Goal: Task Accomplishment & Management: Manage account settings

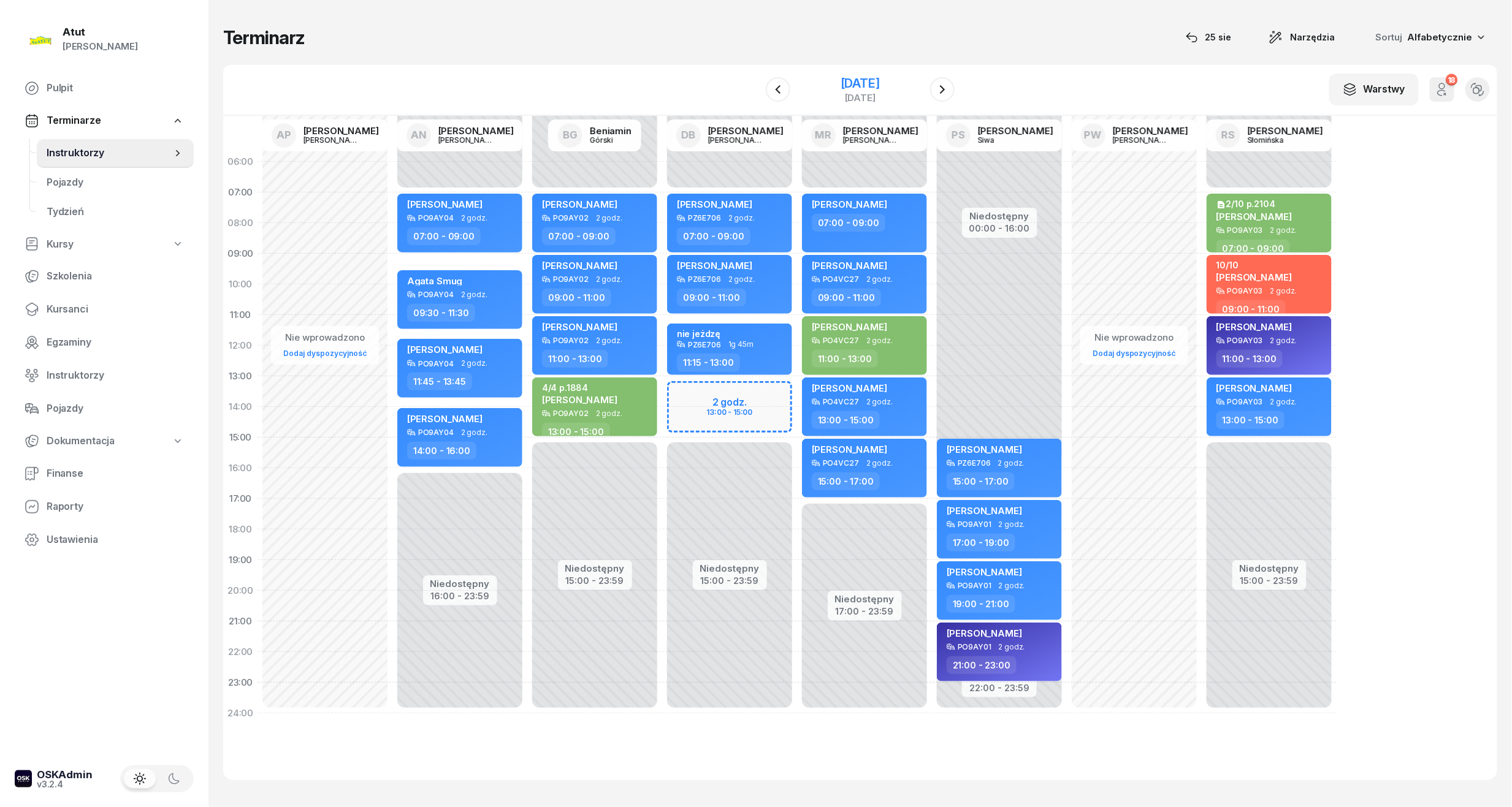
click at [855, 89] on div "[DATE]" at bounding box center [860, 84] width 39 height 13
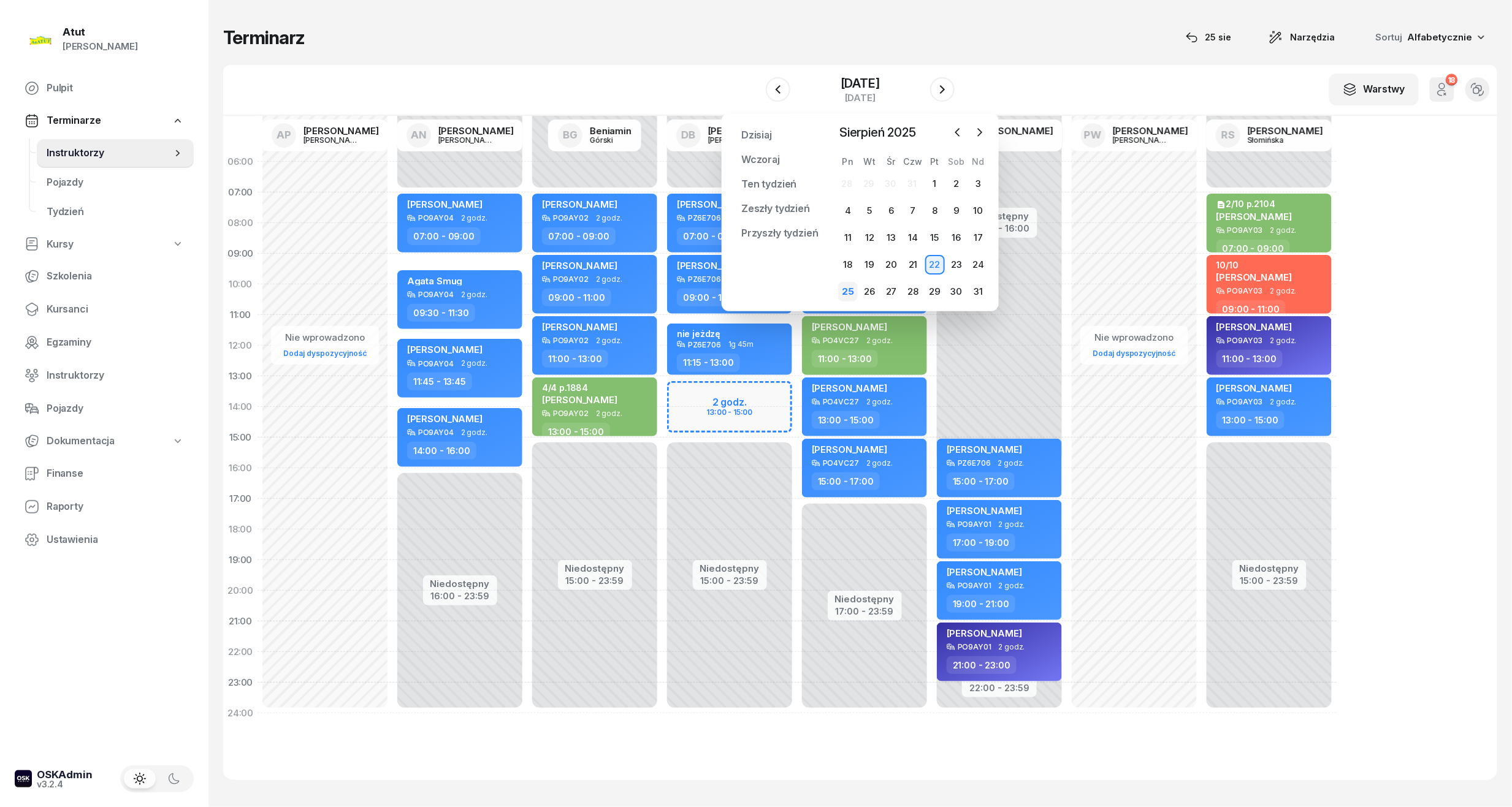
click at [853, 294] on div "25" at bounding box center [848, 291] width 19 height 19
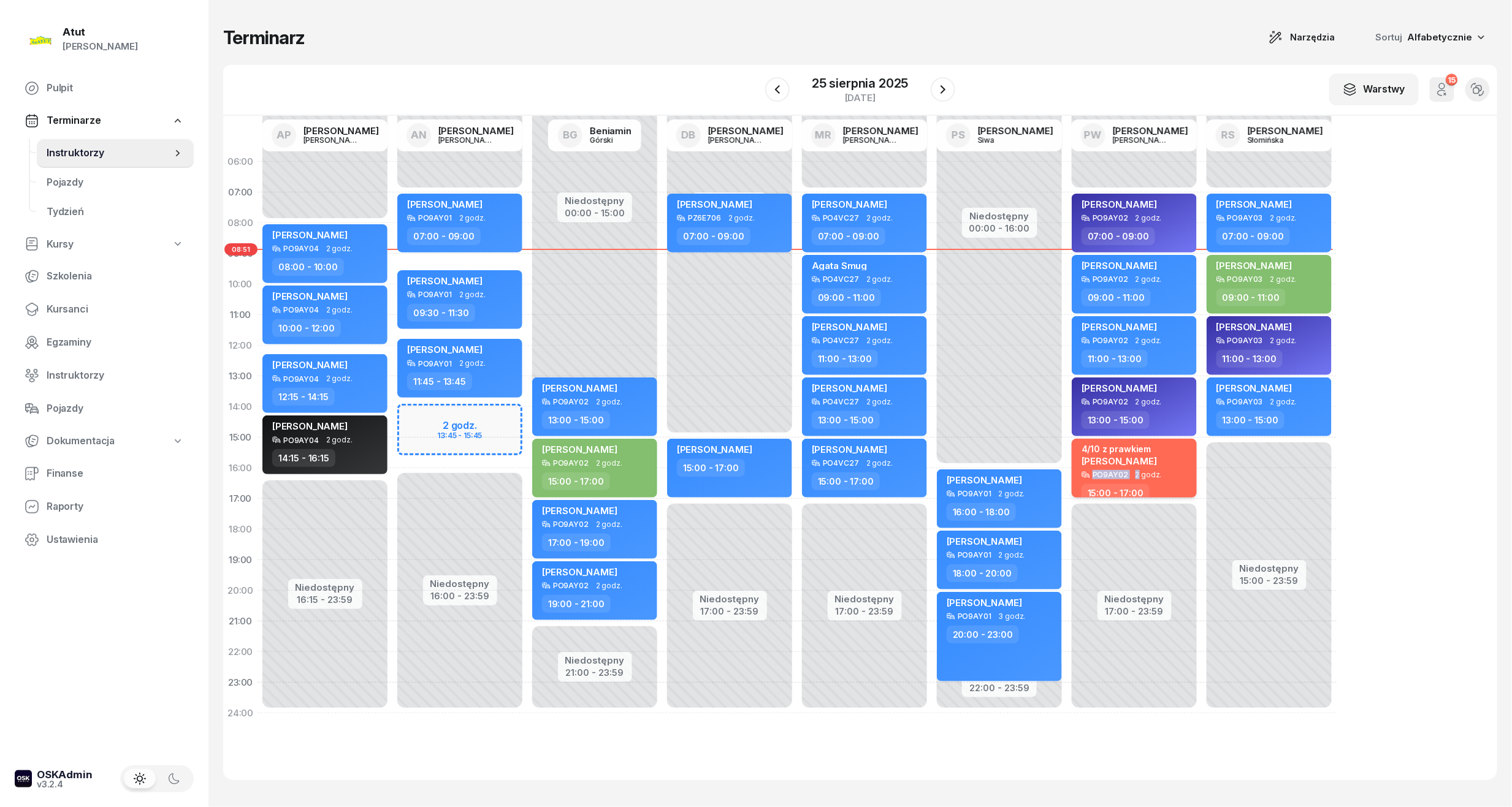
click at [1135, 472] on div "4/10 z prawkiem [PERSON_NAME] PO9AY02 2 godz. 15:00 - 17:00" at bounding box center [1134, 468] width 125 height 59
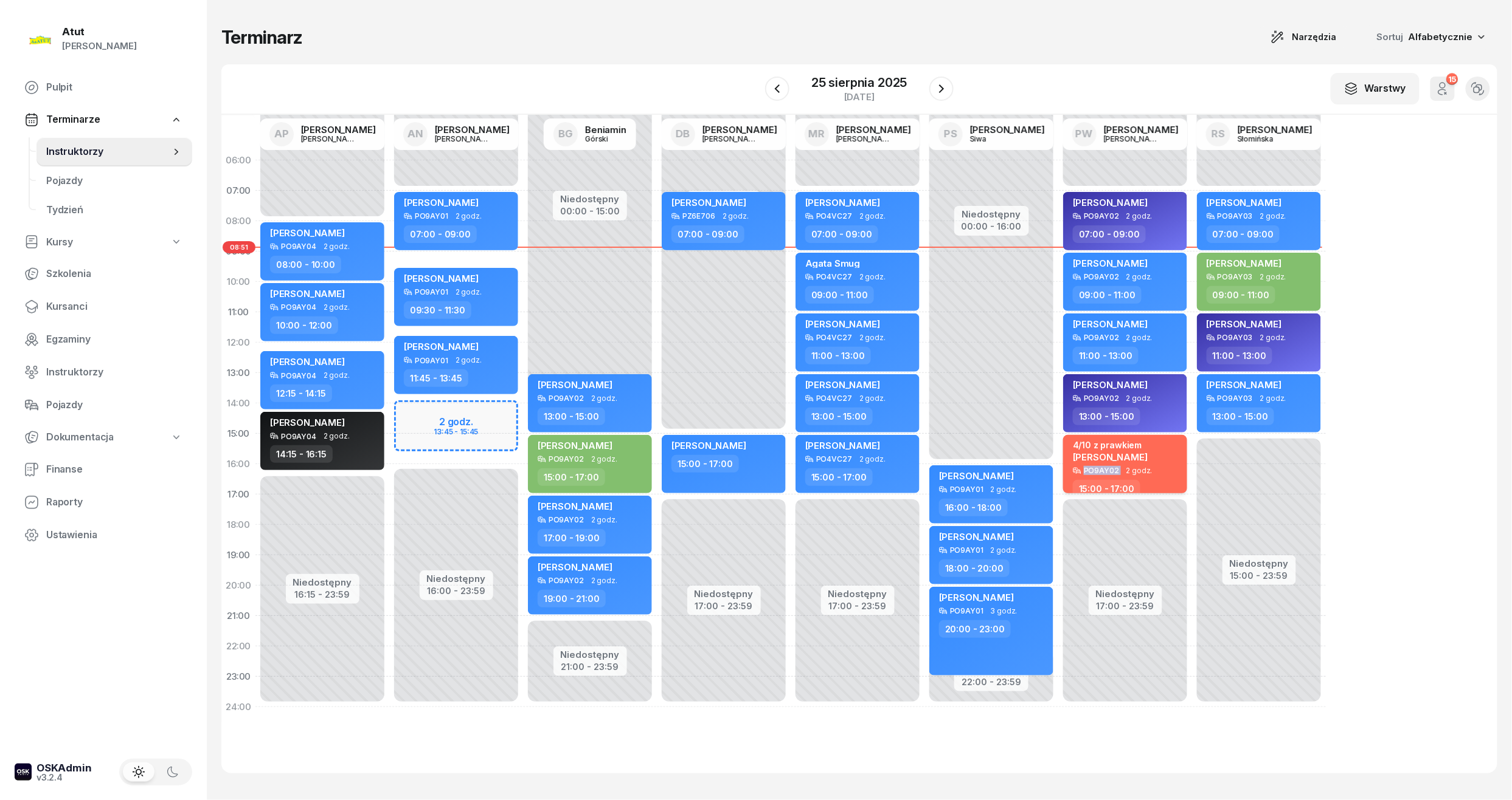
select select "15"
select select "17"
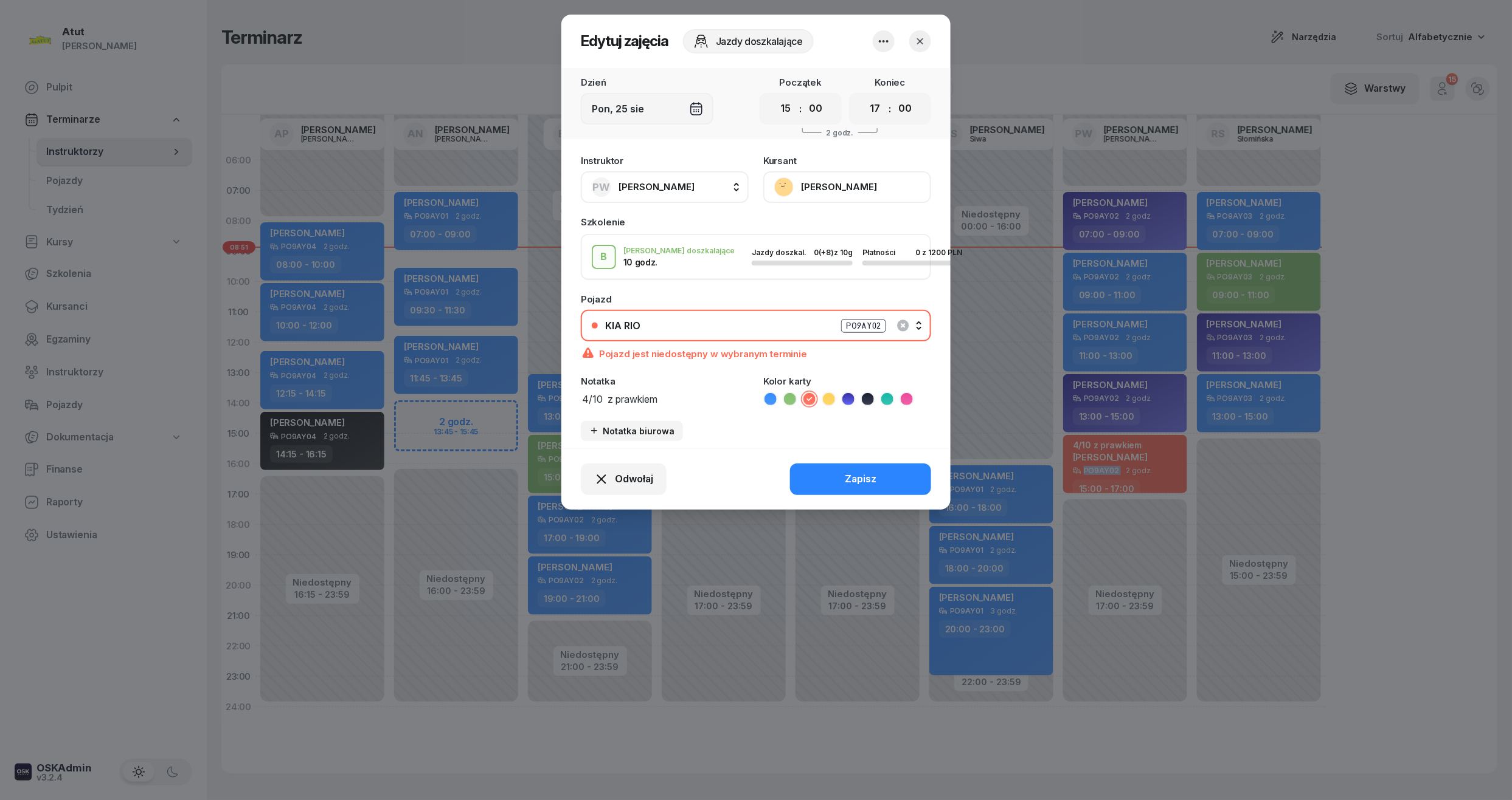
click at [844, 175] on button "[PERSON_NAME]" at bounding box center [847, 187] width 168 height 32
click at [925, 38] on icon "button" at bounding box center [920, 41] width 13 height 13
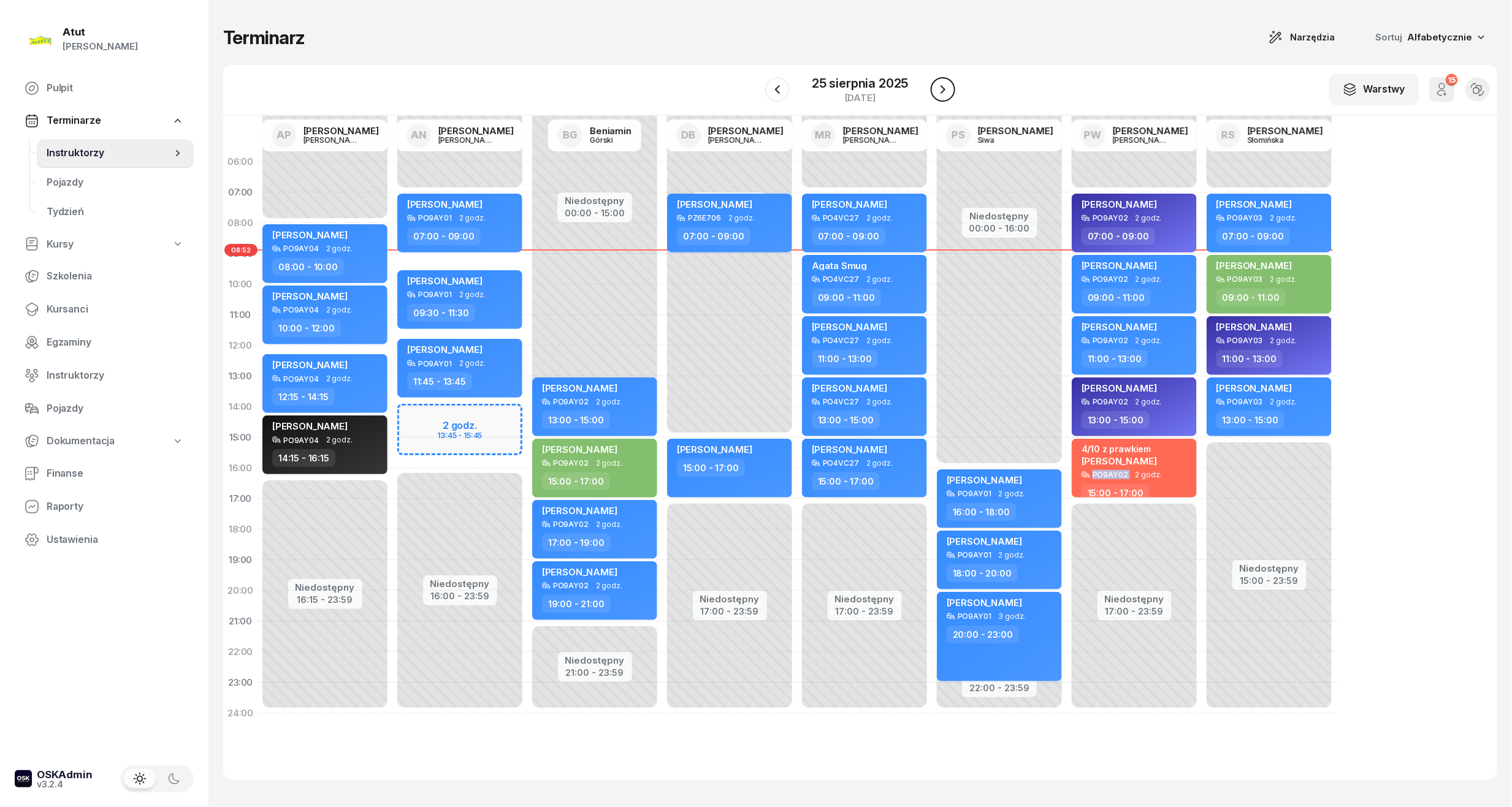
click at [947, 86] on icon "button" at bounding box center [942, 89] width 15 height 15
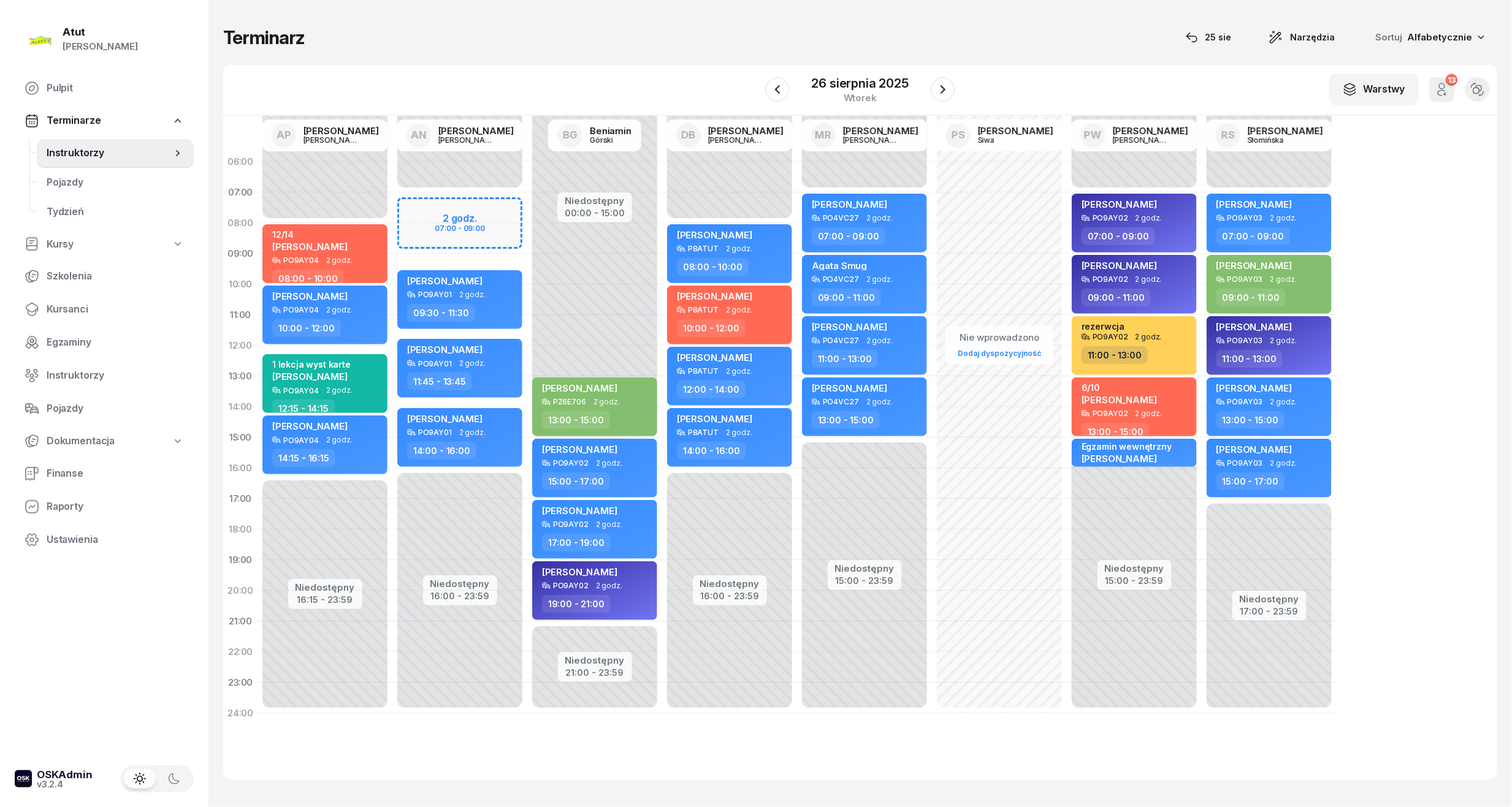
click at [527, 219] on div "Niedostępny 00:00 - 07:00 Niedostępny 16:00 - 23:59 2 godz. 07:00 - 09:00 my od…" at bounding box center [594, 438] width 135 height 583
select select "07"
select select "09"
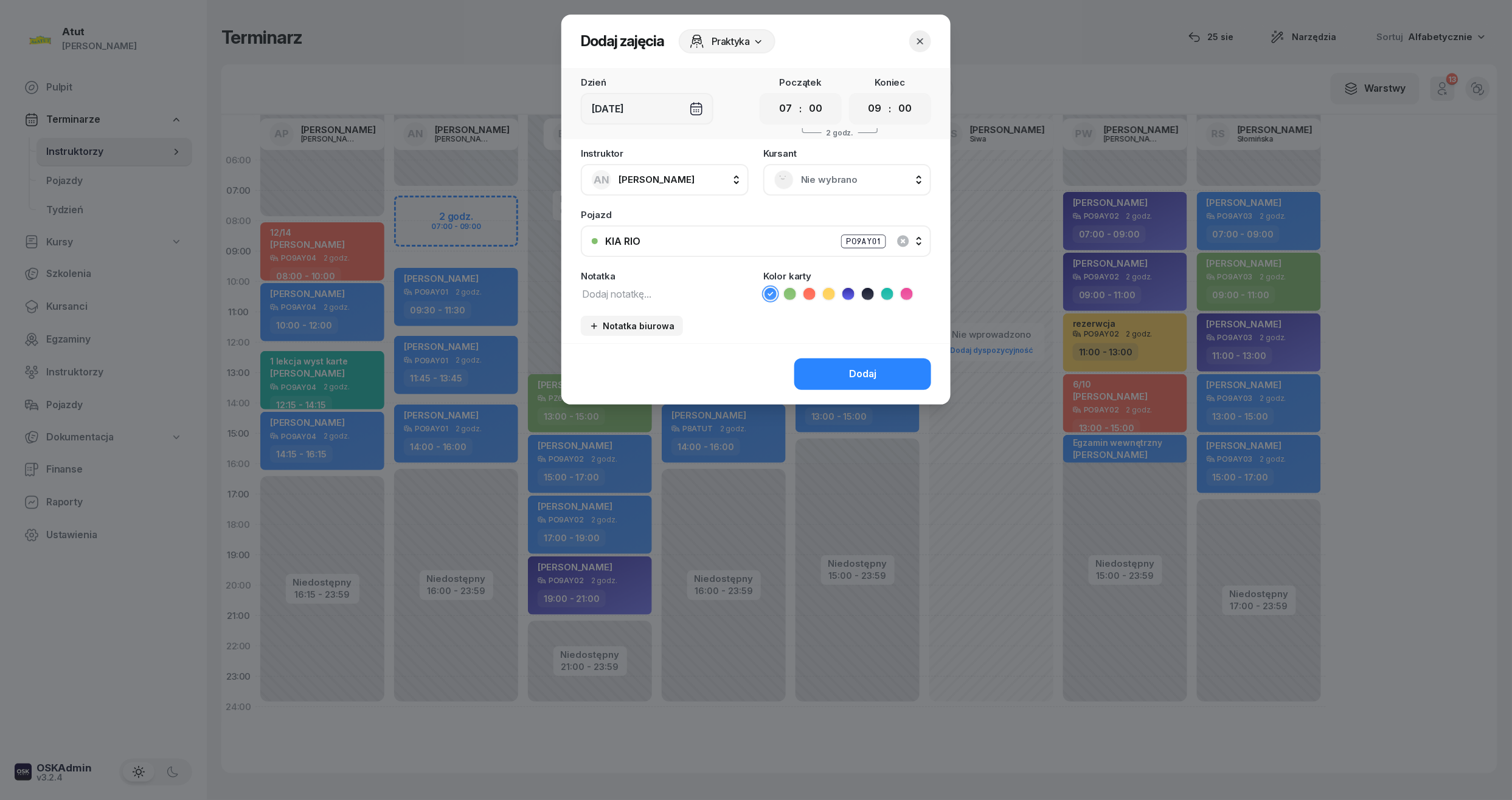
click at [854, 175] on span "Nie wybrano" at bounding box center [860, 180] width 119 height 15
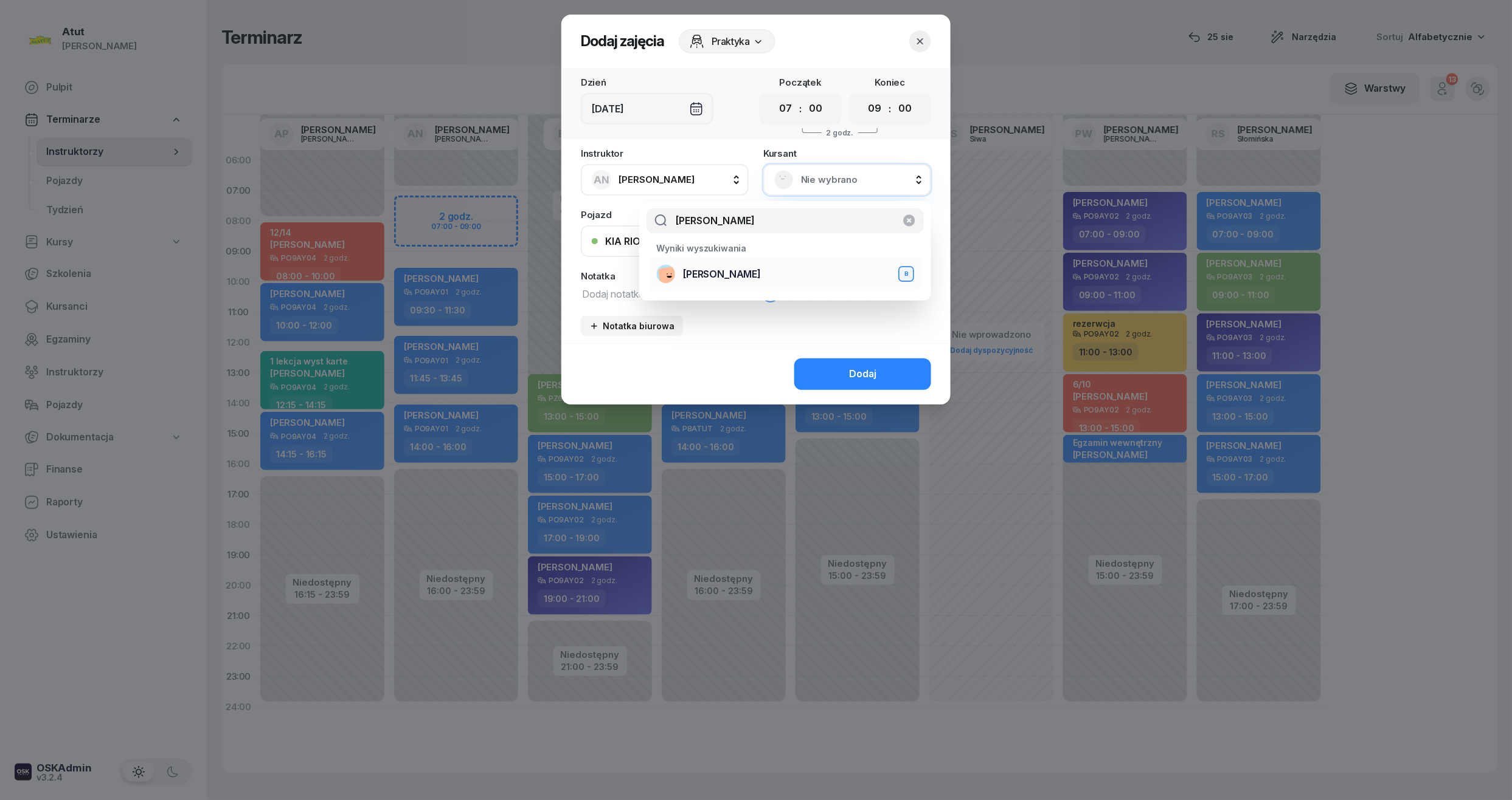
type input "[PERSON_NAME]"
click at [747, 269] on span "[PERSON_NAME]" at bounding box center [721, 274] width 78 height 15
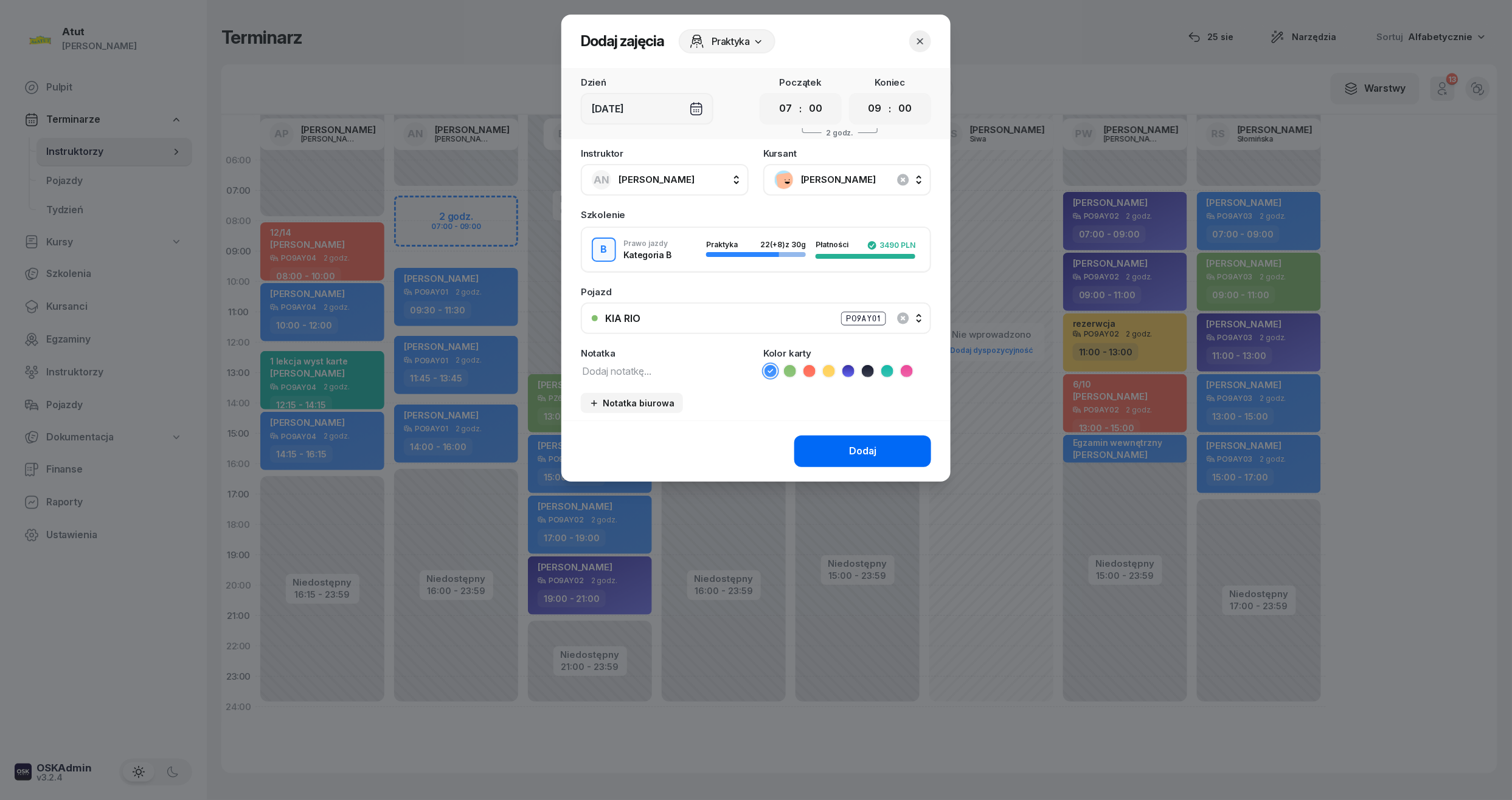
click at [883, 449] on button "Dodaj" at bounding box center [863, 452] width 137 height 32
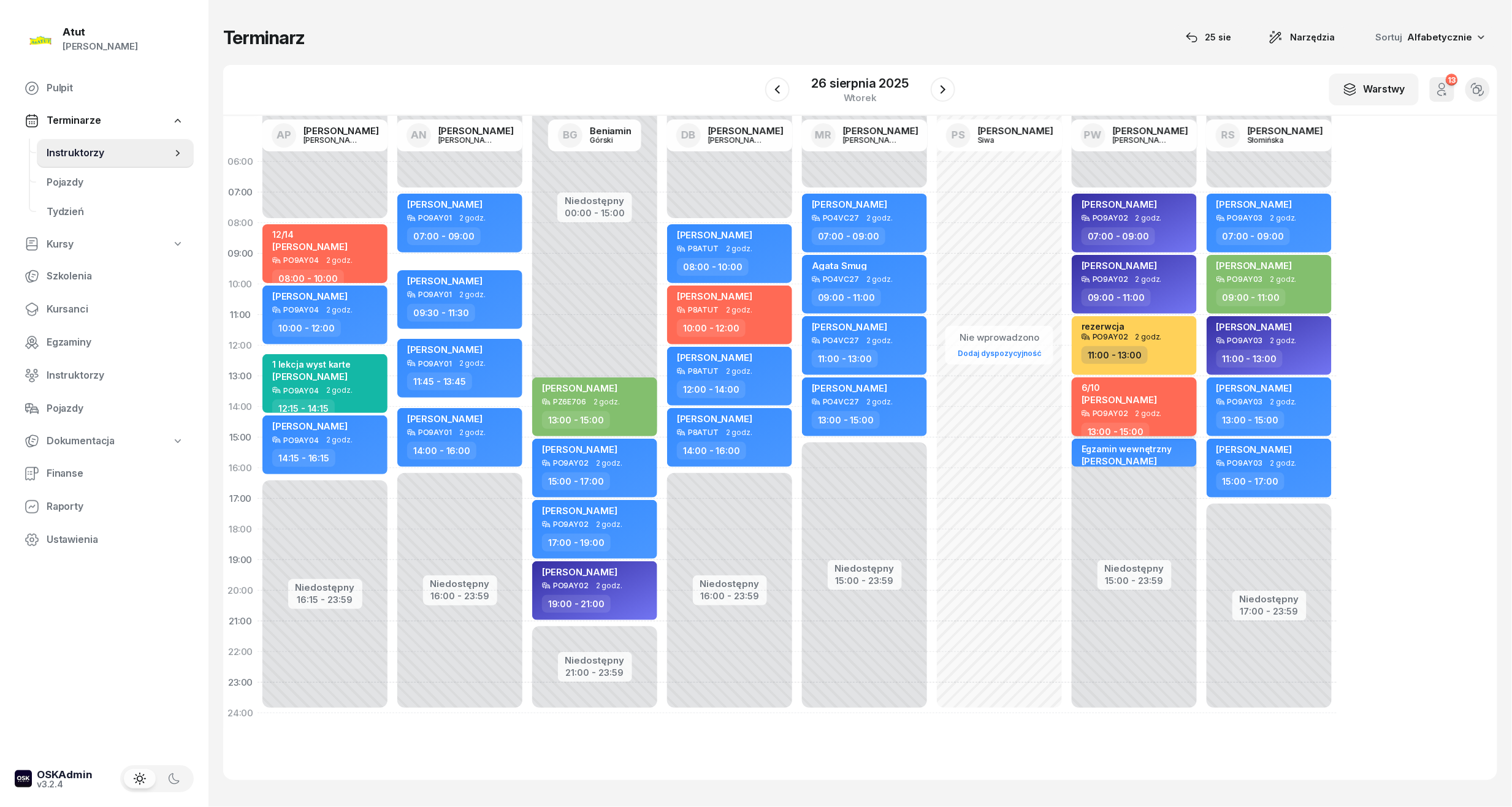
click at [1173, 408] on div "6/10 [PERSON_NAME]" at bounding box center [1135, 396] width 108 height 27
select select "13"
select select "15"
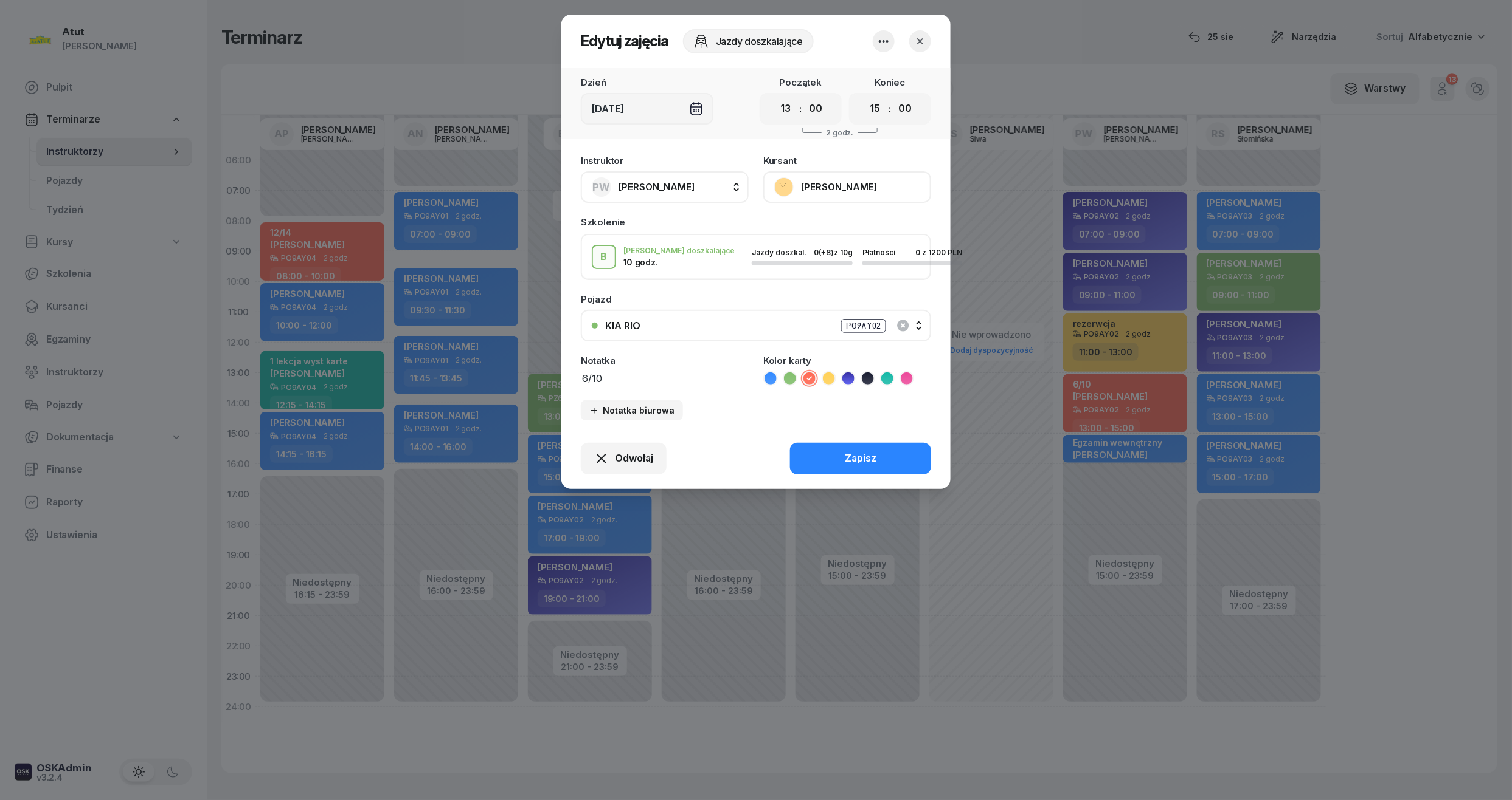
click at [815, 193] on button "[PERSON_NAME]" at bounding box center [847, 187] width 168 height 32
click at [917, 39] on icon "button" at bounding box center [920, 41] width 13 height 13
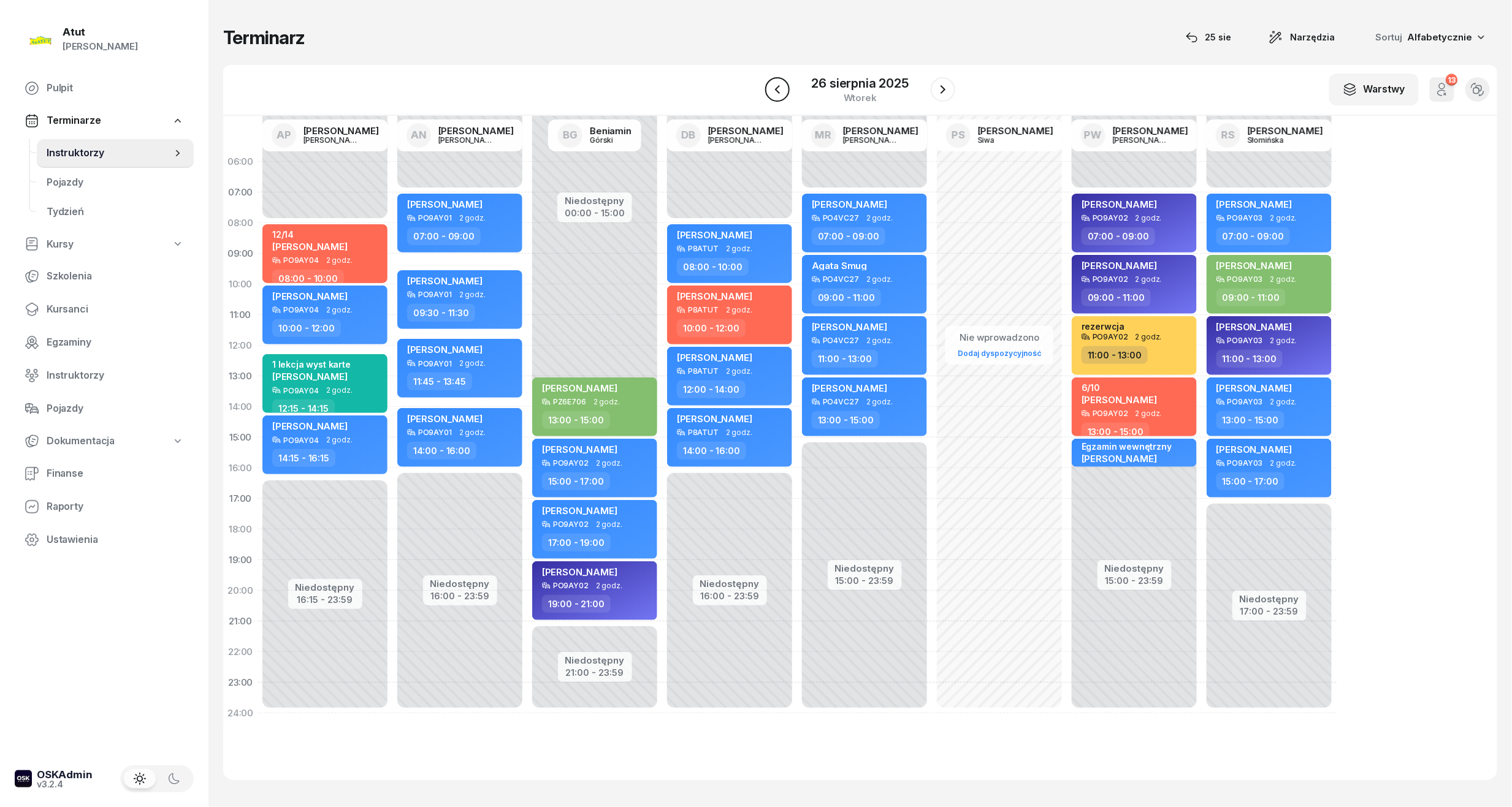
click at [778, 83] on icon "button" at bounding box center [777, 89] width 15 height 15
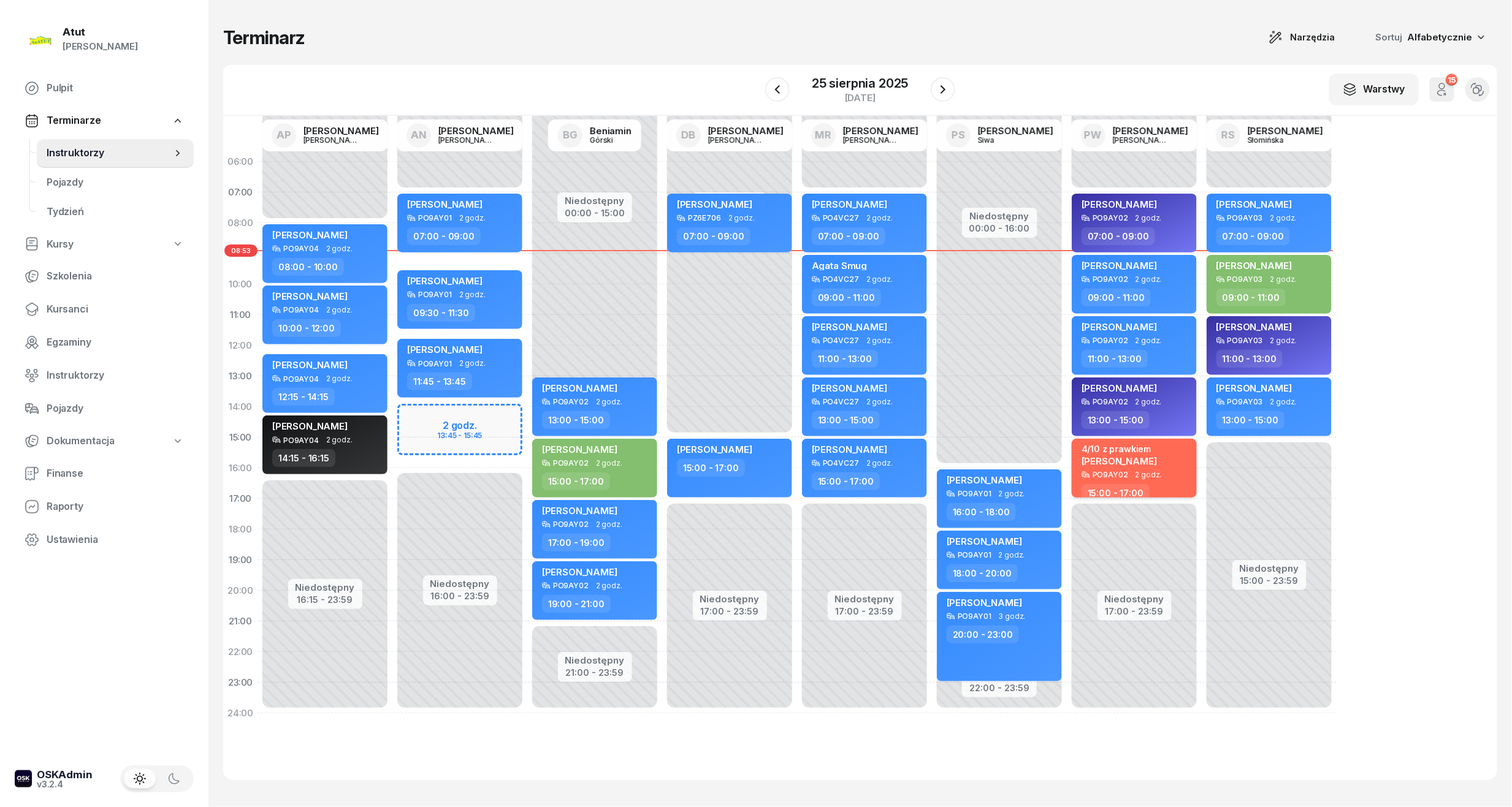
click at [1163, 471] on div "4/10 z prawkiem [PERSON_NAME] PO9AY02 2 godz. 15:00 - 17:00" at bounding box center [1134, 468] width 125 height 59
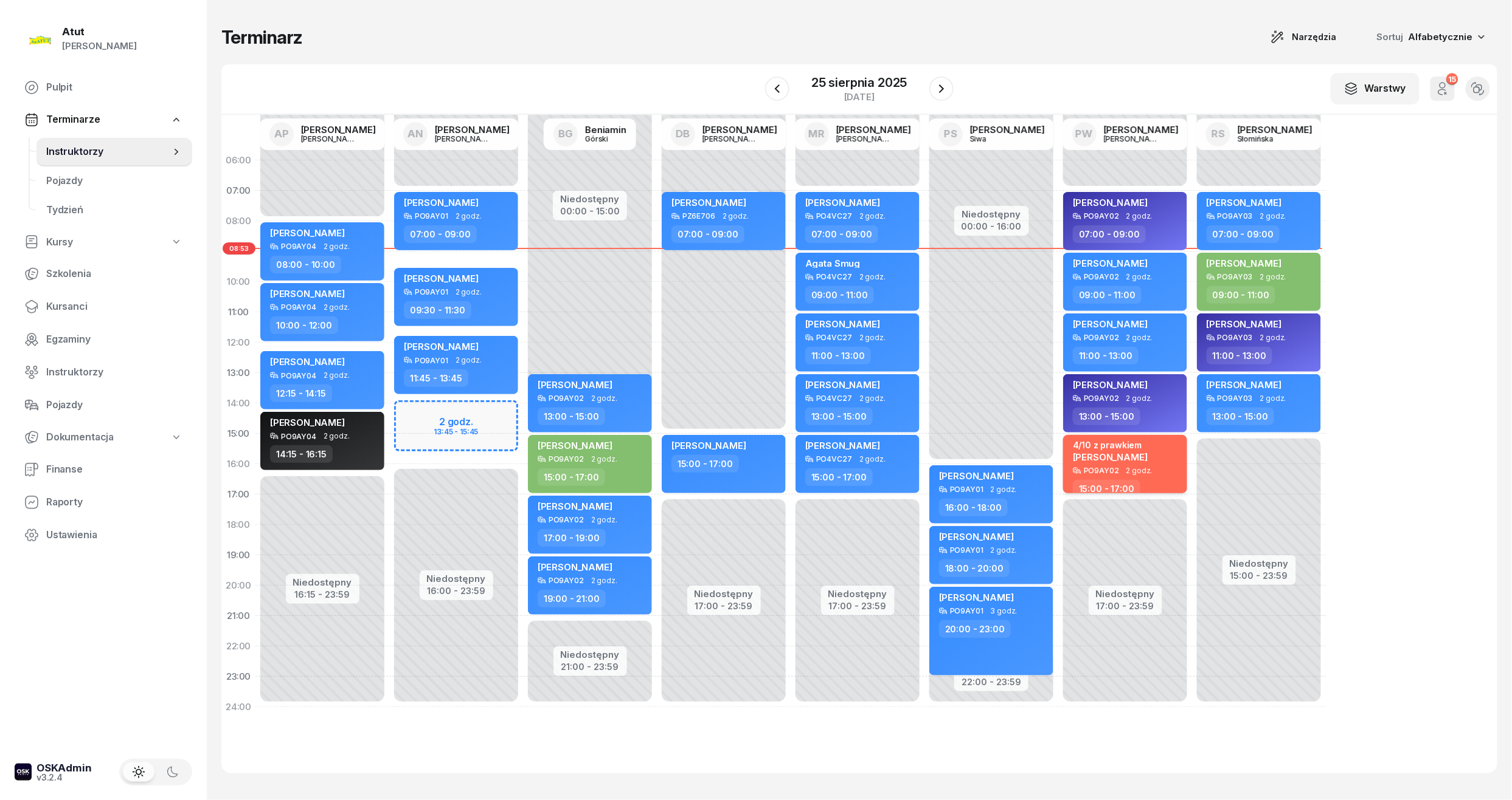
select select "15"
select select "17"
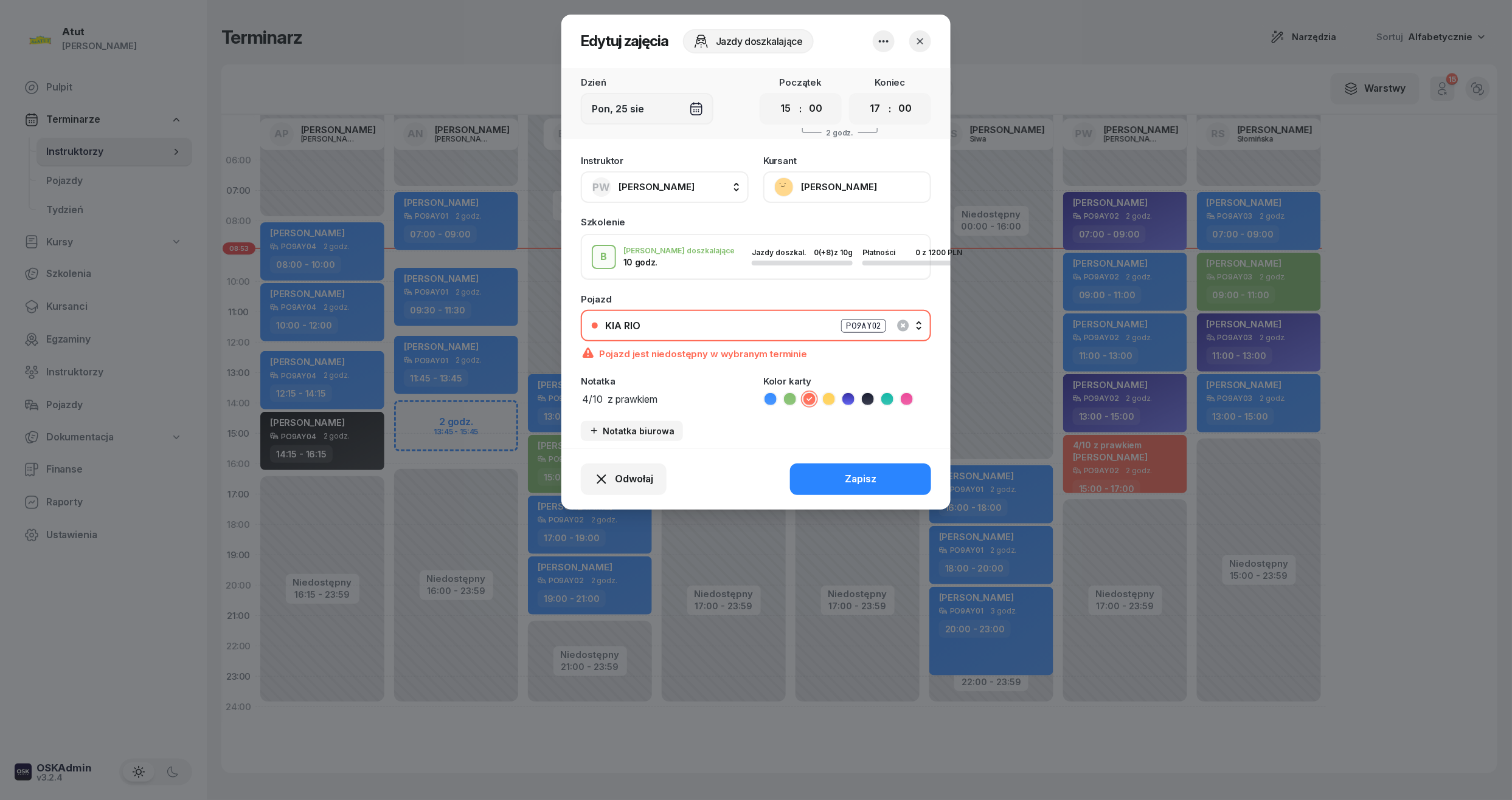
click at [861, 164] on div "Kursant [PERSON_NAME]" at bounding box center [847, 179] width 168 height 47
click at [855, 186] on button "[PERSON_NAME]" at bounding box center [847, 187] width 168 height 32
click at [921, 41] on icon "button" at bounding box center [920, 41] width 6 height 6
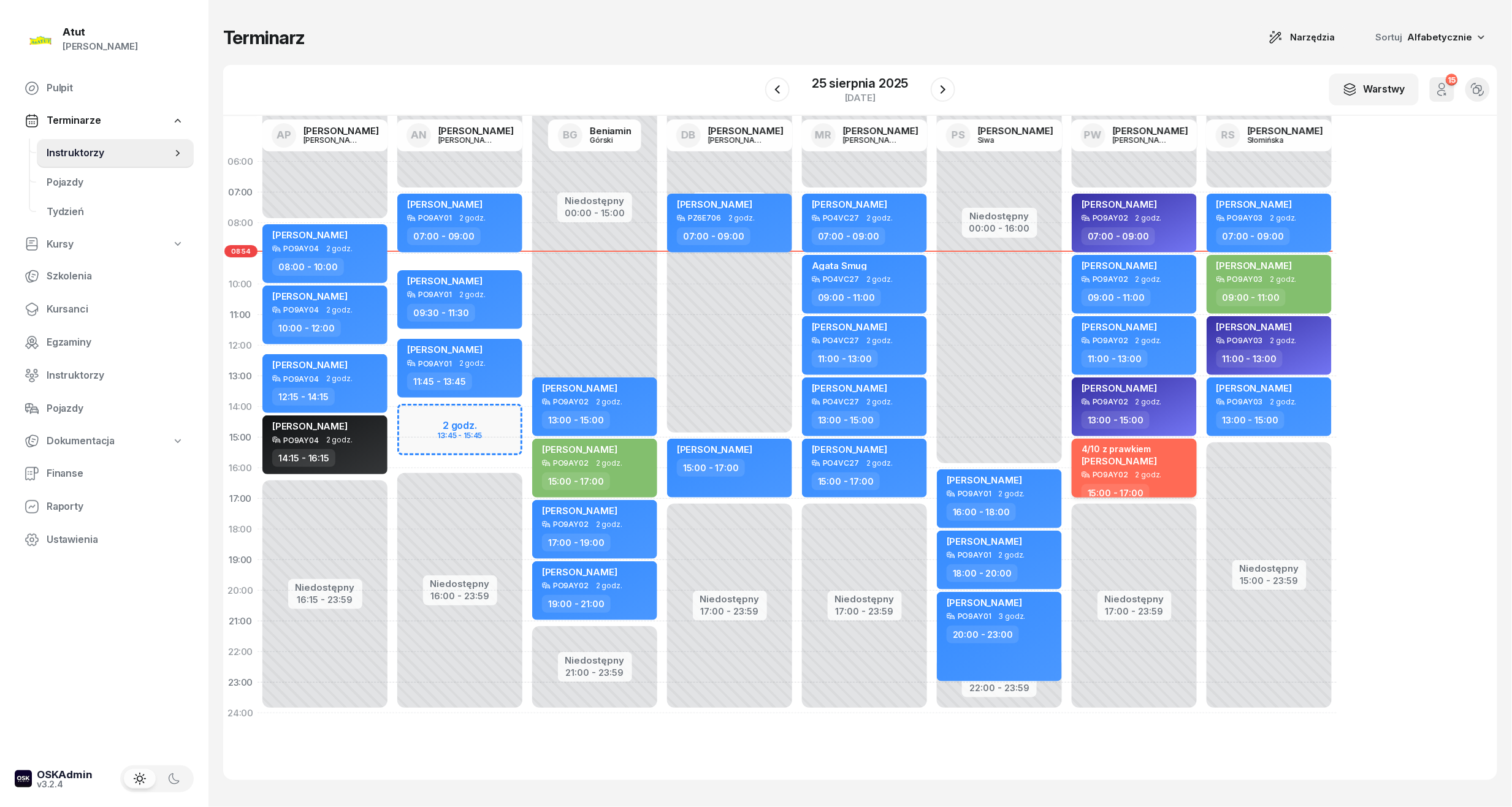
click at [1138, 463] on span "[PERSON_NAME]" at bounding box center [1120, 461] width 76 height 12
select select "15"
select select "17"
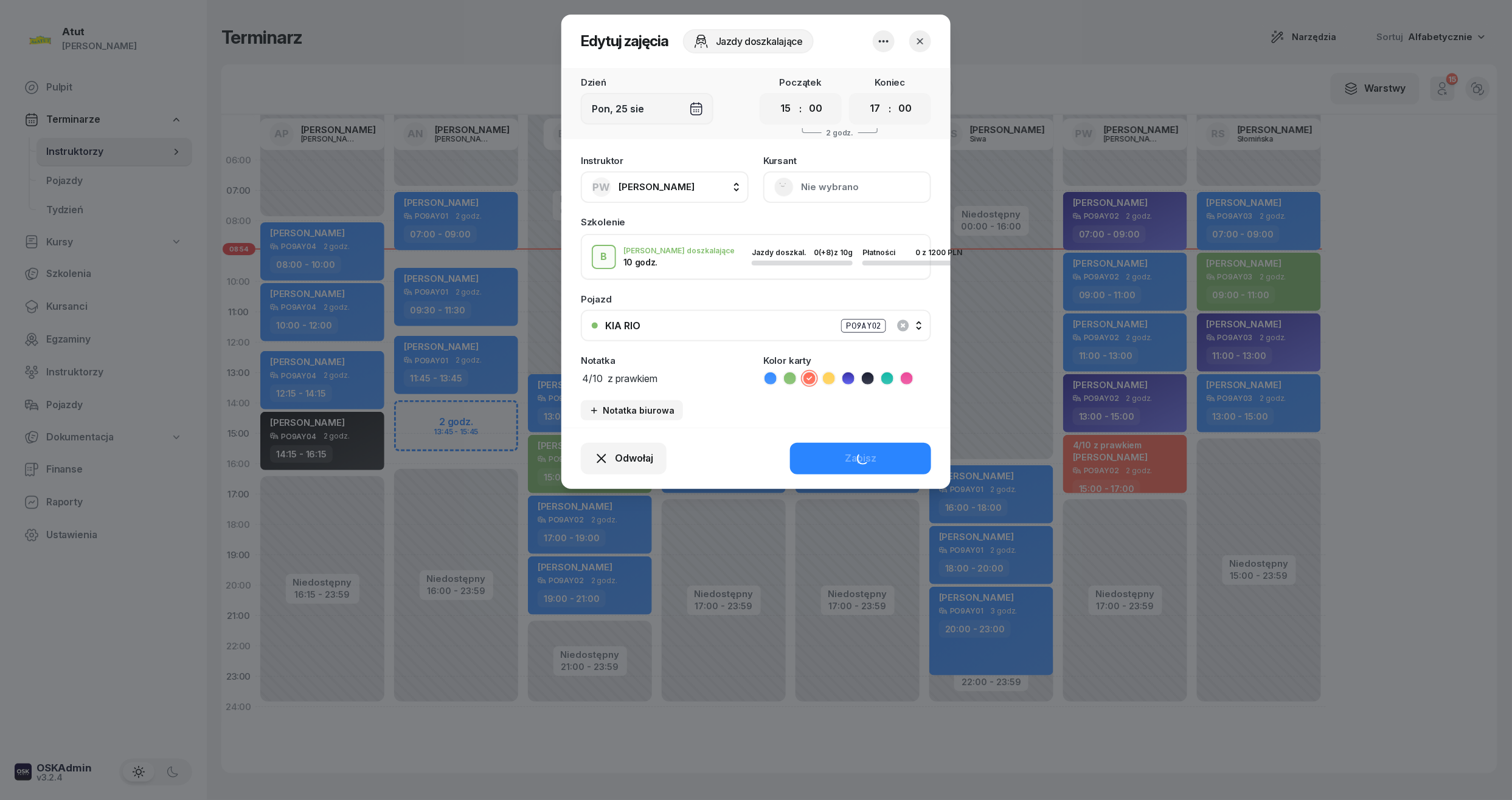
click at [927, 38] on button "button" at bounding box center [920, 41] width 22 height 22
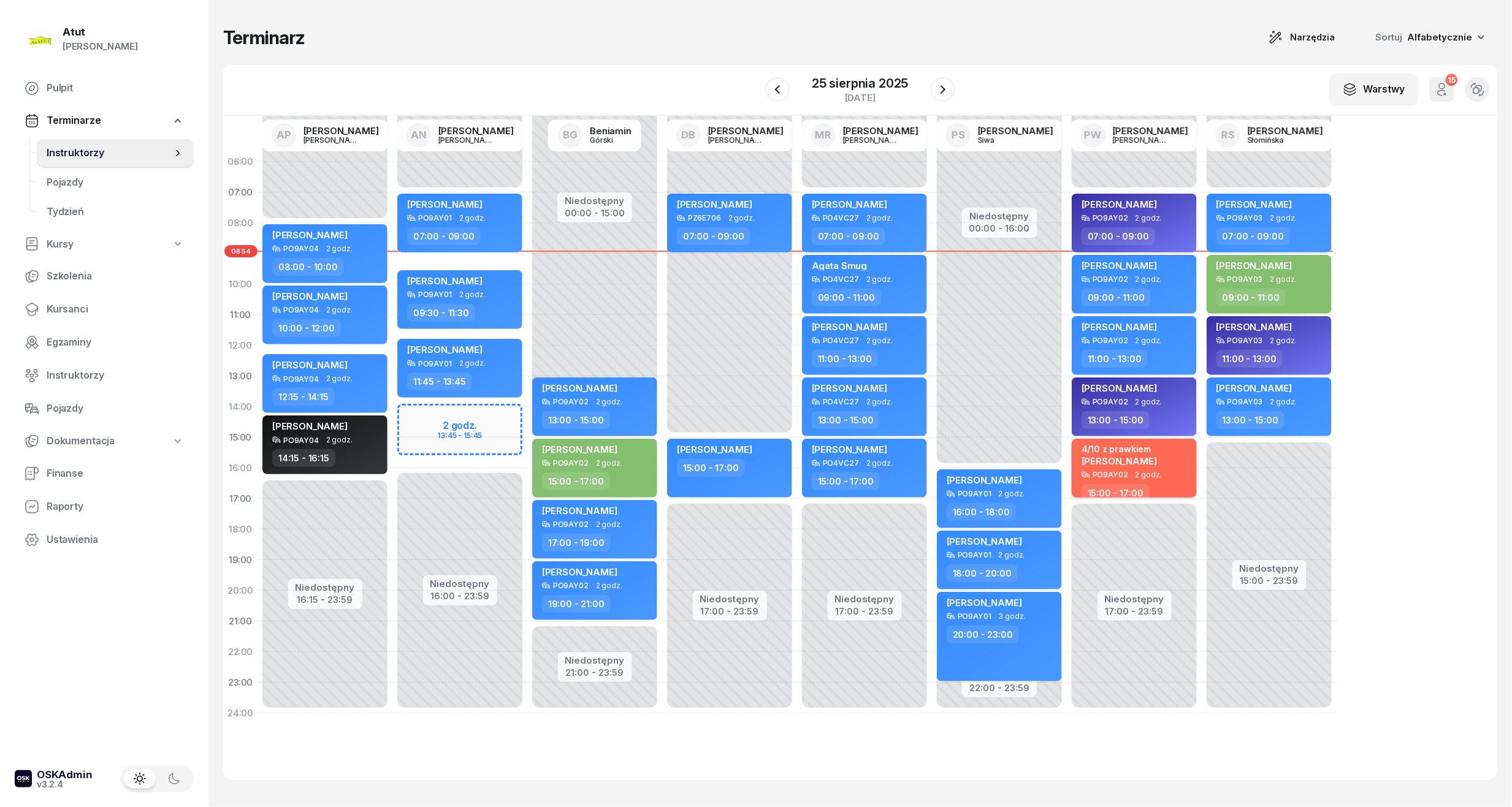
click at [1154, 462] on span "[PERSON_NAME]" at bounding box center [1120, 461] width 76 height 12
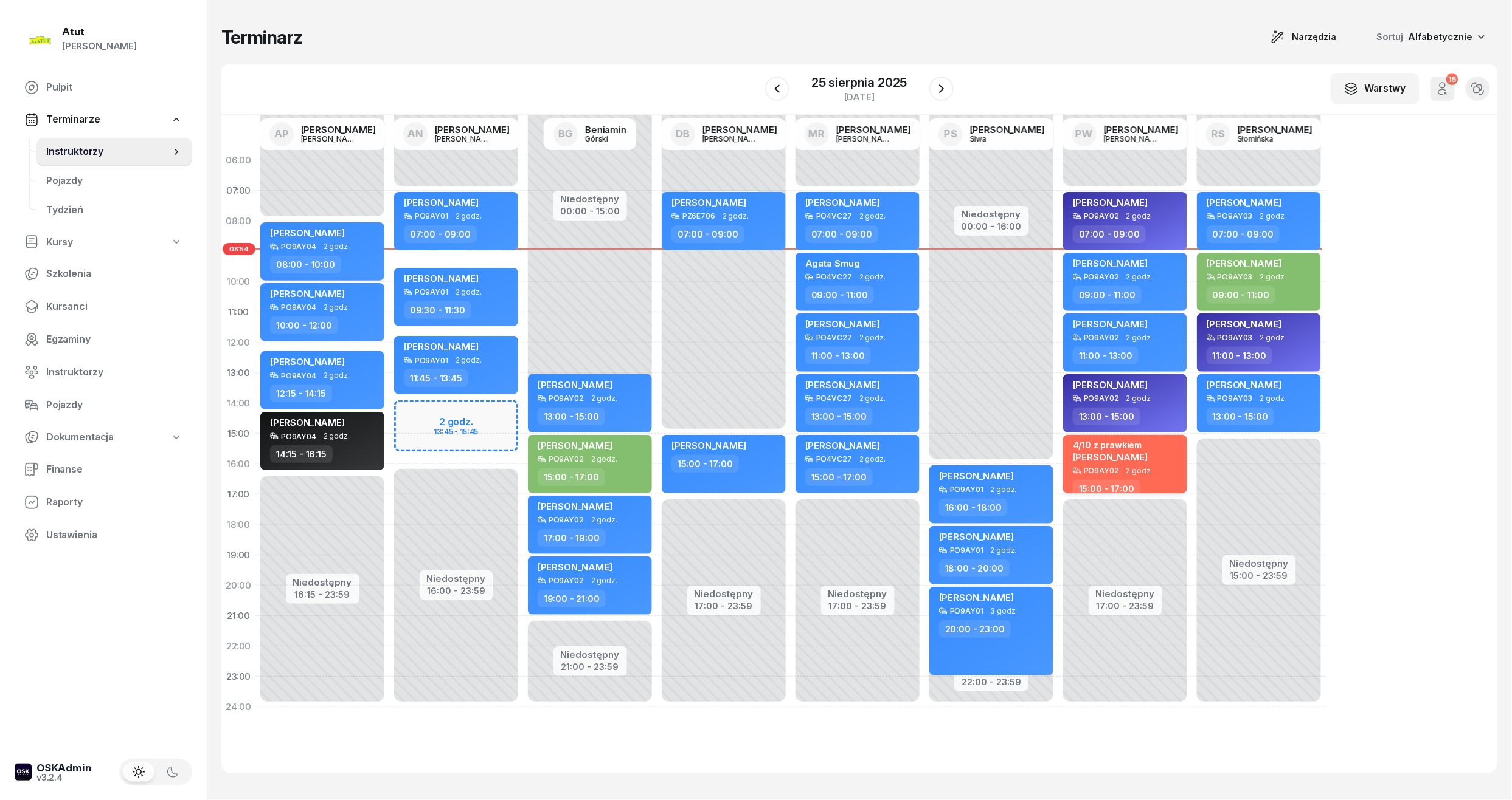
select select "15"
select select "17"
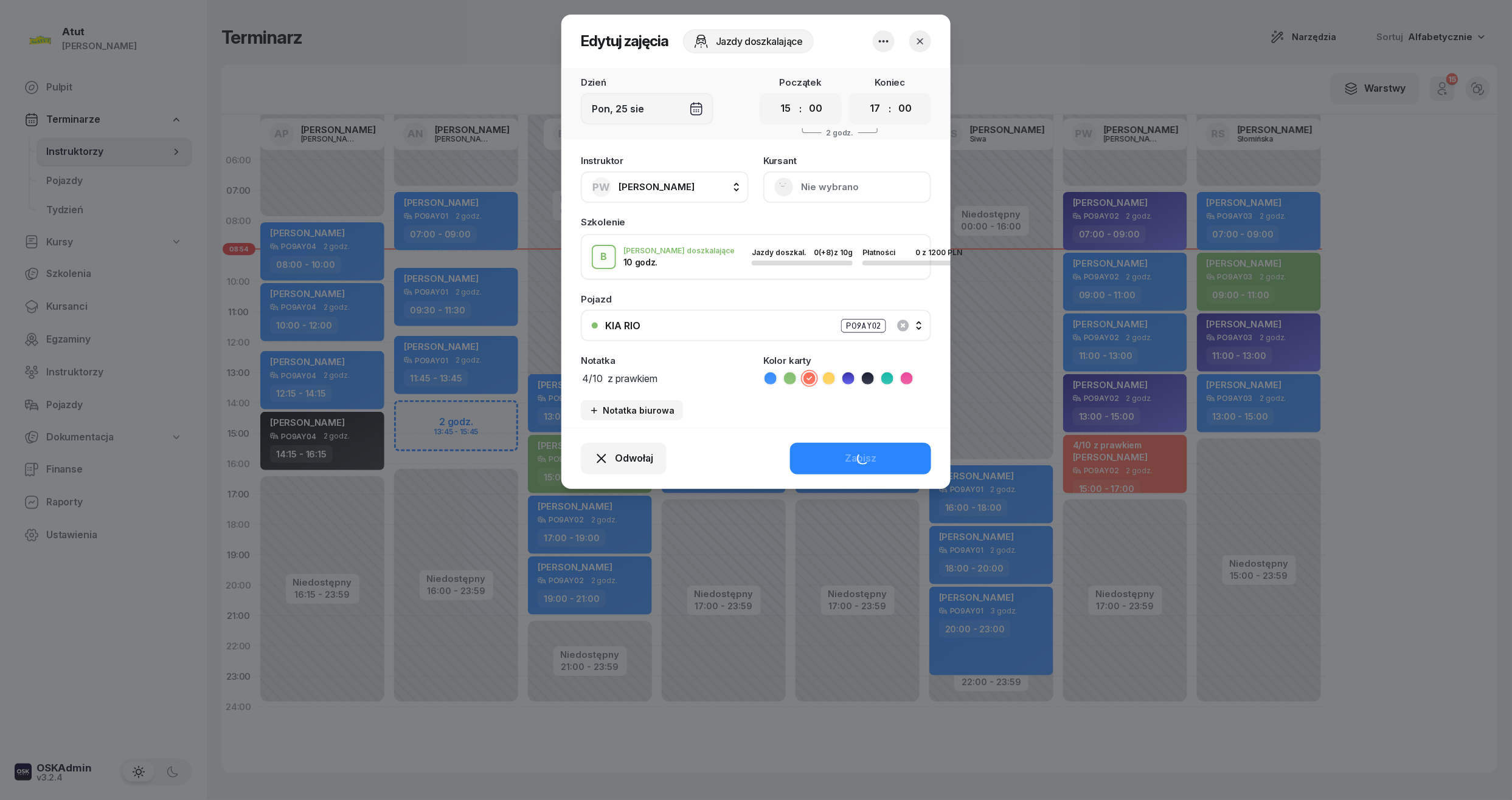
click at [616, 451] on div "Odwołaj Zapisz" at bounding box center [756, 458] width 389 height 62
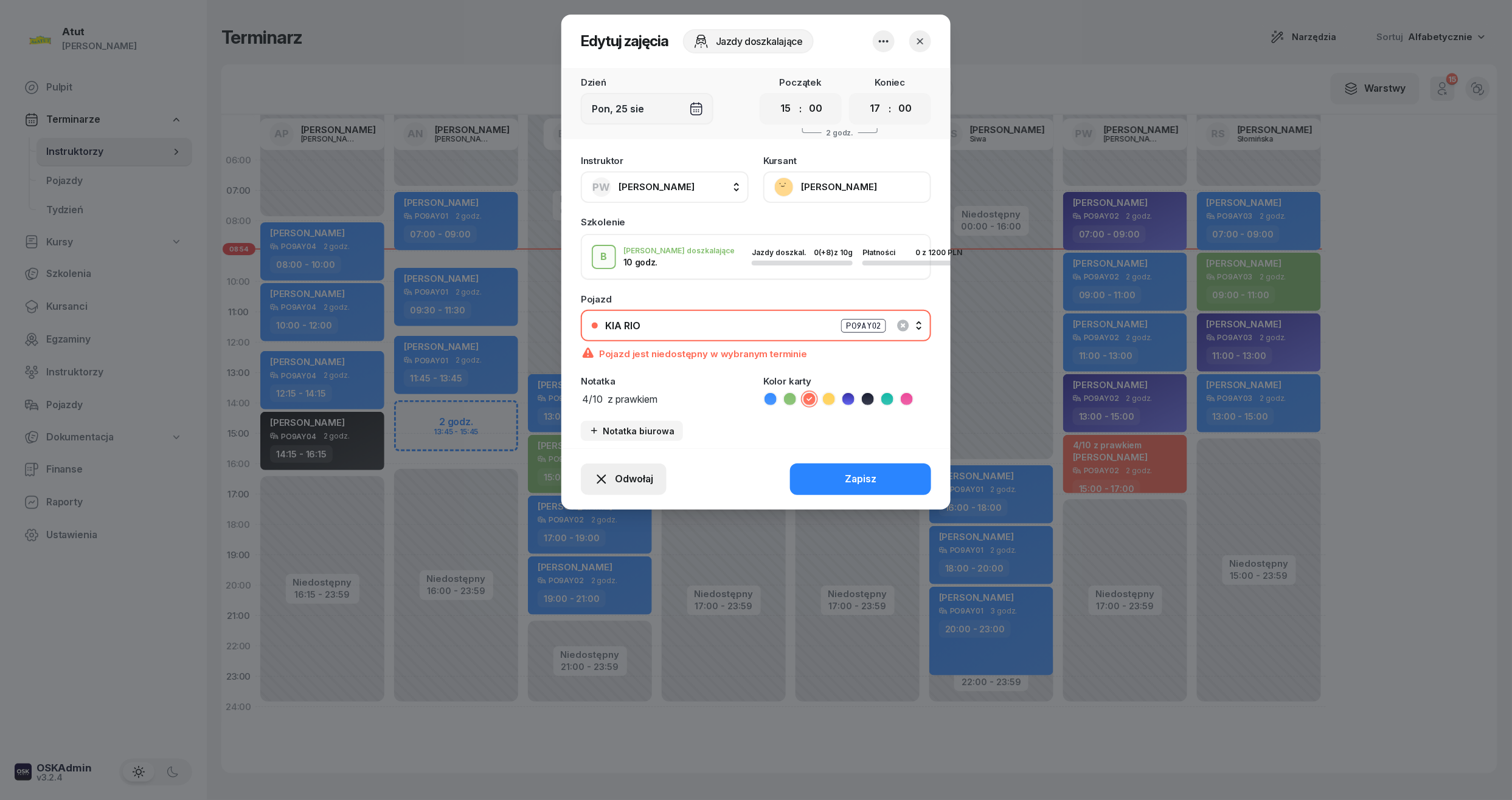
click at [654, 482] on button "Odwołaj" at bounding box center [623, 479] width 86 height 32
click at [633, 370] on div "My odwołaliśmy" at bounding box center [603, 374] width 73 height 15
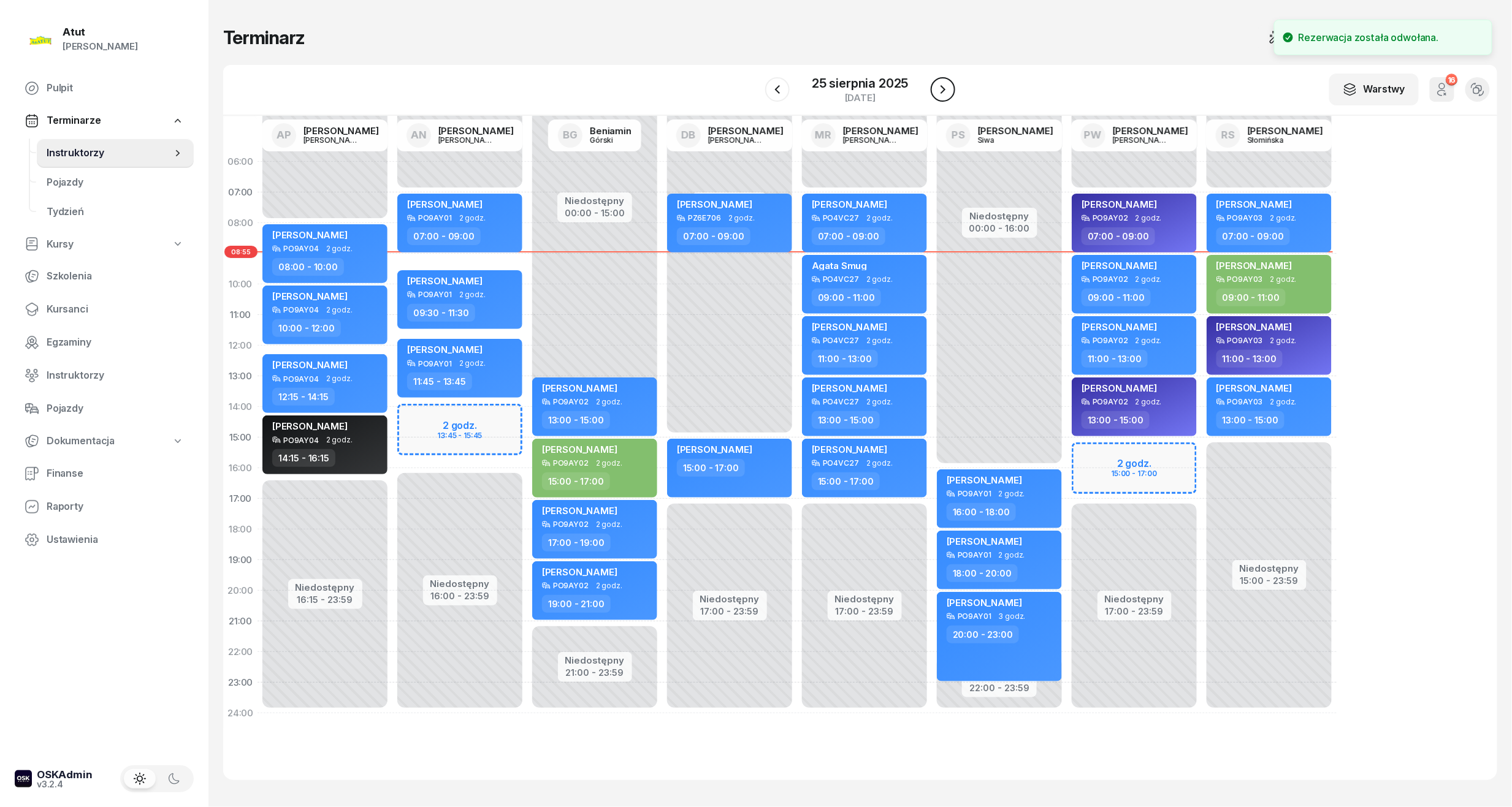
click at [952, 91] on button "button" at bounding box center [942, 89] width 24 height 24
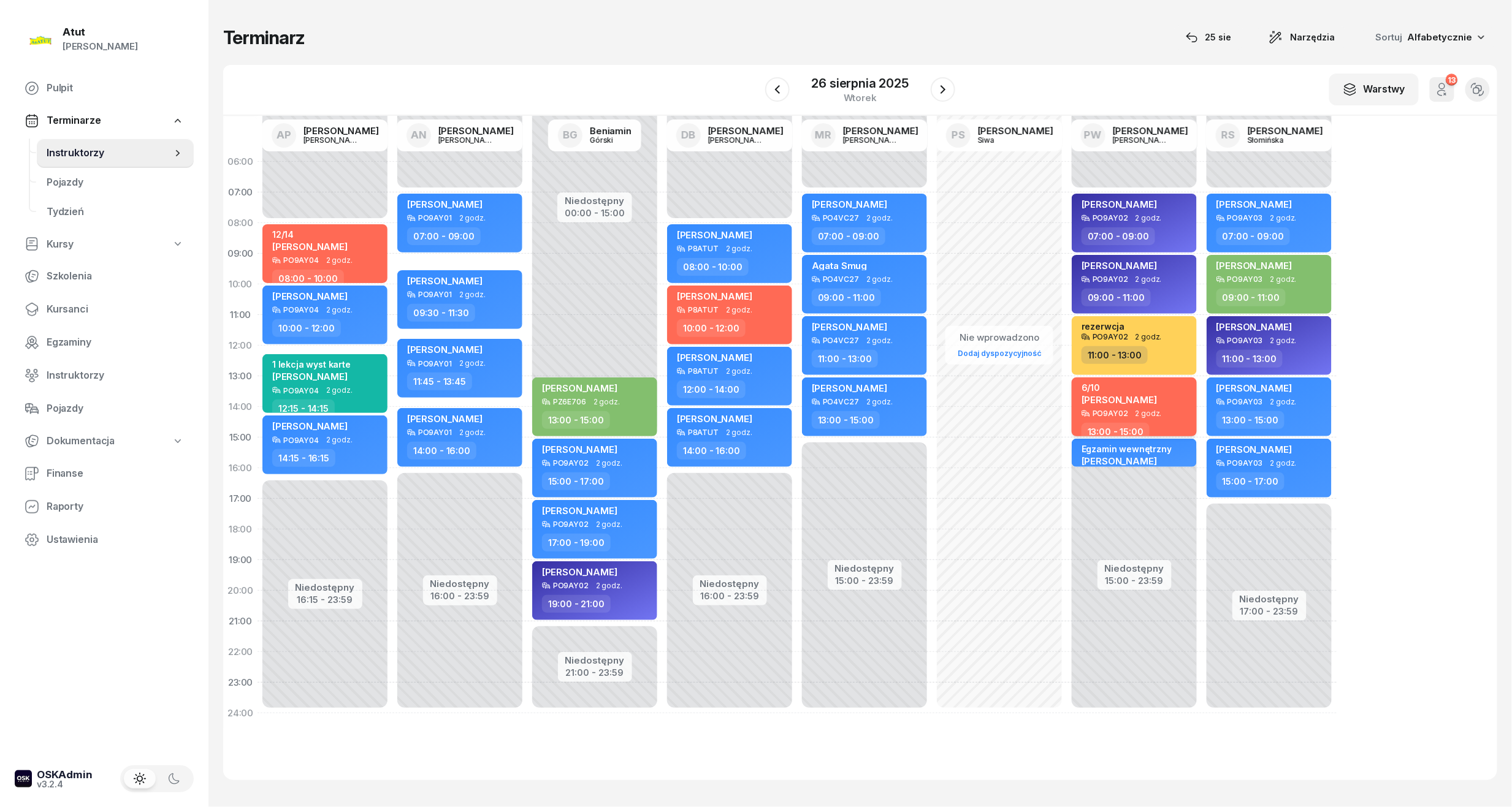
click at [1149, 390] on div "6/10" at bounding box center [1120, 387] width 76 height 11
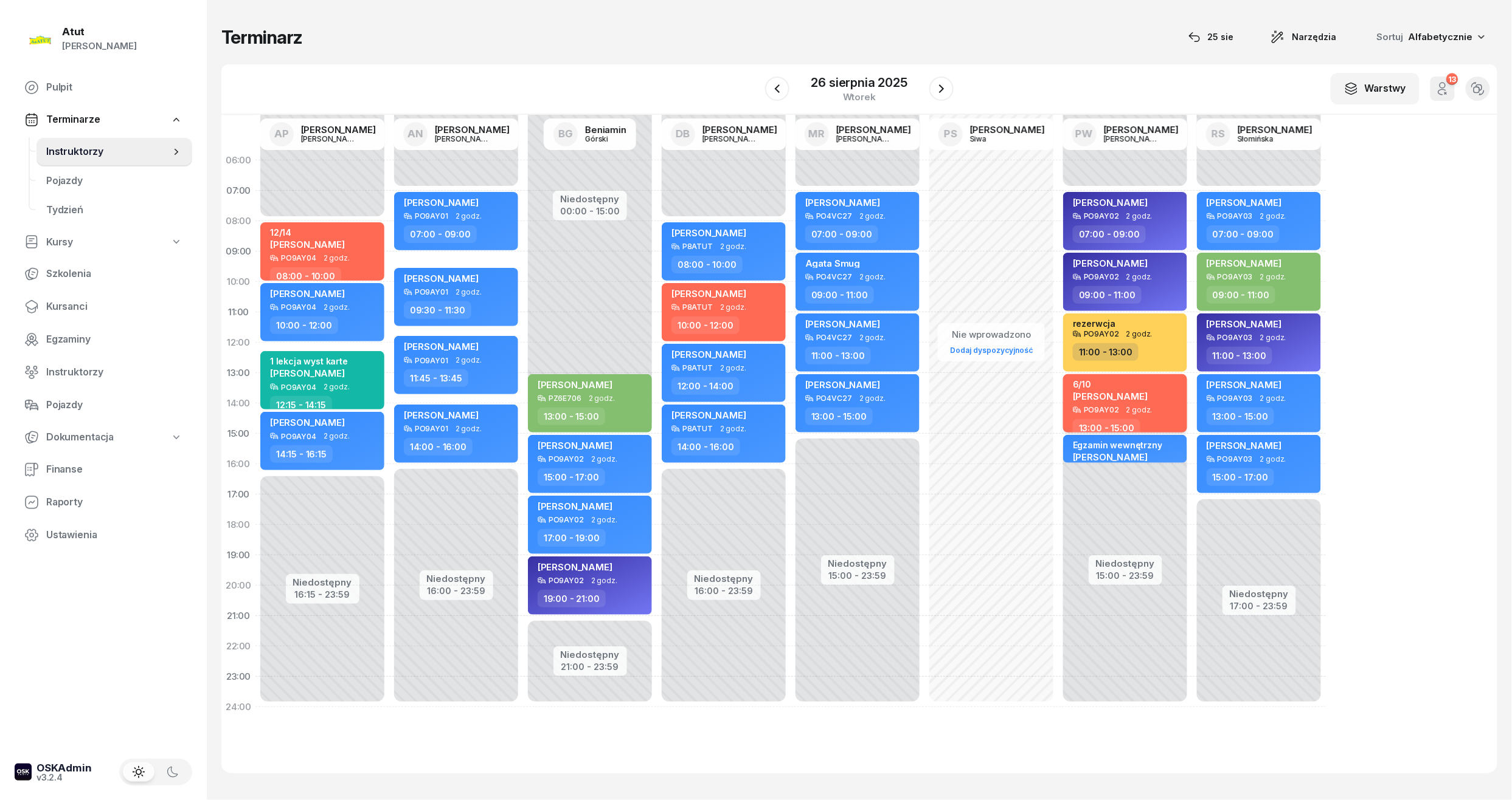
select select "13"
select select "15"
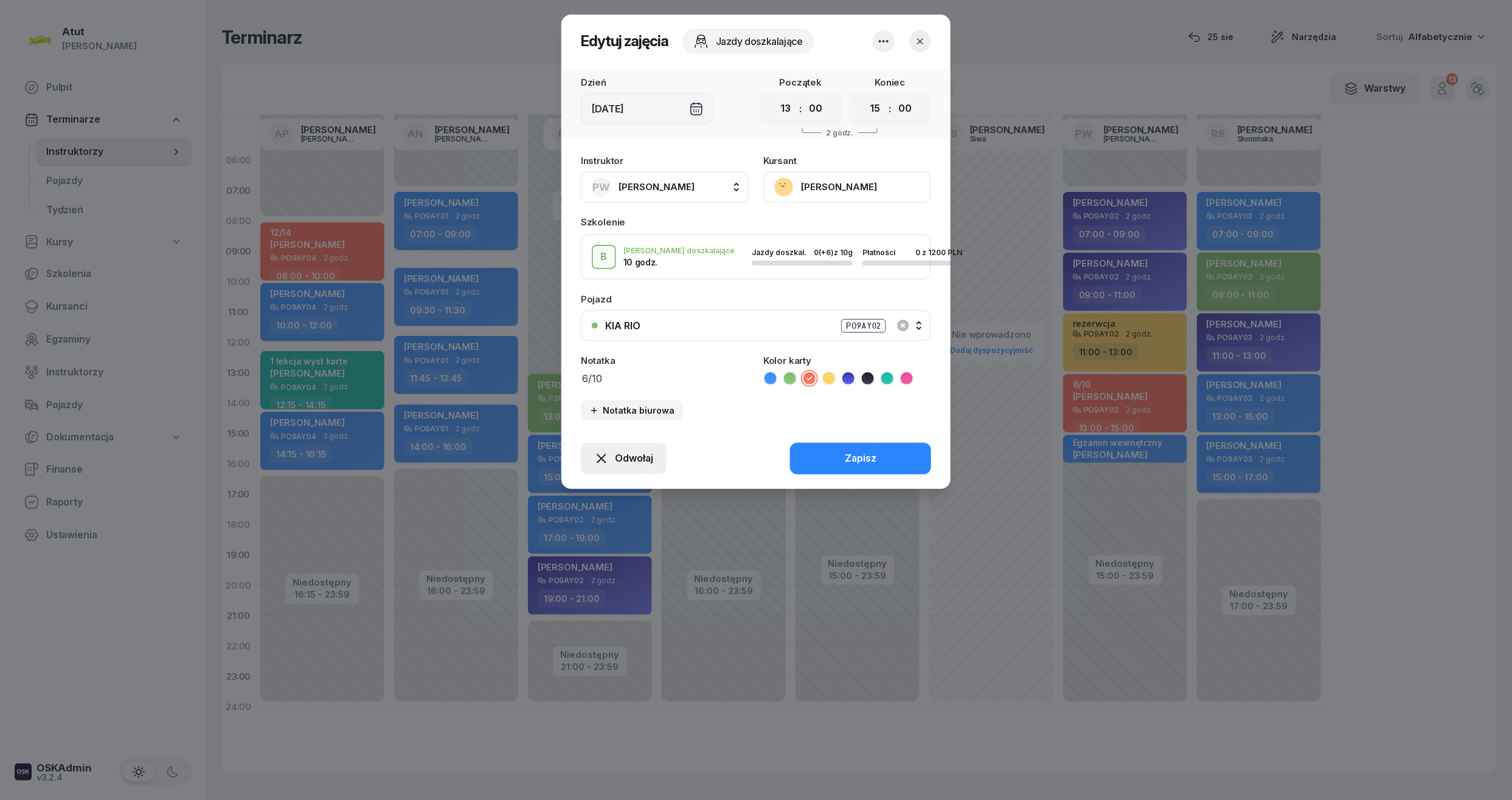
click at [625, 448] on button "Odwołaj" at bounding box center [623, 458] width 86 height 32
click at [623, 355] on div "My odwołaliśmy" at bounding box center [603, 354] width 73 height 15
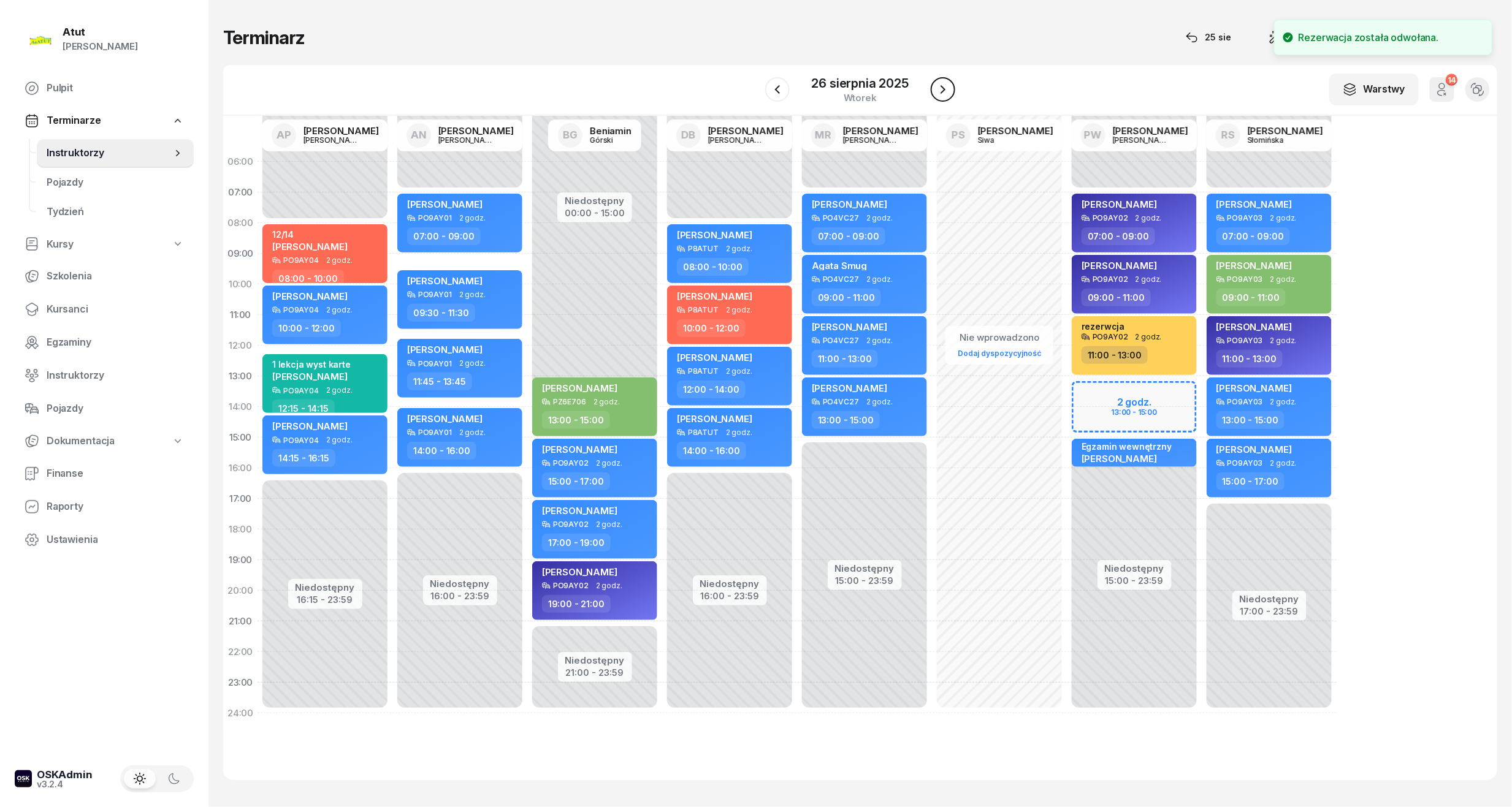
click at [932, 92] on button "button" at bounding box center [942, 89] width 24 height 24
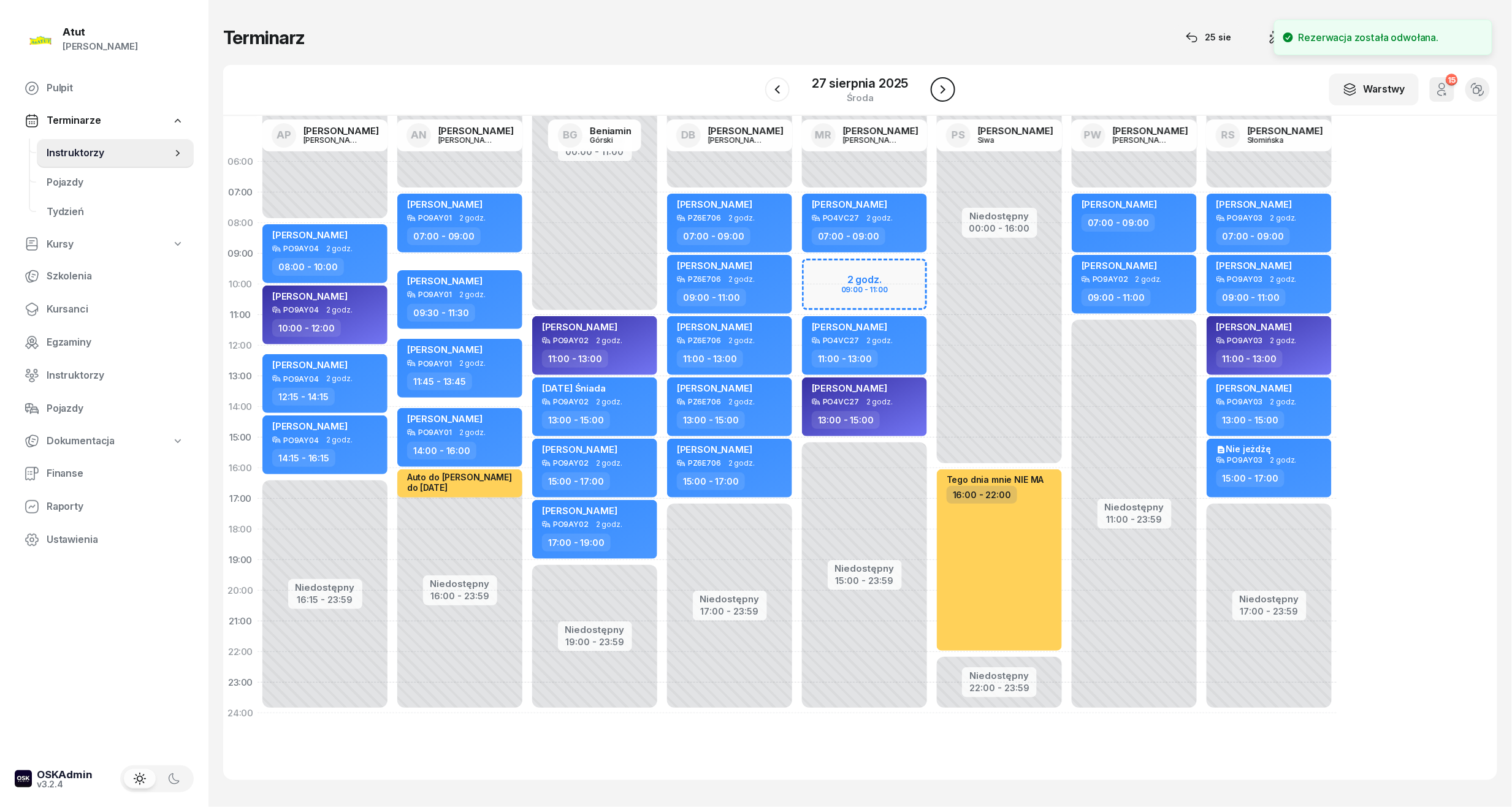
click at [932, 92] on button "button" at bounding box center [942, 89] width 24 height 24
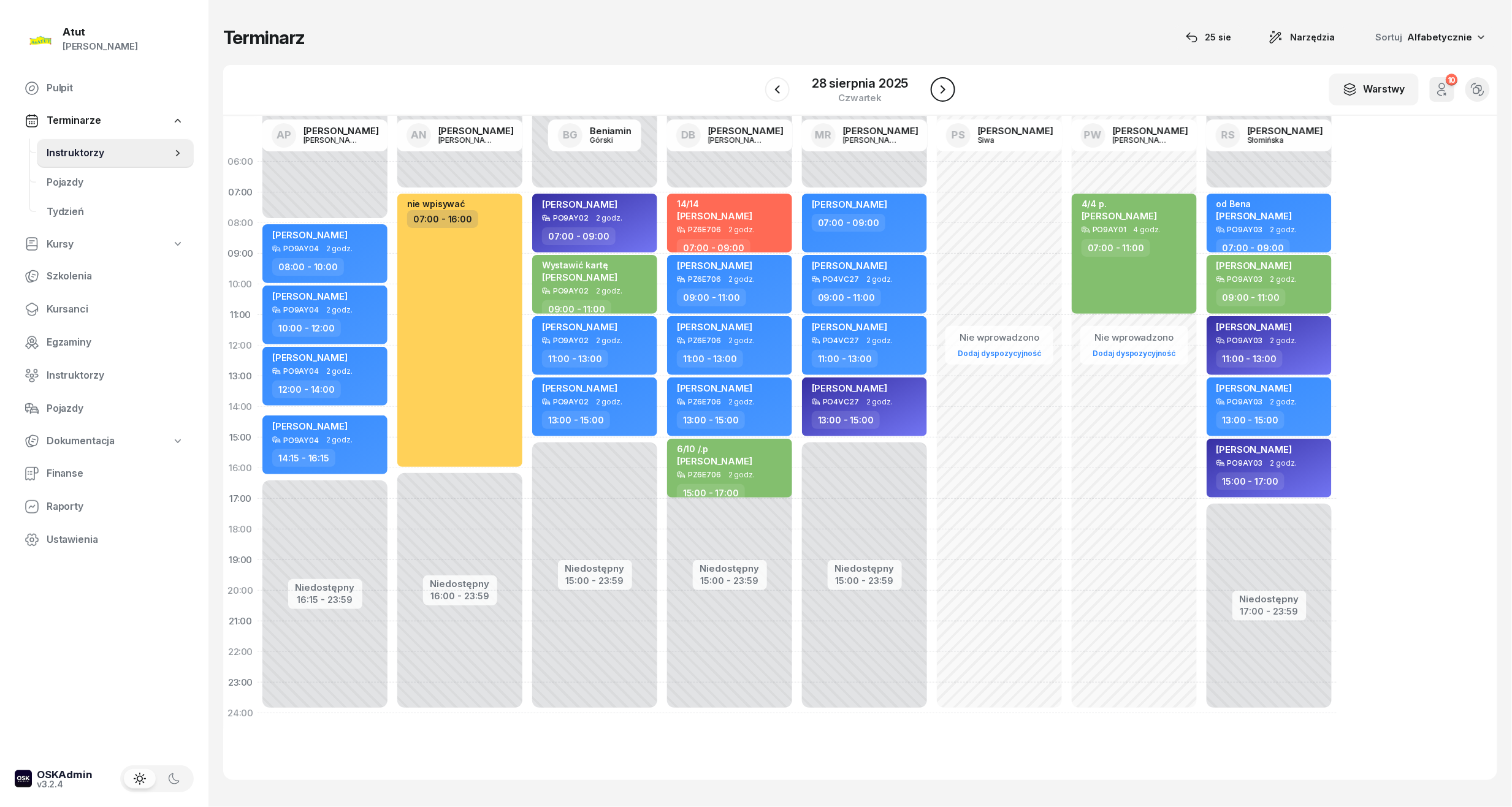
click at [933, 93] on button "button" at bounding box center [942, 89] width 24 height 24
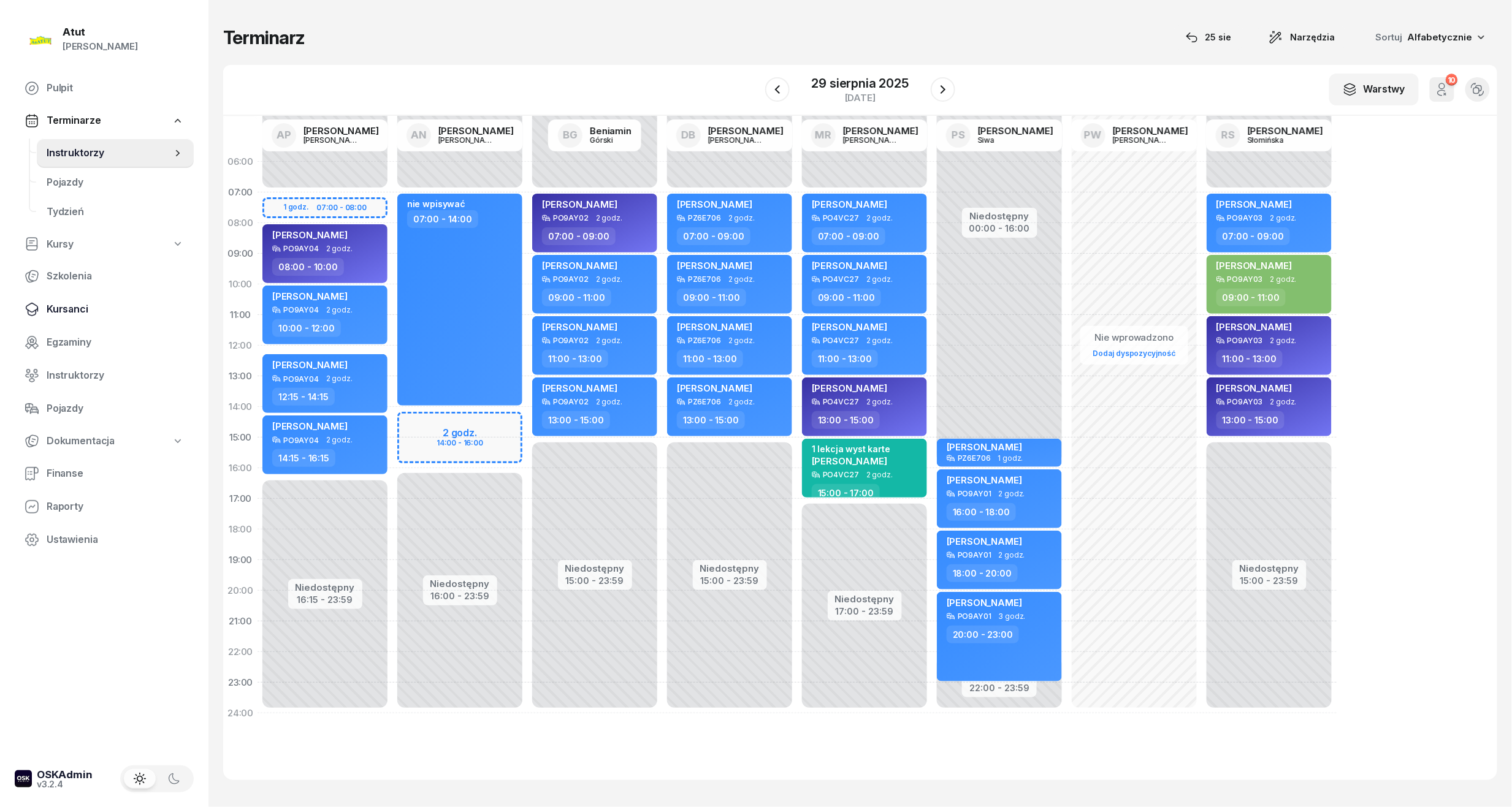
click at [66, 297] on link "Kursanci" at bounding box center [104, 310] width 179 height 29
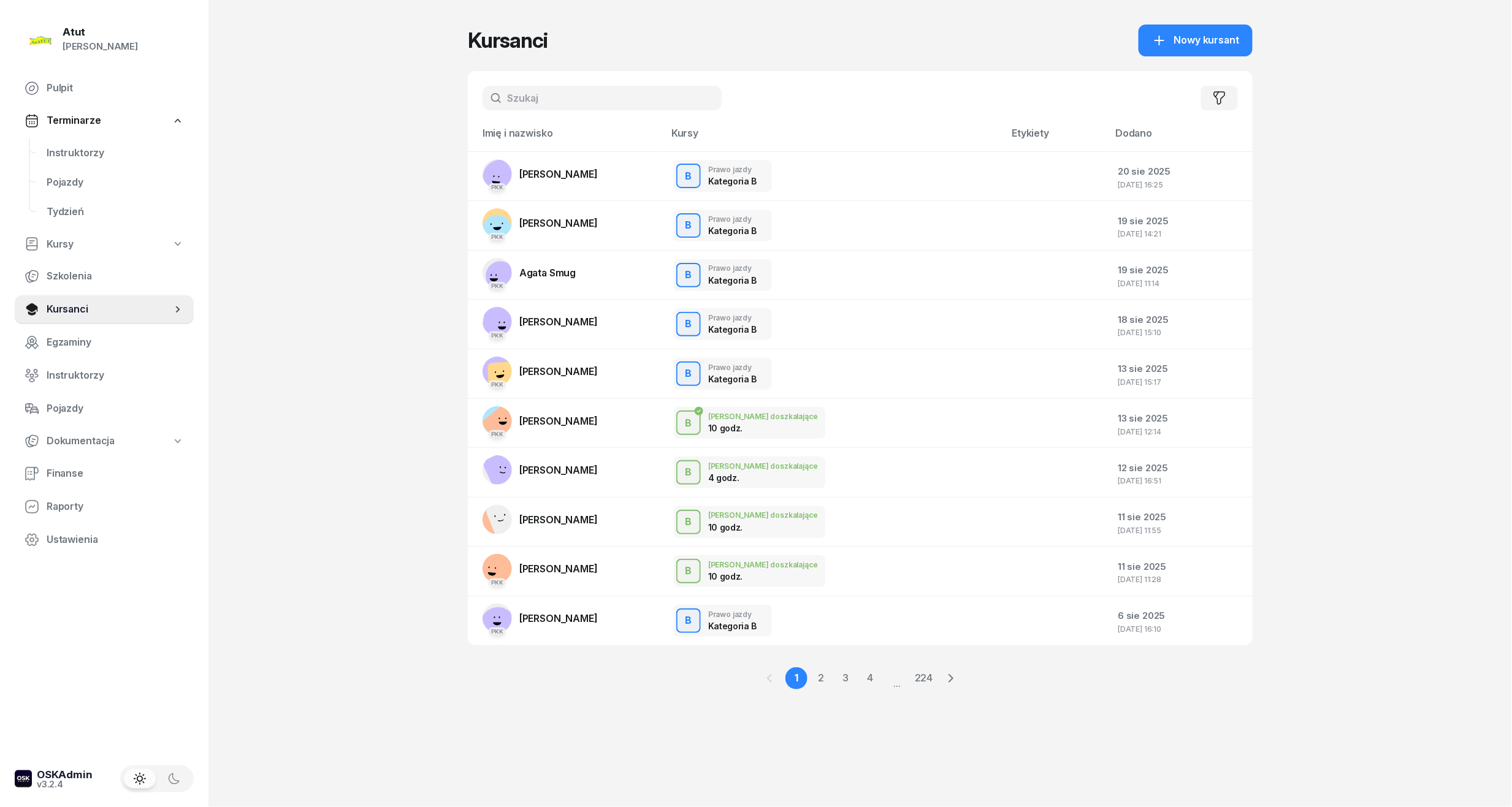
click at [561, 106] on input "text" at bounding box center [602, 97] width 239 height 24
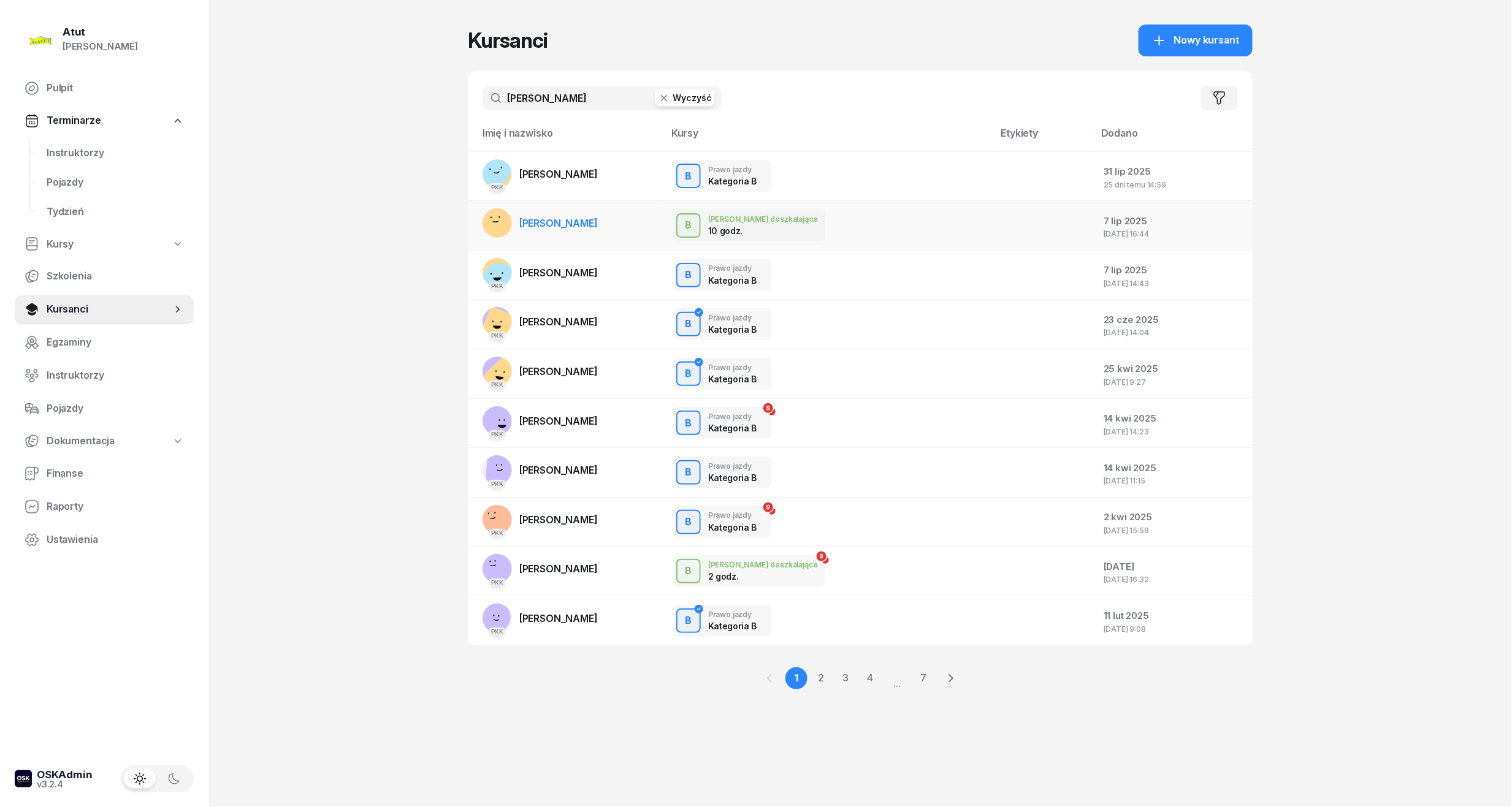
type input "[PERSON_NAME]"
click at [564, 215] on link "[PERSON_NAME]" at bounding box center [540, 223] width 116 height 29
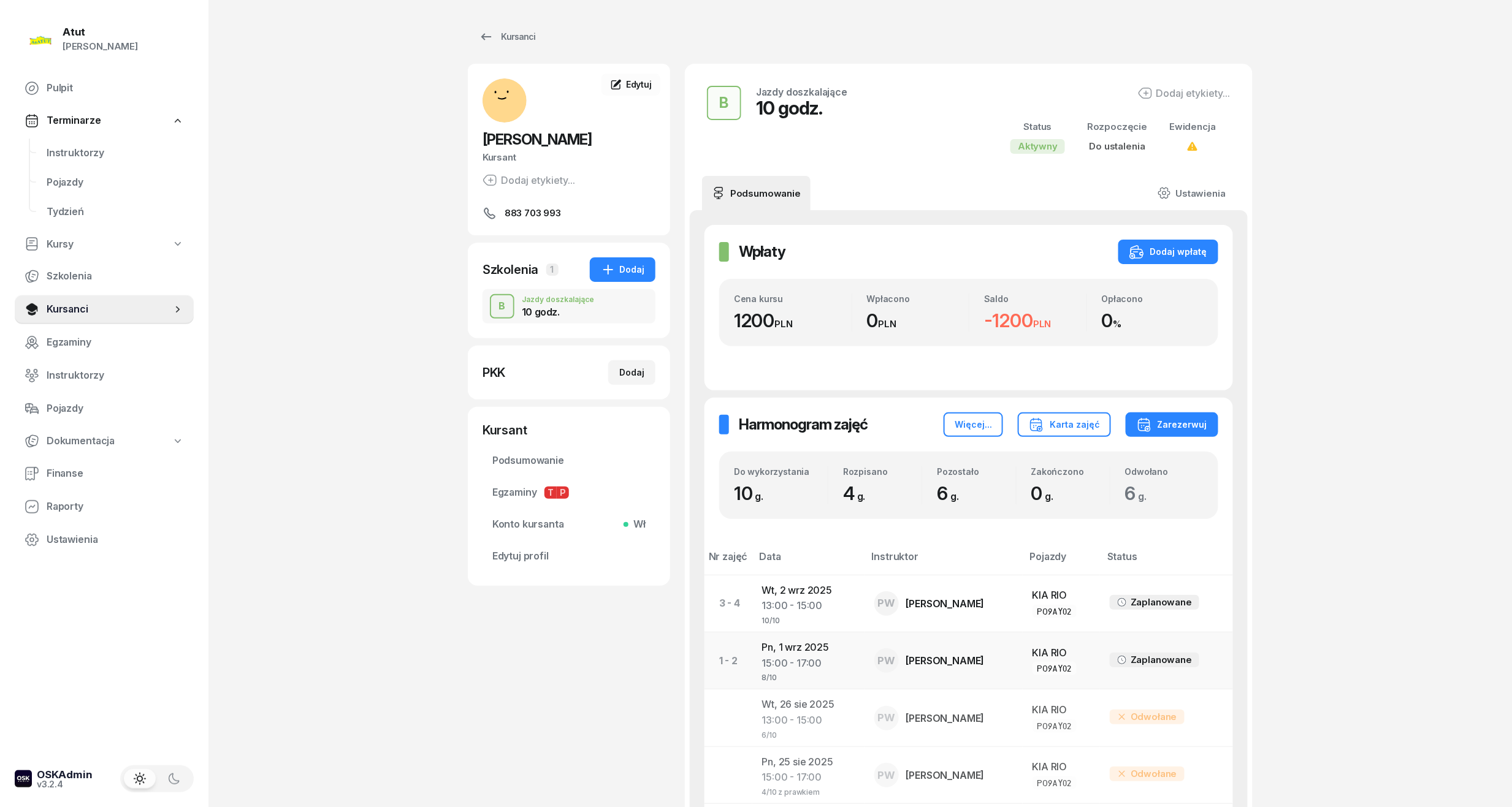
click at [786, 655] on td "Pn, [DATE] 15:00 - 17:00 8/10" at bounding box center [809, 661] width 113 height 57
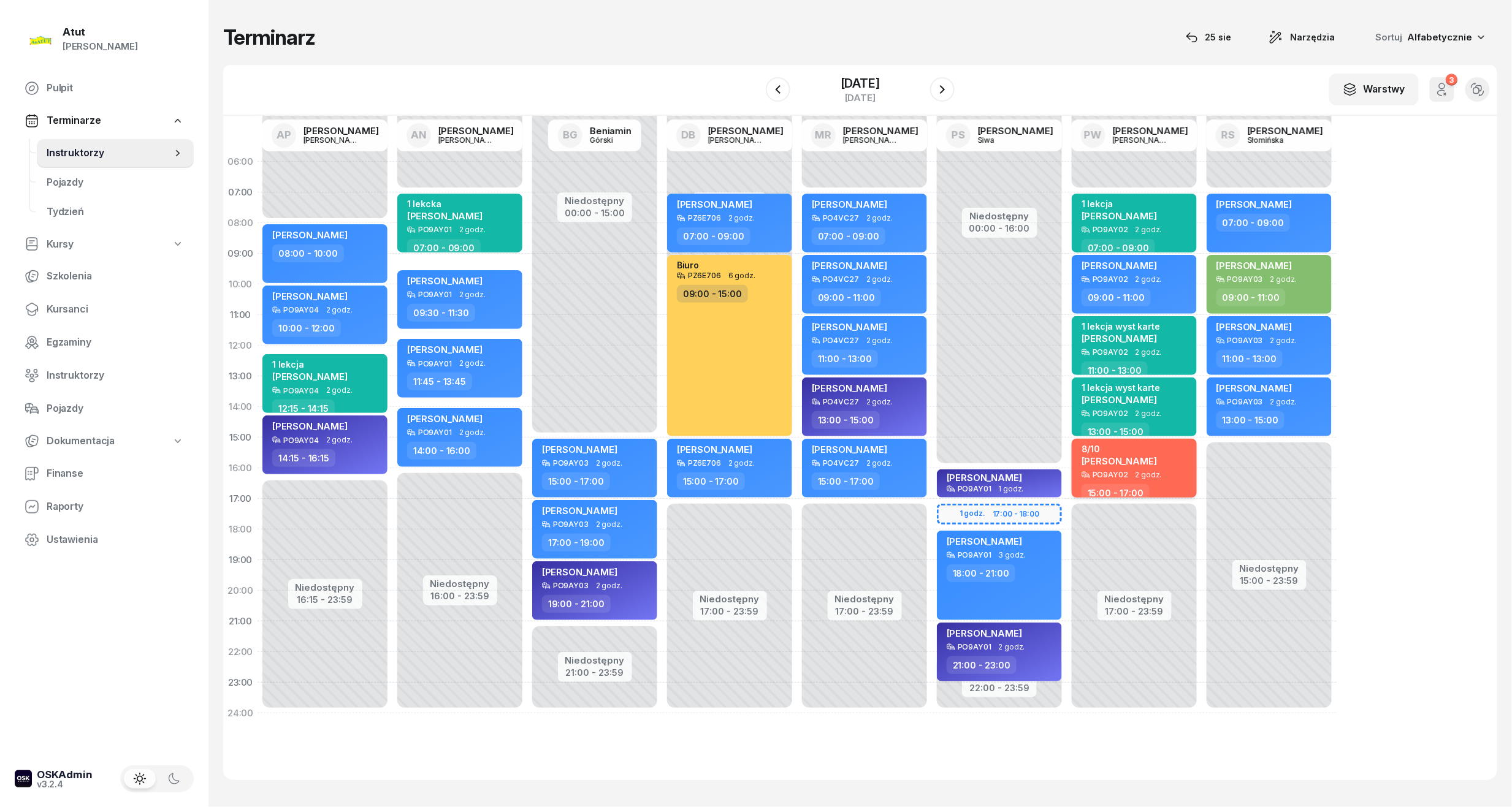
click at [1124, 460] on span "[PERSON_NAME]" at bounding box center [1120, 461] width 76 height 12
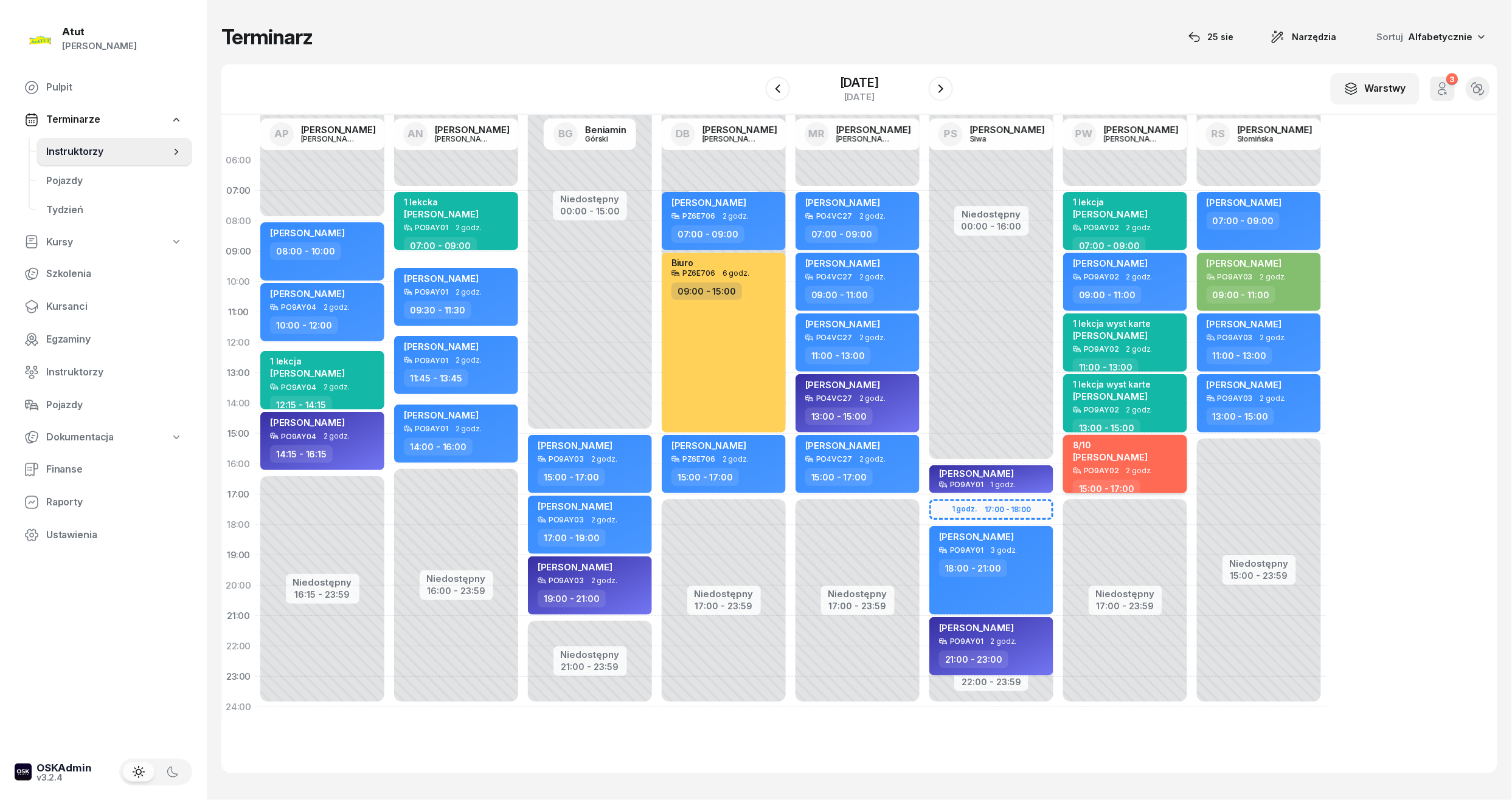
select select "15"
select select "17"
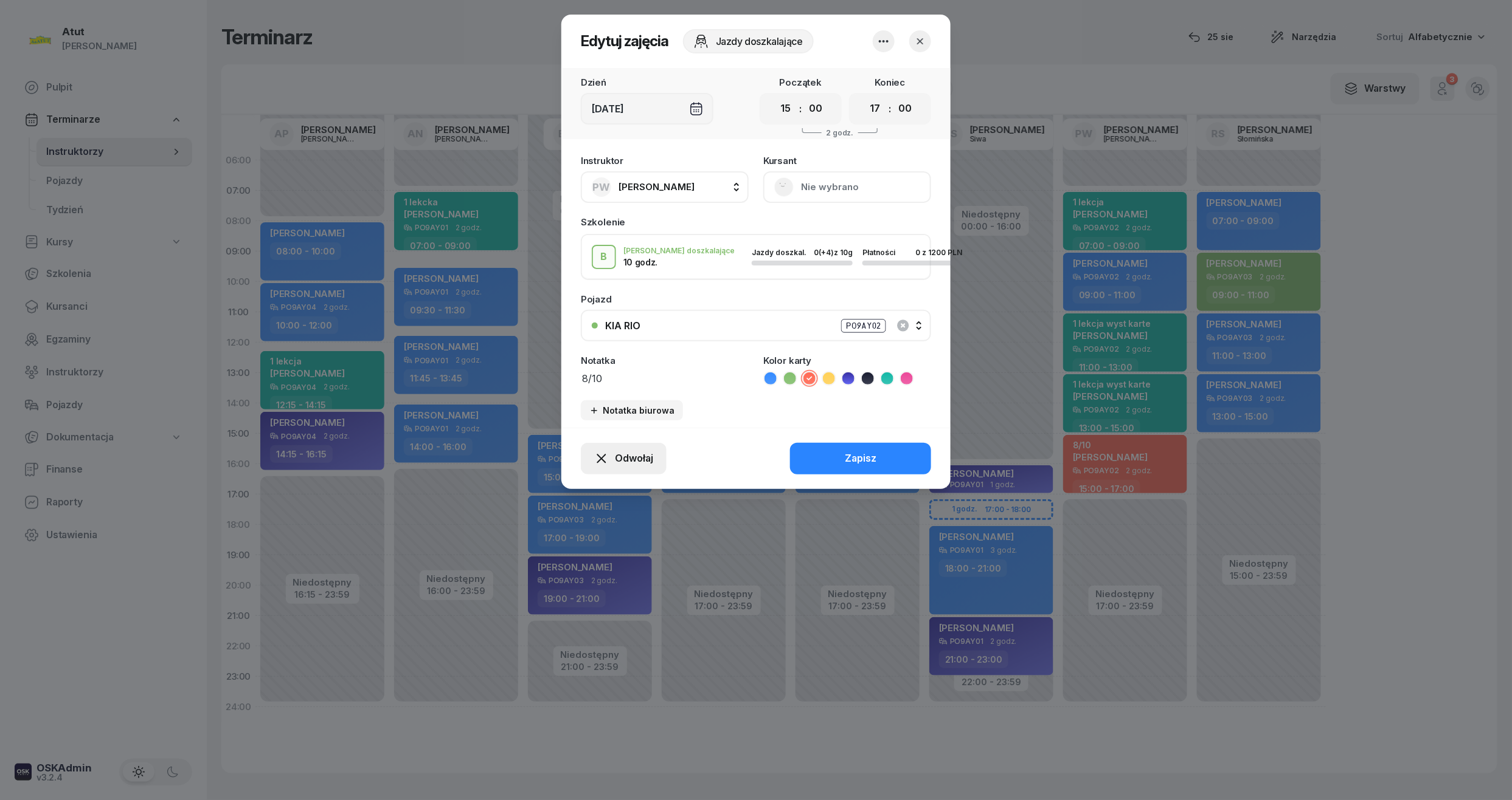
click at [617, 456] on span "Odwołaj" at bounding box center [634, 458] width 39 height 15
click at [606, 348] on div "My odwołaliśmy" at bounding box center [603, 354] width 73 height 15
click at [620, 351] on div "My odwołaliśmy" at bounding box center [603, 354] width 73 height 15
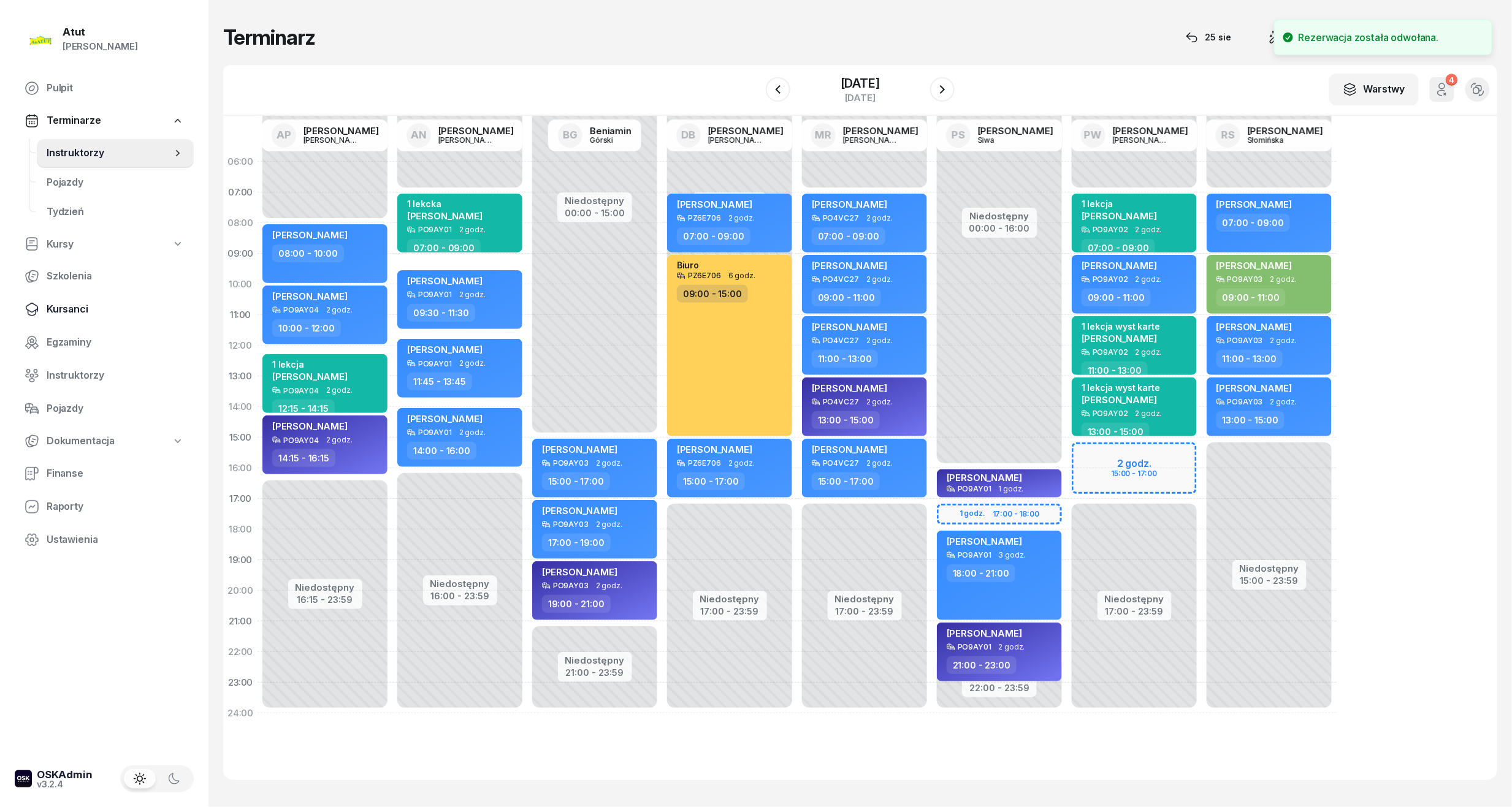
click at [79, 304] on span "Kursanci" at bounding box center [115, 310] width 137 height 16
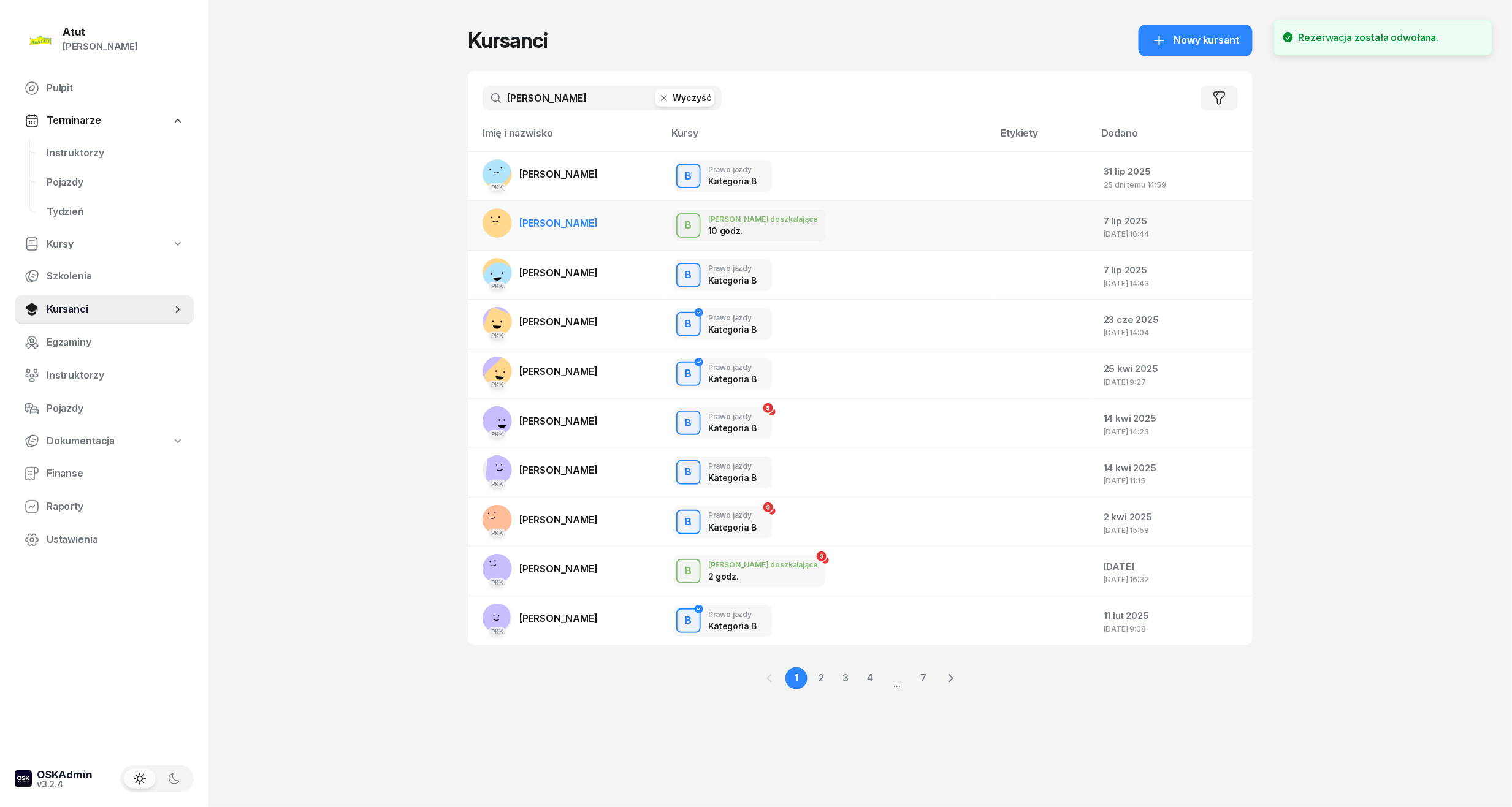
click at [593, 223] on span "[PERSON_NAME]" at bounding box center [558, 223] width 79 height 13
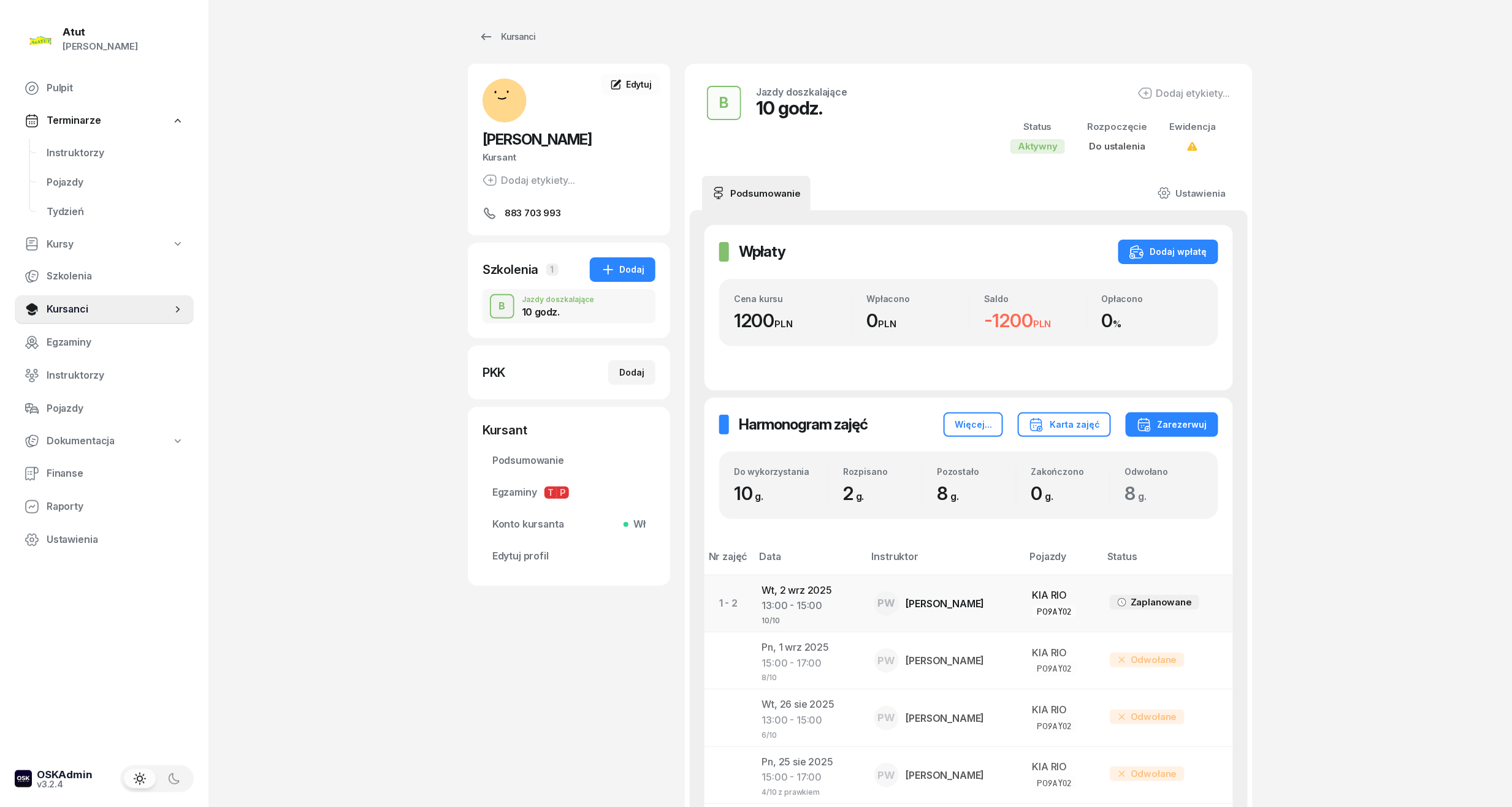
click at [856, 588] on td "[DATE] 13:00 - 15:00 10/10" at bounding box center [809, 603] width 113 height 57
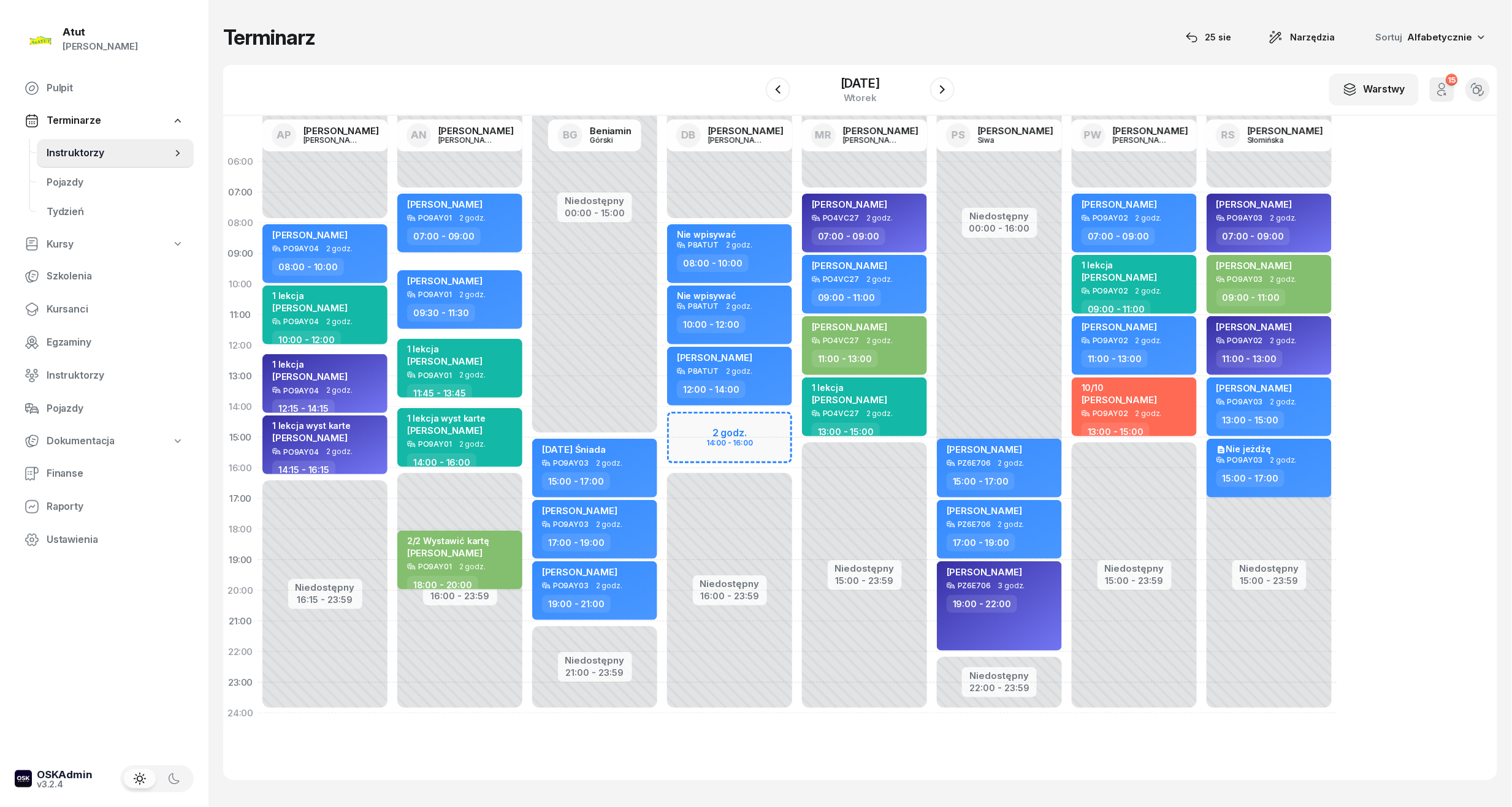
click at [1204, 388] on div "[PERSON_NAME] PO9AY03 2 godz. 13:00 - 15:00" at bounding box center [1268, 407] width 135 height 61
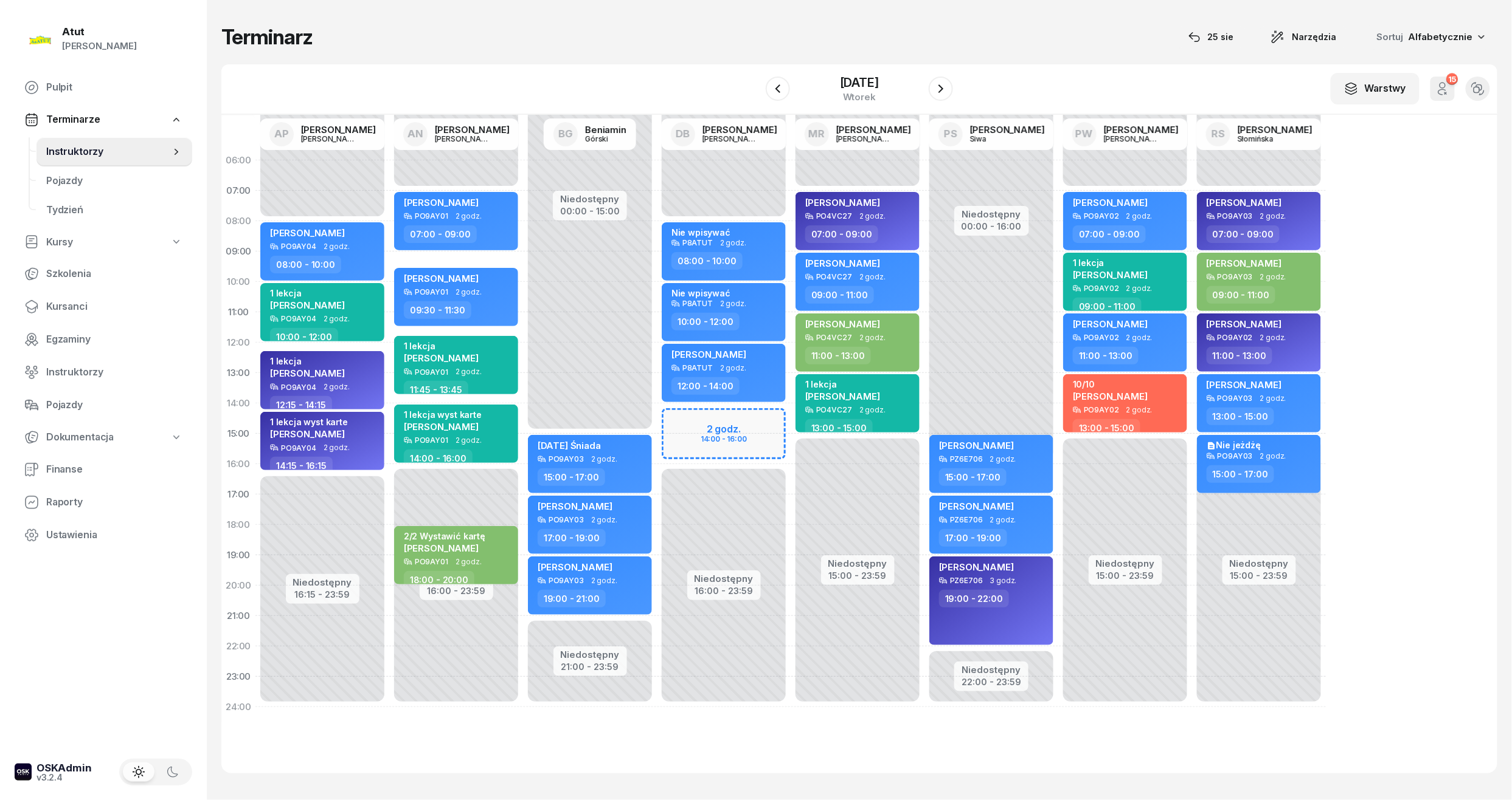
select select "13"
select select "15"
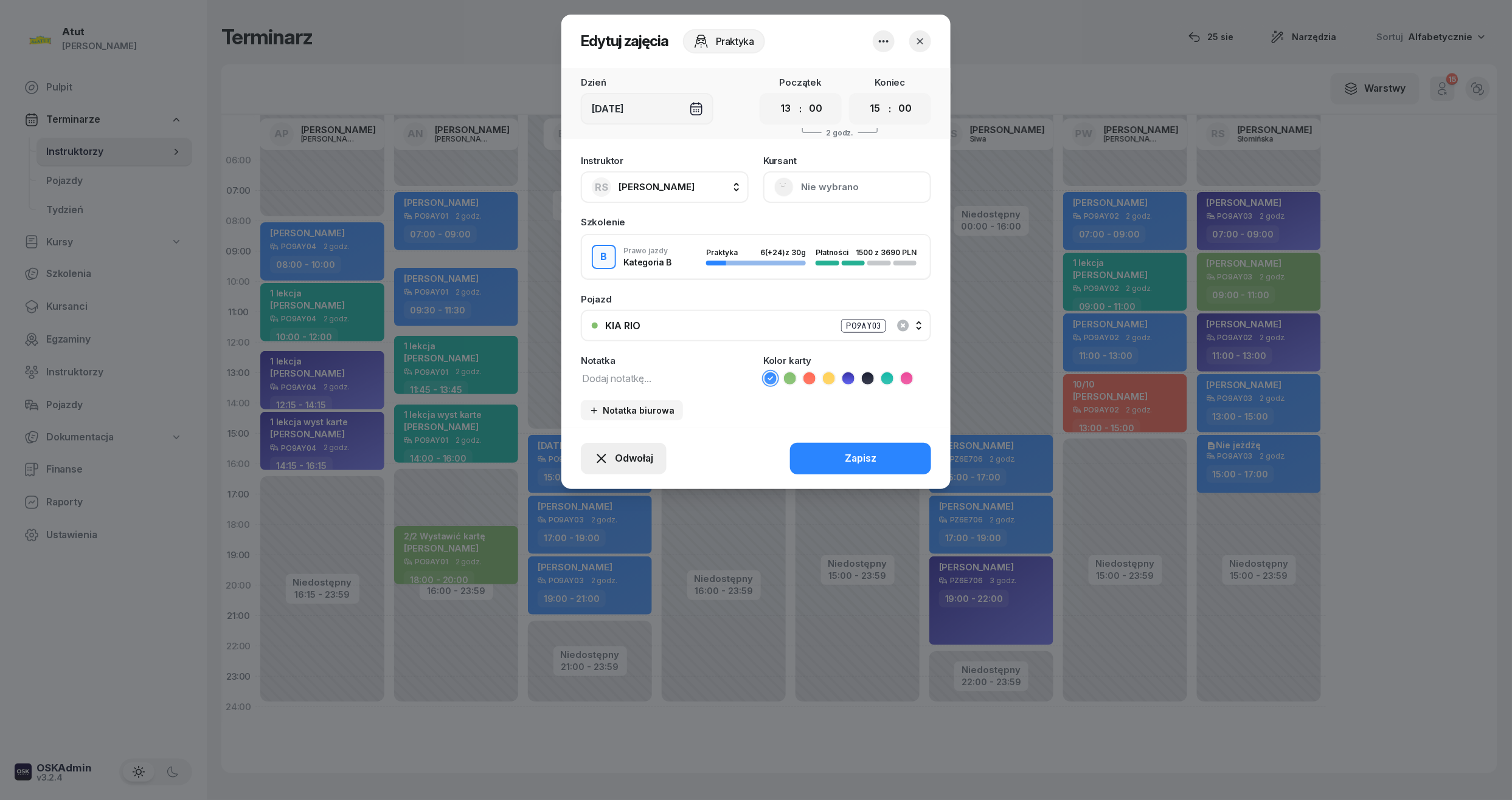
click at [626, 451] on button "Odwołaj" at bounding box center [623, 458] width 86 height 32
click at [616, 353] on div "My odwołaliśmy" at bounding box center [603, 354] width 73 height 15
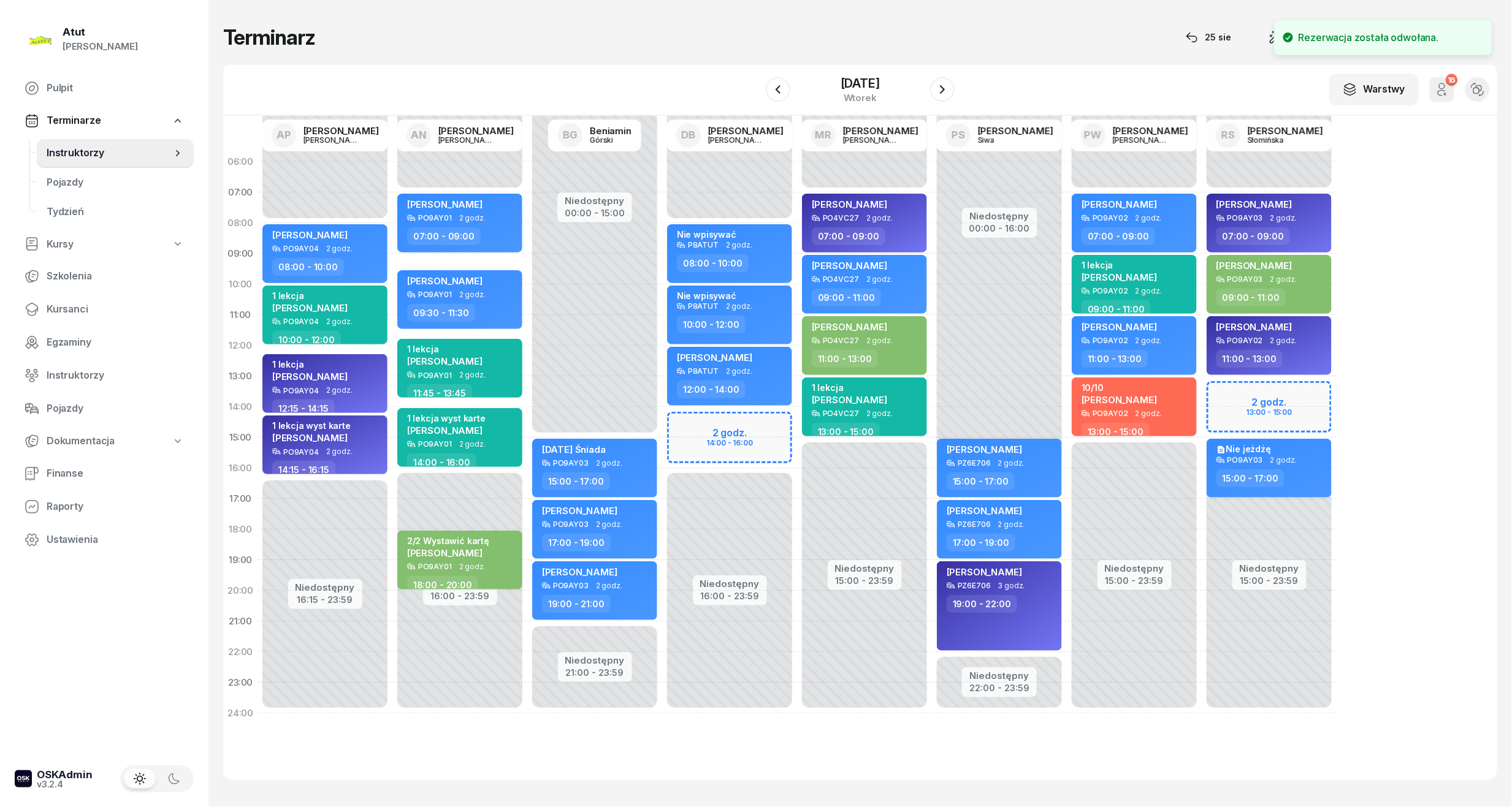
click at [1458, 84] on div "16 Odwołane zajęcia" at bounding box center [1442, 89] width 39 height 39
click at [1445, 90] on icon "button" at bounding box center [1442, 93] width 8 height 6
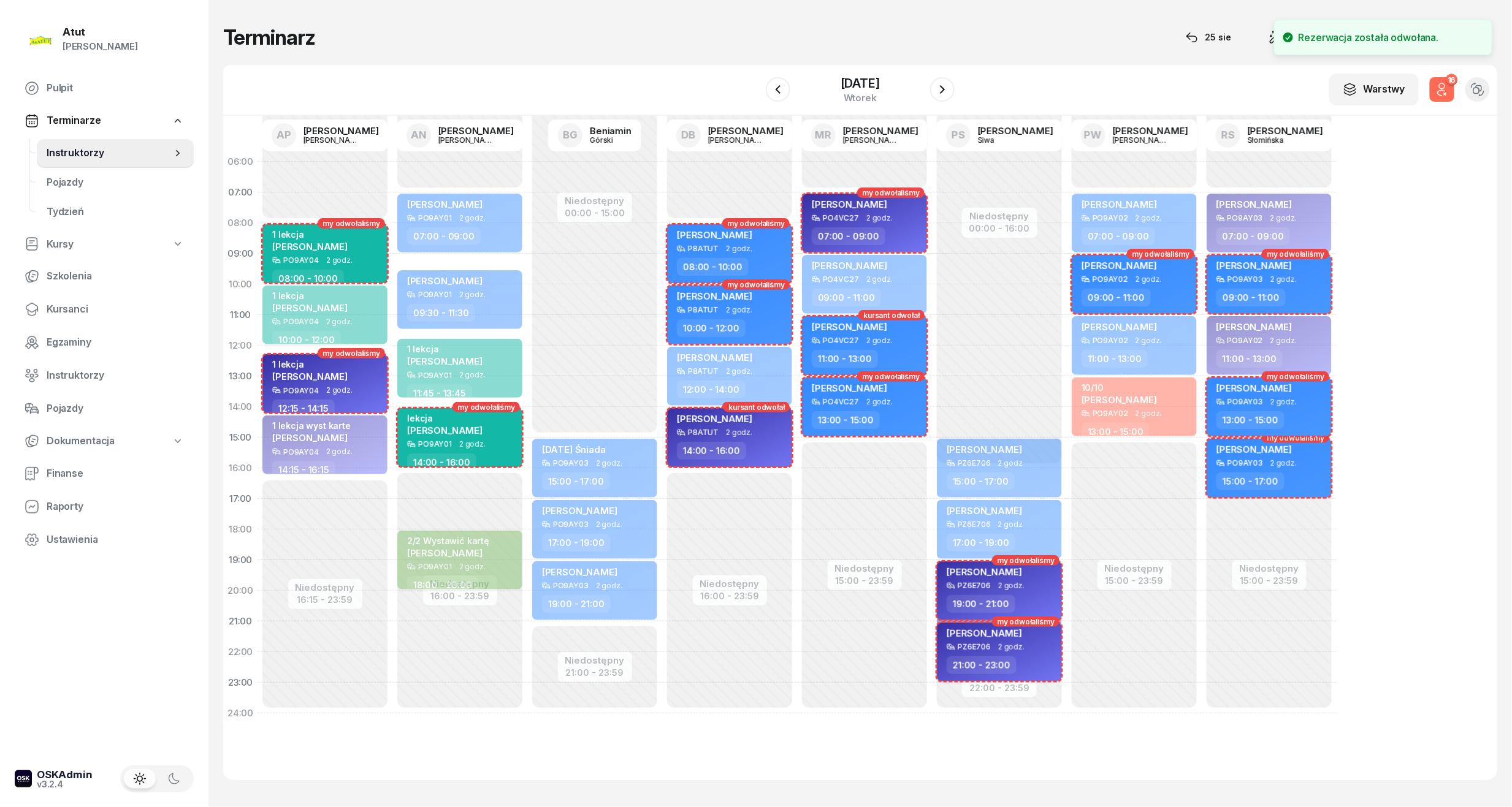
click at [1288, 402] on span "2 godz." at bounding box center [1283, 402] width 26 height 9
select select "13"
select select "15"
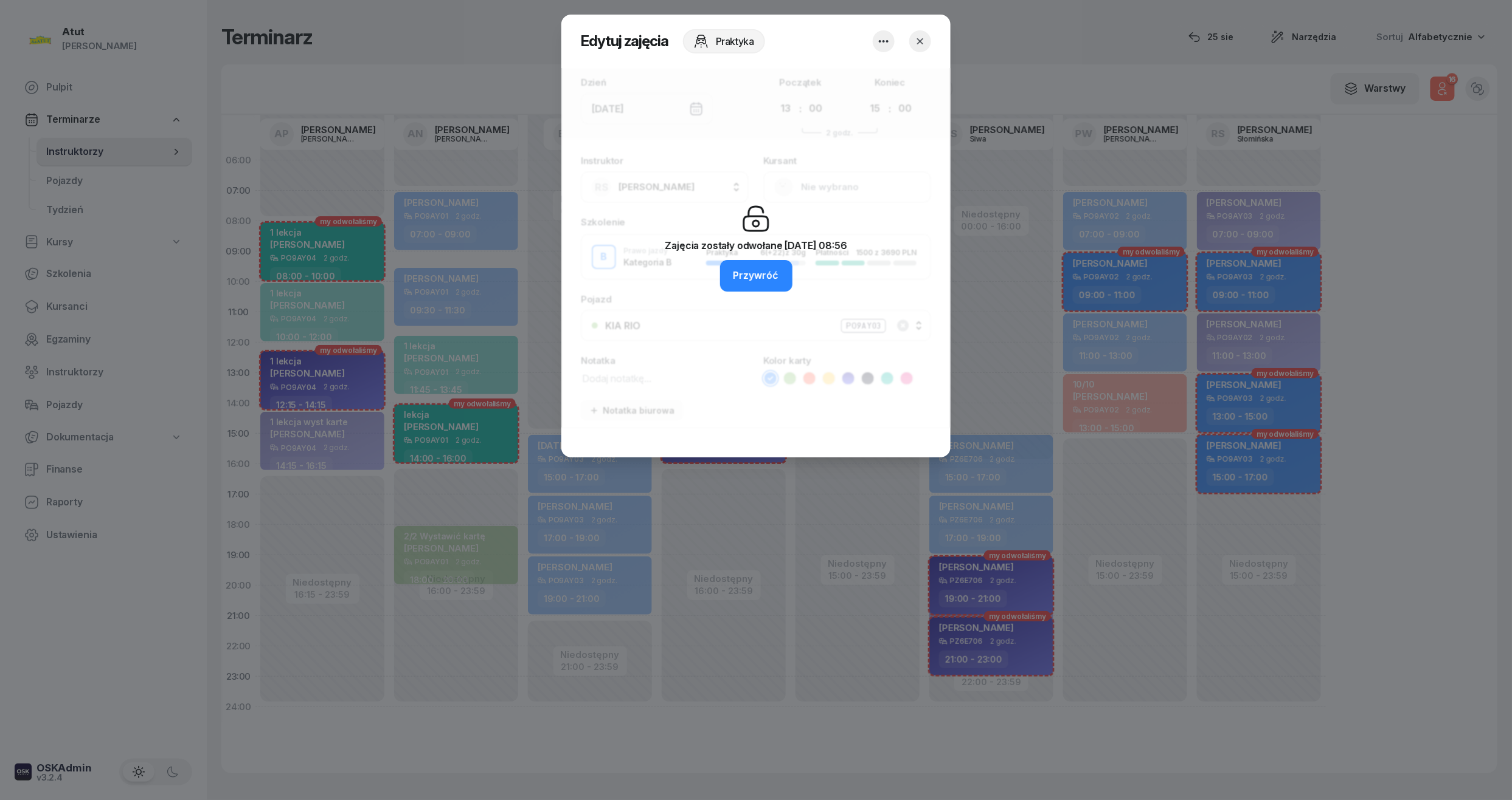
click at [772, 232] on div "Zajęcia zostały odwołane [DATE] 08:56 Przywróć" at bounding box center [755, 247] width 182 height 88
click at [755, 268] on div "Przywróć" at bounding box center [755, 275] width 45 height 15
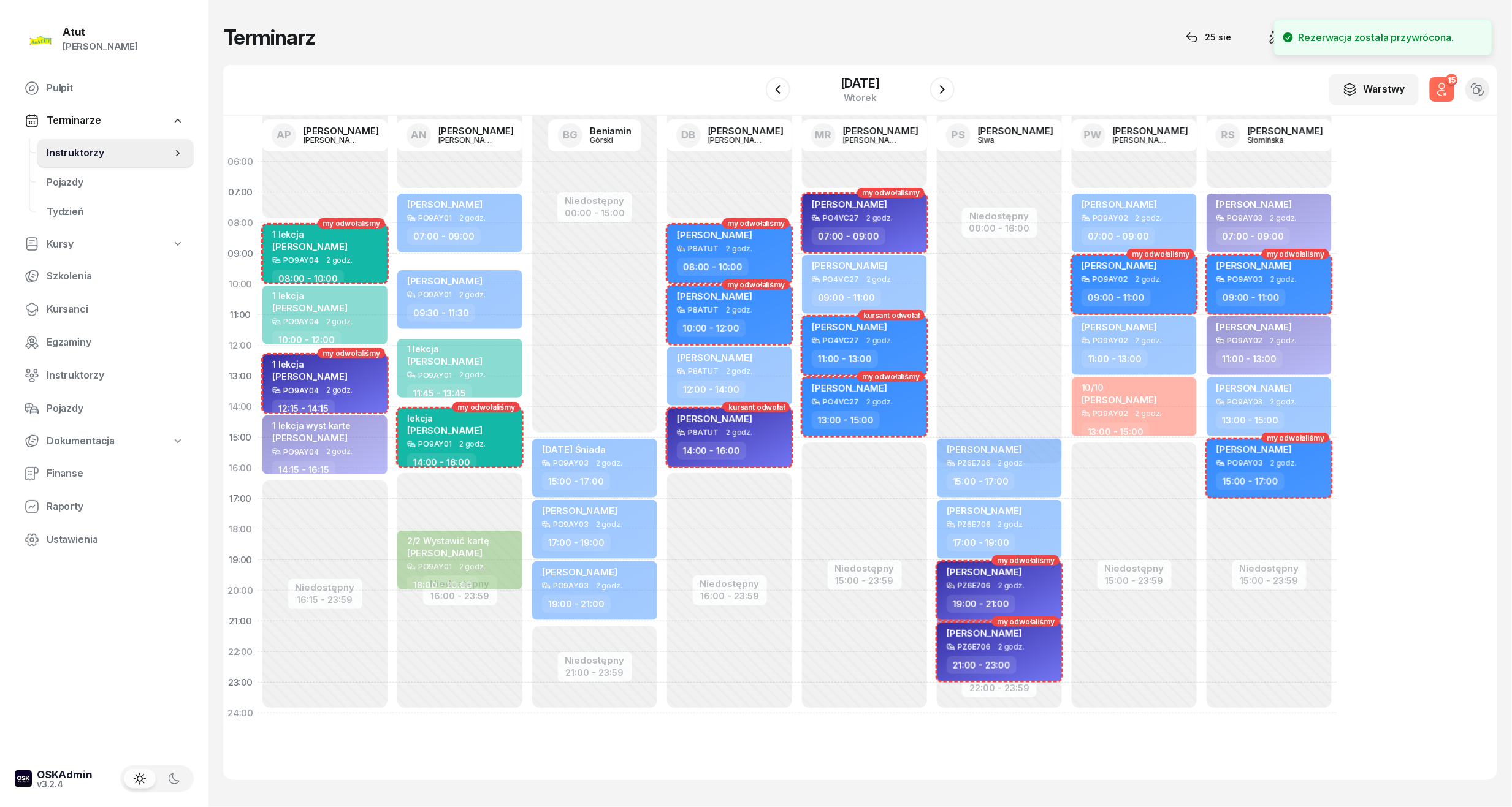
click at [1503, 535] on div "Terminarz [DATE] Narzędzia Sortuj Alfabetycznie W Wybierz AP [PERSON_NAME] AN […" at bounding box center [860, 403] width 1303 height 807
click at [1369, 342] on div "06:00 07:00 08:00 09:00 10:00 11:00 12:00 13:00 14:00 15:00 16:00 17:00 18:00 1…" at bounding box center [860, 448] width 1274 height 664
click at [1440, 79] on button "15" at bounding box center [1441, 89] width 24 height 24
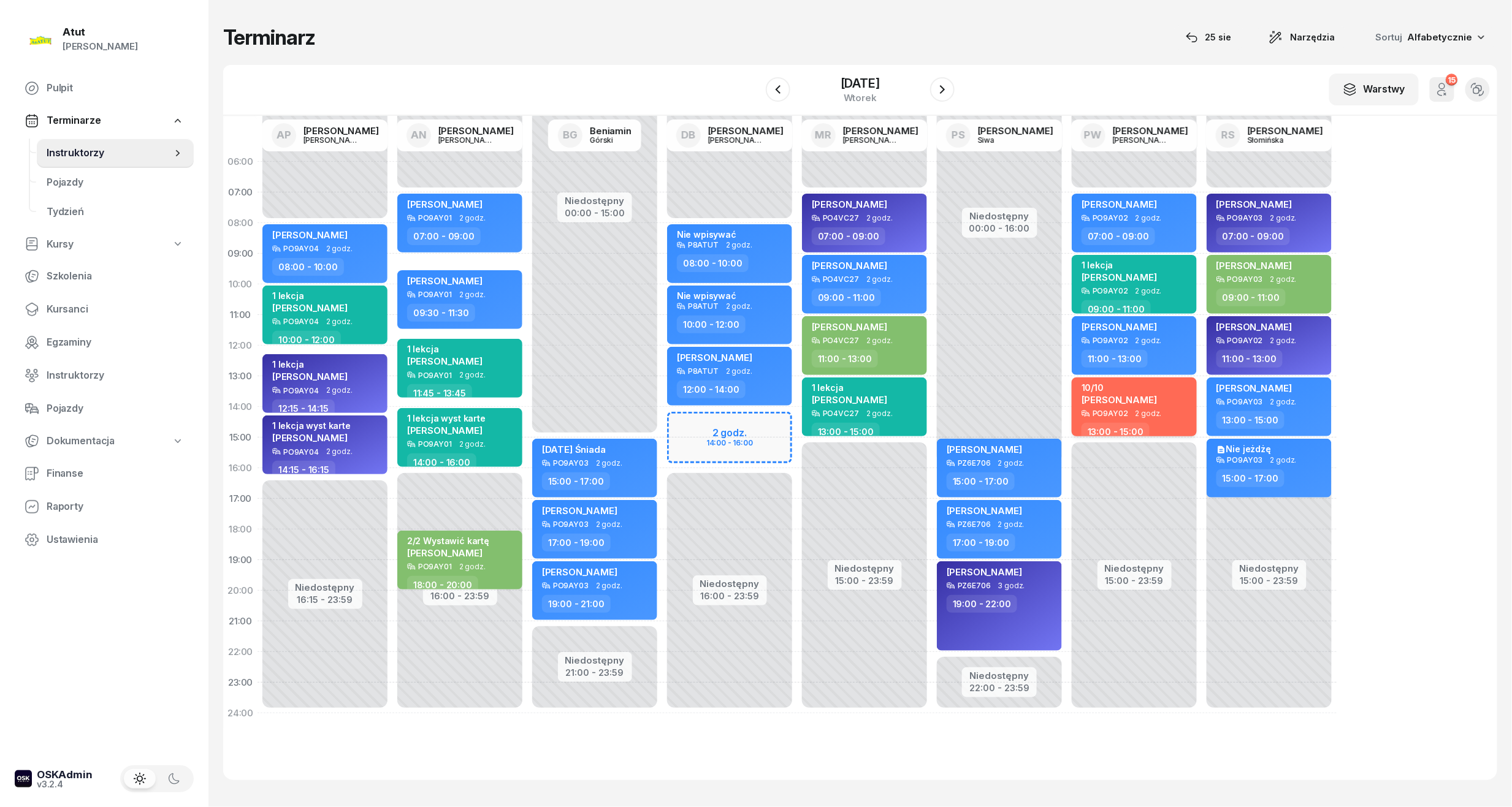
click at [1157, 401] on span "[PERSON_NAME]" at bounding box center [1120, 400] width 76 height 12
select select "13"
select select "15"
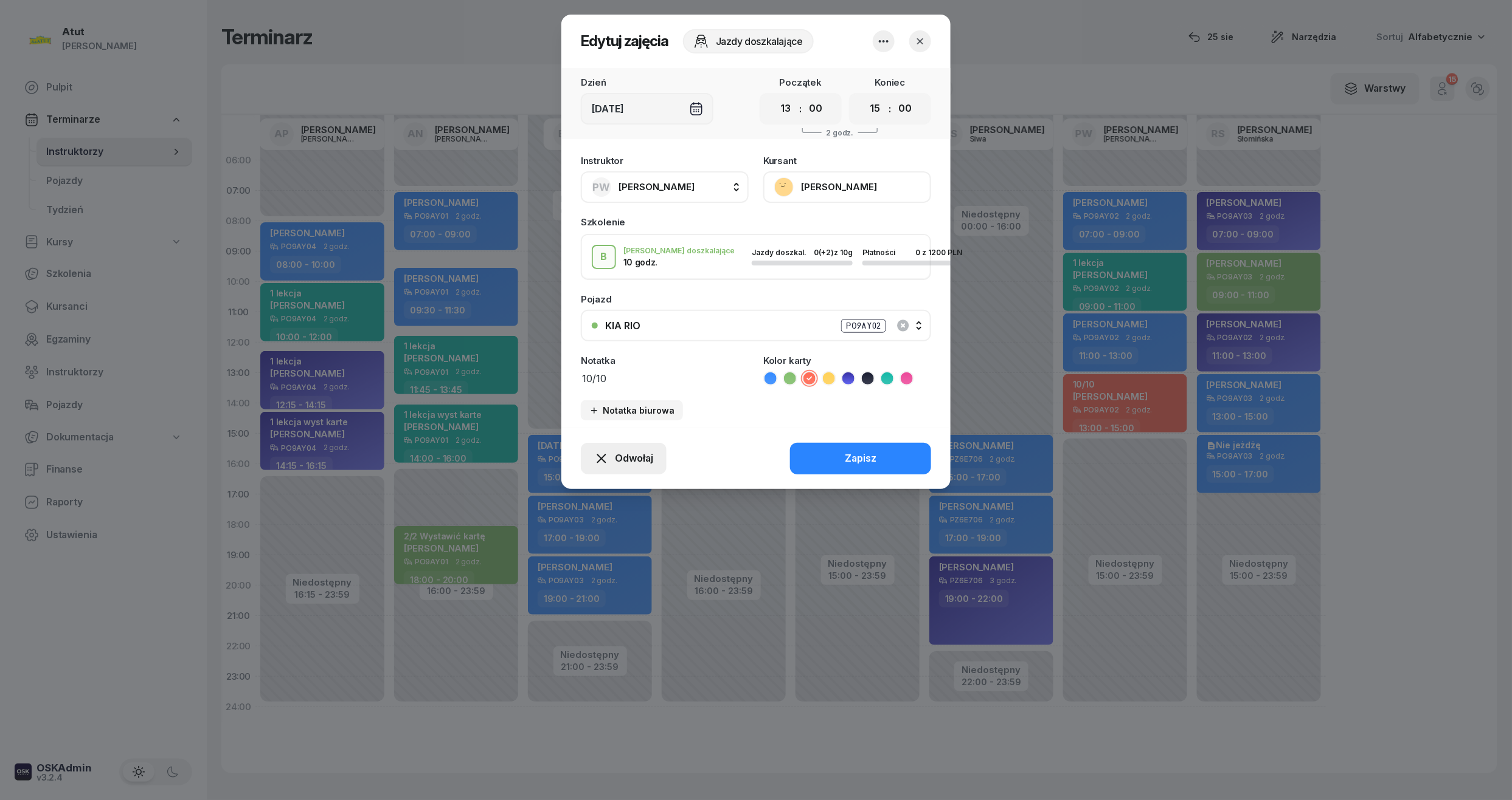
click at [603, 443] on button "Odwołaj" at bounding box center [623, 458] width 86 height 32
click at [602, 355] on div "My odwołaliśmy" at bounding box center [603, 354] width 73 height 15
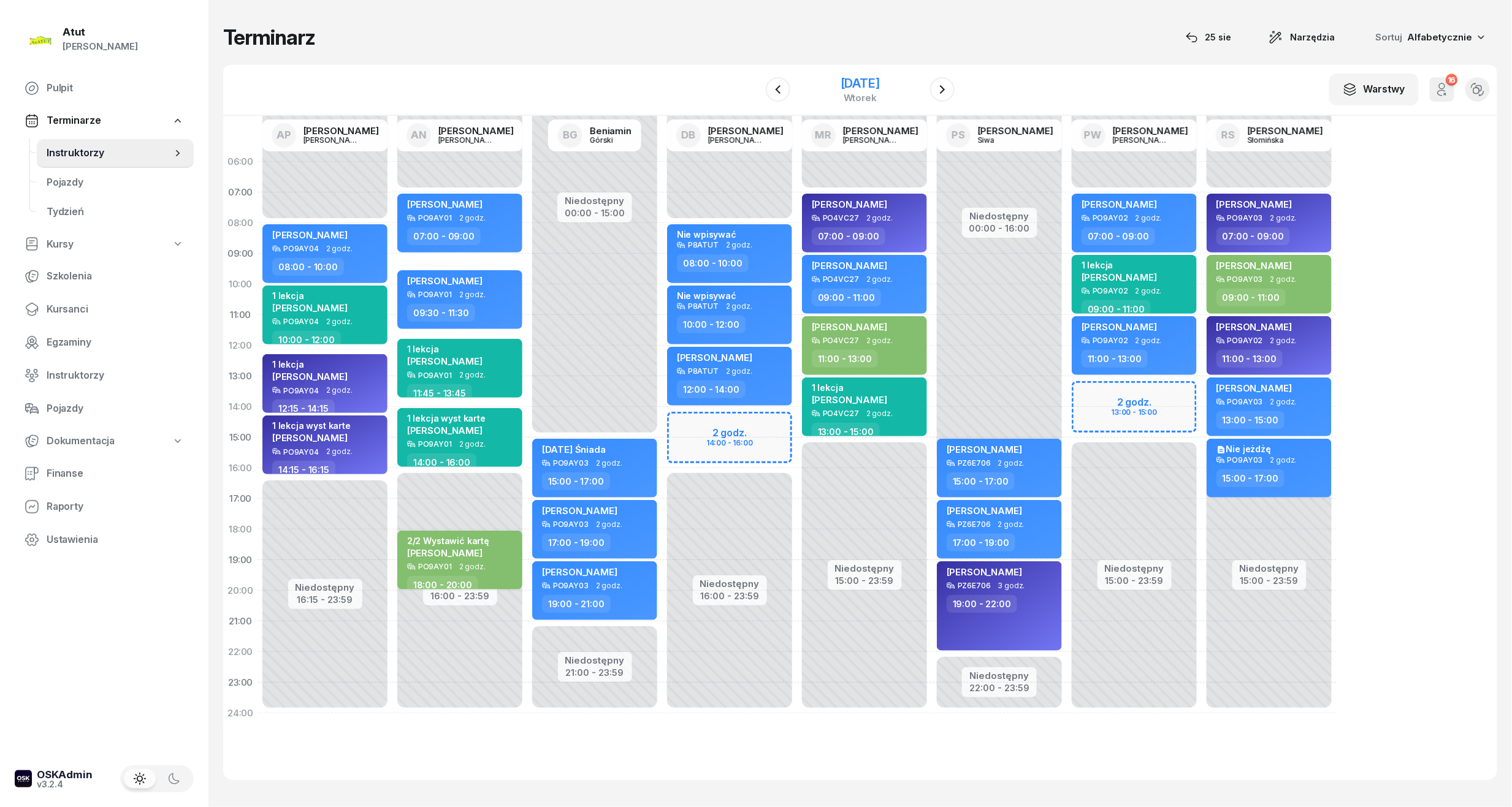
click at [852, 78] on div "[DATE]" at bounding box center [860, 84] width 39 height 13
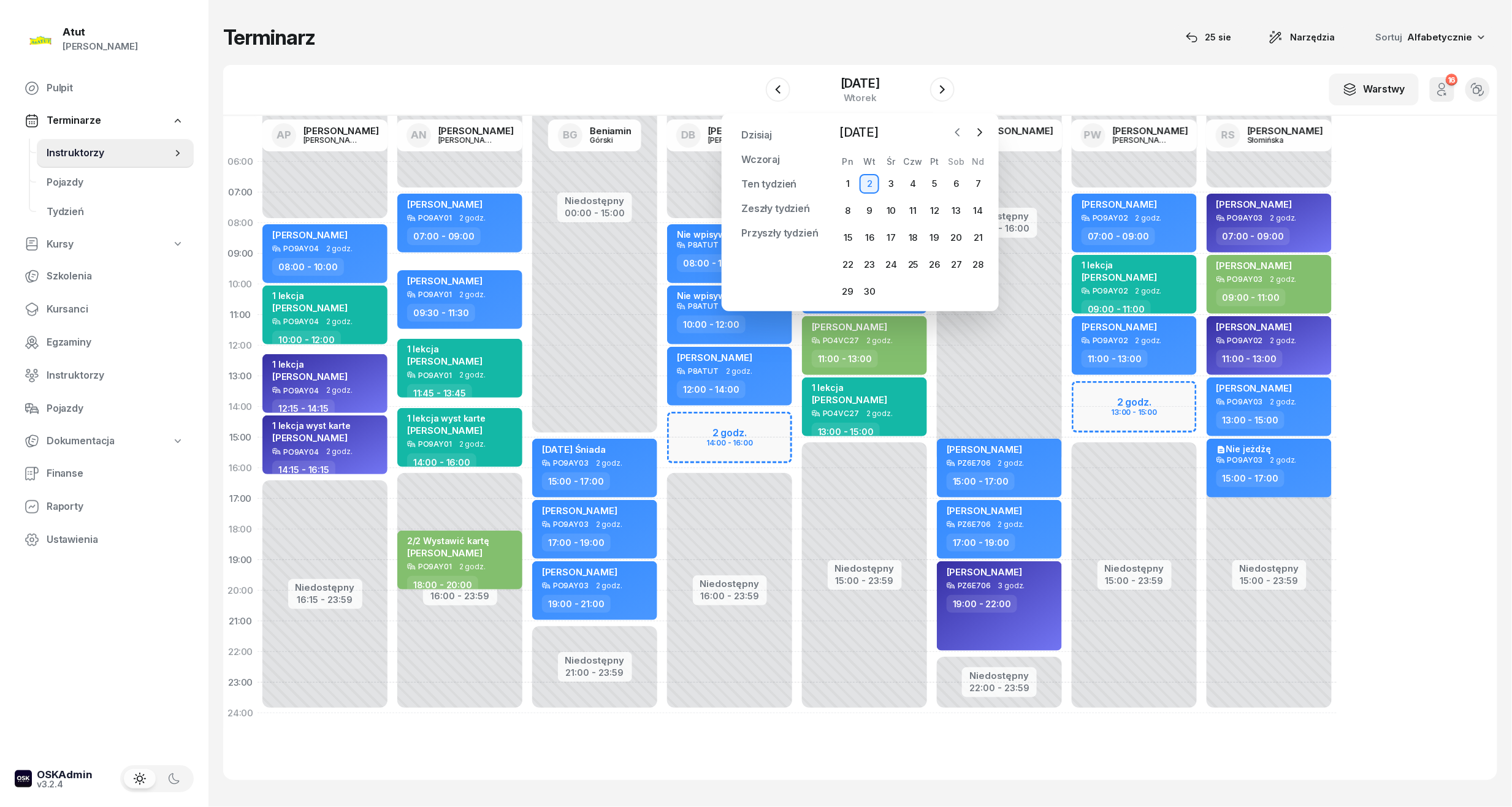
click at [958, 129] on icon "button" at bounding box center [958, 132] width 13 height 13
click at [857, 287] on div "25" at bounding box center [848, 291] width 19 height 19
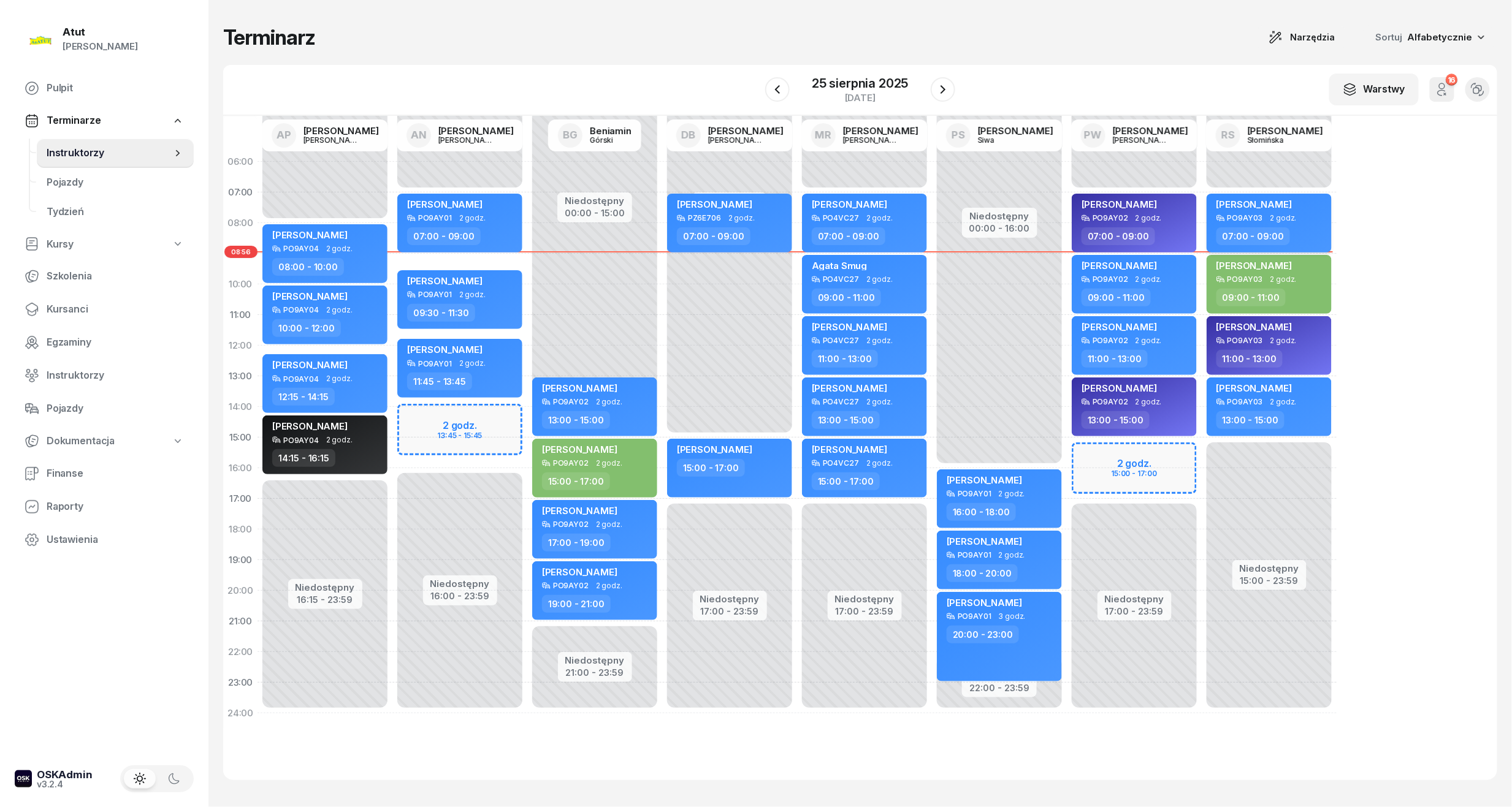
click at [1305, 212] on div "[PERSON_NAME]" at bounding box center [1270, 207] width 108 height 16
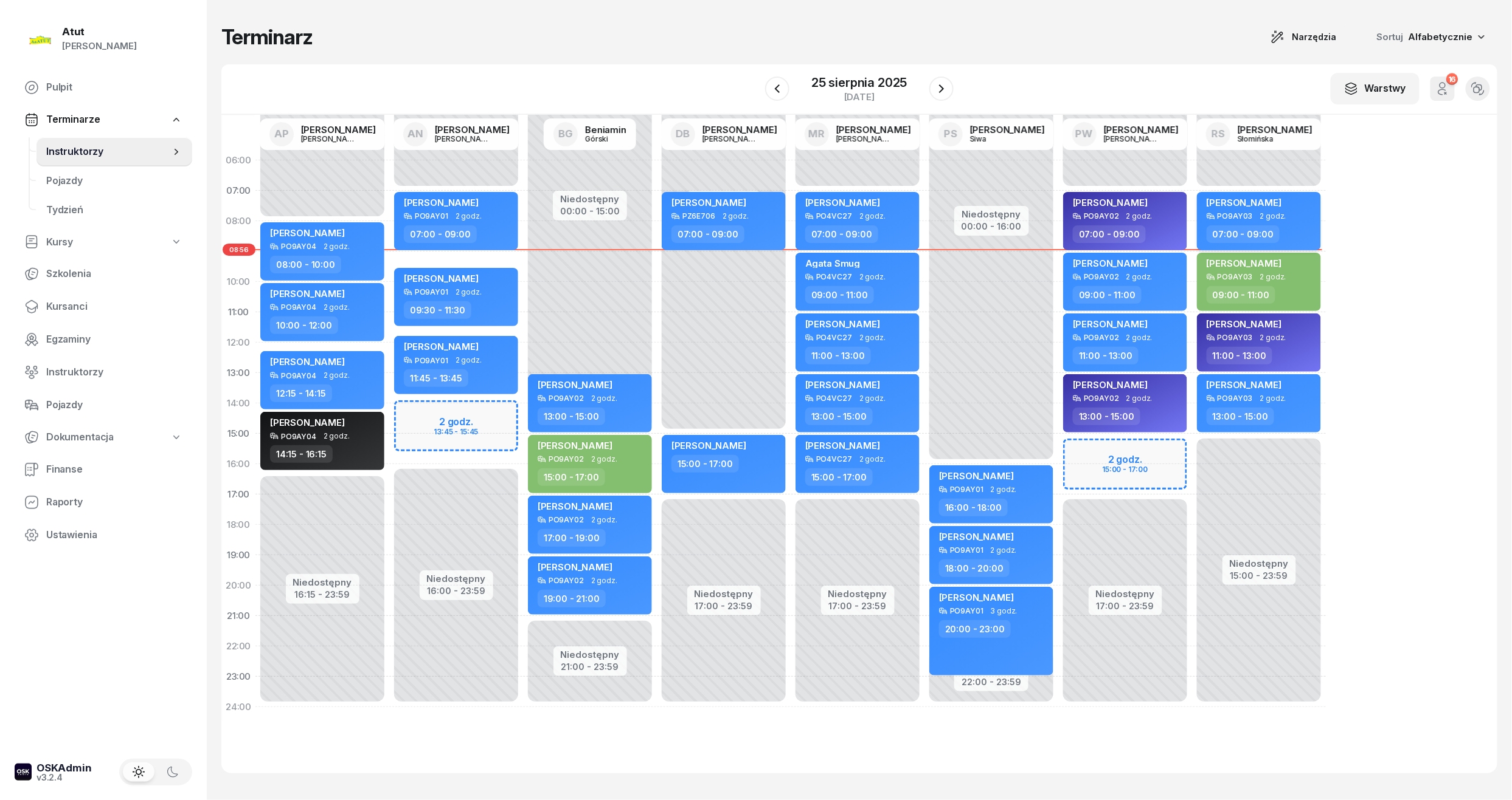
select select "07"
select select "09"
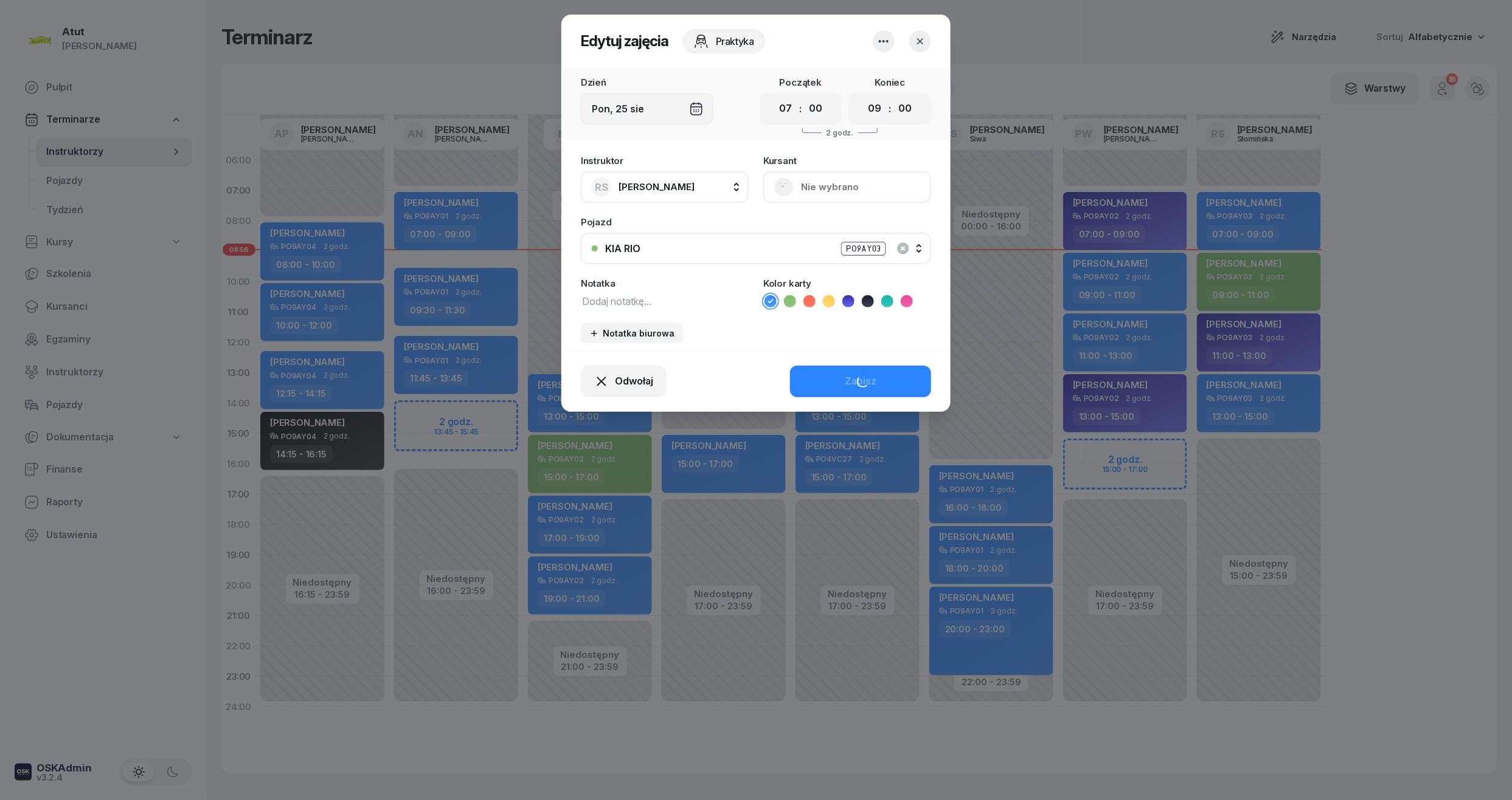
click at [832, 189] on button "Nie wybrano" at bounding box center [847, 187] width 168 height 32
click at [786, 233] on div "Otwórz profil" at bounding box center [801, 228] width 59 height 15
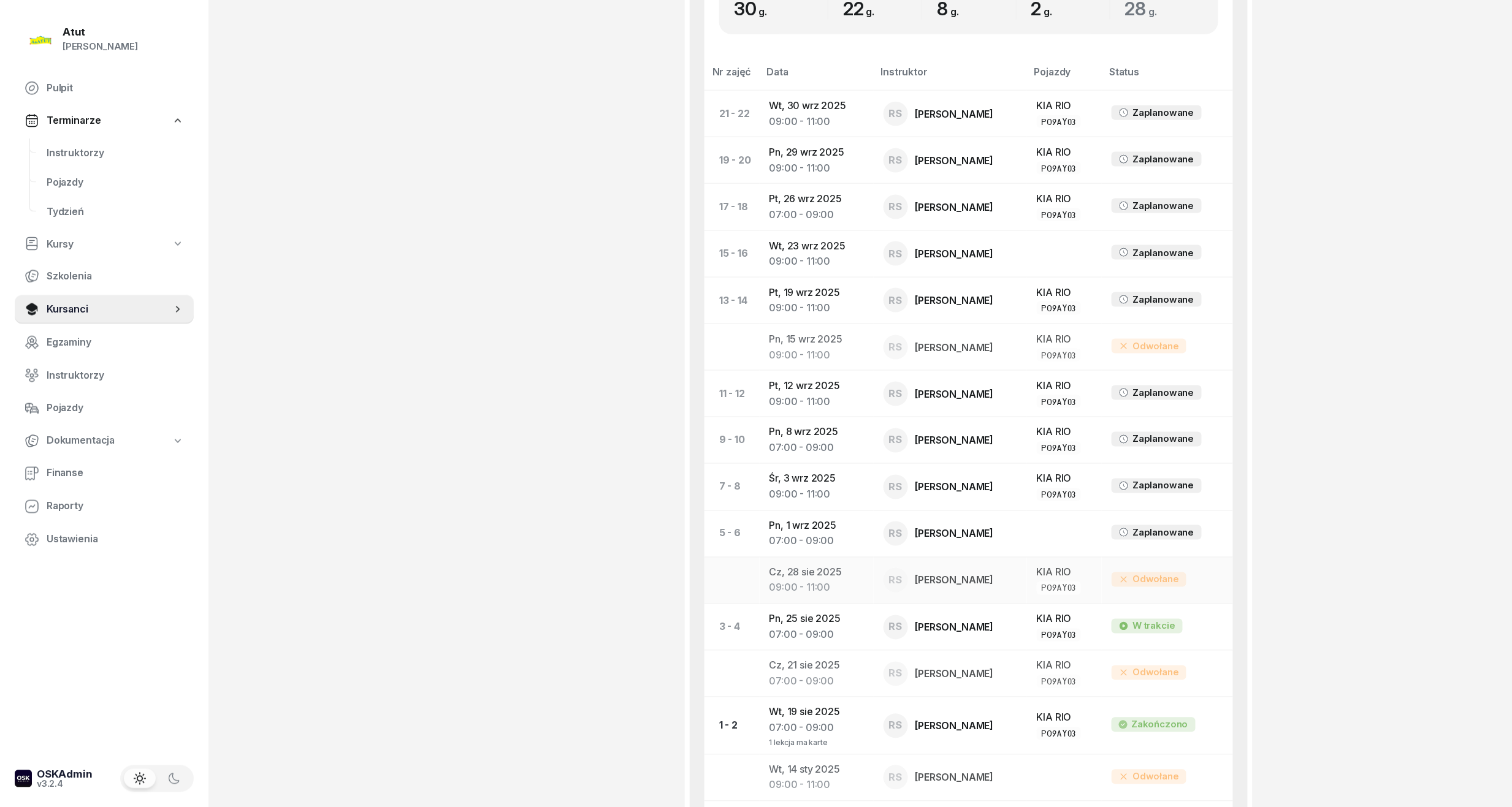
scroll to position [899, 0]
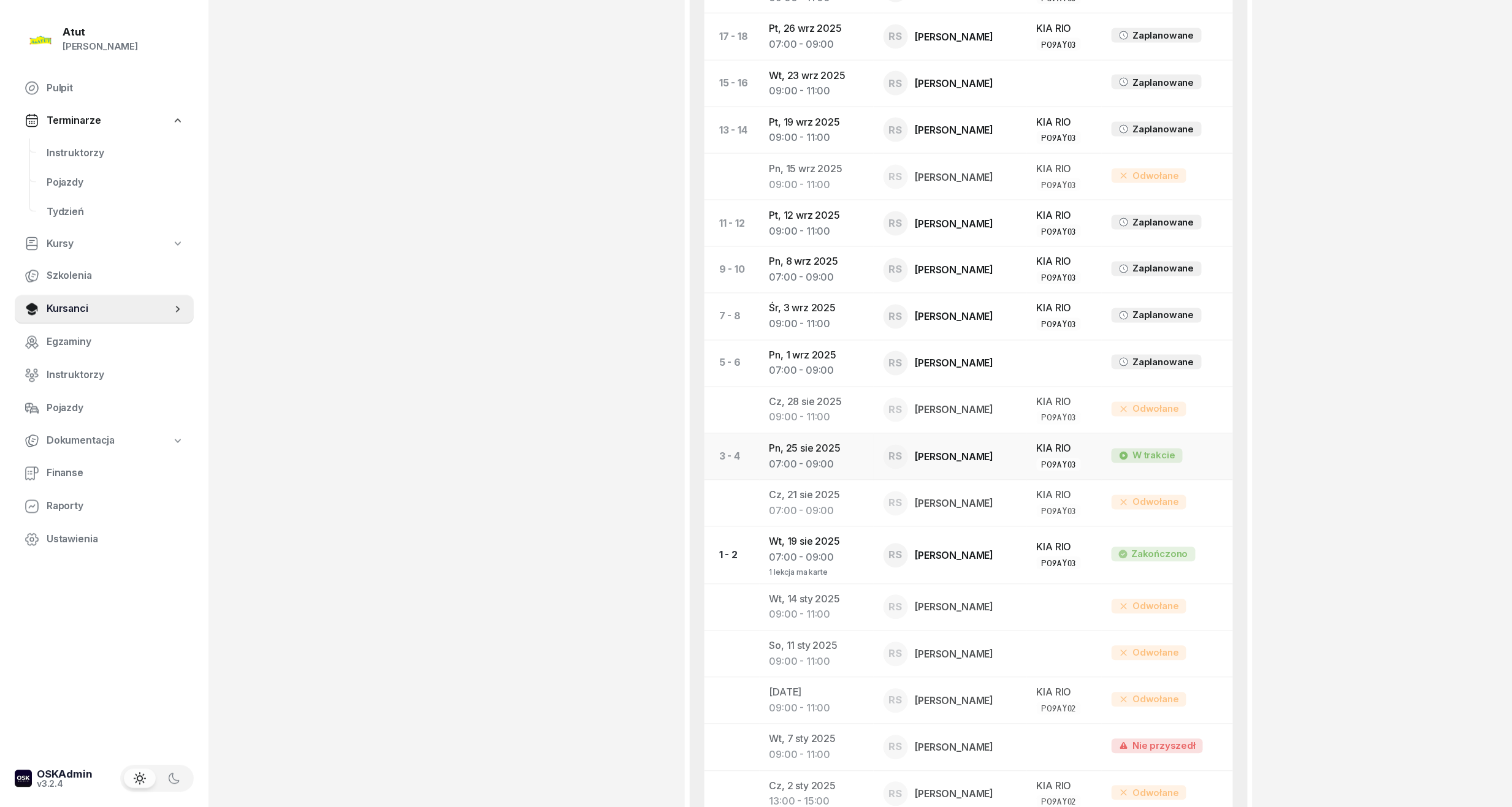
click at [805, 454] on td "Pn, [DATE] 07:00 - 09:00" at bounding box center [816, 457] width 114 height 47
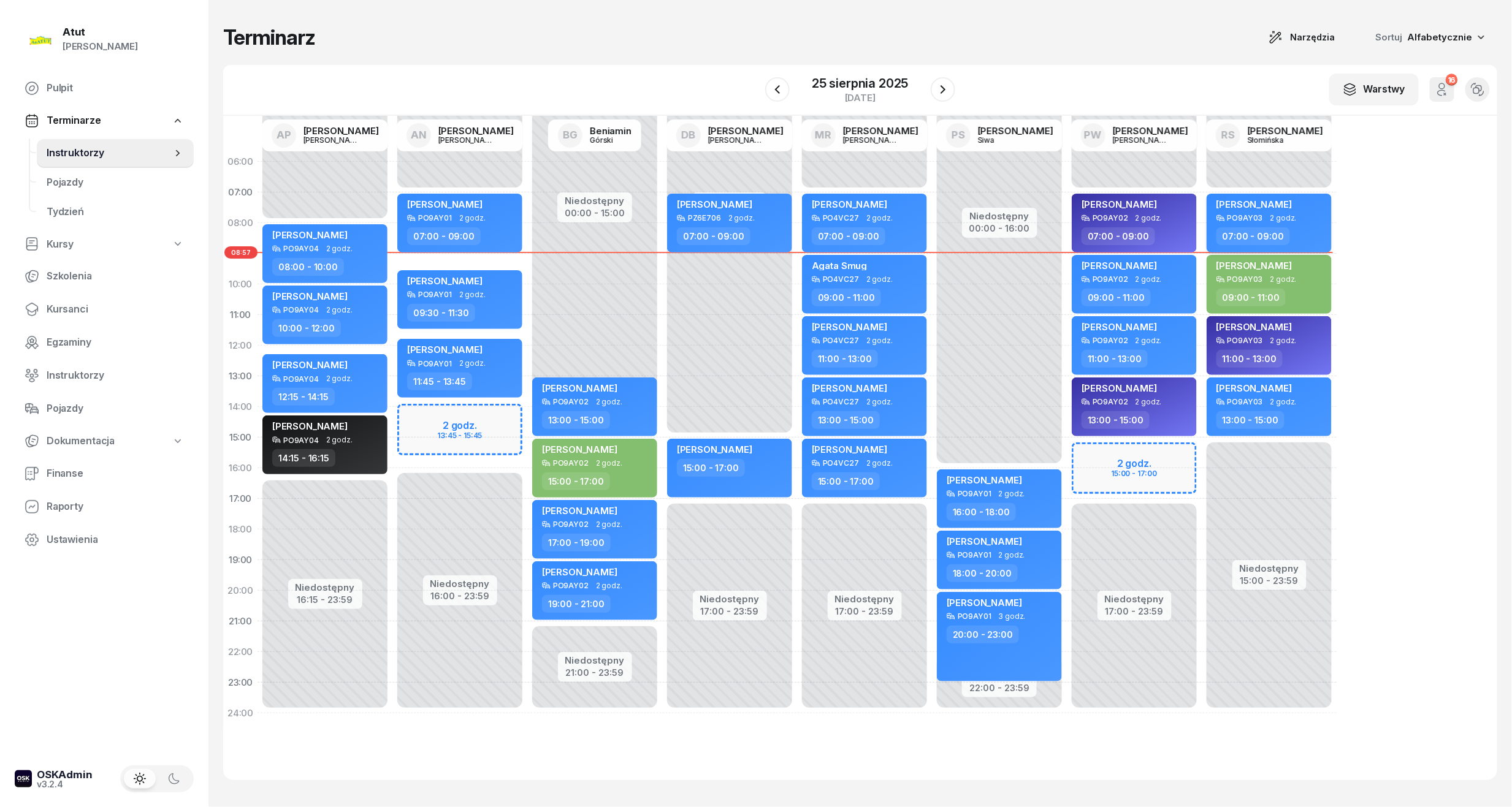
click at [1265, 209] on span "[PERSON_NAME]" at bounding box center [1255, 205] width 76 height 12
select select "07"
select select "09"
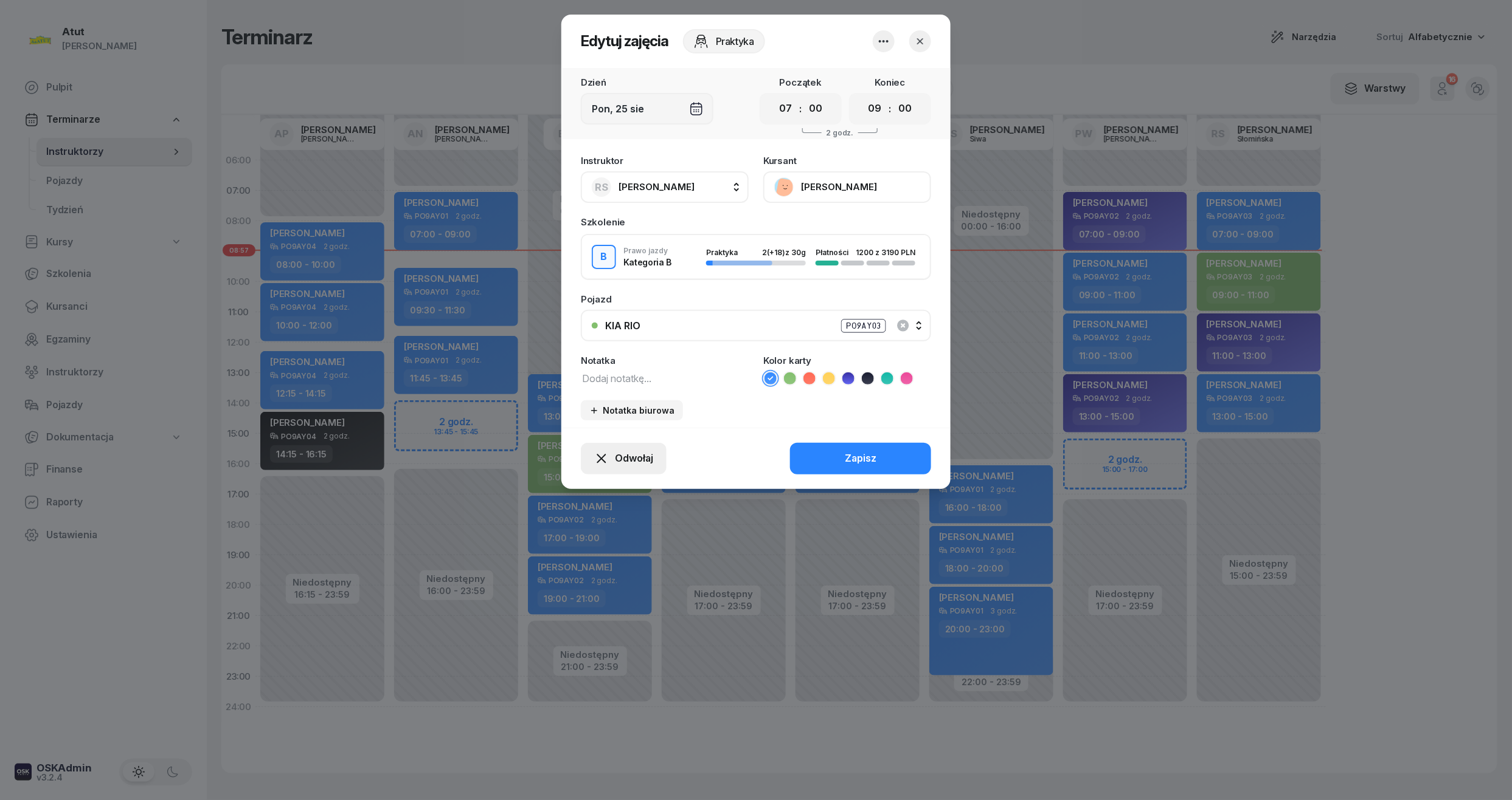
click at [643, 459] on span "Odwołaj" at bounding box center [634, 458] width 39 height 15
click at [585, 416] on div "Kursant nie przyszedł" at bounding box center [614, 415] width 97 height 15
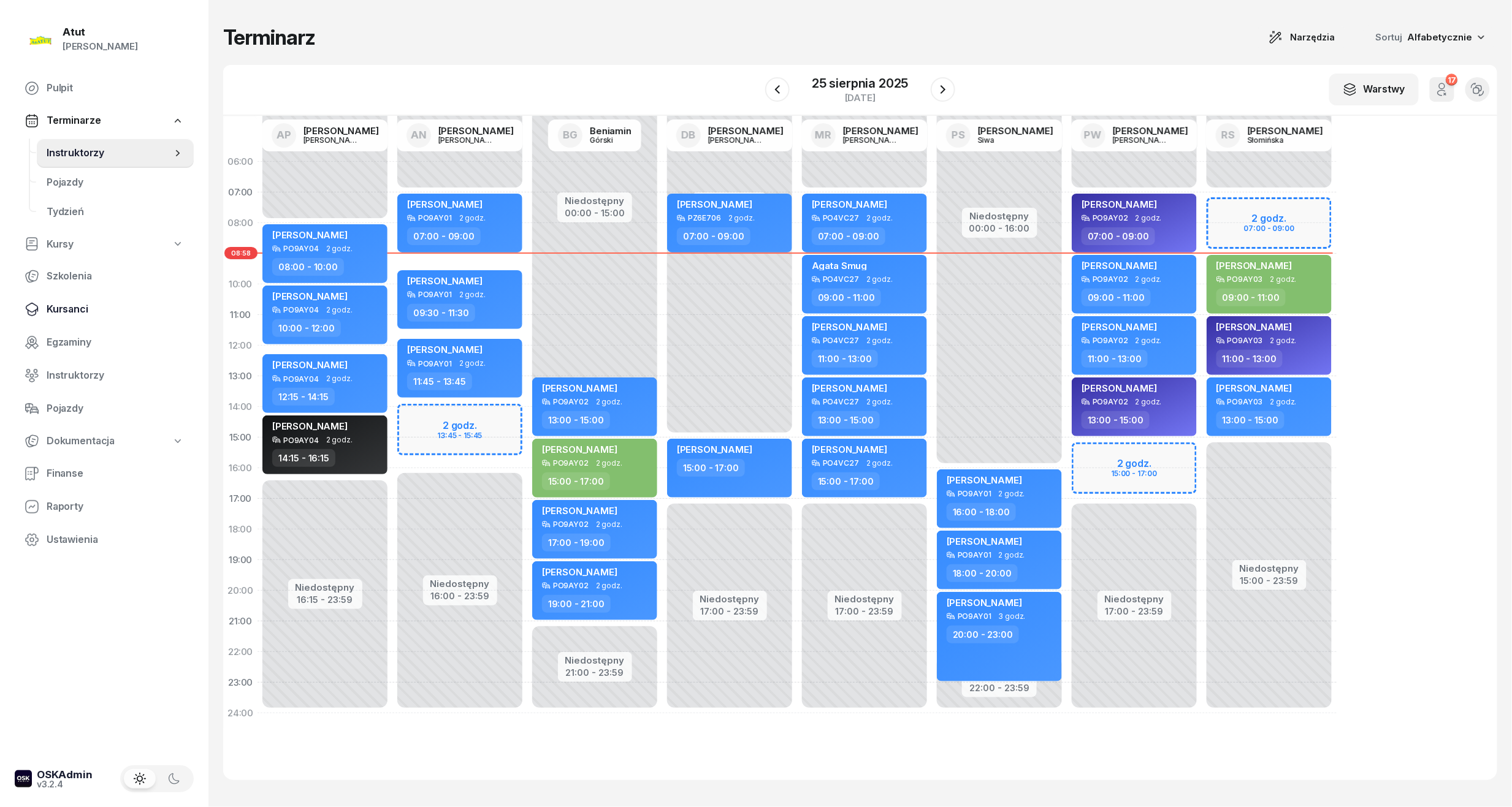
click at [56, 302] on span "Kursanci" at bounding box center [115, 310] width 137 height 16
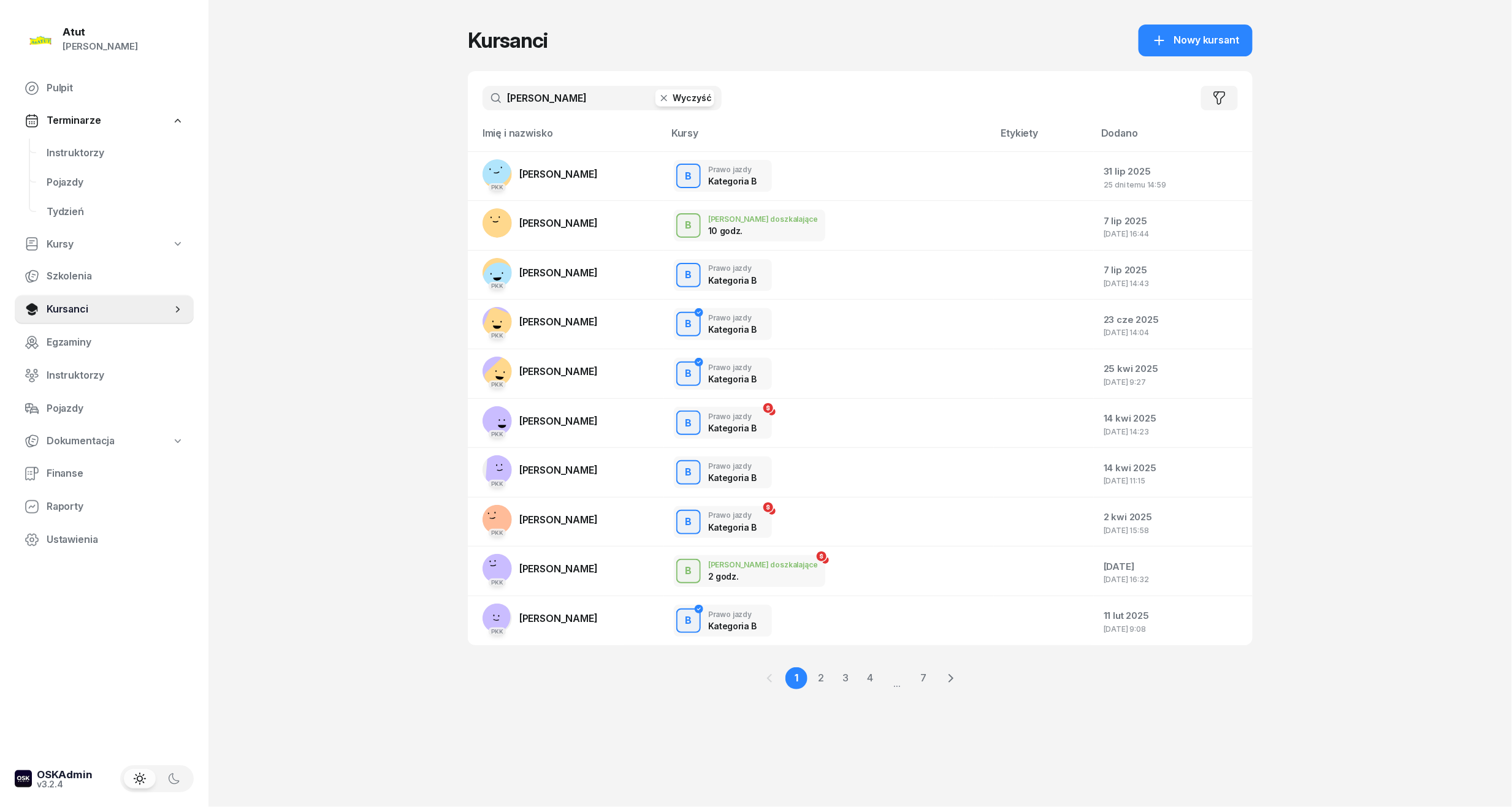
click at [594, 84] on div "[PERSON_NAME] Filtruj" at bounding box center [860, 98] width 785 height 54
drag, startPoint x: 592, startPoint y: 92, endPoint x: 947, endPoint y: 69, distance: 355.7
click at [8, 101] on div "Atut [PERSON_NAME] Pulpit Terminarze Instruktorzy Pojazdy Tydzień Kursy Szkolen…" at bounding box center [756, 403] width 1512 height 807
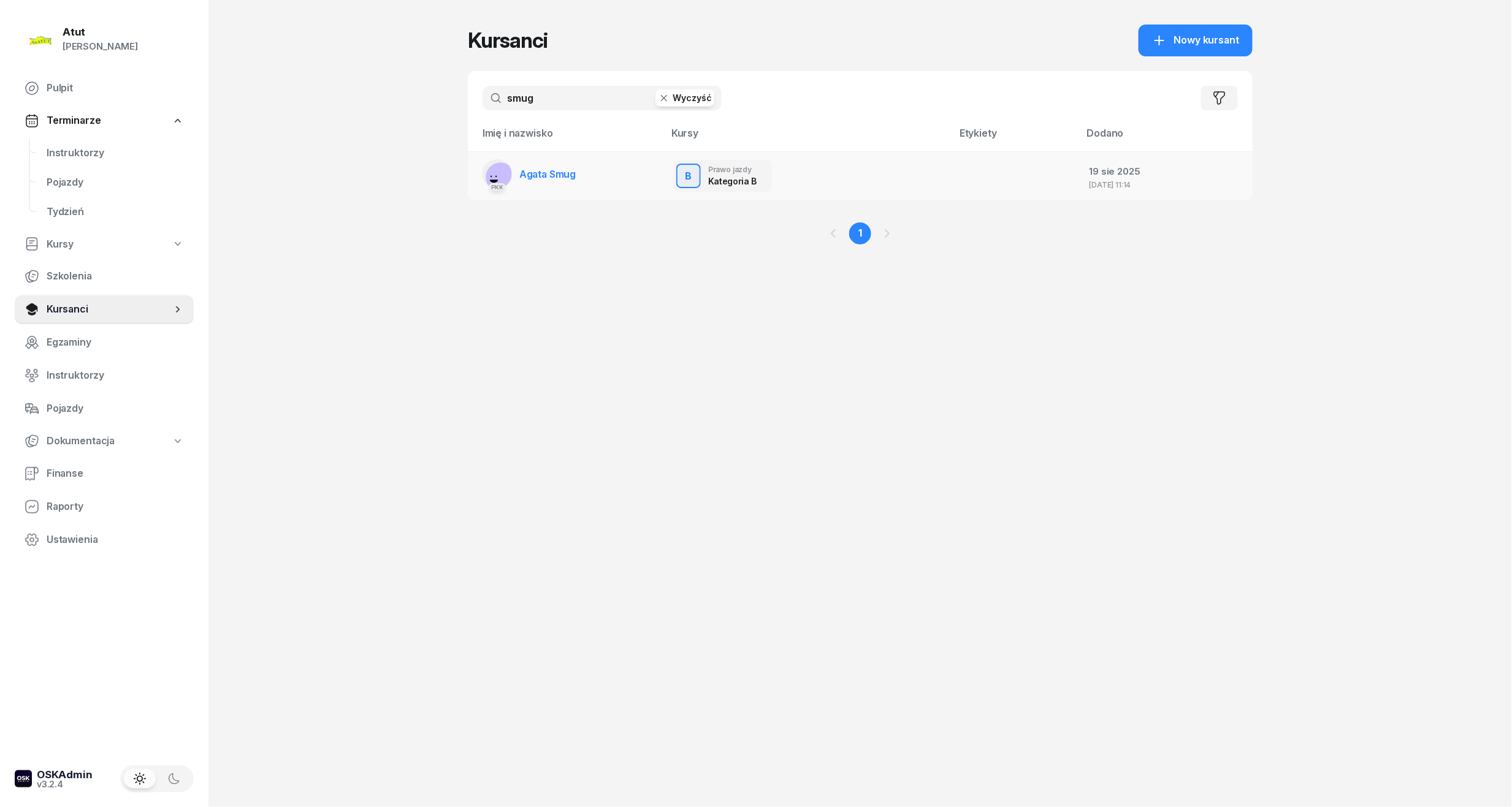
type input "smug"
click at [593, 165] on td "PKK Agata Smug" at bounding box center [566, 176] width 196 height 50
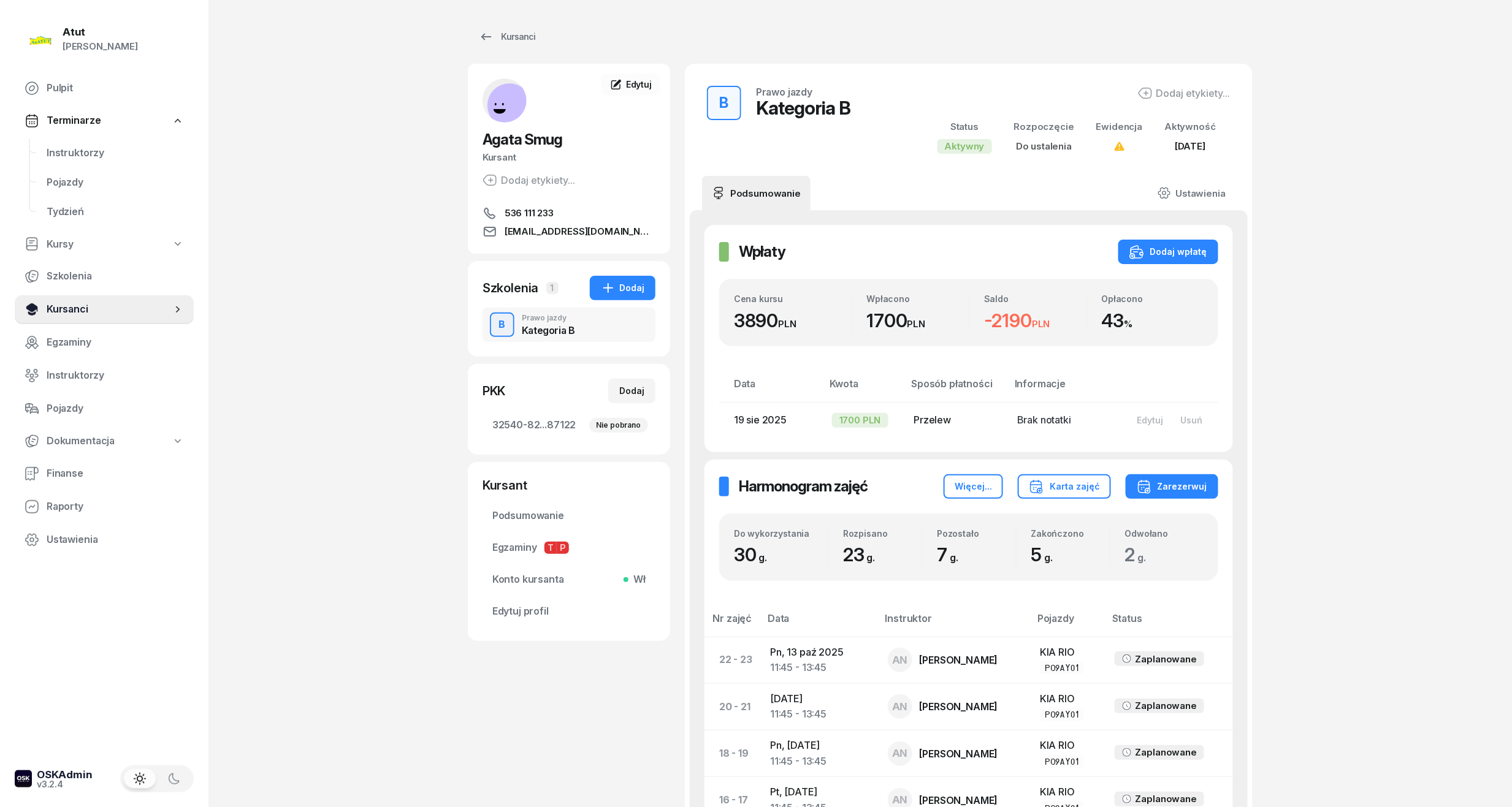
click at [70, 320] on link "Kursanci" at bounding box center [104, 310] width 179 height 29
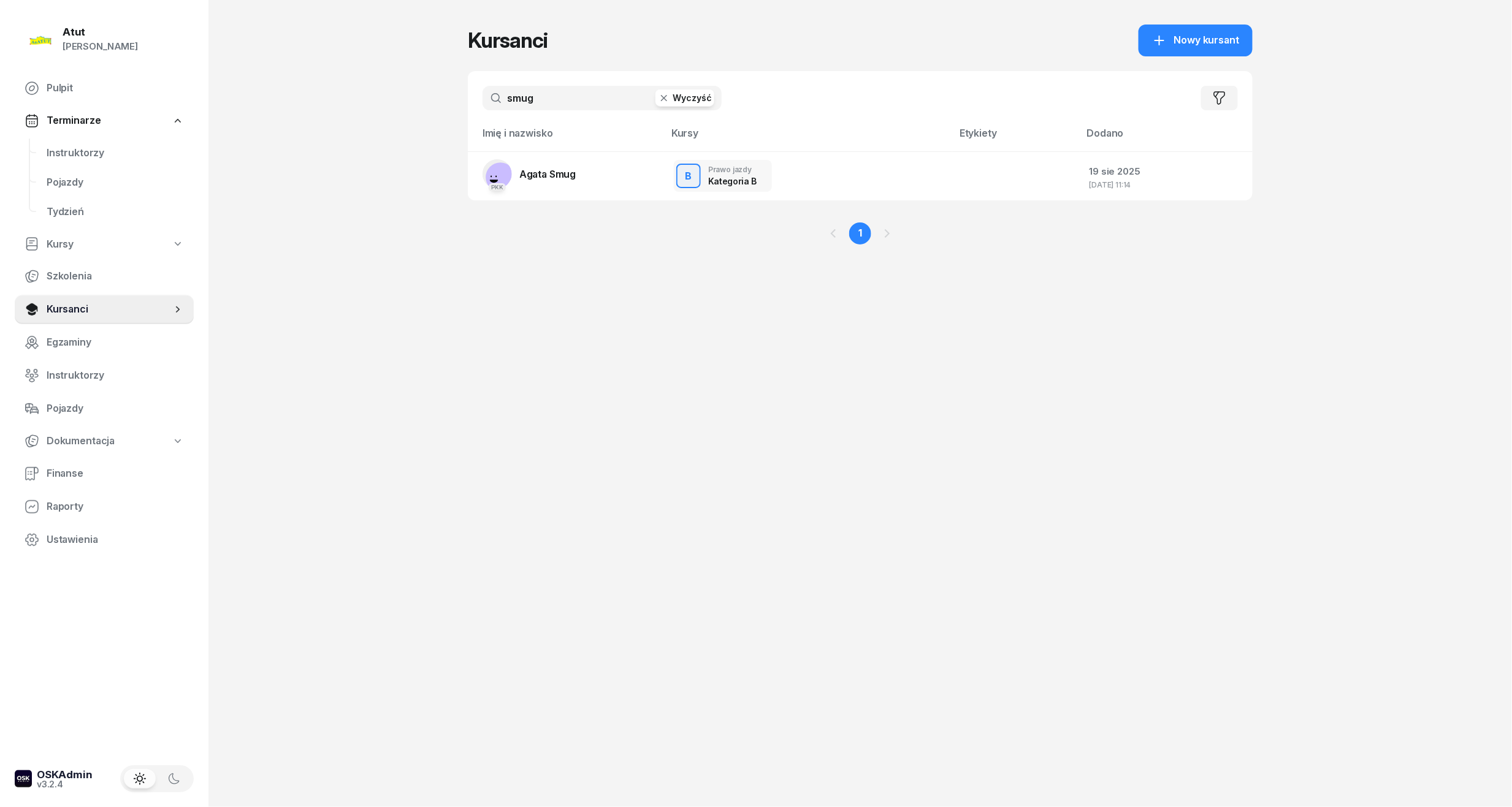
drag, startPoint x: 564, startPoint y: 102, endPoint x: 246, endPoint y: 154, distance: 322.2
click at [246, 154] on div "Atut [PERSON_NAME] Pulpit Terminarze Instruktorzy Pojazdy Tydzień Kursy Szkolen…" at bounding box center [756, 403] width 1512 height 807
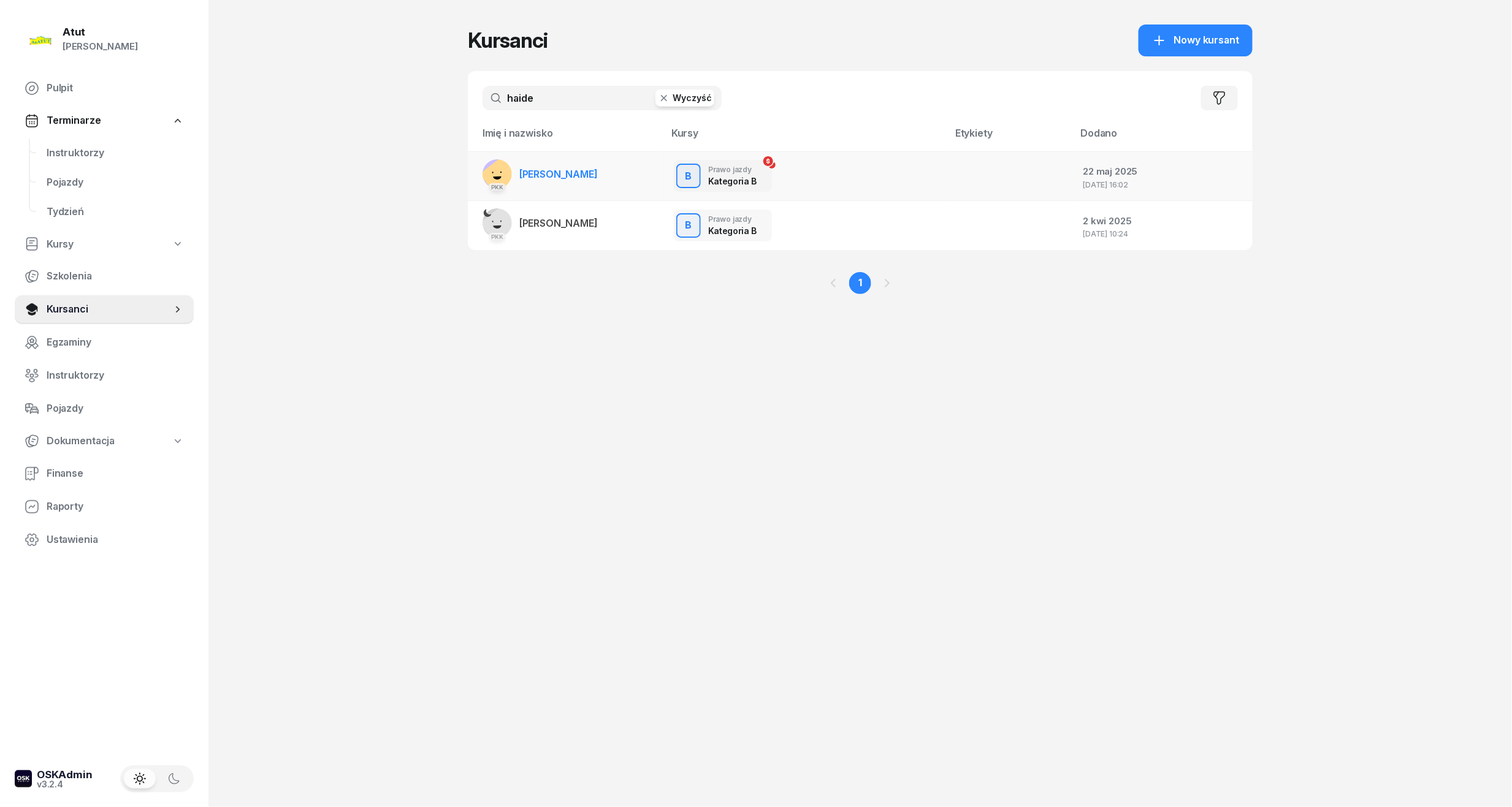
type input "haide"
click at [558, 168] on span "[PERSON_NAME]" at bounding box center [558, 174] width 79 height 13
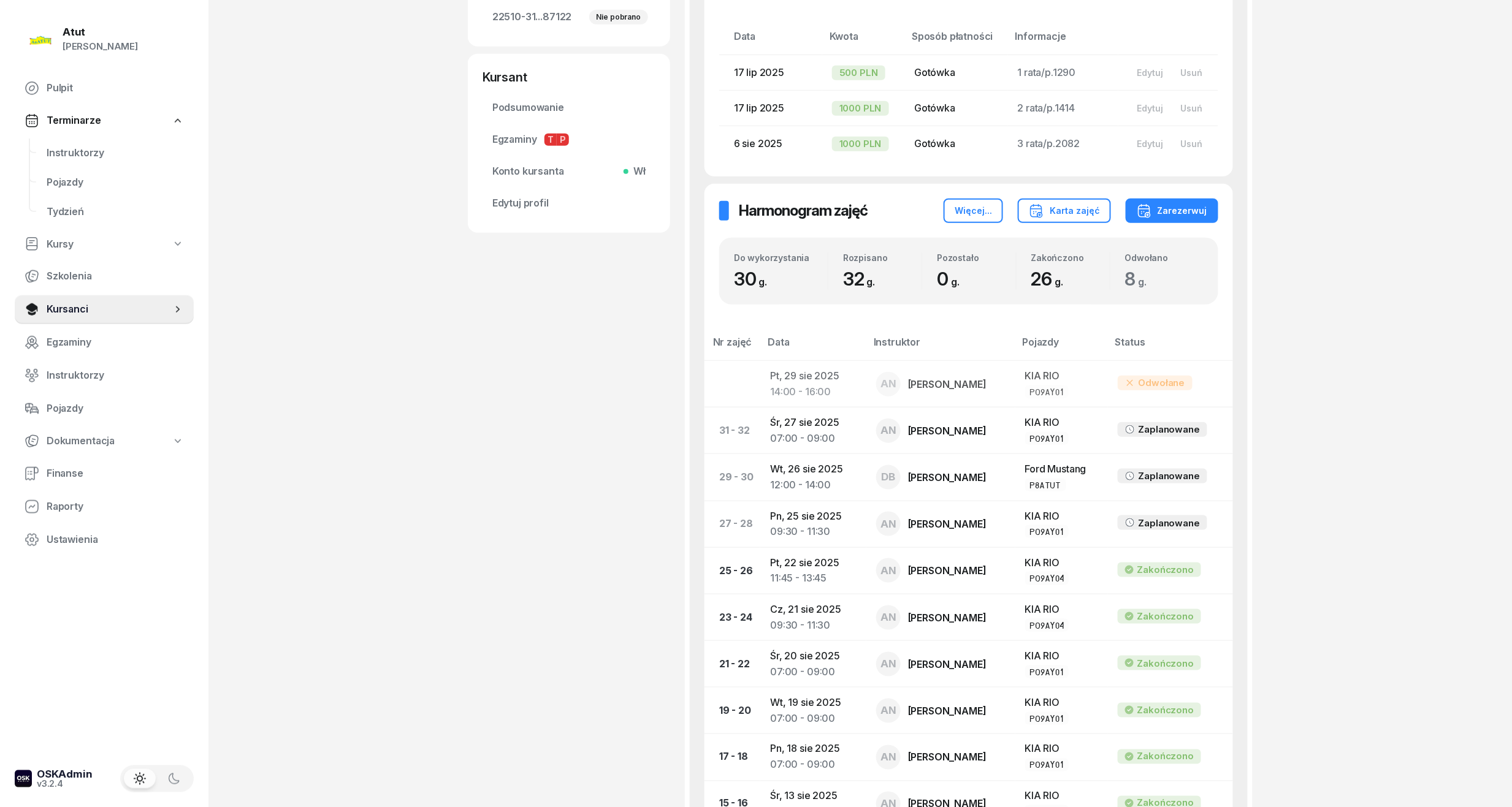
scroll to position [408, 0]
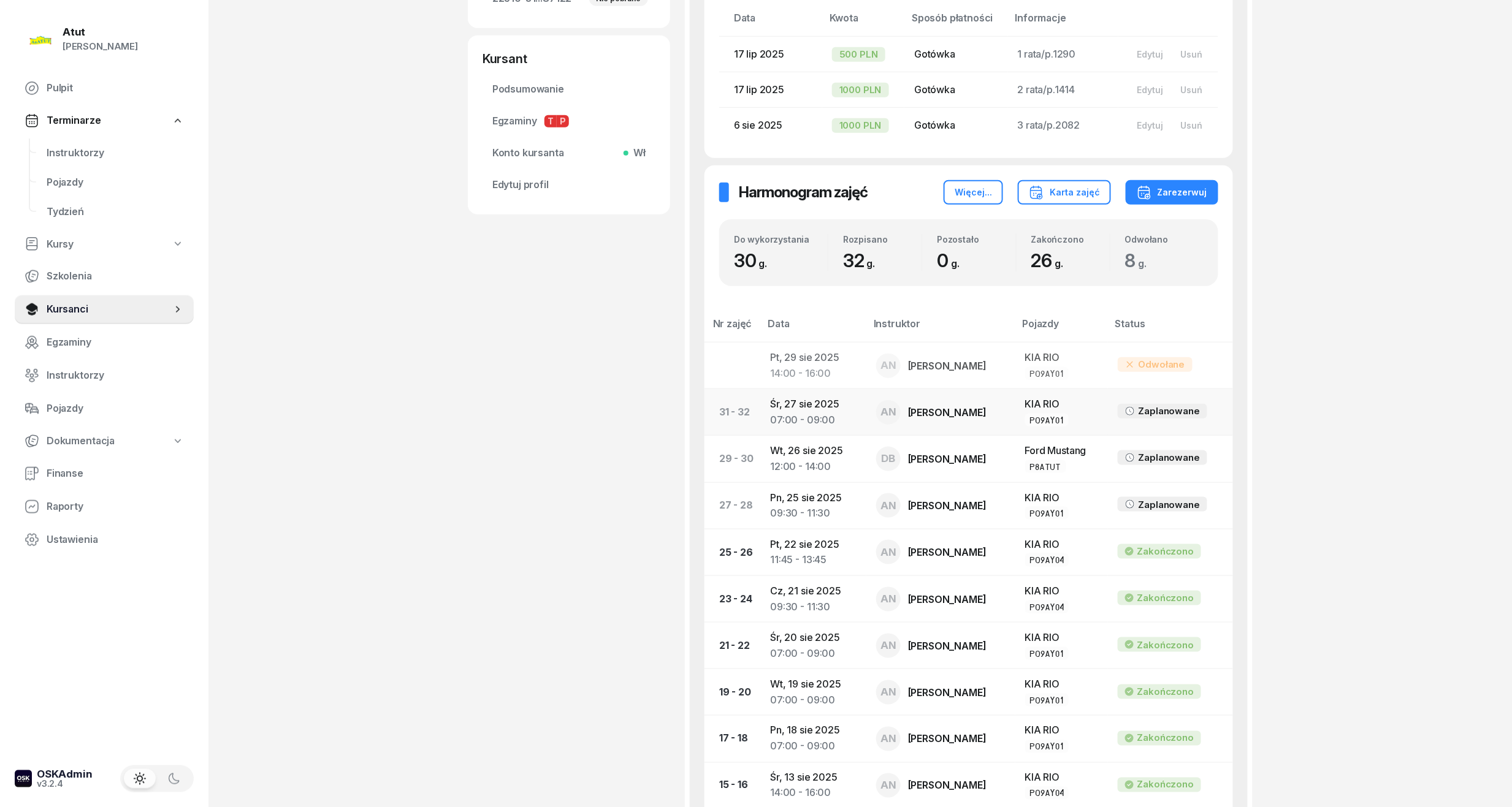
click at [831, 400] on td "[DATE] 07:00 - 09:00" at bounding box center [813, 413] width 106 height 47
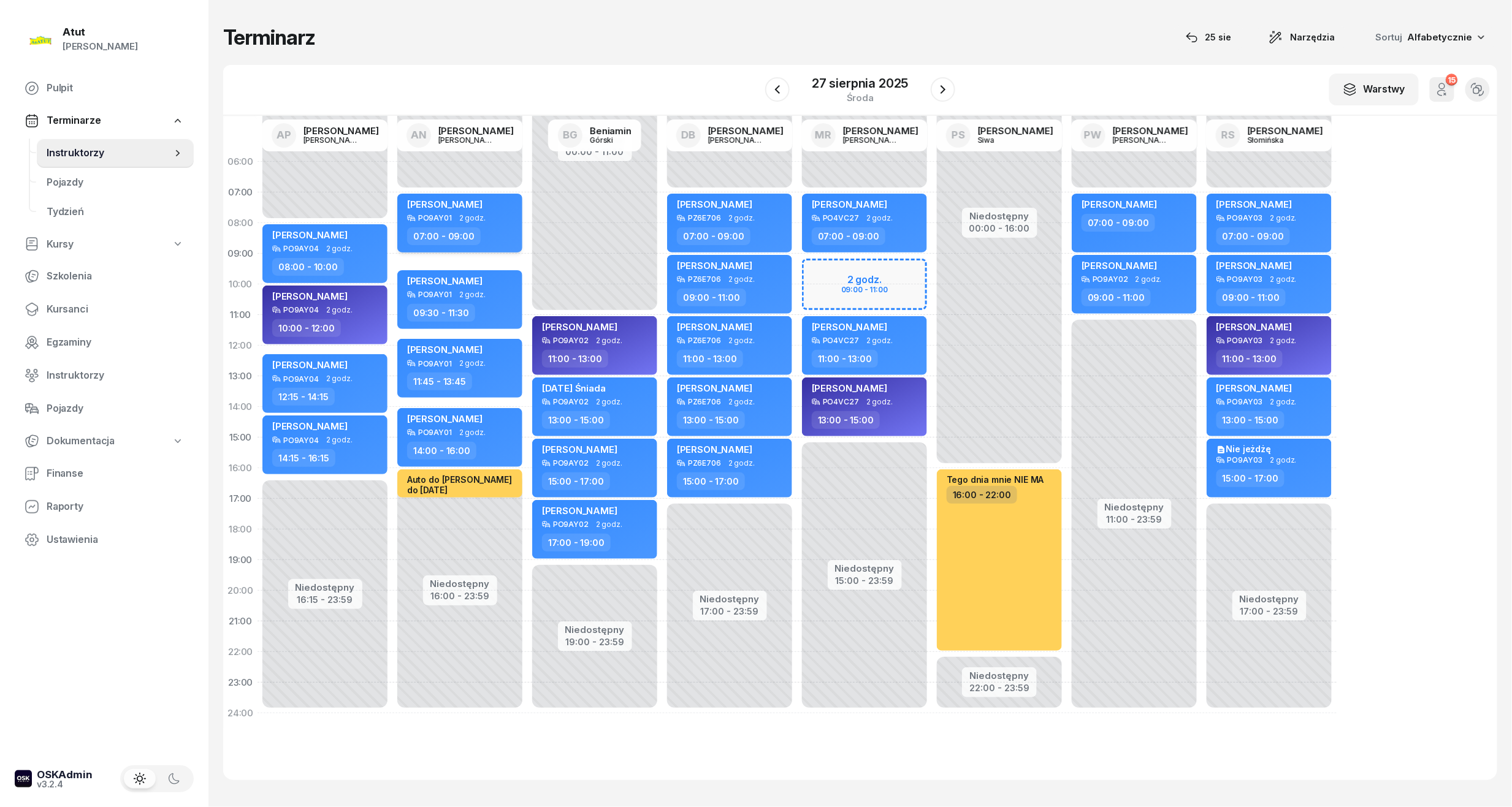
click at [420, 211] on div "[PERSON_NAME]" at bounding box center [445, 207] width 76 height 16
select select "07"
select select "09"
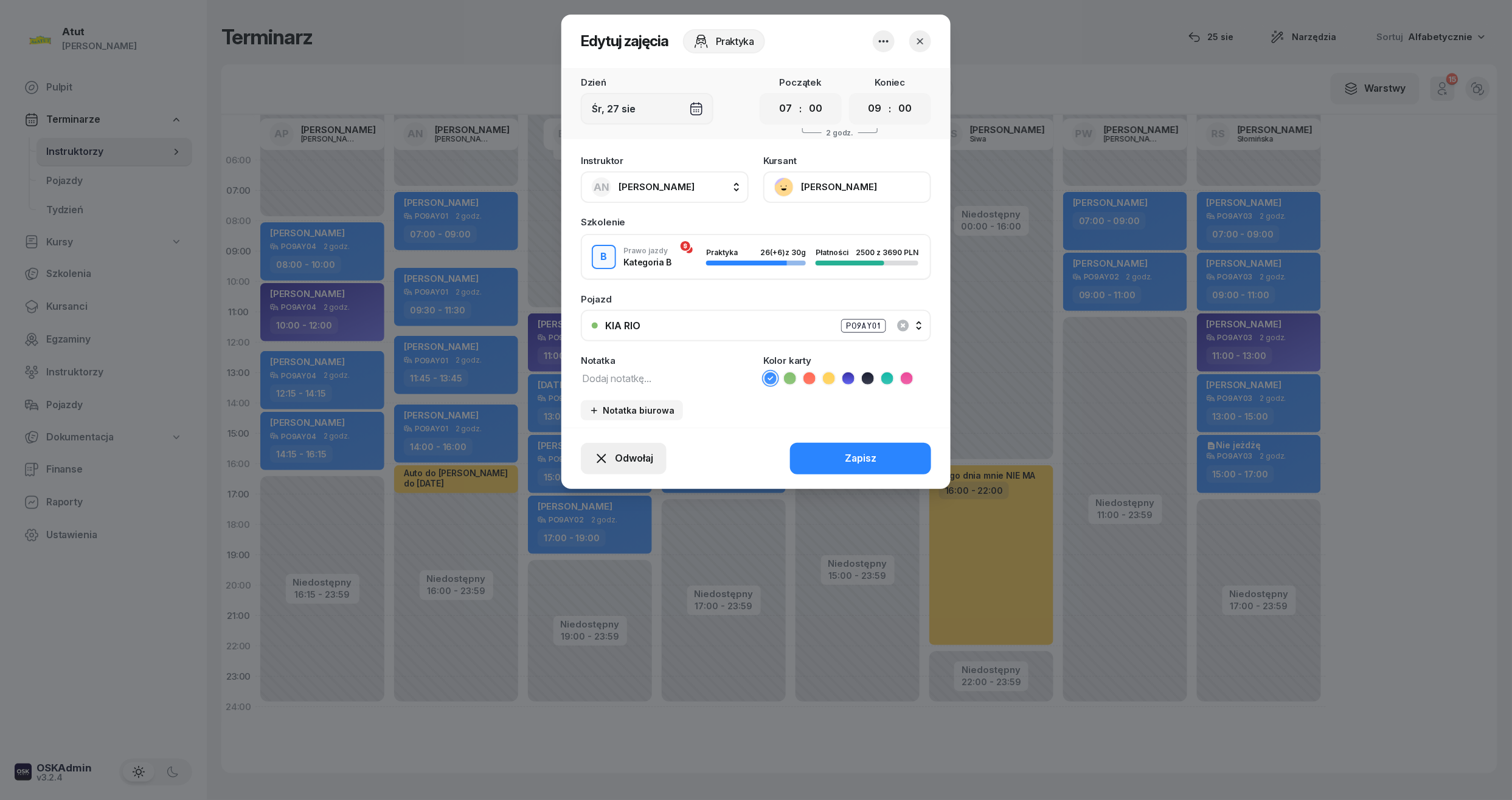
click at [621, 467] on button "Odwołaj" at bounding box center [623, 458] width 86 height 32
click at [578, 358] on div "My odwołaliśmy" at bounding box center [603, 354] width 73 height 15
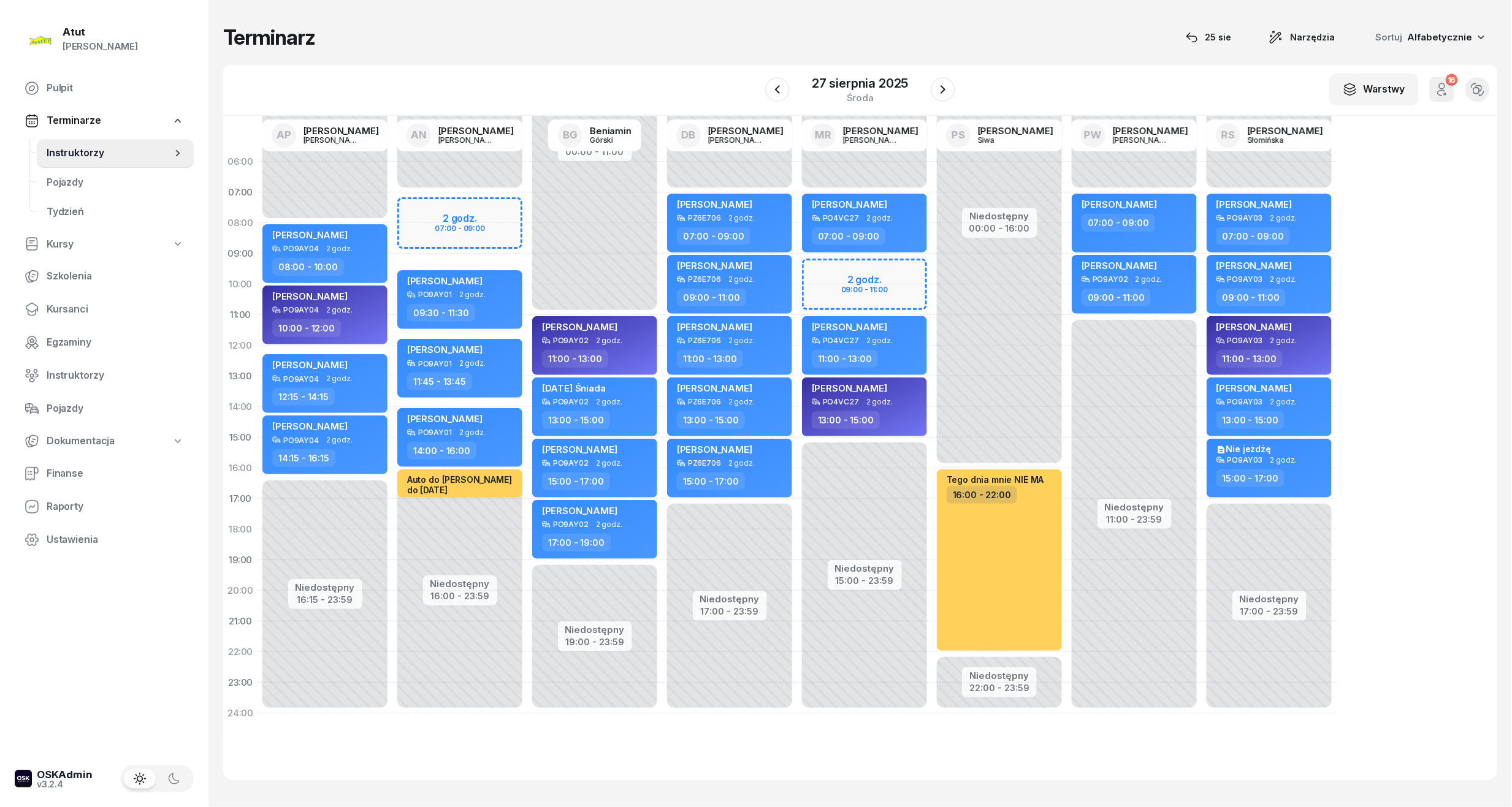
click at [527, 219] on div "Niedostępny 00:00 - 07:00 Niedostępny 16:00 - 23:59 my odwołaliśmy [PERSON_NAME…" at bounding box center [594, 438] width 135 height 583
select select "07"
select select "09"
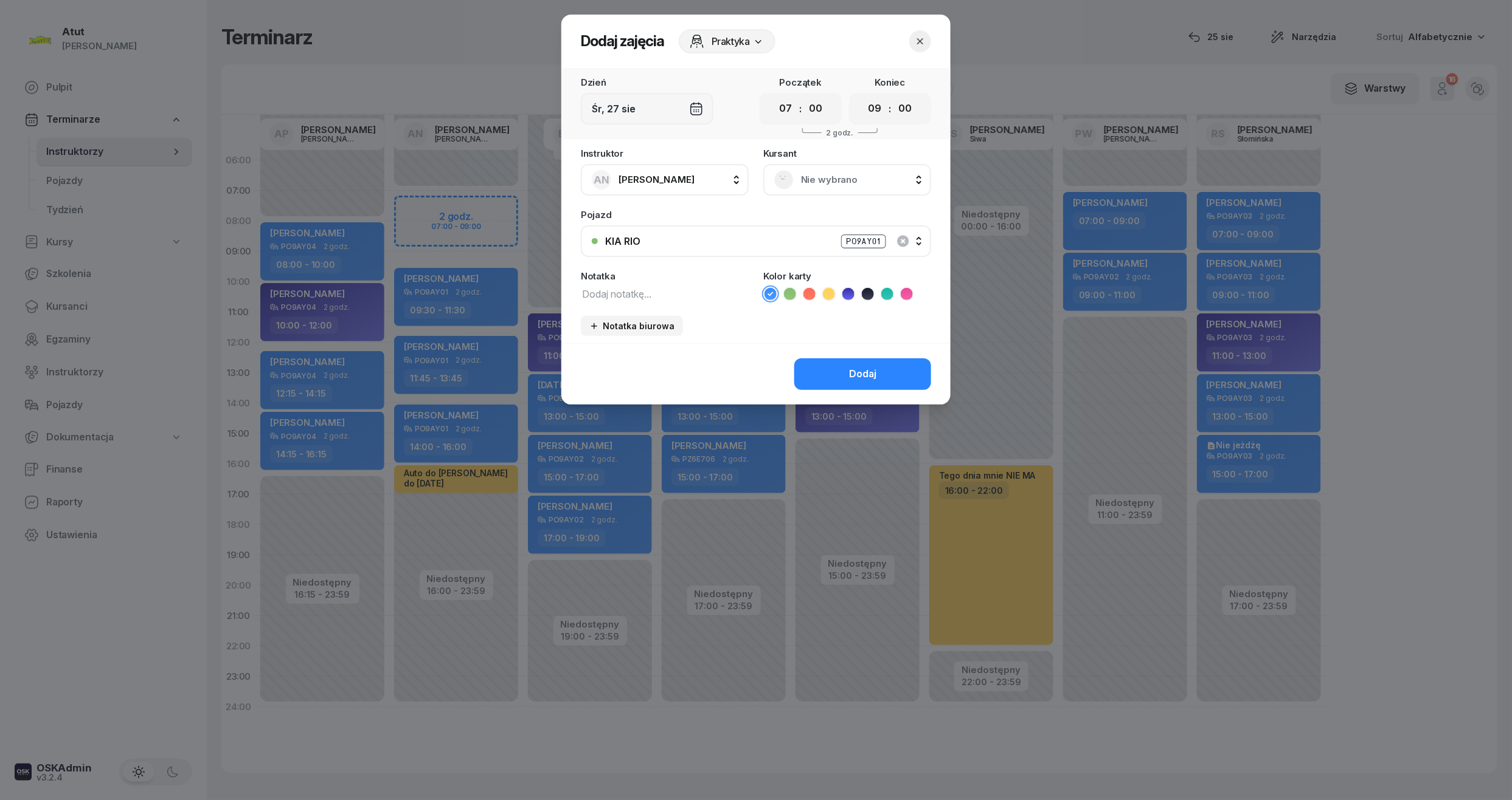
click at [825, 183] on span "Nie wybrano" at bounding box center [860, 180] width 119 height 15
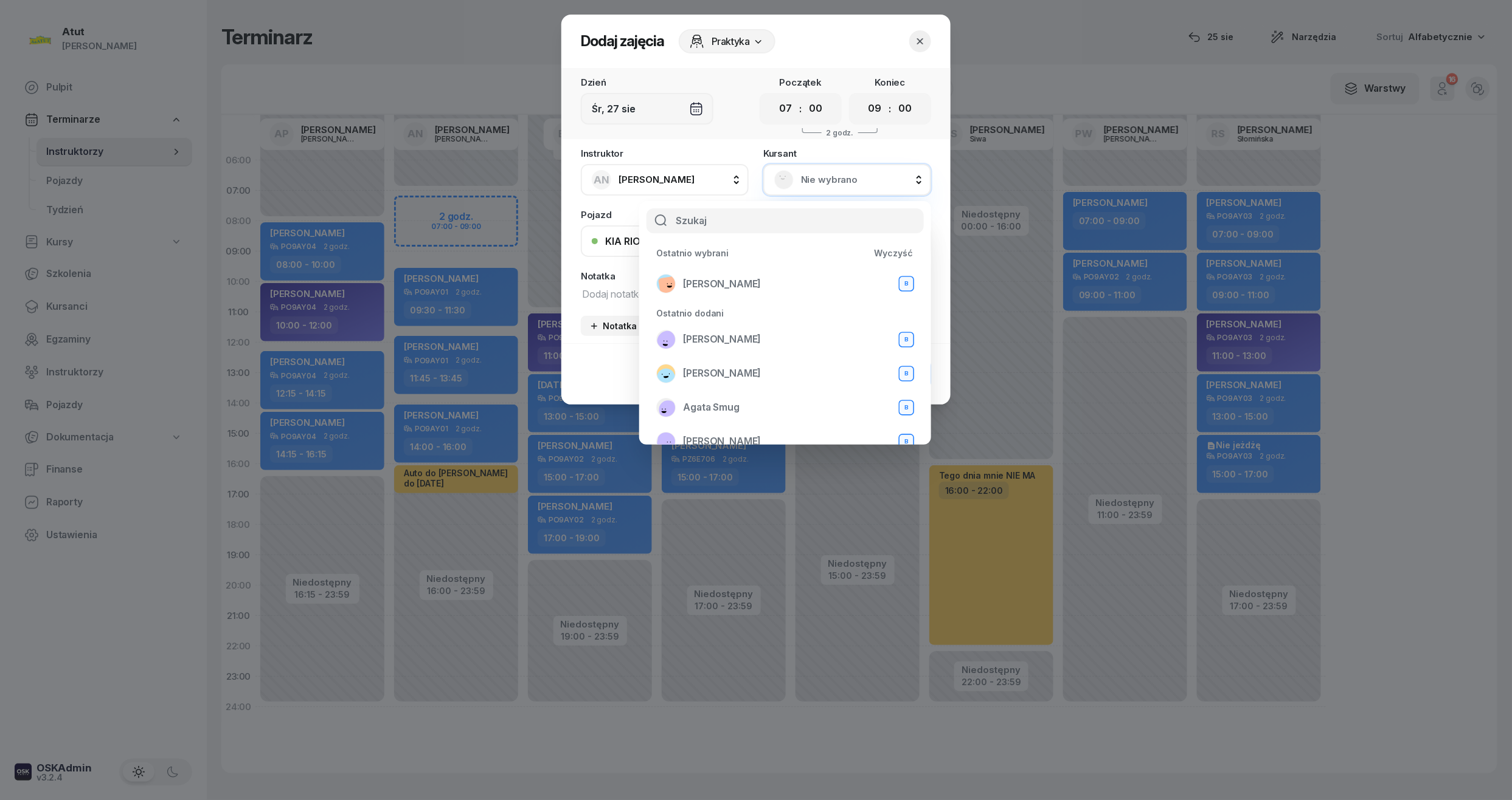
click at [925, 47] on button "button" at bounding box center [920, 41] width 22 height 22
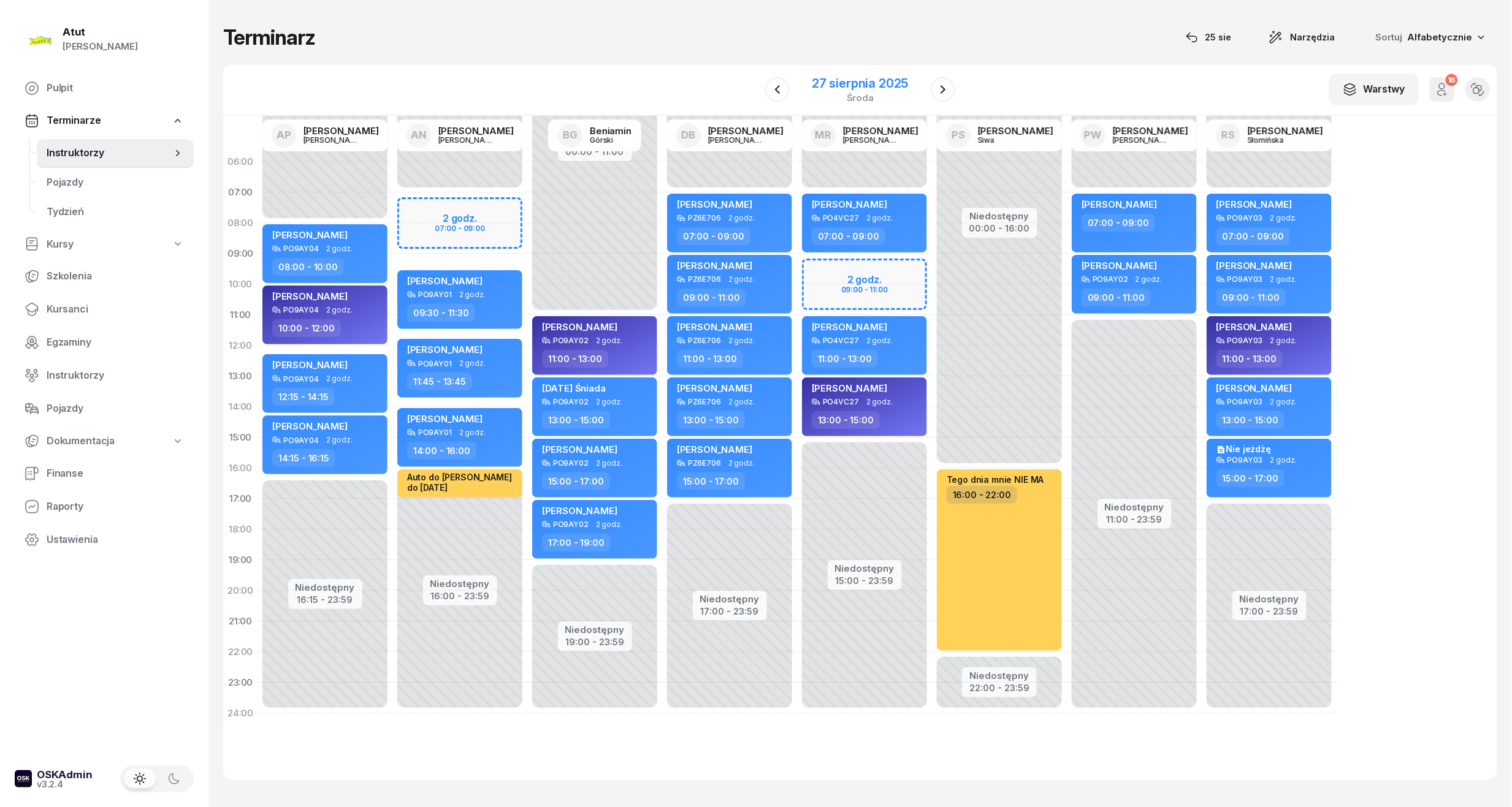
drag, startPoint x: 863, startPoint y: 80, endPoint x: 886, endPoint y: 101, distance: 31.1
click at [863, 80] on div "27 sierpnia 2025" at bounding box center [859, 84] width 96 height 13
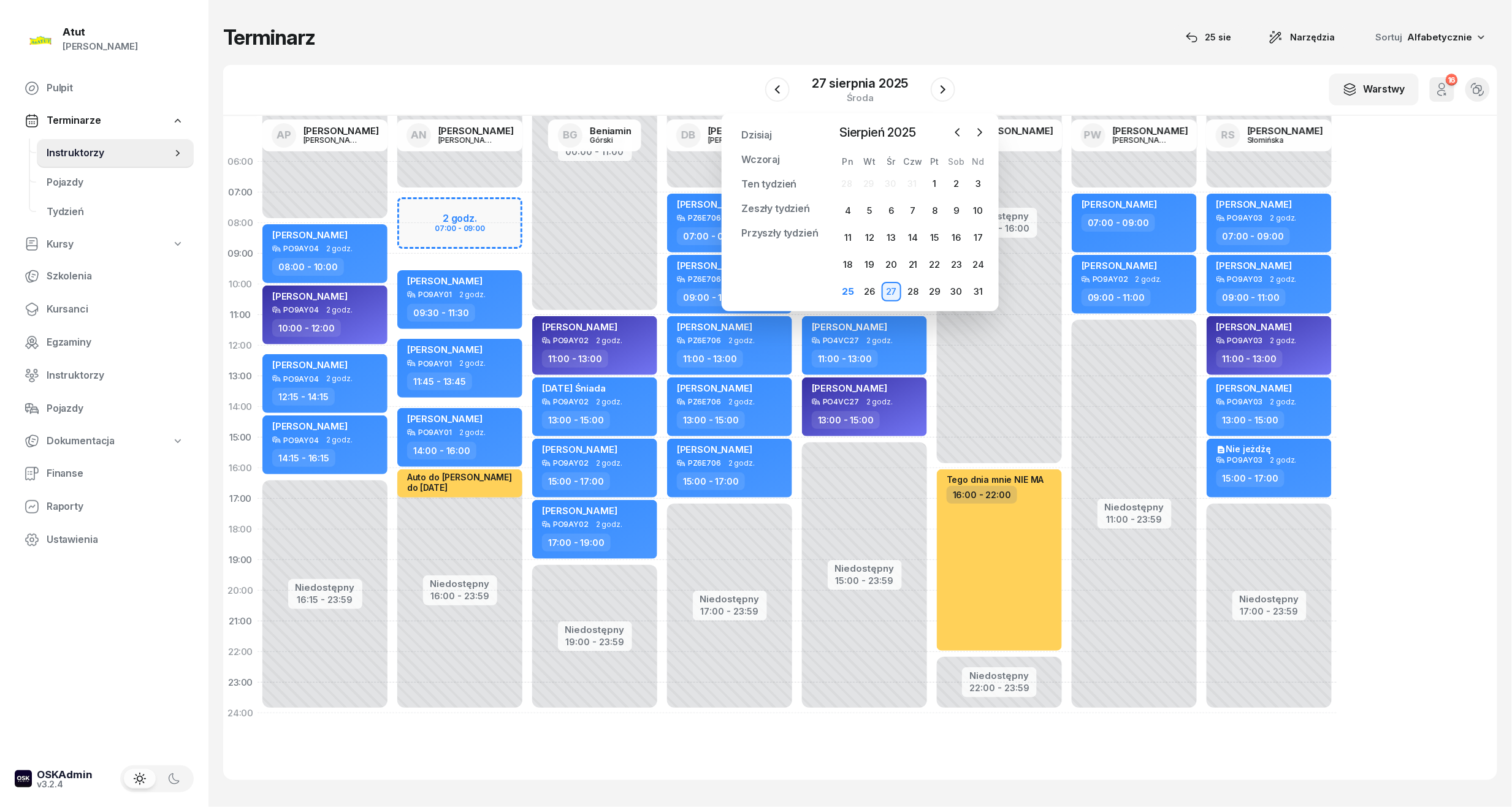
click at [1453, 106] on div "16 Odwołane zajęcia" at bounding box center [1442, 89] width 39 height 39
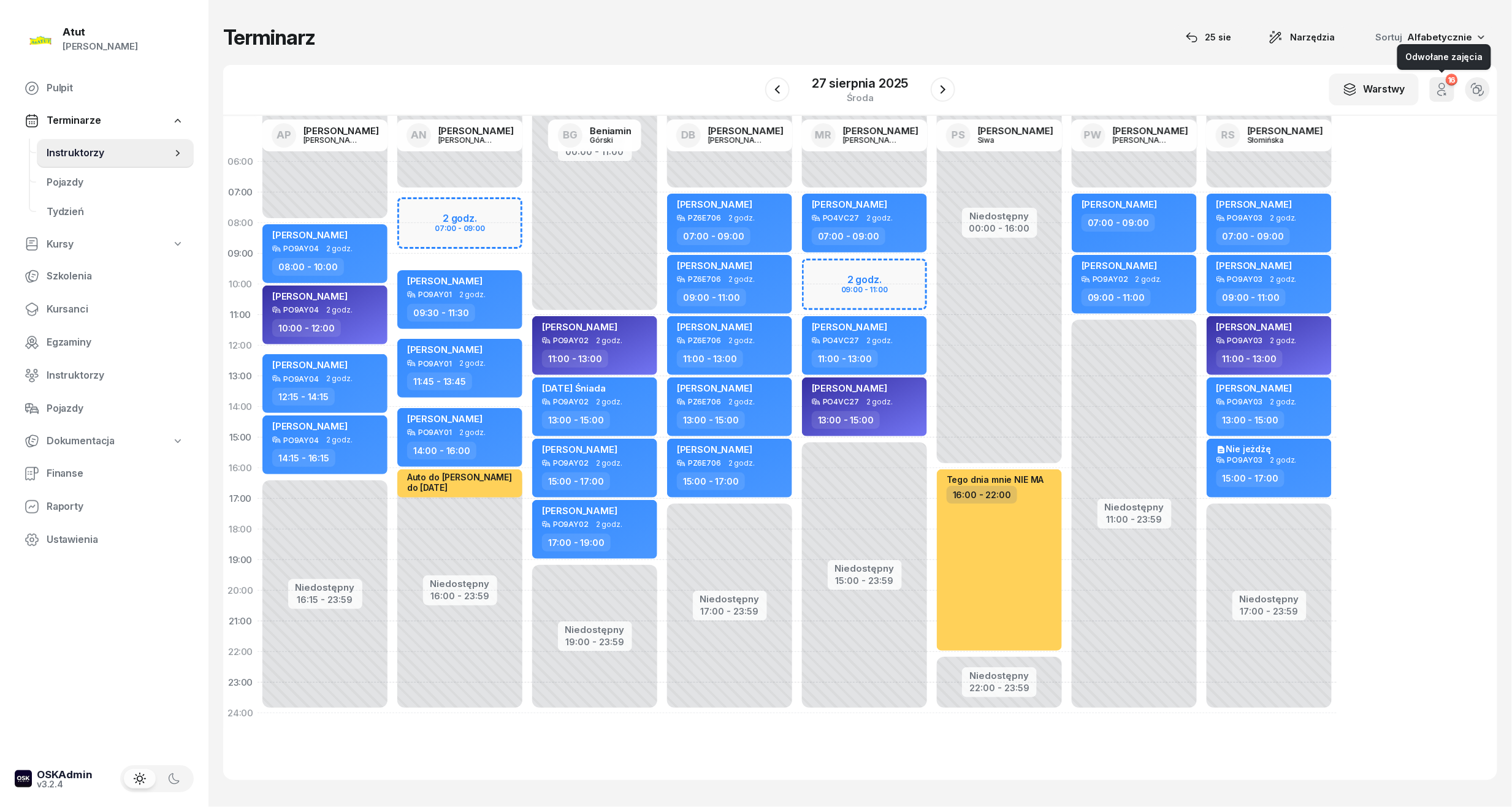
click at [1443, 78] on button "16" at bounding box center [1441, 89] width 24 height 24
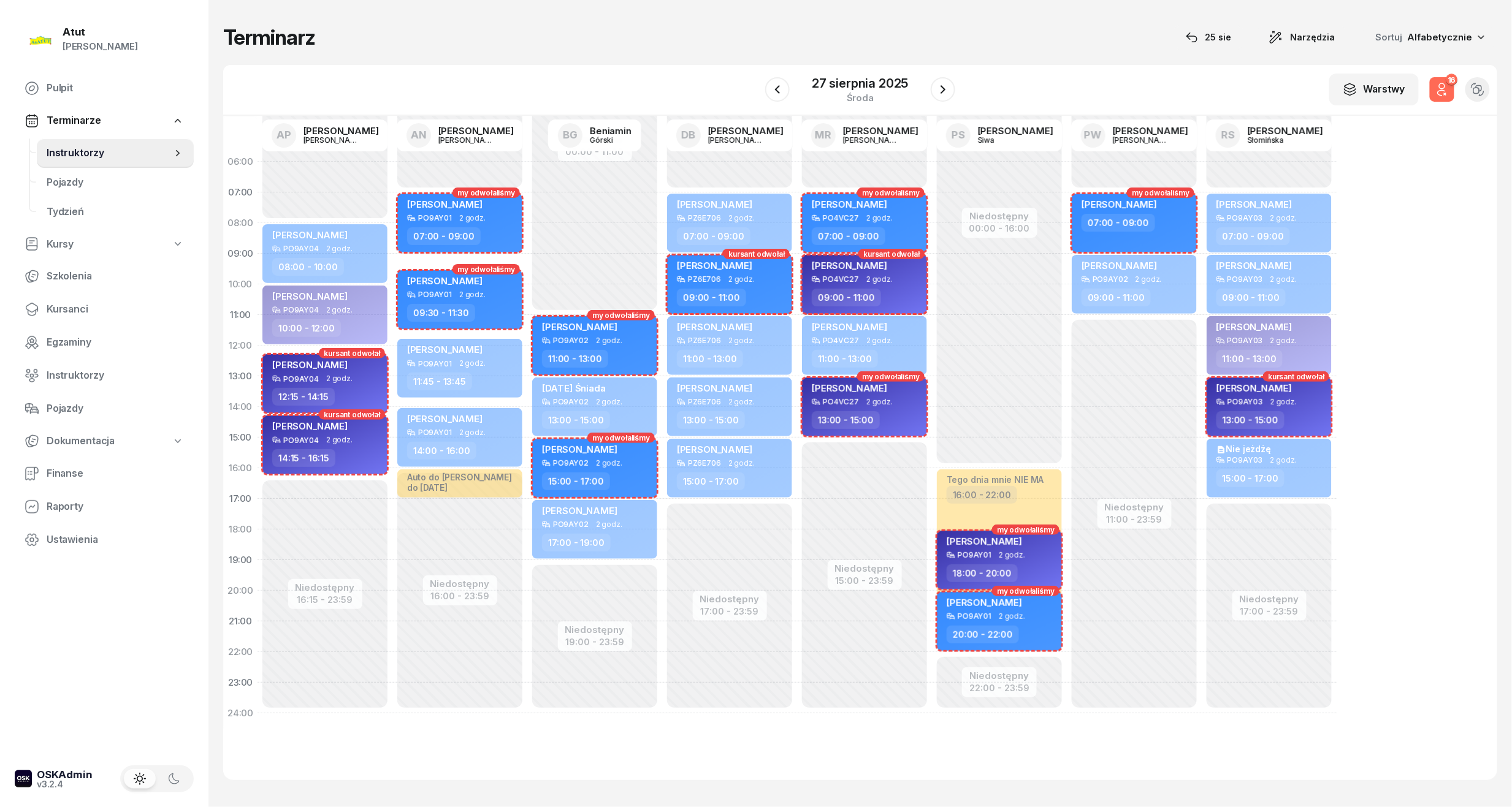
click at [893, 281] on div "PO4VC27 2 godz." at bounding box center [865, 279] width 108 height 9
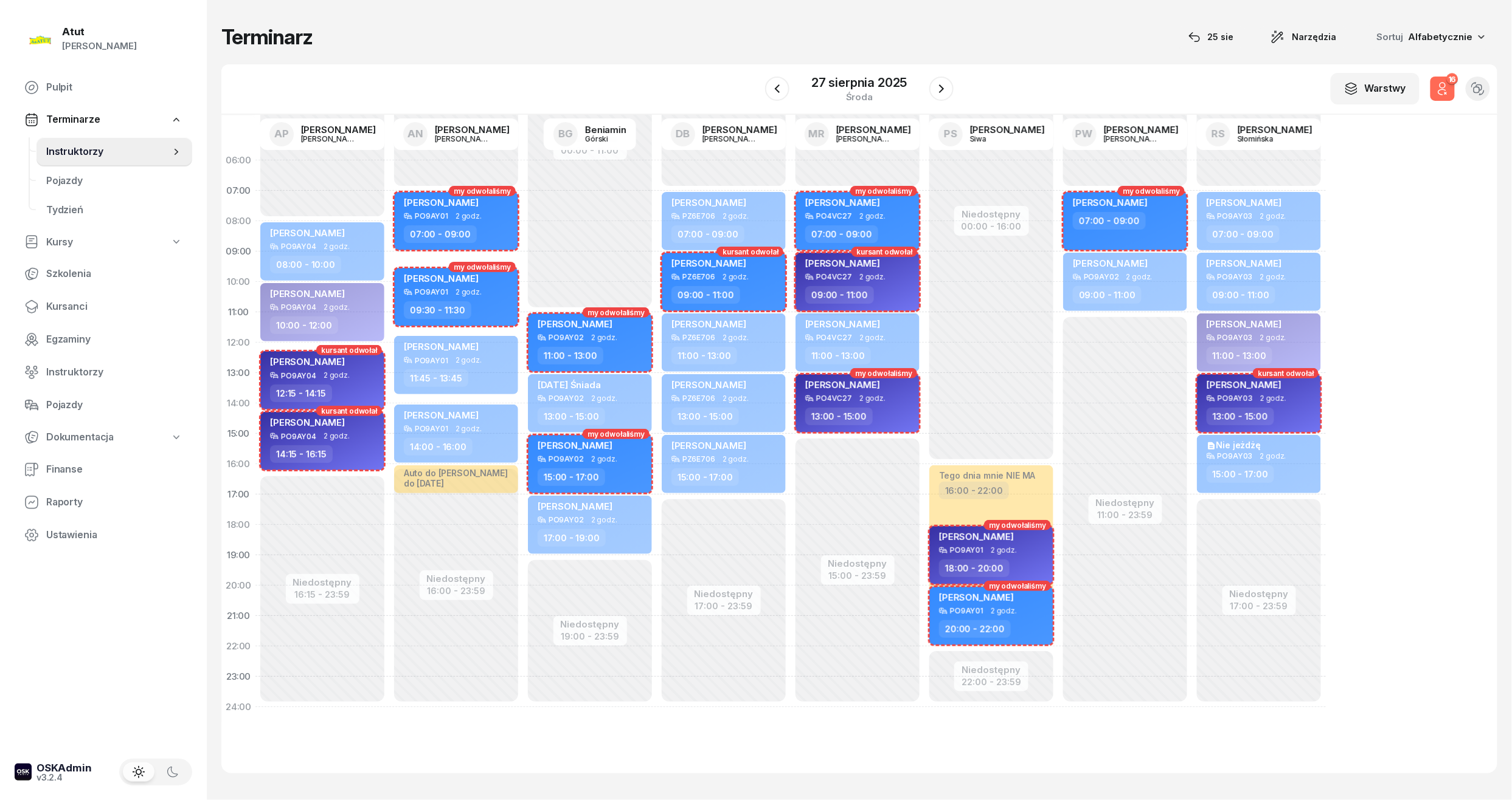
select select "09"
select select "11"
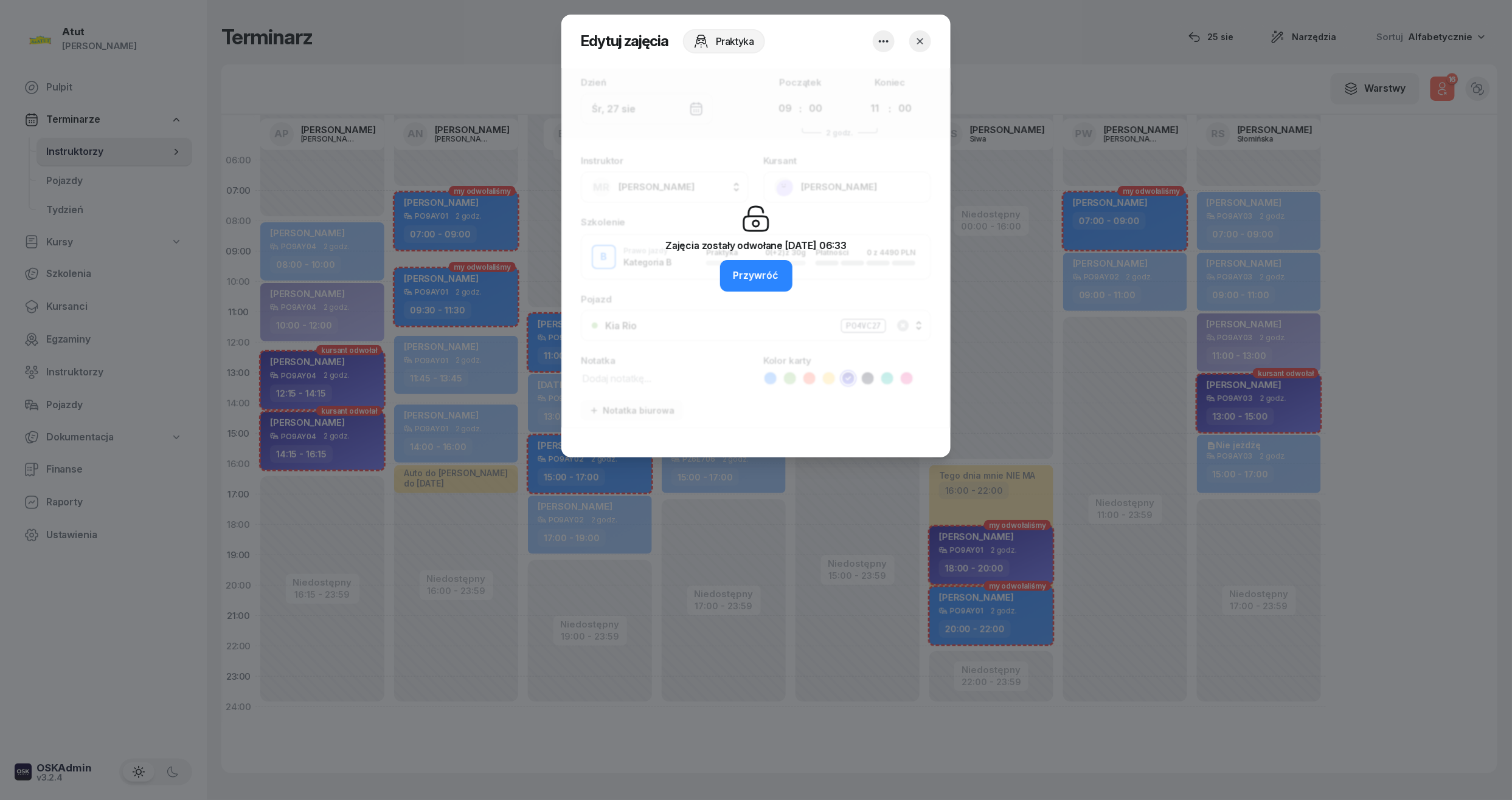
click at [912, 39] on button "button" at bounding box center [920, 41] width 22 height 22
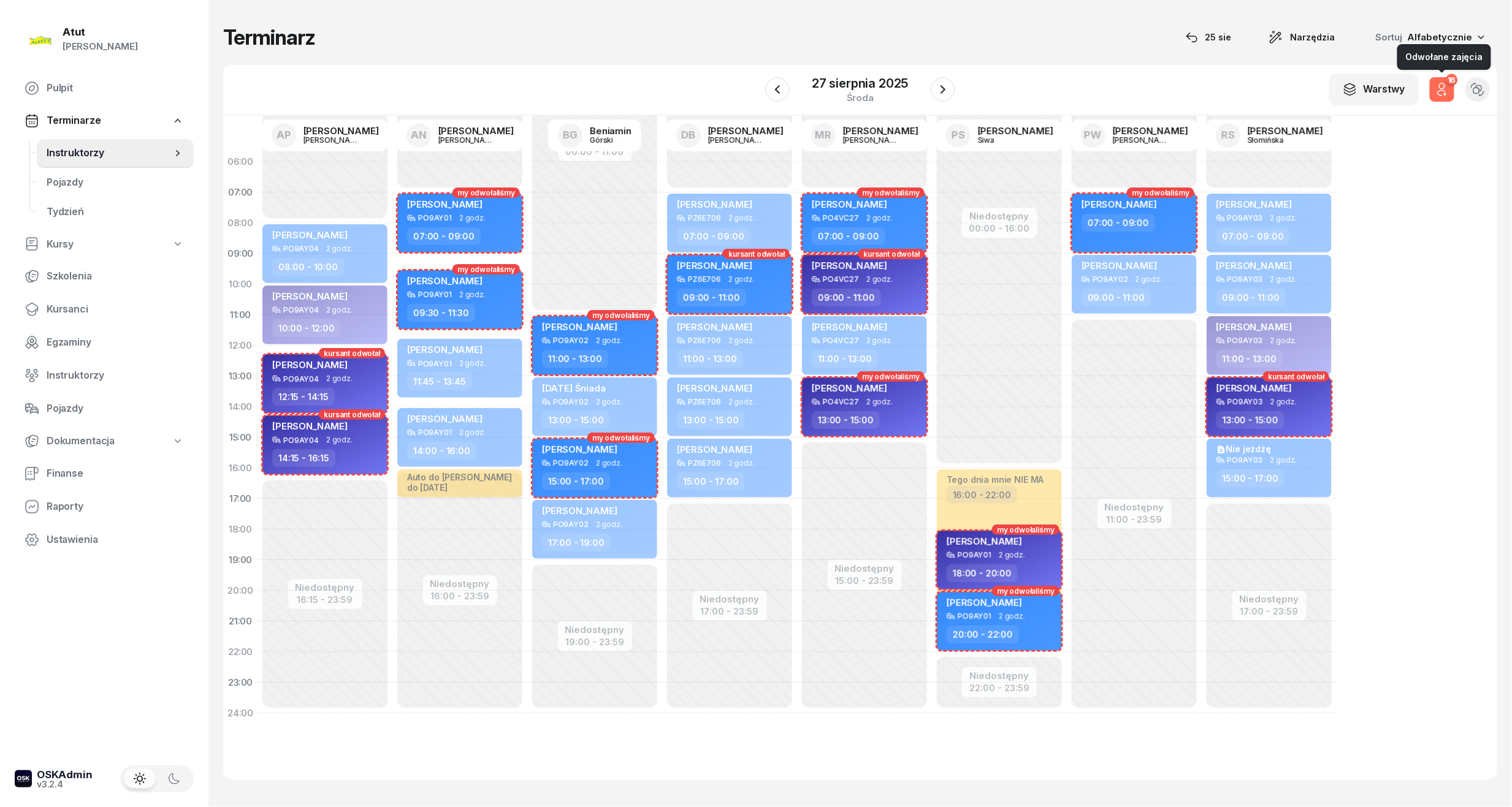
click at [1443, 88] on icon "button" at bounding box center [1442, 86] width 6 height 6
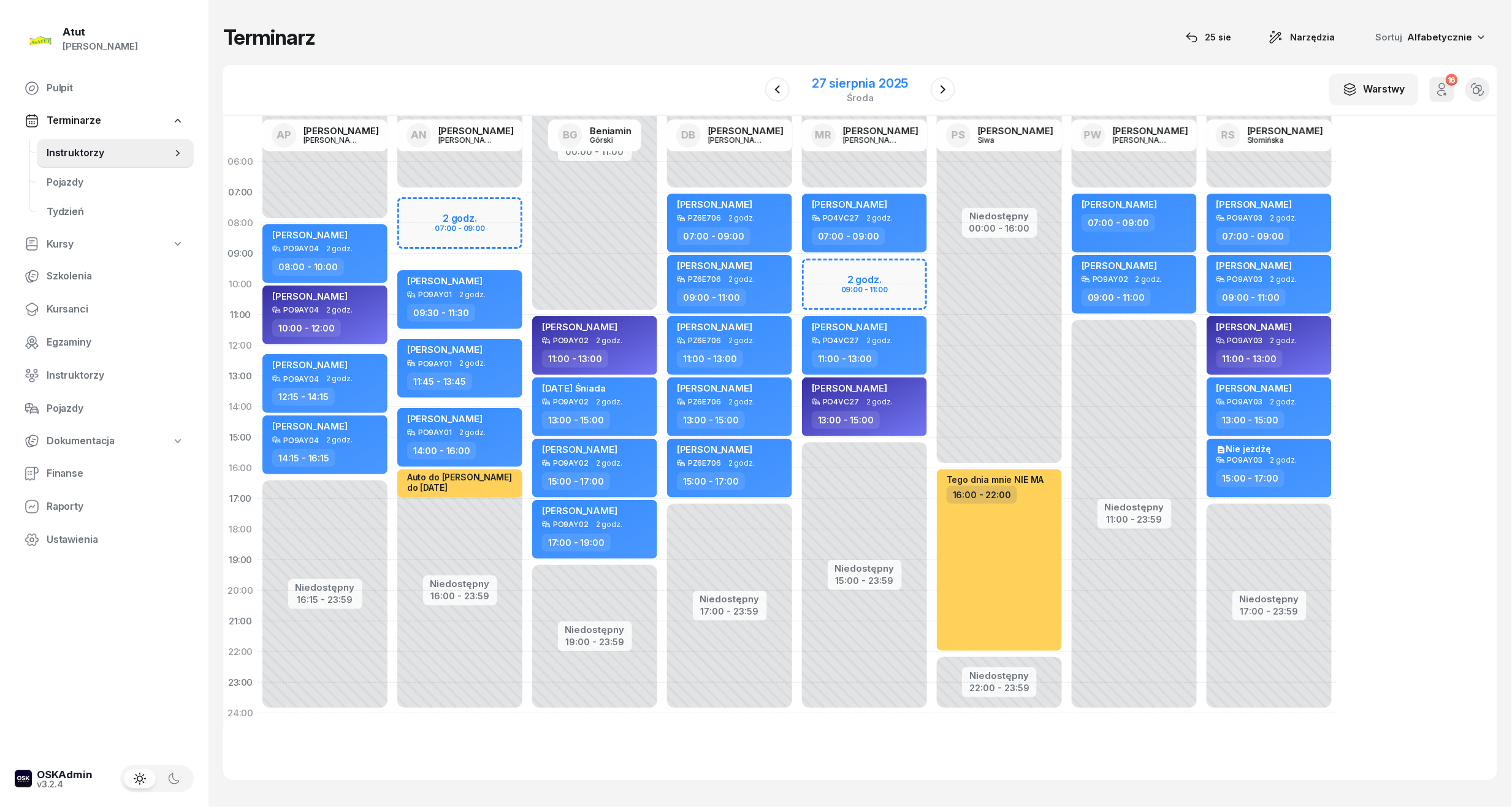
click at [867, 81] on div "27 sierpnia 2025" at bounding box center [859, 84] width 96 height 13
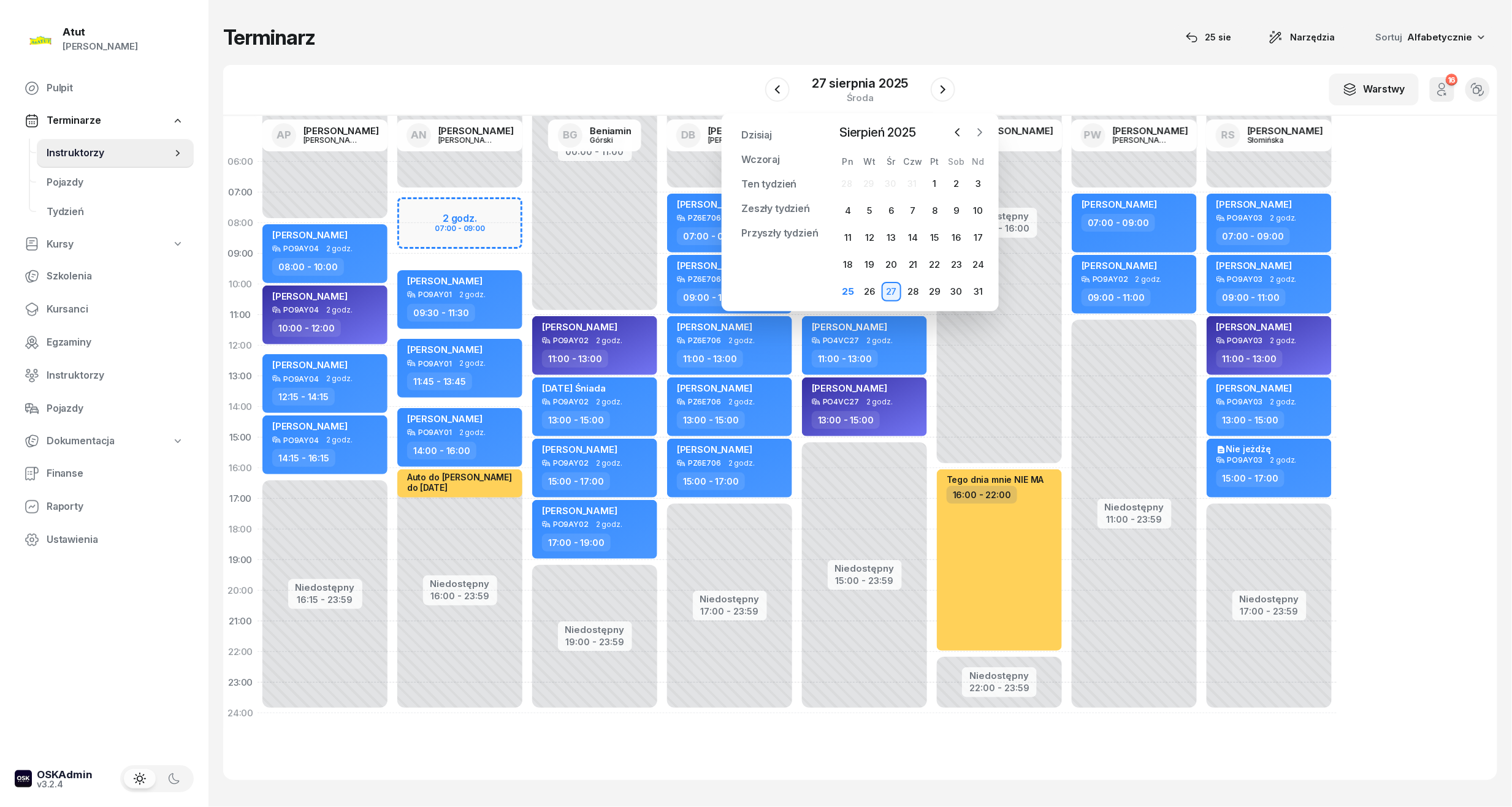
click at [979, 129] on icon "button" at bounding box center [981, 133] width 4 height 8
click at [849, 182] on div "1" at bounding box center [848, 184] width 19 height 19
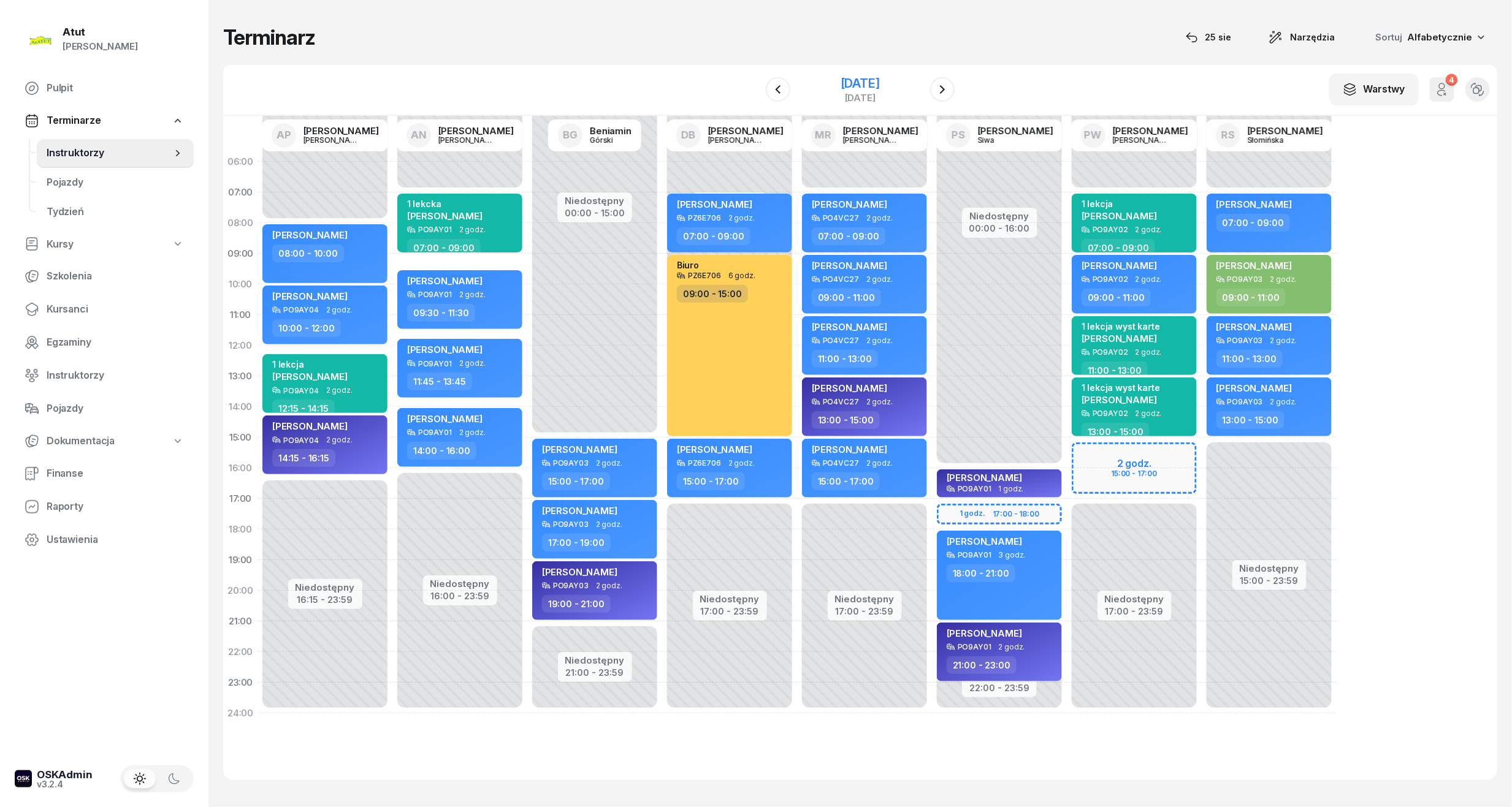
drag, startPoint x: 883, startPoint y: 86, endPoint x: 883, endPoint y: 94, distance: 8.0
click at [880, 86] on div "[DATE]" at bounding box center [860, 84] width 39 height 13
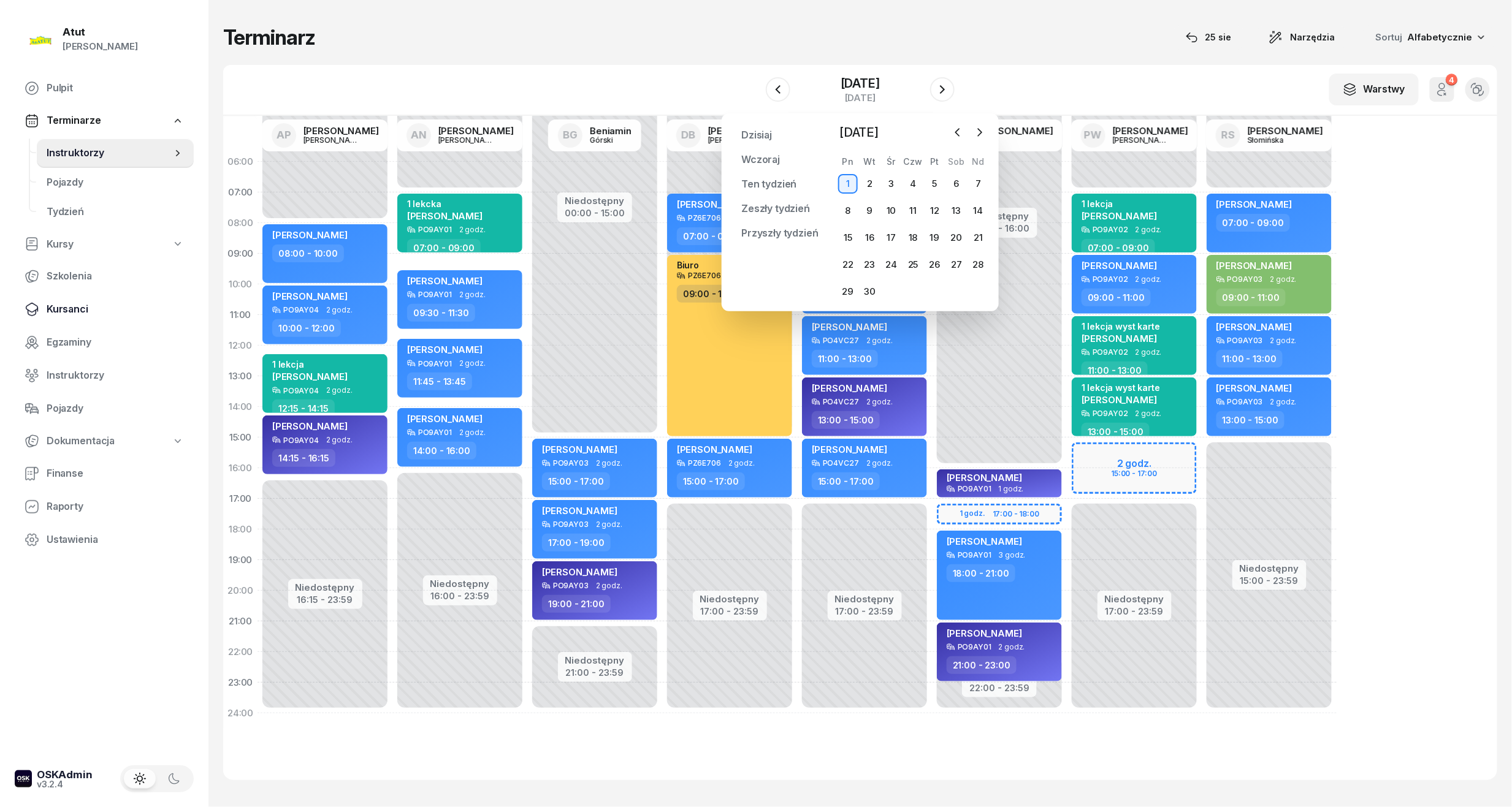
click at [67, 307] on span "Kursanci" at bounding box center [115, 310] width 137 height 16
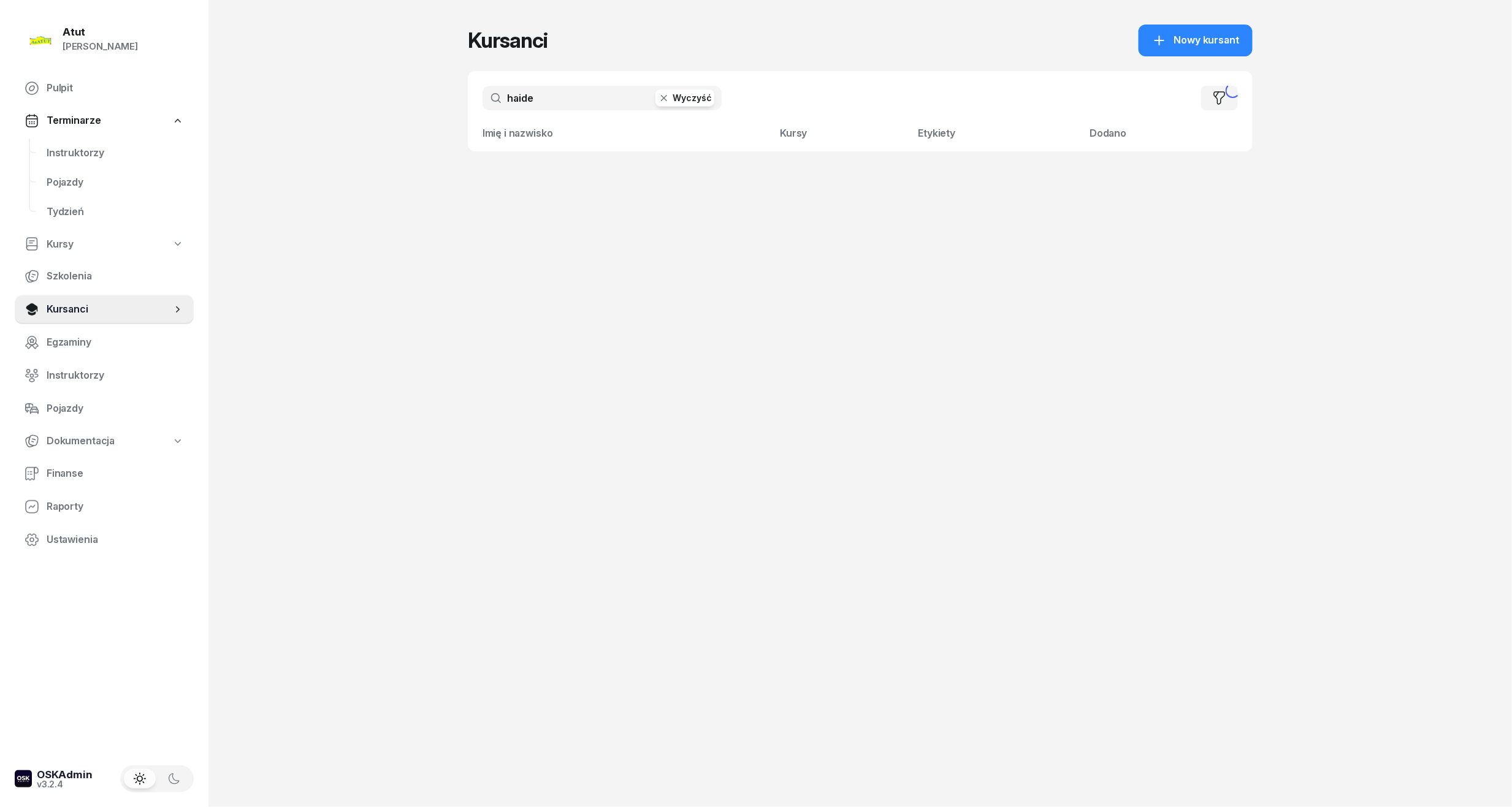
click at [569, 101] on input "haide" at bounding box center [602, 97] width 239 height 24
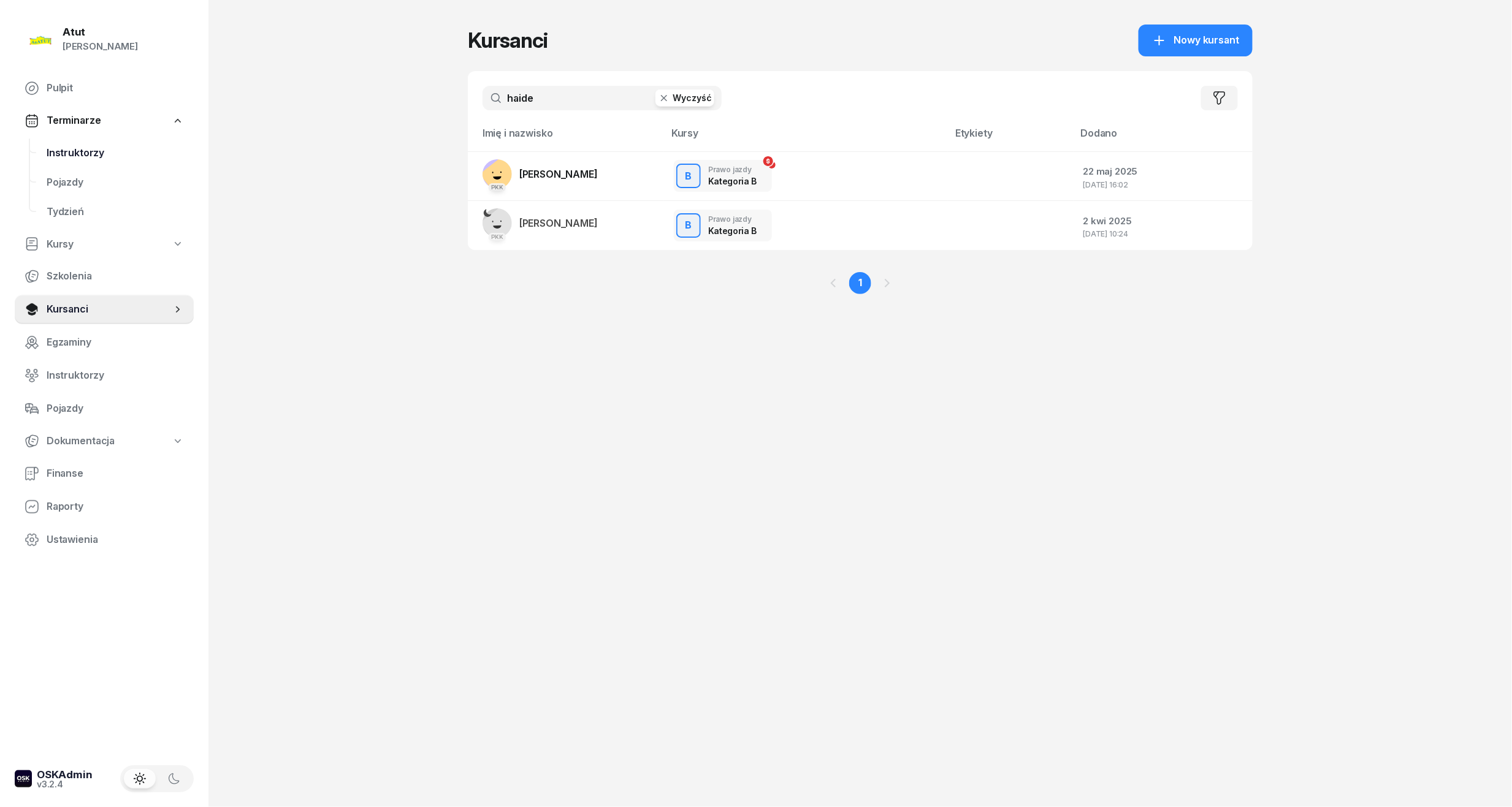
click at [54, 157] on span "Instruktorzy" at bounding box center [115, 153] width 137 height 16
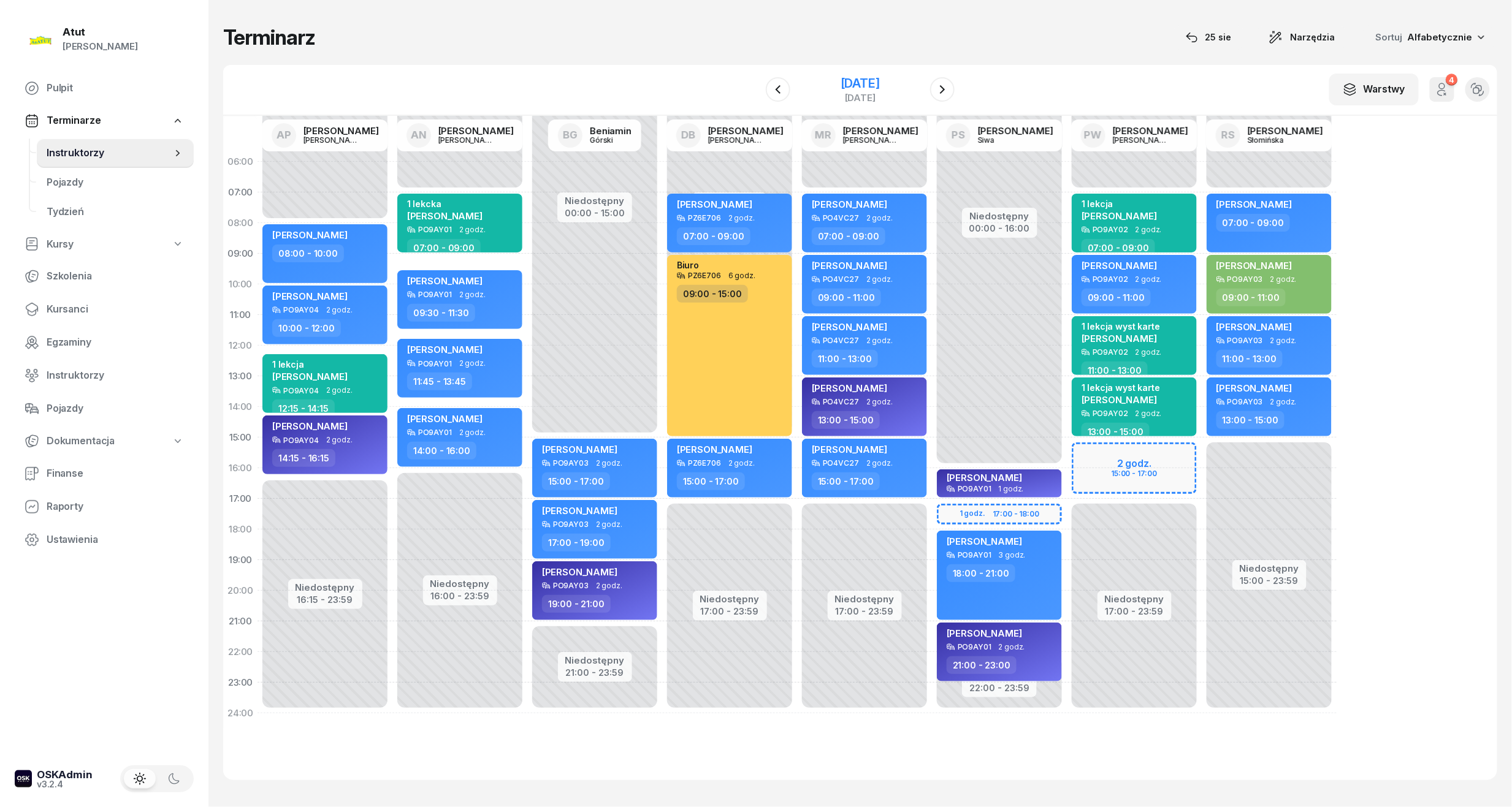
click at [856, 84] on div "[DATE]" at bounding box center [860, 84] width 39 height 13
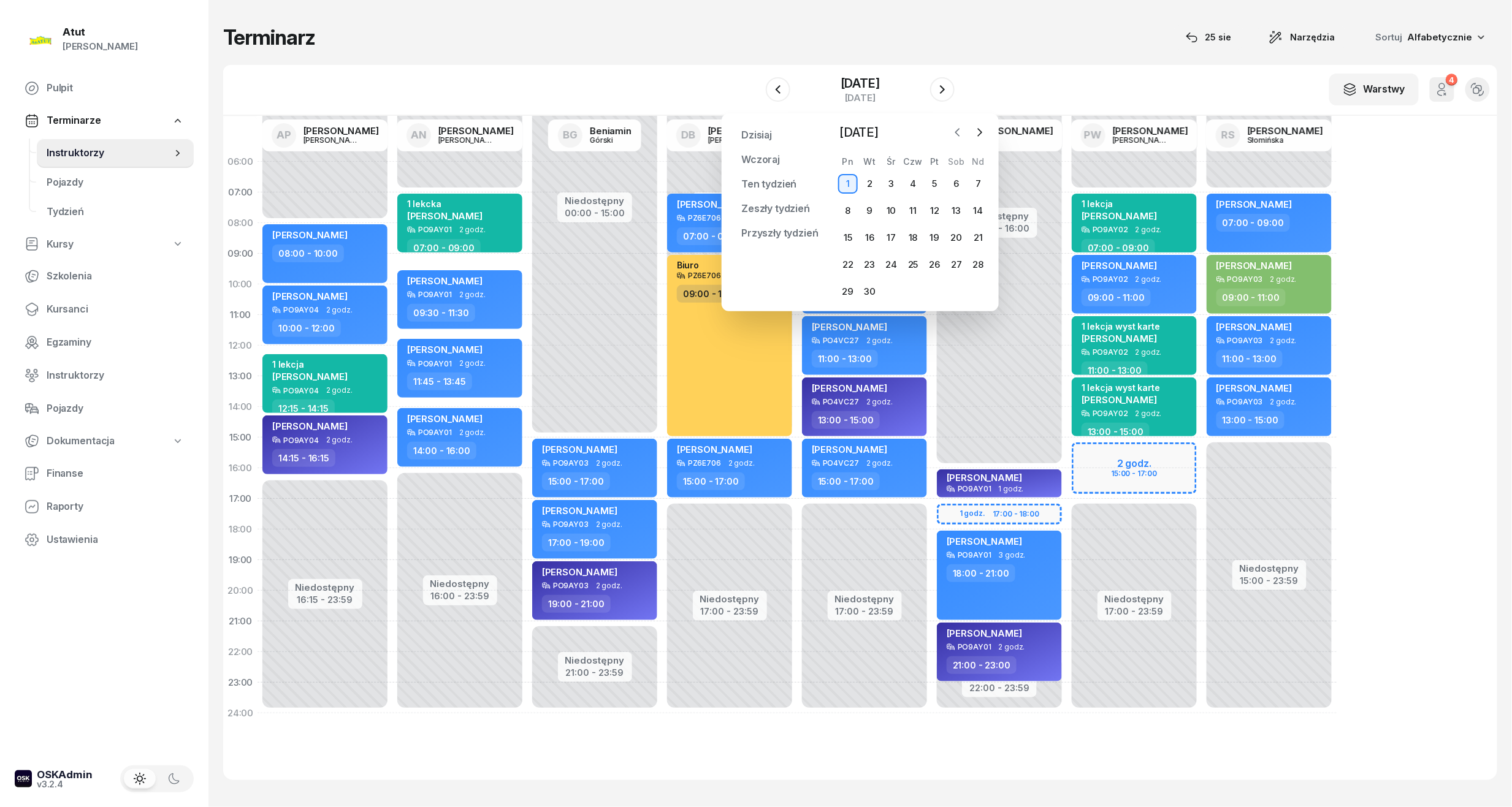
click at [962, 127] on icon "button" at bounding box center [958, 132] width 13 height 13
click at [854, 292] on div "25" at bounding box center [848, 291] width 19 height 19
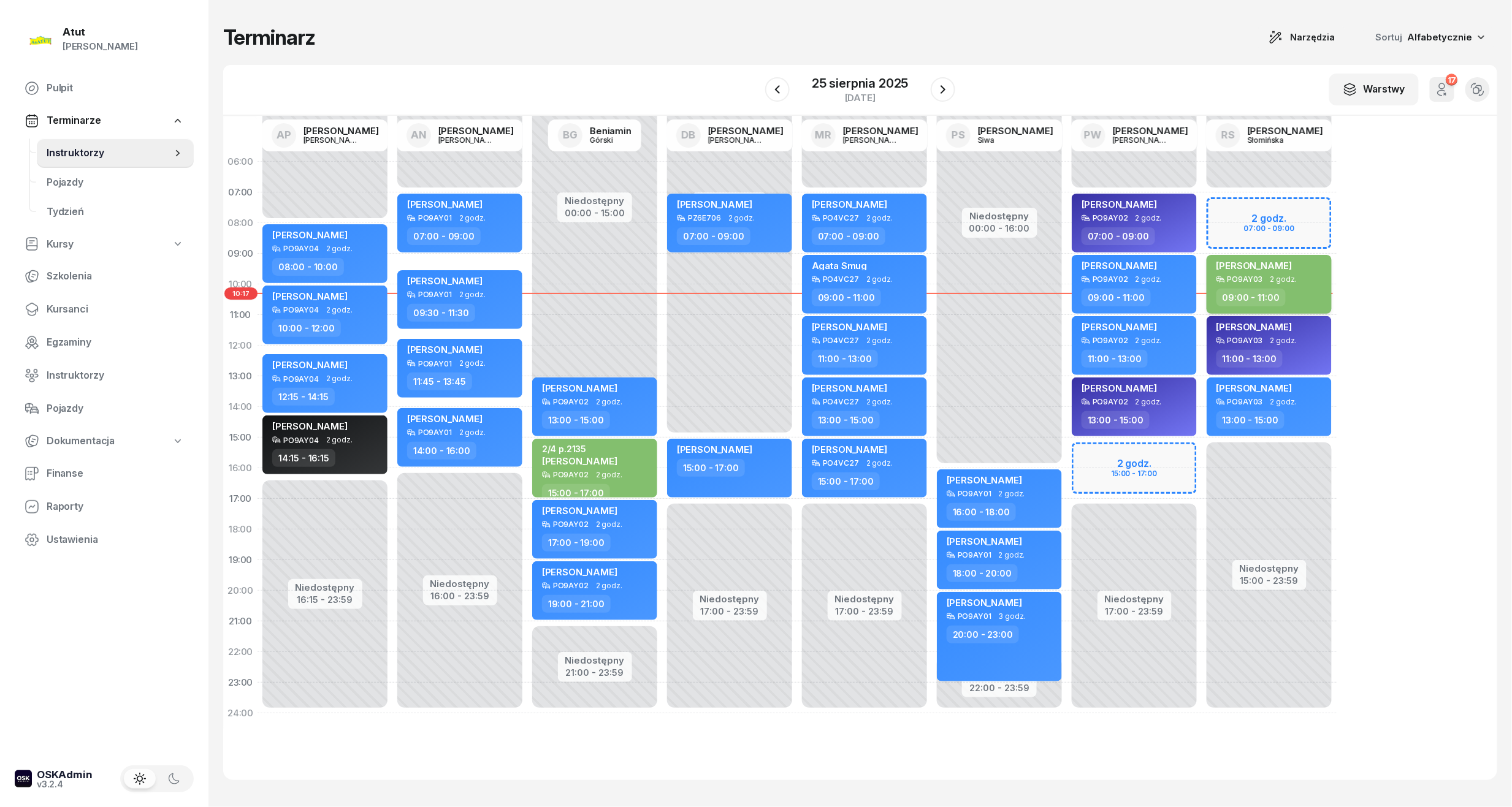
click at [1315, 279] on div "PO9AY03 2 godz." at bounding box center [1270, 279] width 108 height 9
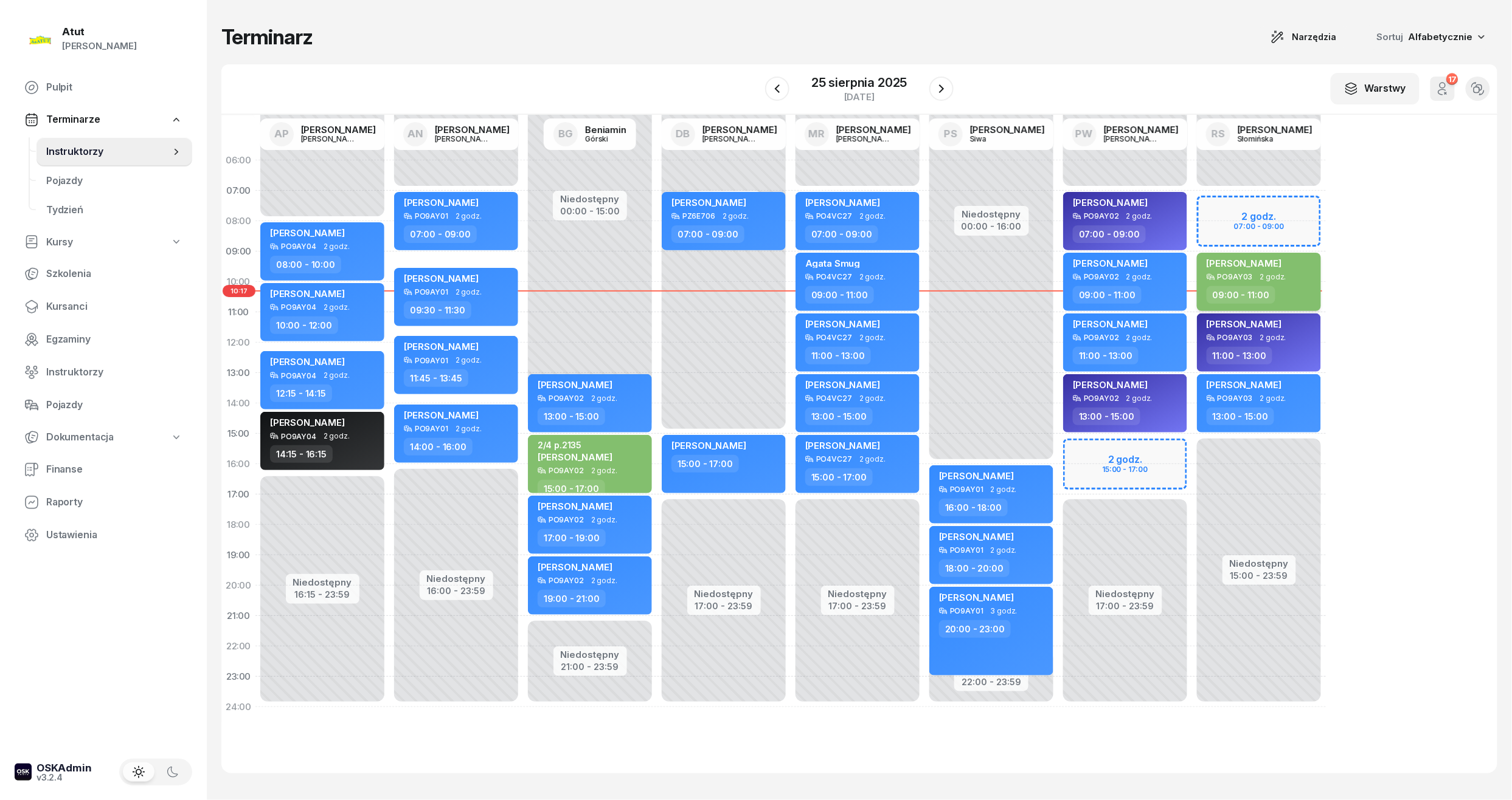
select select "09"
select select "11"
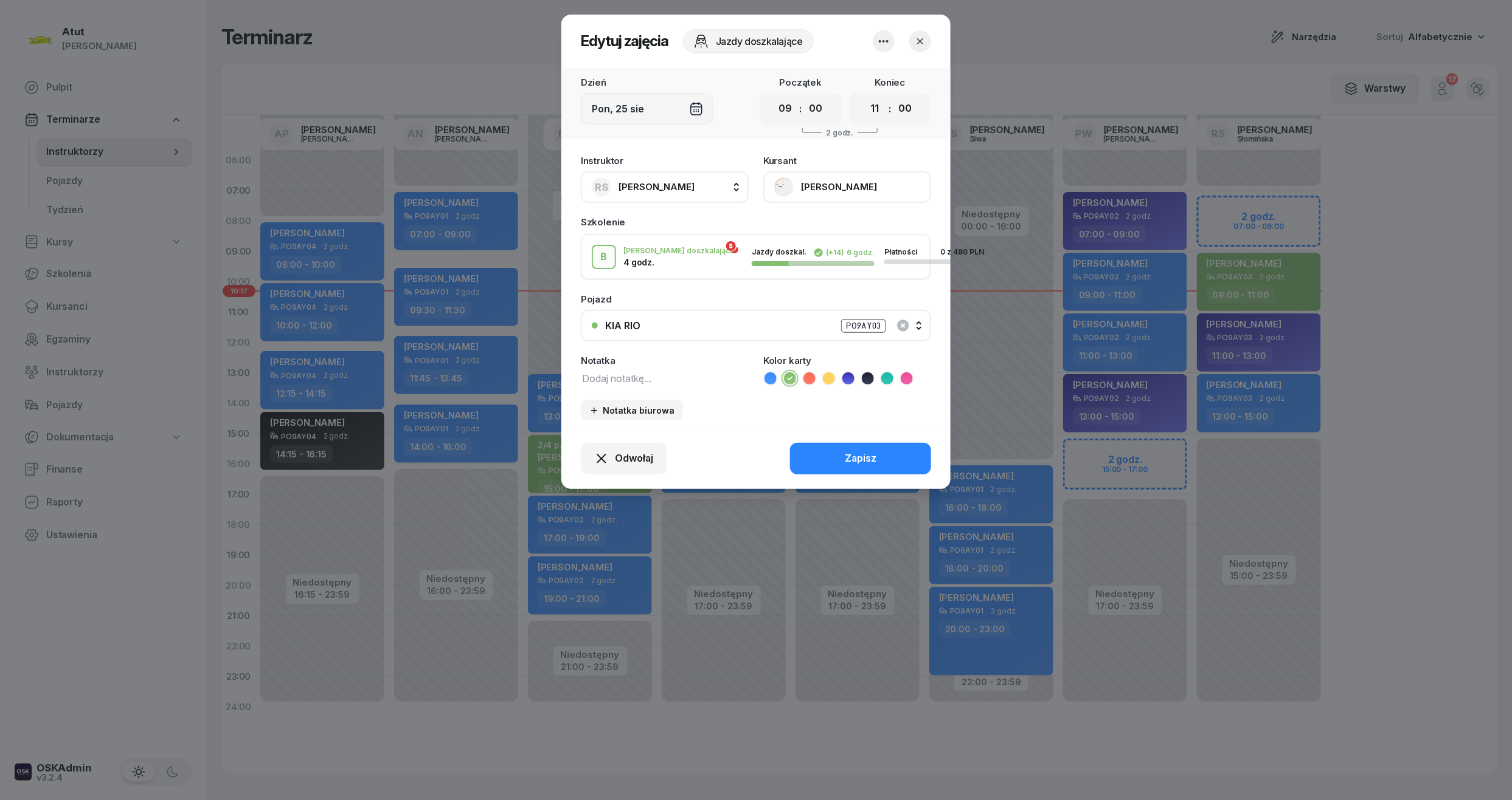
click at [878, 189] on button "[PERSON_NAME]" at bounding box center [847, 187] width 168 height 32
click at [862, 232] on link "Otwórz profil" at bounding box center [846, 229] width 161 height 31
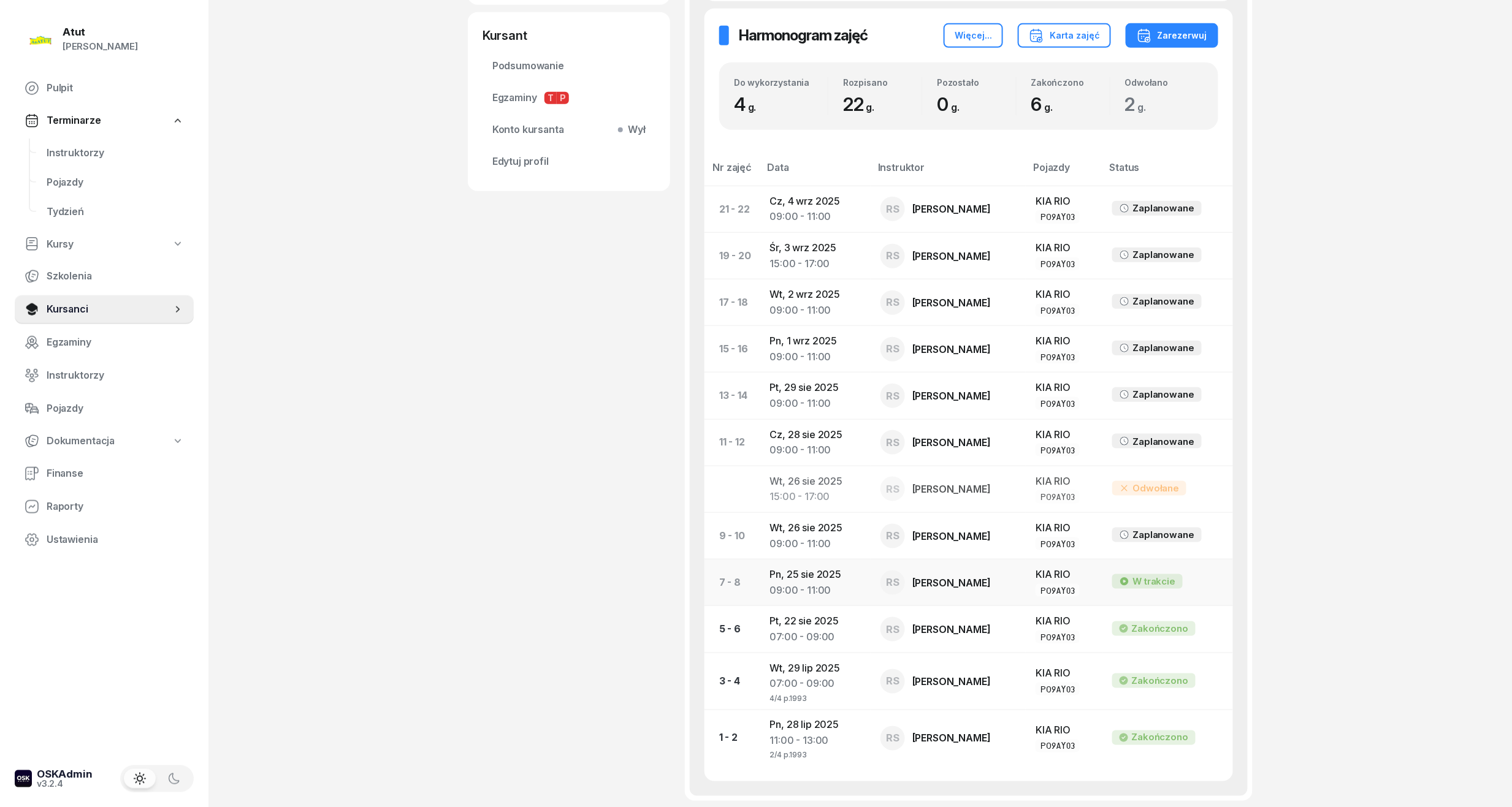
scroll to position [550, 0]
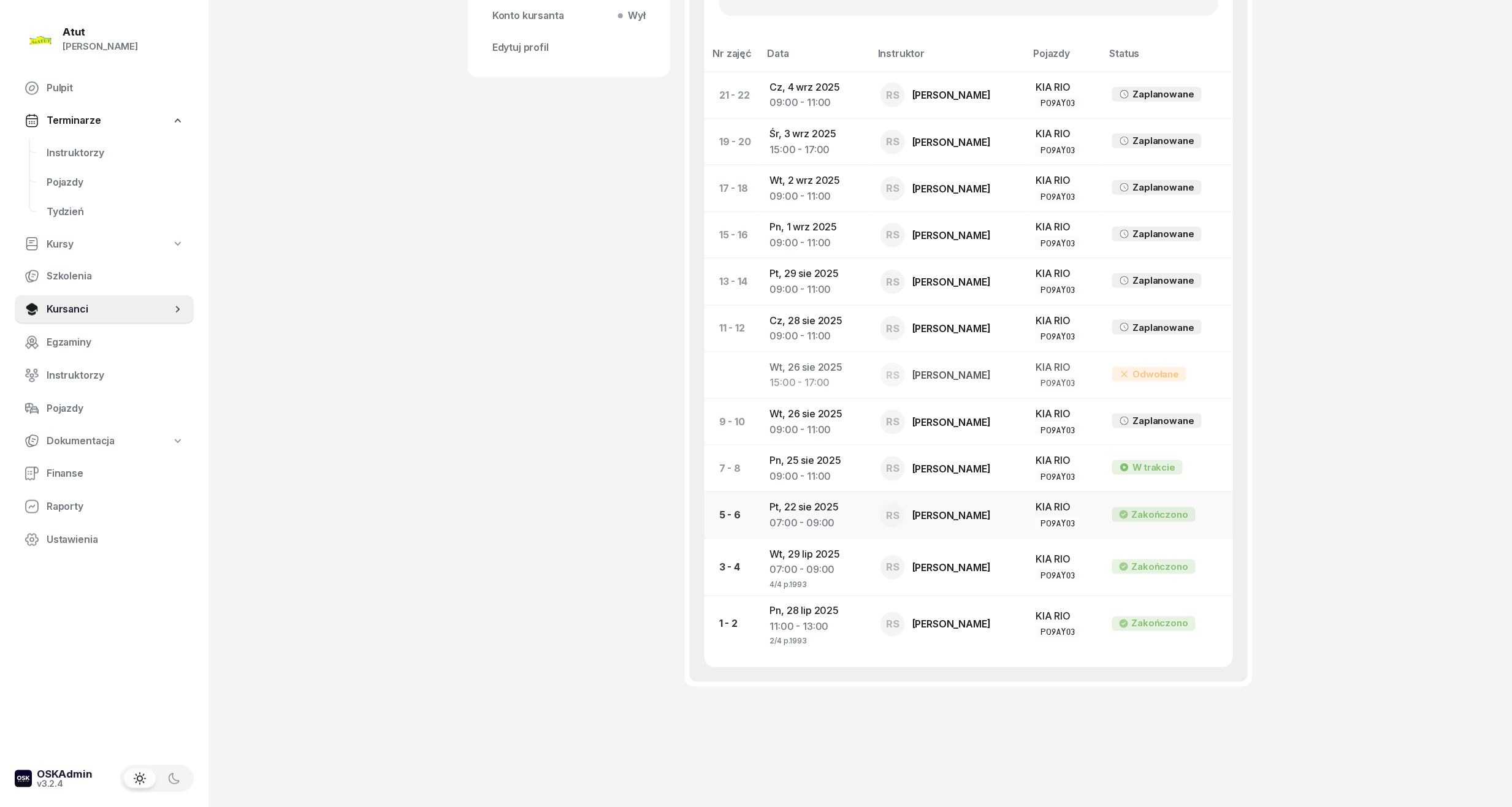
click at [804, 516] on div "07:00 - 09:00" at bounding box center [815, 523] width 90 height 16
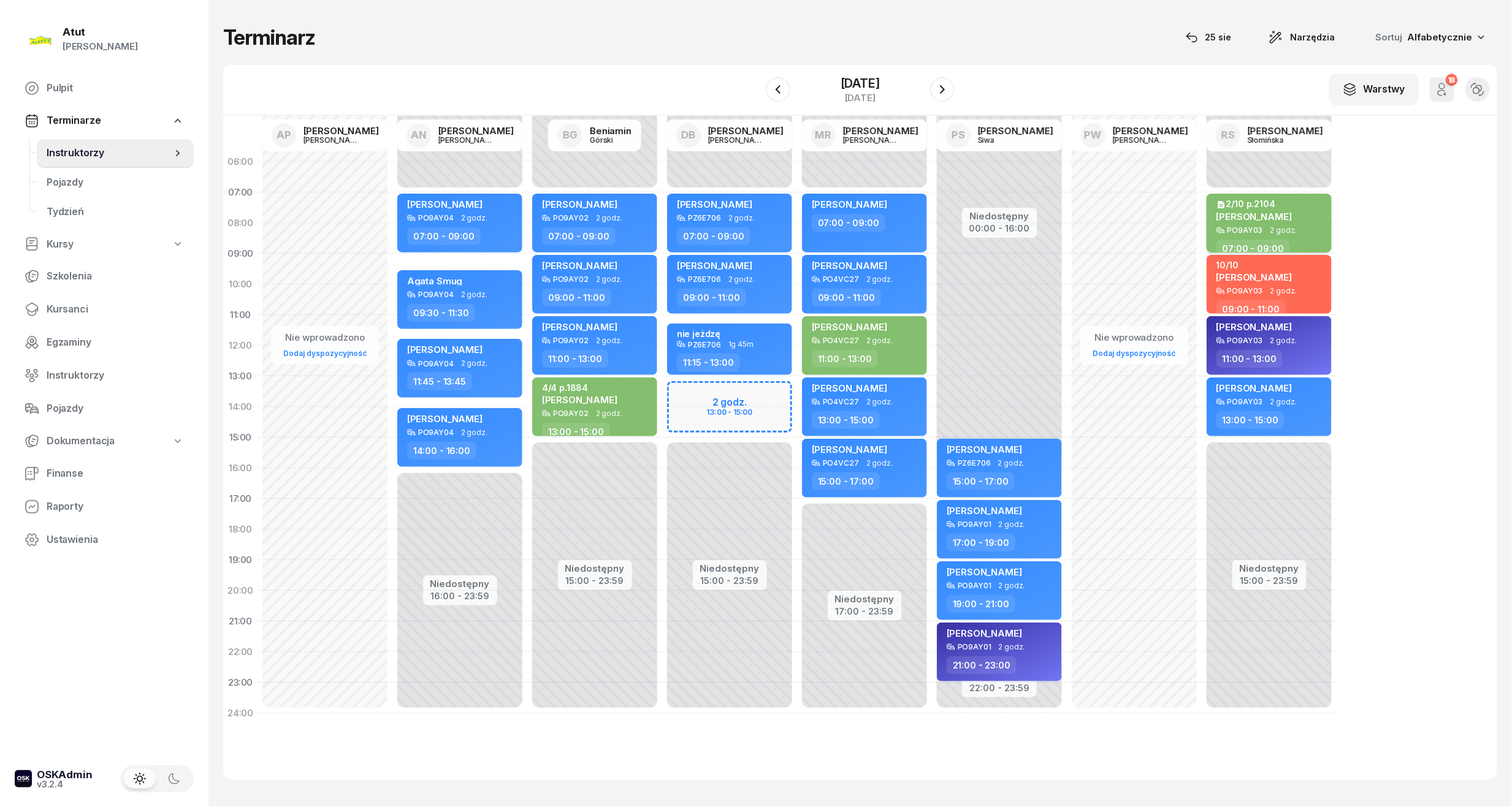
click at [1275, 217] on span "[PERSON_NAME]" at bounding box center [1255, 217] width 76 height 12
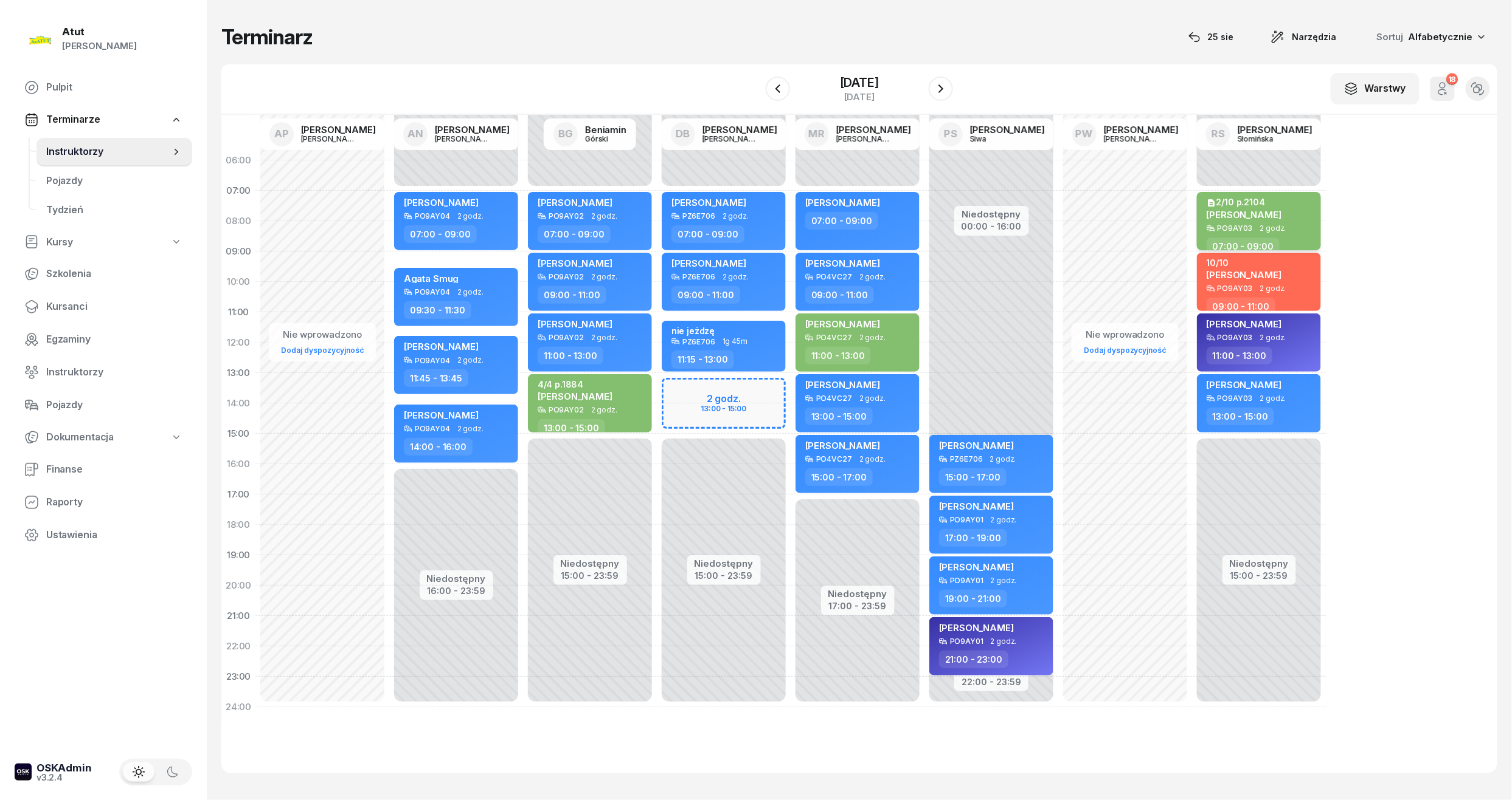
select select "07"
select select "09"
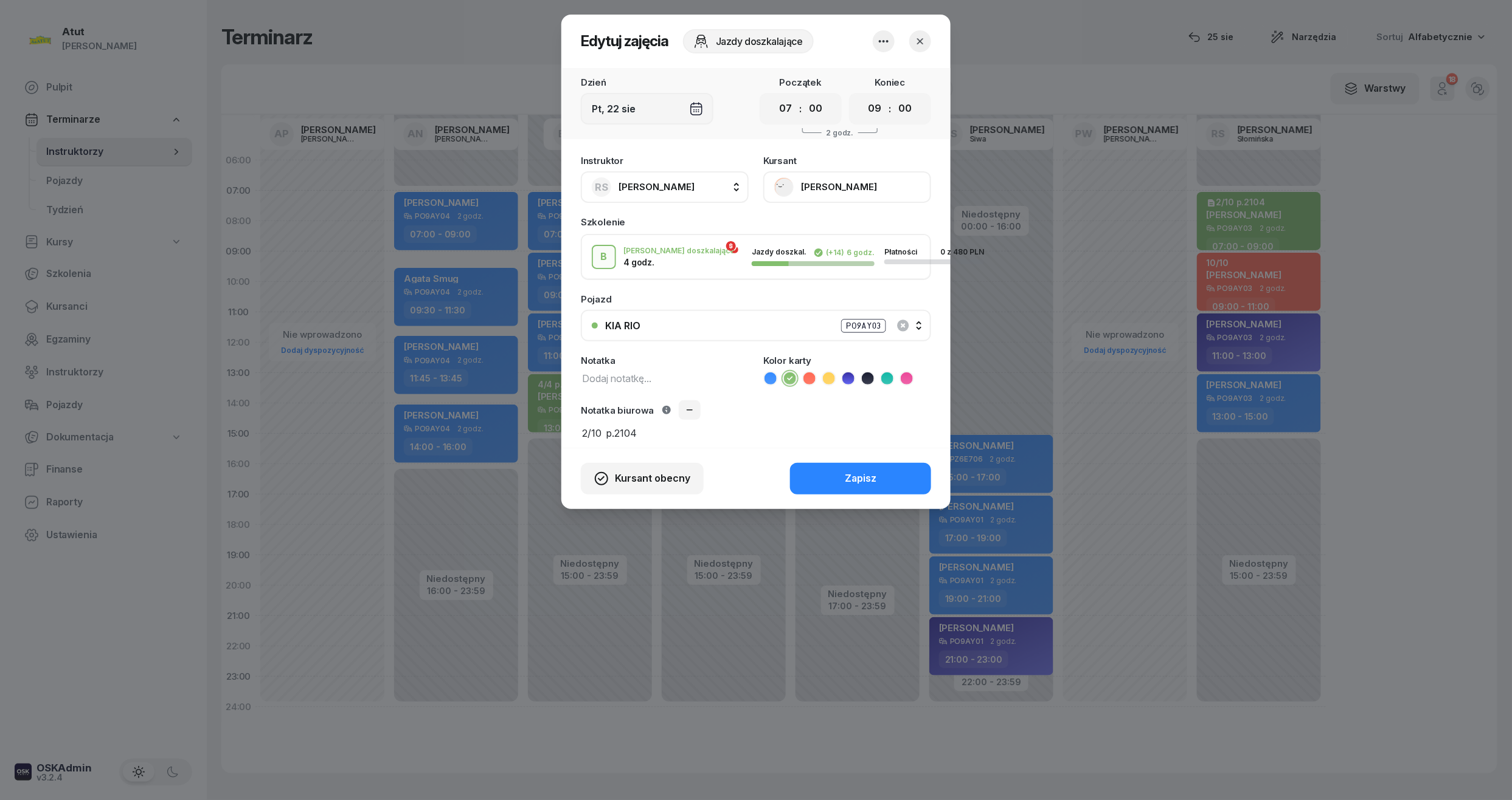
click at [830, 195] on button "[PERSON_NAME]" at bounding box center [847, 187] width 168 height 32
click at [823, 232] on div "Otwórz profil" at bounding box center [801, 228] width 59 height 15
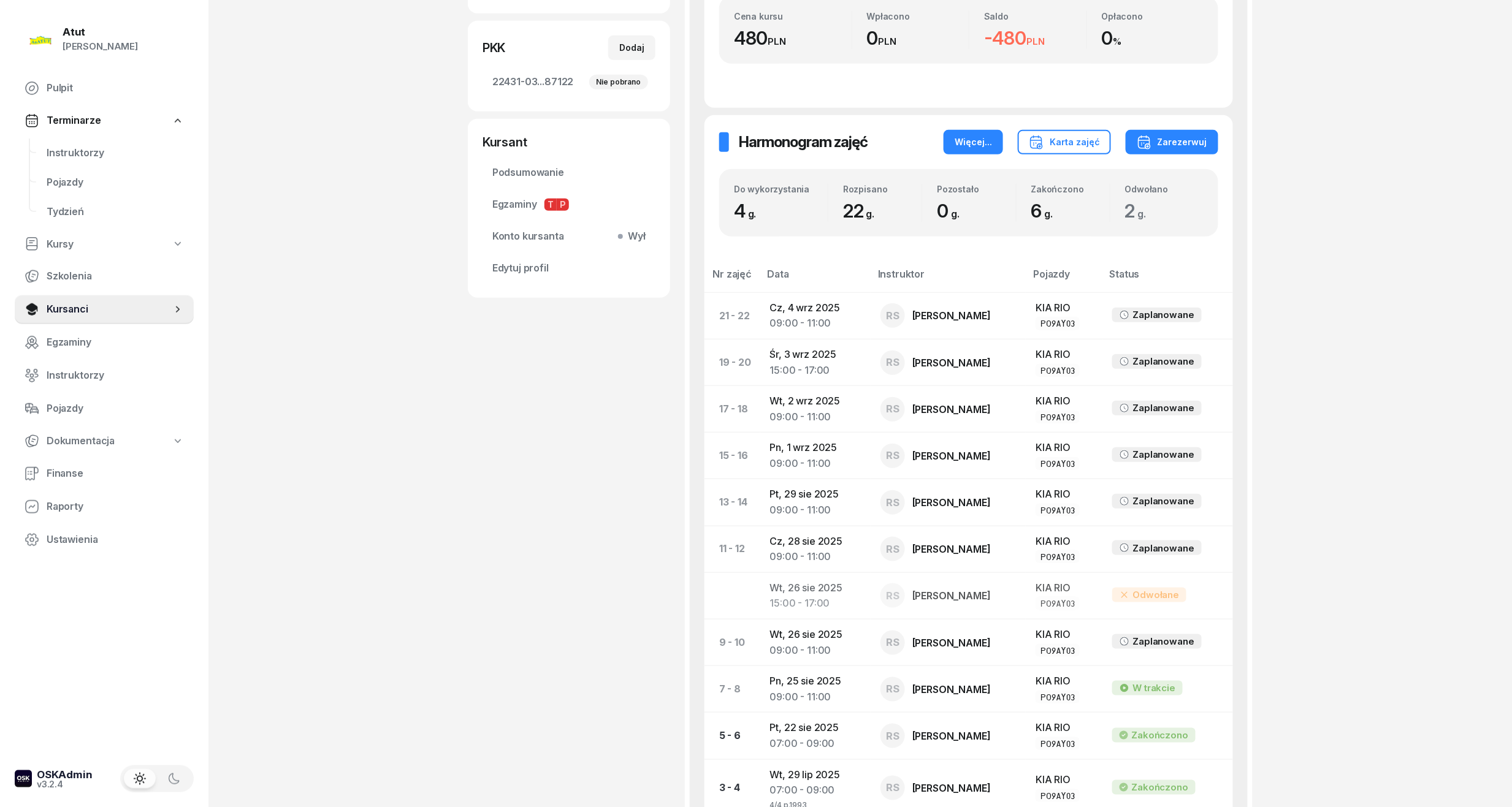
scroll to position [490, 0]
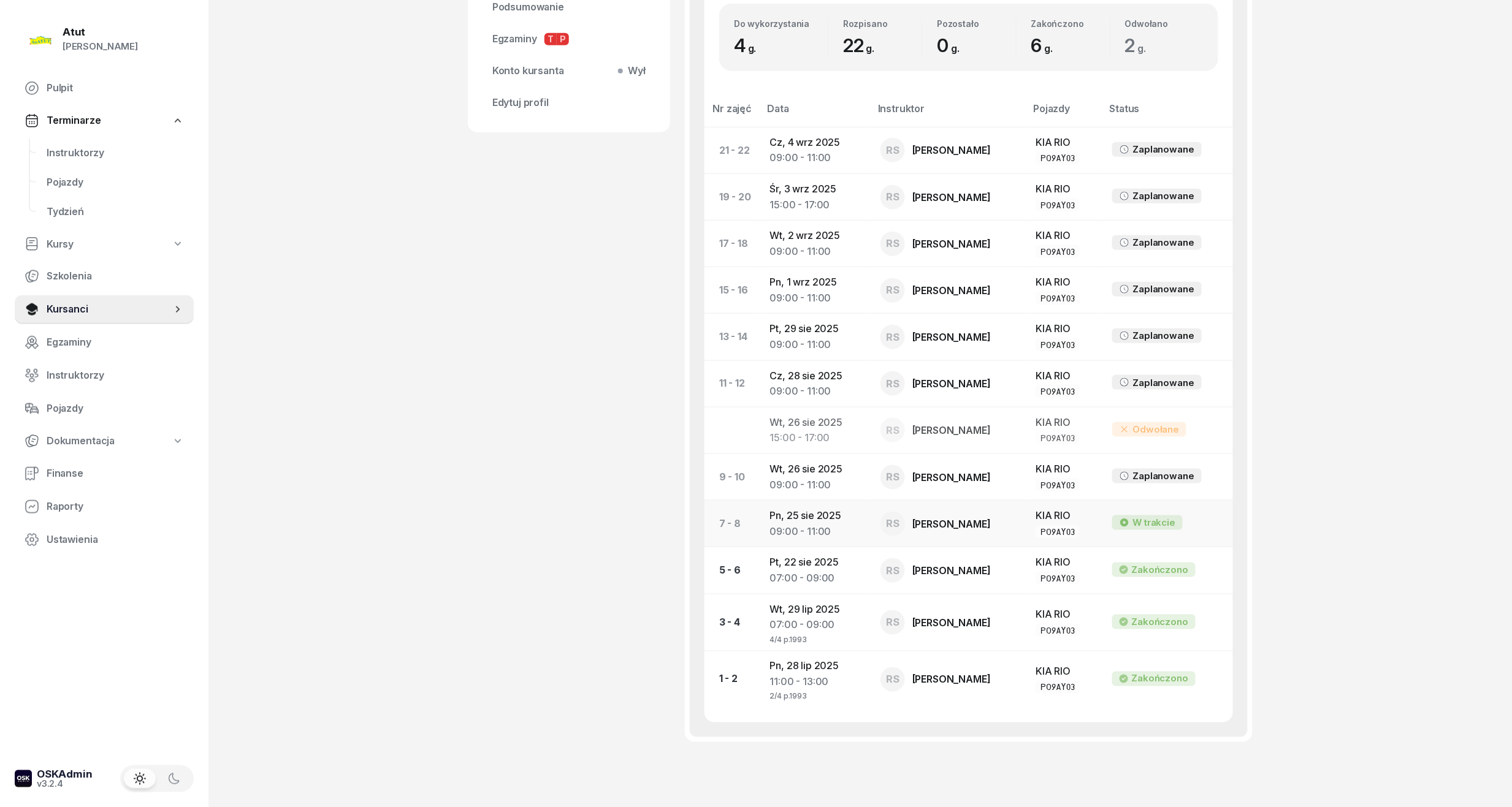
click at [818, 514] on td "Pn, [DATE] 09:00 - 11:00" at bounding box center [816, 524] width 111 height 47
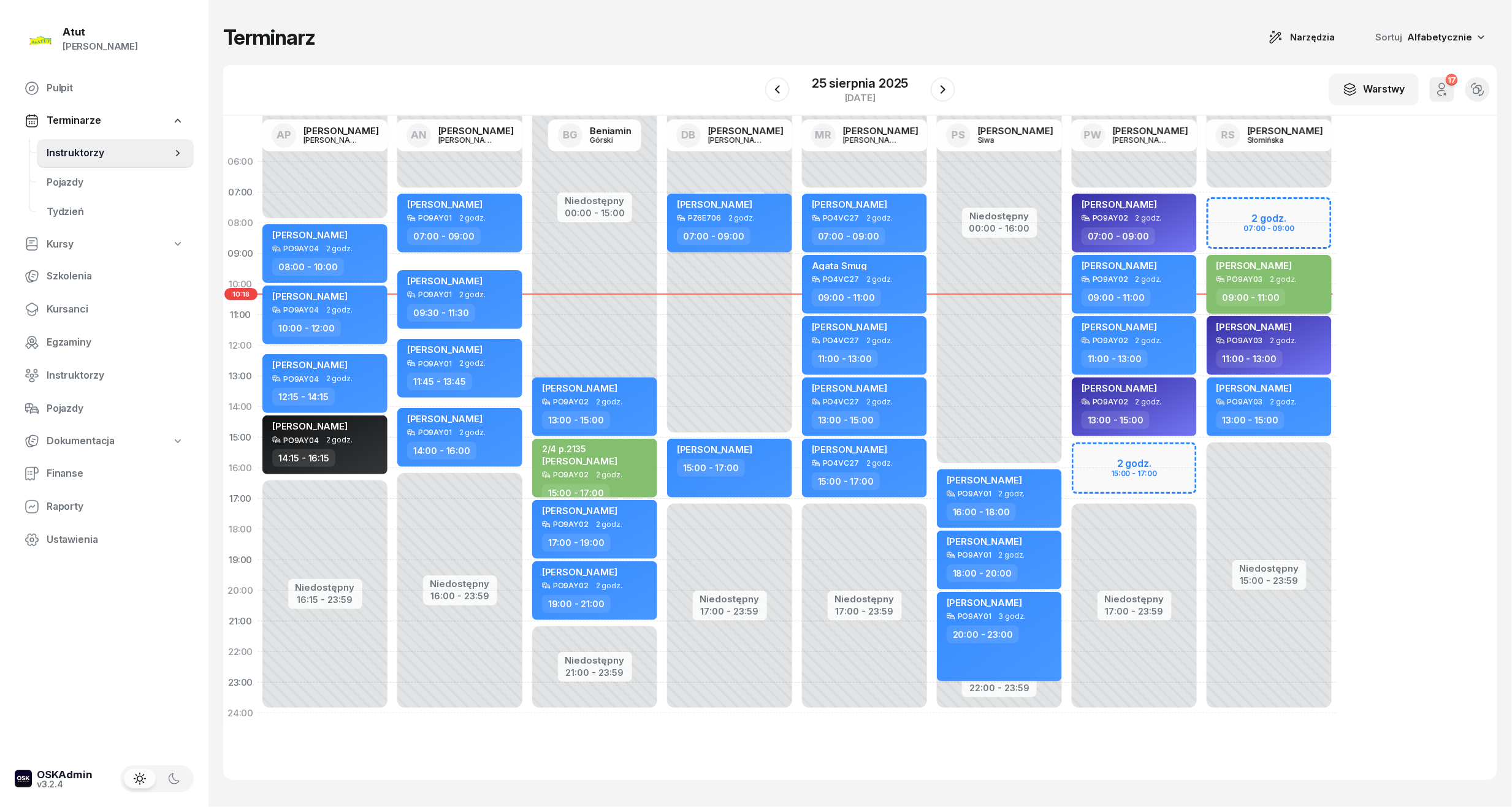
click at [1224, 275] on div "[PERSON_NAME]" at bounding box center [1255, 268] width 76 height 16
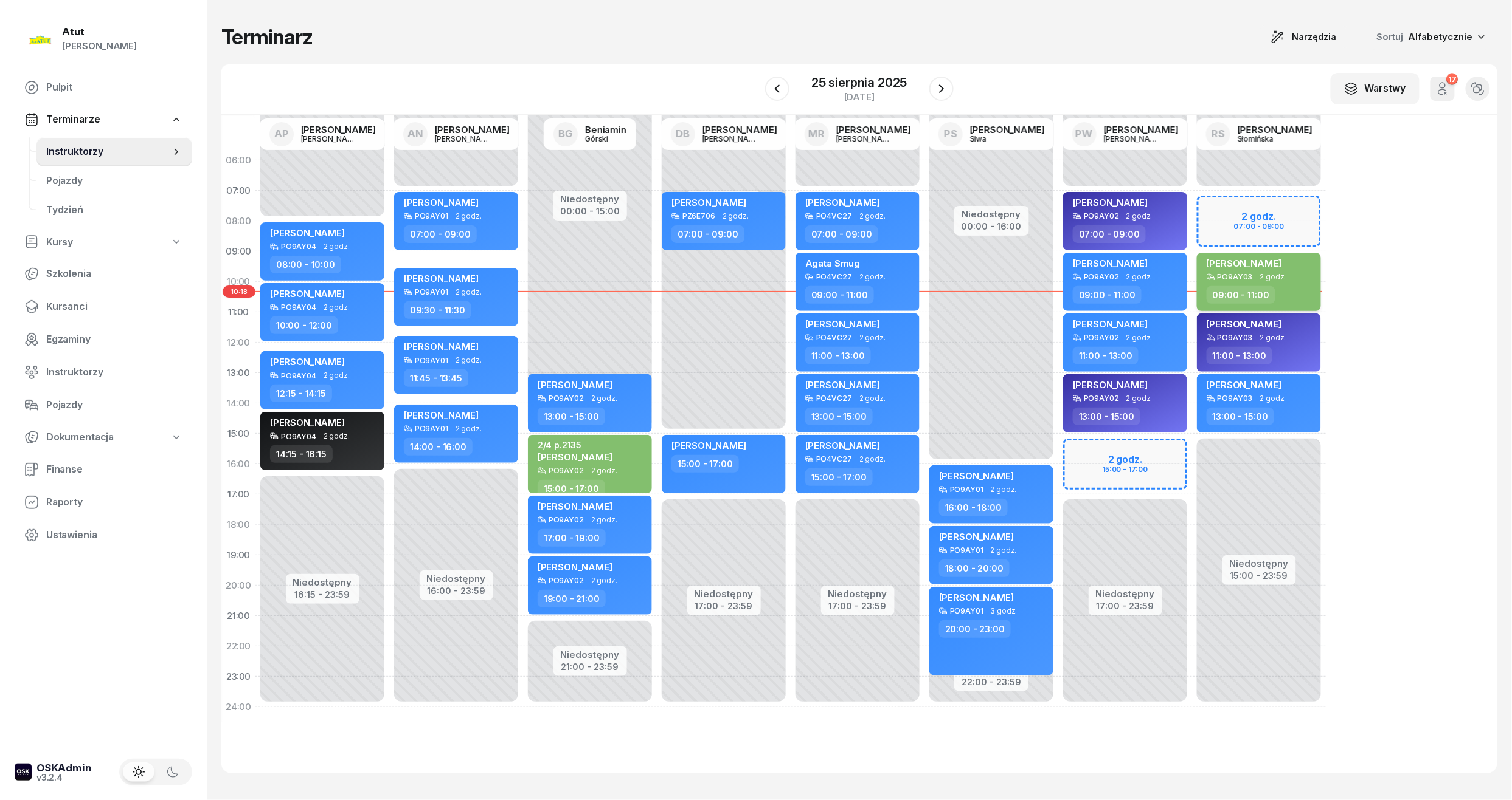
select select "09"
select select "11"
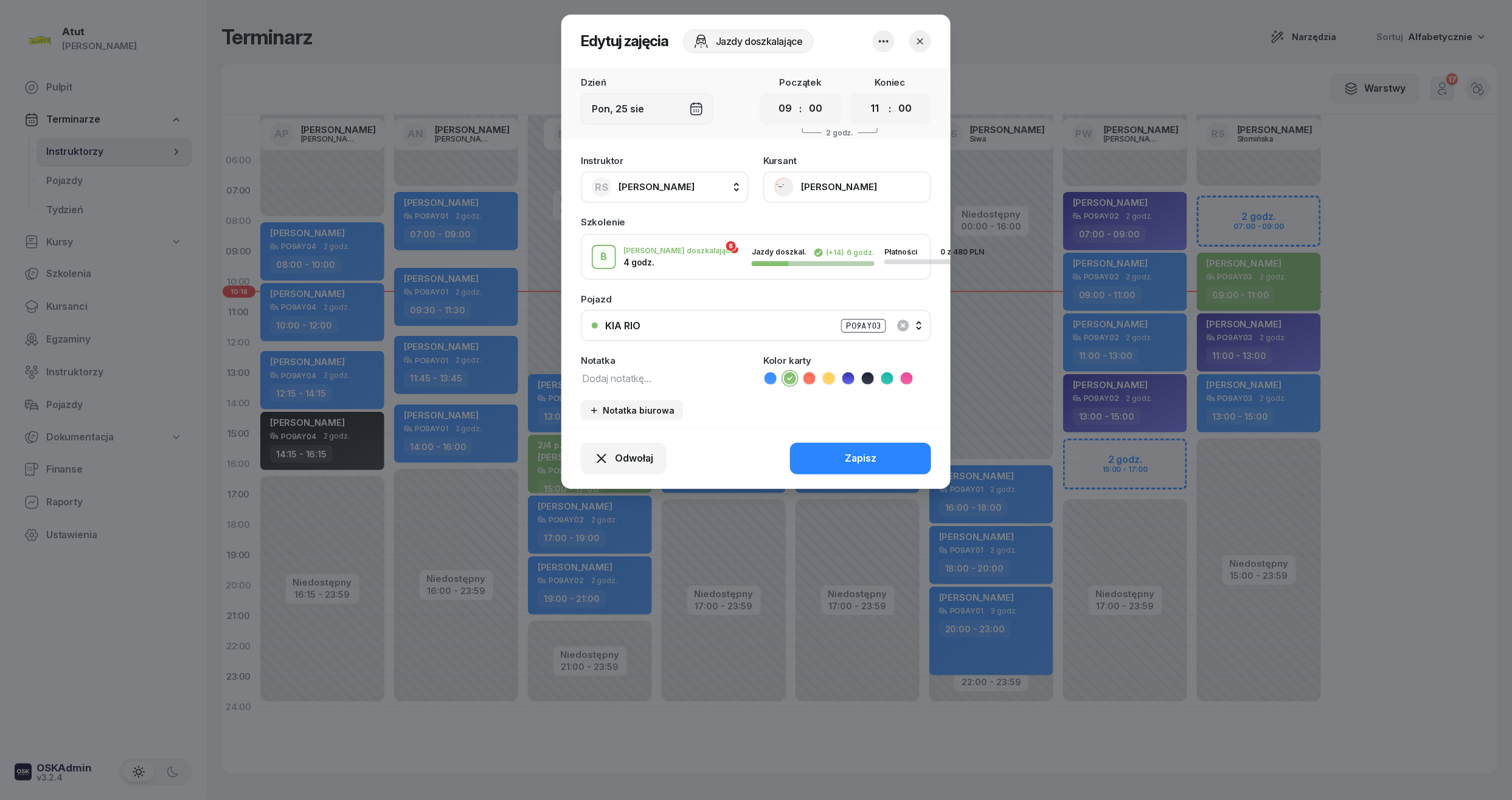
click at [606, 373] on textarea at bounding box center [665, 377] width 168 height 15
paste textarea "2104"
type textarea "4/10 p.2104"
click at [847, 473] on button "Zapisz" at bounding box center [860, 458] width 141 height 32
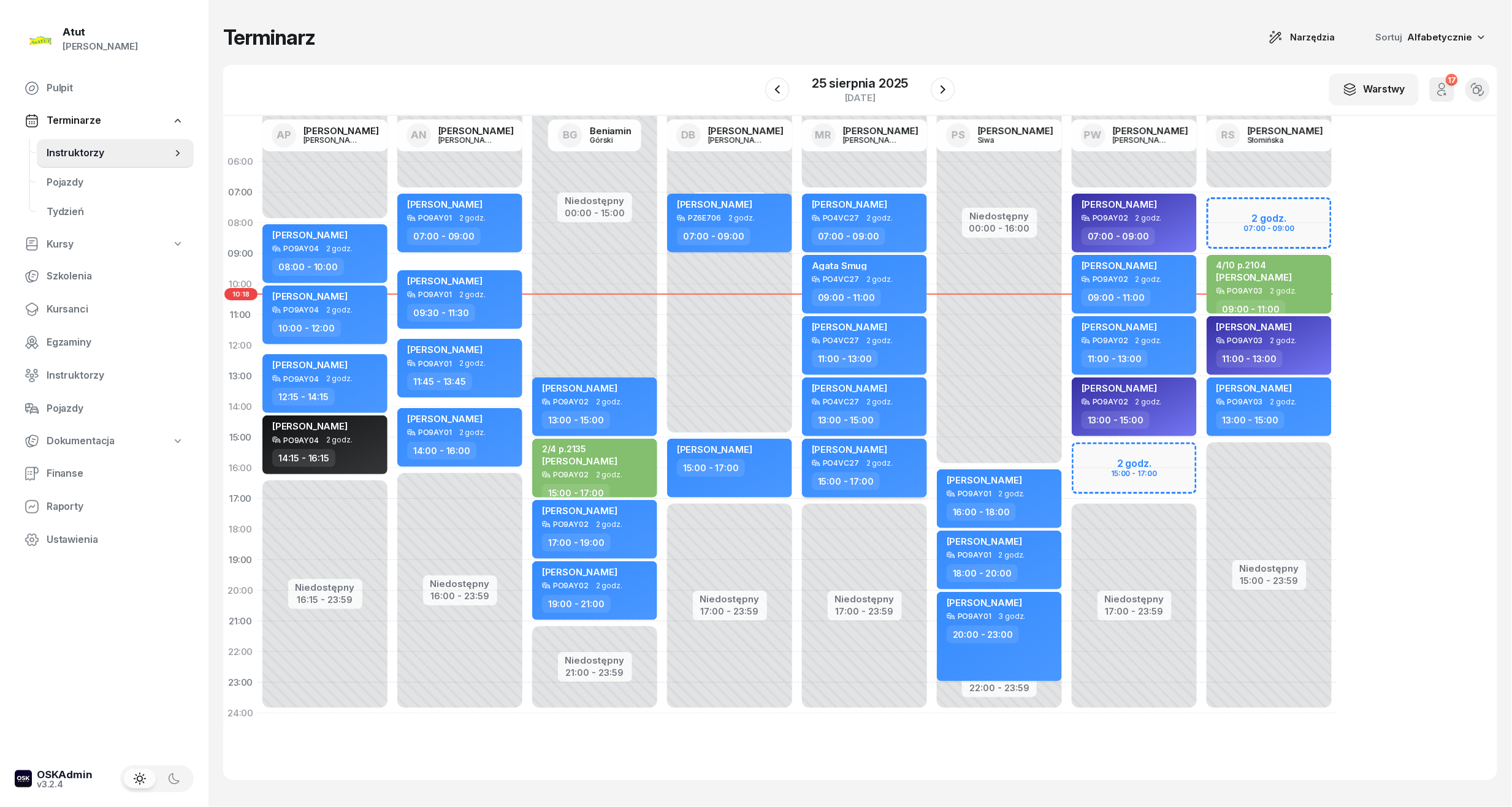
click at [857, 464] on div "PO4VC27 2 godz." at bounding box center [865, 463] width 108 height 9
select select "15"
select select "17"
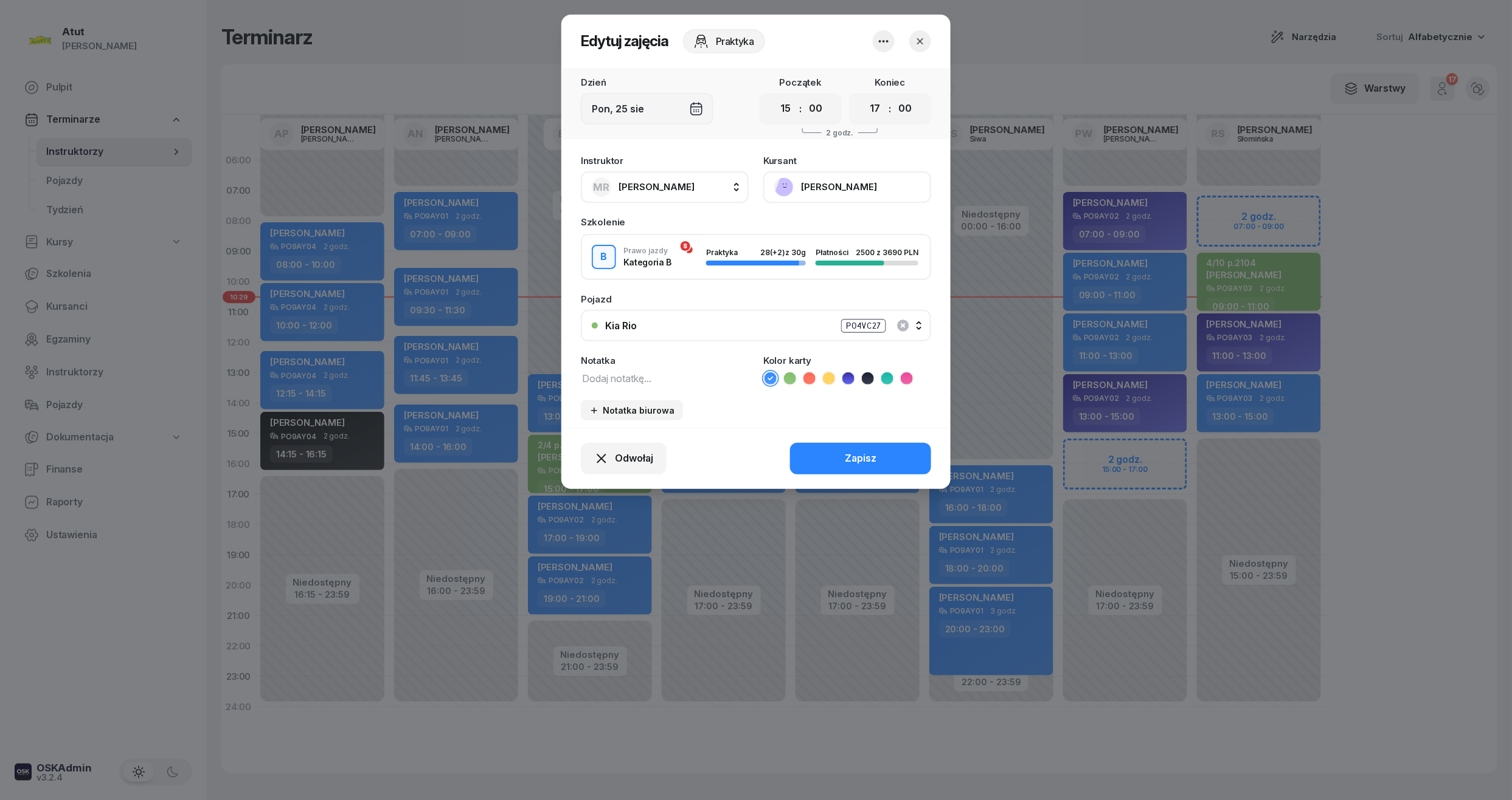
click at [922, 42] on icon "button" at bounding box center [920, 41] width 13 height 13
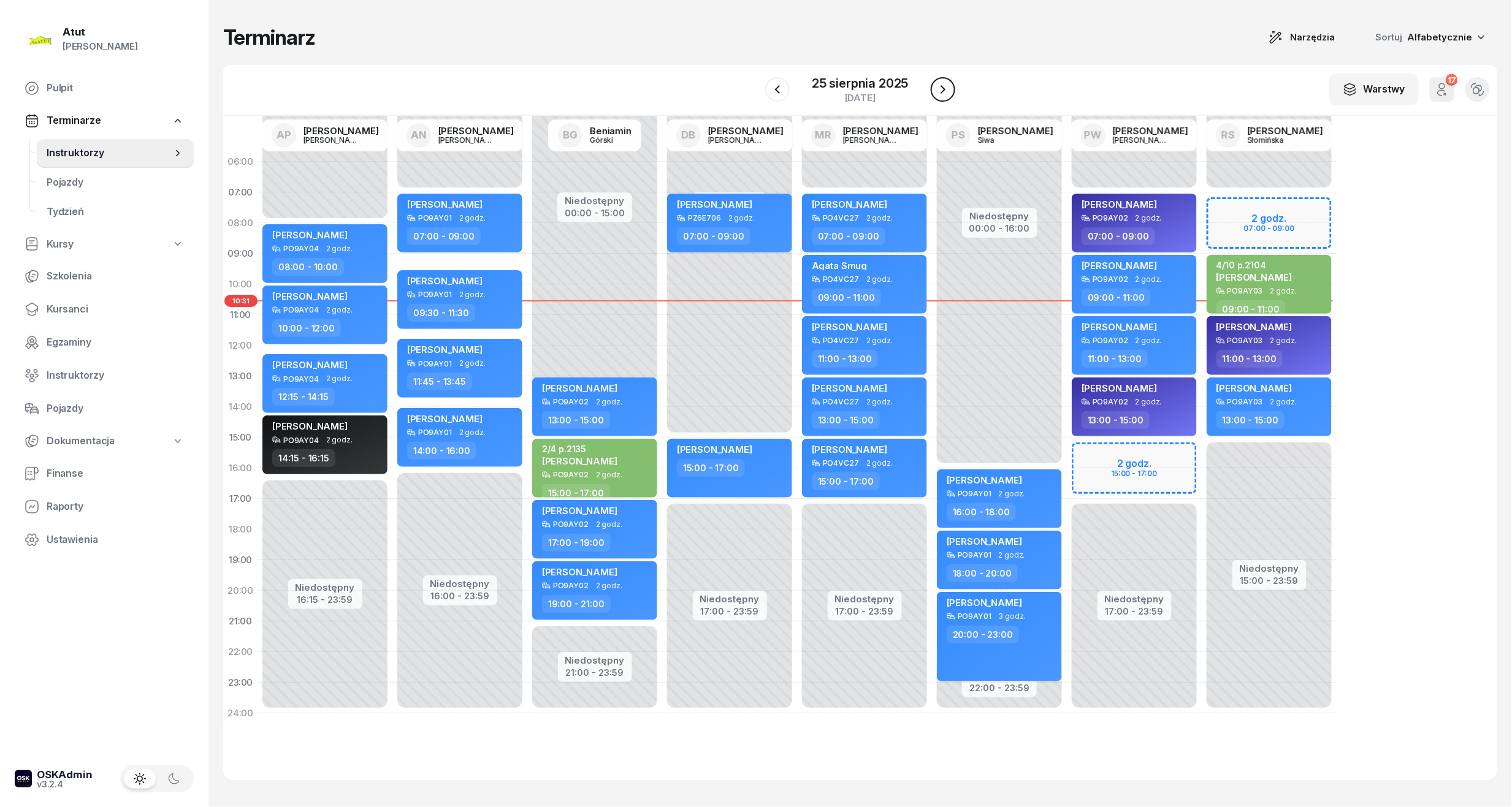
click at [942, 90] on icon "button" at bounding box center [942, 89] width 15 height 15
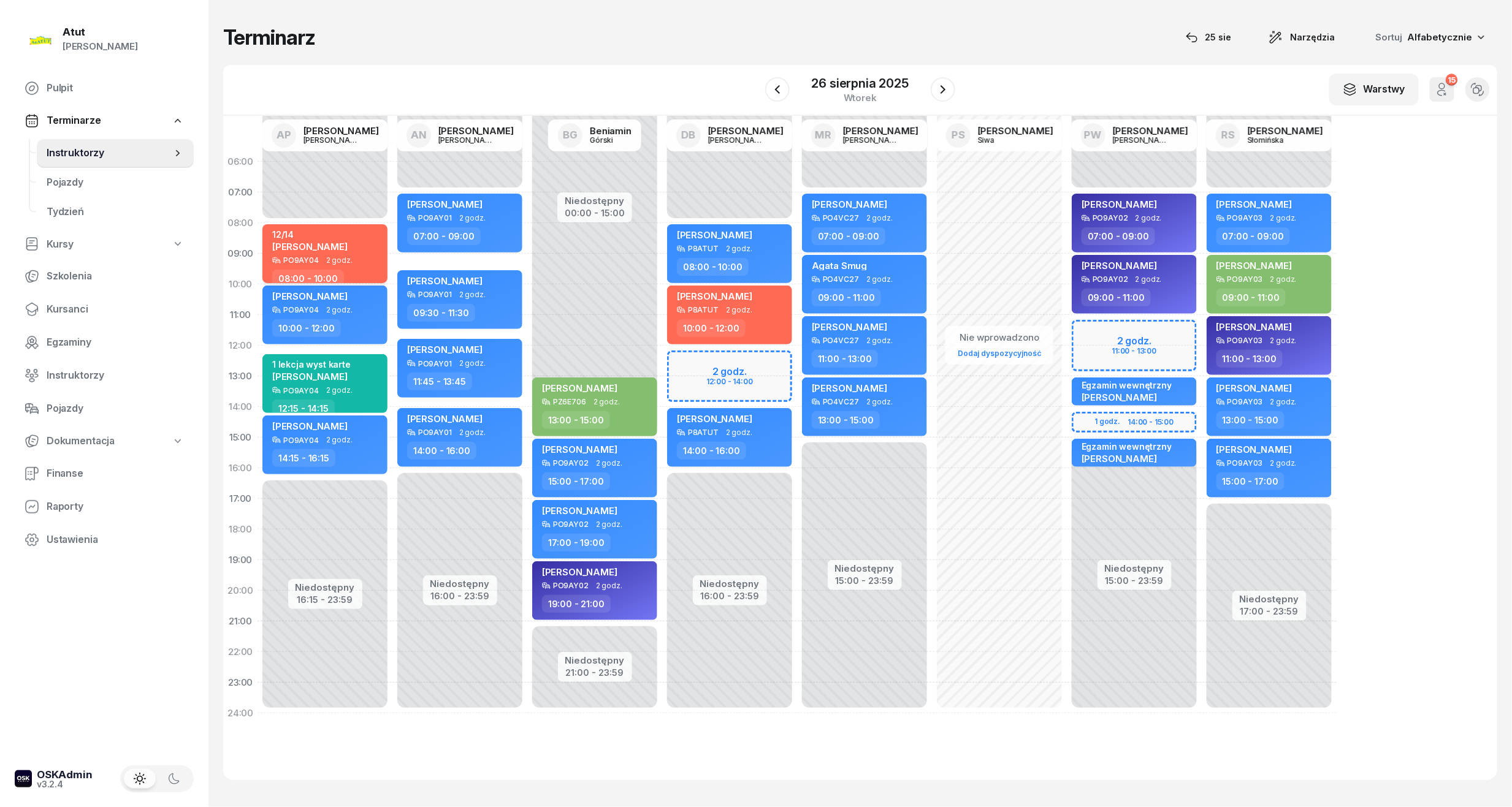
click at [333, 282] on div "08:00 - 10:00" at bounding box center [308, 279] width 72 height 17
select select "08"
select select "10"
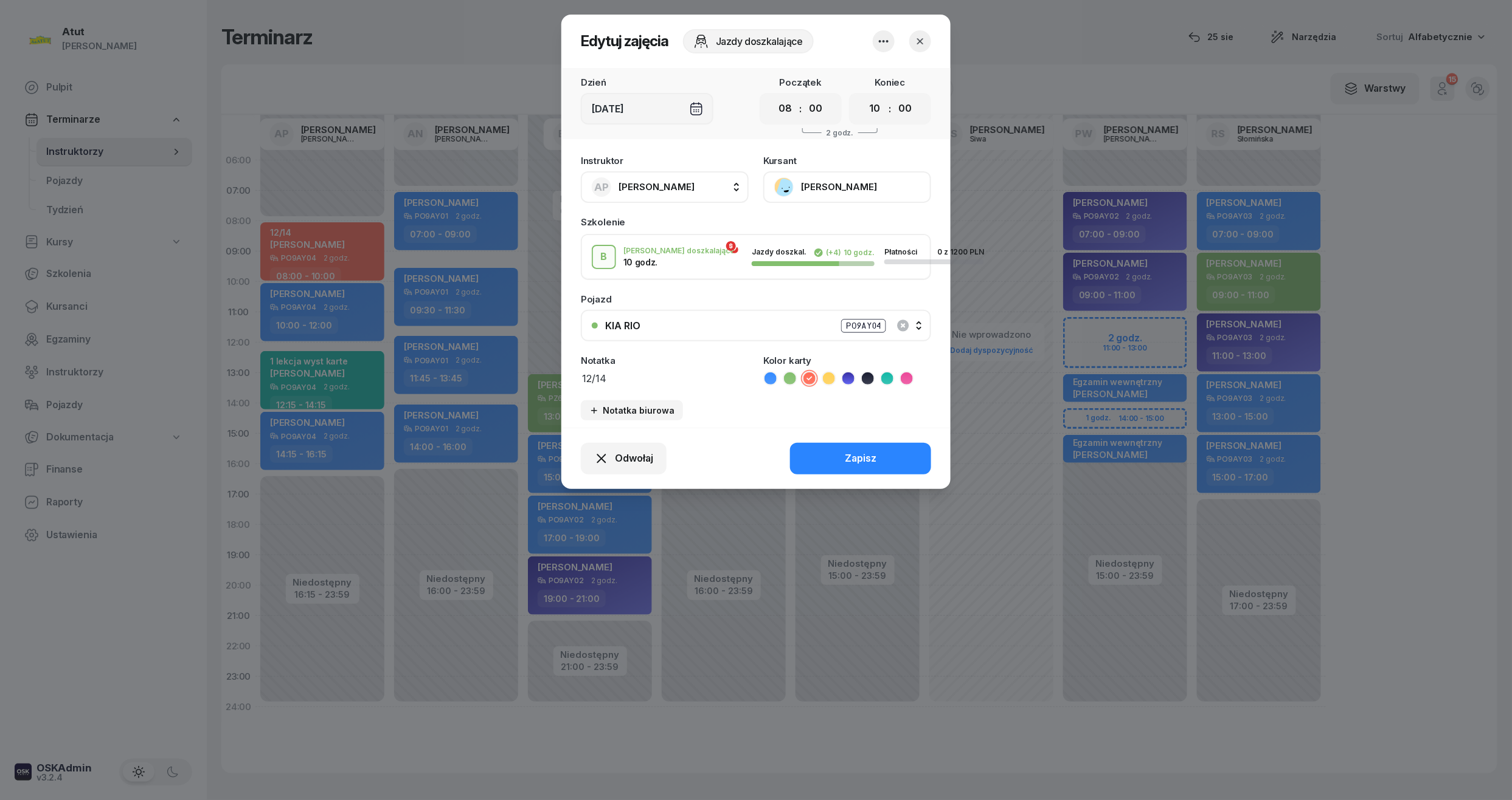
click at [661, 380] on textarea "12/14" at bounding box center [665, 377] width 168 height 15
paste textarea "1963"
type textarea "12/14 p.1963"
click at [847, 438] on div "Odwołaj Zapisz" at bounding box center [756, 458] width 389 height 62
click at [847, 443] on button "Zapisz" at bounding box center [860, 458] width 141 height 32
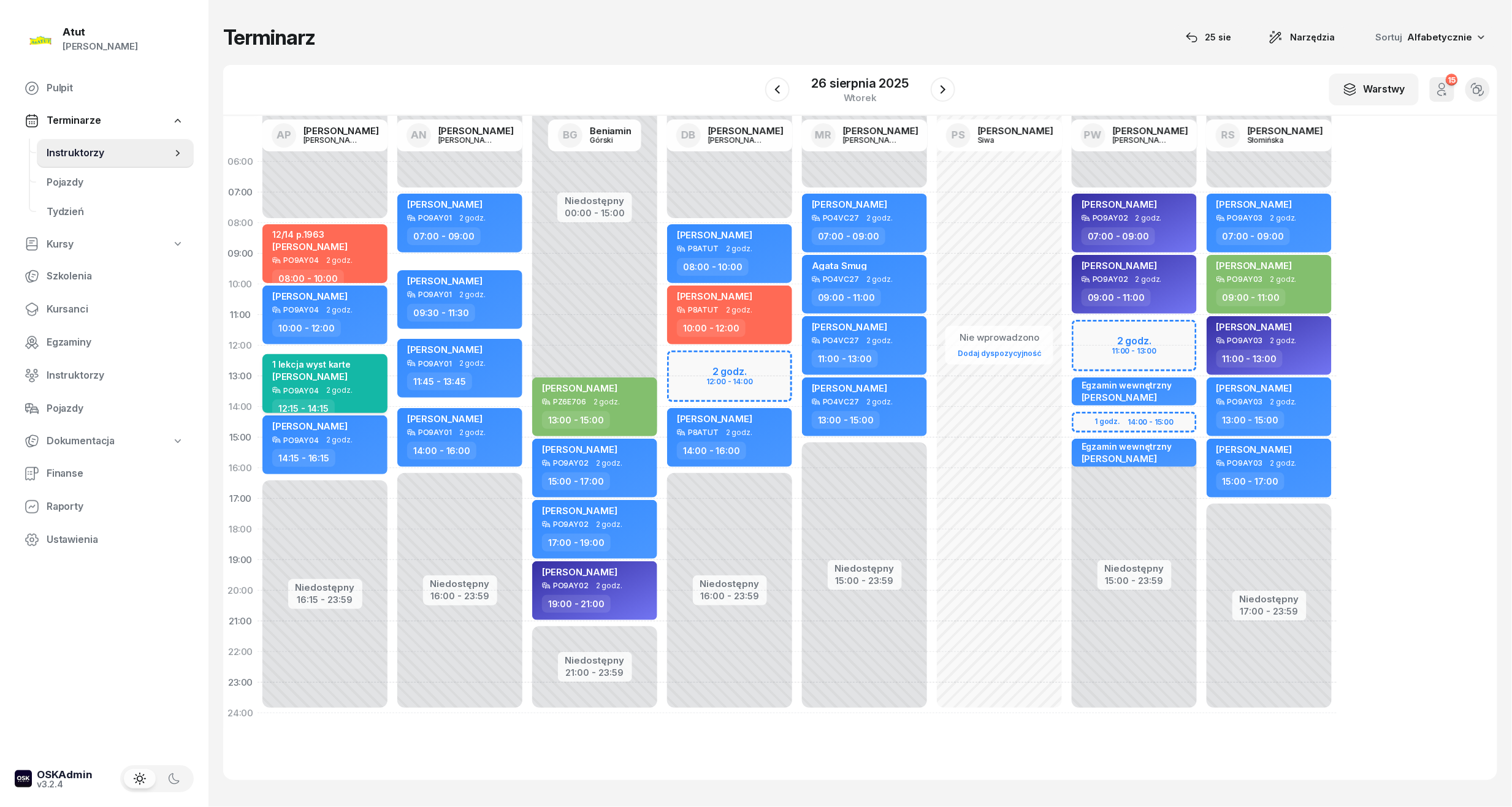
click at [339, 373] on span "[PERSON_NAME]" at bounding box center [310, 377] width 76 height 12
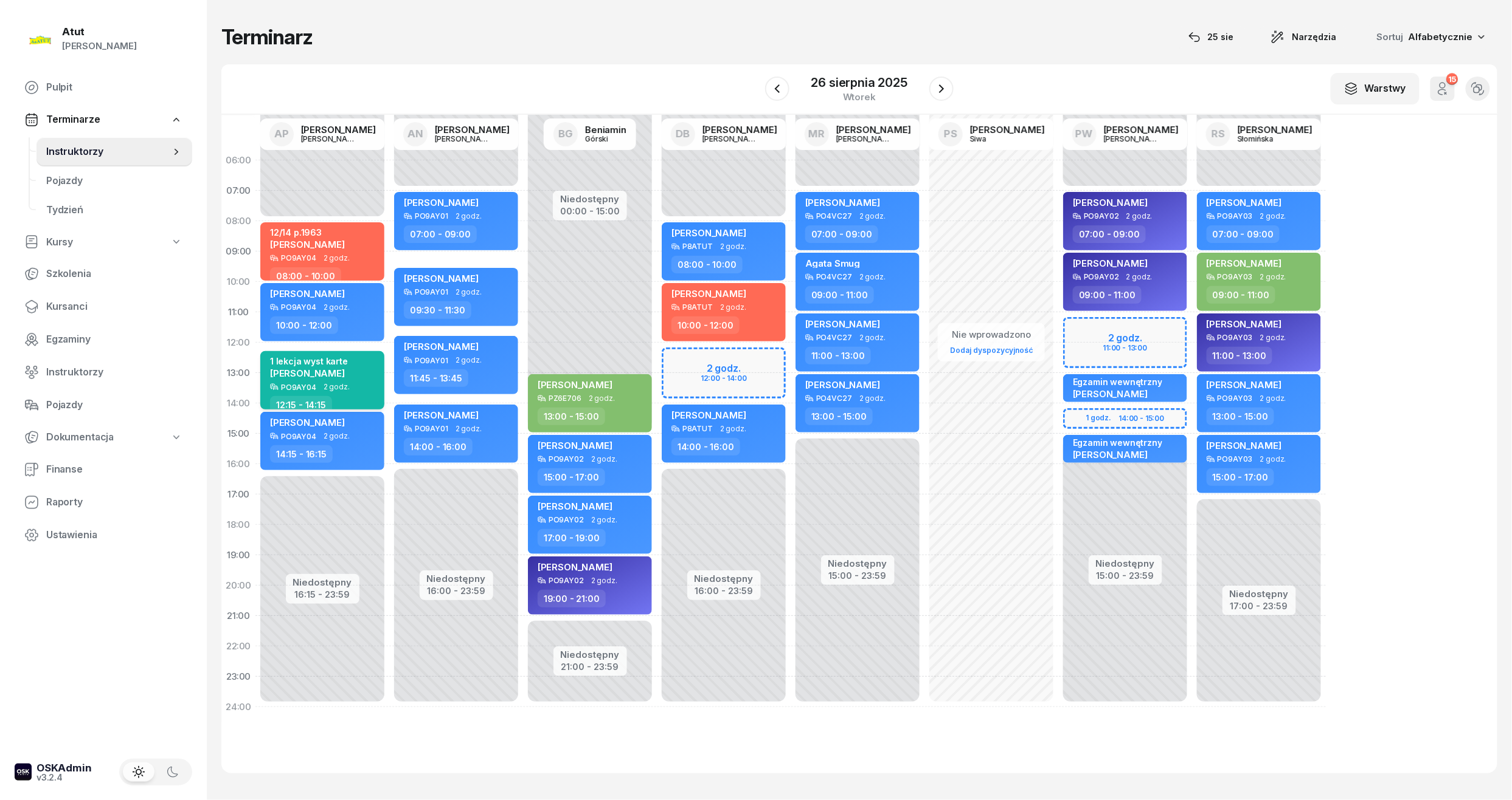
select select "12"
select select "15"
select select "14"
select select "15"
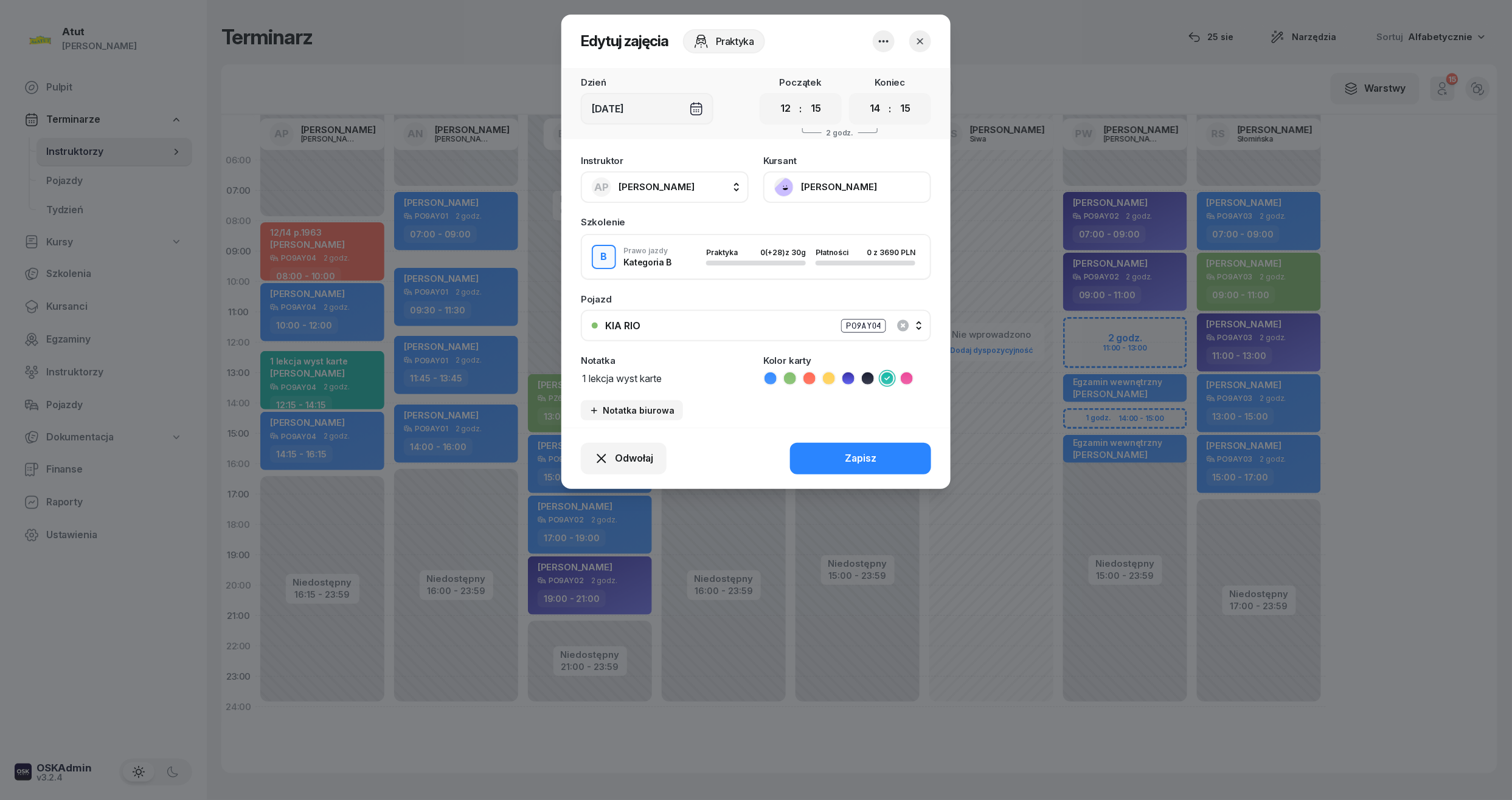
click at [805, 188] on button "[PERSON_NAME]" at bounding box center [847, 187] width 168 height 32
click at [821, 224] on div "Otwórz profil" at bounding box center [801, 228] width 59 height 15
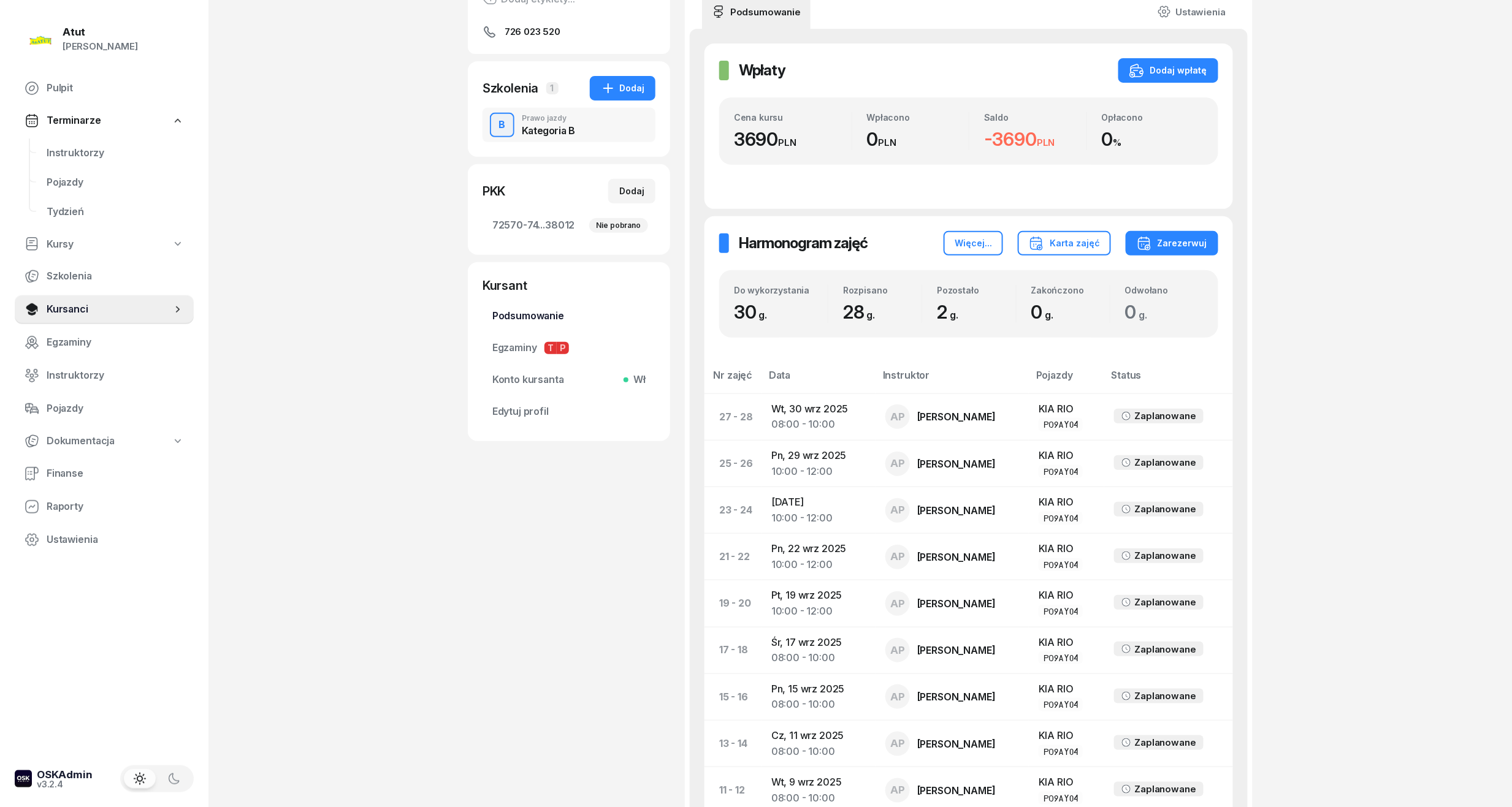
scroll to position [99, 0]
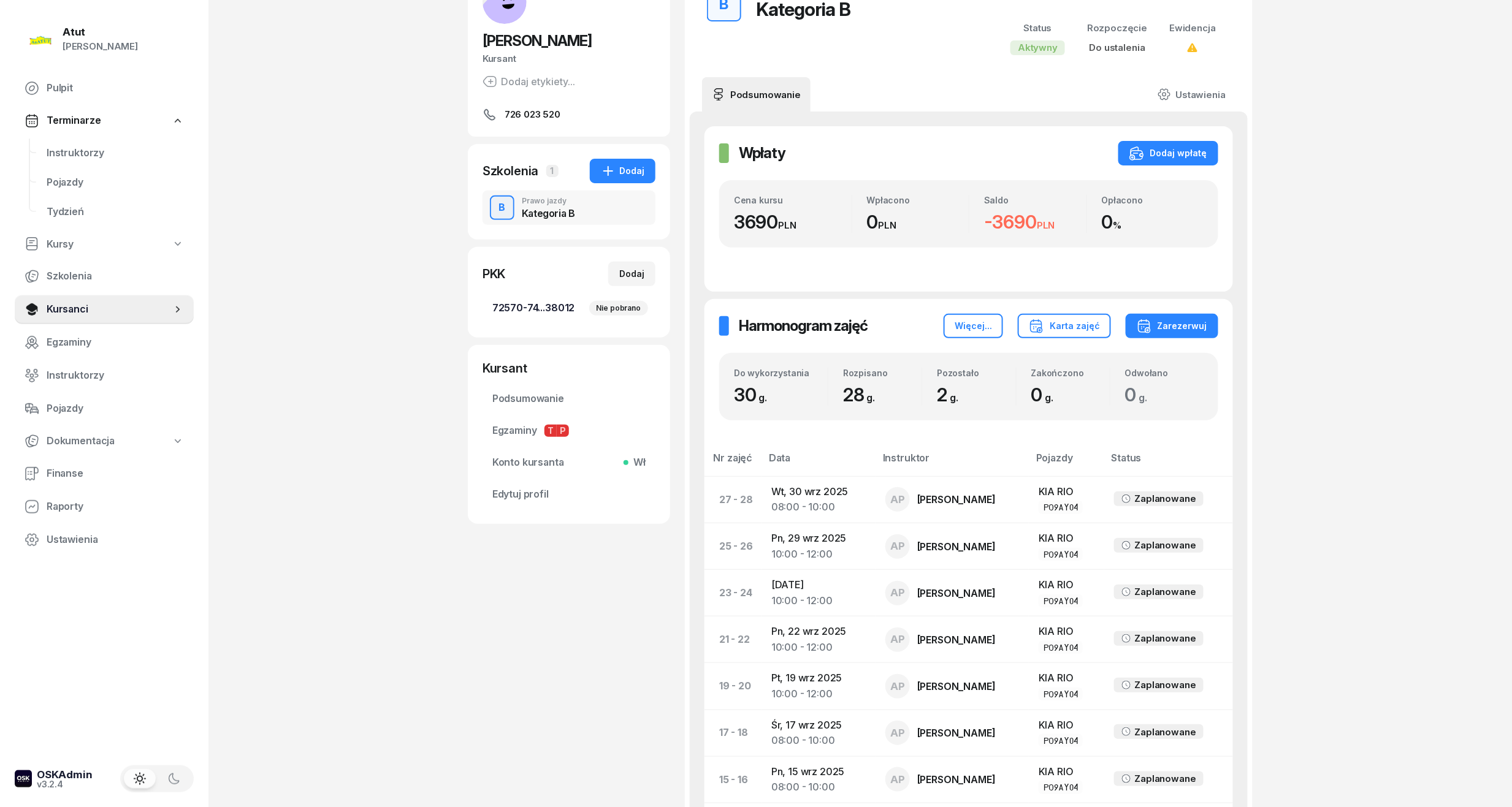
click at [509, 312] on span "72570-74...38012 Nie pobrano" at bounding box center [569, 308] width 153 height 16
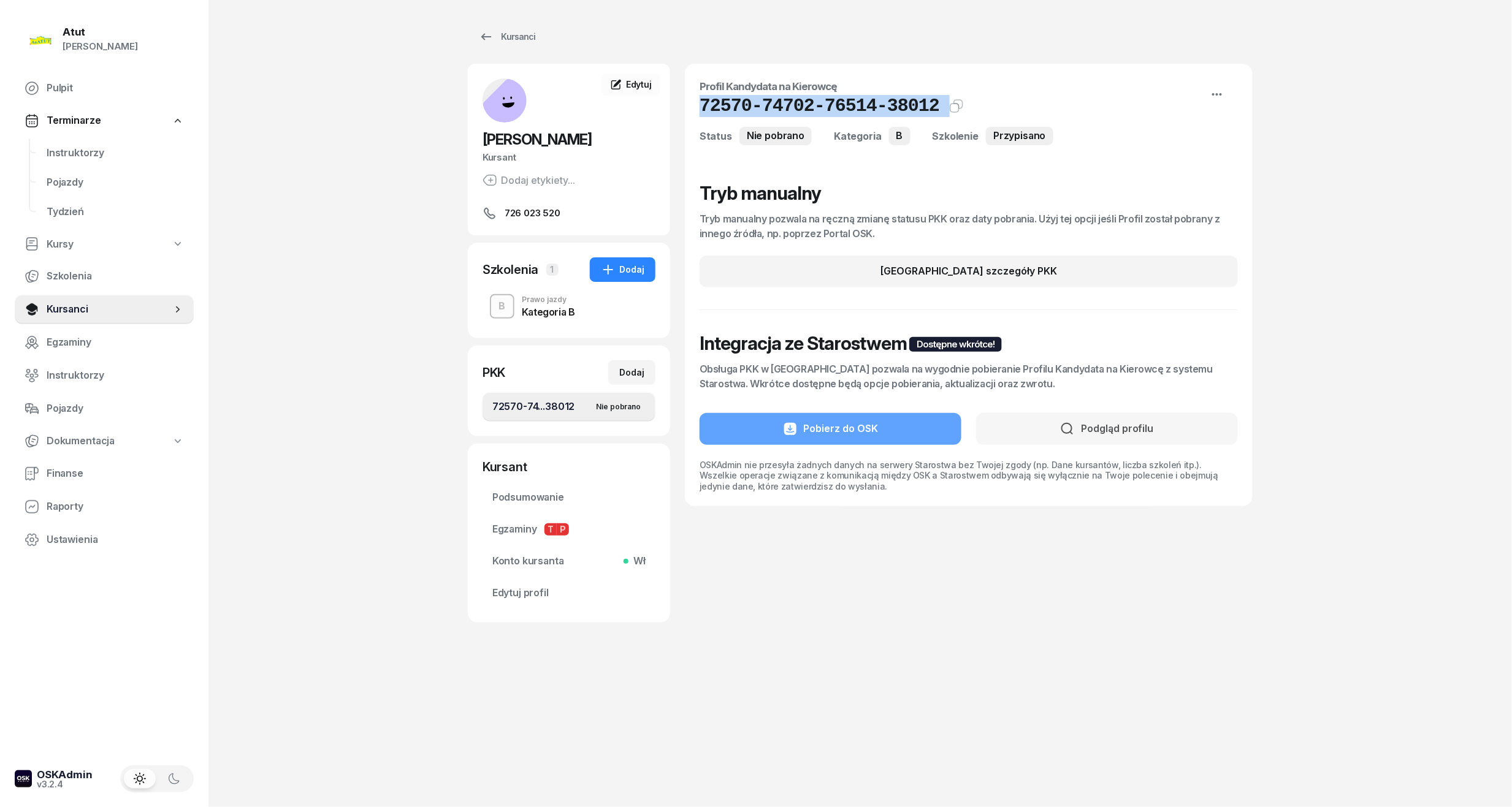
drag, startPoint x: 923, startPoint y: 111, endPoint x: 701, endPoint y: 106, distance: 222.1
click at [701, 106] on div "72570-74702-76514-38012 Kat.B Kopiuj do schowka" at bounding box center [968, 106] width 538 height 22
copy div "72570-74702-76514-38012 Kat.B Kopiuj do schowka"
click at [765, 118] on header "Profil Kandydata na Kierowcę 72570-74702-76514-38012 Kat.B Kopiuj do schowka St…" at bounding box center [968, 112] width 538 height 67
drag, startPoint x: 919, startPoint y: 108, endPoint x: 695, endPoint y: 114, distance: 224.1
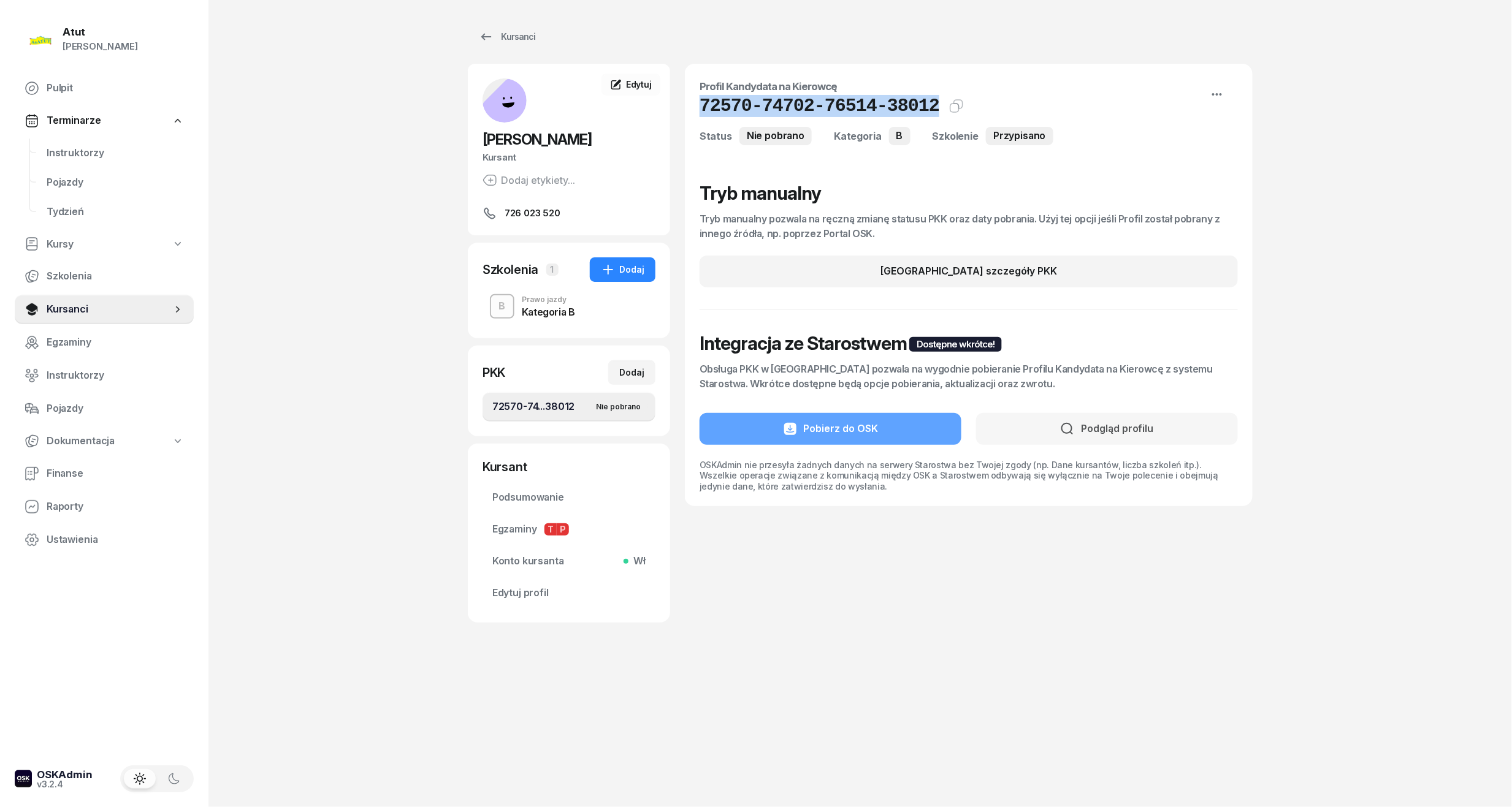
click at [695, 114] on div "Profil Kandydata na Kierowcę 72570-74702-76514-38012 Kat.B Kopiuj do schowka St…" at bounding box center [968, 286] width 568 height 443
copy h1 "72570-74702-76514-38012"
drag, startPoint x: 546, startPoint y: 597, endPoint x: 570, endPoint y: 567, distance: 38.4
click at [546, 597] on span "Edytuj profil" at bounding box center [569, 593] width 153 height 16
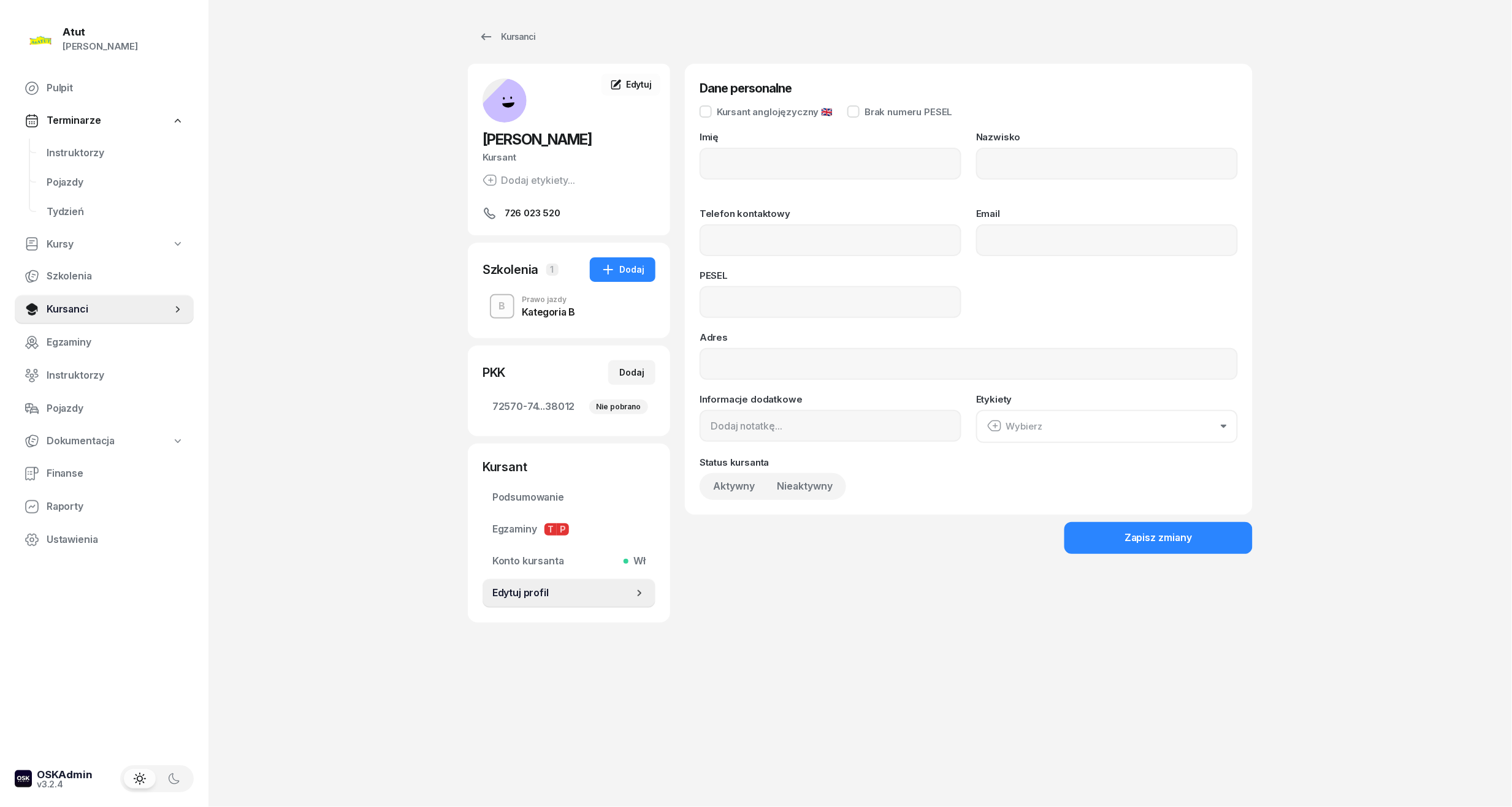
type input "[PERSON_NAME]"
type input "726023520"
type input "06300502541"
drag, startPoint x: 801, startPoint y: 302, endPoint x: 390, endPoint y: 310, distance: 411.1
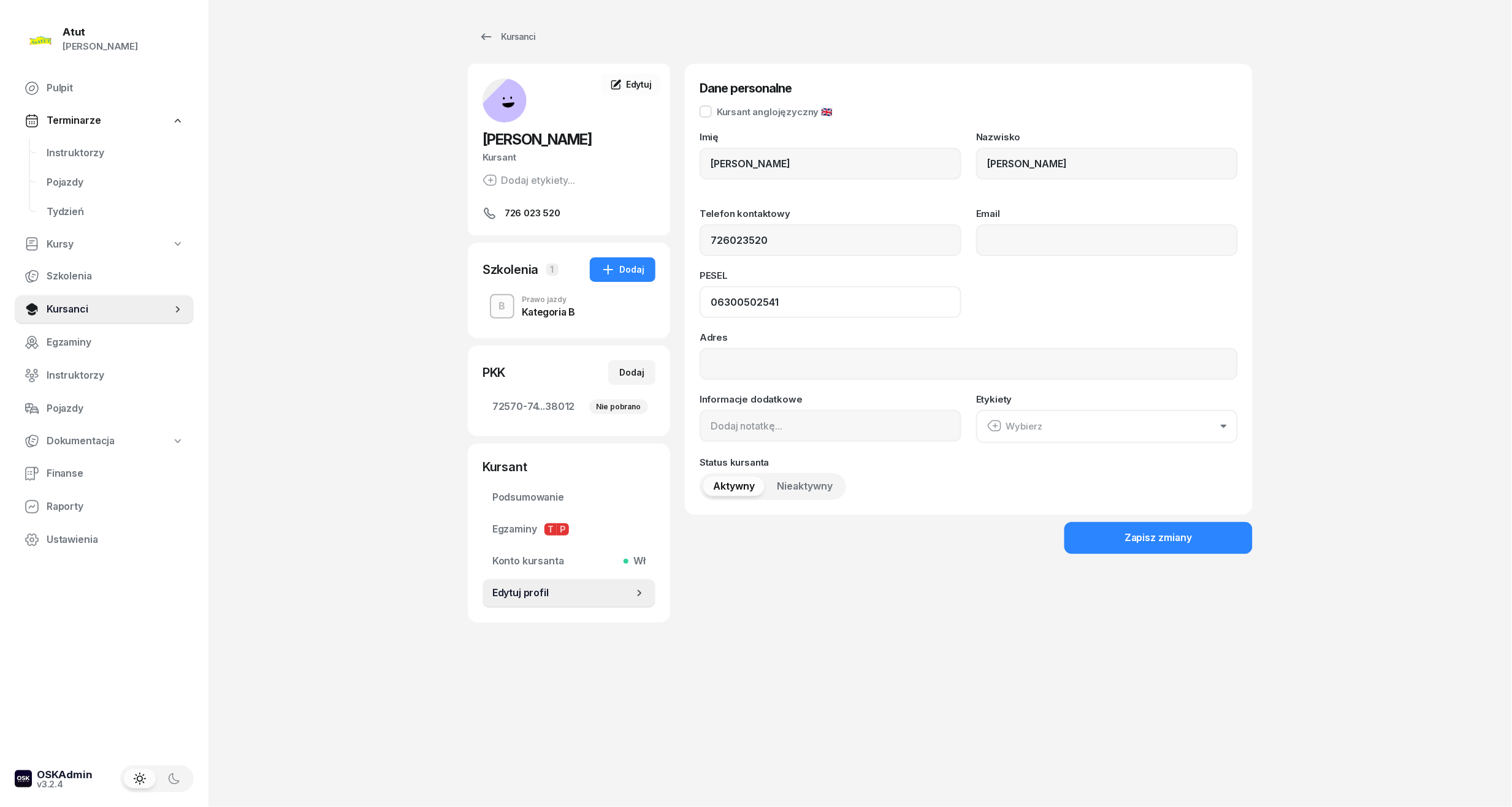
click at [390, 310] on div "Atut [PERSON_NAME] Pulpit Terminarze Instruktorzy Pojazdy Tydzień Kursy Szkolen…" at bounding box center [756, 403] width 1512 height 807
click at [93, 155] on span "Instruktorzy" at bounding box center [115, 153] width 137 height 16
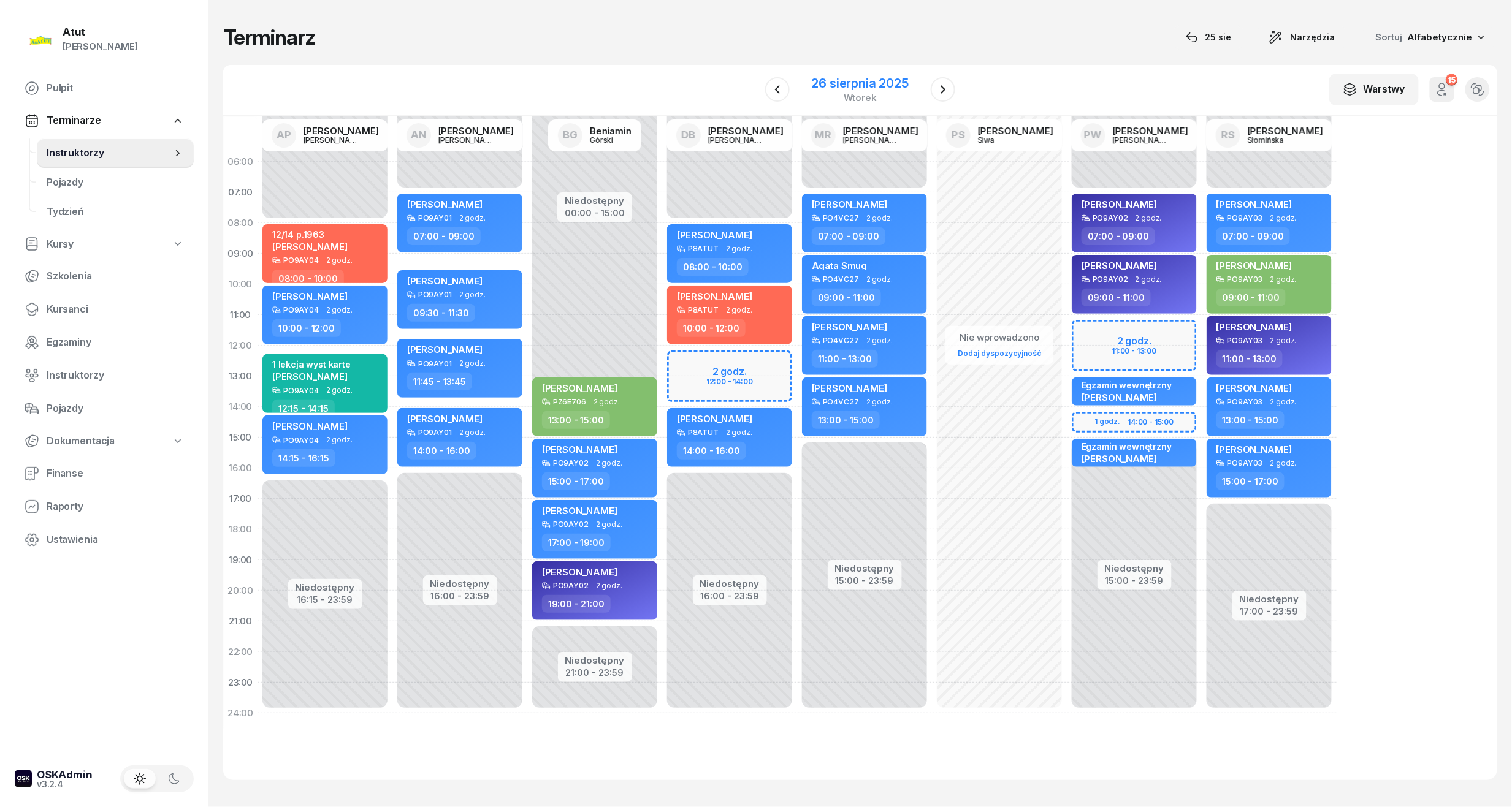
click at [889, 84] on div "26 sierpnia 2025" at bounding box center [860, 84] width 97 height 13
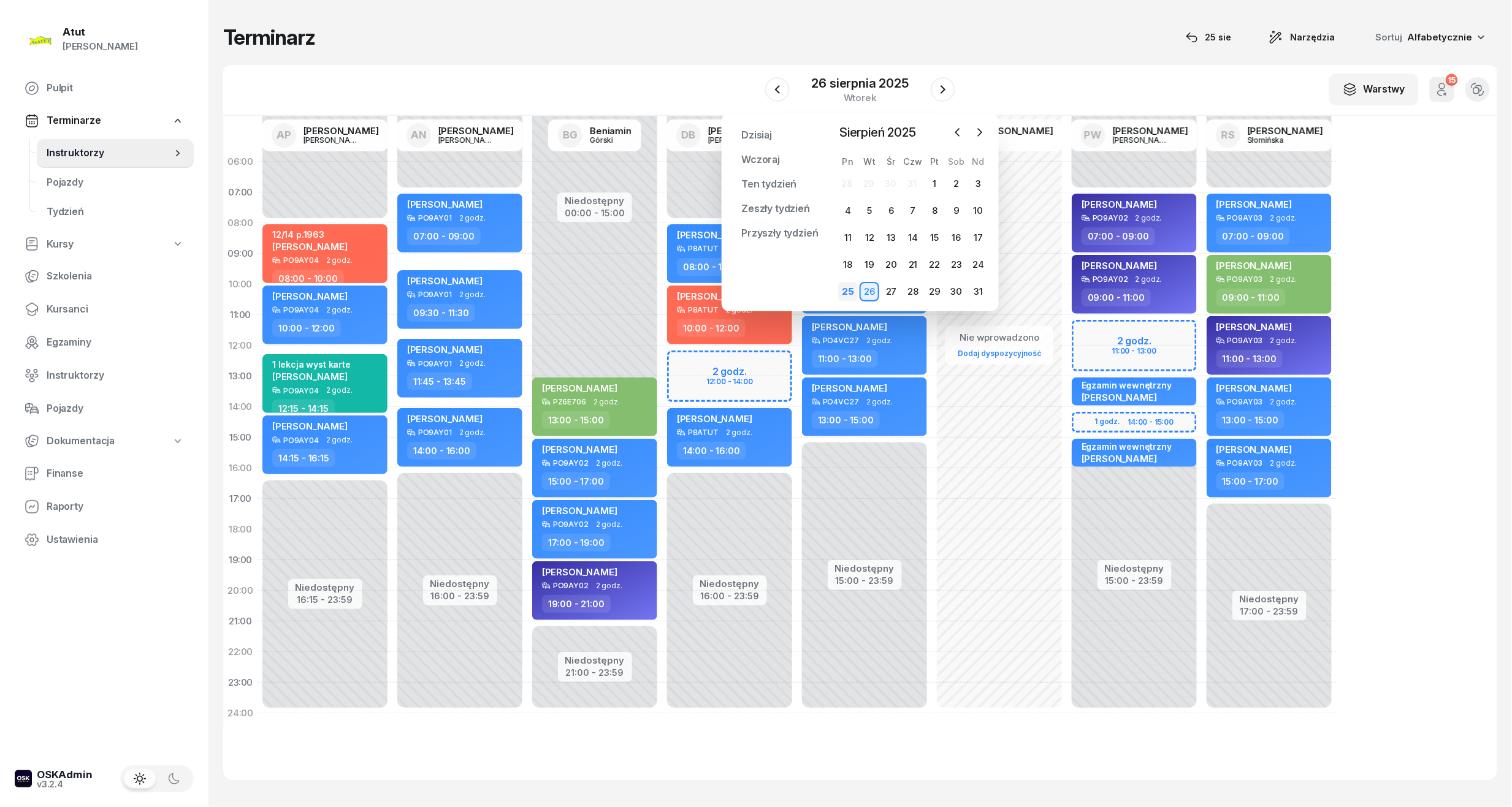
click at [840, 290] on div "25" at bounding box center [848, 291] width 19 height 19
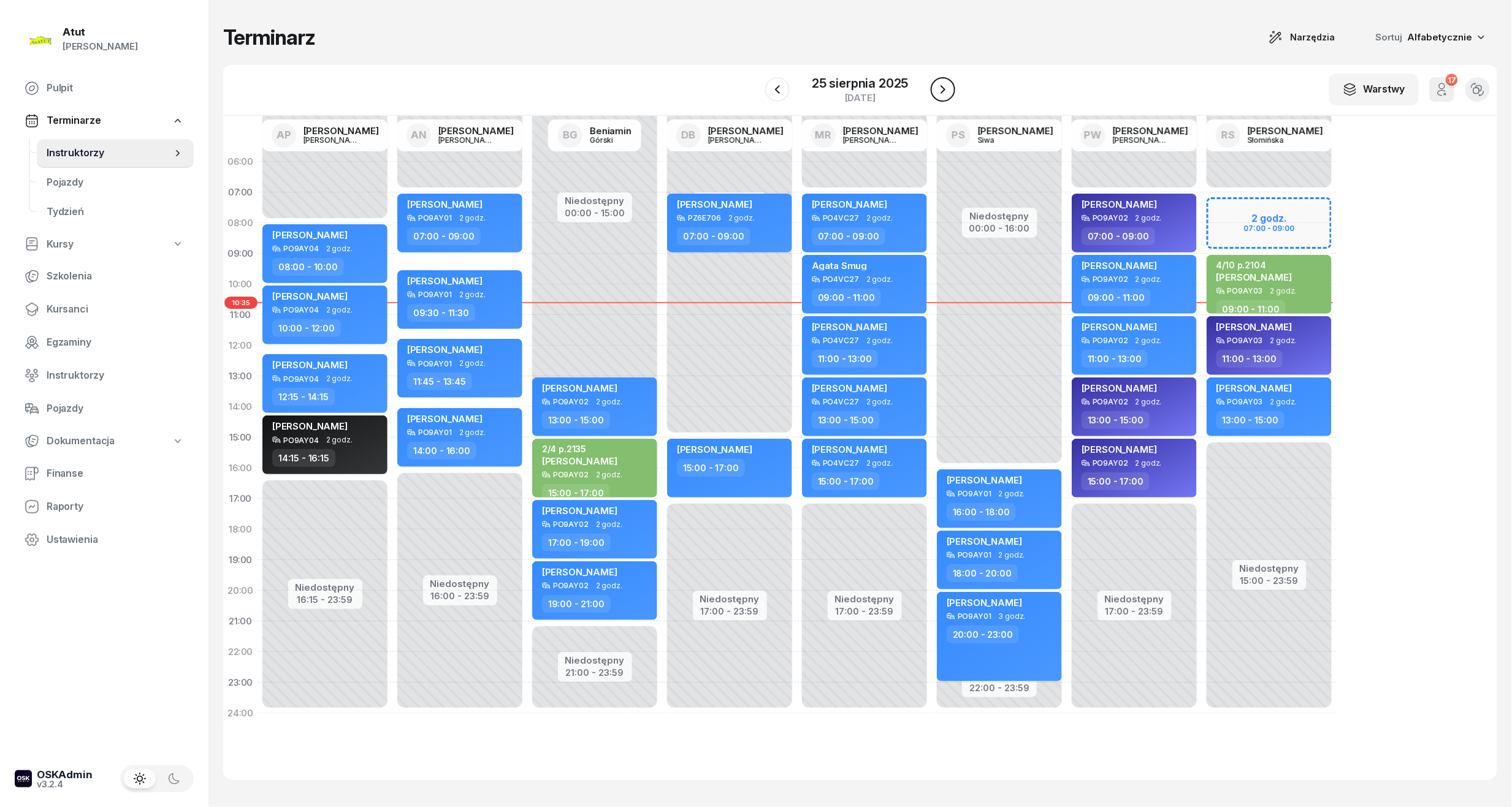
click at [943, 88] on icon "button" at bounding box center [943, 89] width 5 height 9
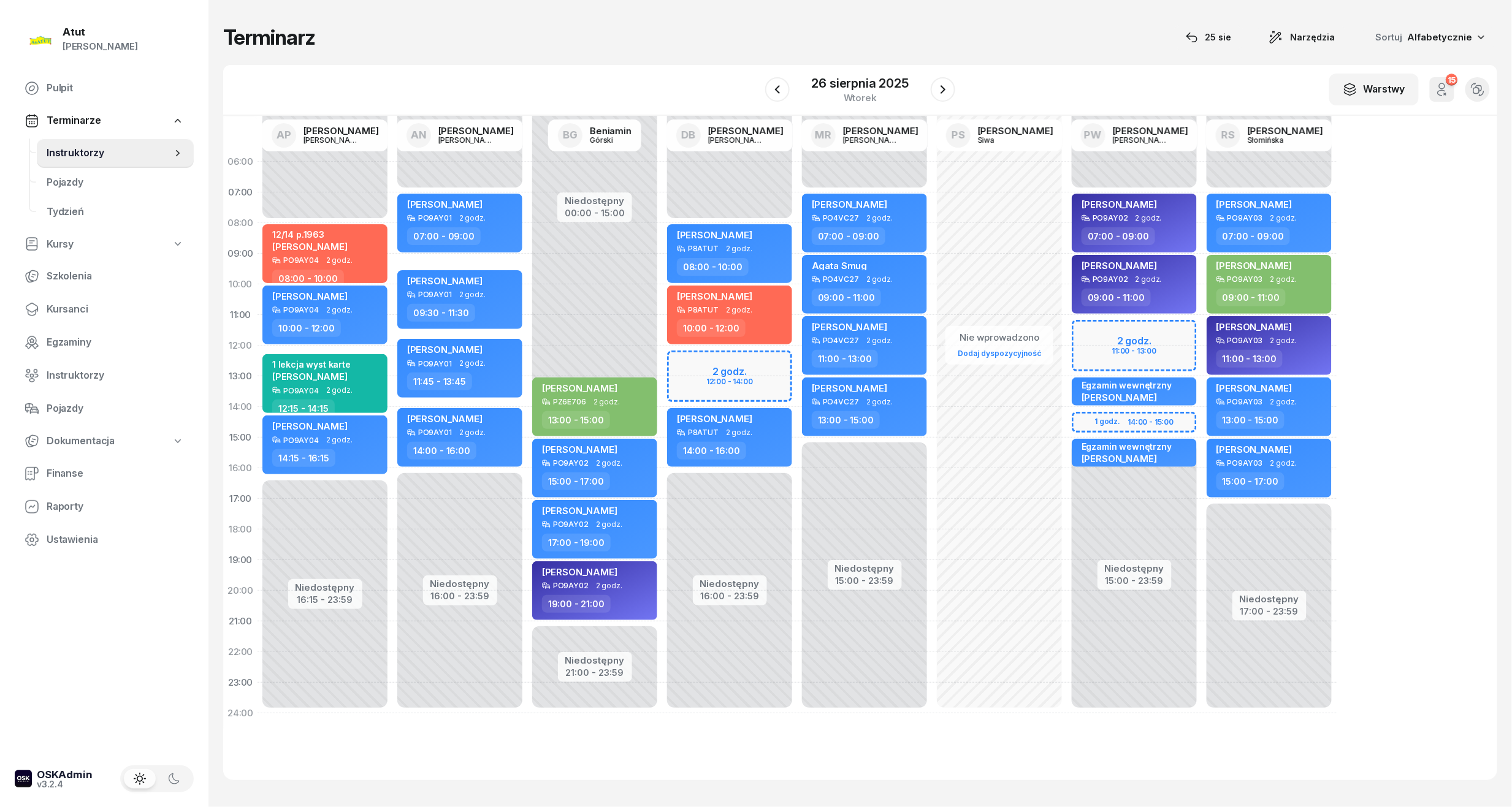
click at [925, 89] on div "[DATE]" at bounding box center [860, 90] width 190 height 35
click at [933, 89] on button "button" at bounding box center [942, 89] width 24 height 24
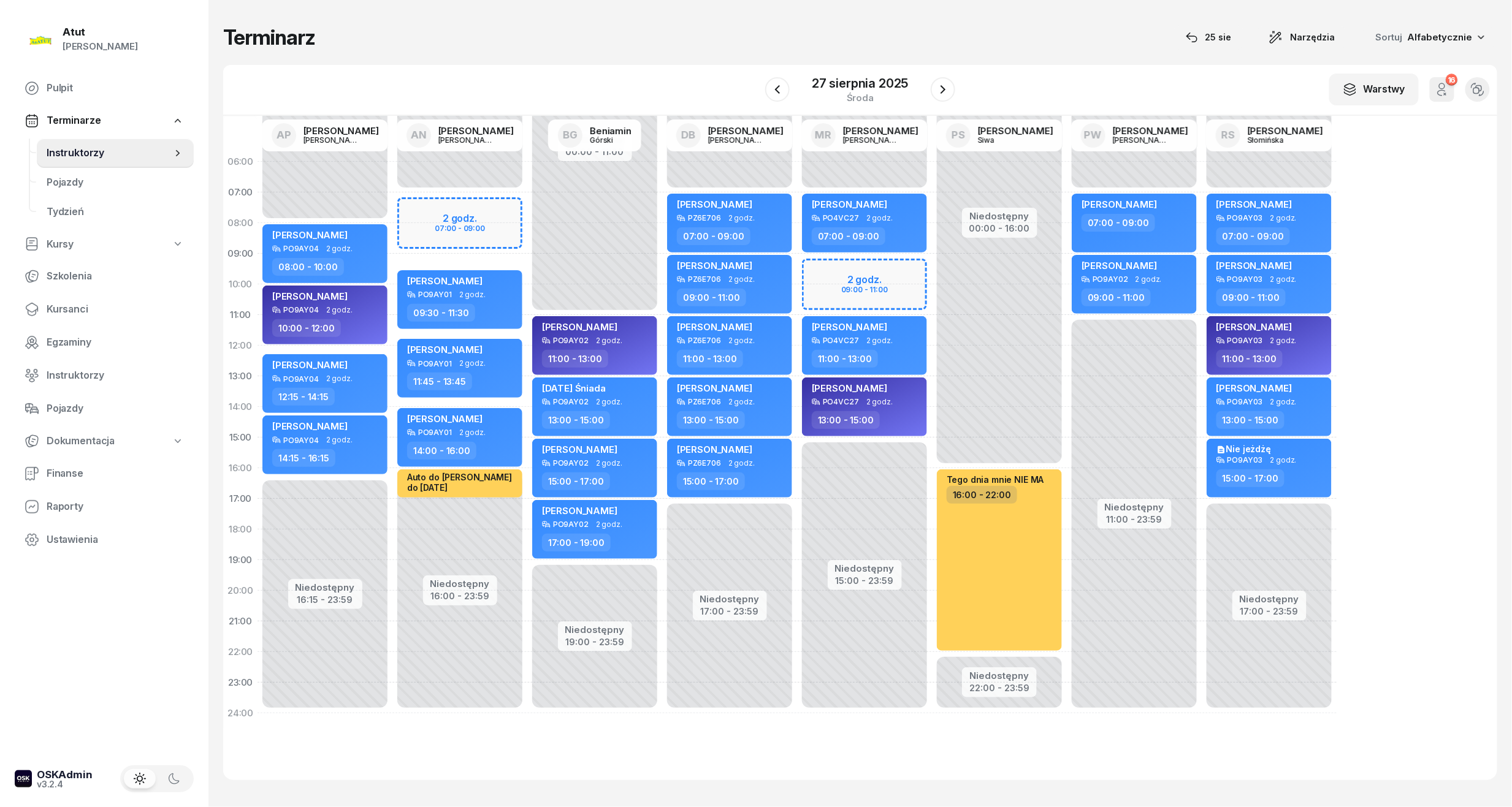
click at [57, 290] on link "Szkolenia" at bounding box center [104, 277] width 179 height 29
select select "createdAt-desc"
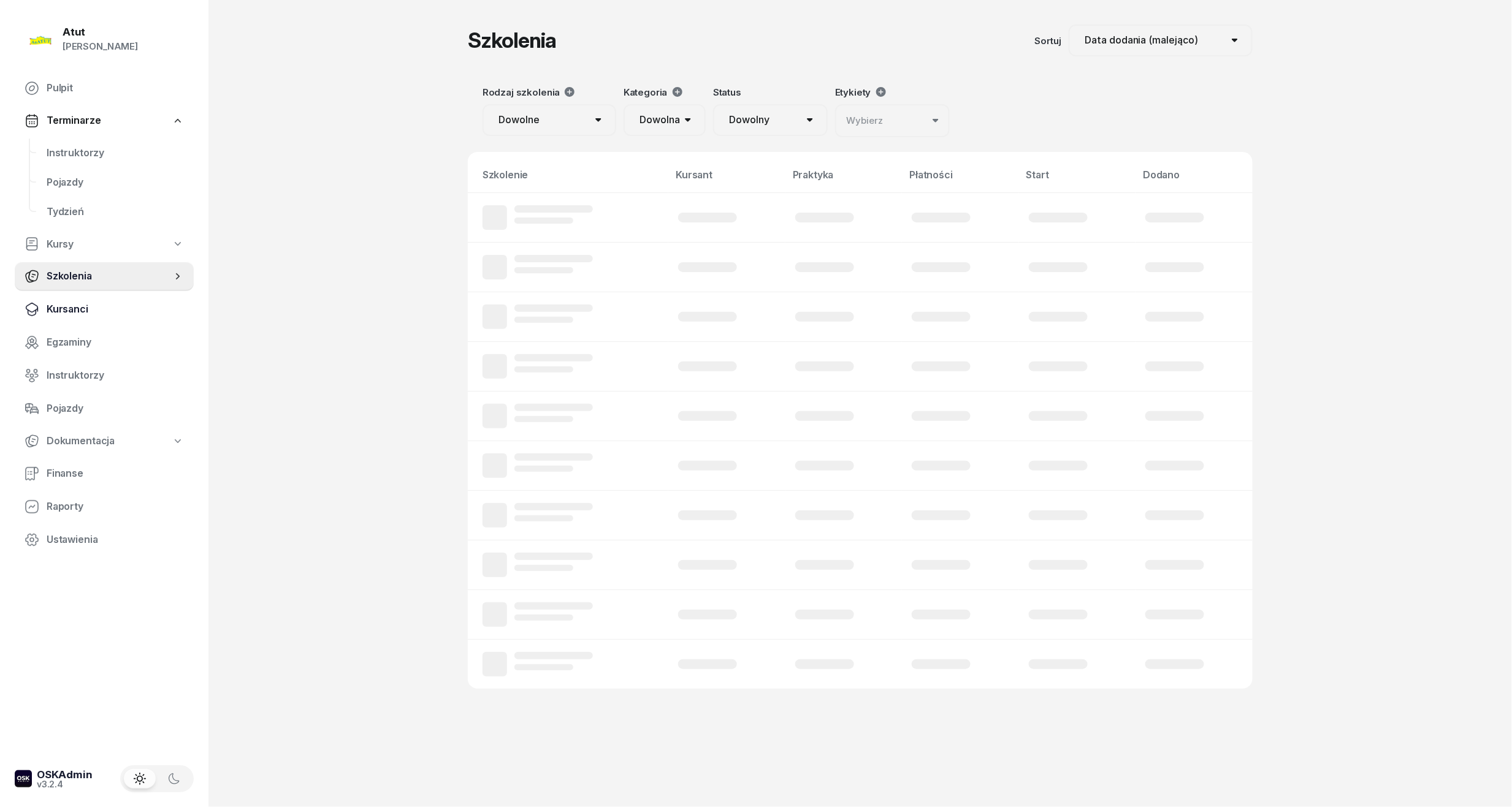
click at [62, 310] on span "Kursanci" at bounding box center [115, 310] width 137 height 16
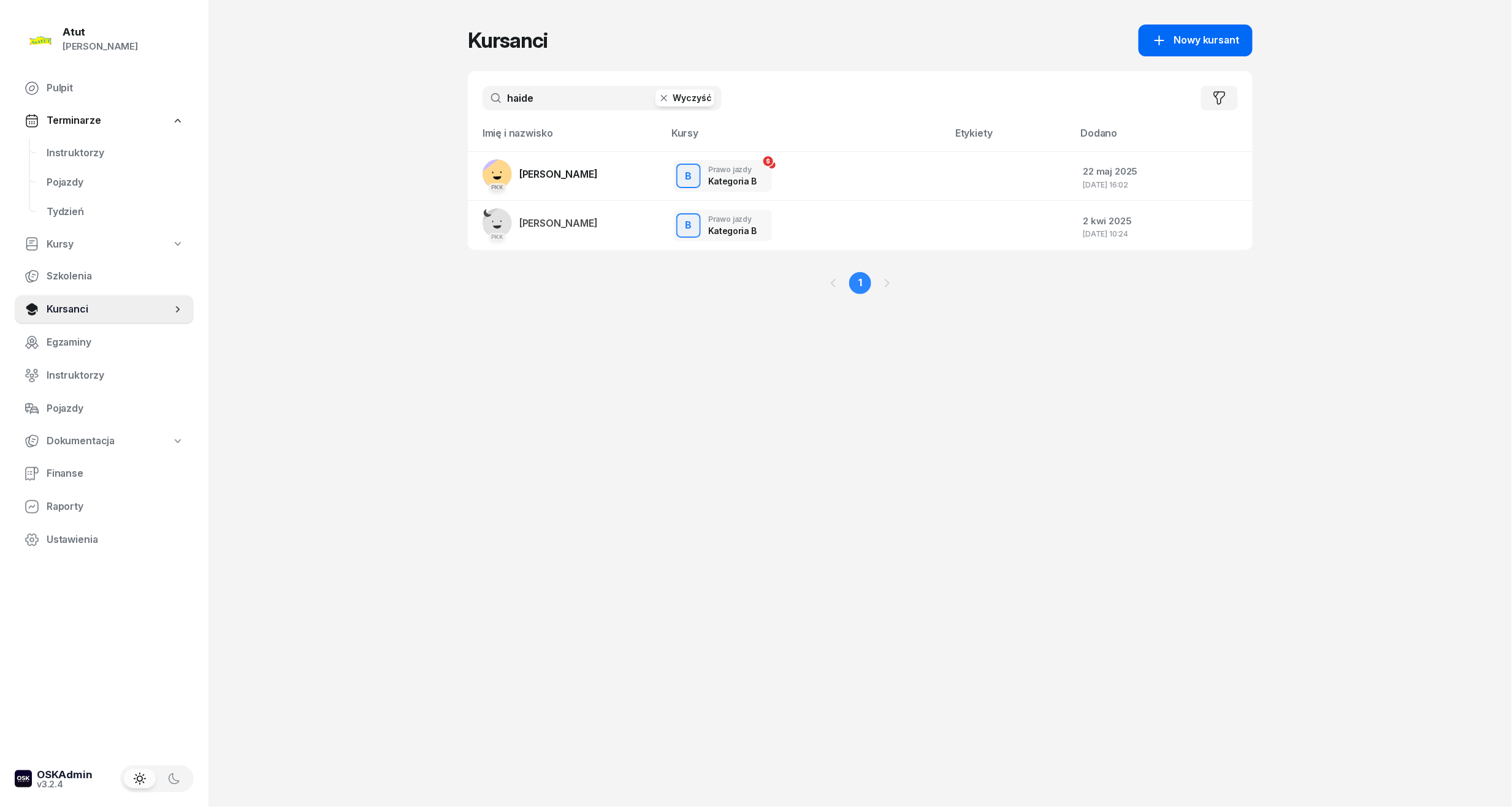
click at [1178, 50] on link "Nowy kursant" at bounding box center [1194, 40] width 114 height 32
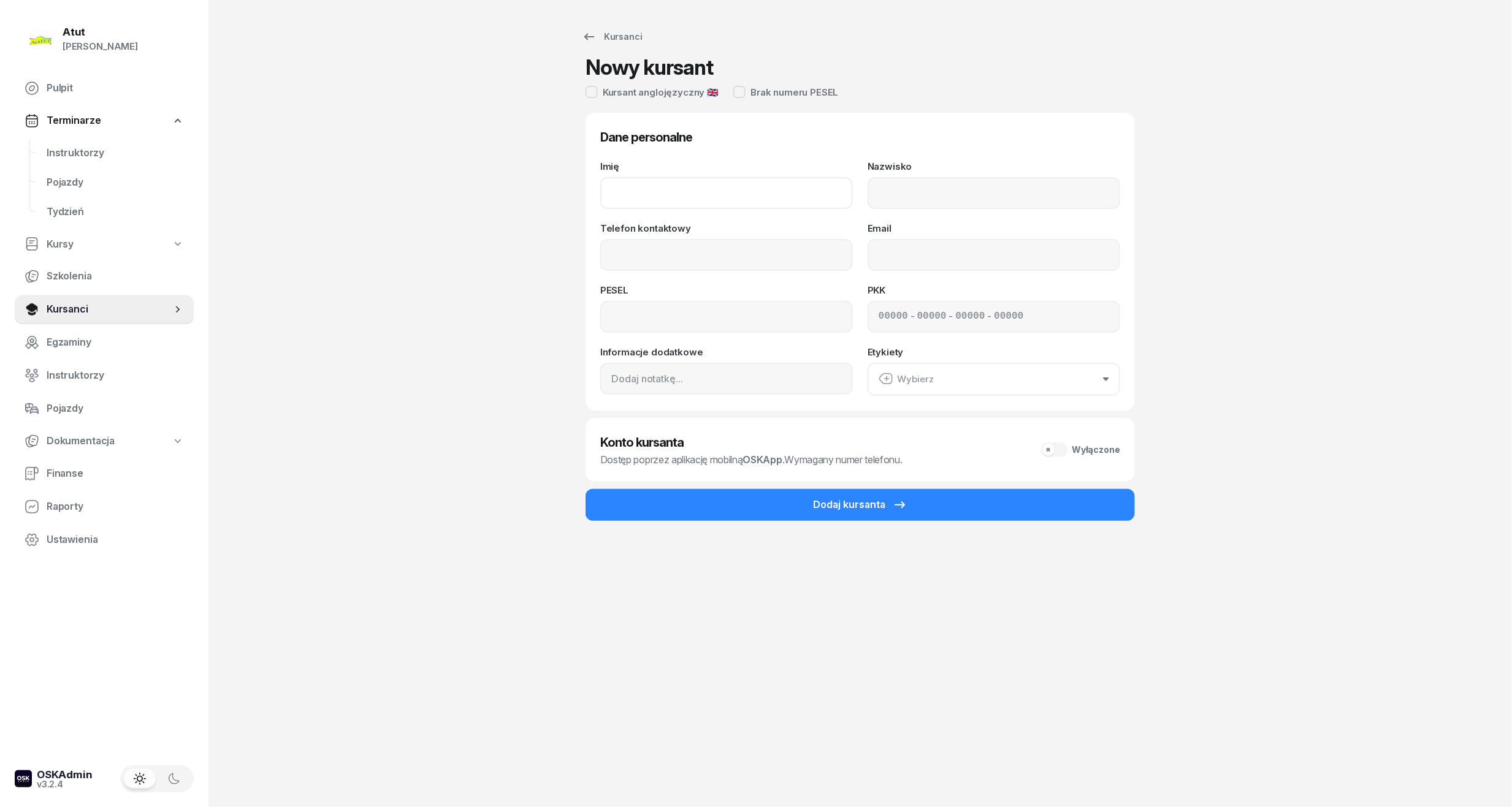
click at [635, 190] on input "Imię" at bounding box center [726, 192] width 252 height 32
type input "[PERSON_NAME]"
click at [964, 195] on input "Nazwisko" at bounding box center [993, 192] width 252 height 32
type input "[PERSON_NAME]"
click at [744, 252] on input "Telefon kontaktowy" at bounding box center [726, 254] width 252 height 32
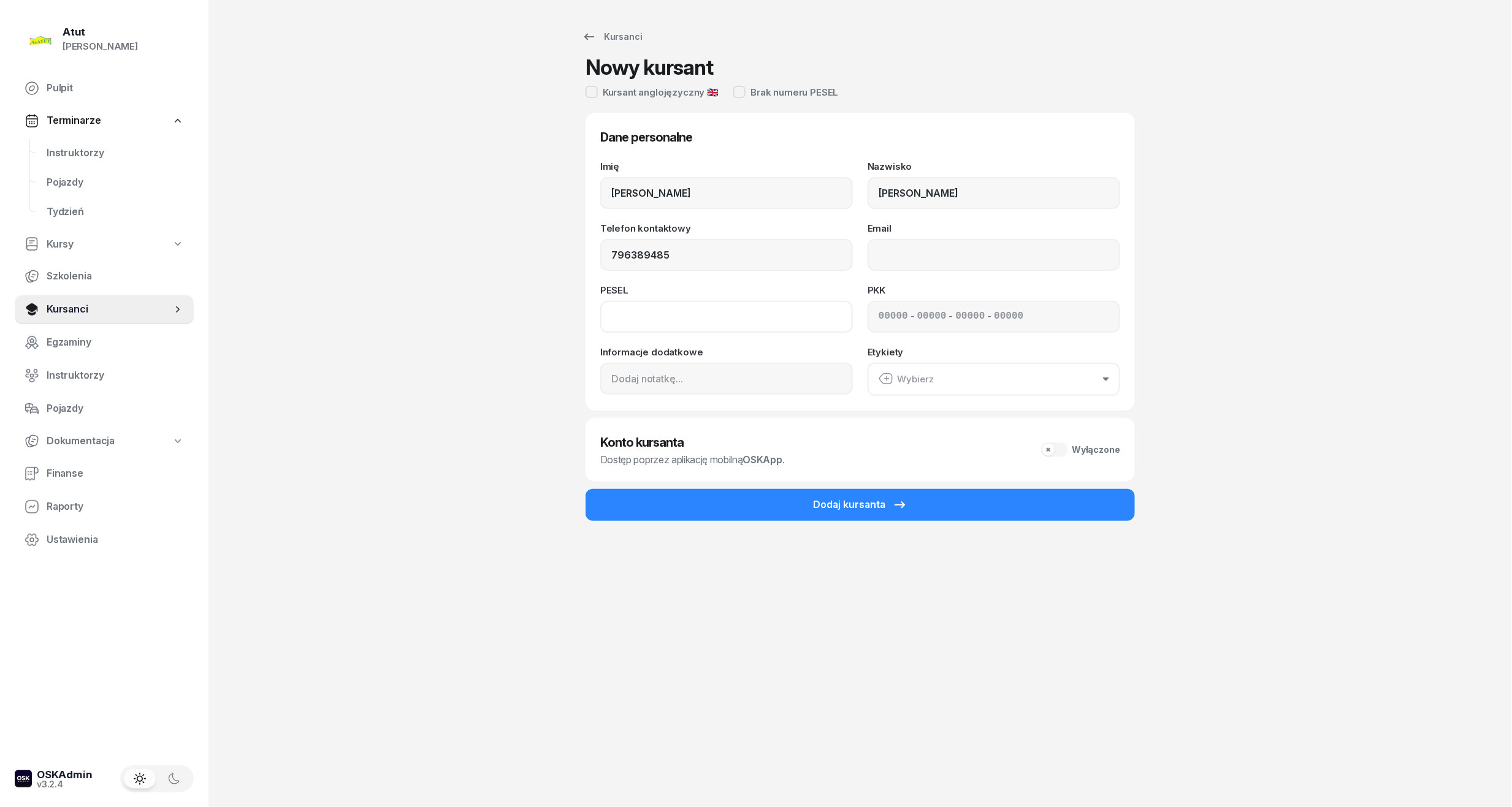
type input "796 389 485"
click at [720, 313] on input at bounding box center [726, 317] width 252 height 32
type input "86061316641"
click at [648, 382] on input at bounding box center [726, 379] width 252 height 32
type input "z prawkiem"
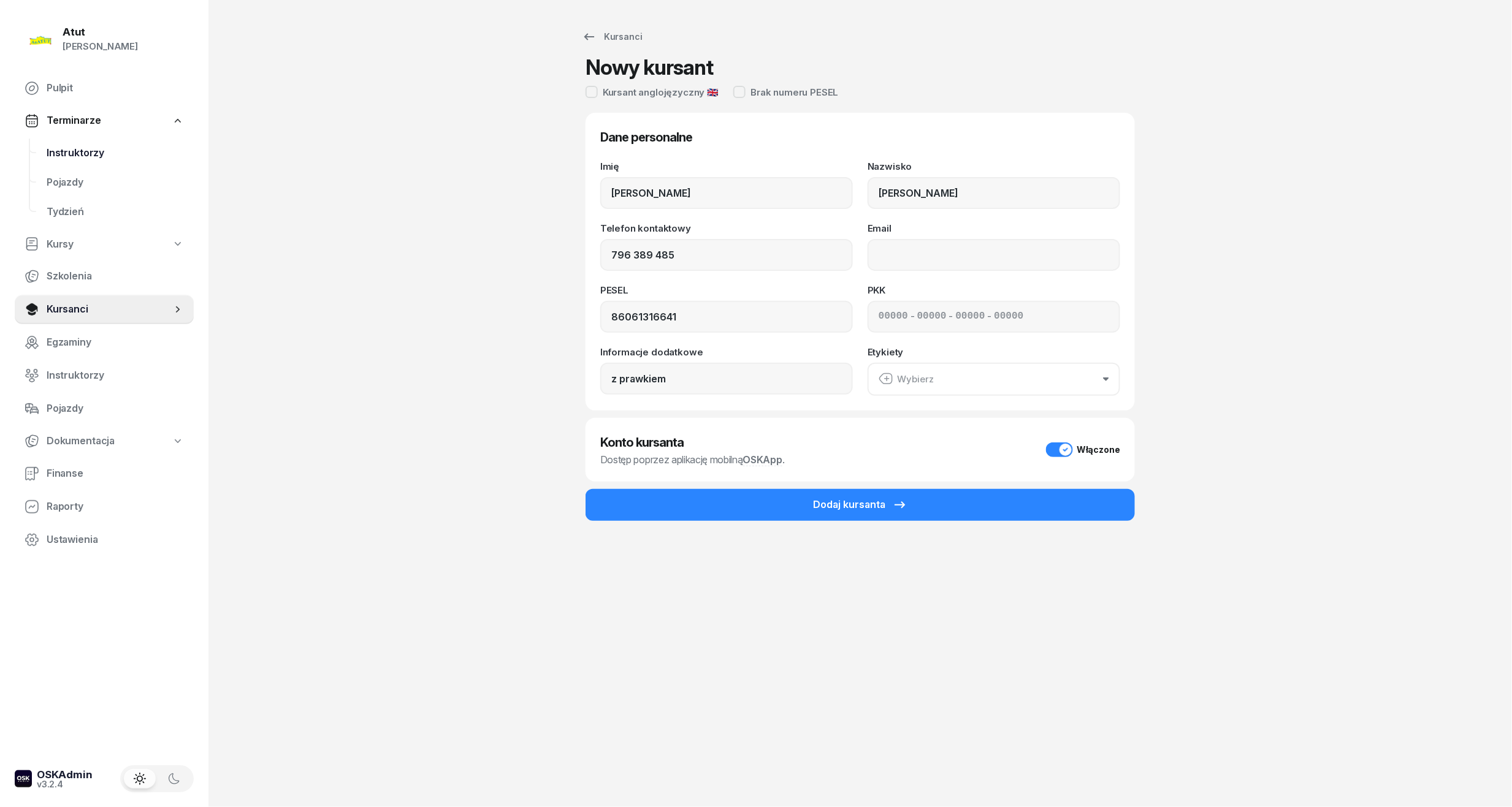
click at [66, 152] on span "Instruktorzy" at bounding box center [115, 153] width 137 height 16
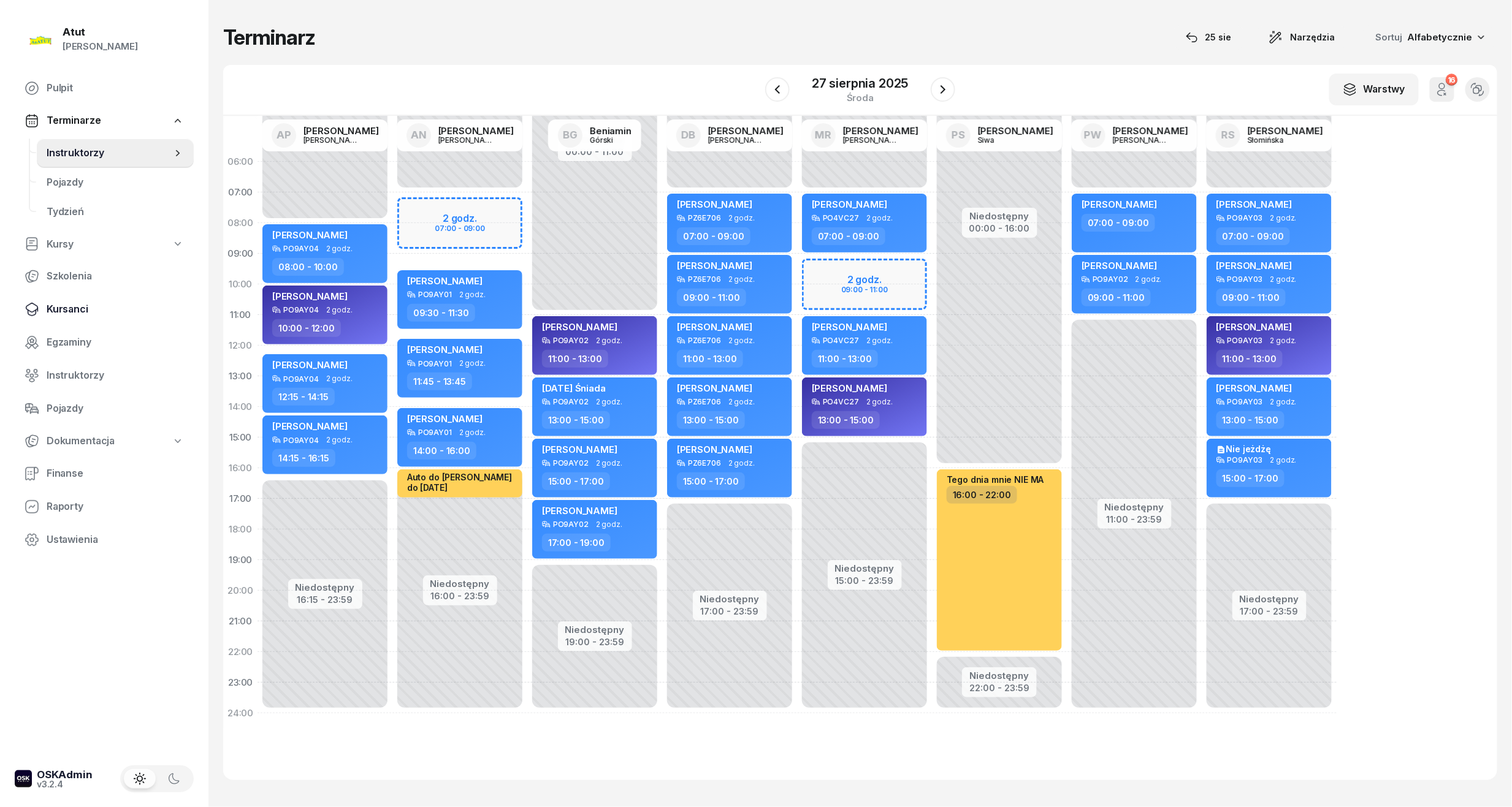
drag, startPoint x: 54, startPoint y: 318, endPoint x: 106, endPoint y: 300, distance: 55.0
click at [54, 318] on link "Kursanci" at bounding box center [104, 310] width 179 height 29
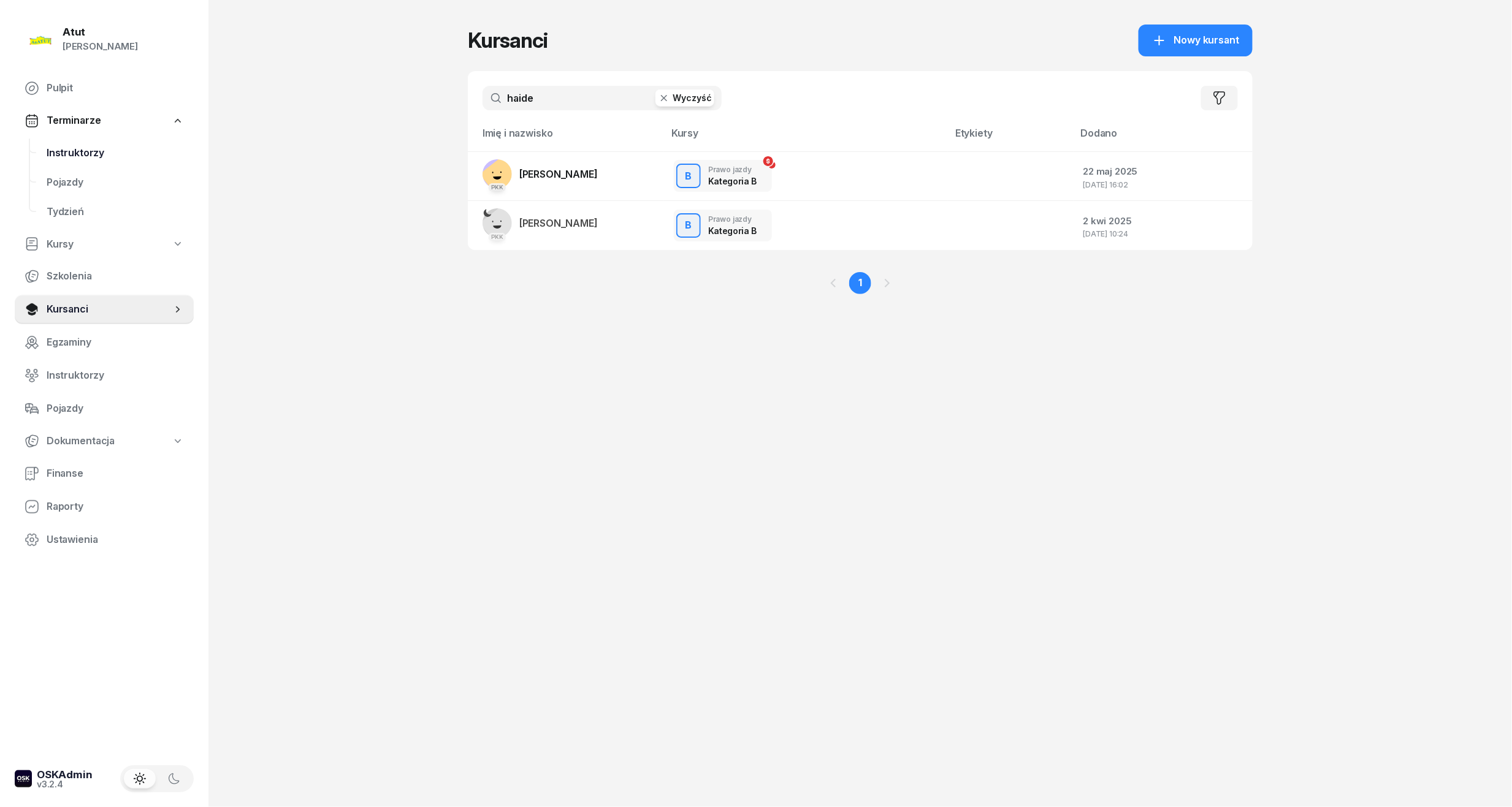
drag, startPoint x: 548, startPoint y: 98, endPoint x: 43, endPoint y: 140, distance: 506.7
click at [43, 140] on div "Atut [PERSON_NAME] Pulpit Terminarze Instruktorzy Pojazdy Tydzień Kursy Szkolen…" at bounding box center [756, 403] width 1512 height 807
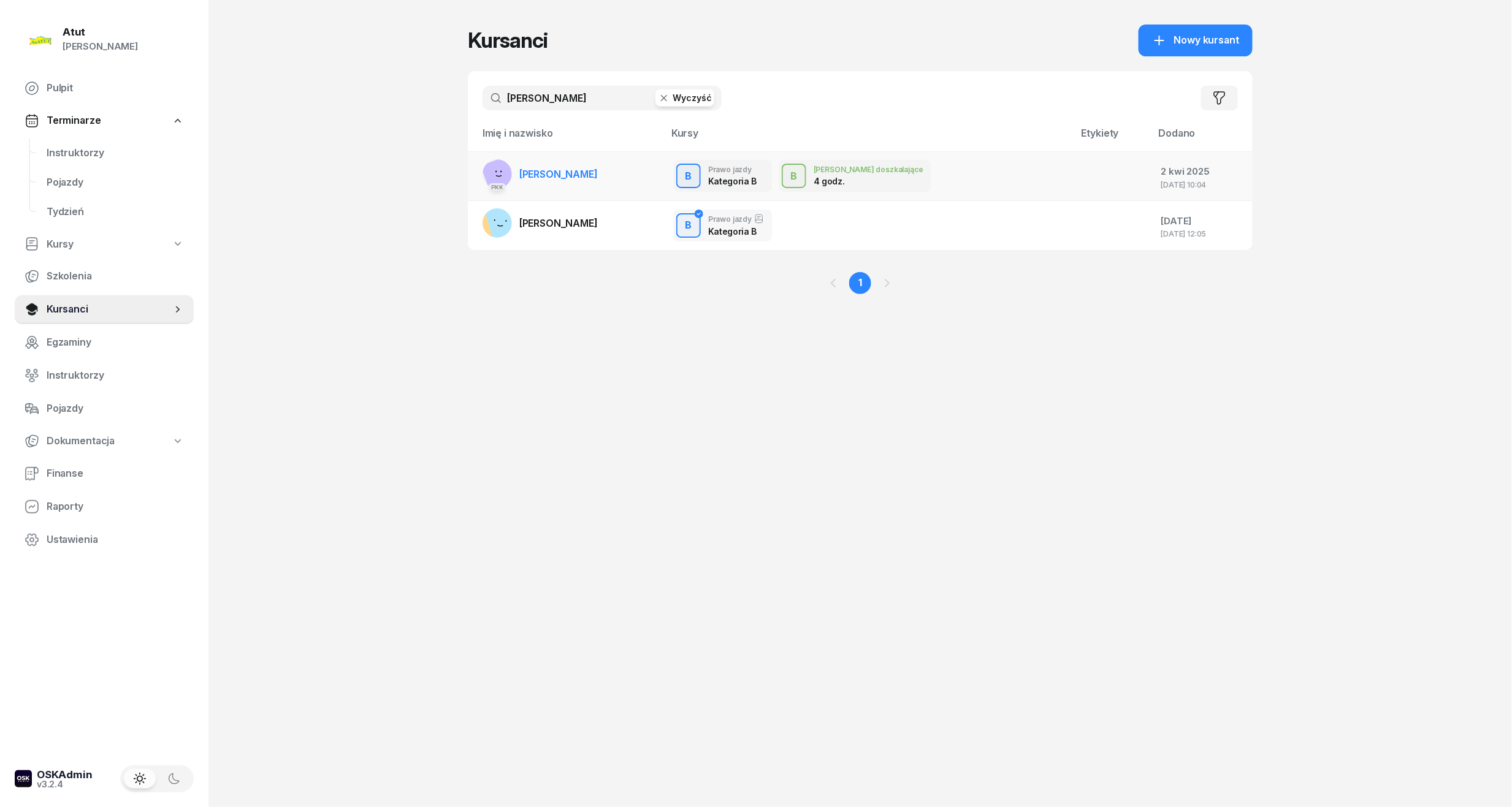
type input "[PERSON_NAME]"
click at [594, 177] on span "[PERSON_NAME]" at bounding box center [558, 174] width 79 height 13
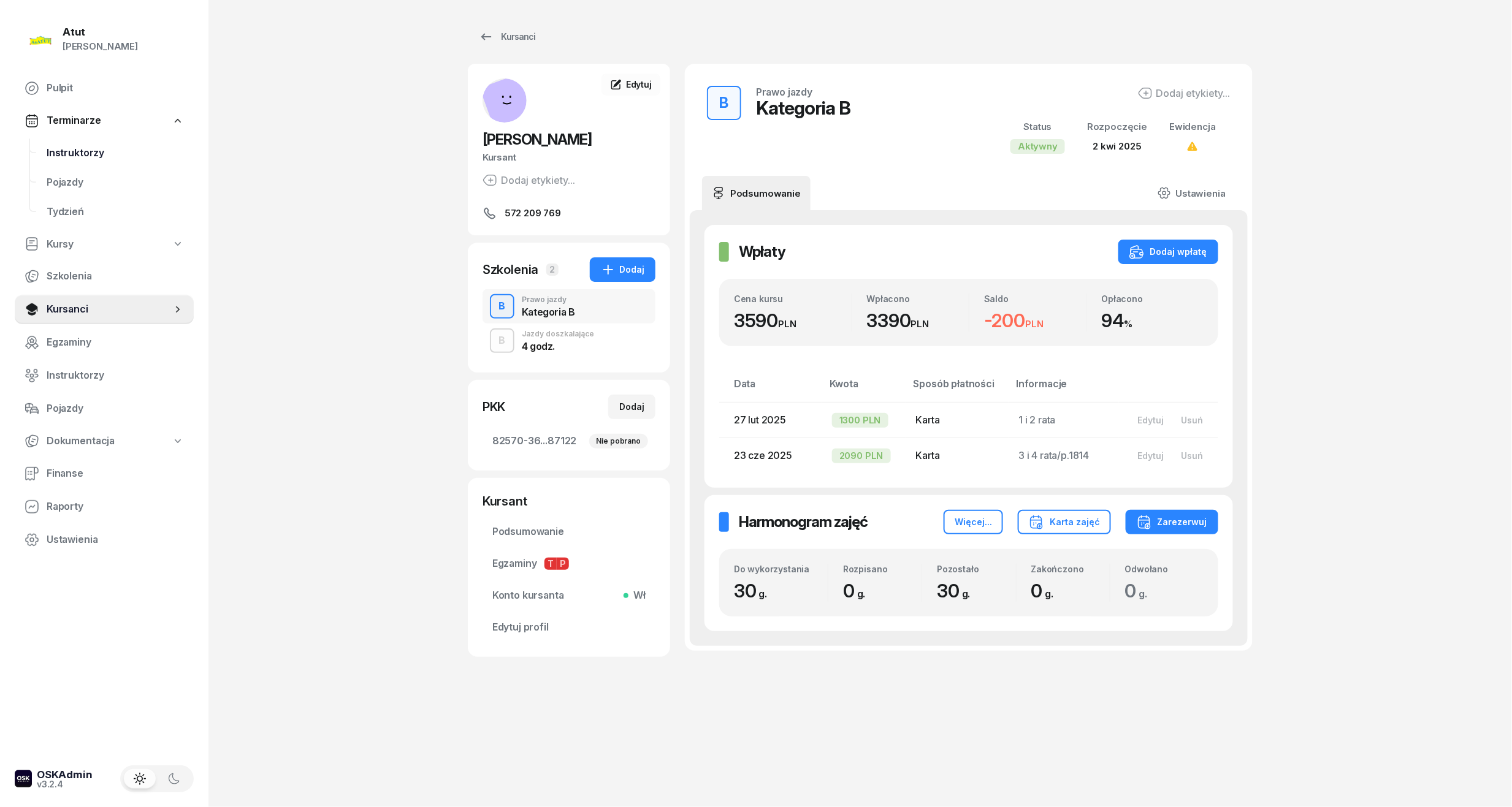
click at [59, 151] on span "Instruktorzy" at bounding box center [115, 153] width 137 height 16
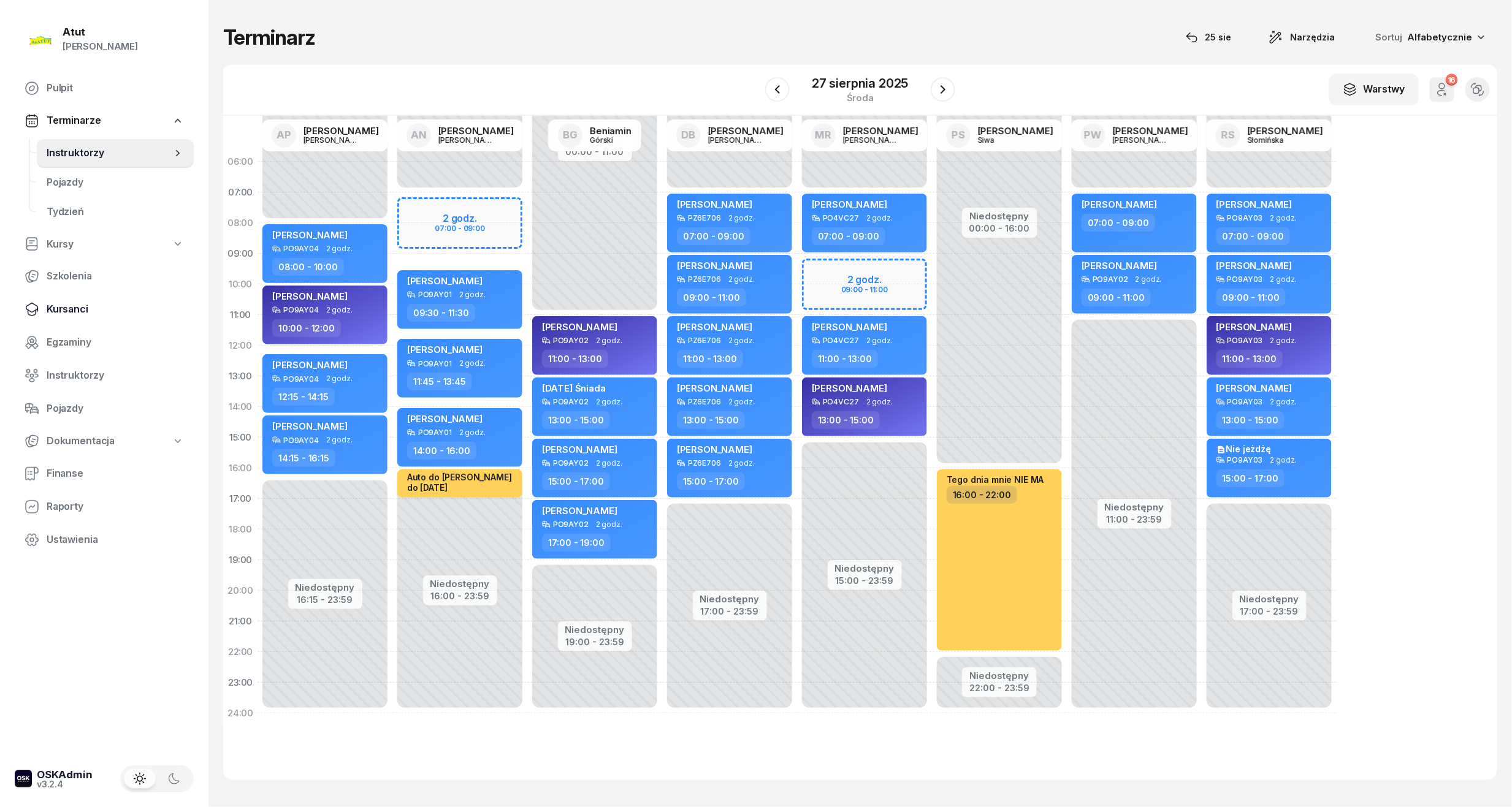
click at [52, 310] on span "Kursanci" at bounding box center [115, 310] width 137 height 16
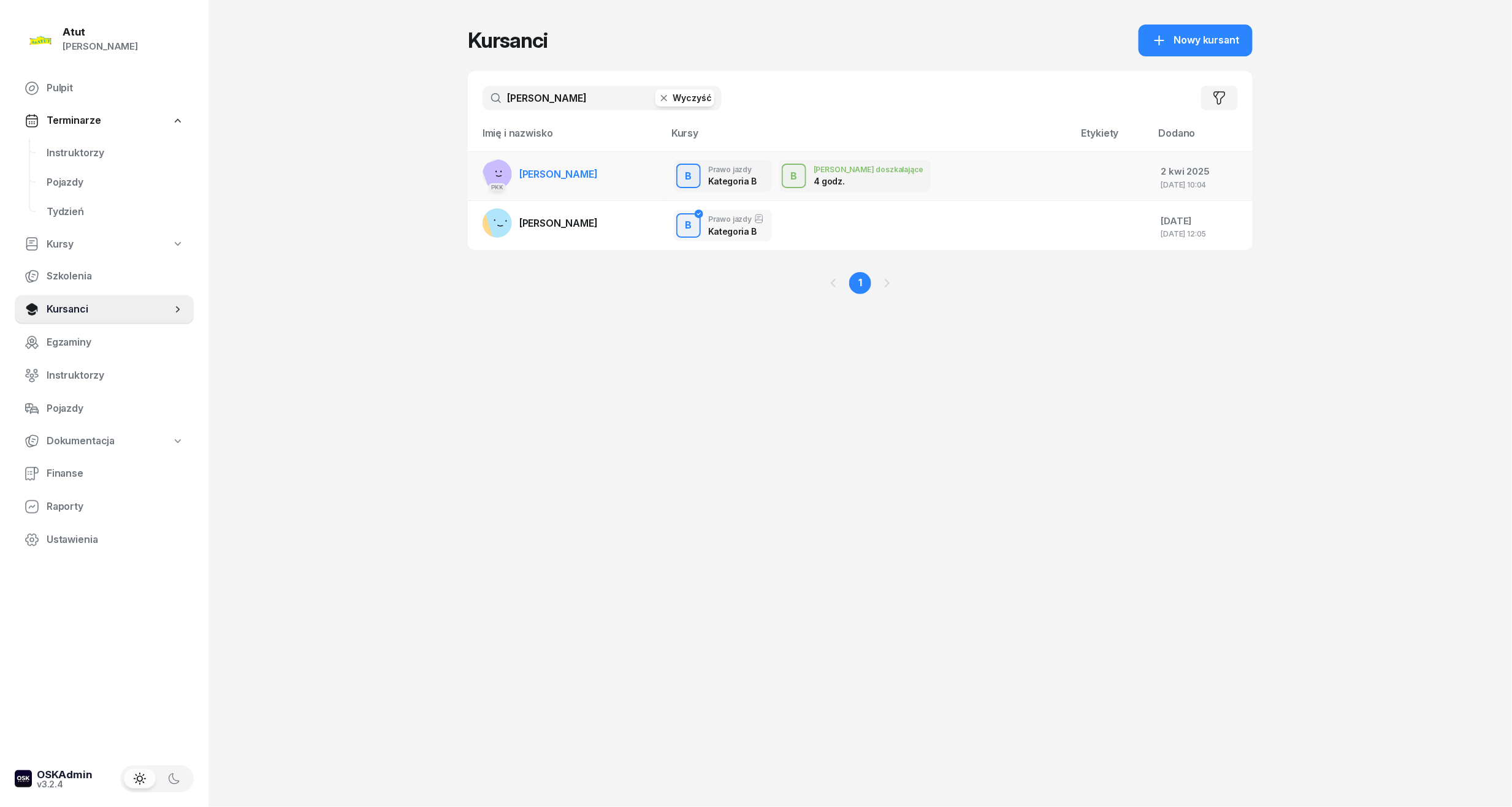
click at [569, 177] on span "[PERSON_NAME]" at bounding box center [558, 174] width 79 height 13
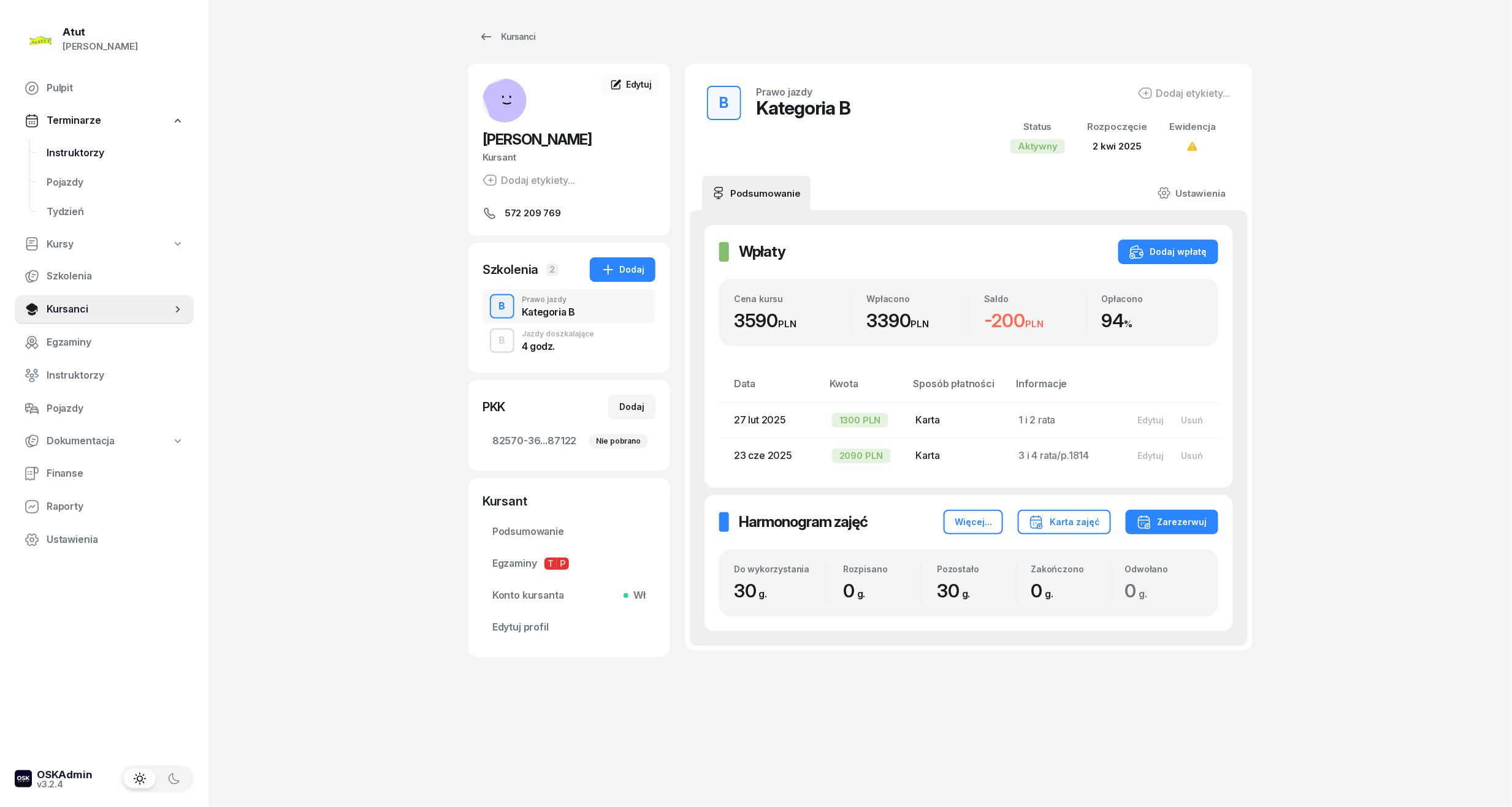
click at [91, 151] on span "Instruktorzy" at bounding box center [115, 153] width 137 height 16
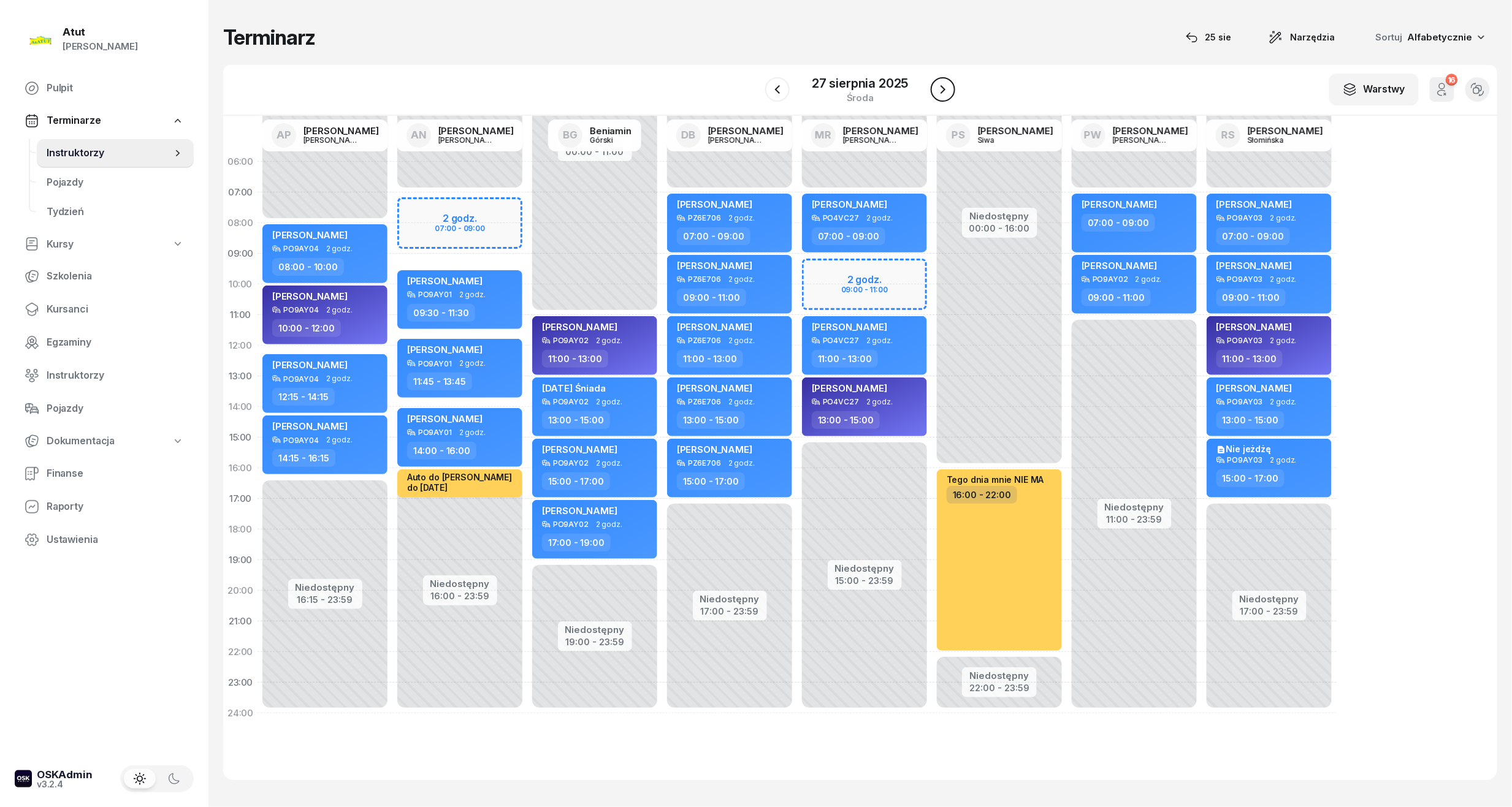
click at [937, 84] on icon "button" at bounding box center [942, 89] width 15 height 15
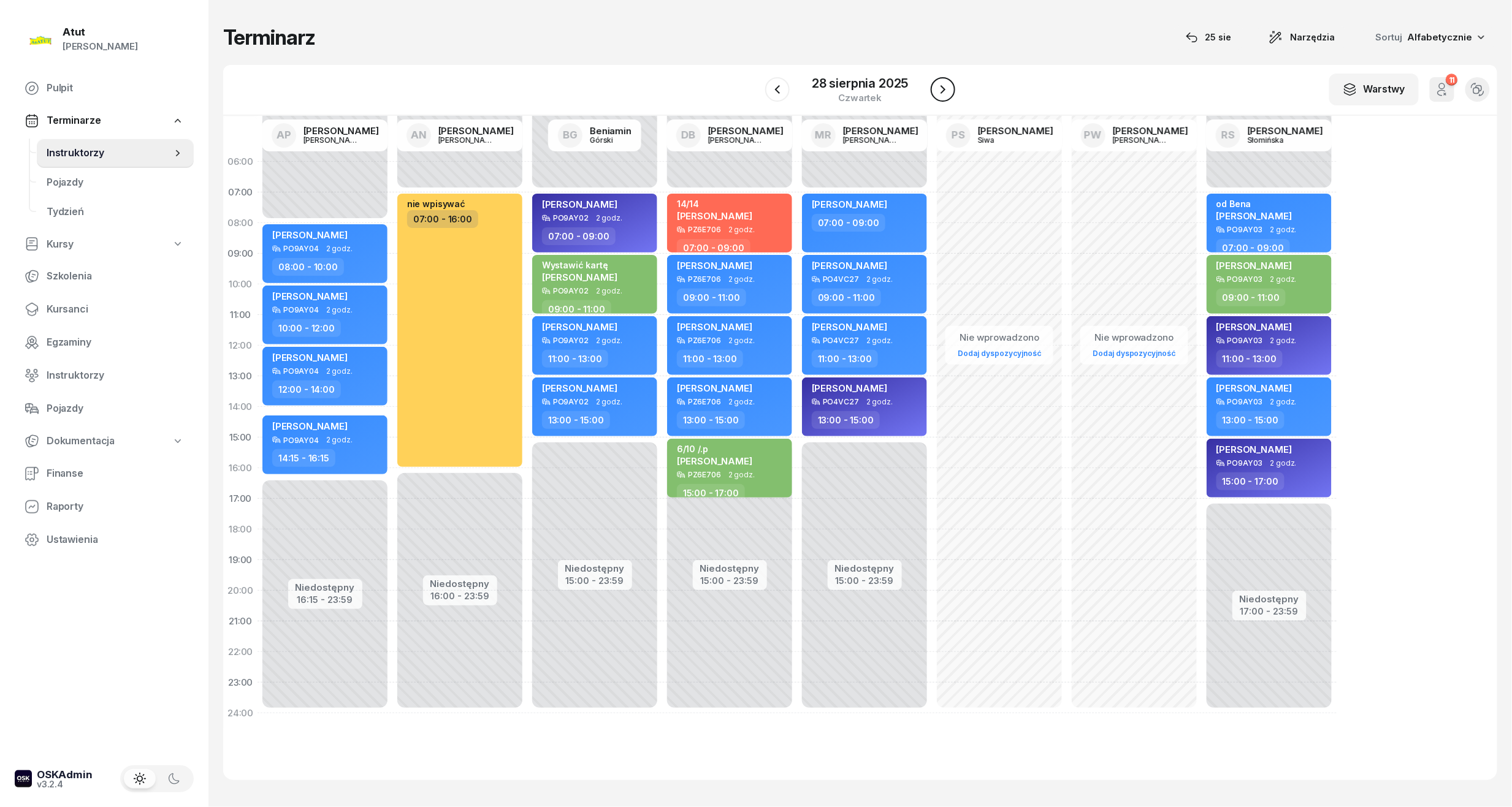
click at [935, 86] on icon "button" at bounding box center [942, 89] width 15 height 15
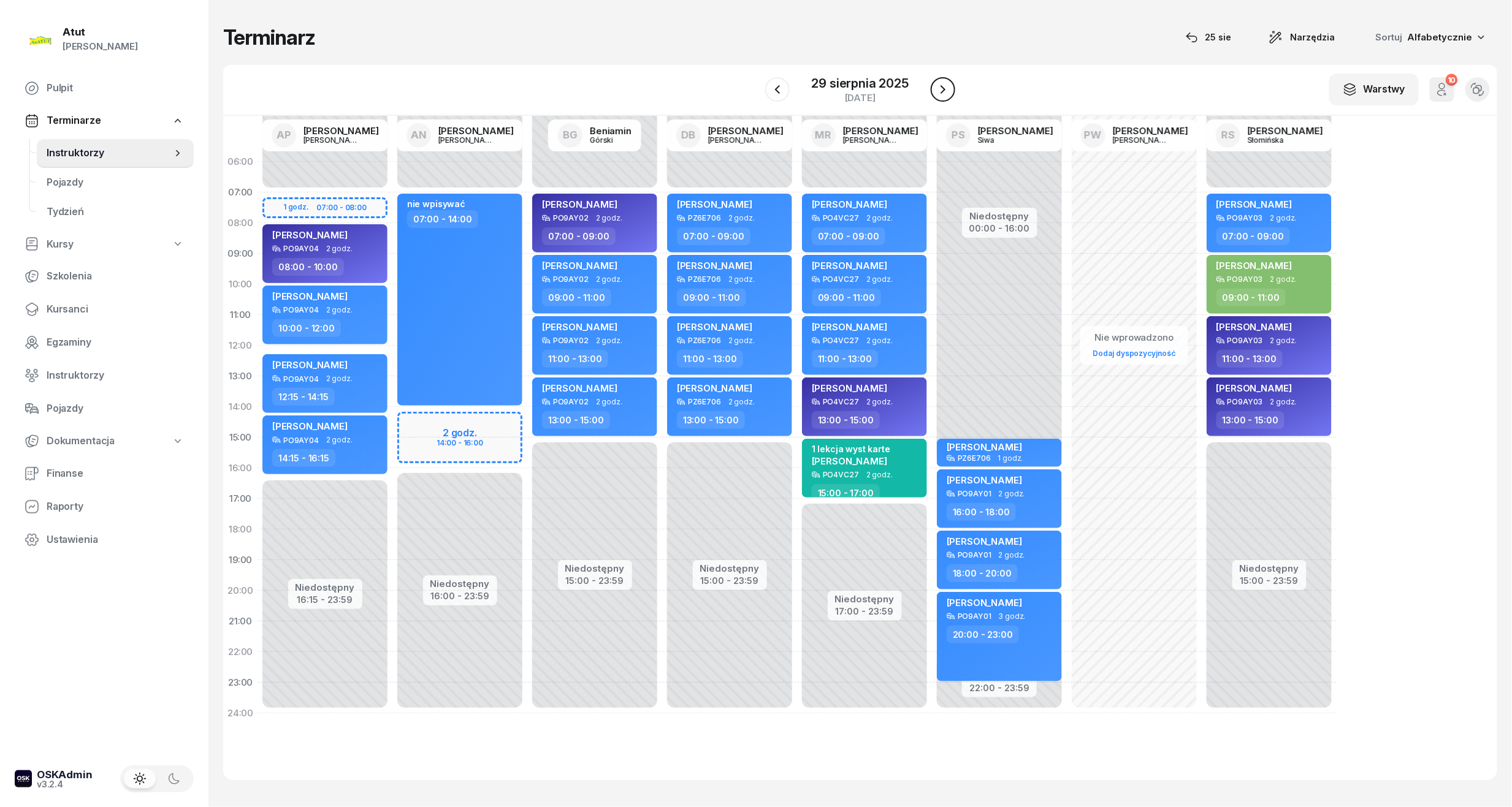
click at [950, 89] on icon "button" at bounding box center [942, 89] width 15 height 15
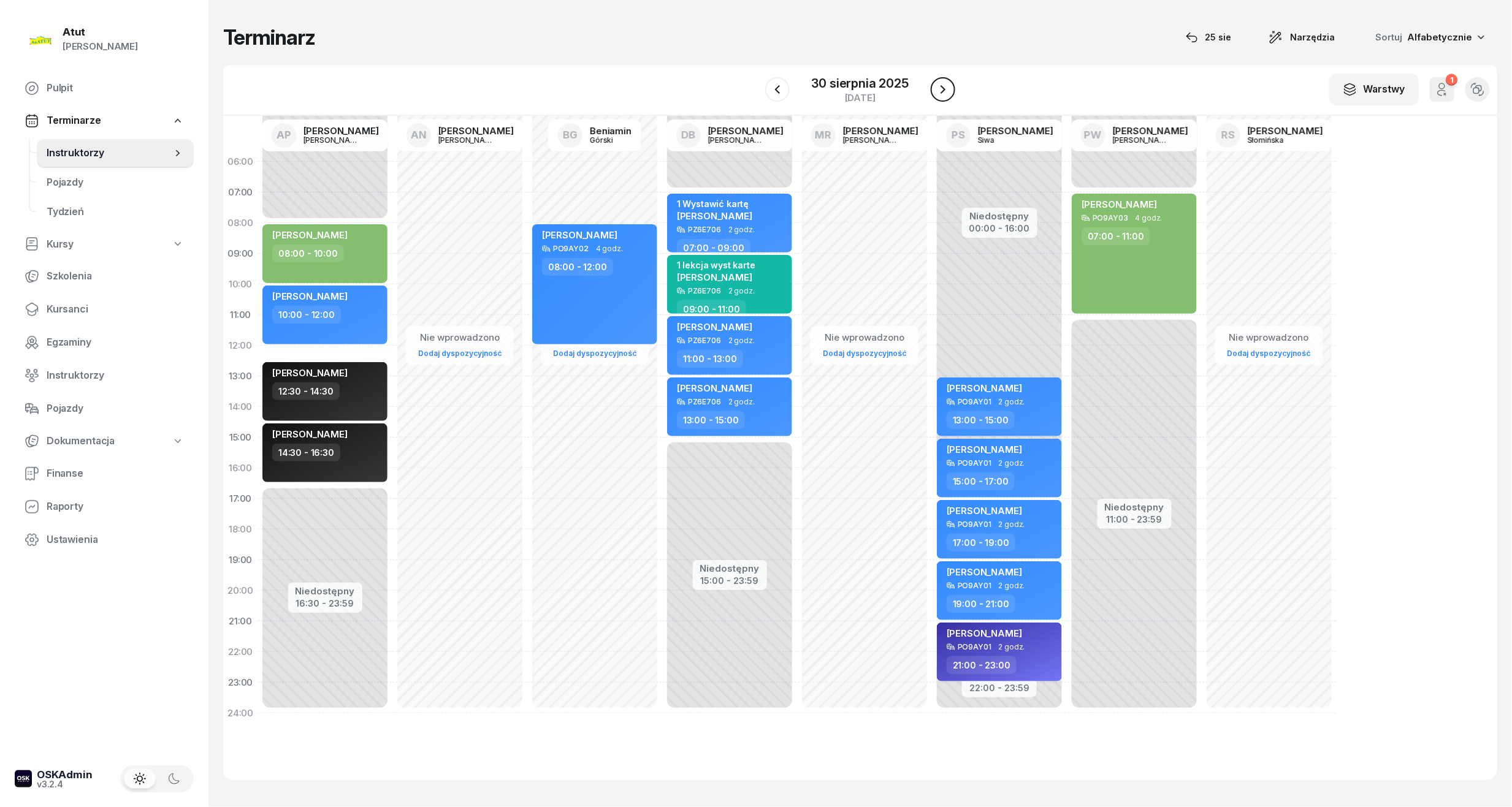
click at [943, 89] on icon "button" at bounding box center [942, 89] width 15 height 15
click at [849, 81] on div "[DATE]" at bounding box center [860, 84] width 39 height 13
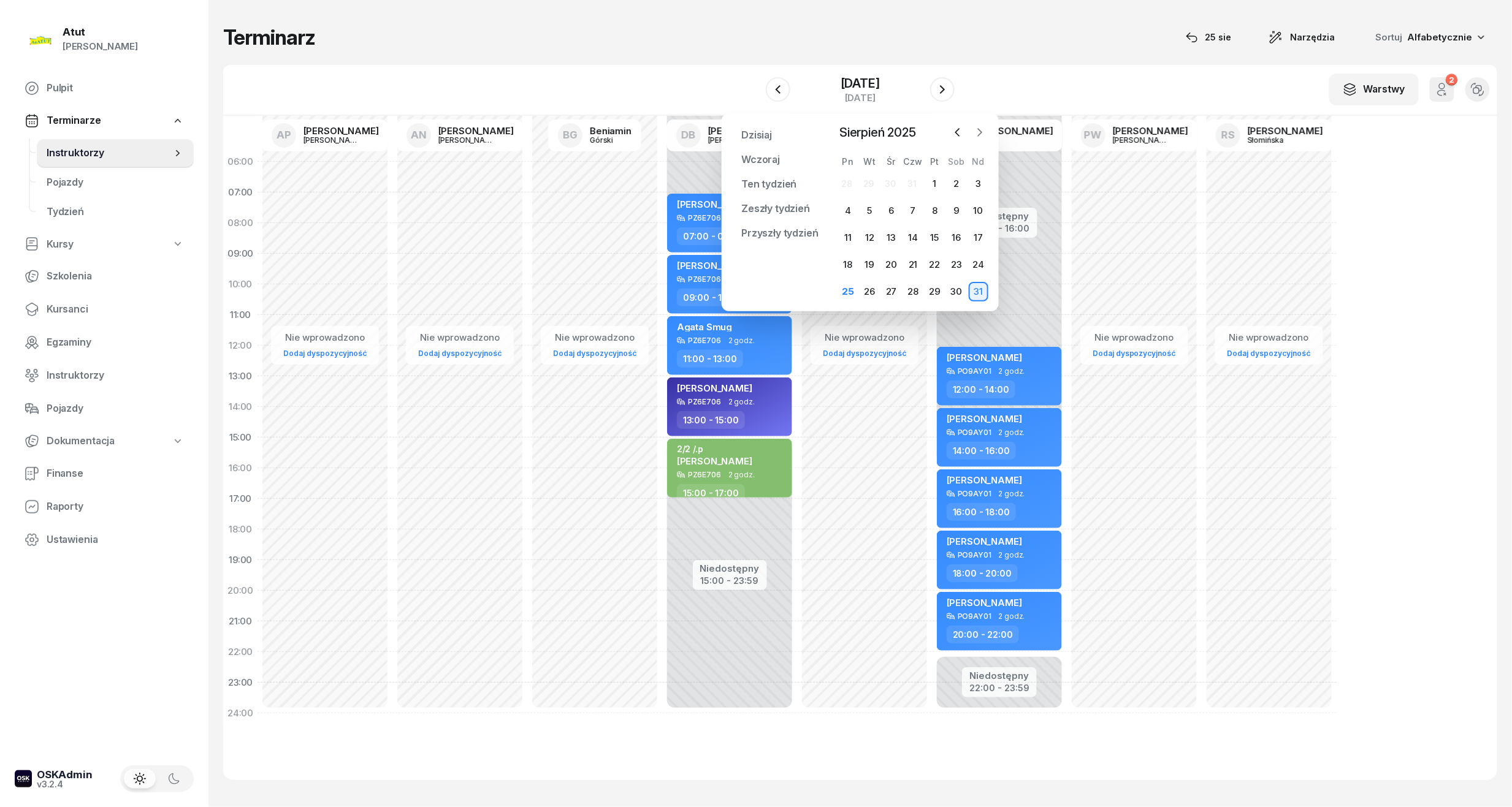
drag, startPoint x: 979, startPoint y: 127, endPoint x: 958, endPoint y: 181, distance: 57.9
click at [979, 127] on icon "button" at bounding box center [980, 132] width 13 height 13
click at [842, 184] on div "1" at bounding box center [848, 184] width 19 height 19
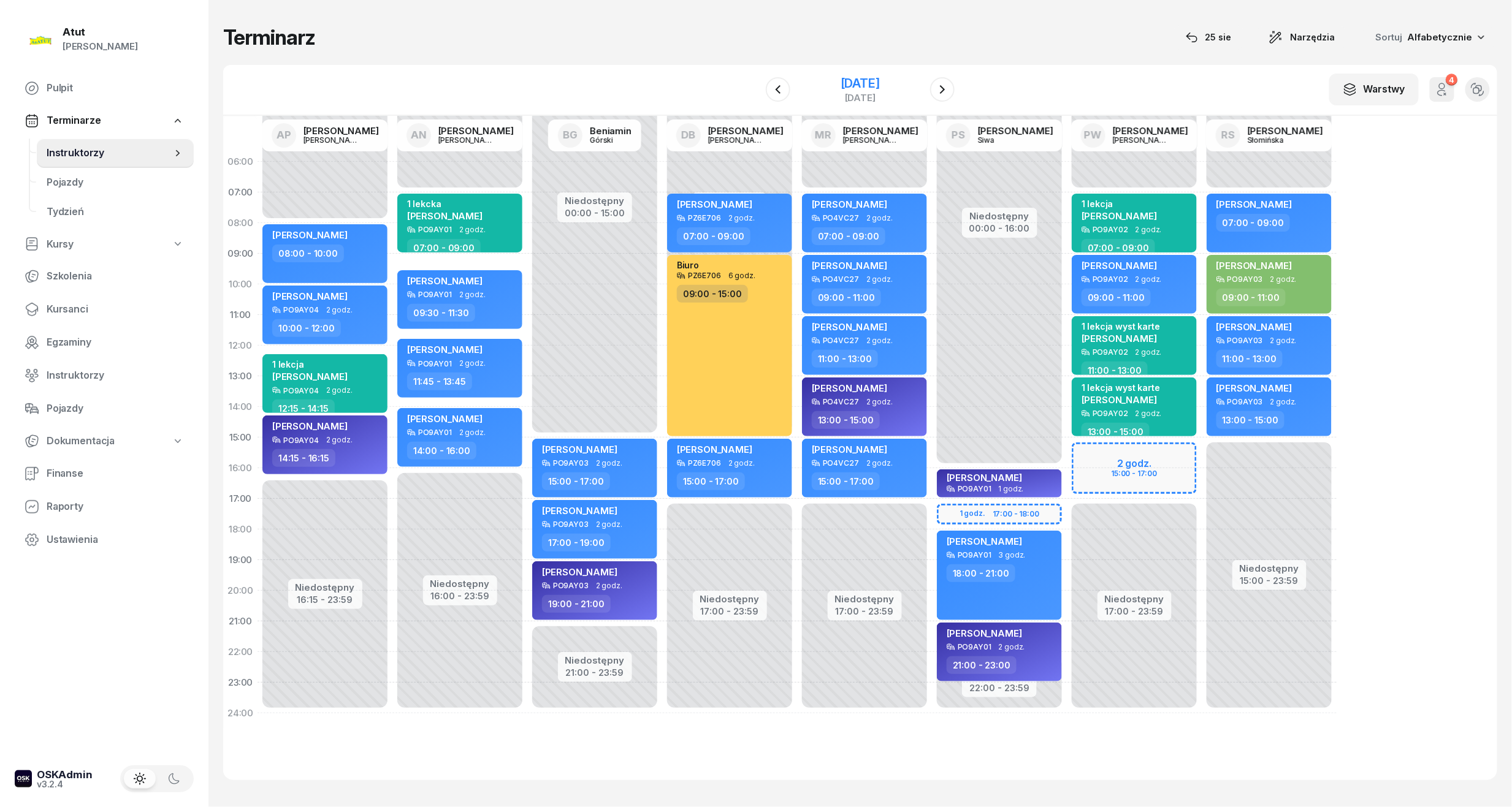
click at [849, 80] on div "[DATE]" at bounding box center [860, 84] width 39 height 13
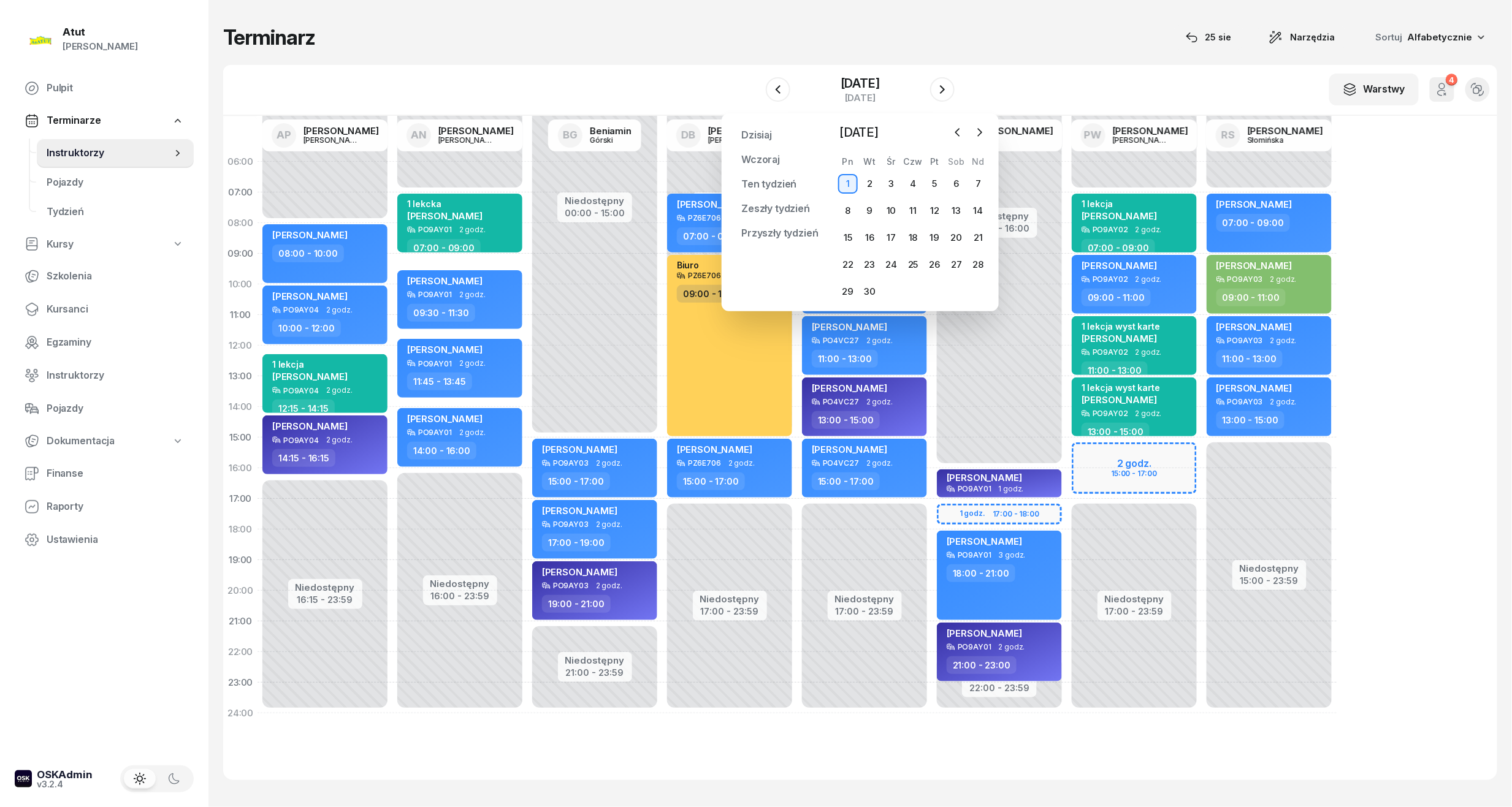
click at [996, 89] on div "W Wybierz AP [PERSON_NAME] AN [PERSON_NAME] BG [PERSON_NAME] DB [PERSON_NAME] M…" at bounding box center [860, 90] width 1274 height 50
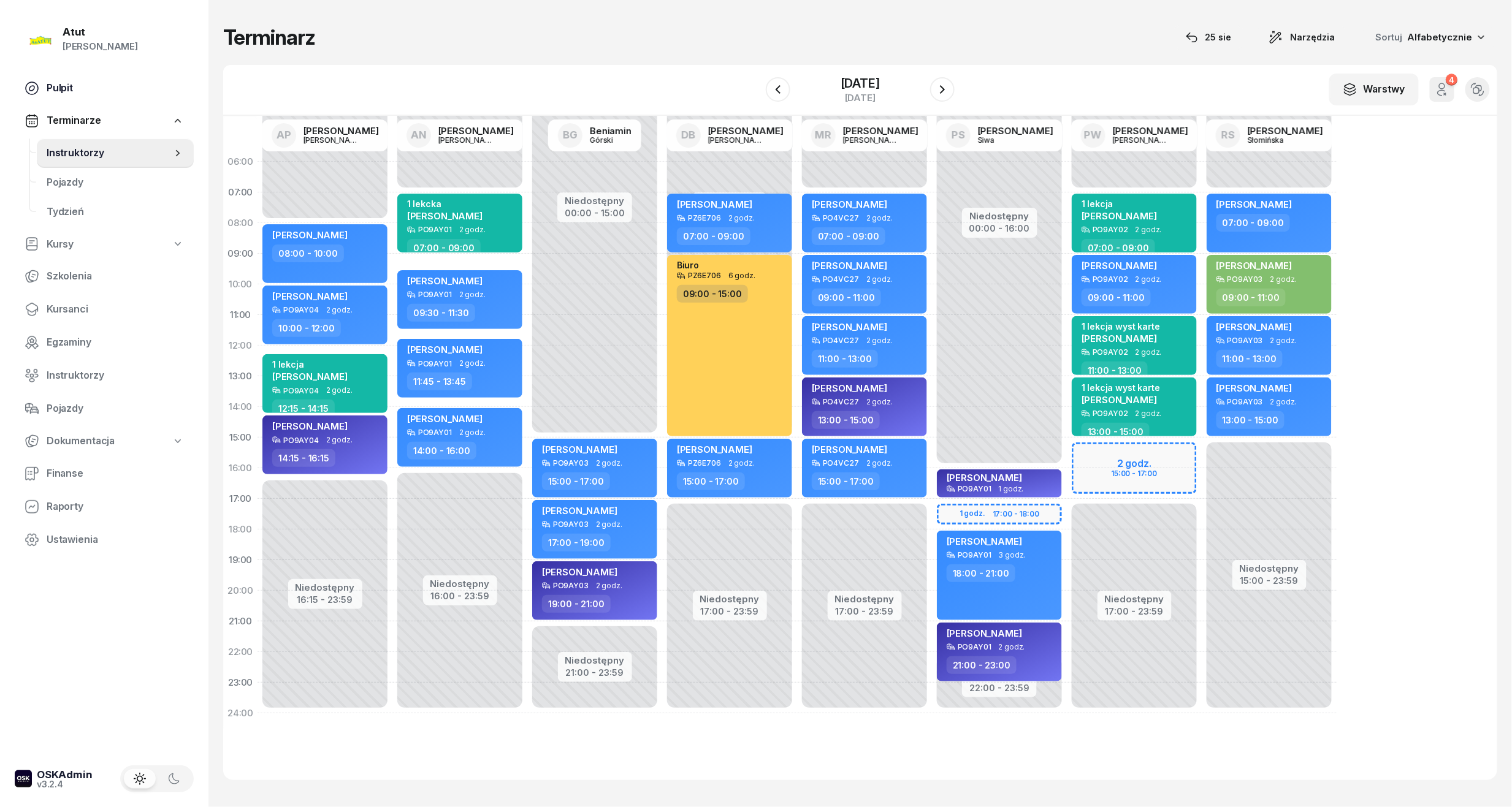
click at [57, 83] on span "Pulpit" at bounding box center [115, 88] width 137 height 16
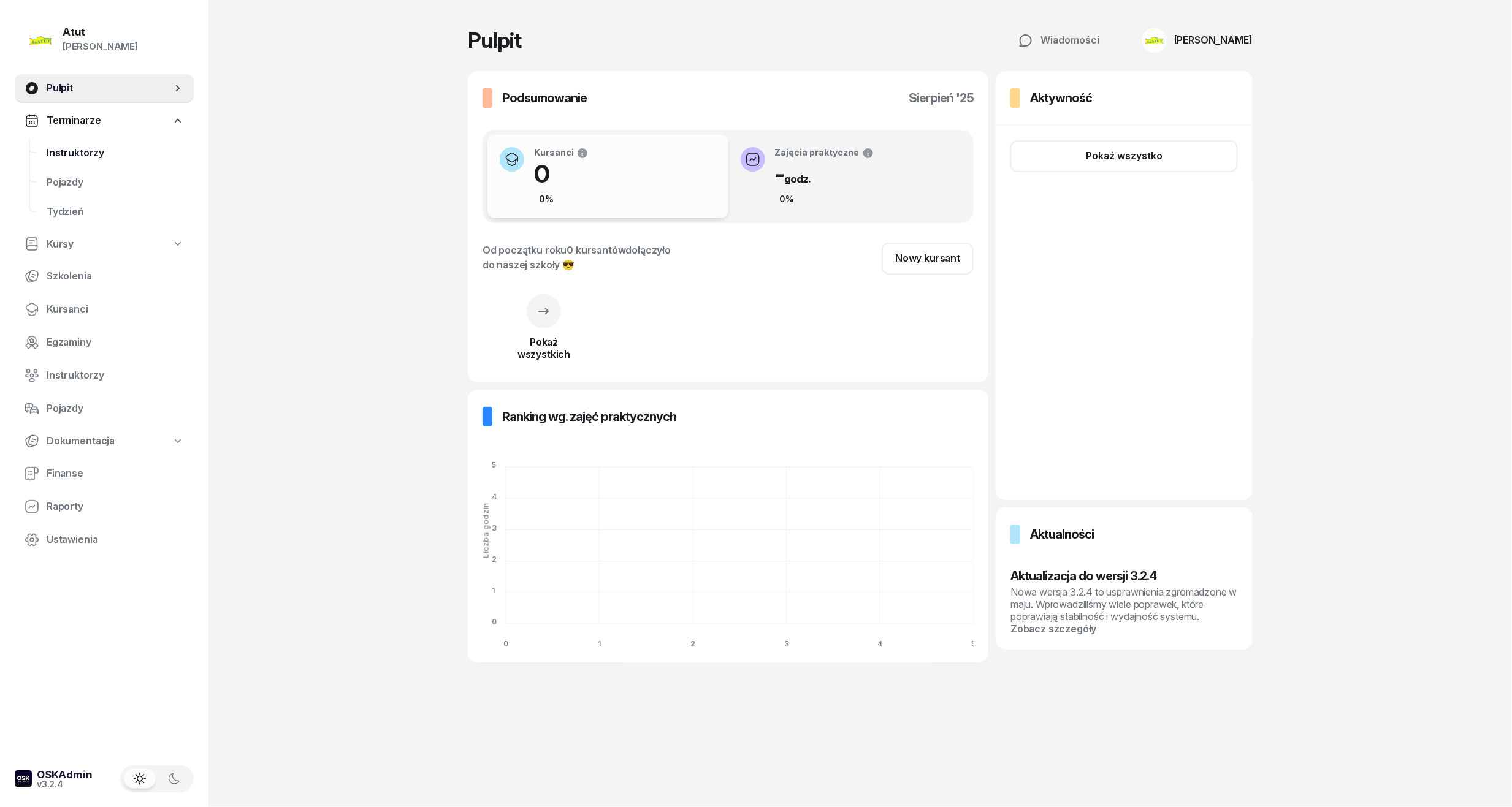
click at [95, 151] on span "Instruktorzy" at bounding box center [115, 153] width 137 height 16
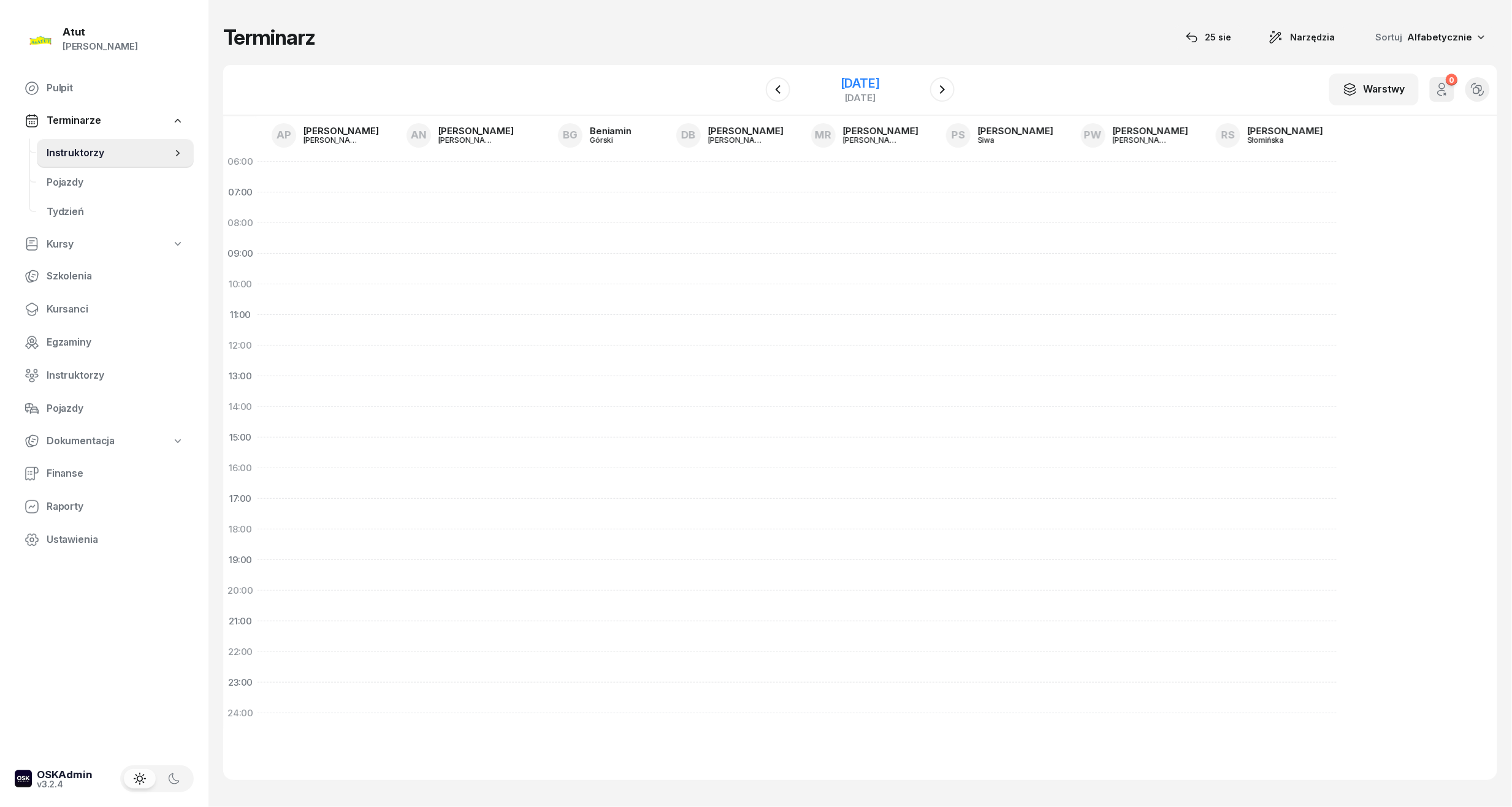
click at [880, 79] on div "[DATE]" at bounding box center [860, 84] width 39 height 13
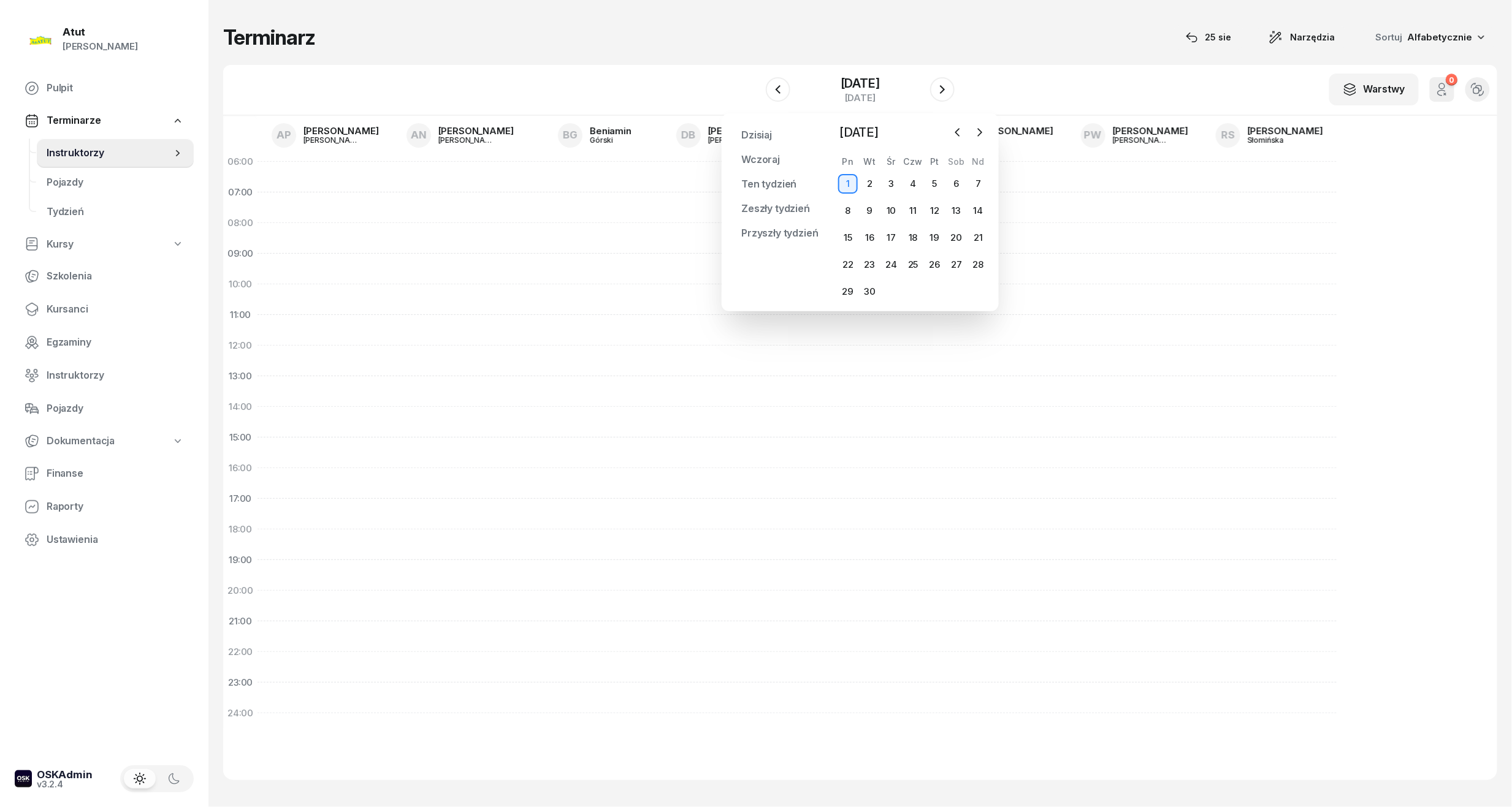
click at [967, 146] on div "[DATE] [DATE] lut mar kwi maj cze lip sie wrz paź lis gru Pn Wt Śr Czw Pt Sob N…" at bounding box center [913, 213] width 152 height 179
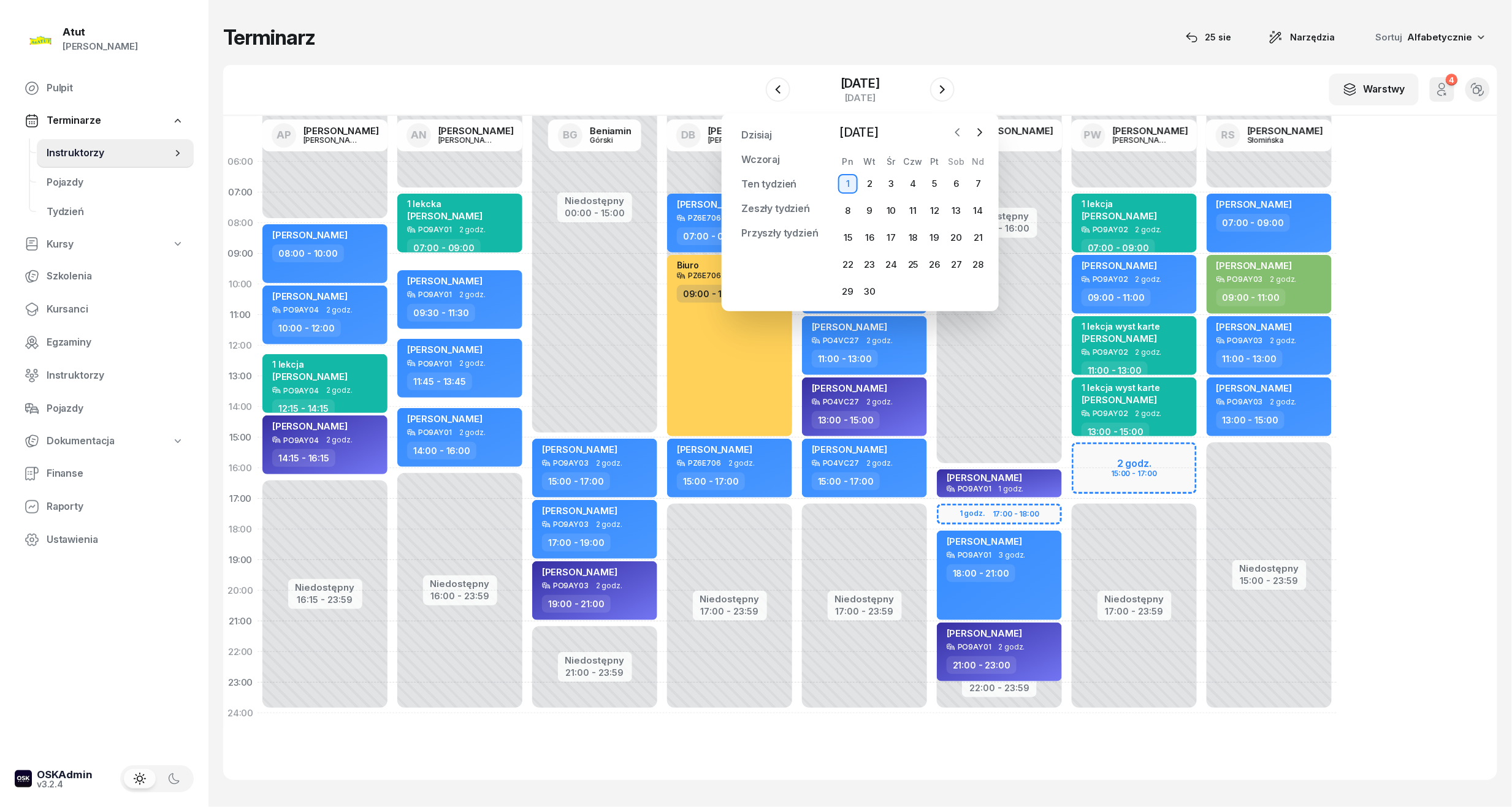
click at [958, 136] on icon "button" at bounding box center [958, 133] width 4 height 8
click at [837, 297] on div "25" at bounding box center [848, 291] width 21 height 19
click at [856, 289] on div "25" at bounding box center [848, 291] width 19 height 19
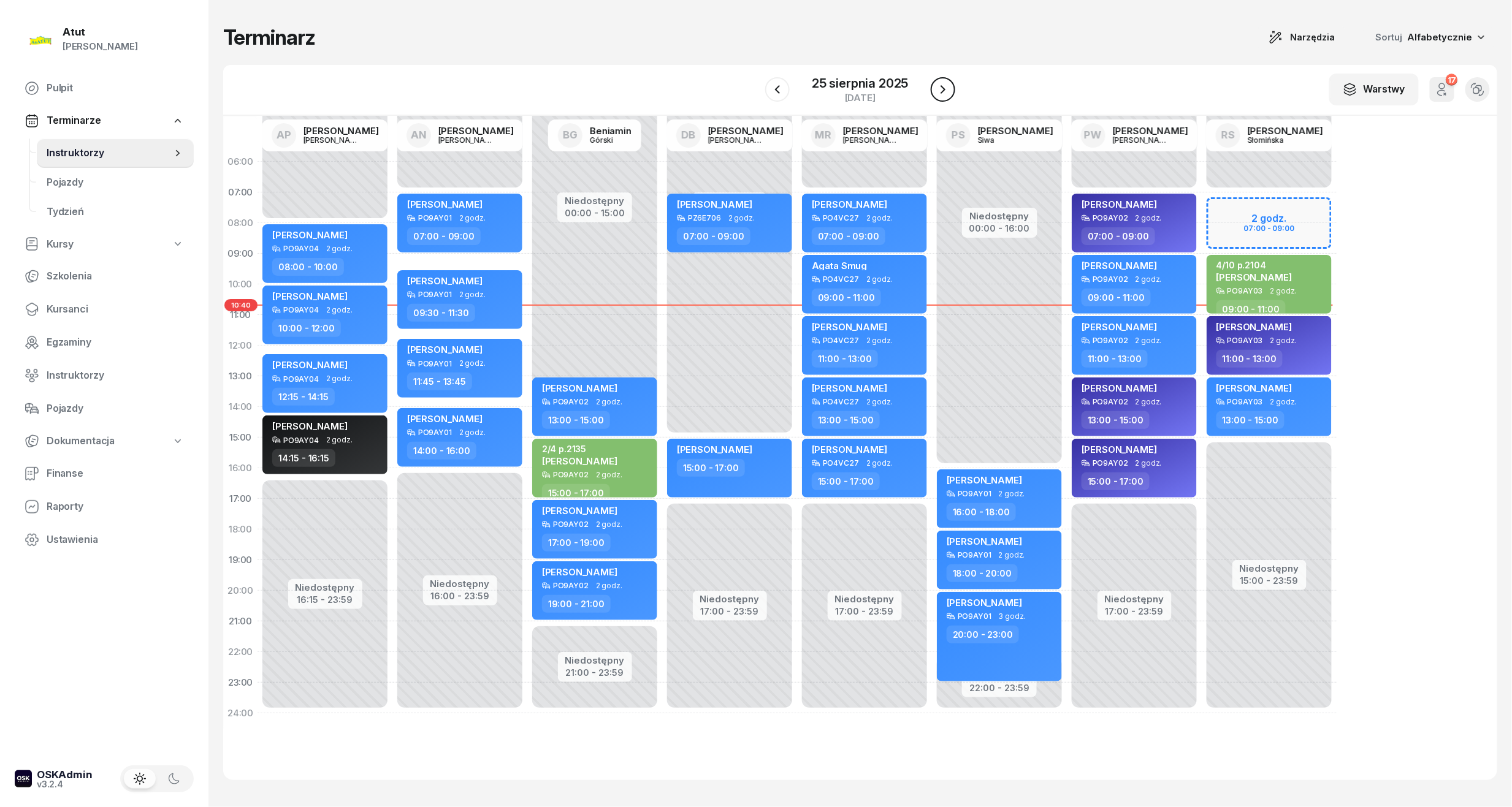
click at [945, 84] on icon "button" at bounding box center [942, 89] width 15 height 15
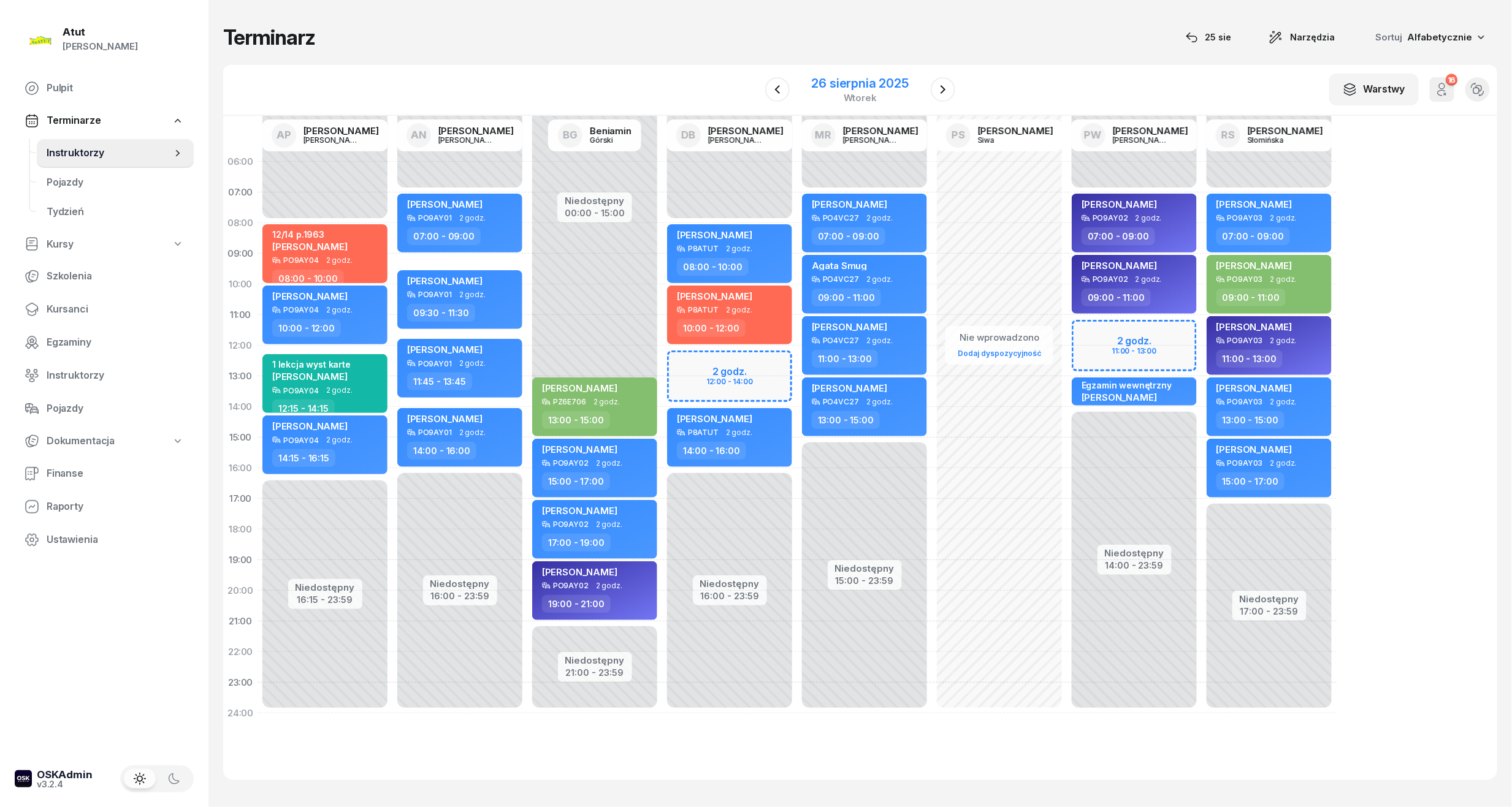
click at [886, 79] on div "26 sierpnia 2025" at bounding box center [860, 84] width 97 height 13
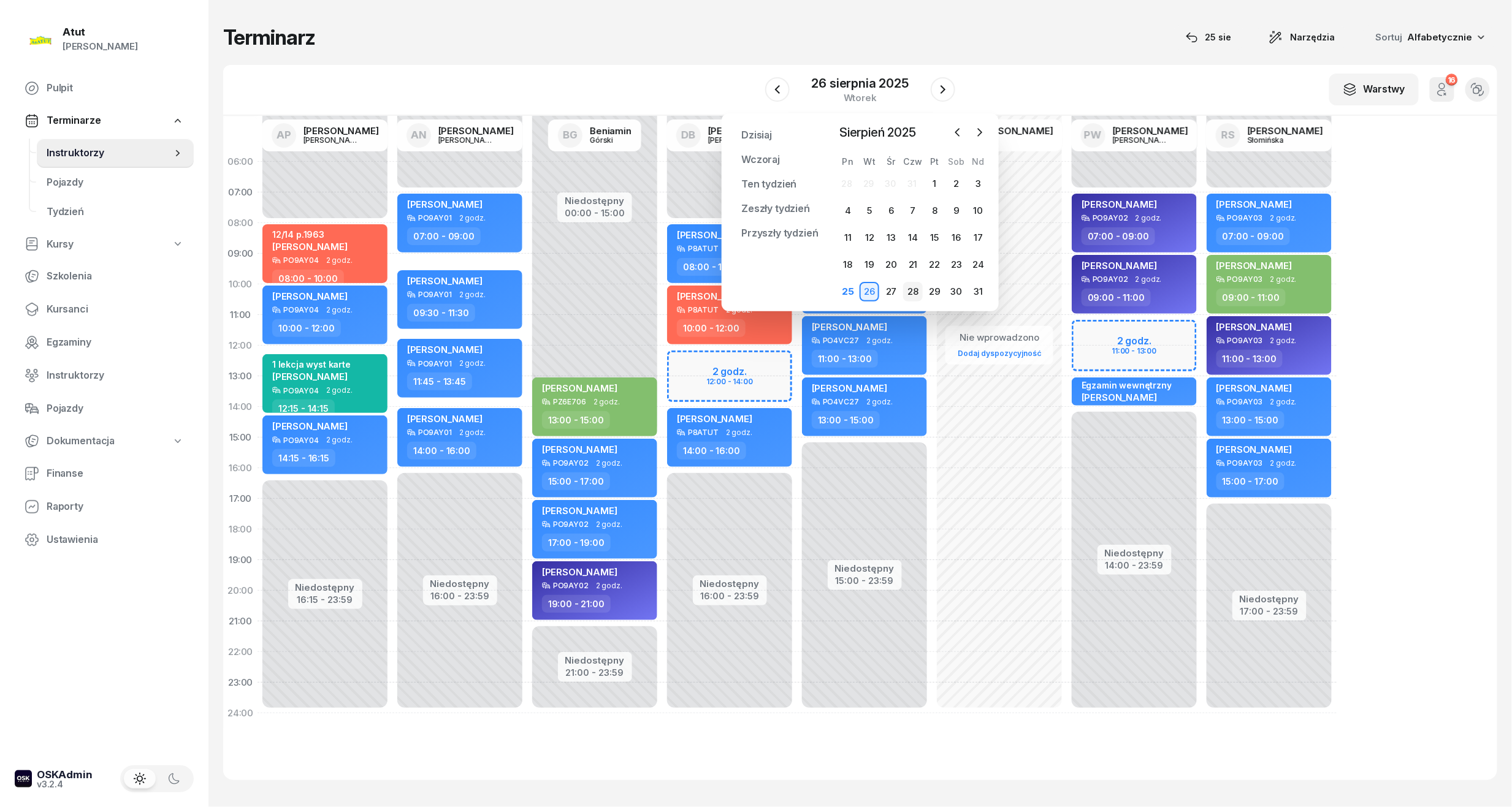
click at [913, 289] on div "28" at bounding box center [913, 291] width 19 height 19
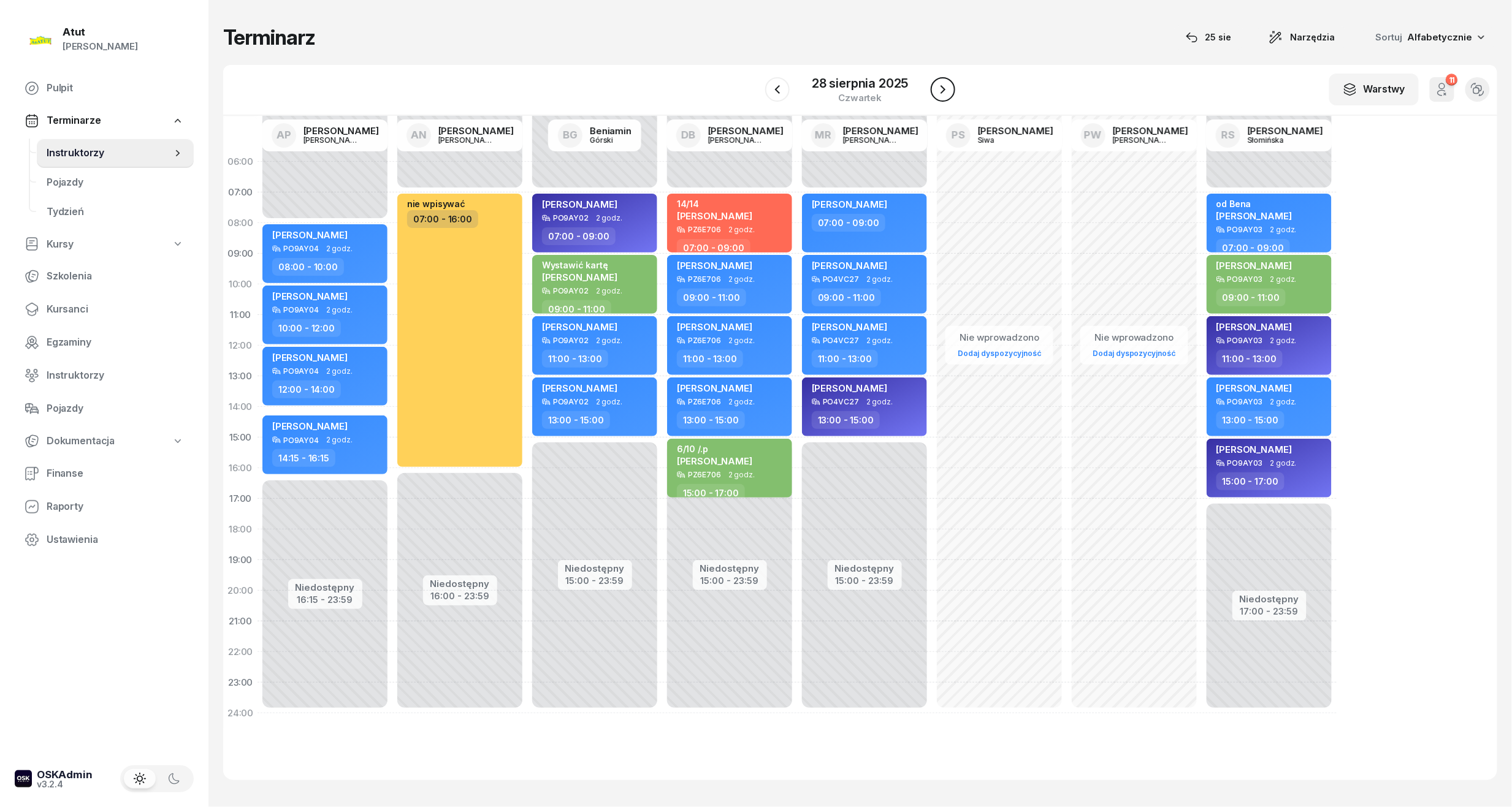
click at [939, 86] on icon "button" at bounding box center [942, 89] width 15 height 15
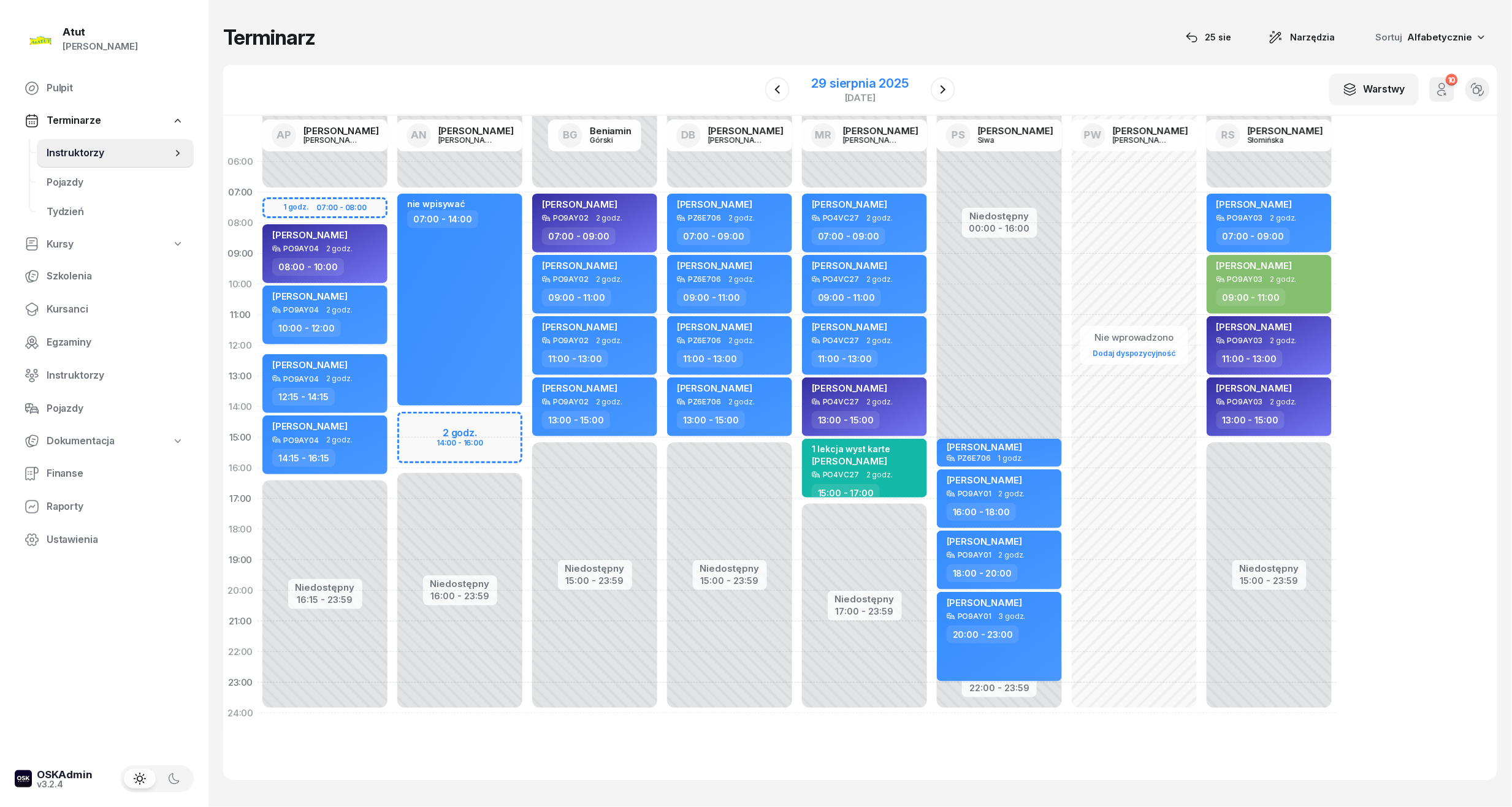
click at [841, 82] on div "29 sierpnia 2025" at bounding box center [860, 84] width 97 height 13
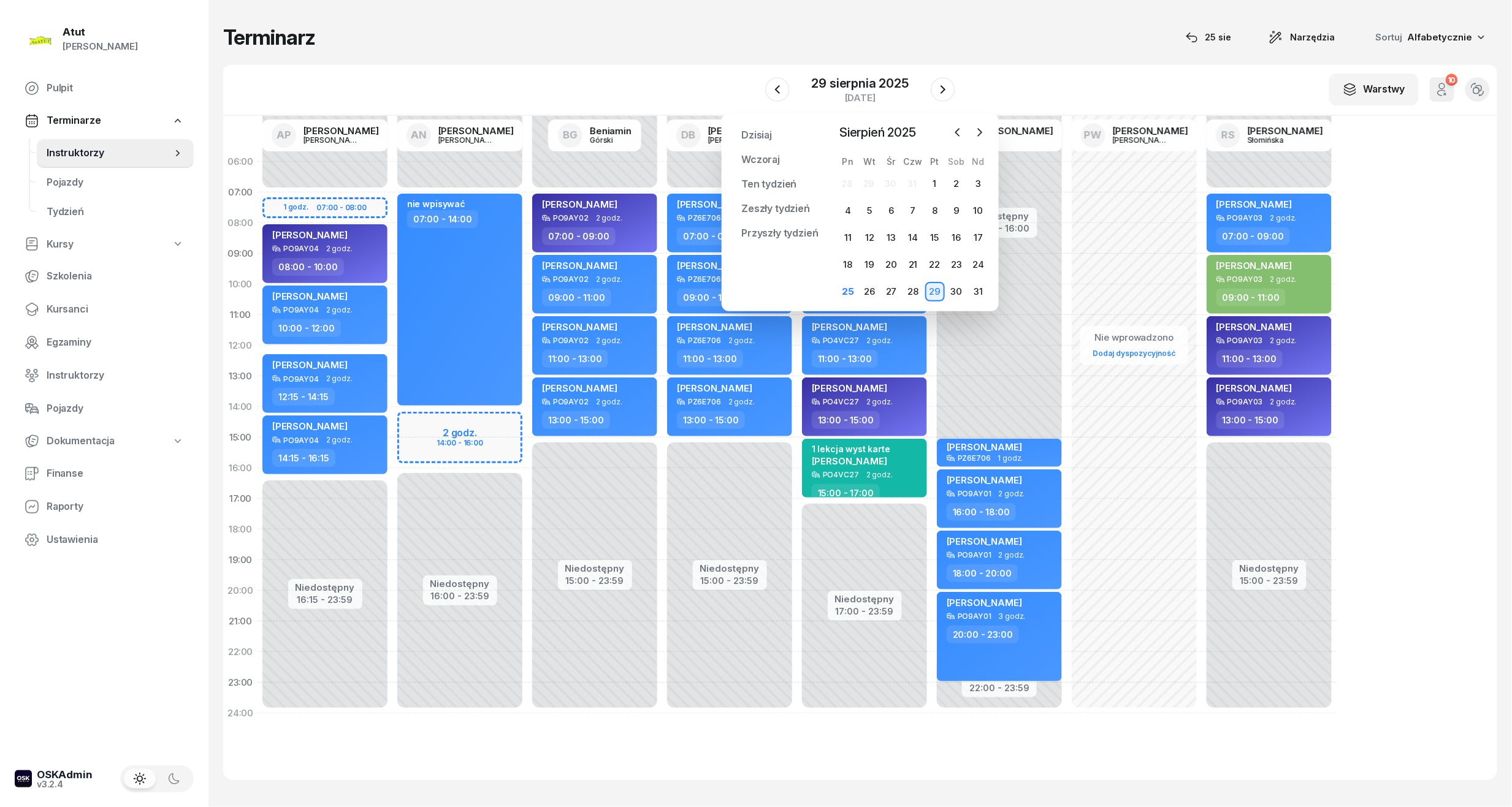
click at [984, 143] on div "[DATE] [DATE] lut mar kwi maj cze lip sie wrz paź lis gru Pn Wt Śr Czw Pt Sob N…" at bounding box center [913, 213] width 152 height 179
click at [896, 297] on div "27" at bounding box center [891, 291] width 19 height 19
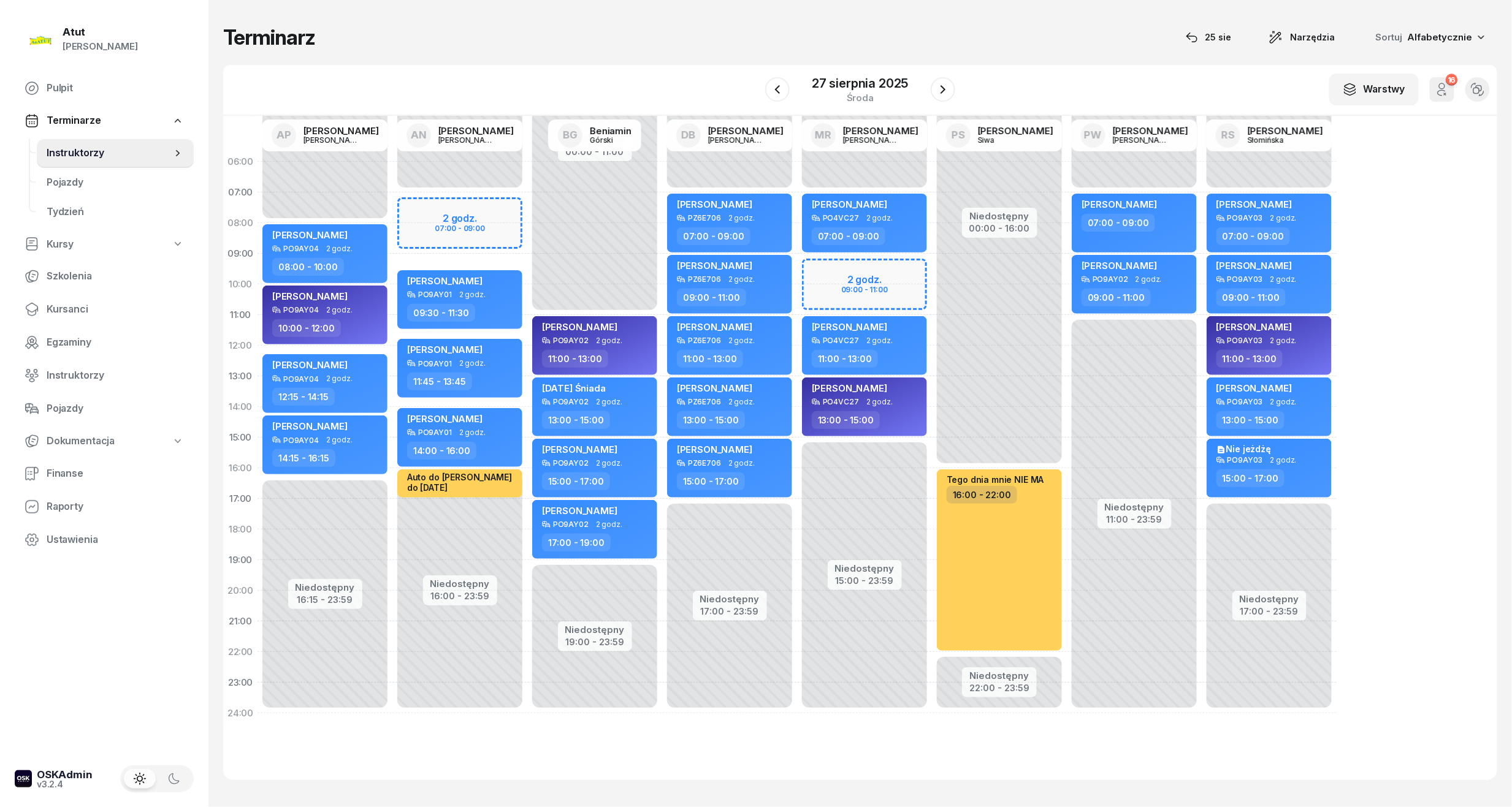
click at [932, 286] on div "Niedostępny 00:00 - 07:00 Niedostępny 15:00 - 23:59 2 godz. 09:00 - 11:00 my od…" at bounding box center [999, 438] width 135 height 583
select select "10"
select select "11"
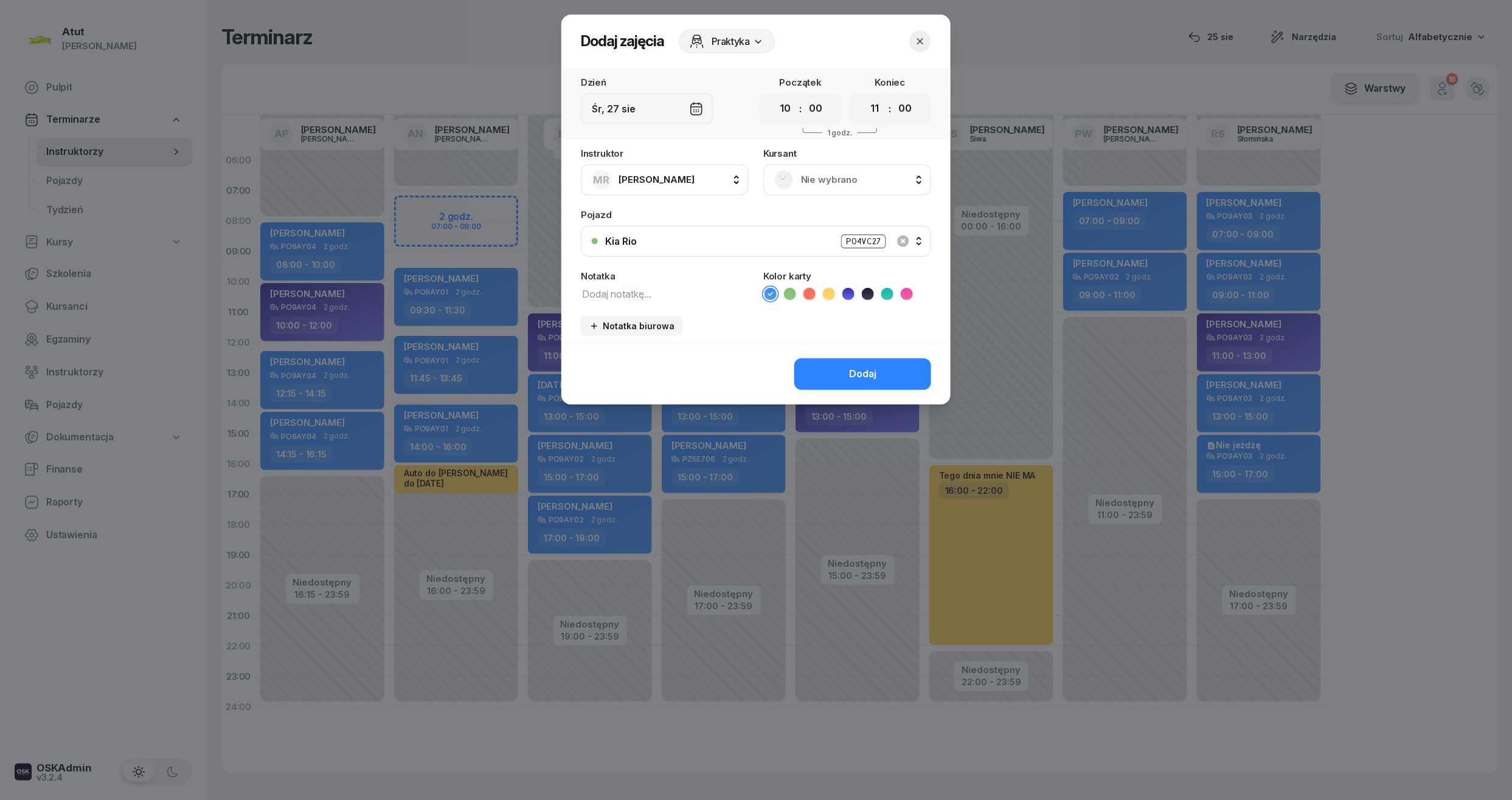
click at [921, 38] on icon "button" at bounding box center [920, 41] width 13 height 13
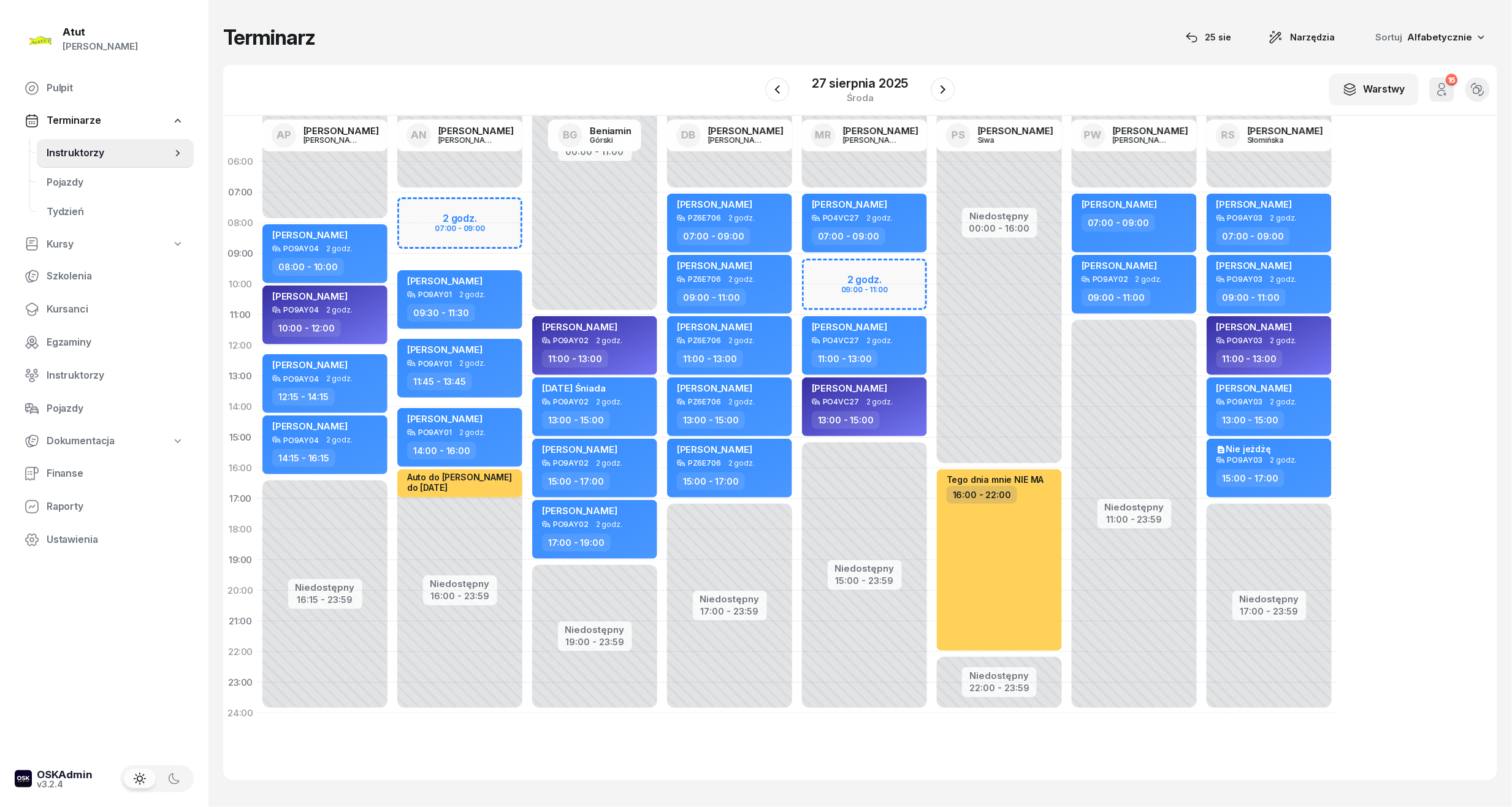
click at [932, 281] on div "Niedostępny 00:00 - 07:00 Niedostępny 15:00 - 23:59 2 godz. 09:00 - 11:00 my od…" at bounding box center [999, 438] width 135 height 583
select select "09"
select select "11"
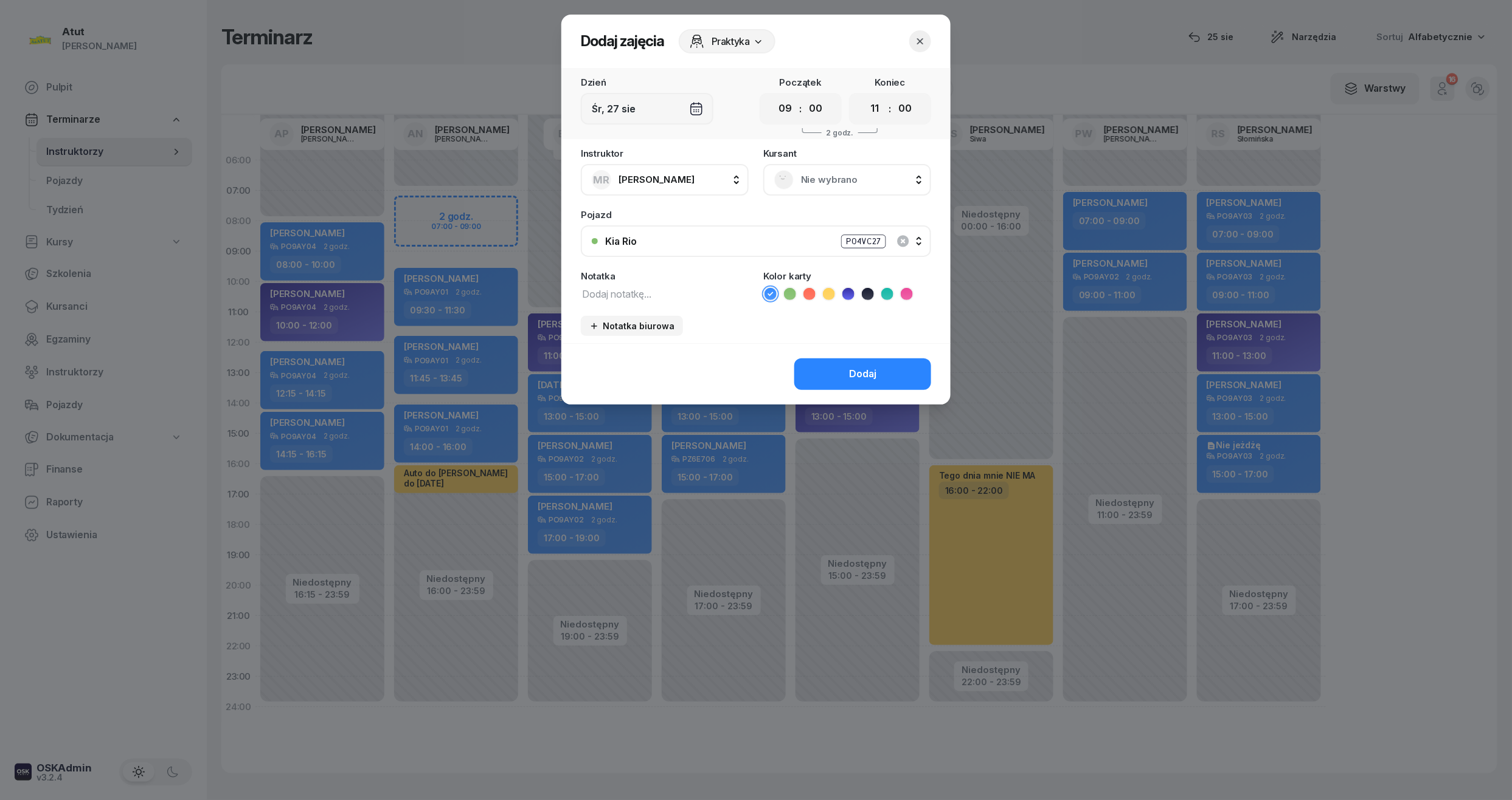
click at [918, 46] on button "button" at bounding box center [920, 41] width 22 height 22
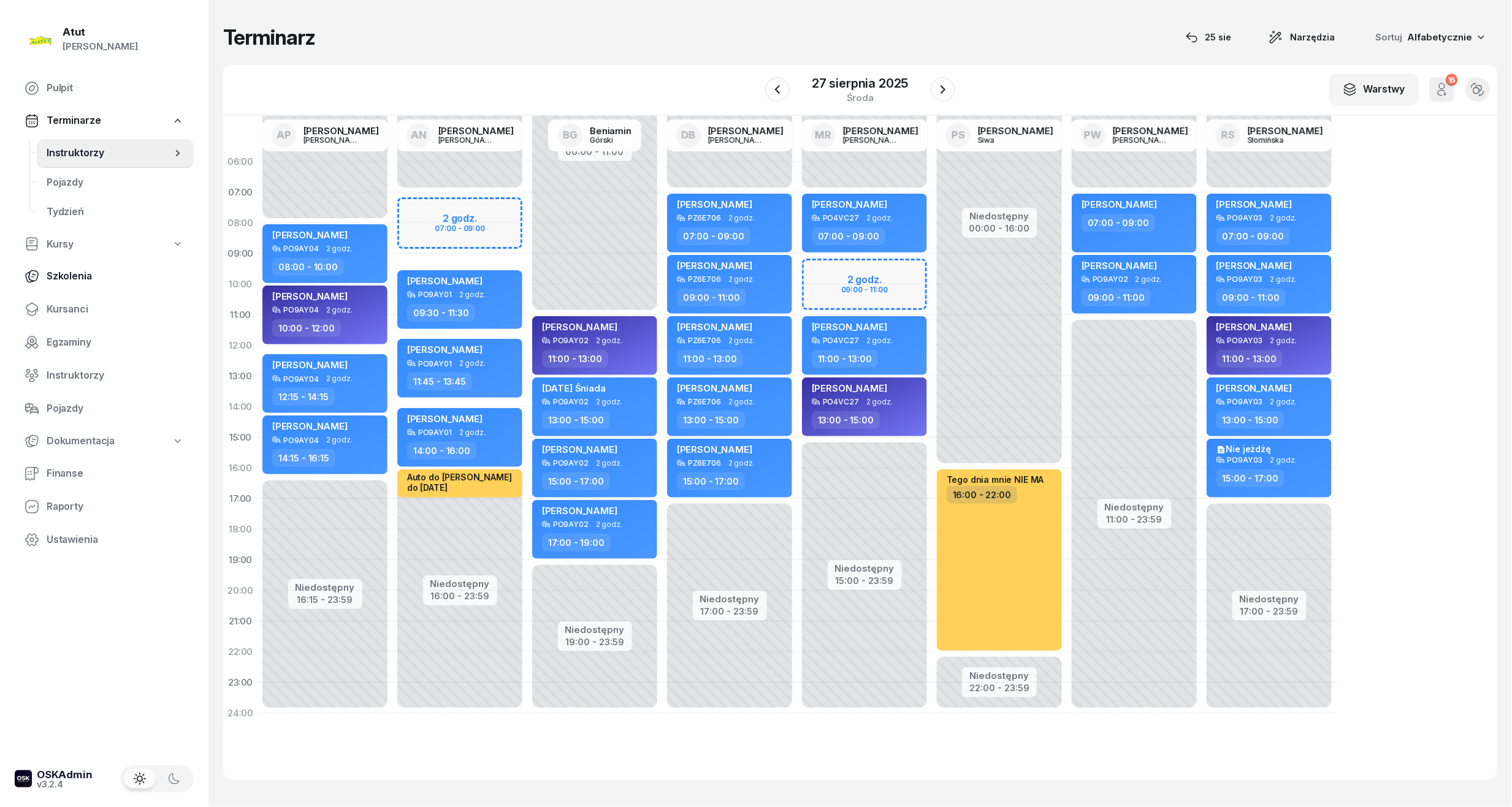
click at [88, 284] on link "Szkolenia" at bounding box center [104, 277] width 179 height 29
select select "createdAt-desc"
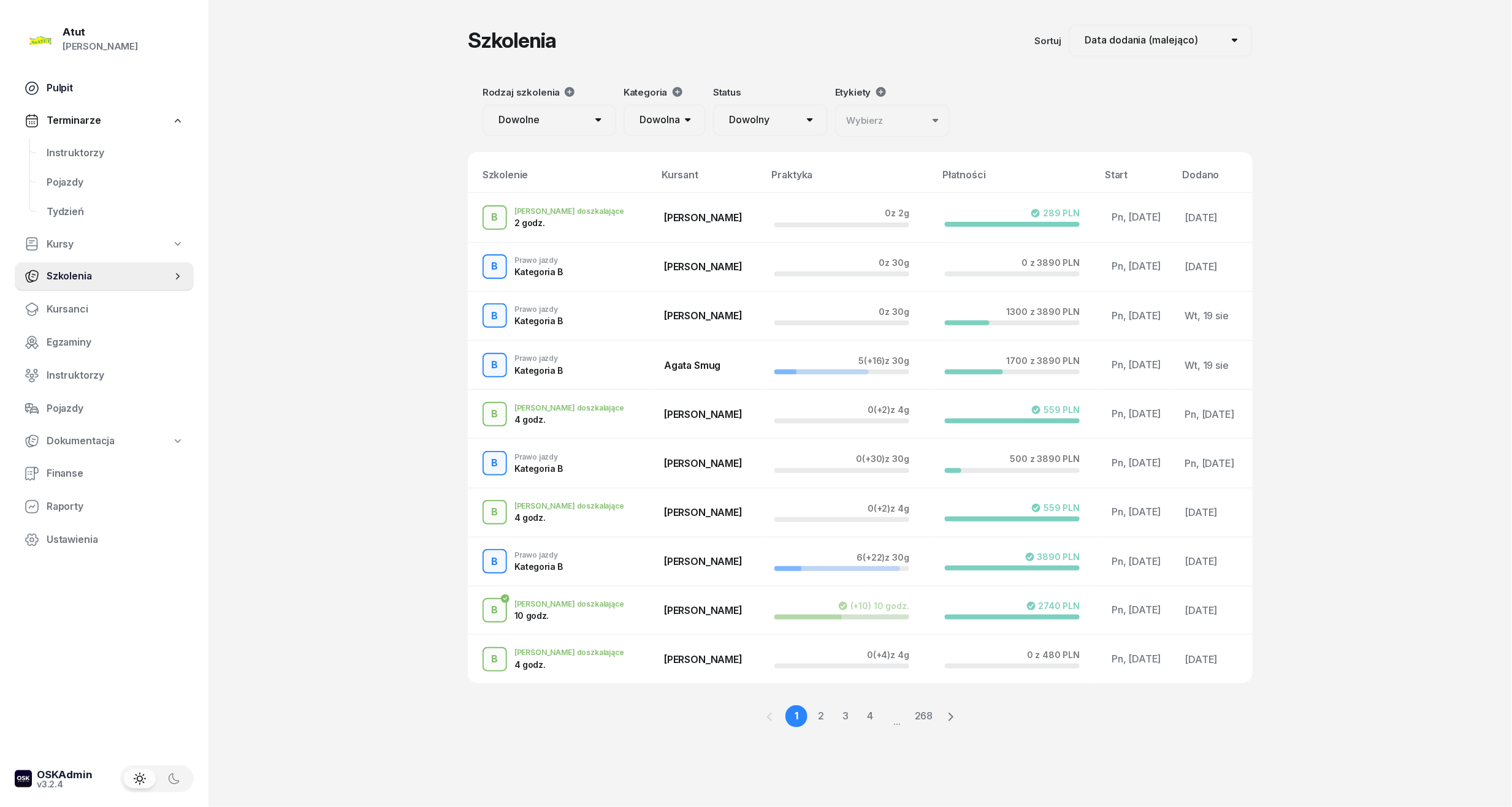
click at [51, 76] on link "Pulpit" at bounding box center [104, 88] width 179 height 29
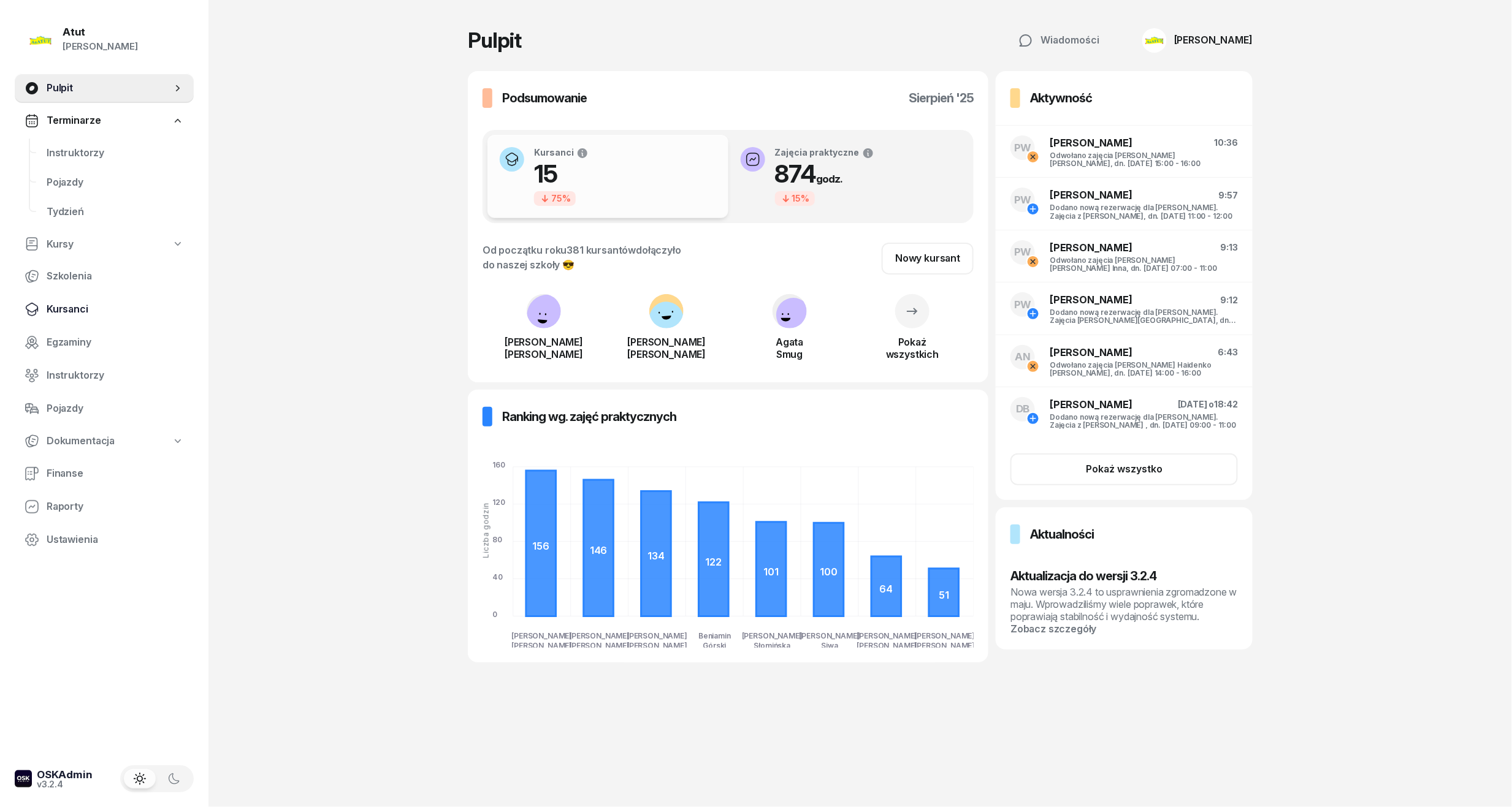
click at [79, 302] on span "Kursanci" at bounding box center [115, 310] width 137 height 16
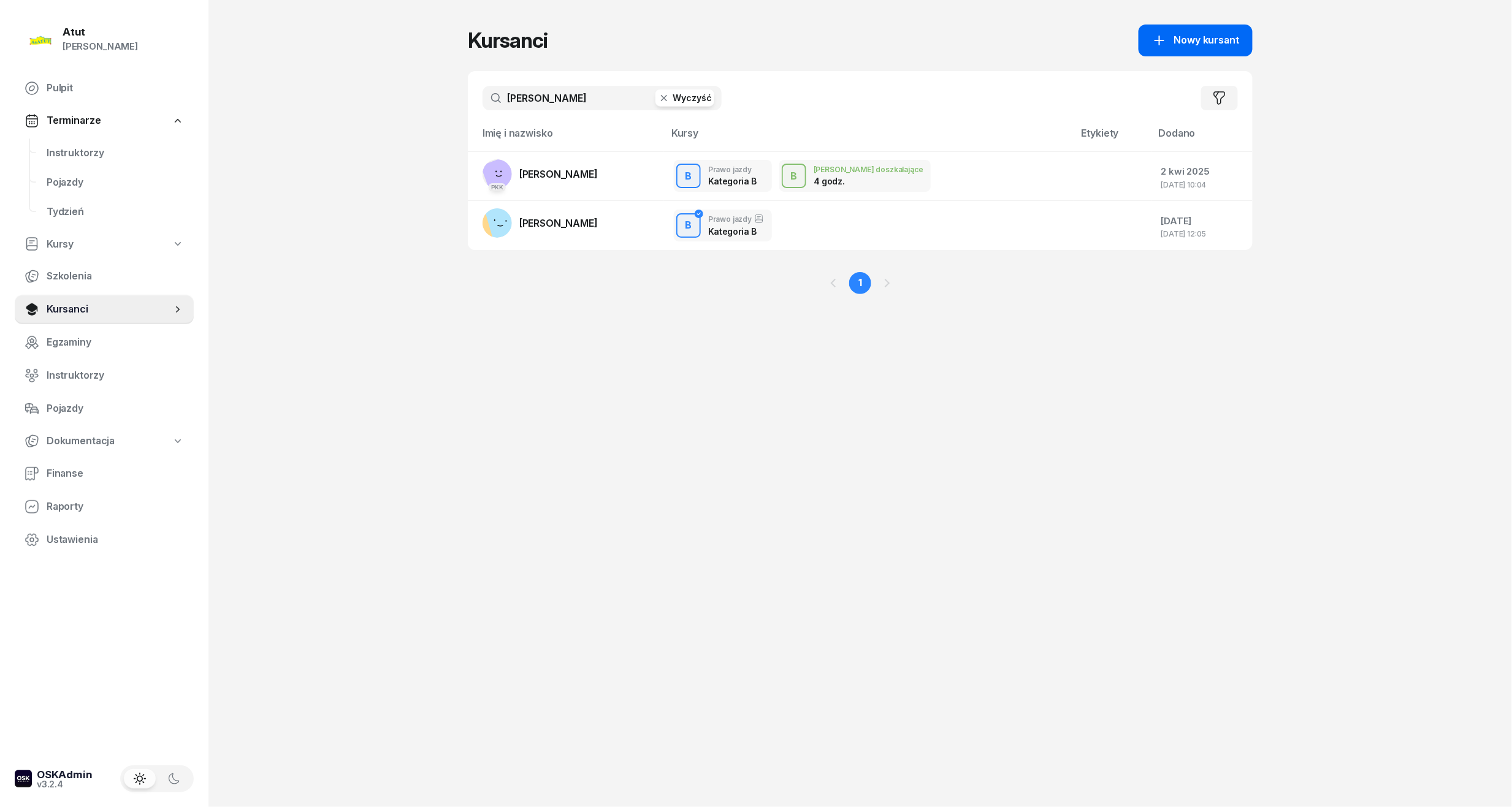
click at [1235, 50] on link "Nowy kursant" at bounding box center [1194, 40] width 114 height 32
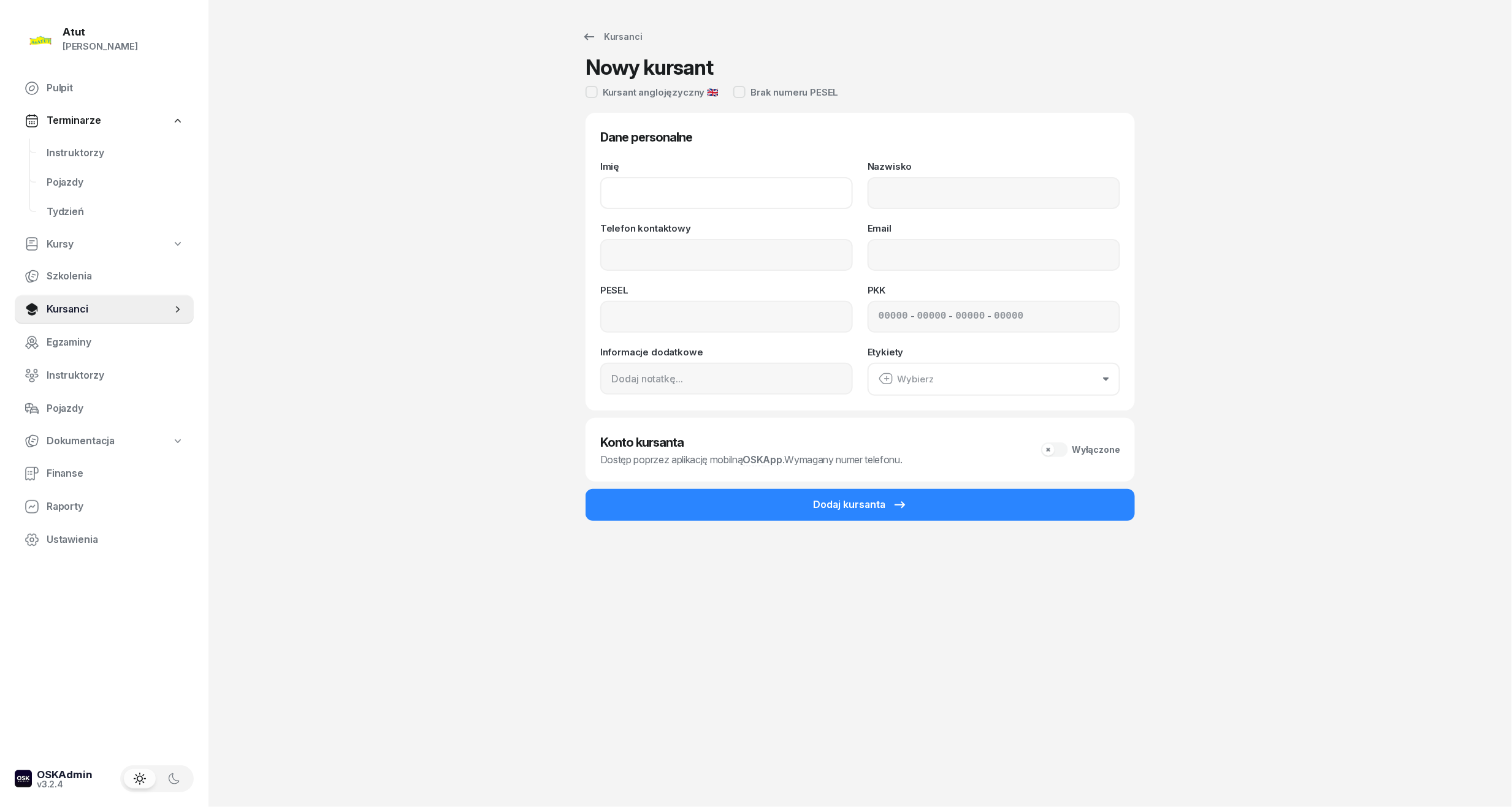
click at [691, 180] on input "Imię" at bounding box center [726, 192] width 252 height 32
type input "[PERSON_NAME]"
click at [673, 315] on input at bounding box center [726, 317] width 252 height 32
click at [677, 241] on input "Telefon kontaktowy" at bounding box center [726, 254] width 252 height 32
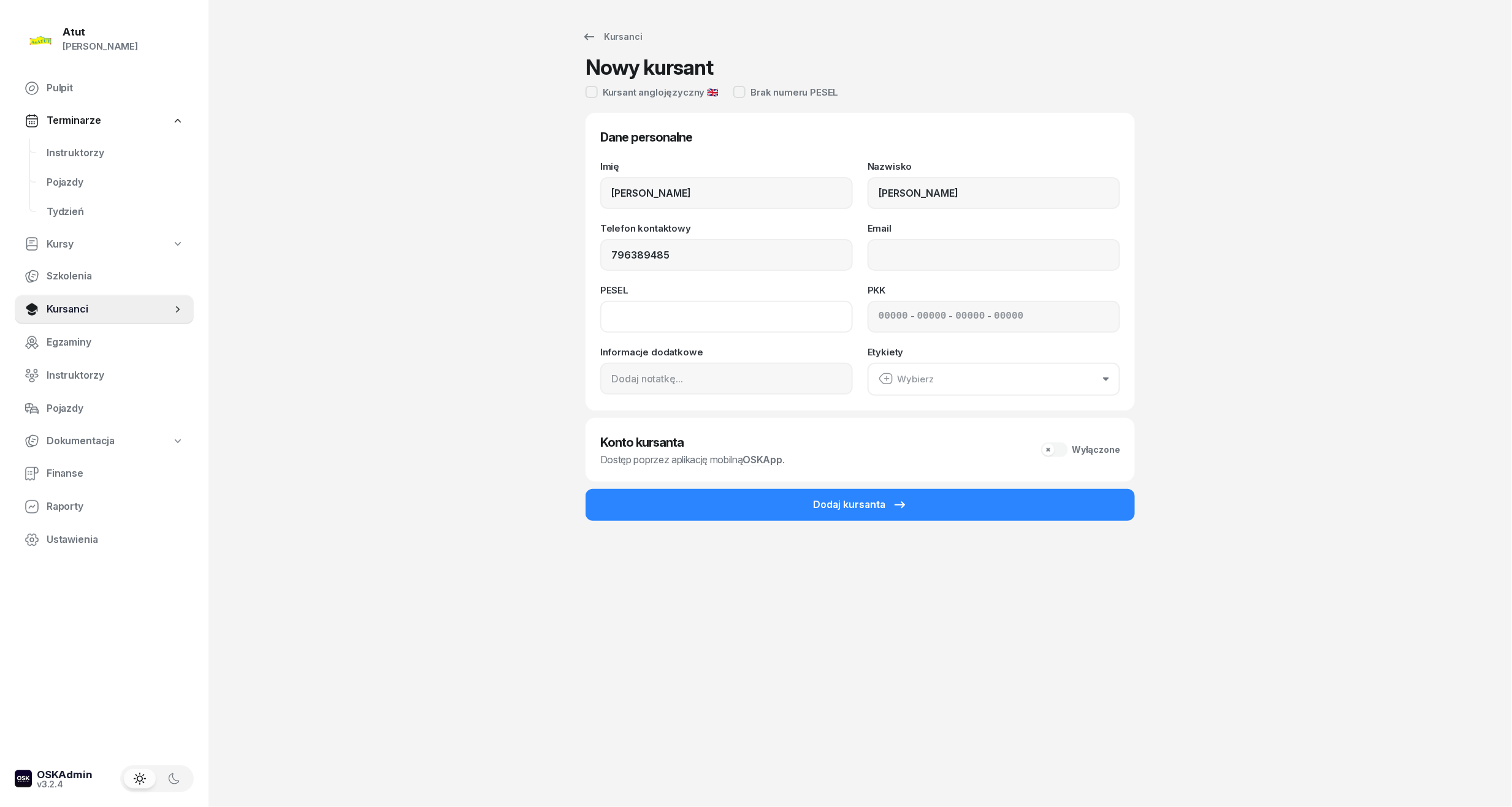
type input "796 389 485"
click at [610, 315] on input at bounding box center [726, 317] width 252 height 32
type input "86061316641"
click at [716, 383] on input at bounding box center [726, 379] width 252 height 32
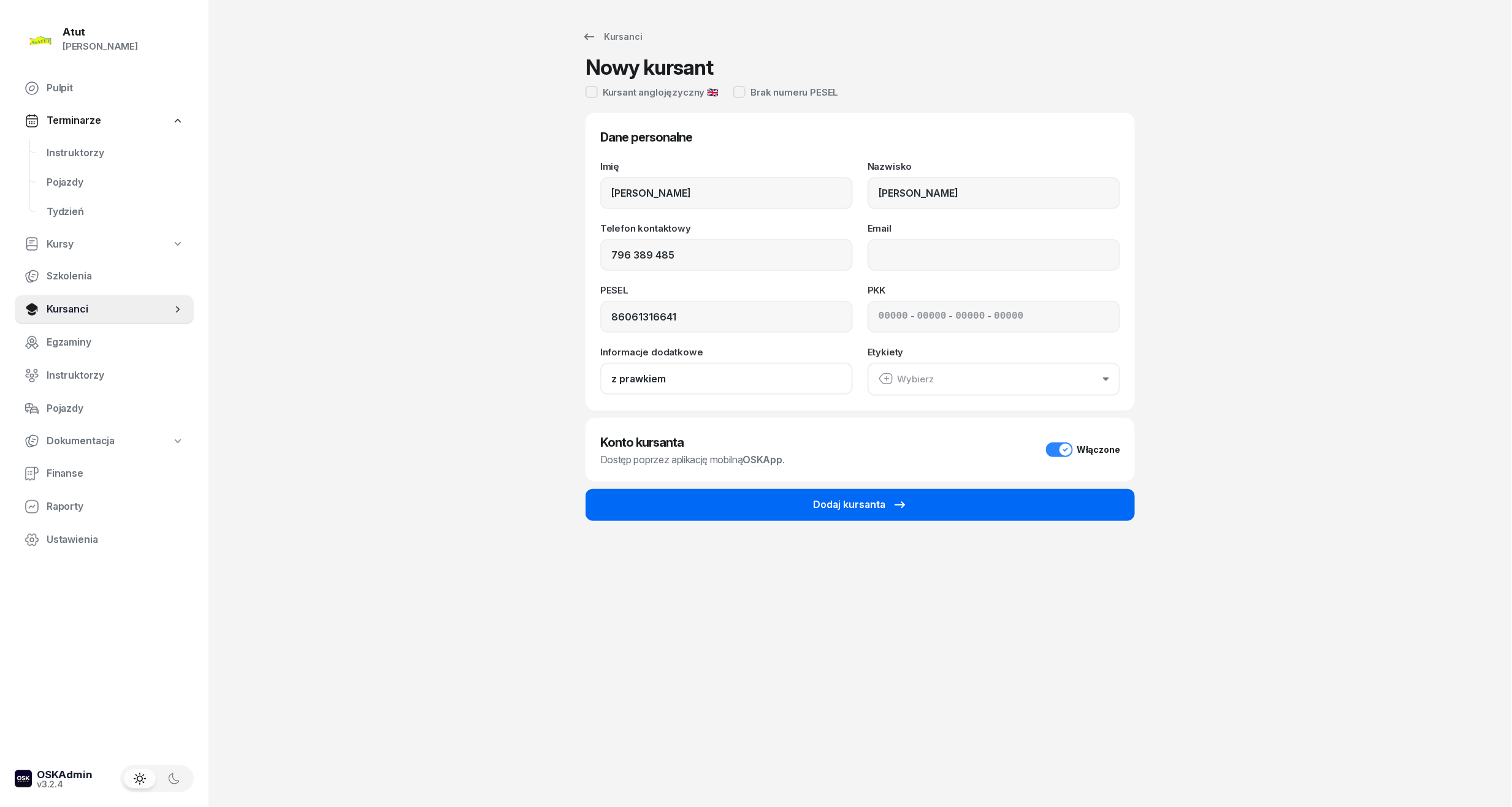
type input "z prawkiem"
click at [776, 496] on button "Dodaj kursanta" at bounding box center [860, 505] width 550 height 32
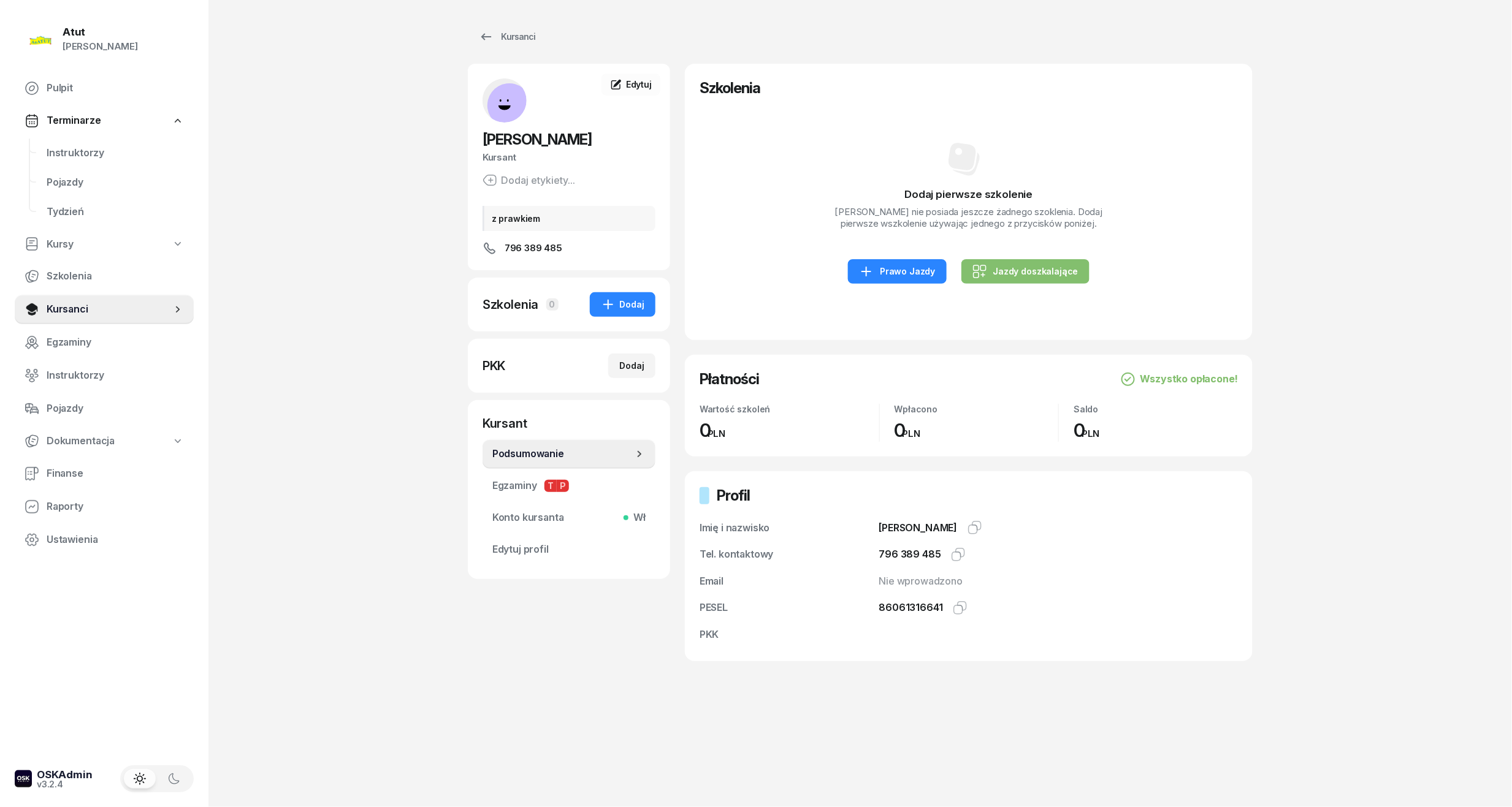
click at [1045, 269] on div "Dodaj pierwsze szkolenie [PERSON_NAME] nie posiada jeszcze żadnego szoklenia. D…" at bounding box center [968, 212] width 538 height 227
click at [1049, 277] on div "Jazdy doszkalające" at bounding box center [1025, 271] width 106 height 15
select select "B"
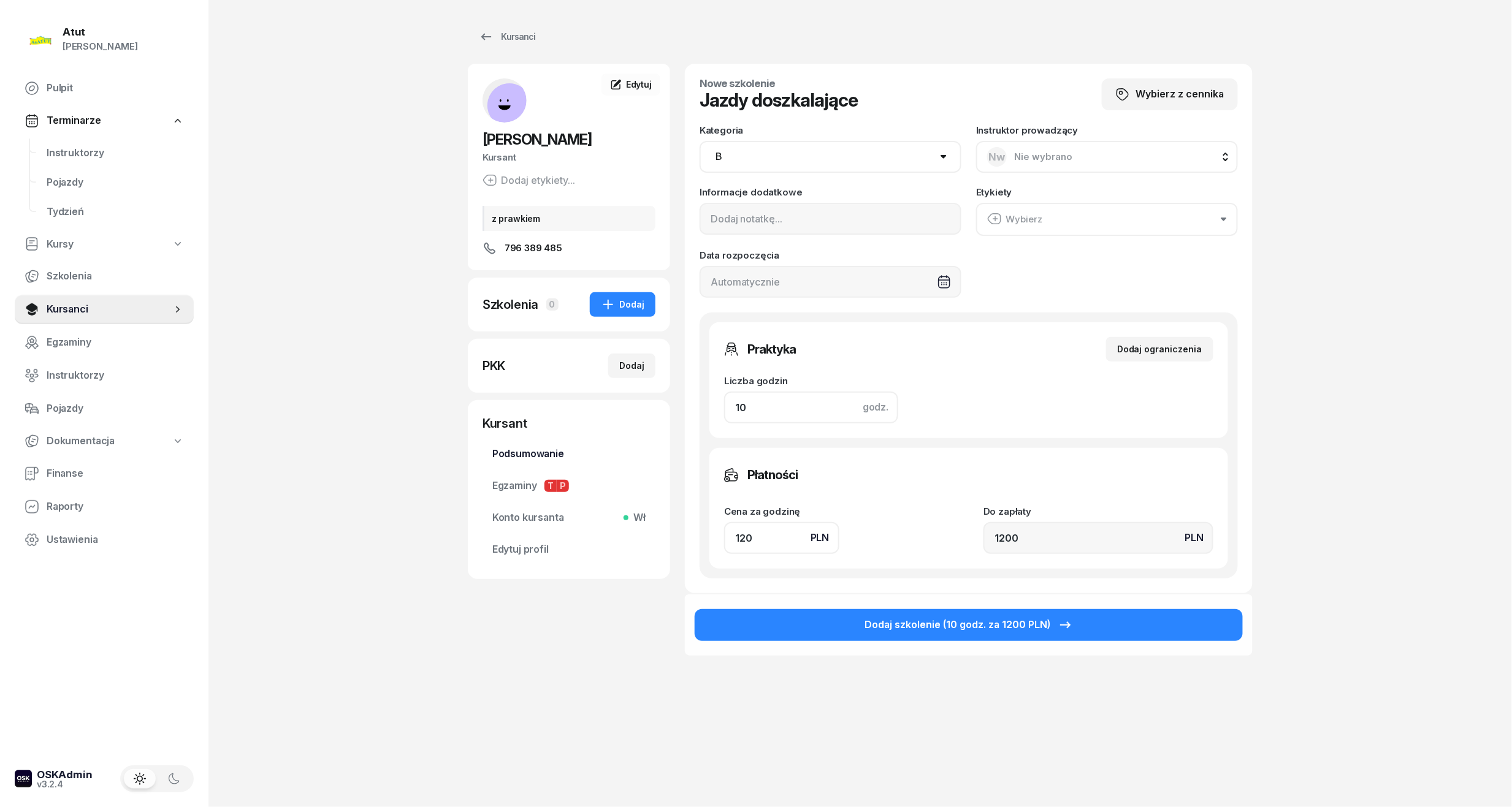
drag, startPoint x: 792, startPoint y: 391, endPoint x: 484, endPoint y: 461, distance: 315.9
click at [454, 442] on div "Atut [PERSON_NAME] Pulpit Terminarze Instruktorzy Pojazdy Tydzień Kursy Szkolen…" at bounding box center [756, 403] width 1512 height 807
type input "2"
type input "240"
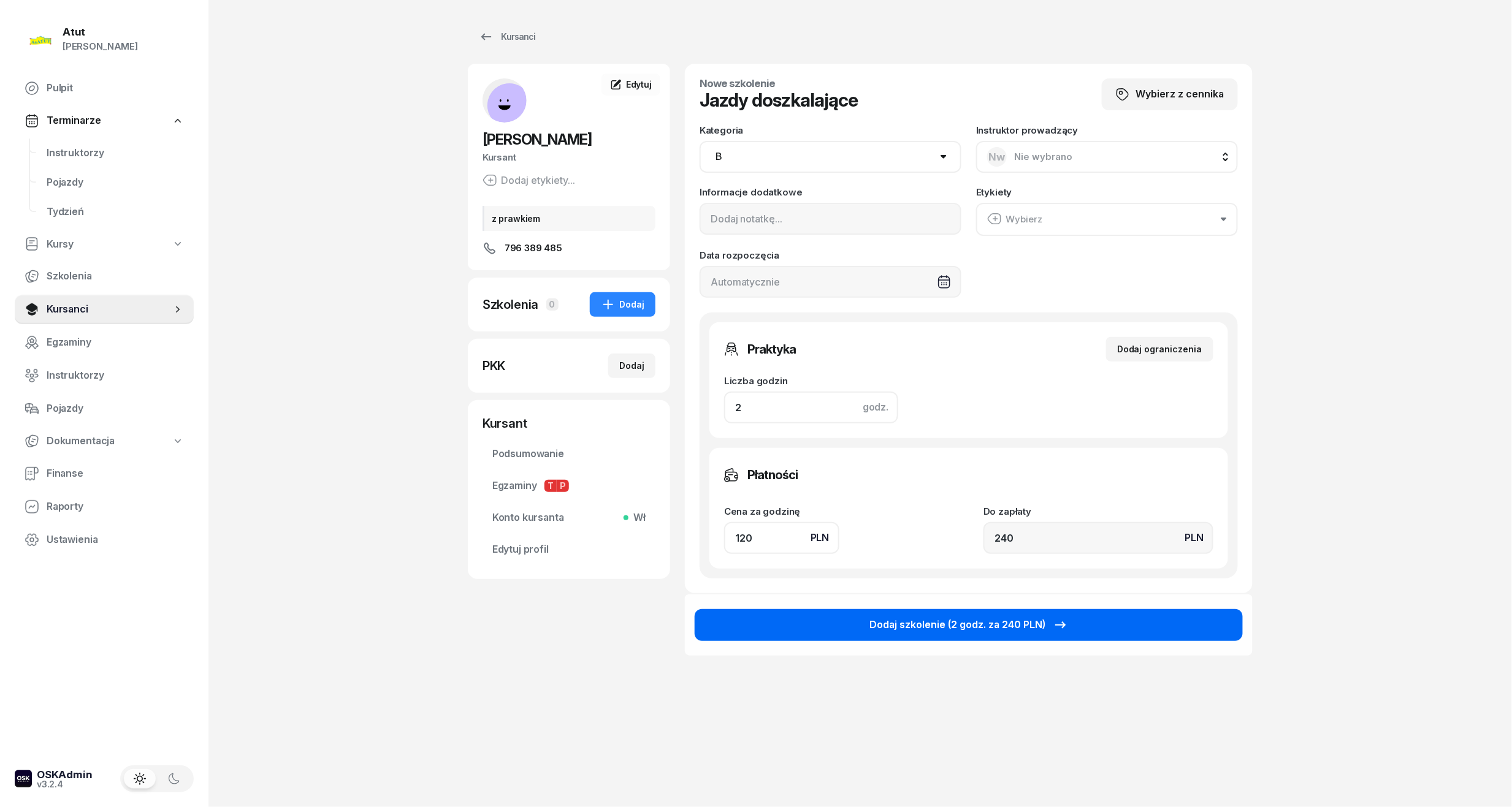
type input "2"
click at [989, 610] on button "Dodaj szkolenie (2 godz. za 240 PLN)" at bounding box center [968, 625] width 548 height 32
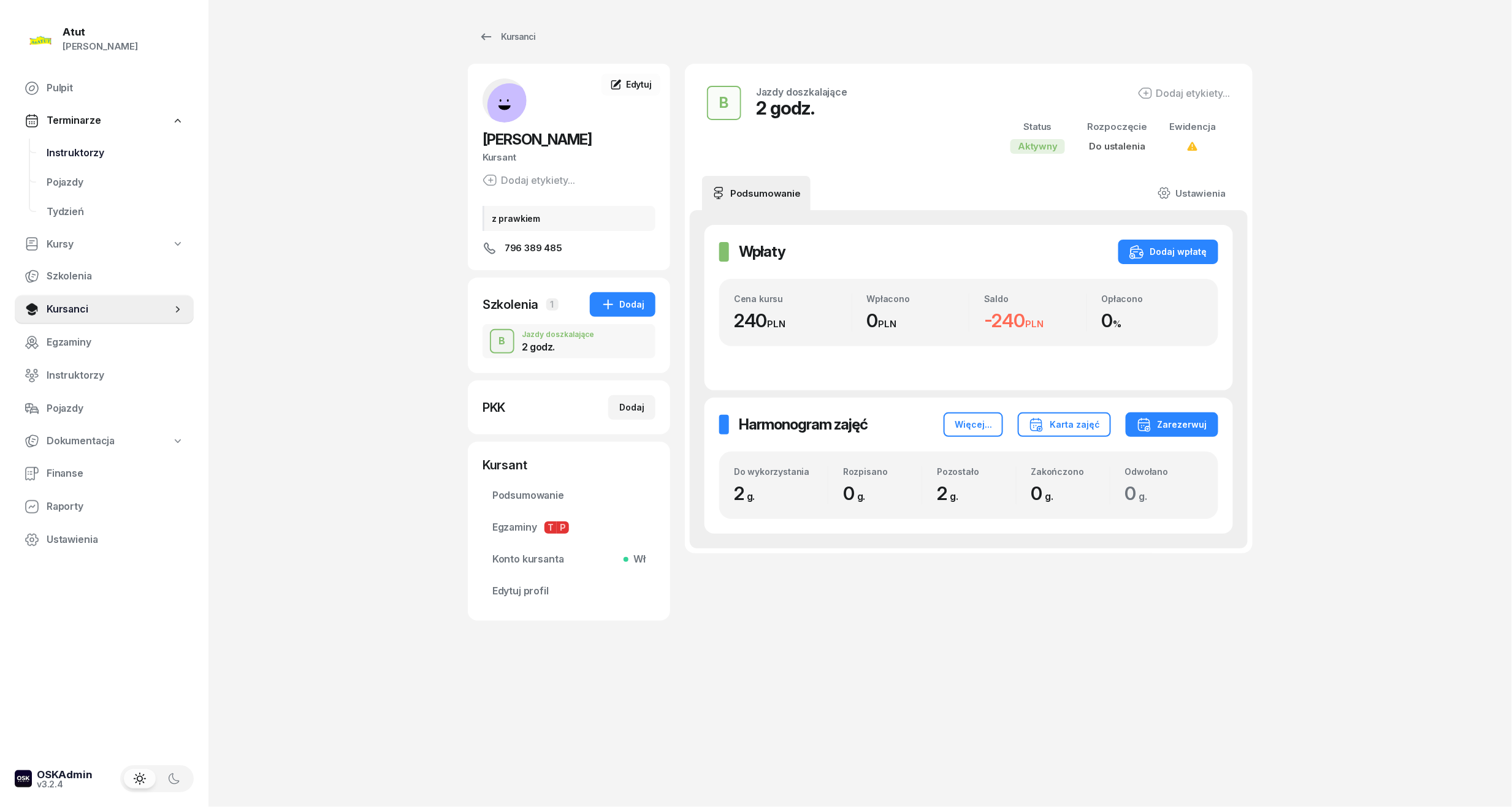
click at [74, 152] on span "Instruktorzy" at bounding box center [115, 153] width 137 height 16
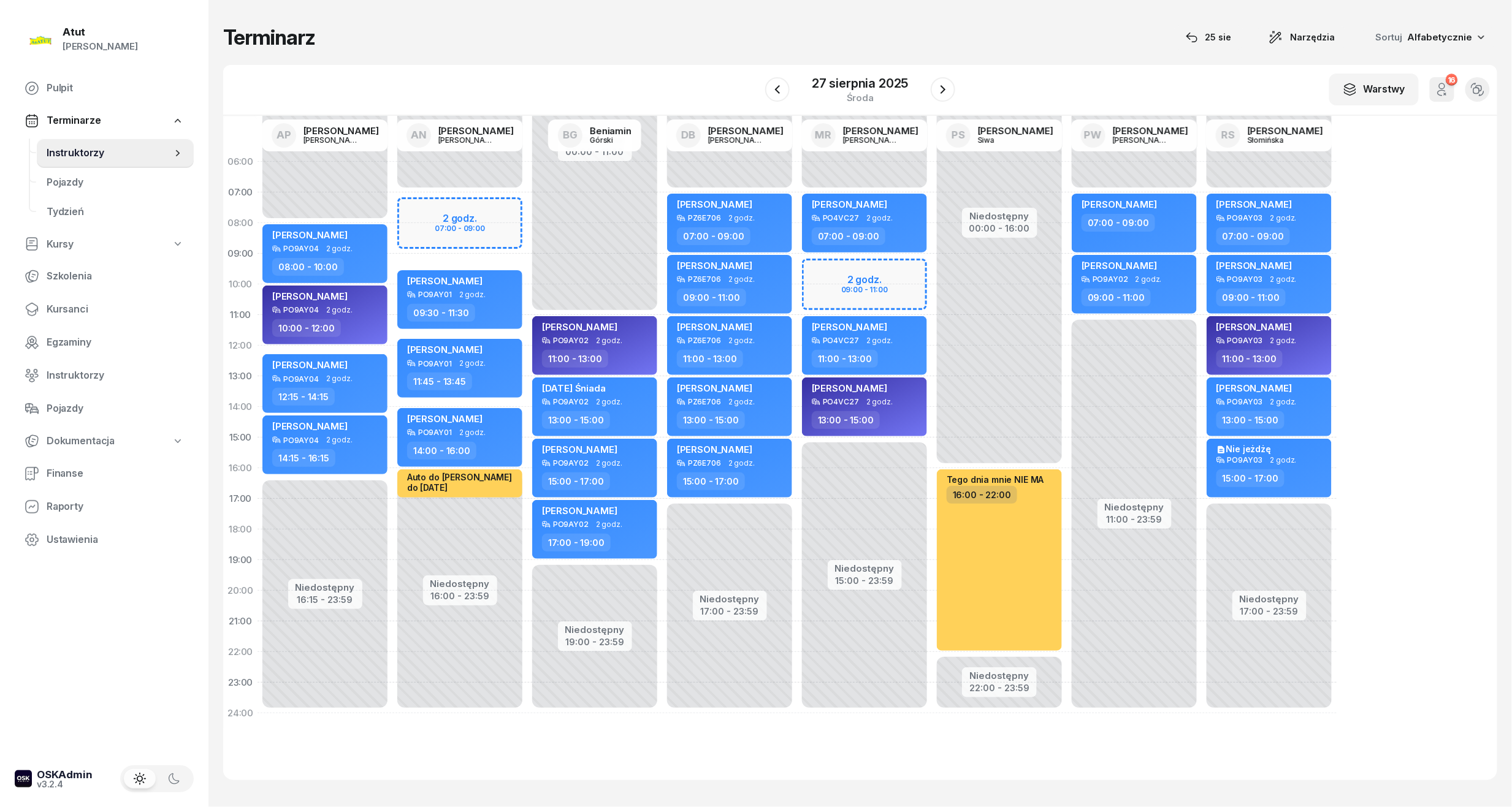
click at [932, 282] on div "Niedostępny 00:00 - 07:00 Niedostępny 15:00 - 23:59 2 godz. 09:00 - 11:00 my od…" at bounding box center [999, 438] width 135 height 583
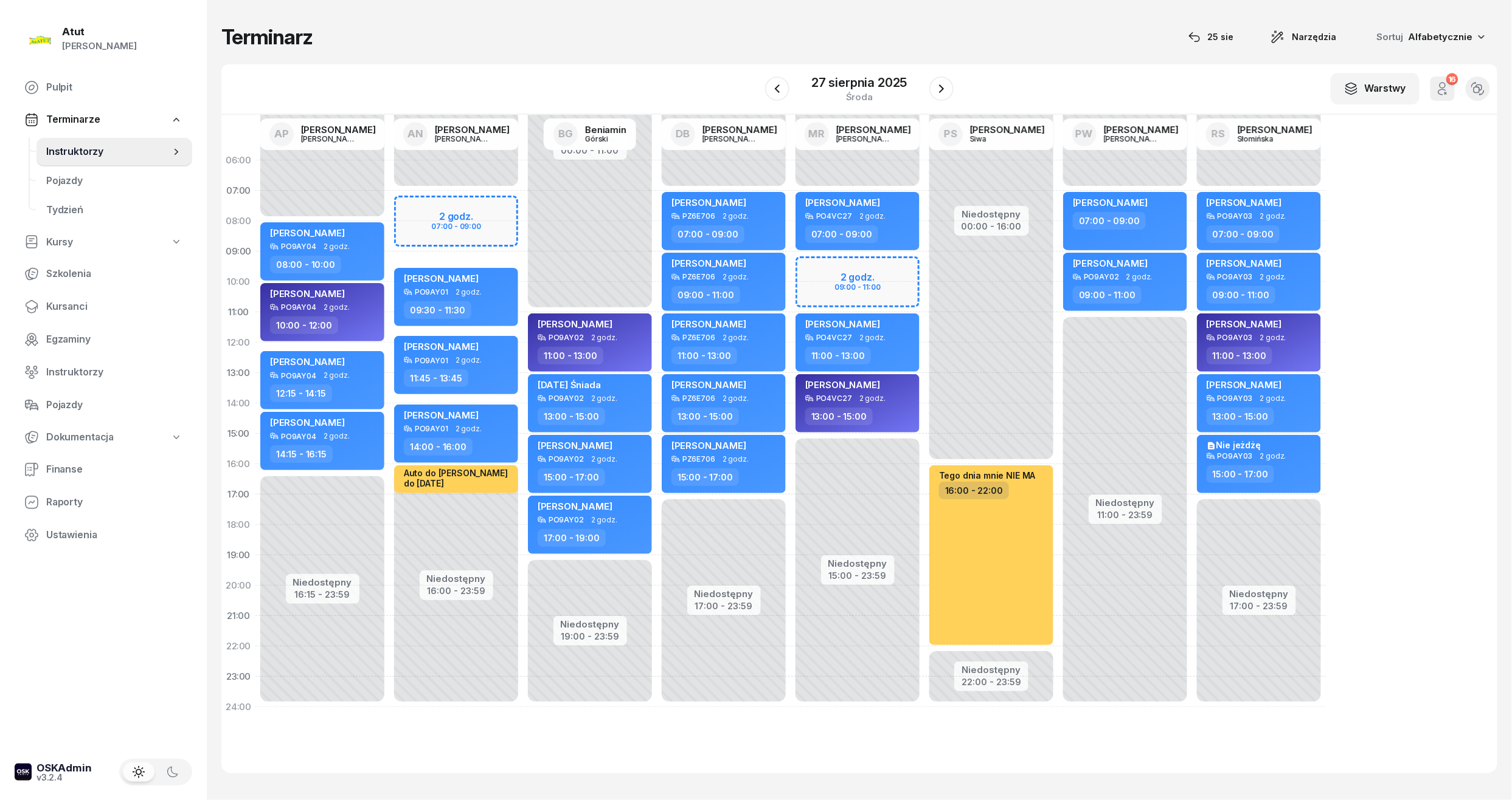
select select "09"
select select "11"
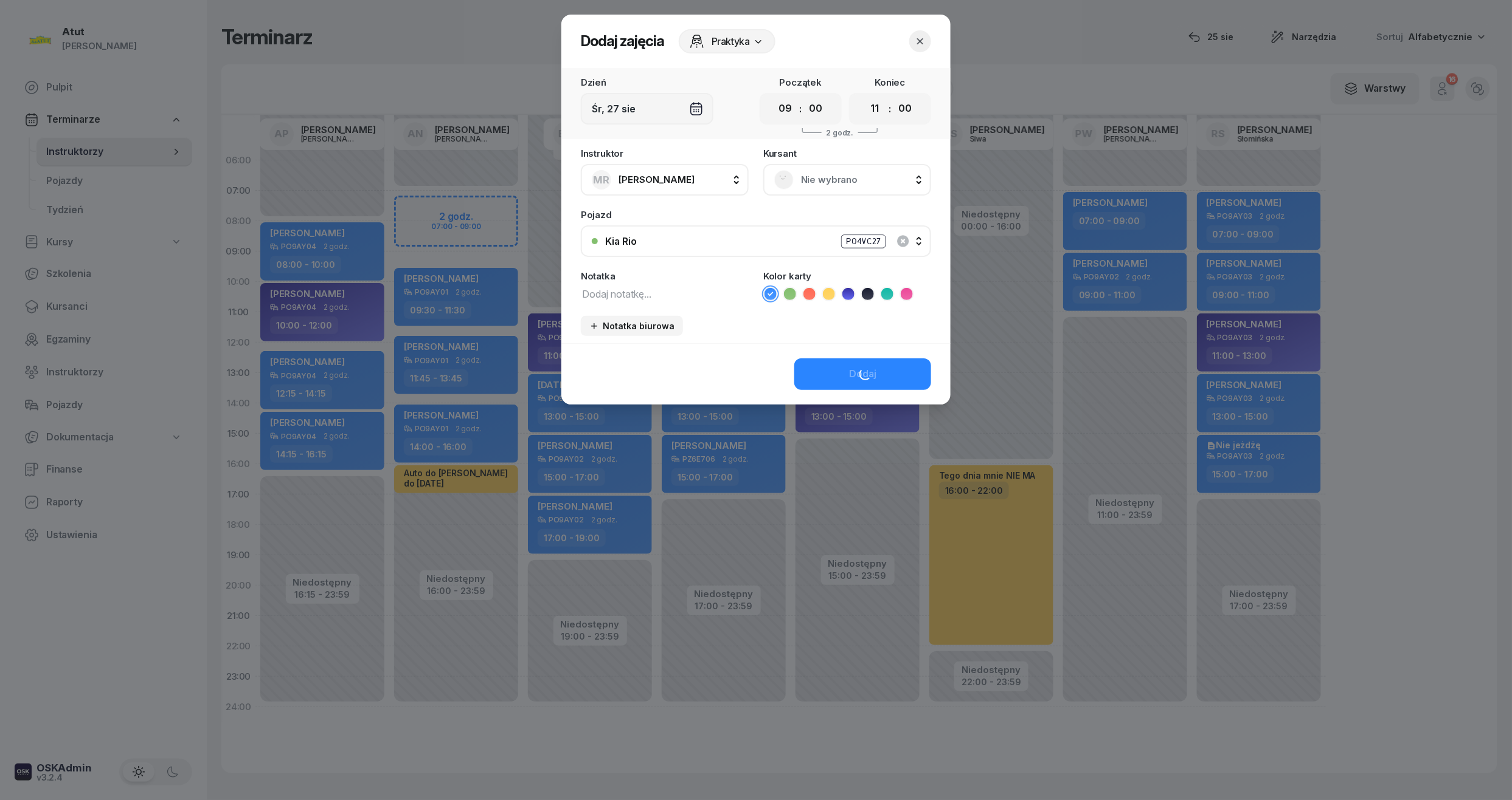
click at [832, 188] on div "Nie wybrano" at bounding box center [847, 180] width 146 height 19
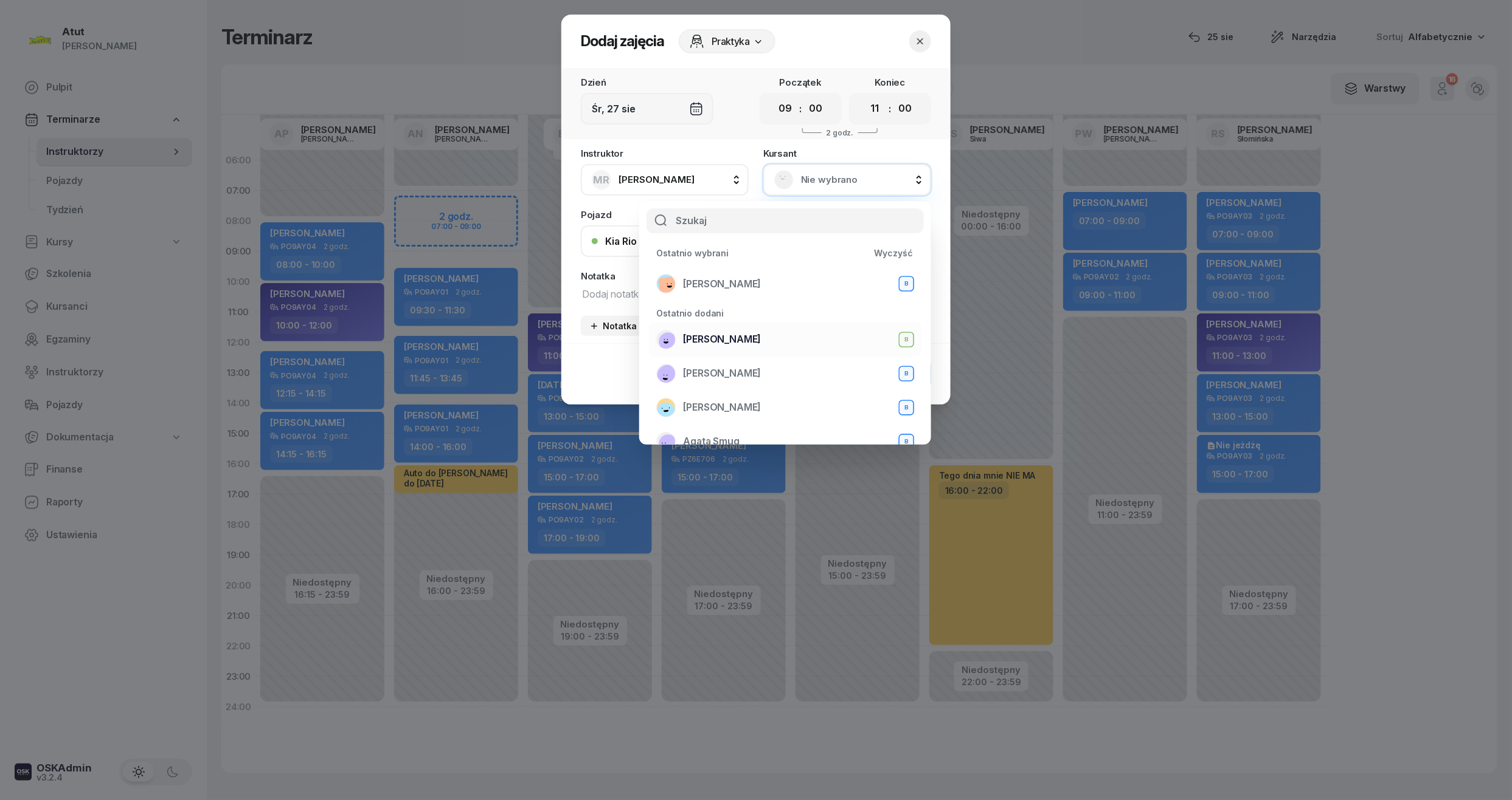
click at [755, 346] on span "[PERSON_NAME]" at bounding box center [721, 340] width 78 height 15
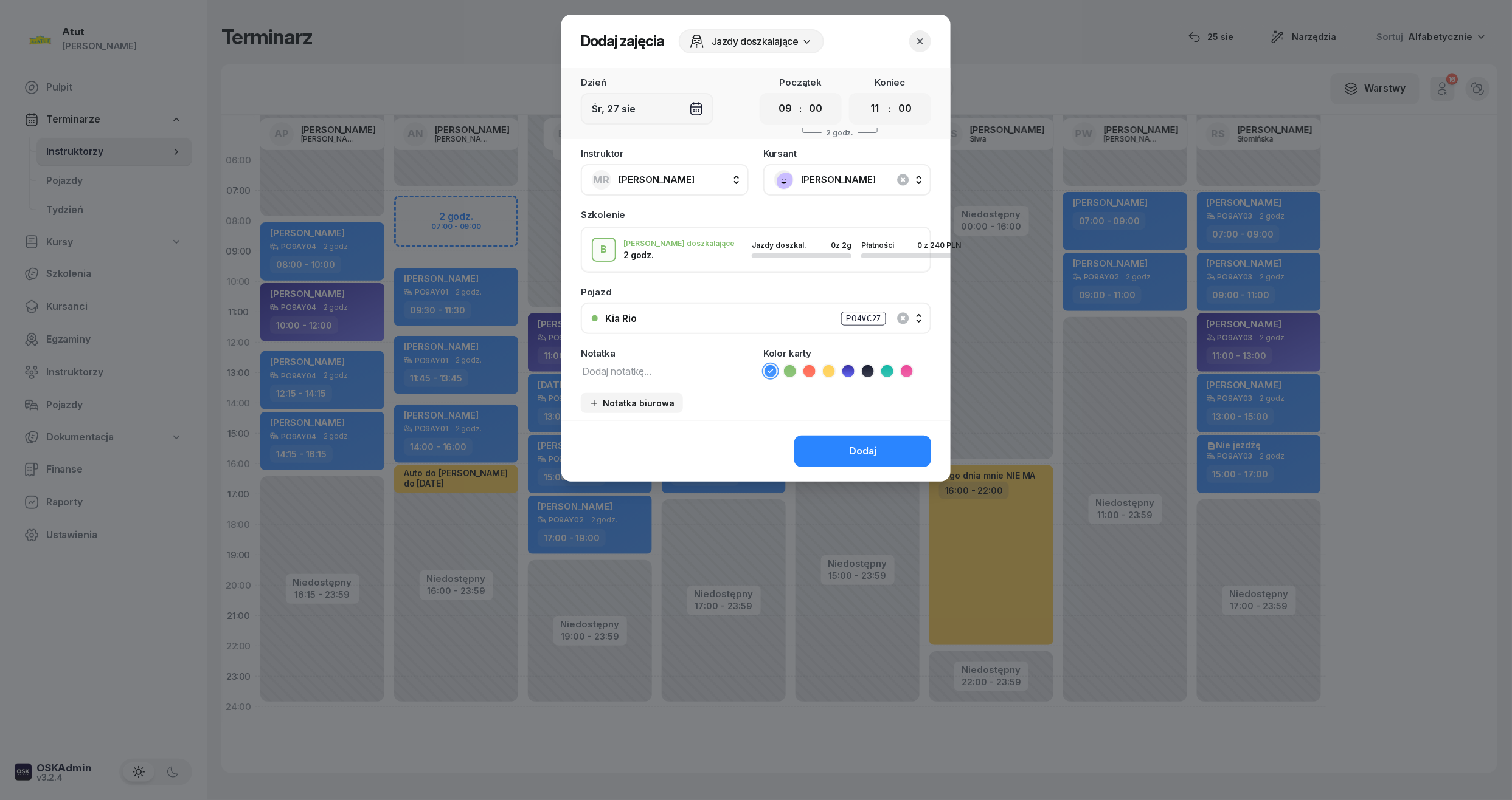
click at [811, 373] on icon at bounding box center [809, 371] width 13 height 13
click at [612, 370] on textarea at bounding box center [665, 371] width 168 height 15
type textarea "2/2 z prawkiem"
click at [867, 457] on div "Dodaj" at bounding box center [862, 452] width 27 height 15
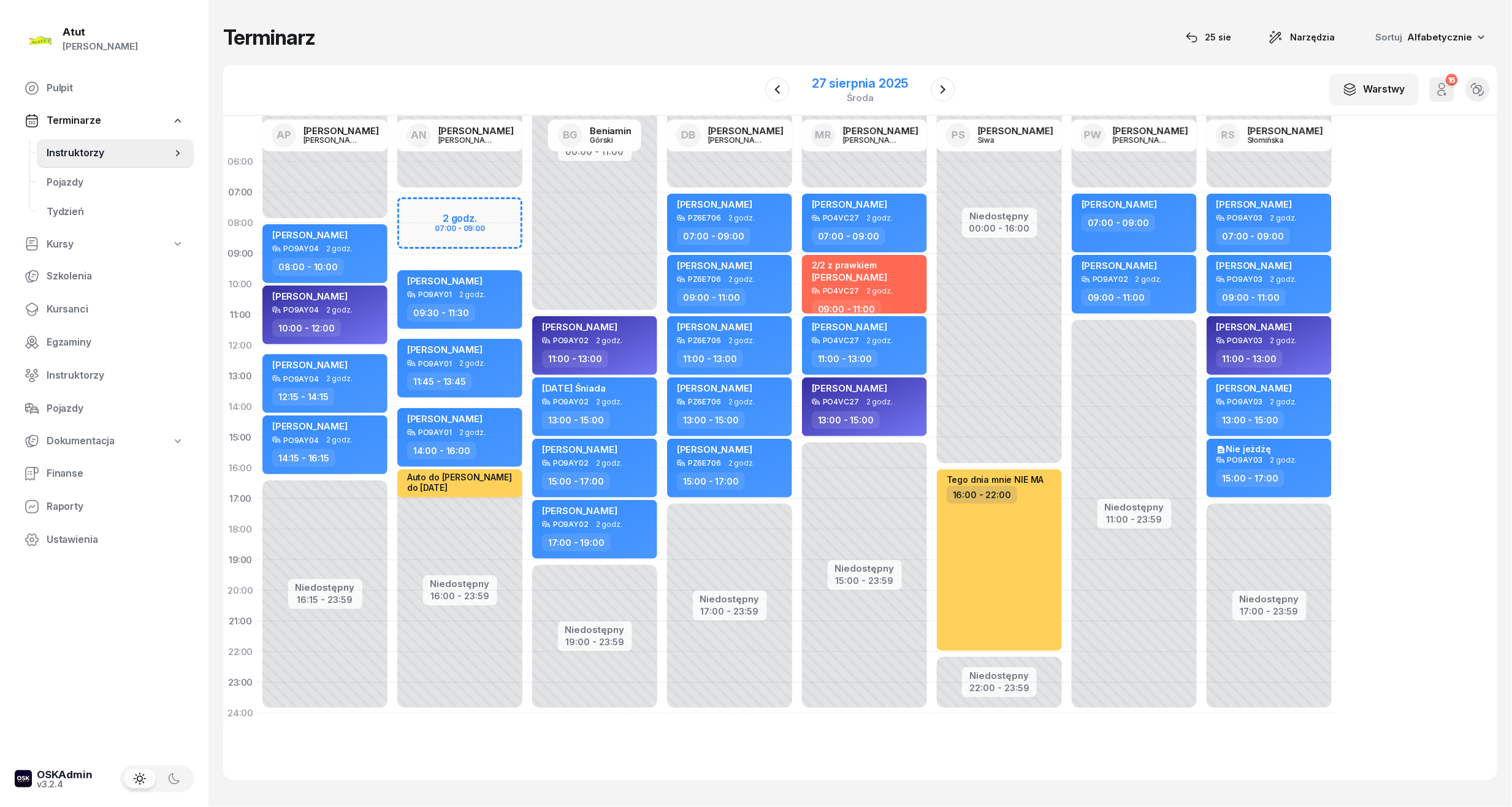
click at [858, 82] on div "27 sierpnia 2025" at bounding box center [859, 84] width 96 height 13
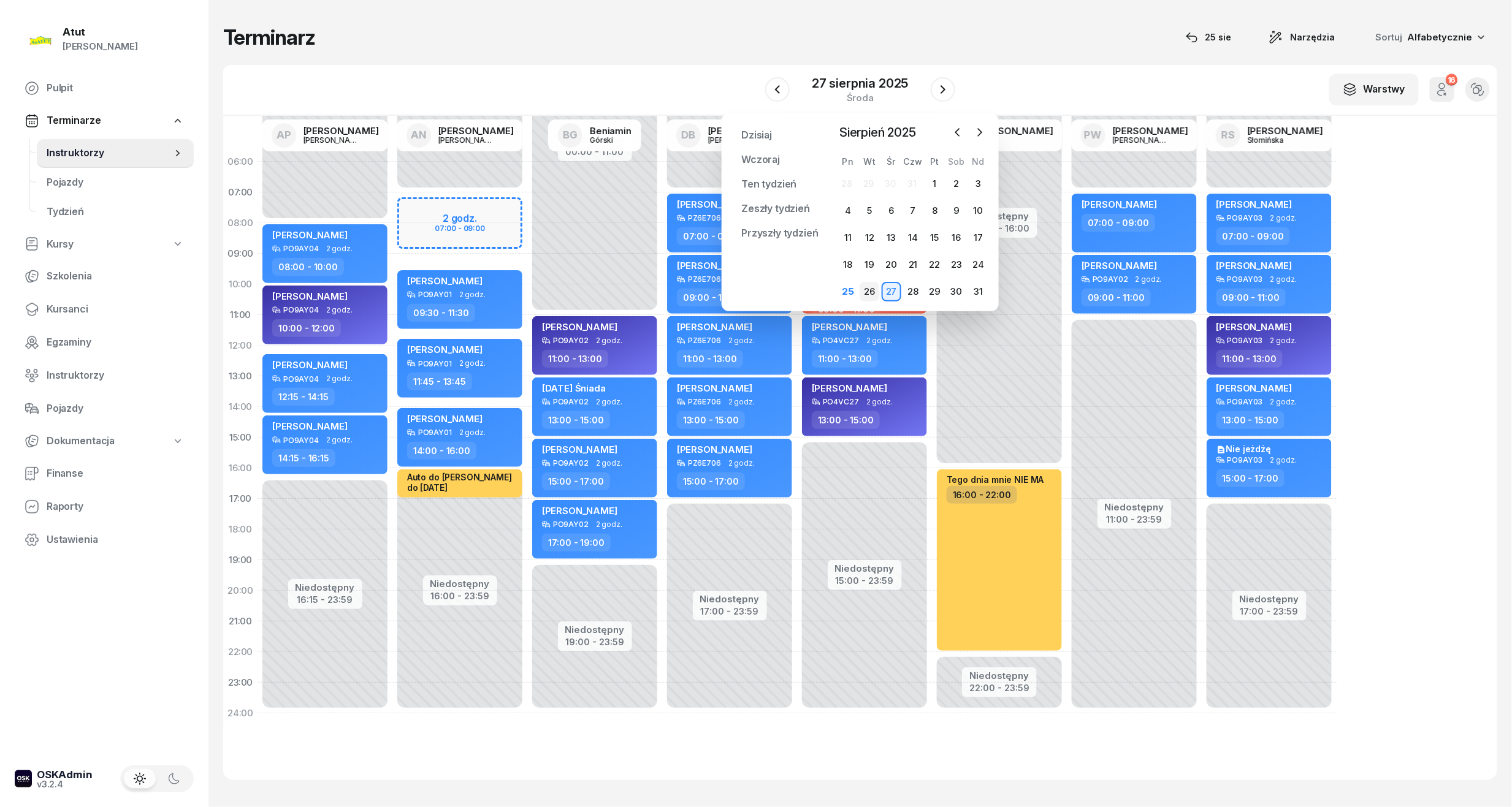
click at [876, 293] on div "26" at bounding box center [869, 291] width 19 height 19
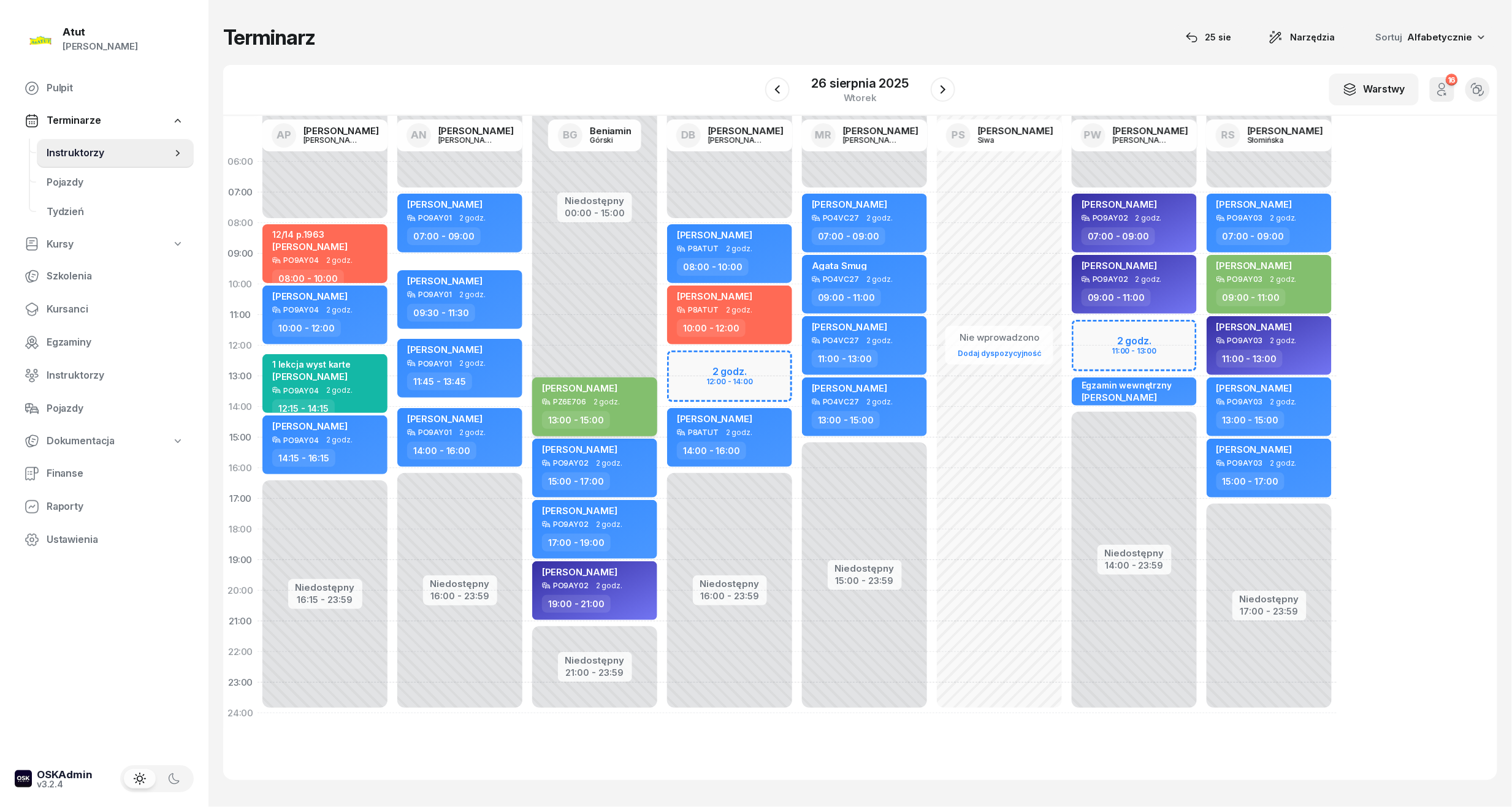
click at [570, 397] on div "[PERSON_NAME]" at bounding box center [580, 390] width 76 height 16
select select "13"
select select "15"
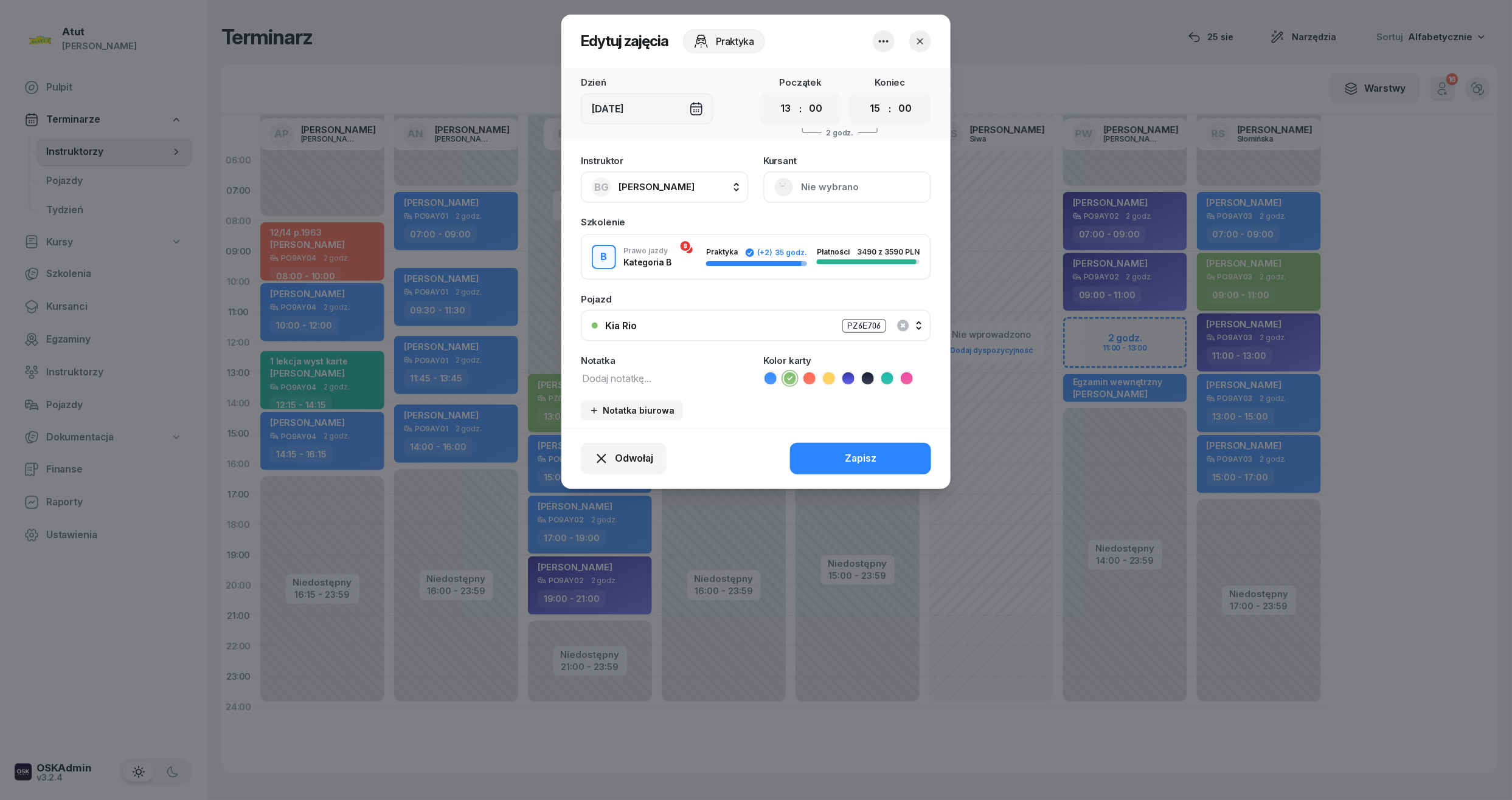
click at [818, 191] on button "Nie wybrano" at bounding box center [847, 187] width 168 height 32
click at [806, 234] on div "Otwórz profil" at bounding box center [801, 228] width 59 height 15
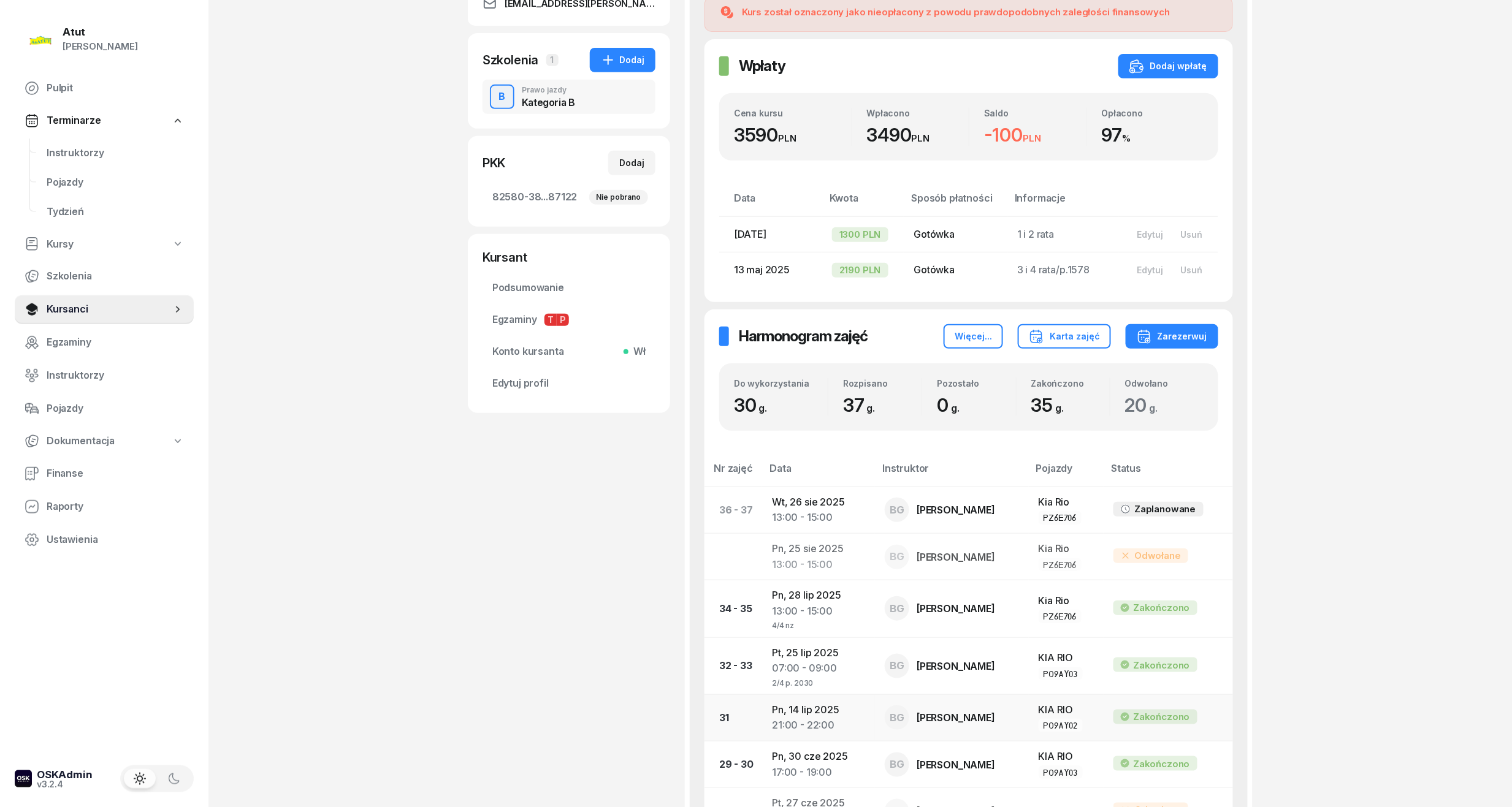
scroll to position [490, 0]
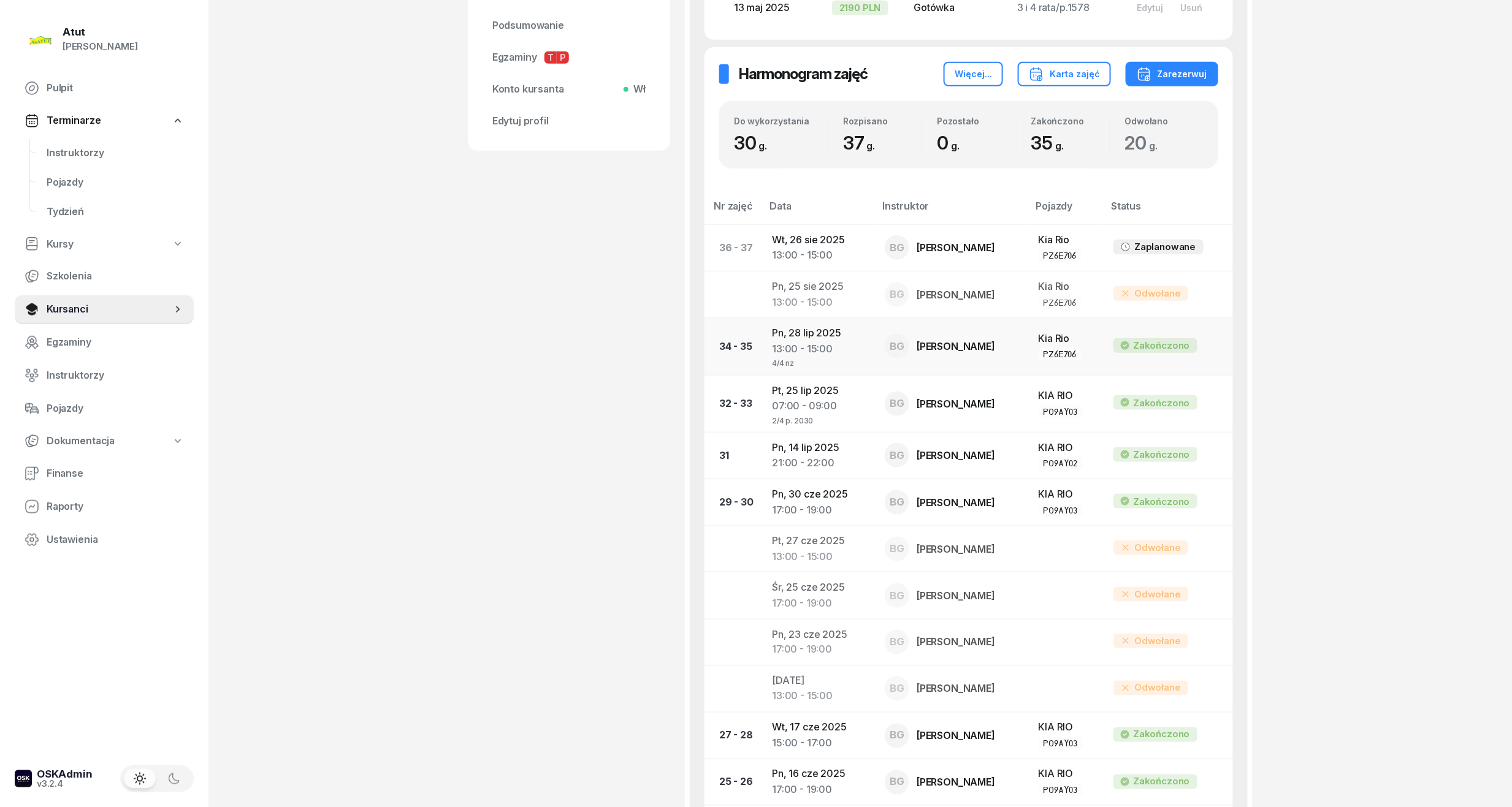
click at [803, 347] on div "13:00 - 15:00" at bounding box center [819, 350] width 93 height 16
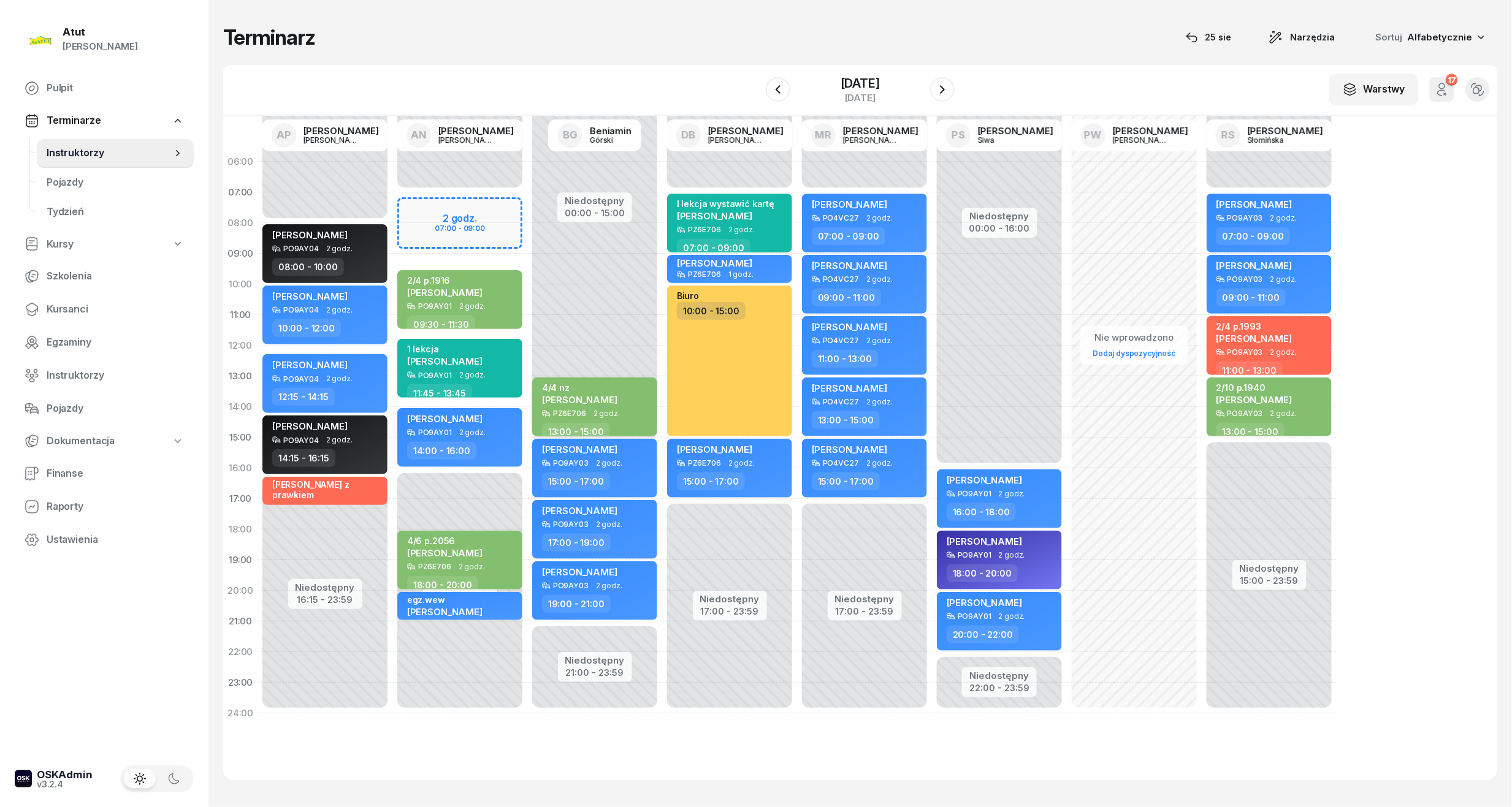
click at [615, 400] on div "4/4 nz [PERSON_NAME]" at bounding box center [595, 396] width 108 height 27
select select "13"
select select "15"
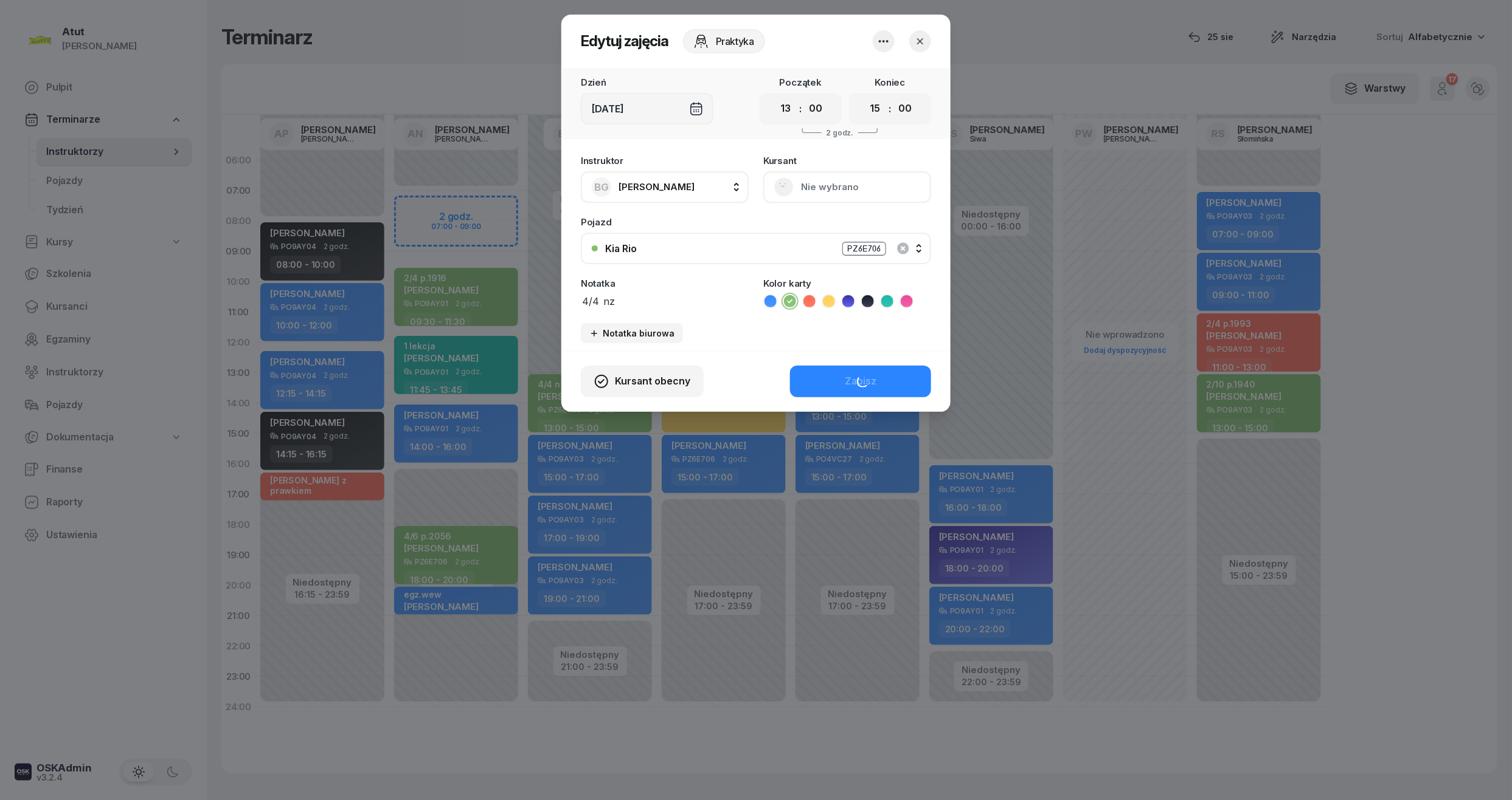
click at [644, 297] on textarea "4/4 nz" at bounding box center [665, 300] width 168 height 15
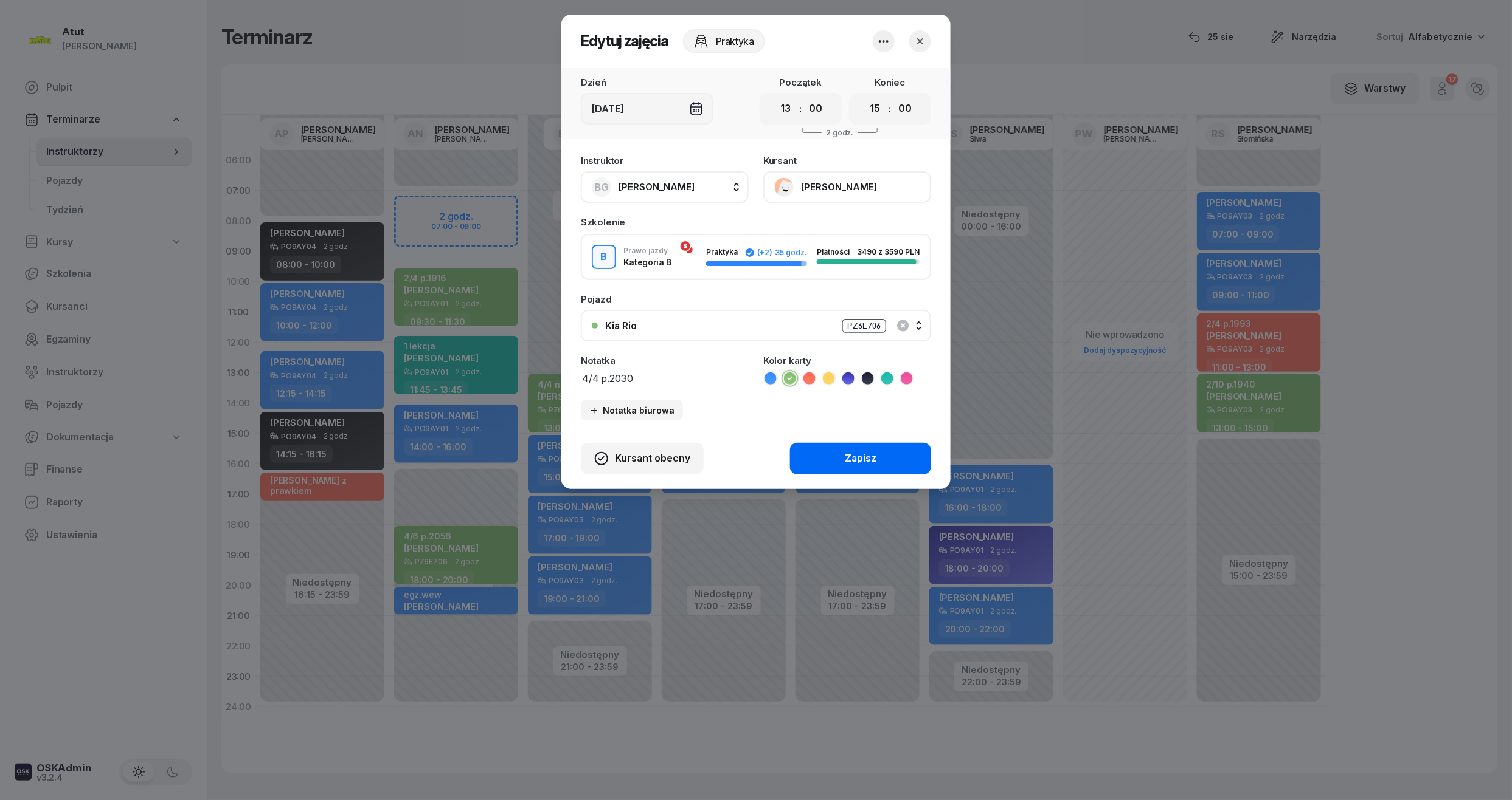
type textarea "4/4 p.2030"
click at [884, 449] on button "Zapisz" at bounding box center [860, 458] width 141 height 32
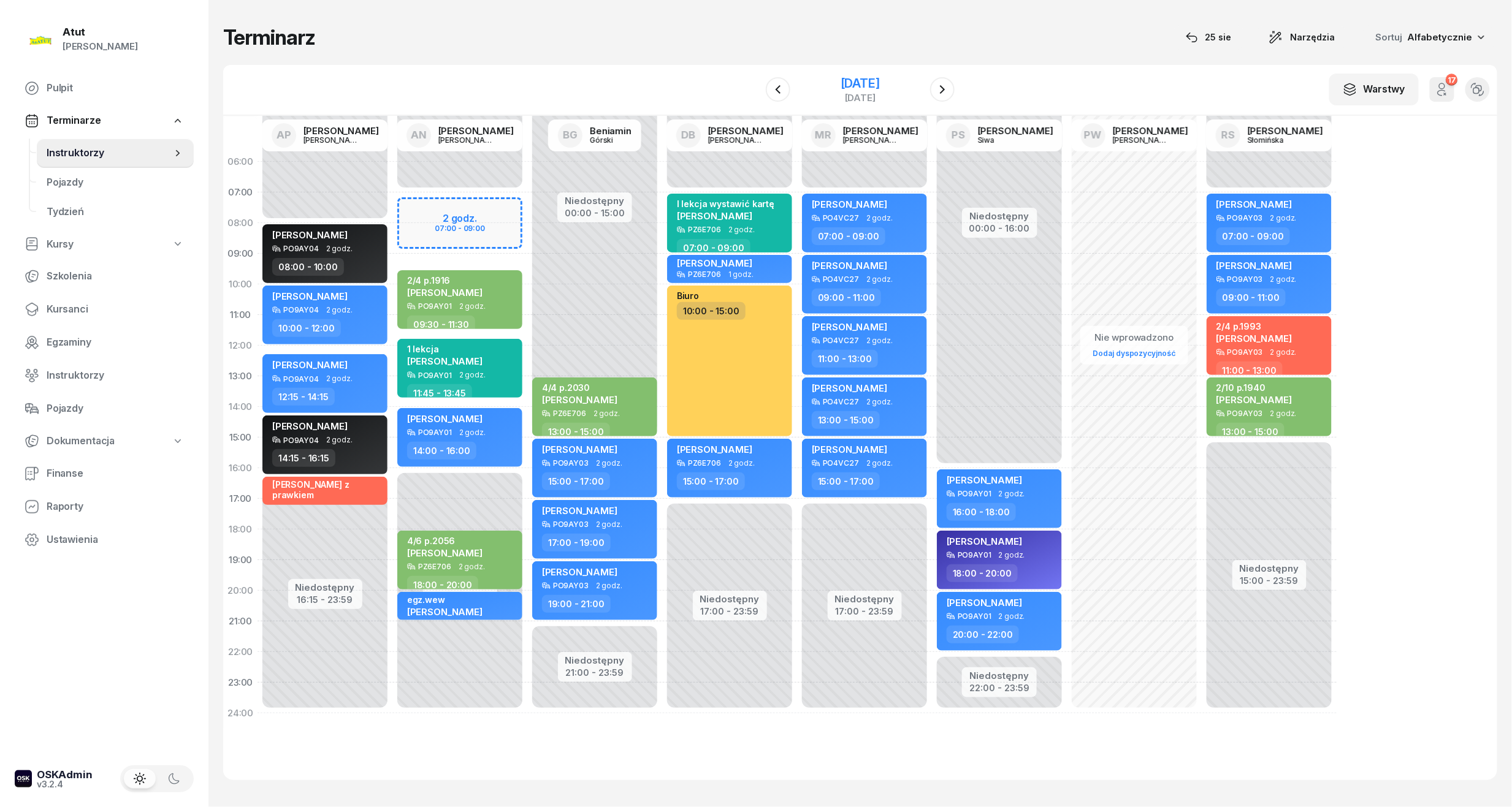
click at [844, 79] on div "[DATE]" at bounding box center [860, 84] width 39 height 13
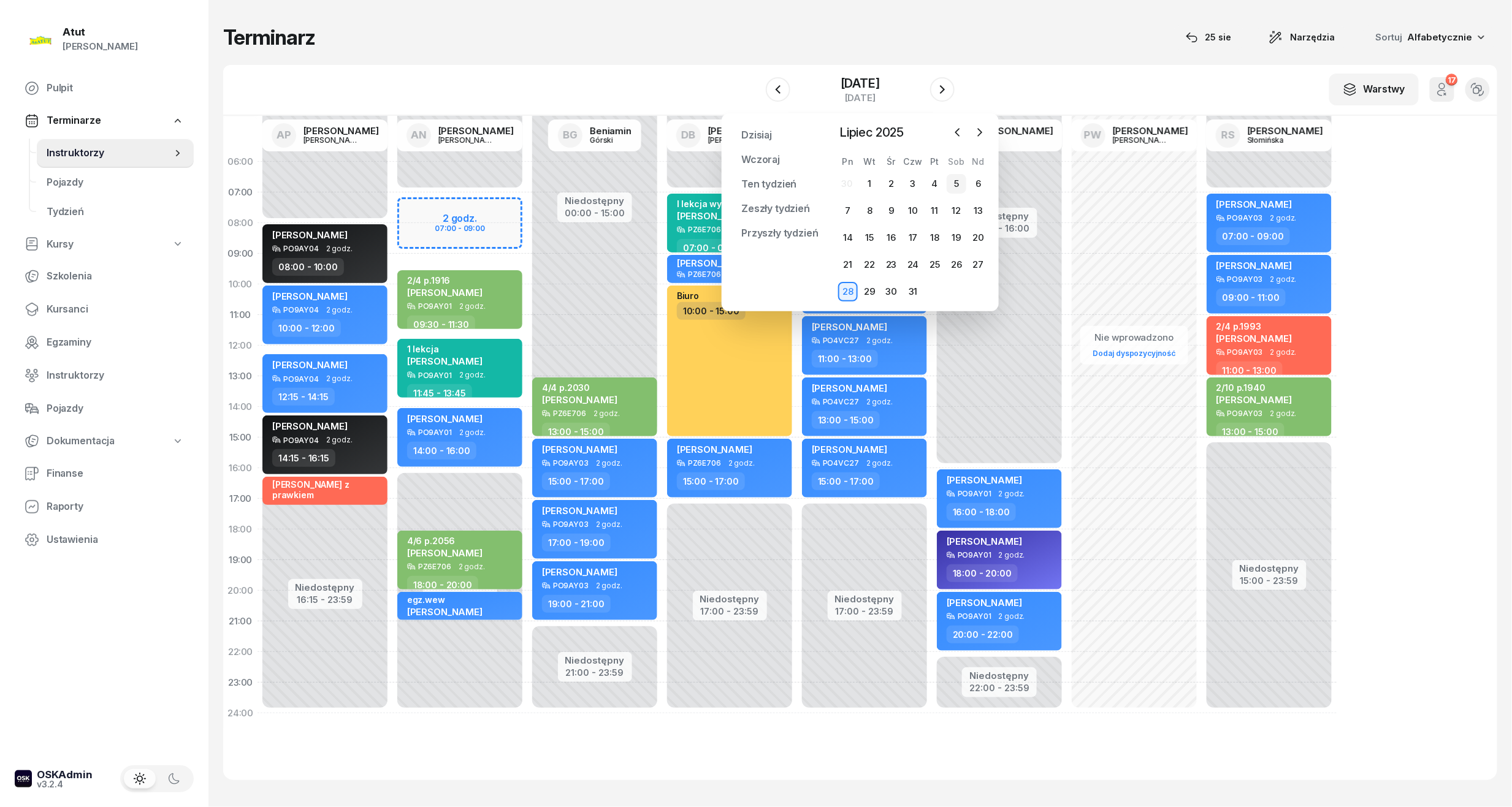
drag, startPoint x: 982, startPoint y: 131, endPoint x: 953, endPoint y: 174, distance: 51.9
click at [982, 131] on icon "button" at bounding box center [980, 132] width 13 height 13
click at [848, 270] on div "18" at bounding box center [848, 265] width 19 height 19
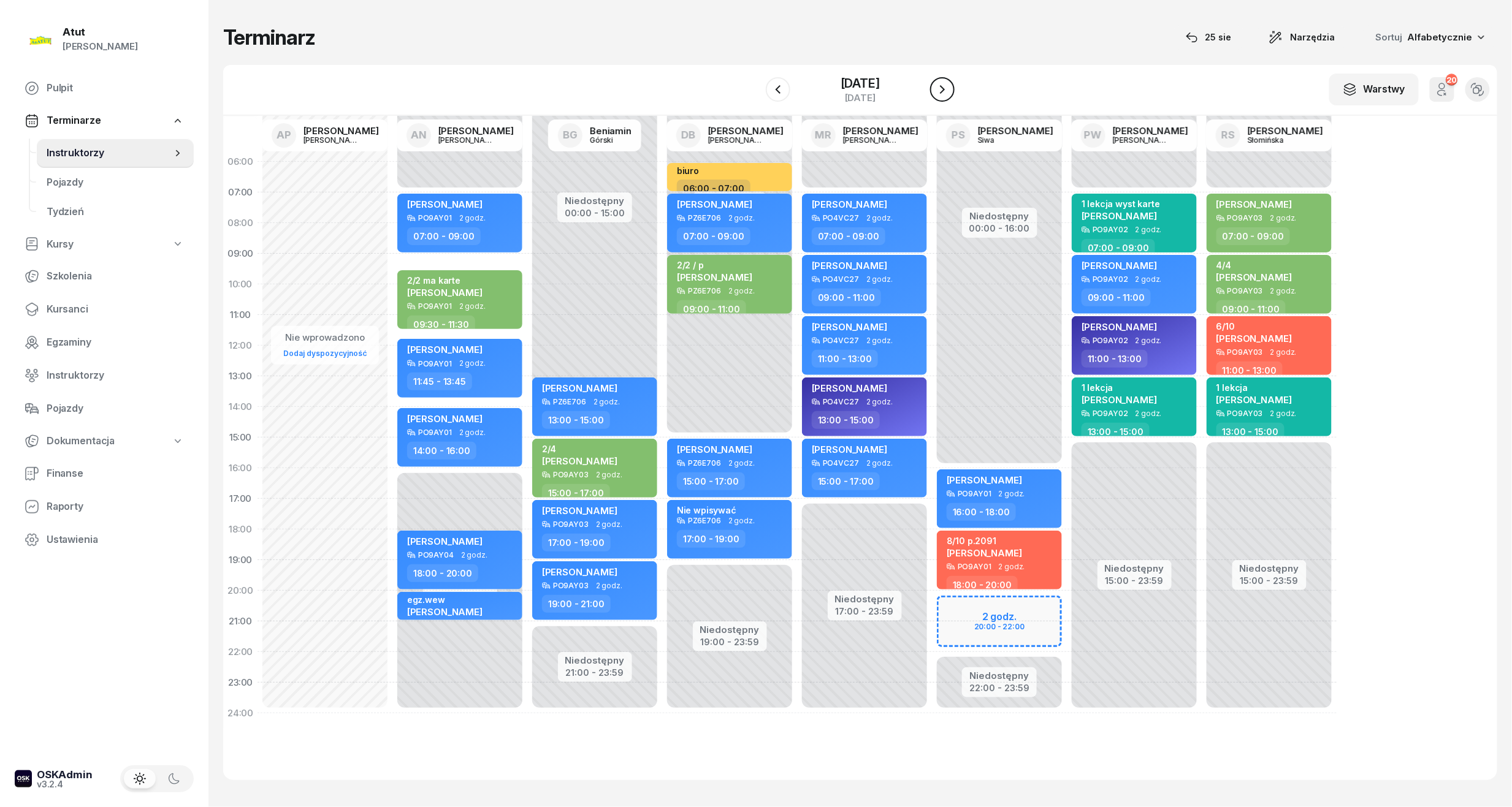
click at [932, 85] on button "button" at bounding box center [942, 89] width 24 height 24
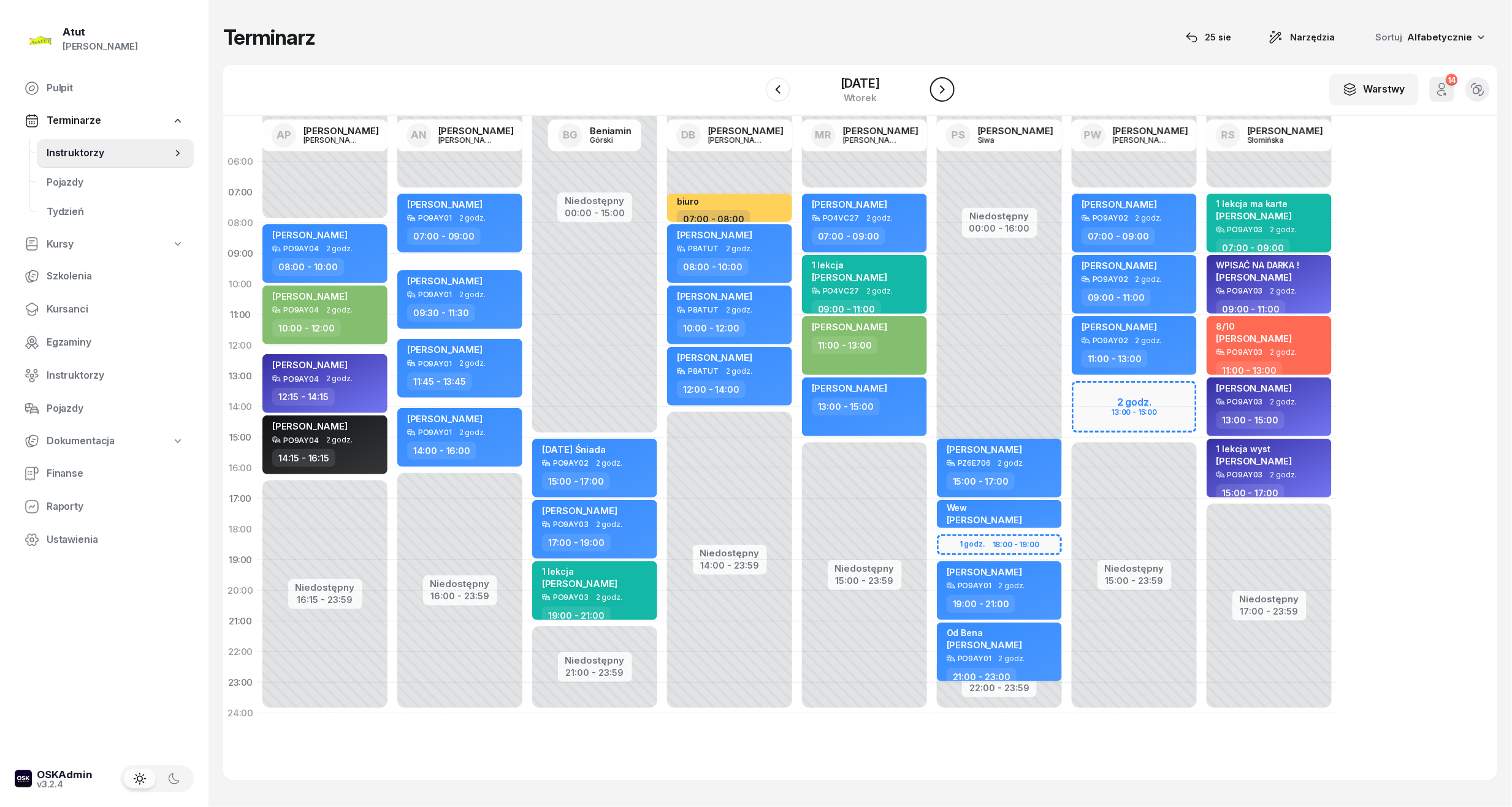
click at [935, 94] on icon "button" at bounding box center [942, 89] width 15 height 15
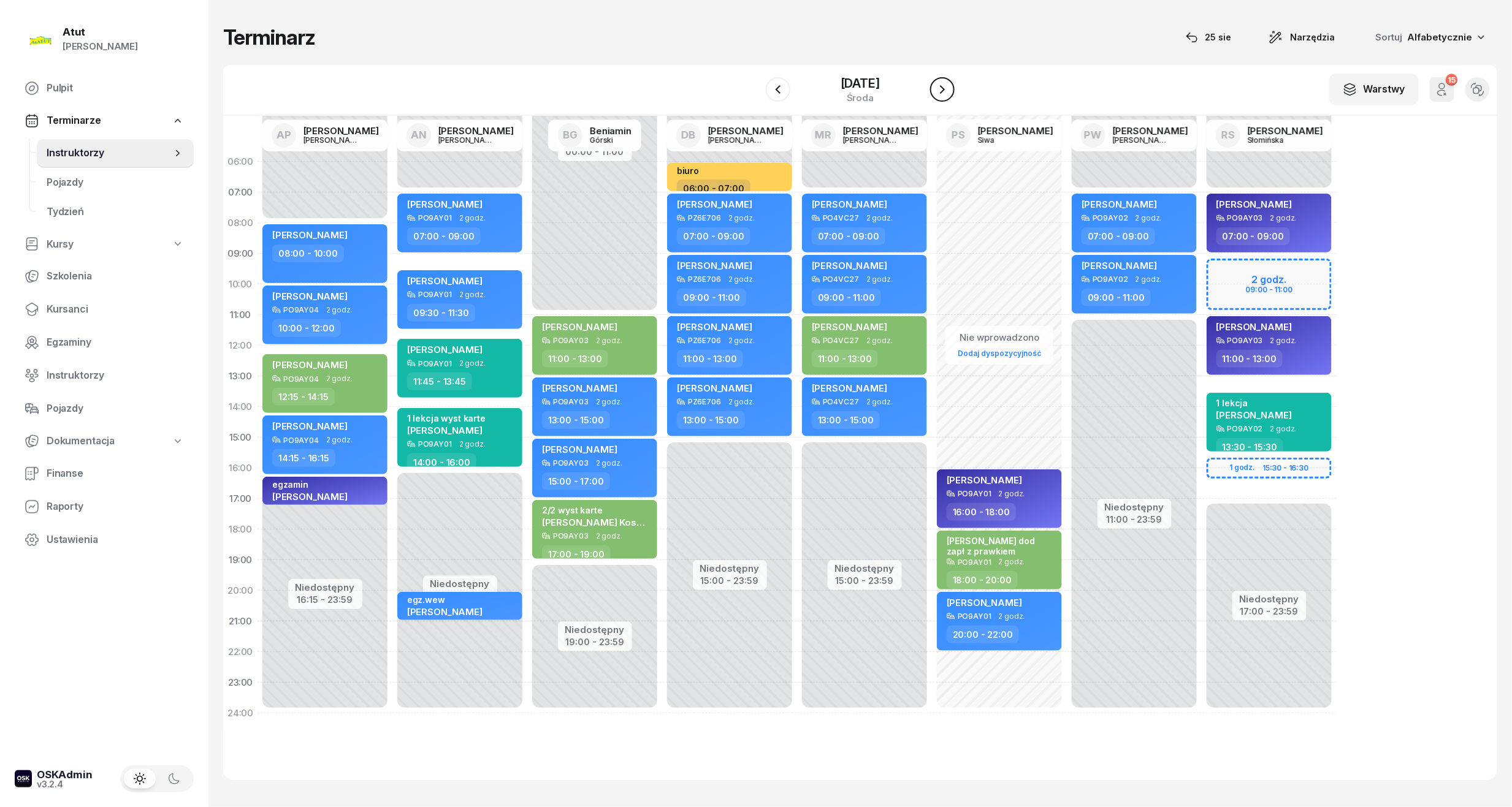
click at [940, 90] on icon "button" at bounding box center [942, 89] width 15 height 15
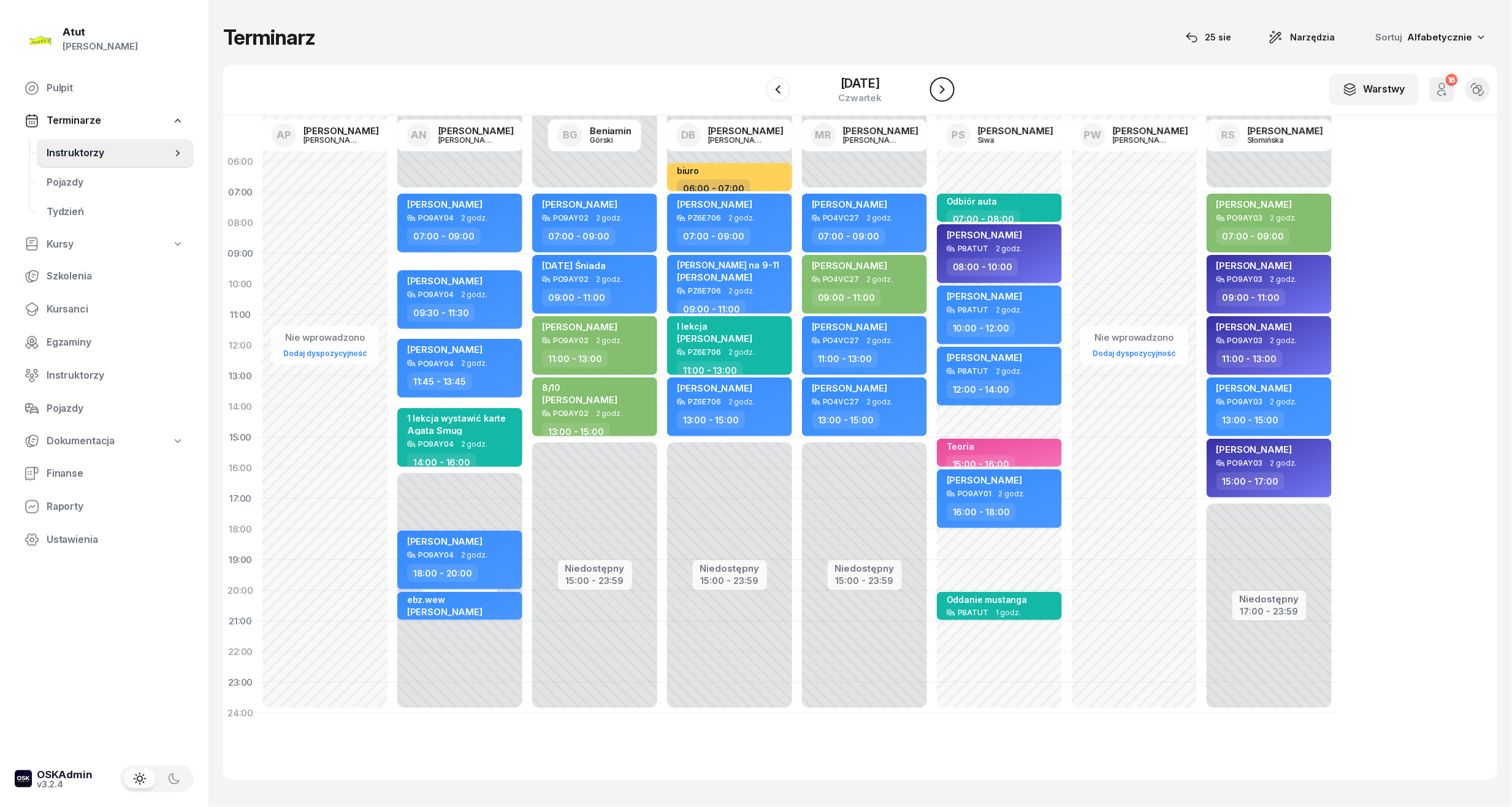
click at [949, 83] on icon "button" at bounding box center [942, 89] width 15 height 15
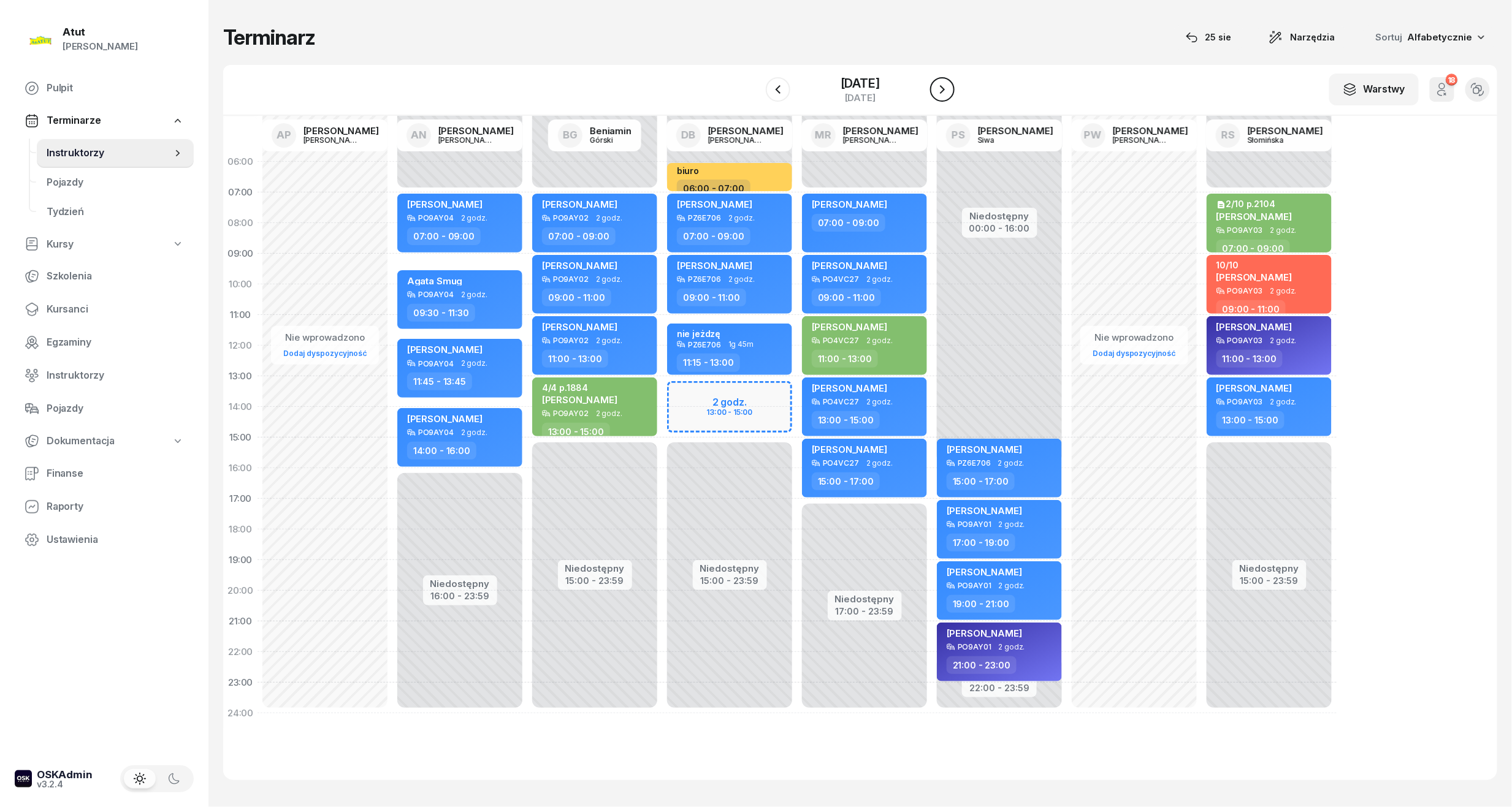
click at [937, 101] on button "button" at bounding box center [942, 89] width 24 height 24
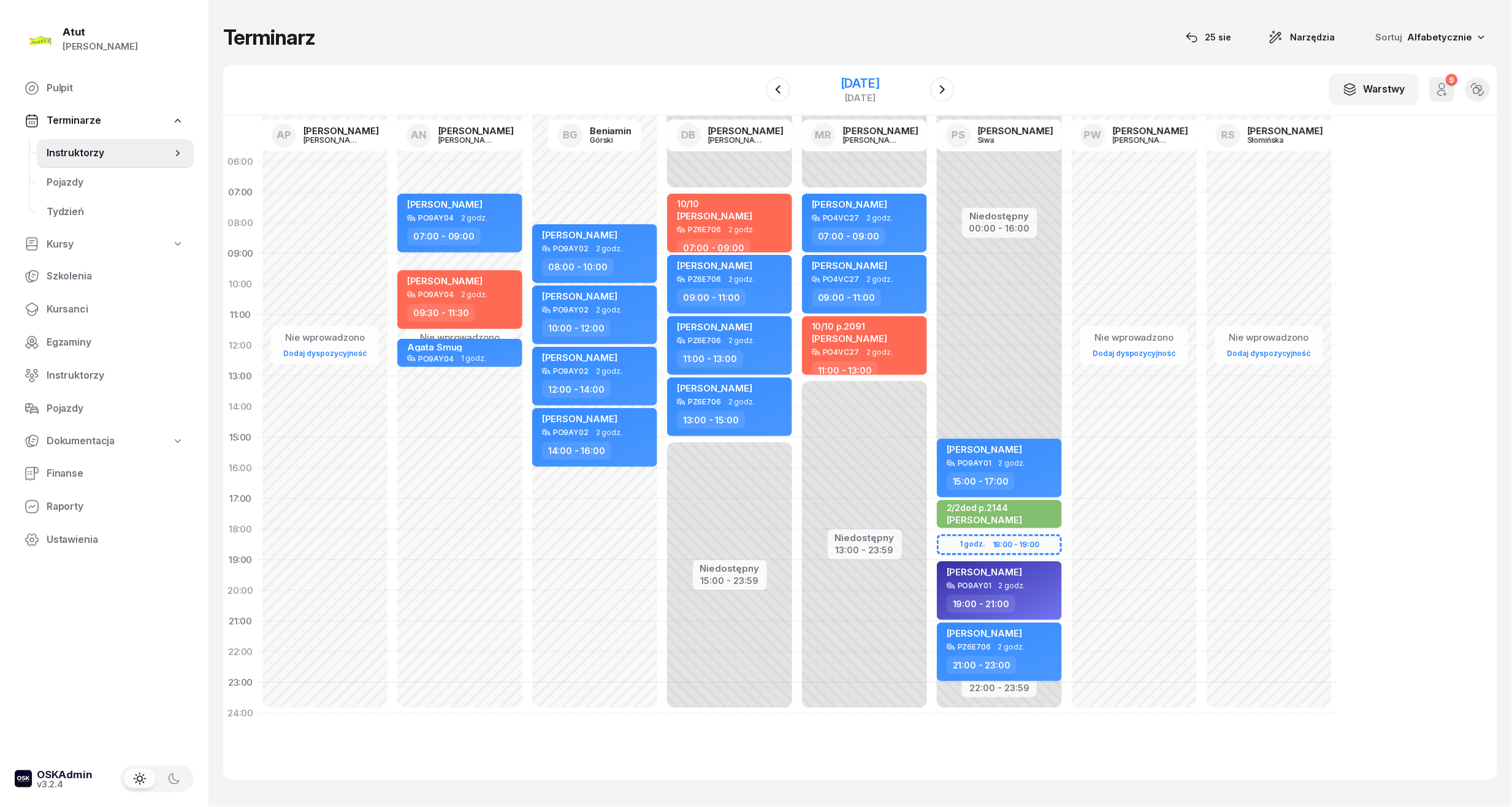
click at [827, 74] on div "[DATE]" at bounding box center [859, 90] width 125 height 35
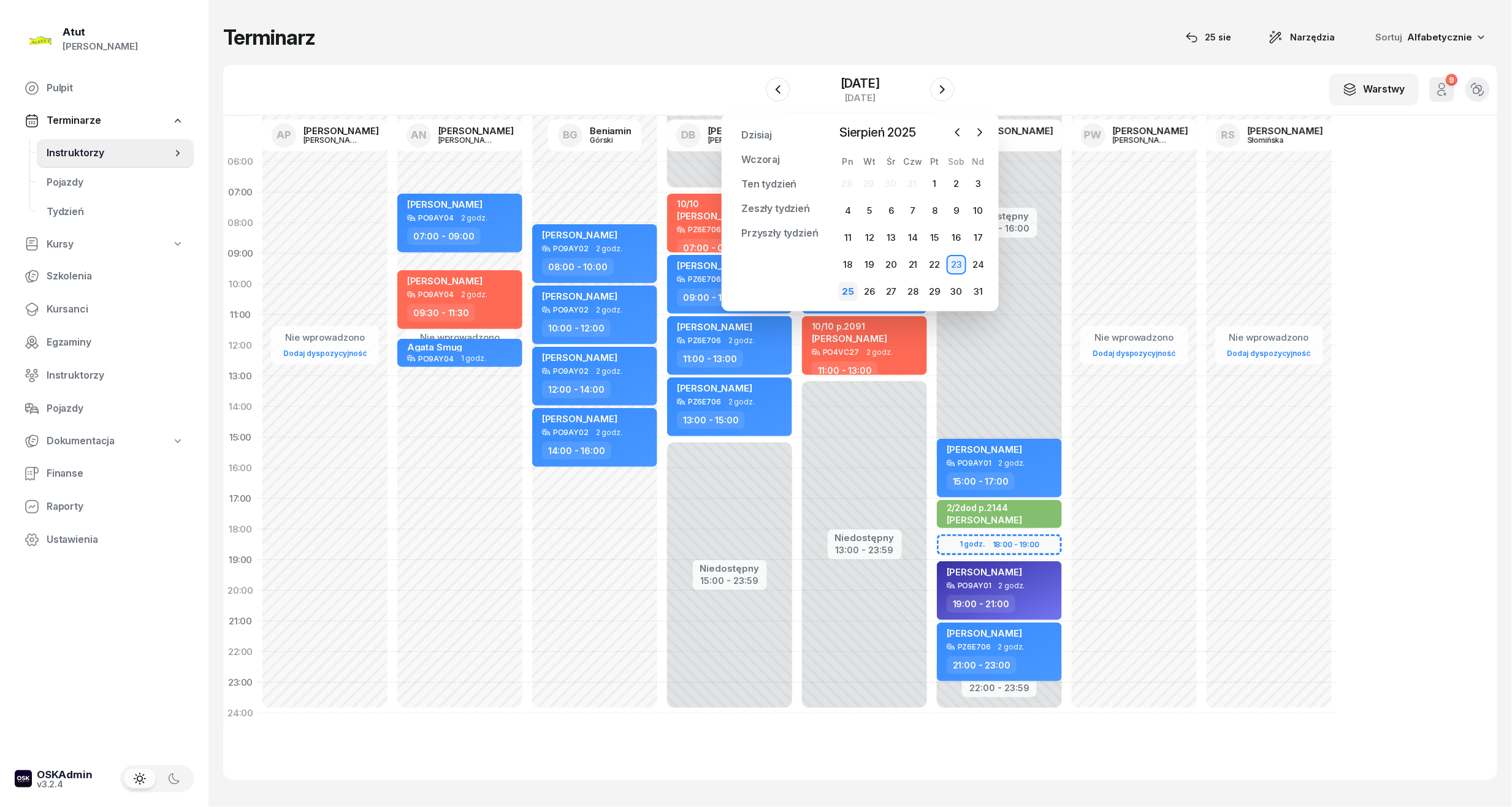
click at [854, 288] on div "25" at bounding box center [848, 291] width 19 height 19
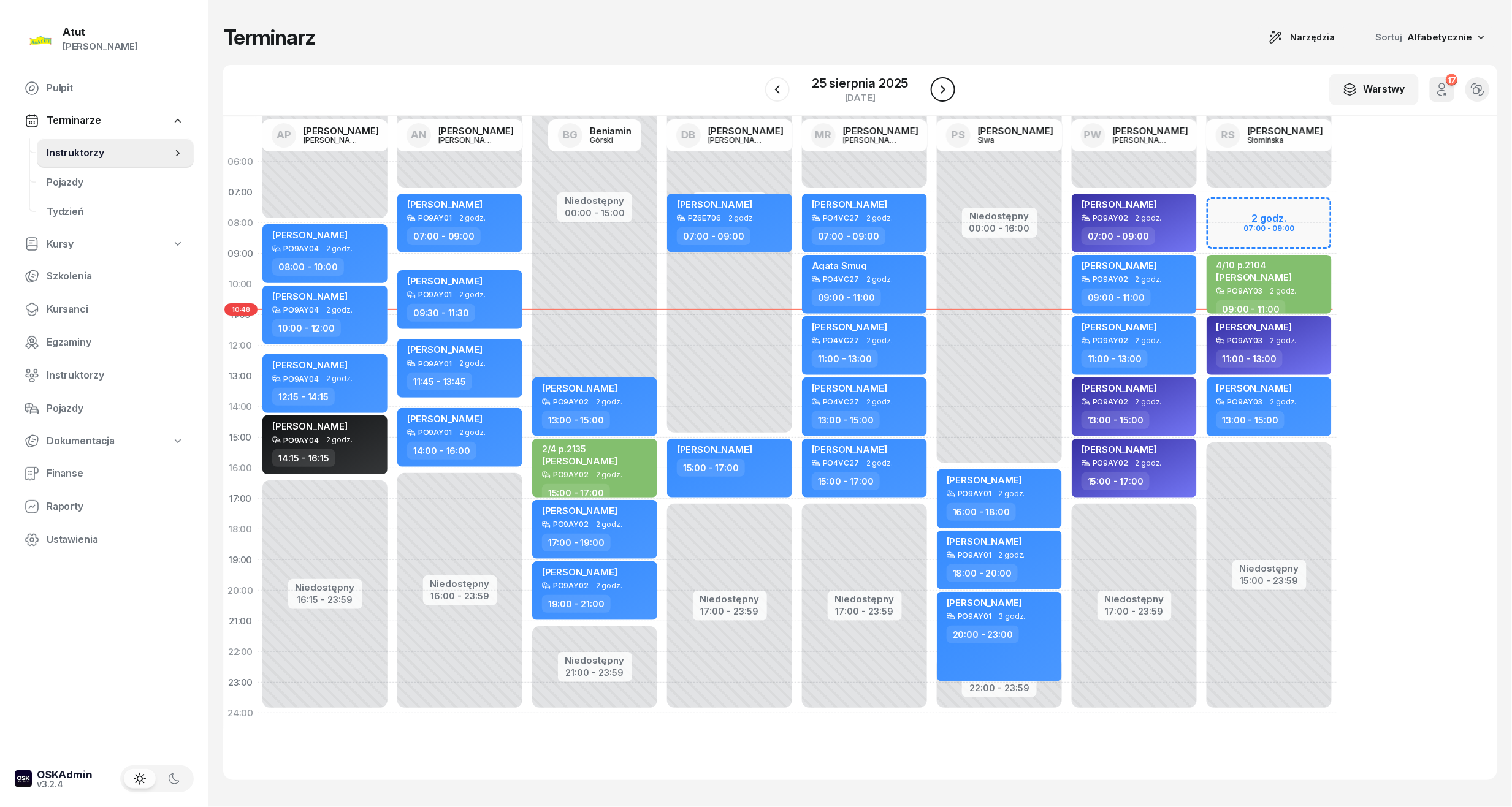
click at [934, 84] on button "button" at bounding box center [942, 89] width 24 height 24
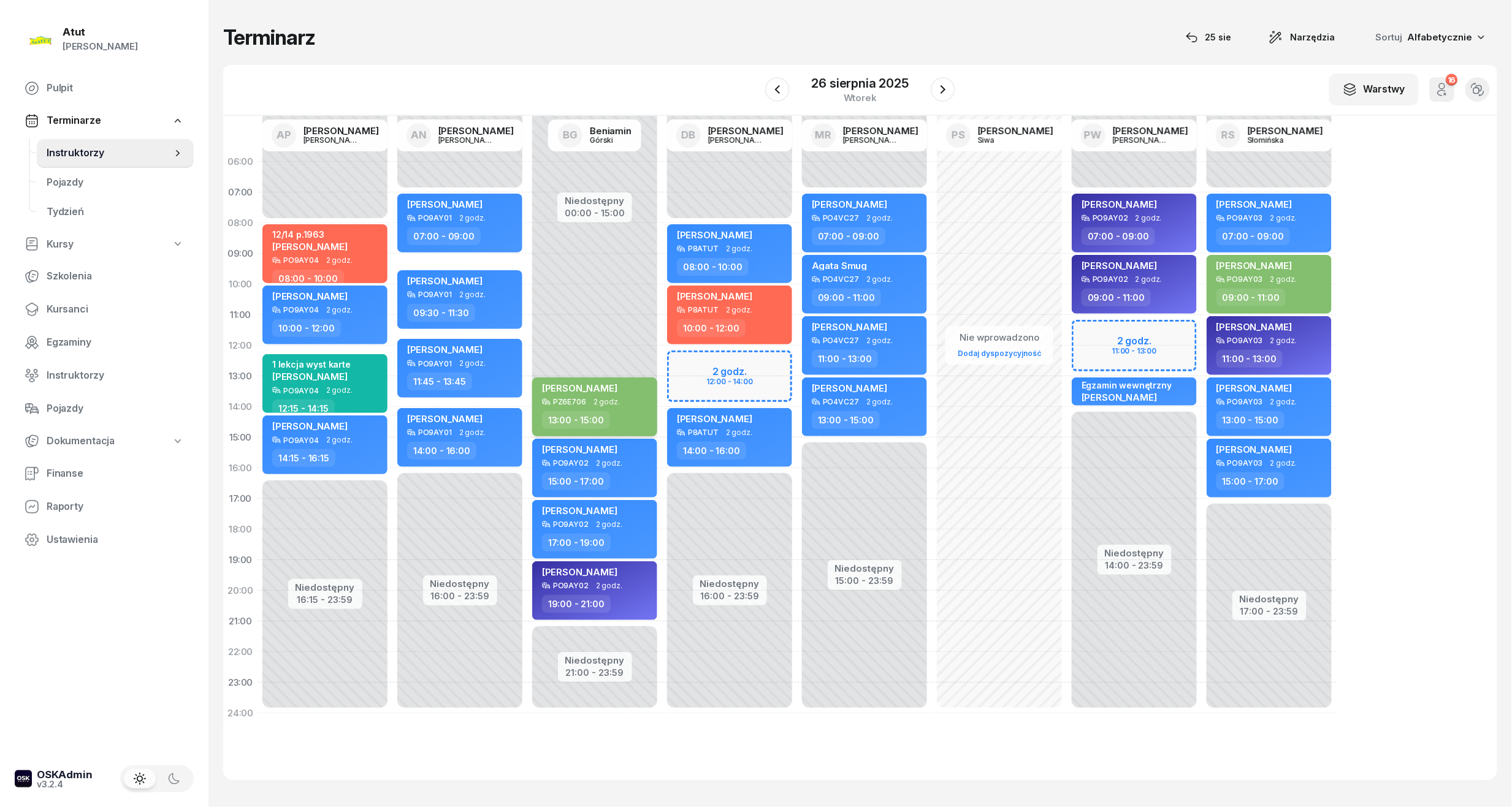
click at [638, 395] on div "[PERSON_NAME]" at bounding box center [595, 390] width 108 height 16
select select "13"
select select "15"
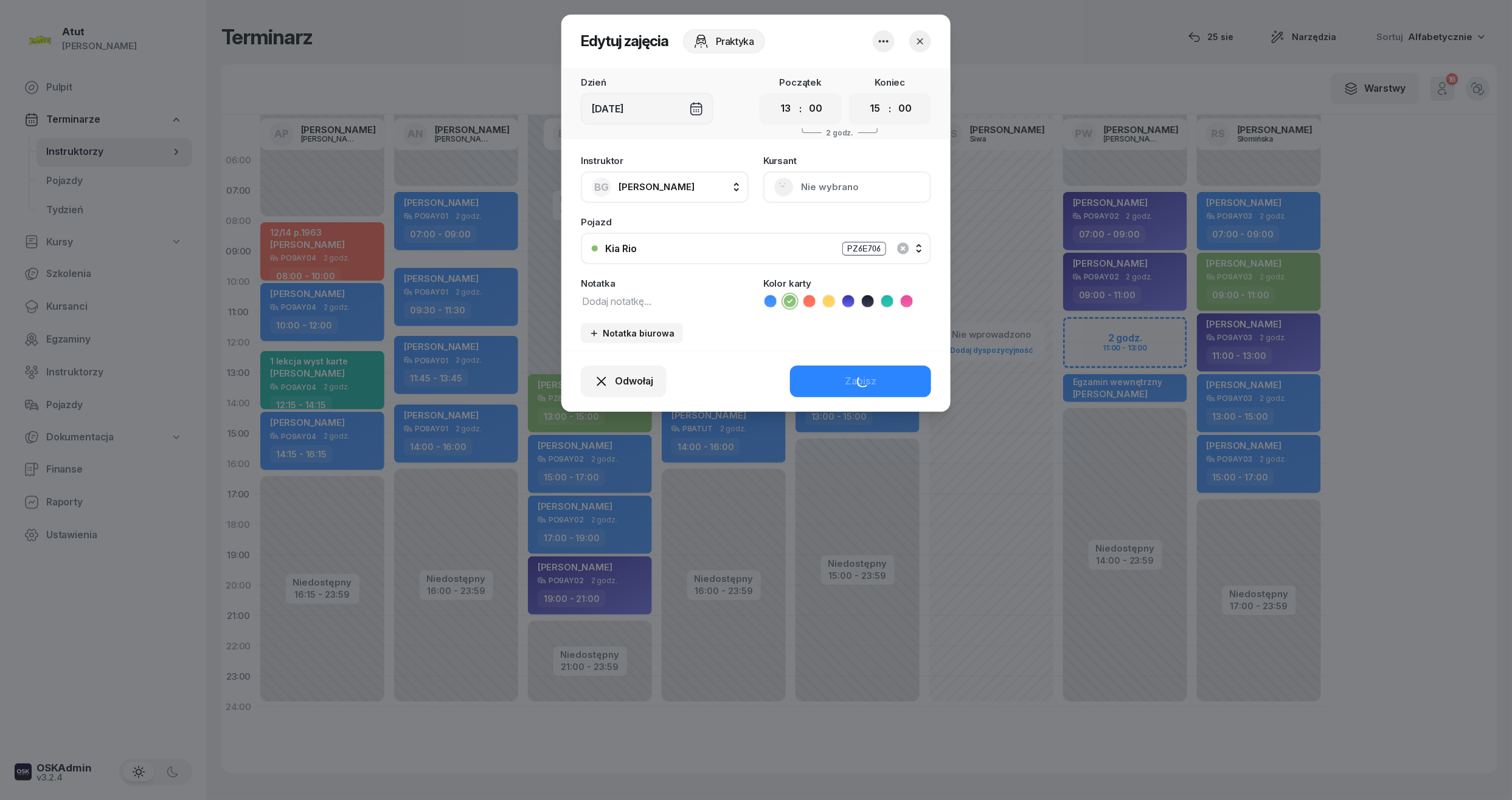
click at [847, 193] on button "Nie wybrano" at bounding box center [847, 187] width 168 height 32
click at [818, 231] on div "Otwórz profil" at bounding box center [801, 228] width 59 height 15
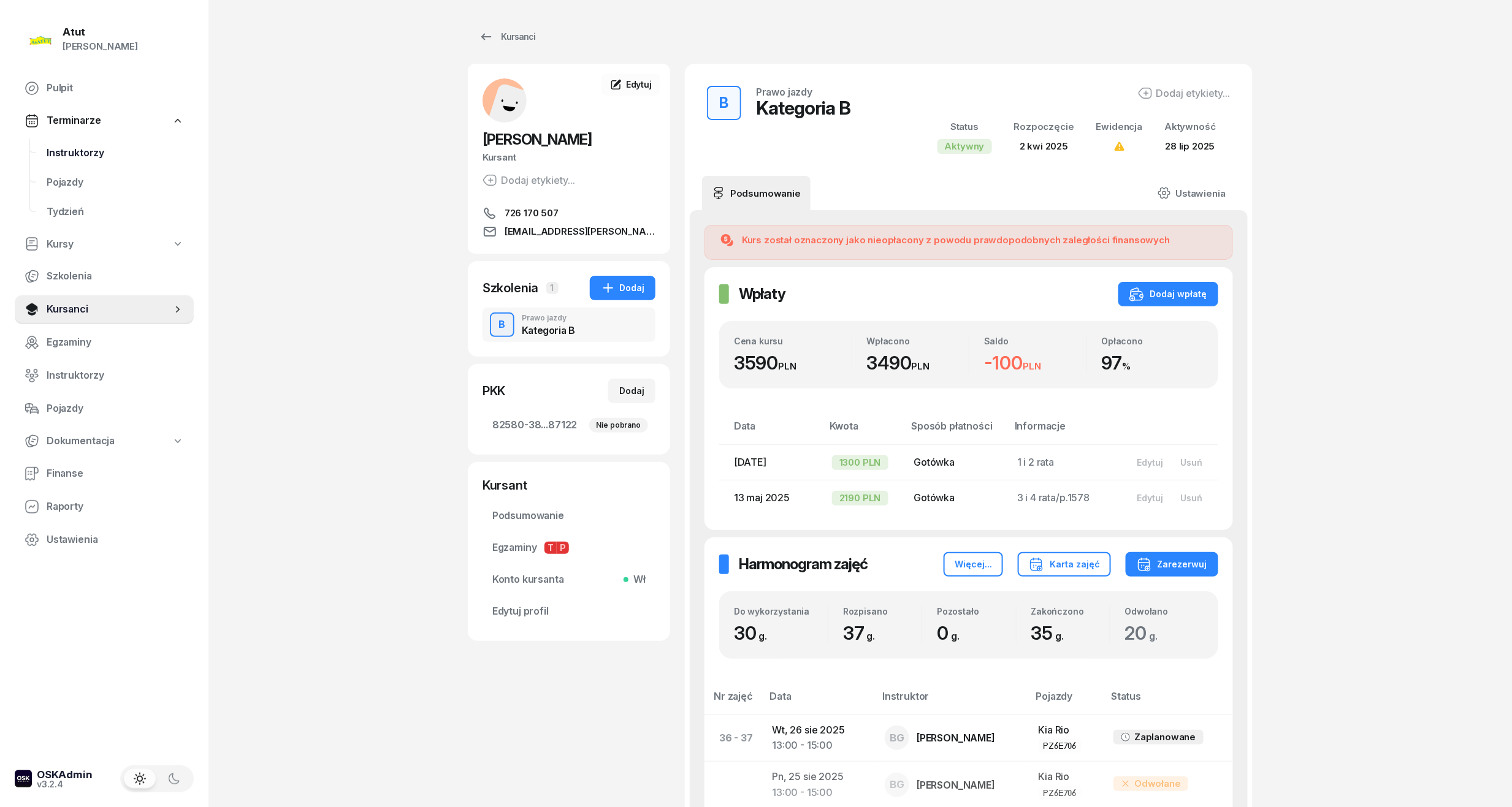
click at [90, 146] on span "Instruktorzy" at bounding box center [115, 153] width 137 height 16
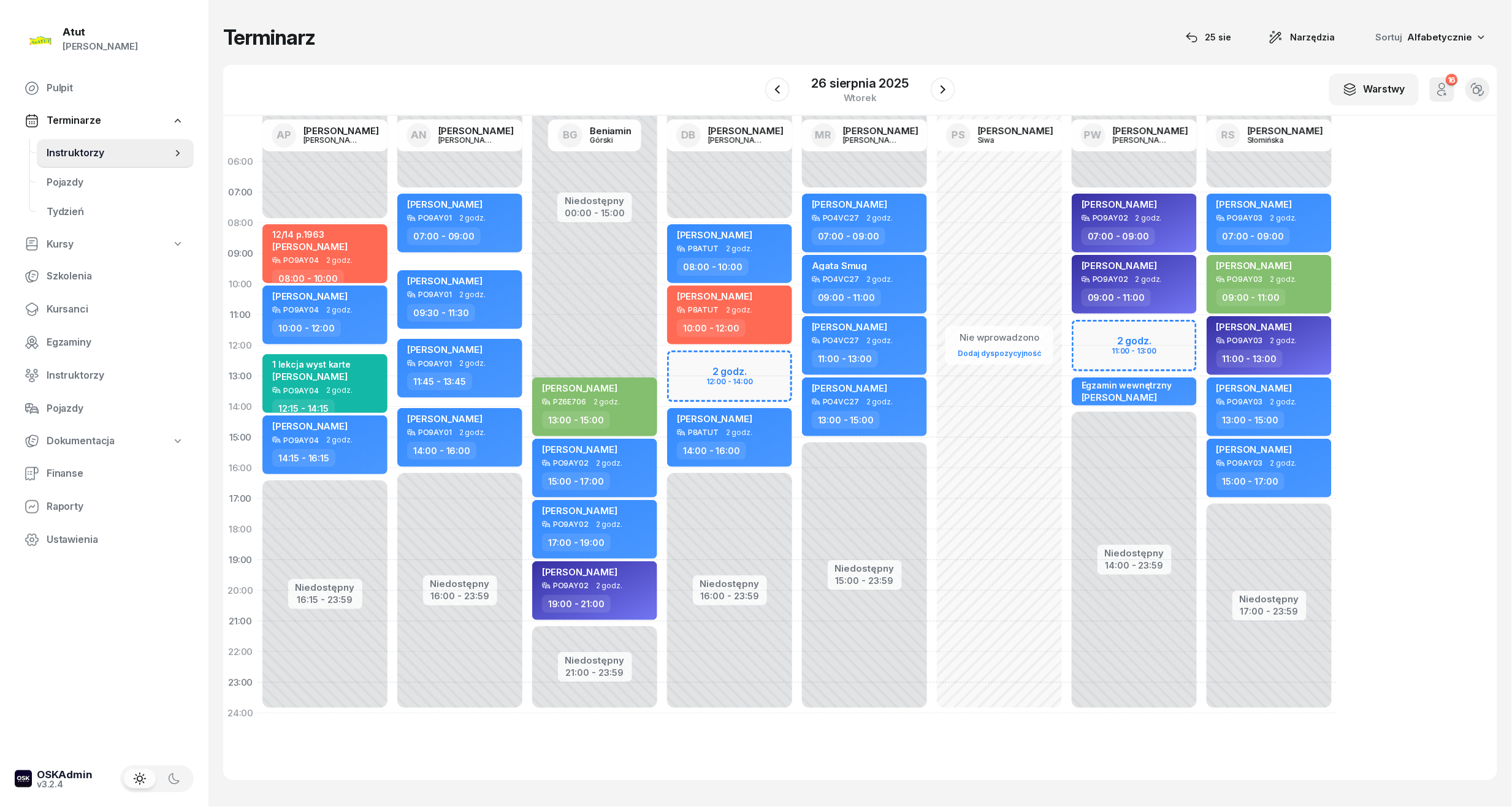
click at [613, 377] on div "[PERSON_NAME] PZ6E706 2 godz. 13:00 - 15:00" at bounding box center [594, 407] width 135 height 61
select select "13"
select select "15"
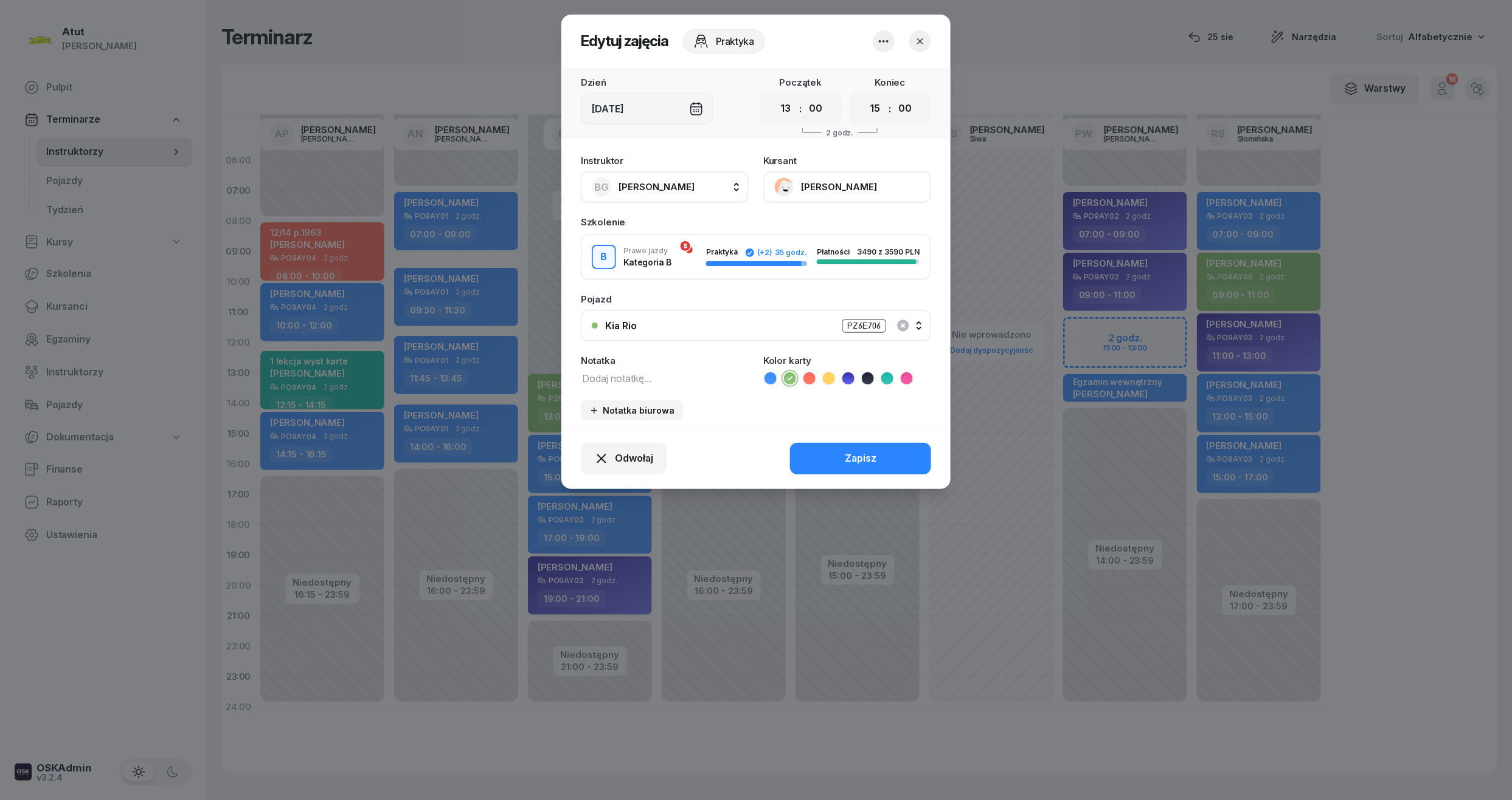
click at [659, 372] on textarea at bounding box center [665, 377] width 168 height 15
type textarea "2/2 p."
click at [847, 452] on div "Zapisz" at bounding box center [860, 458] width 32 height 15
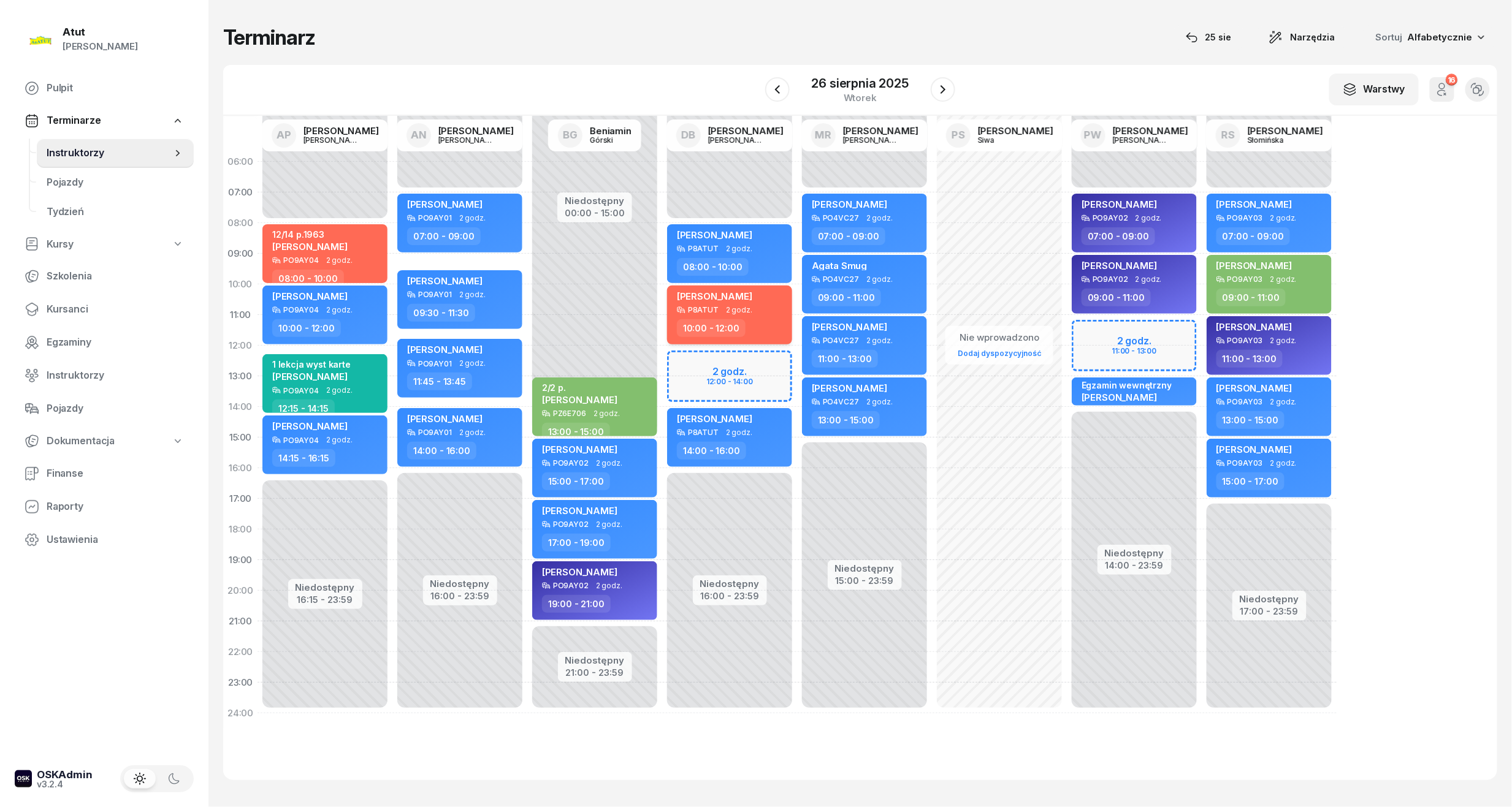
click at [759, 307] on div "P8ATUT 2 godz." at bounding box center [730, 310] width 108 height 9
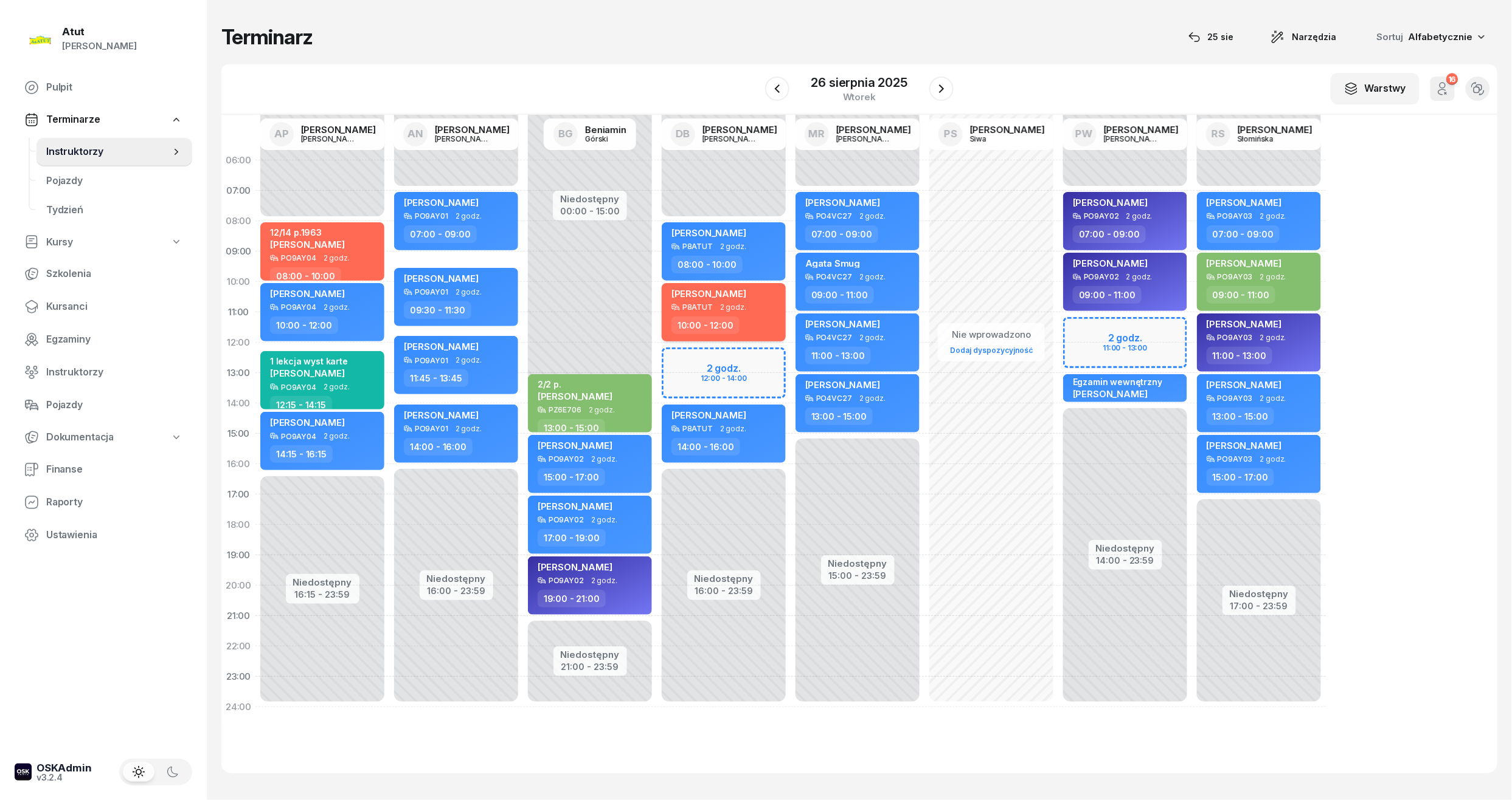
select select "10"
select select "12"
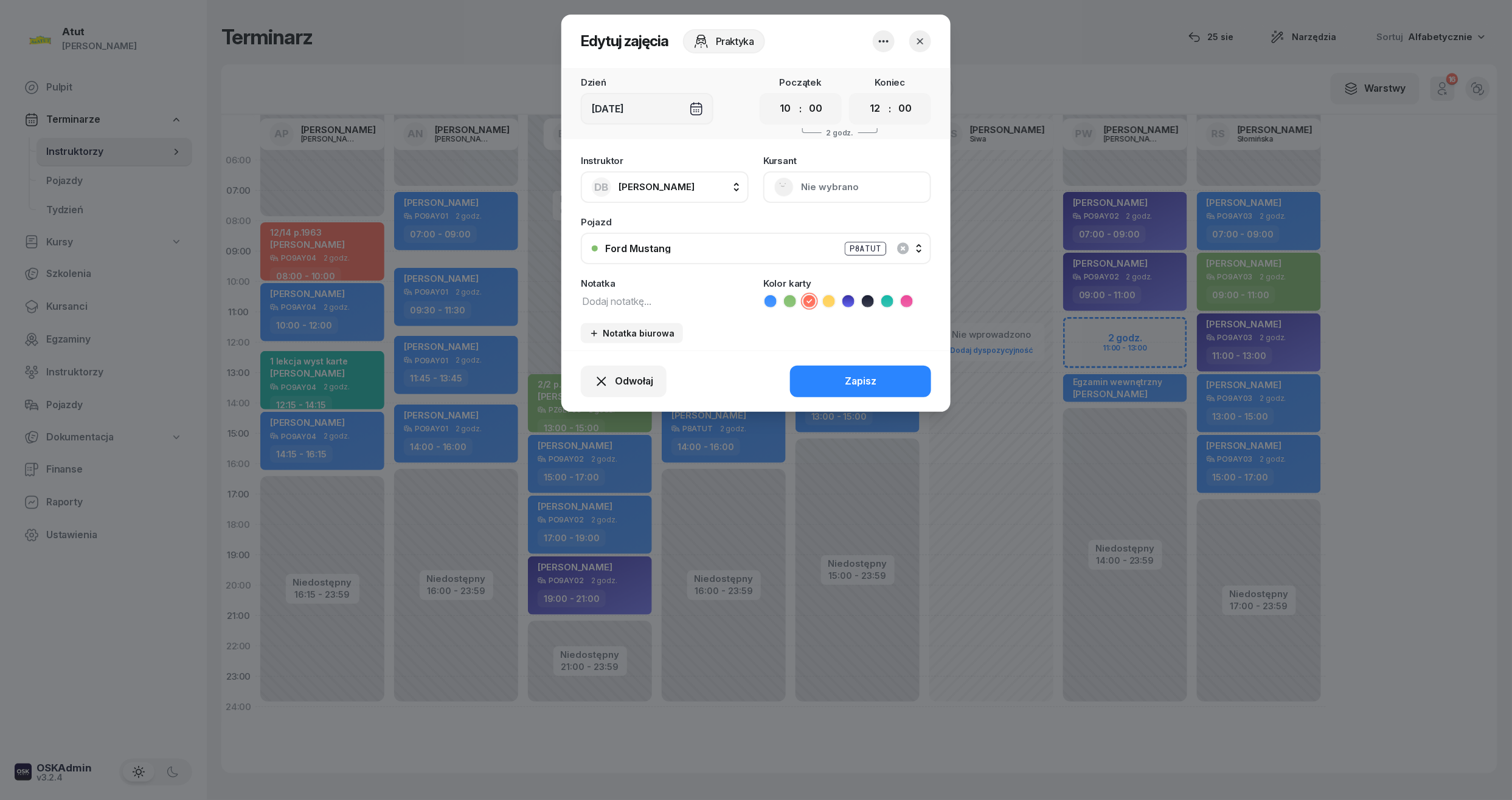
click at [842, 189] on button "Nie wybrano" at bounding box center [847, 187] width 168 height 32
click at [816, 227] on div "Otwórz profil" at bounding box center [801, 228] width 59 height 15
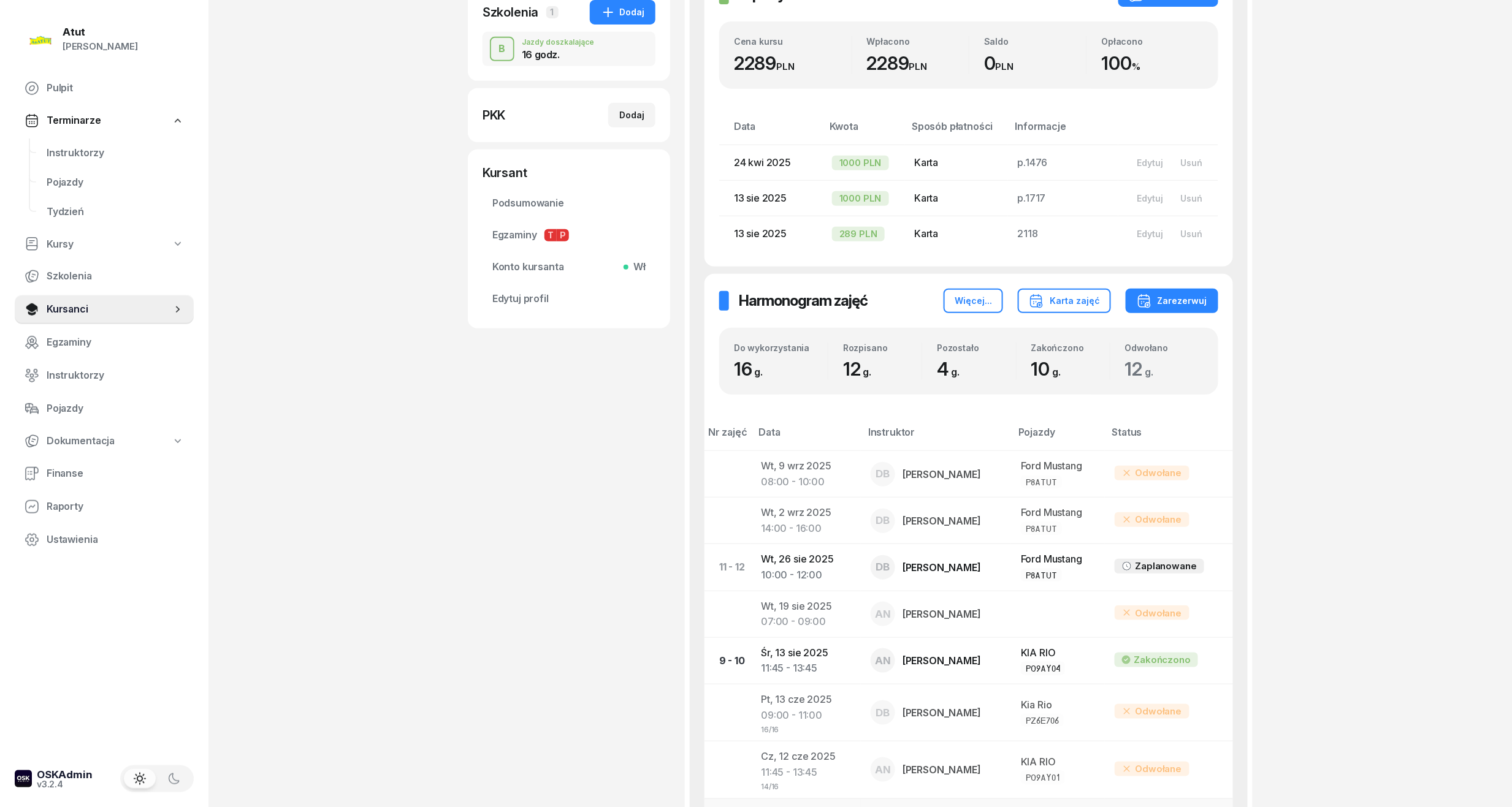
scroll to position [748, 0]
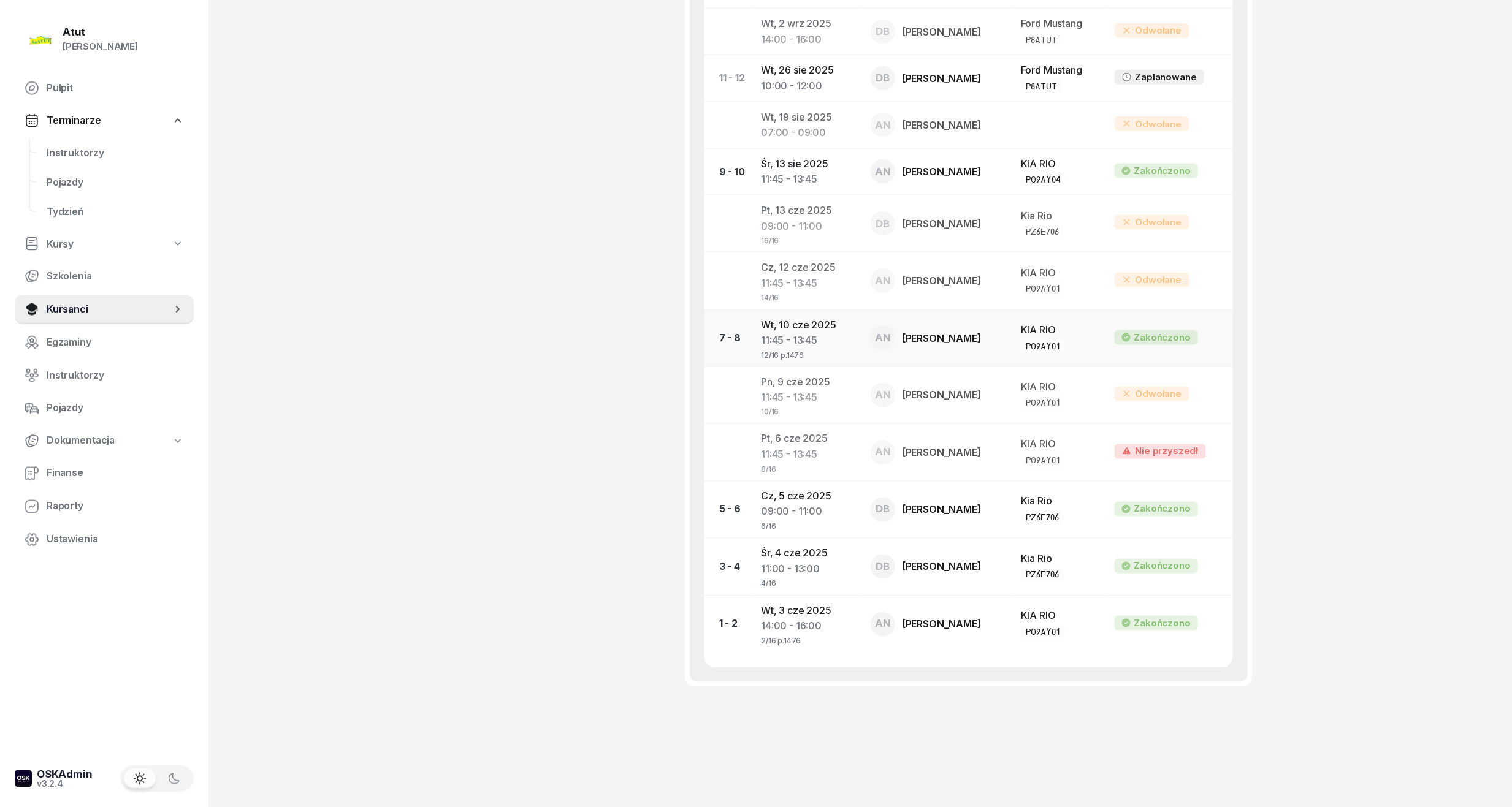
click at [811, 339] on div "11:45 - 13:45" at bounding box center [806, 341] width 90 height 16
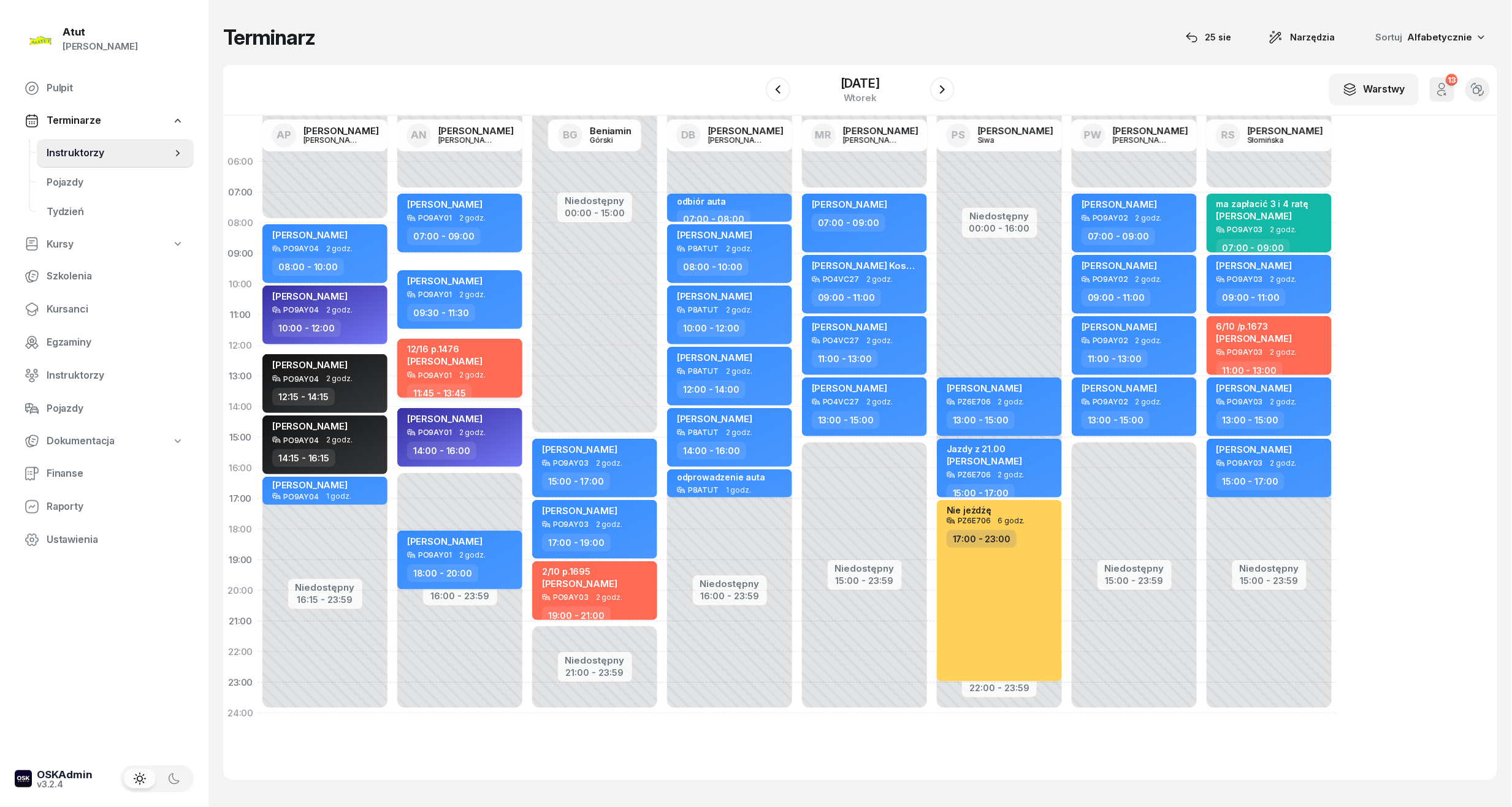
click at [450, 363] on span "[PERSON_NAME]" at bounding box center [445, 361] width 76 height 12
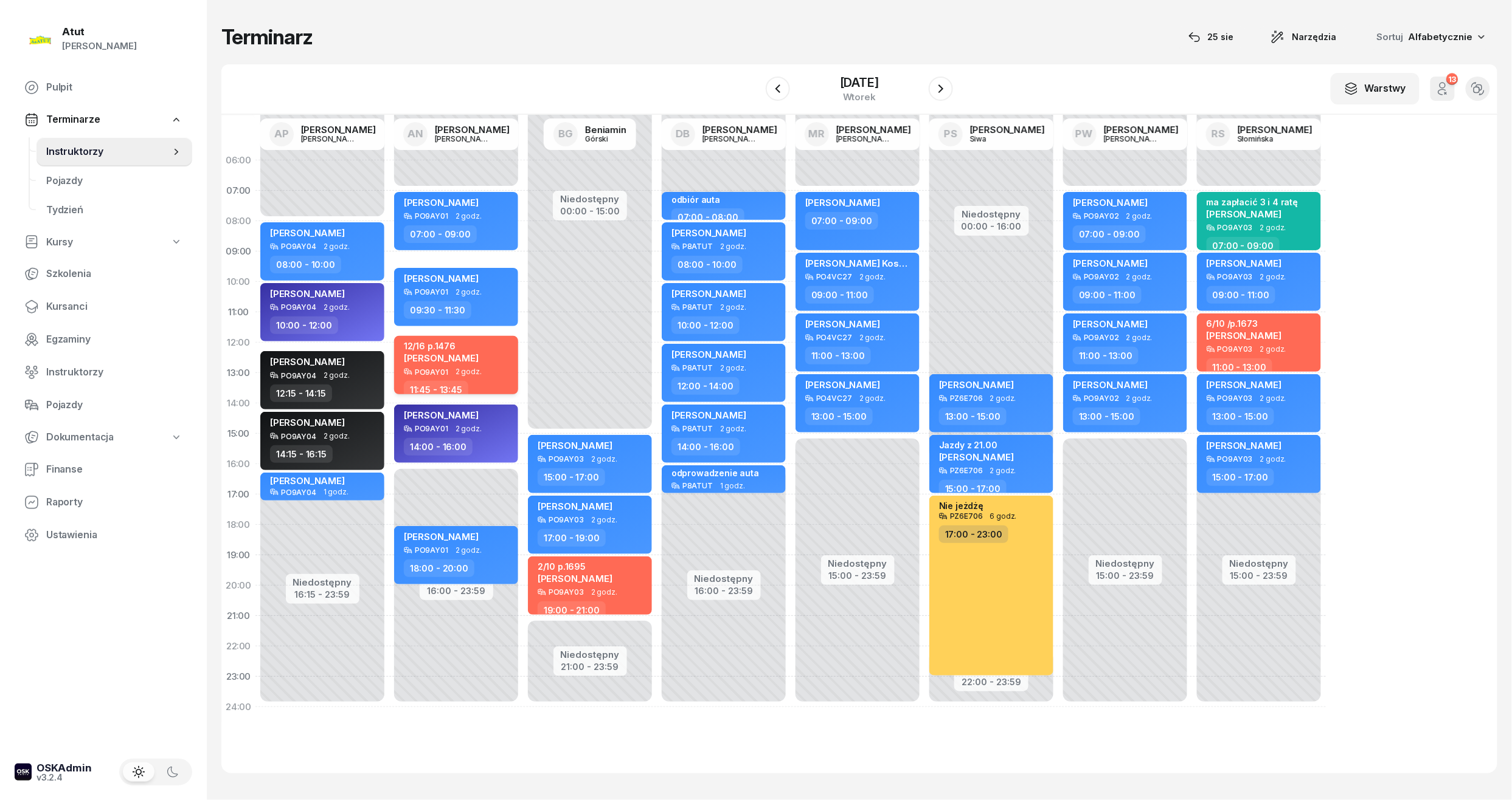
select select "11"
select select "45"
select select "13"
select select "45"
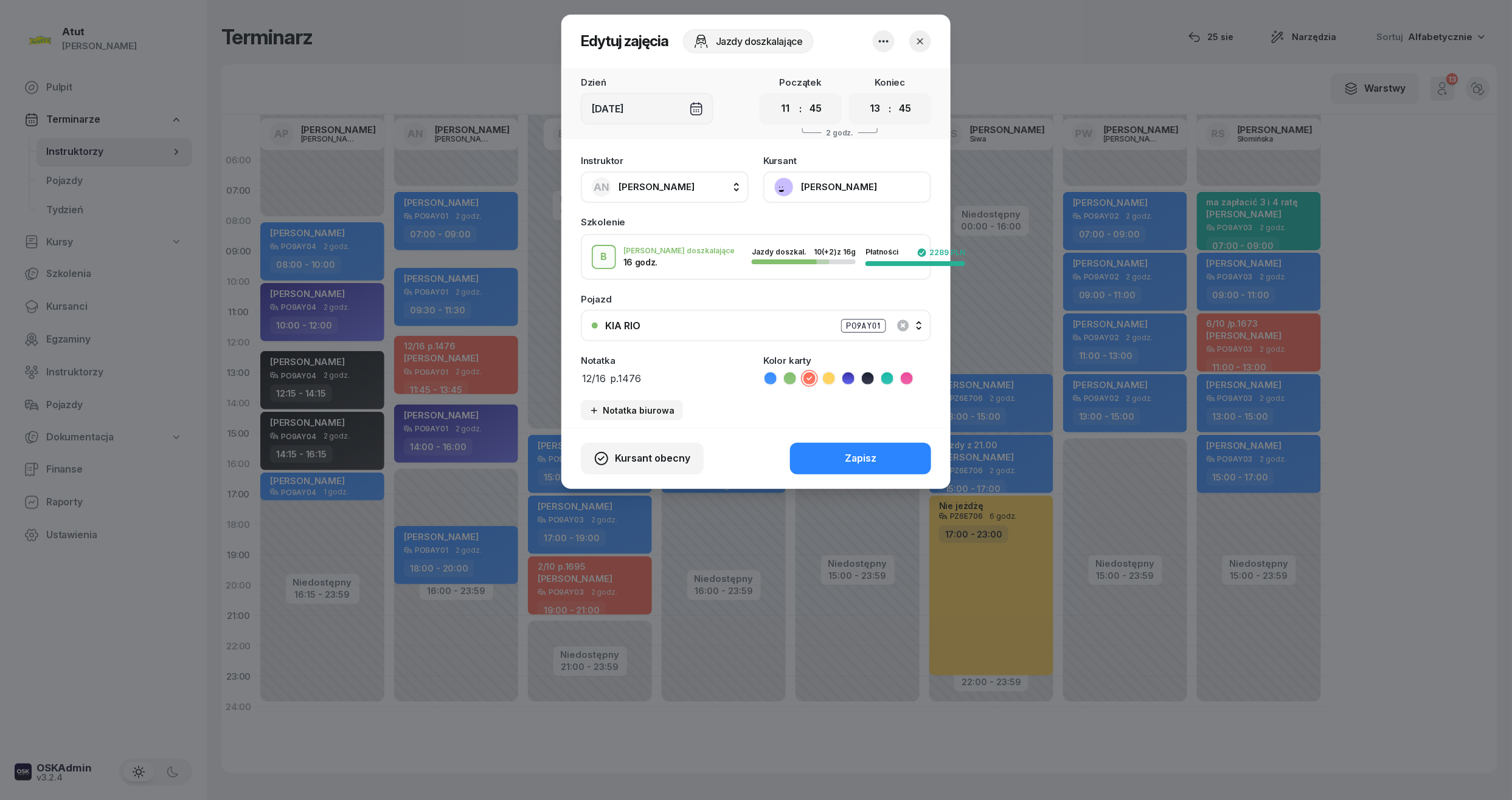
click at [588, 373] on textarea "12/16 p.1476" at bounding box center [665, 377] width 168 height 15
type textarea "10/16 p.1476"
click at [847, 446] on button "Zapisz" at bounding box center [860, 458] width 141 height 32
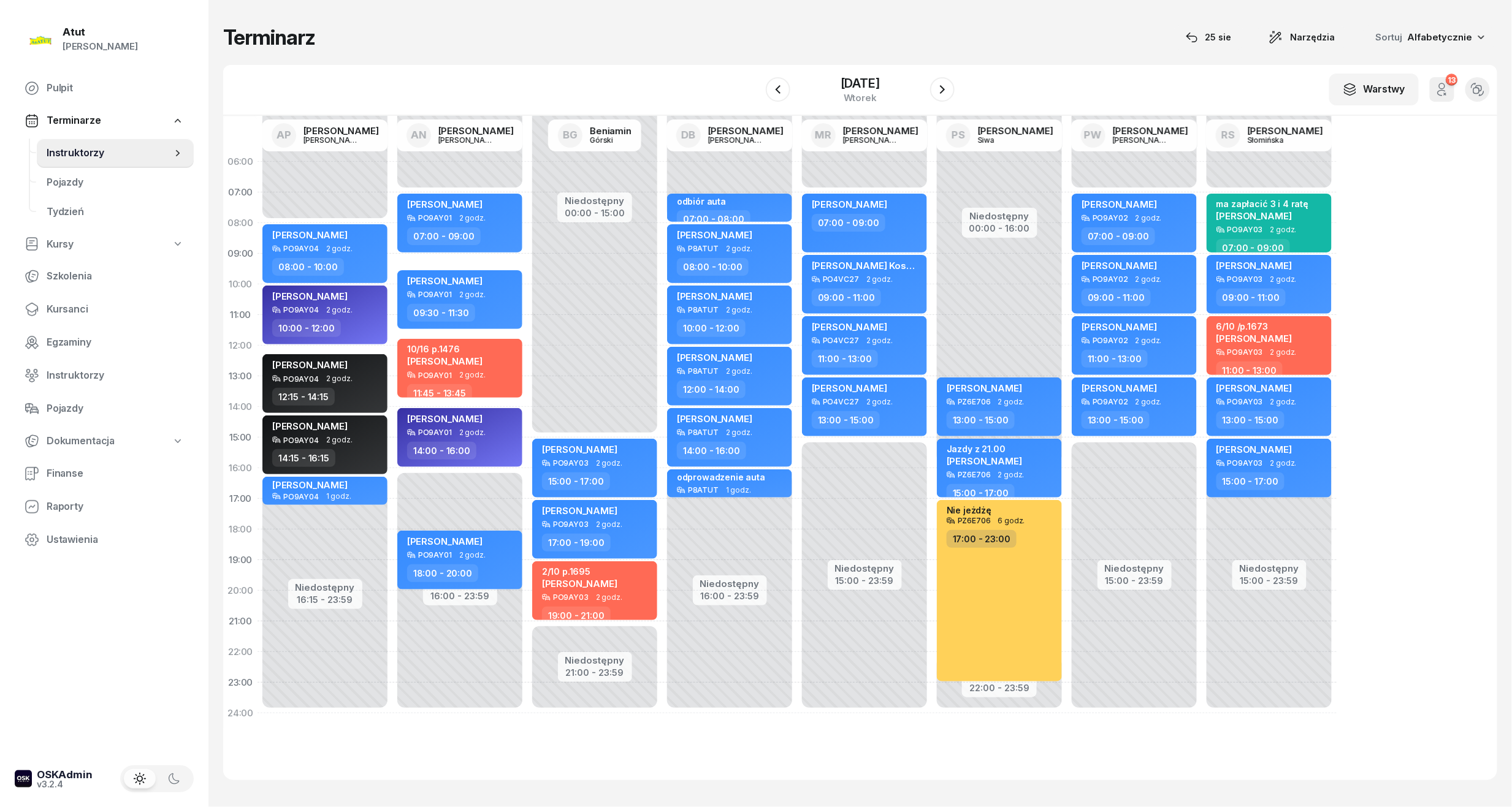
click at [527, 335] on div "Niedostępny 00:00 - 07:00 Niedostępny 16:00 - 23:59 [PERSON_NAME] PO9AY01 2 god…" at bounding box center [594, 438] width 135 height 583
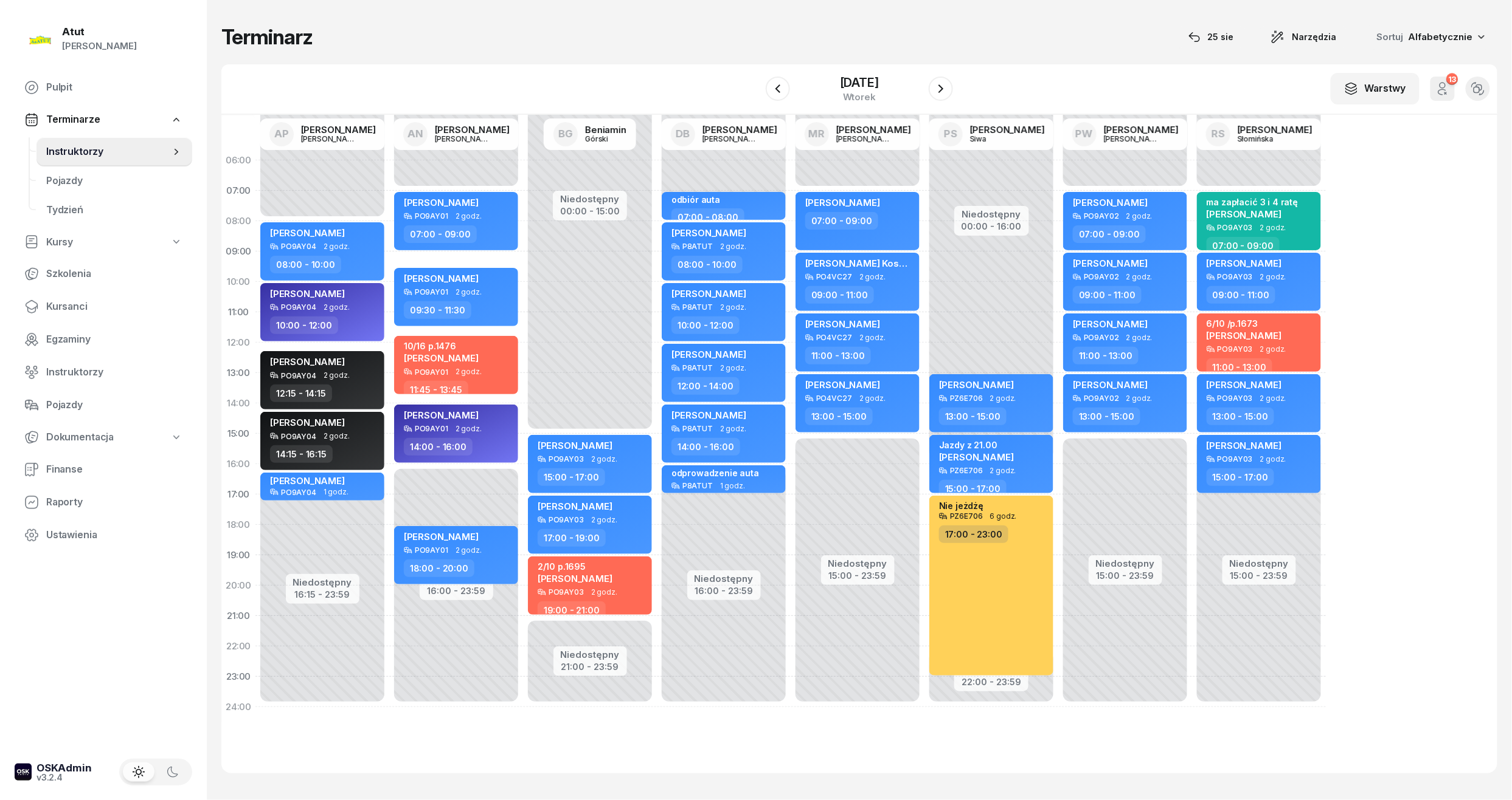
select select "11"
select select "30"
select select "11"
select select "45"
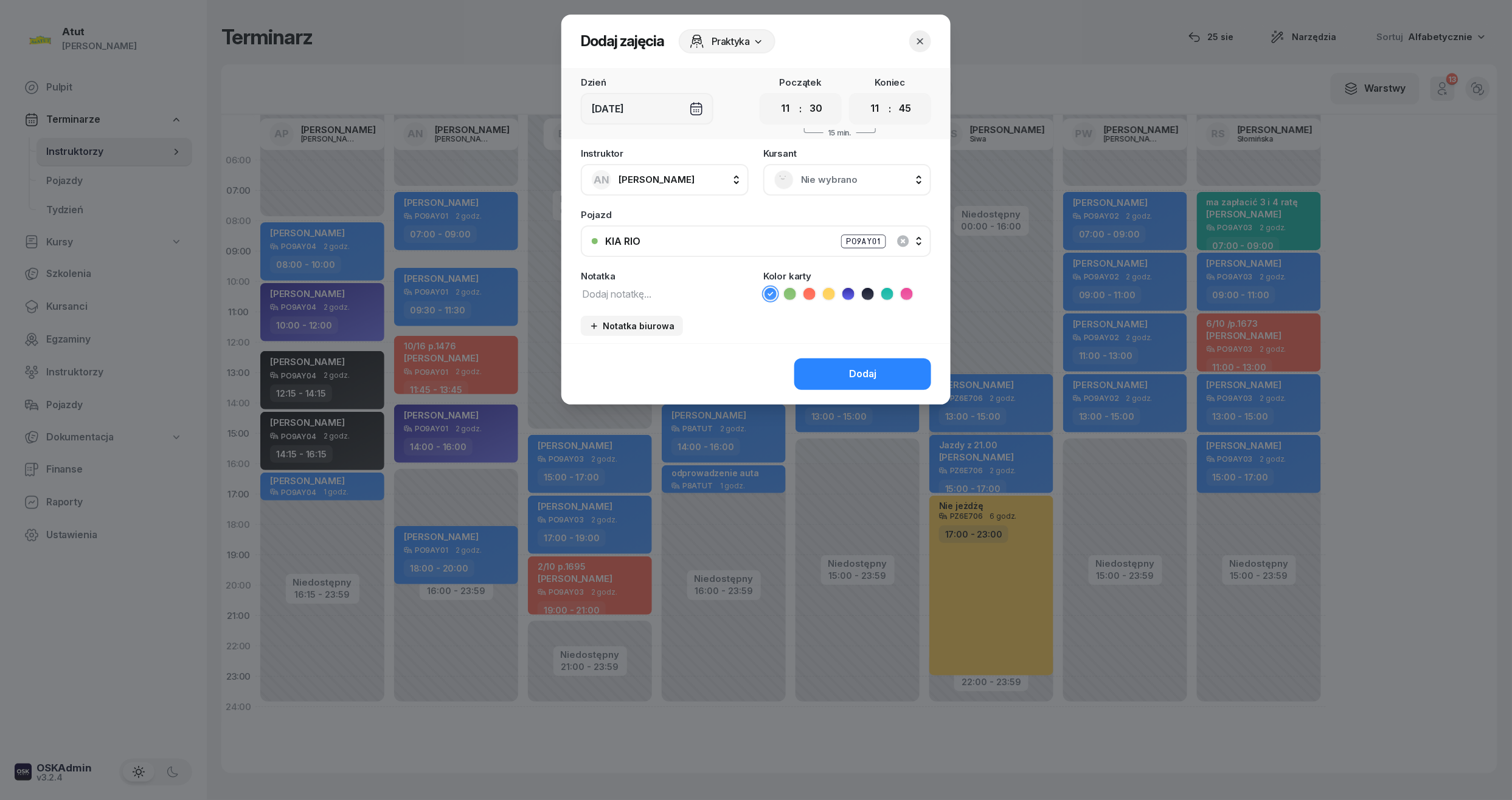
click at [838, 188] on div "Nie wybrano" at bounding box center [847, 180] width 146 height 19
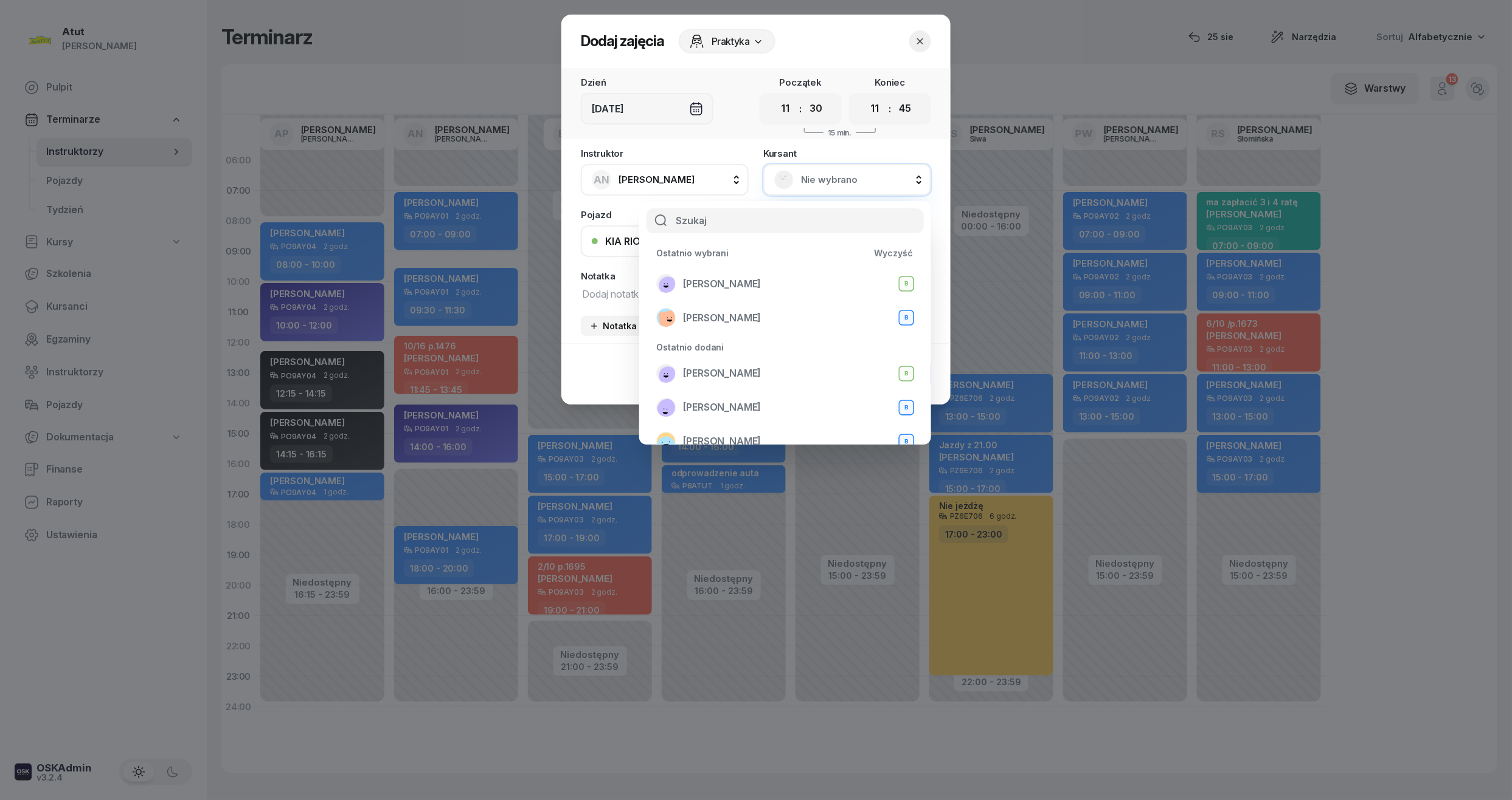
click at [925, 46] on icon "button" at bounding box center [920, 41] width 13 height 13
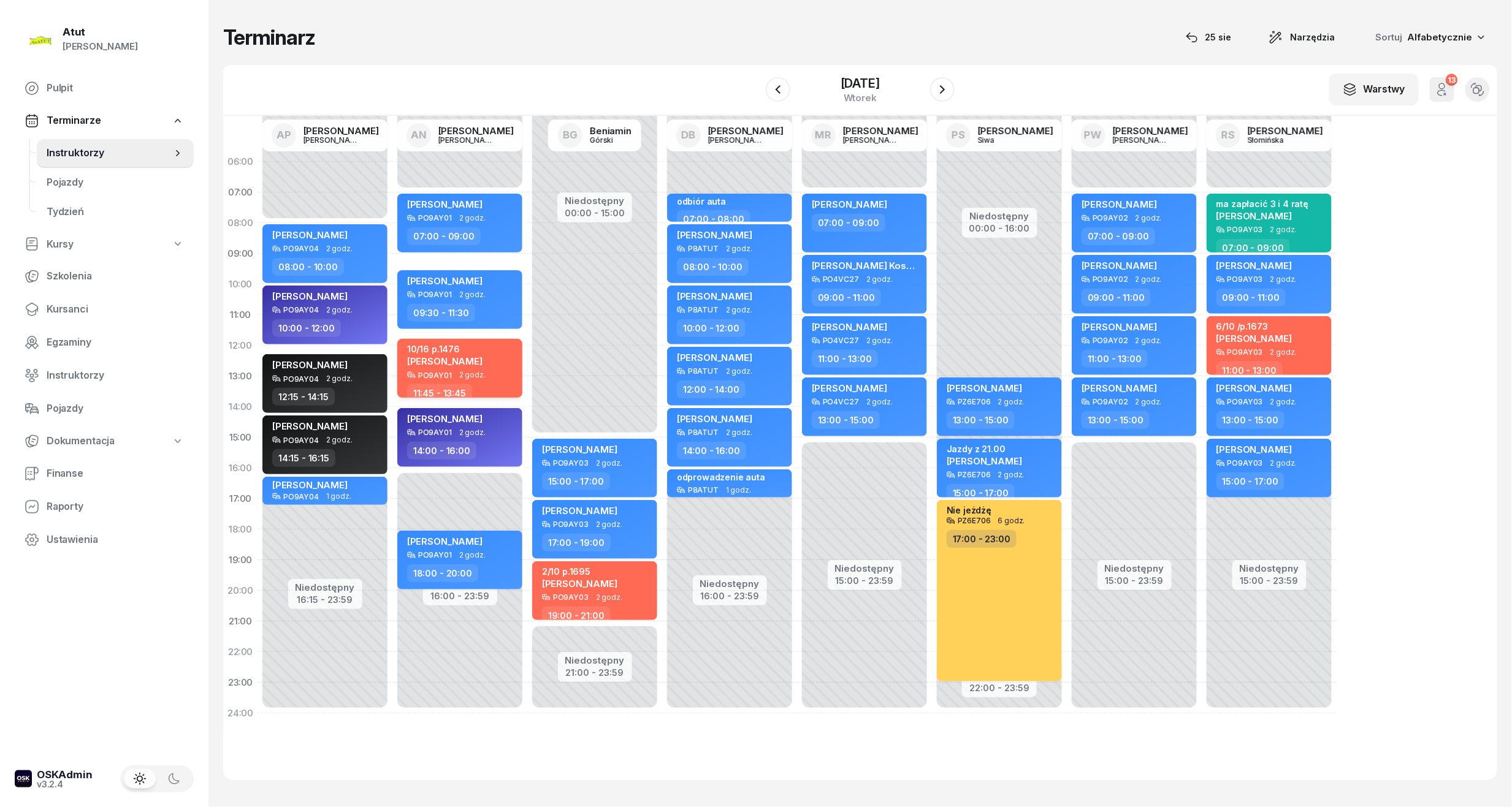
click at [461, 382] on div "10/16 p.1476 [PERSON_NAME] PO9AY01 2 godz. 11:45 - 13:45" at bounding box center [459, 368] width 125 height 59
select select "11"
select select "45"
select select "13"
select select "45"
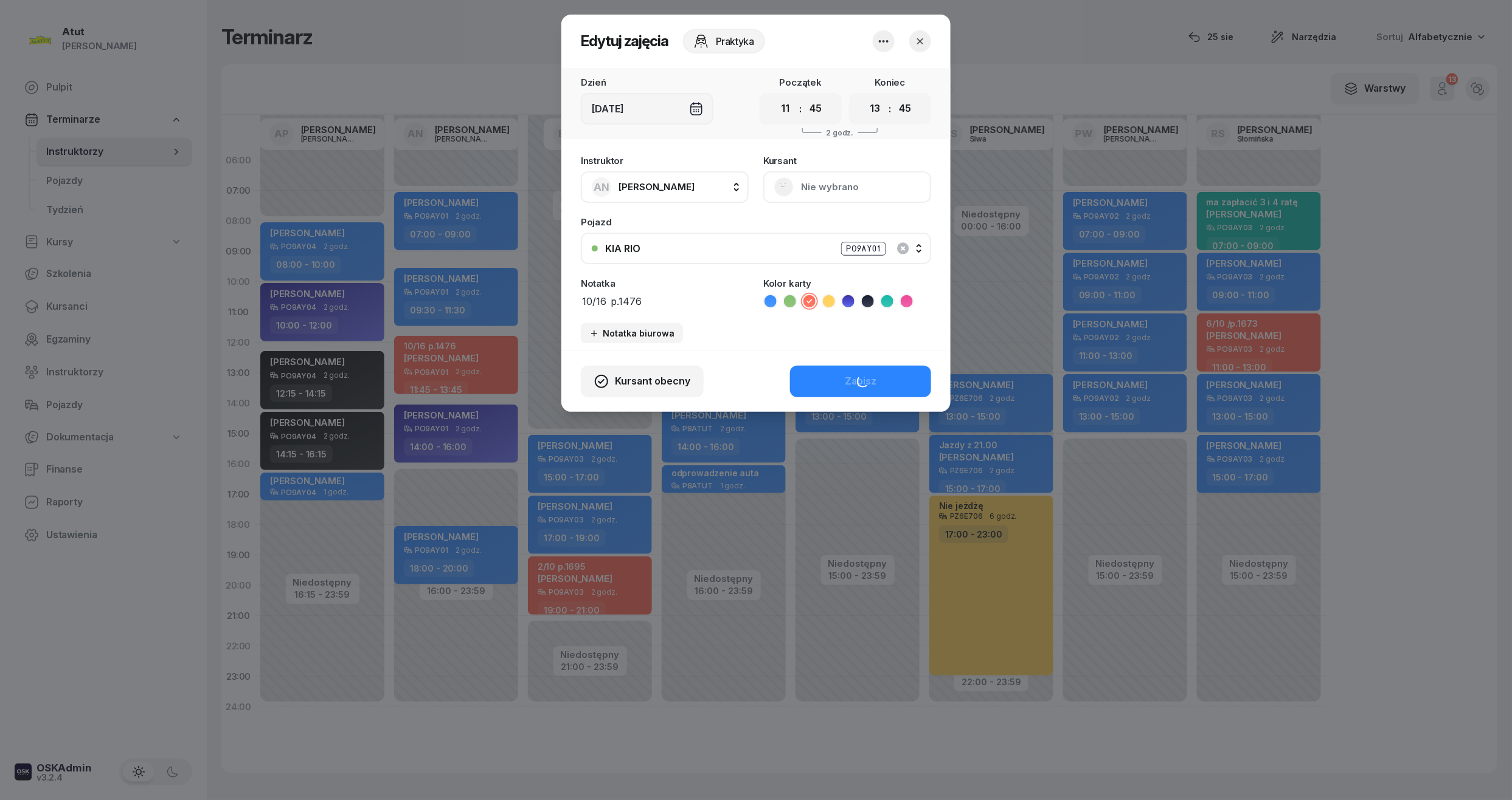
click at [851, 186] on button "Nie wybrano" at bounding box center [847, 187] width 168 height 32
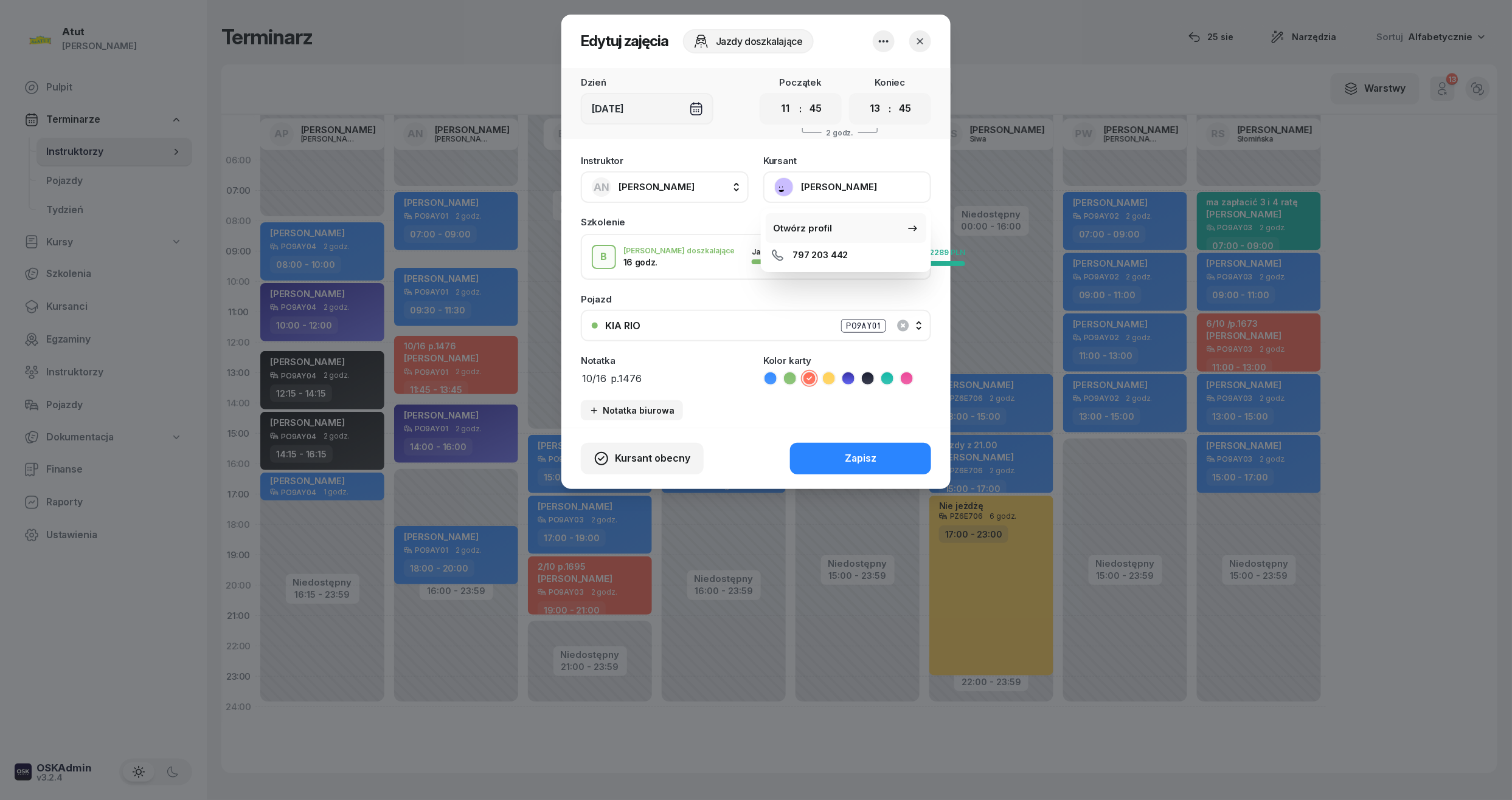
click at [821, 233] on div "Otwórz profil" at bounding box center [801, 228] width 59 height 15
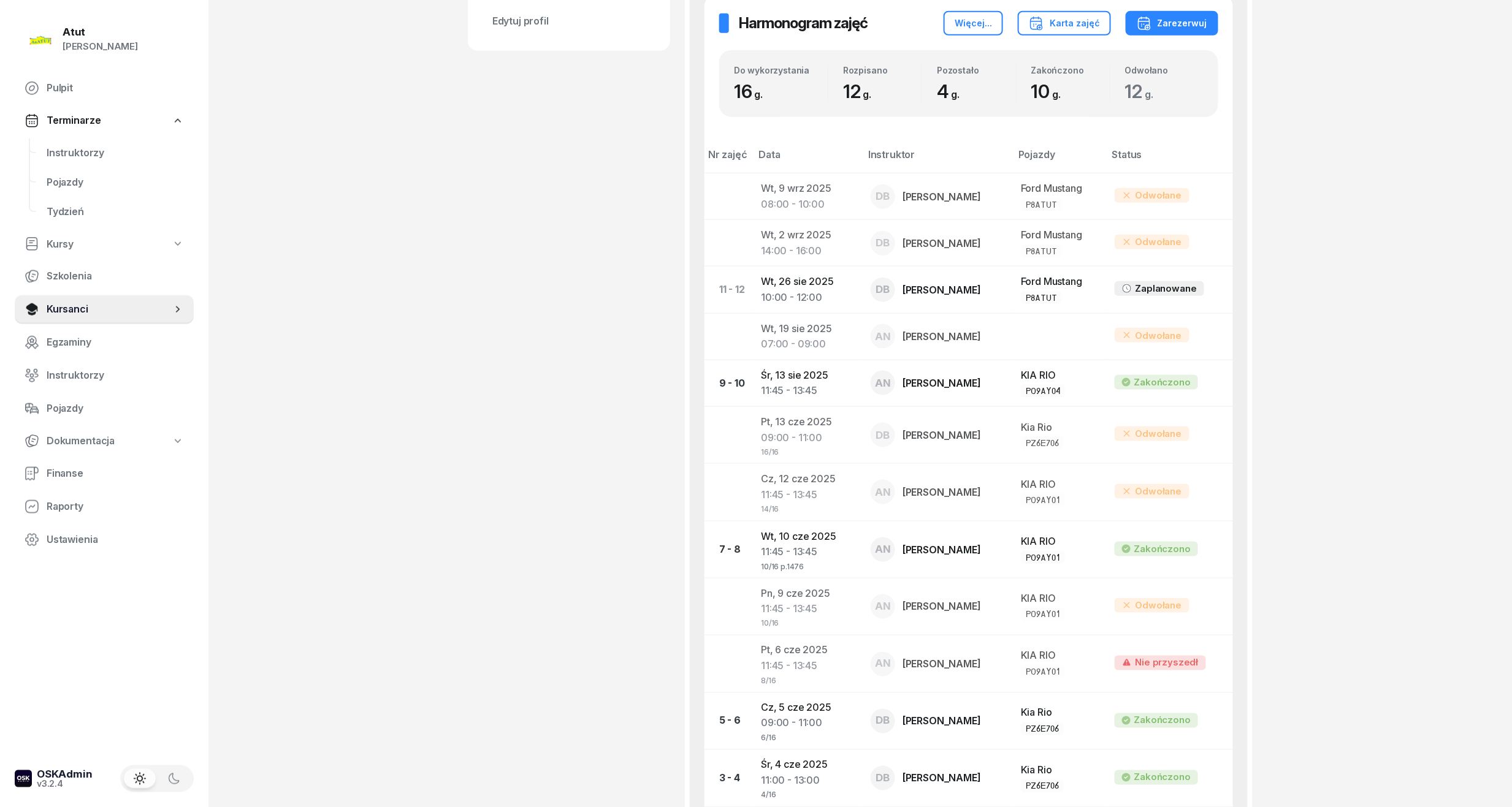
scroll to position [748, 0]
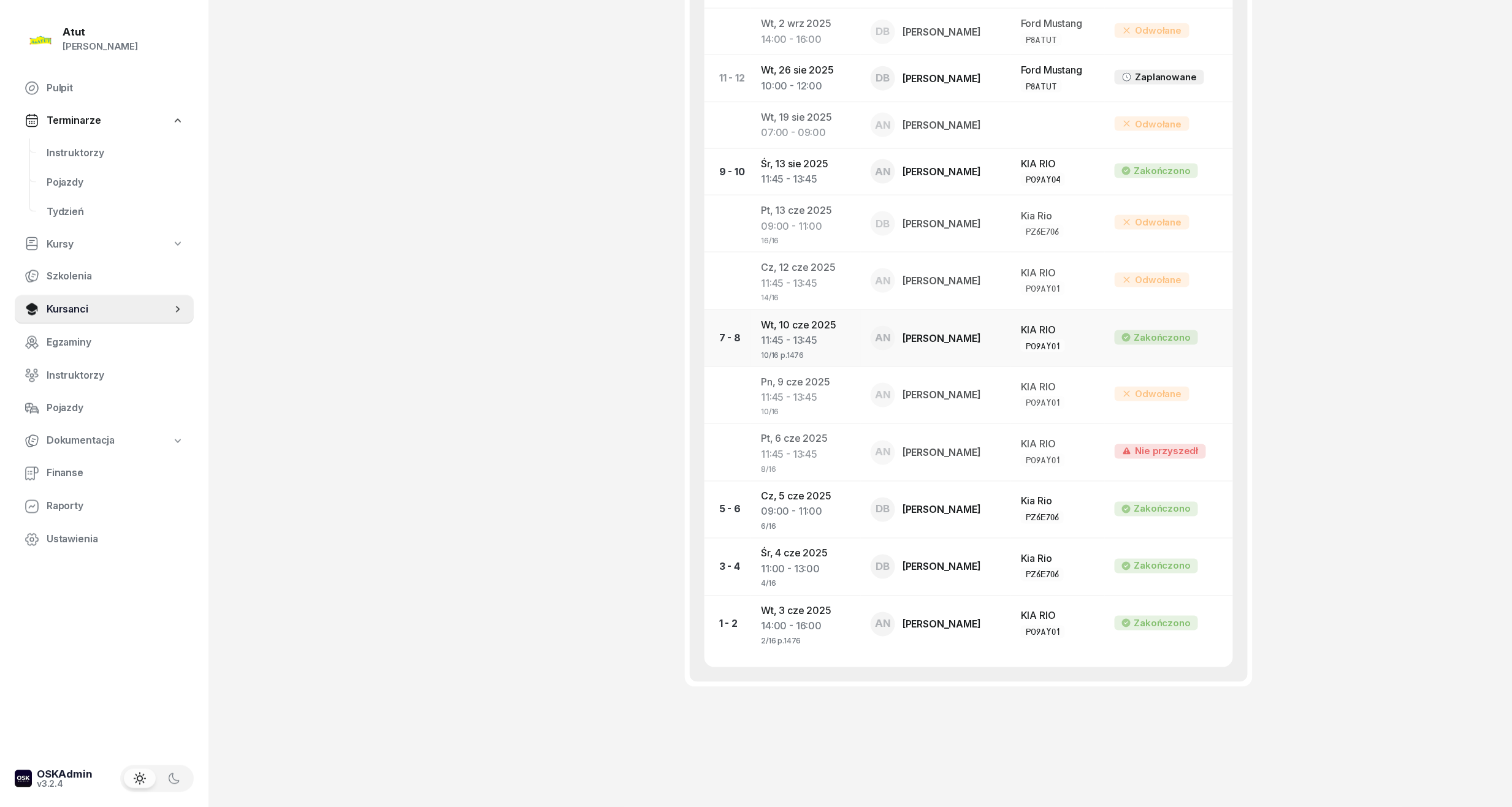
click at [824, 344] on div "11:45 - 13:45" at bounding box center [806, 341] width 90 height 16
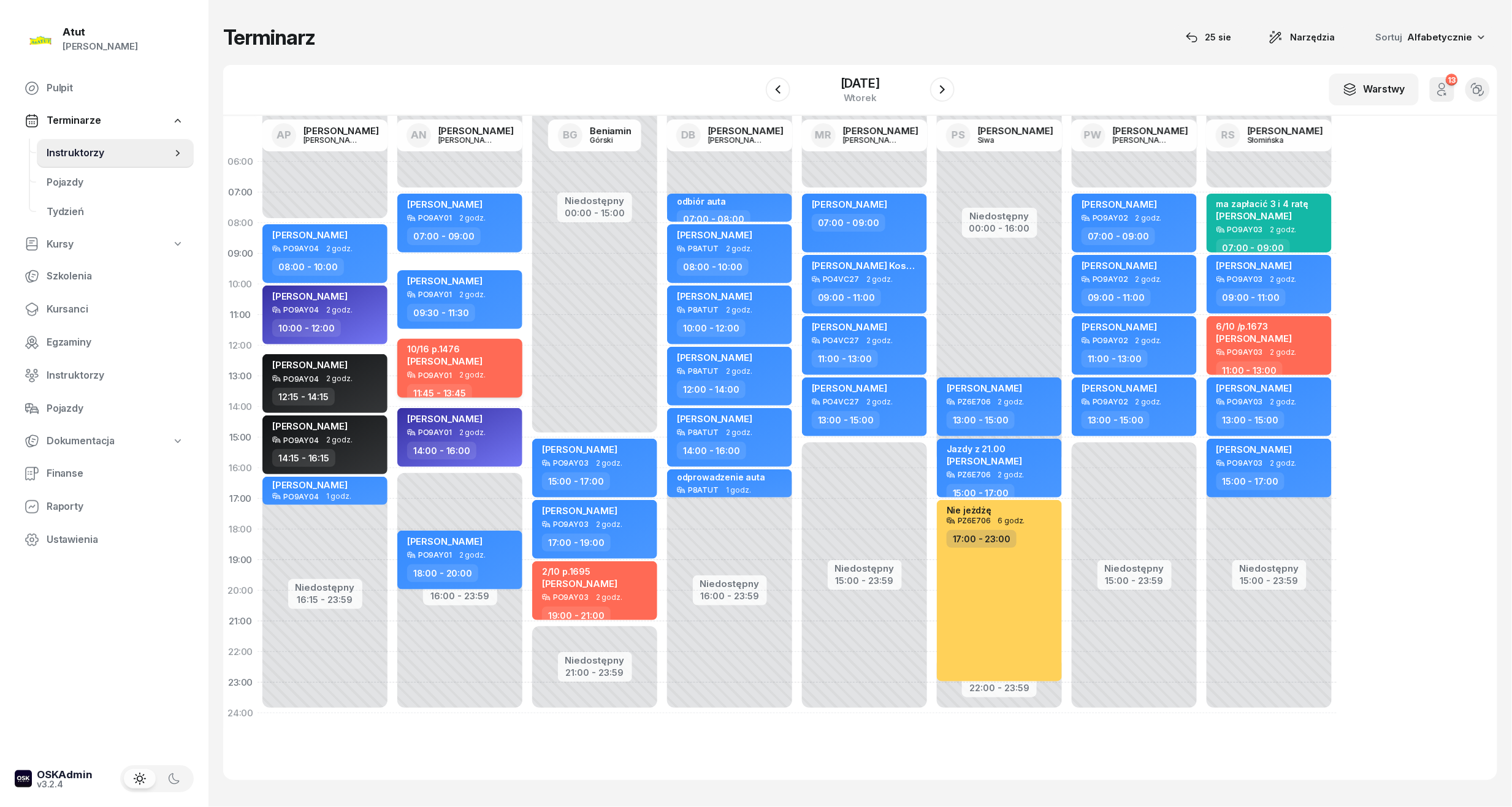
click at [449, 381] on div "10/16 p.1476 [PERSON_NAME] PO9AY01 2 godz. 11:45 - 13:45" at bounding box center [459, 368] width 125 height 59
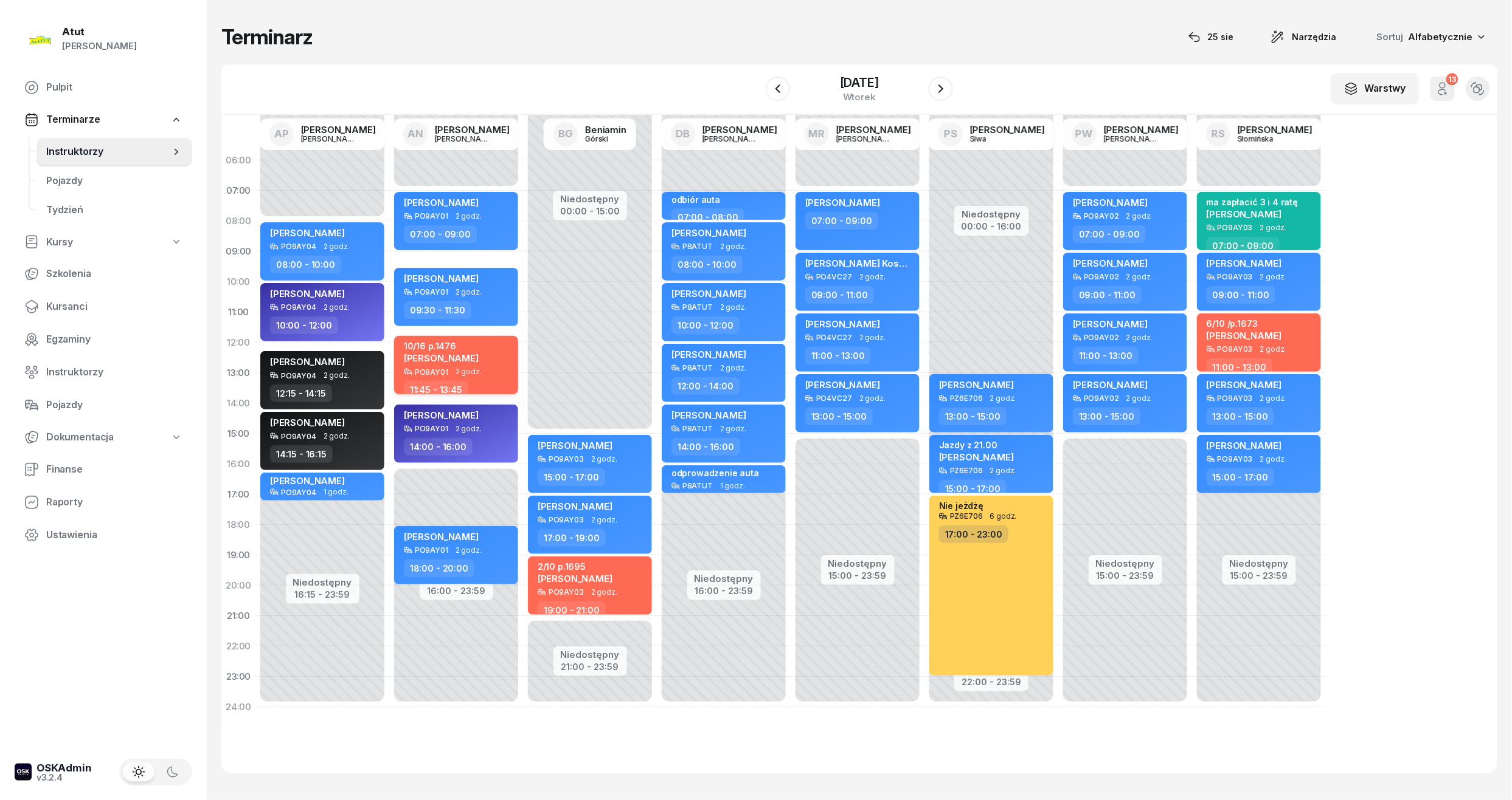
select select "11"
select select "45"
select select "13"
select select "45"
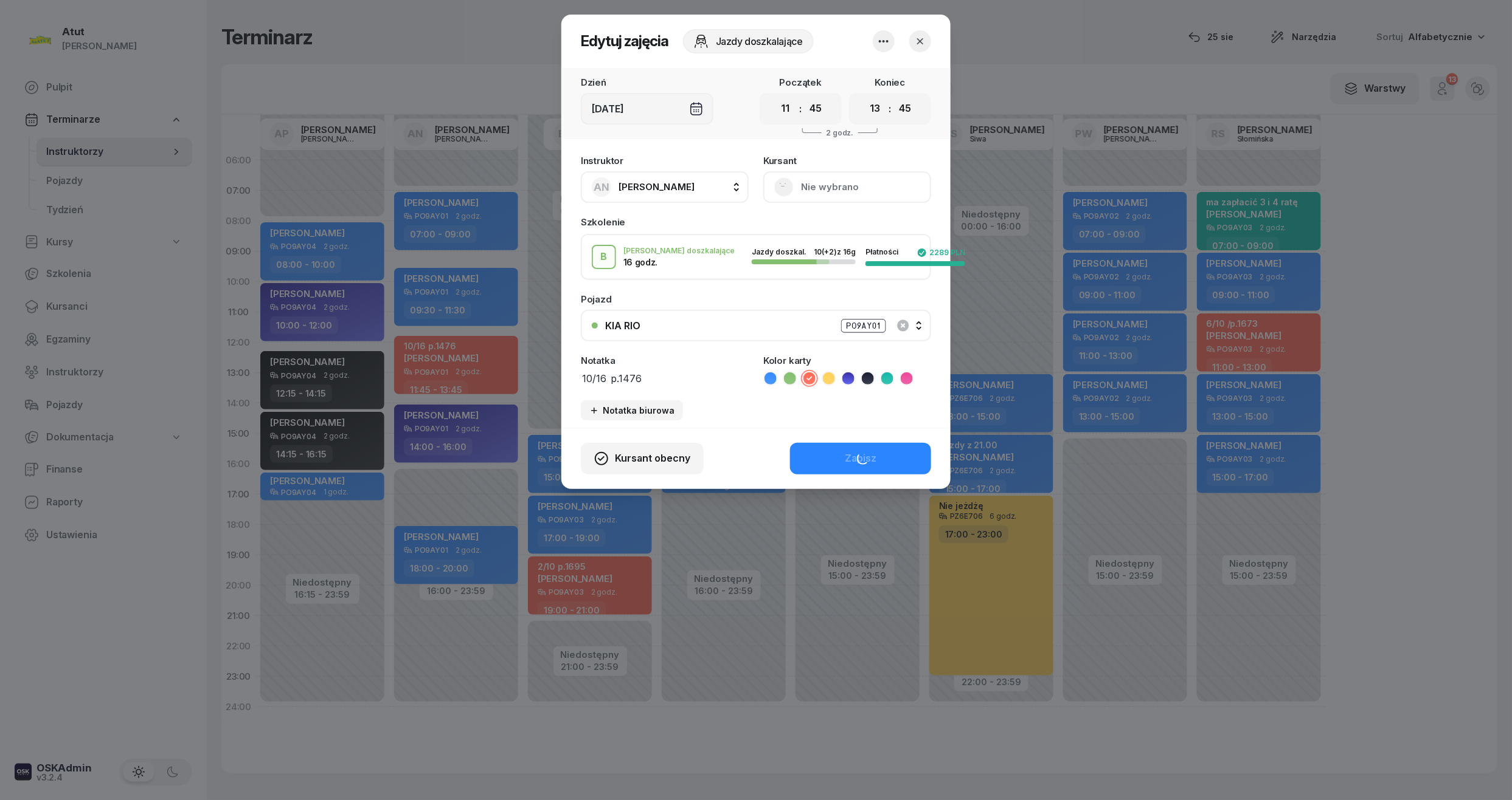
drag, startPoint x: 661, startPoint y: 372, endPoint x: 318, endPoint y: 368, distance: 343.0
click at [318, 368] on div "Edytuj zajęcia Jazdy doszkalające Dzień [DATE] Początek 00 01 02 03 04 05 06 07…" at bounding box center [756, 400] width 1512 height 800
click at [870, 456] on div "Zapisz" at bounding box center [860, 458] width 32 height 15
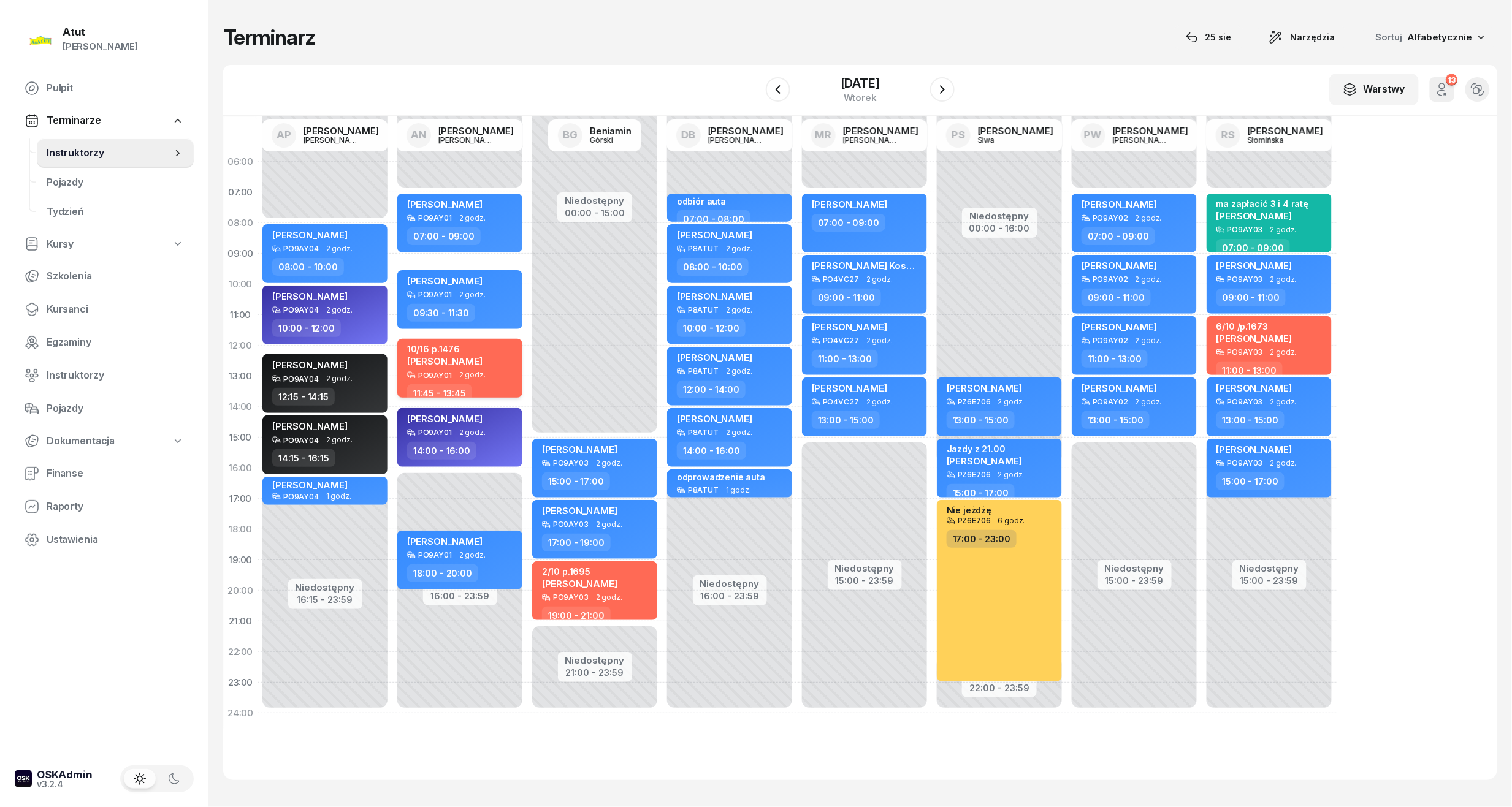
click at [454, 365] on span "[PERSON_NAME]" at bounding box center [445, 361] width 76 height 12
select select "11"
select select "45"
select select "13"
select select "45"
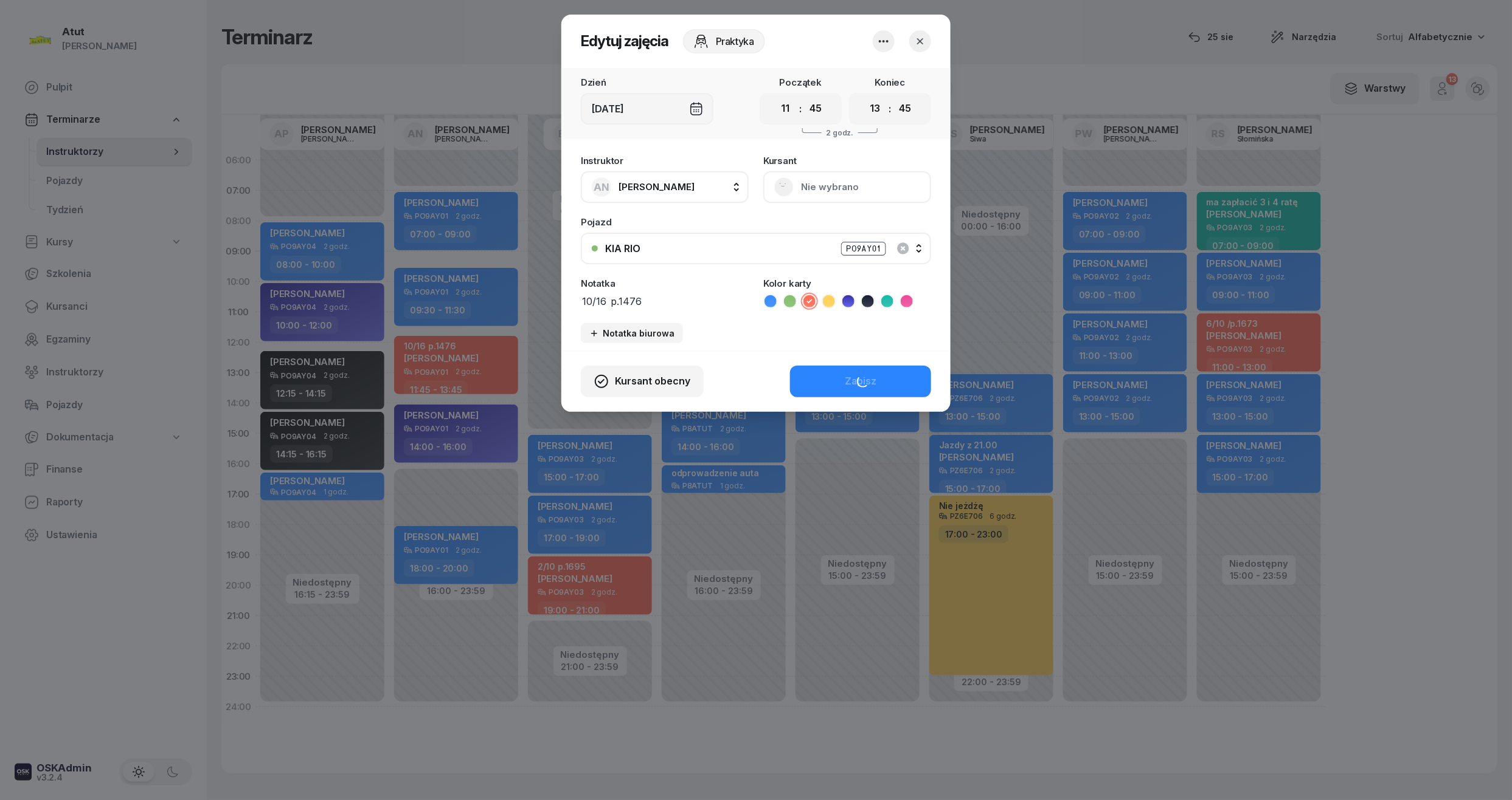
click at [858, 175] on button "Nie wybrano" at bounding box center [847, 187] width 168 height 32
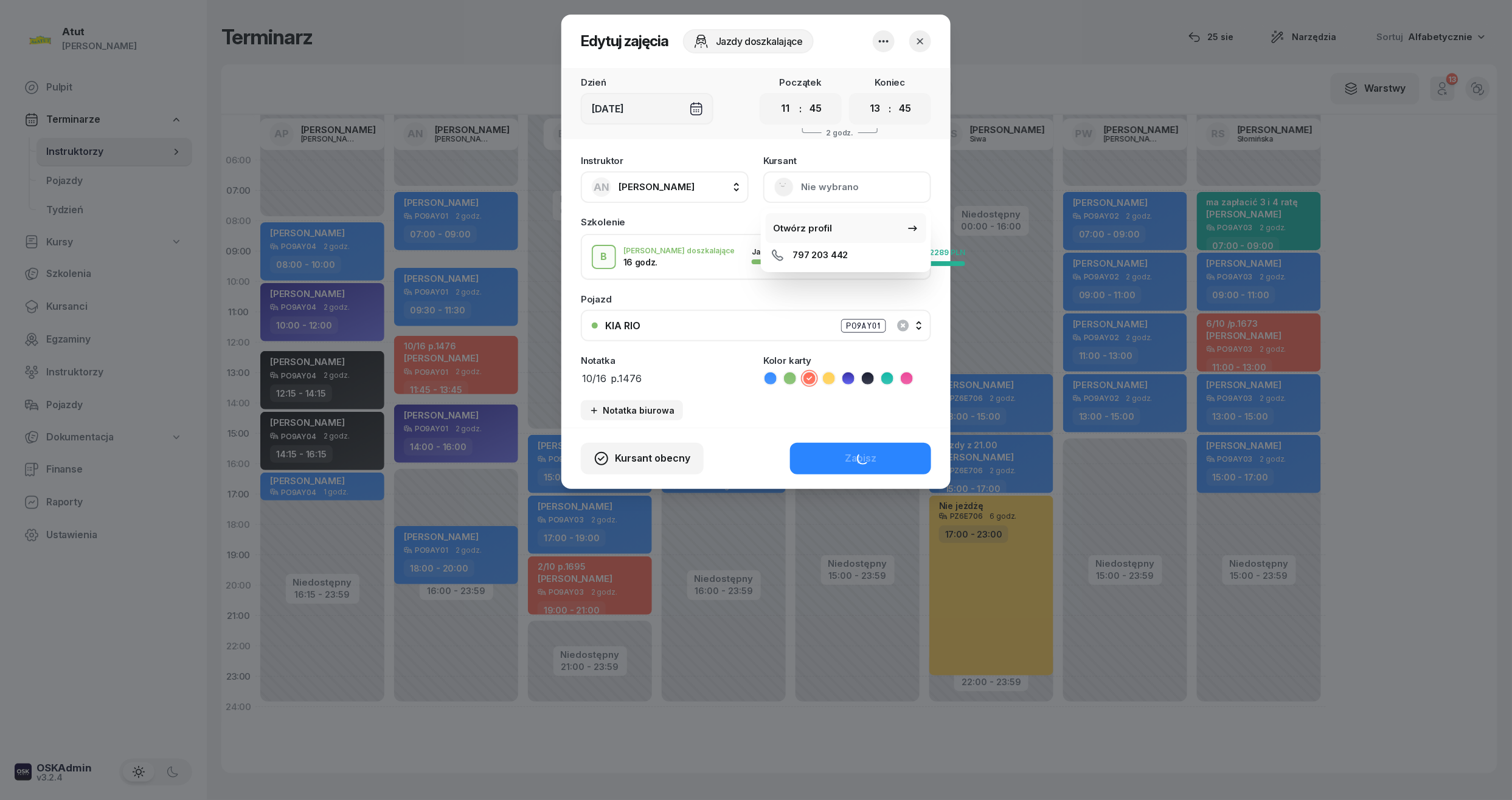
click at [834, 229] on link "Otwórz profil" at bounding box center [846, 229] width 161 height 31
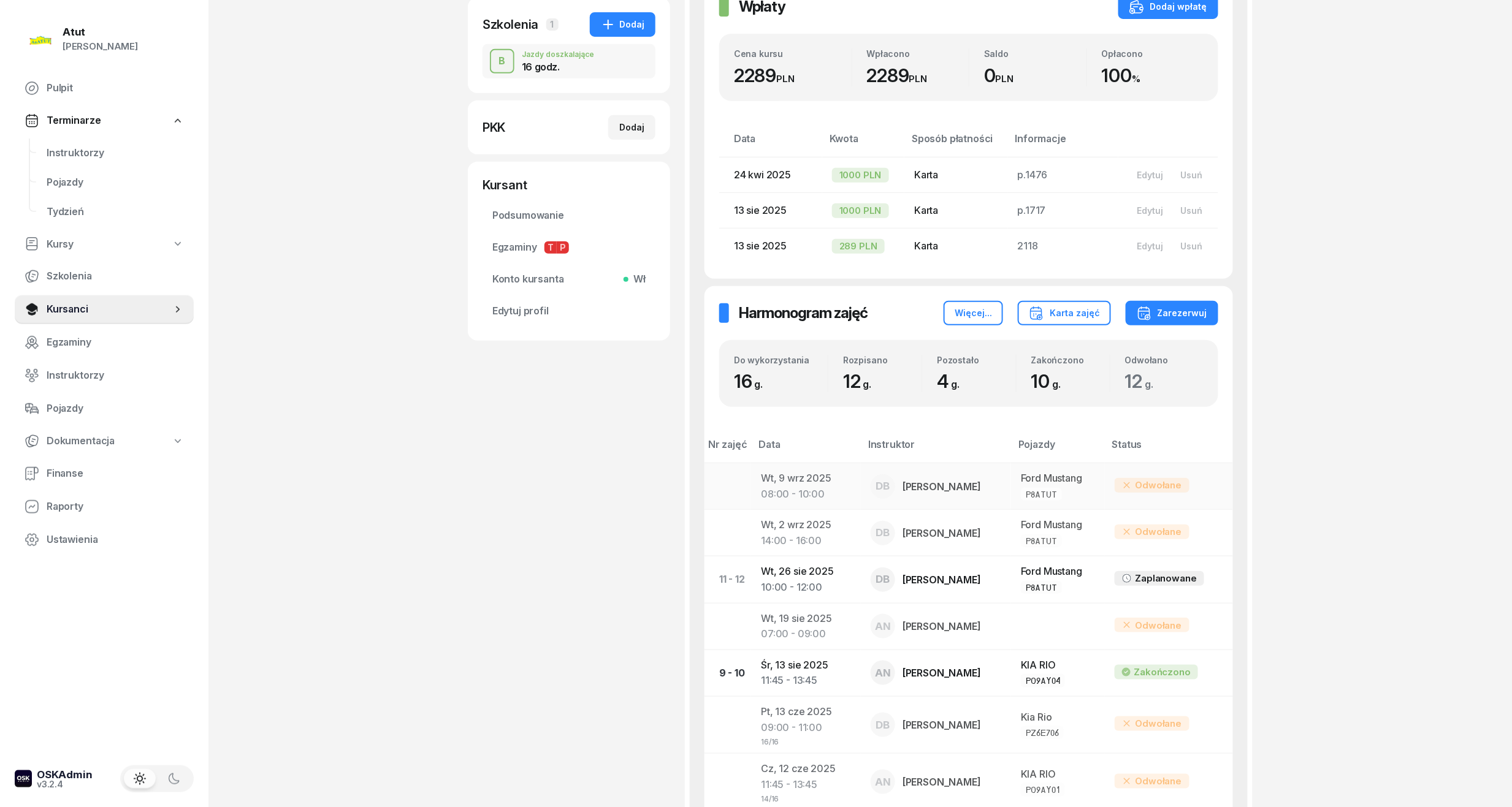
scroll to position [572, 0]
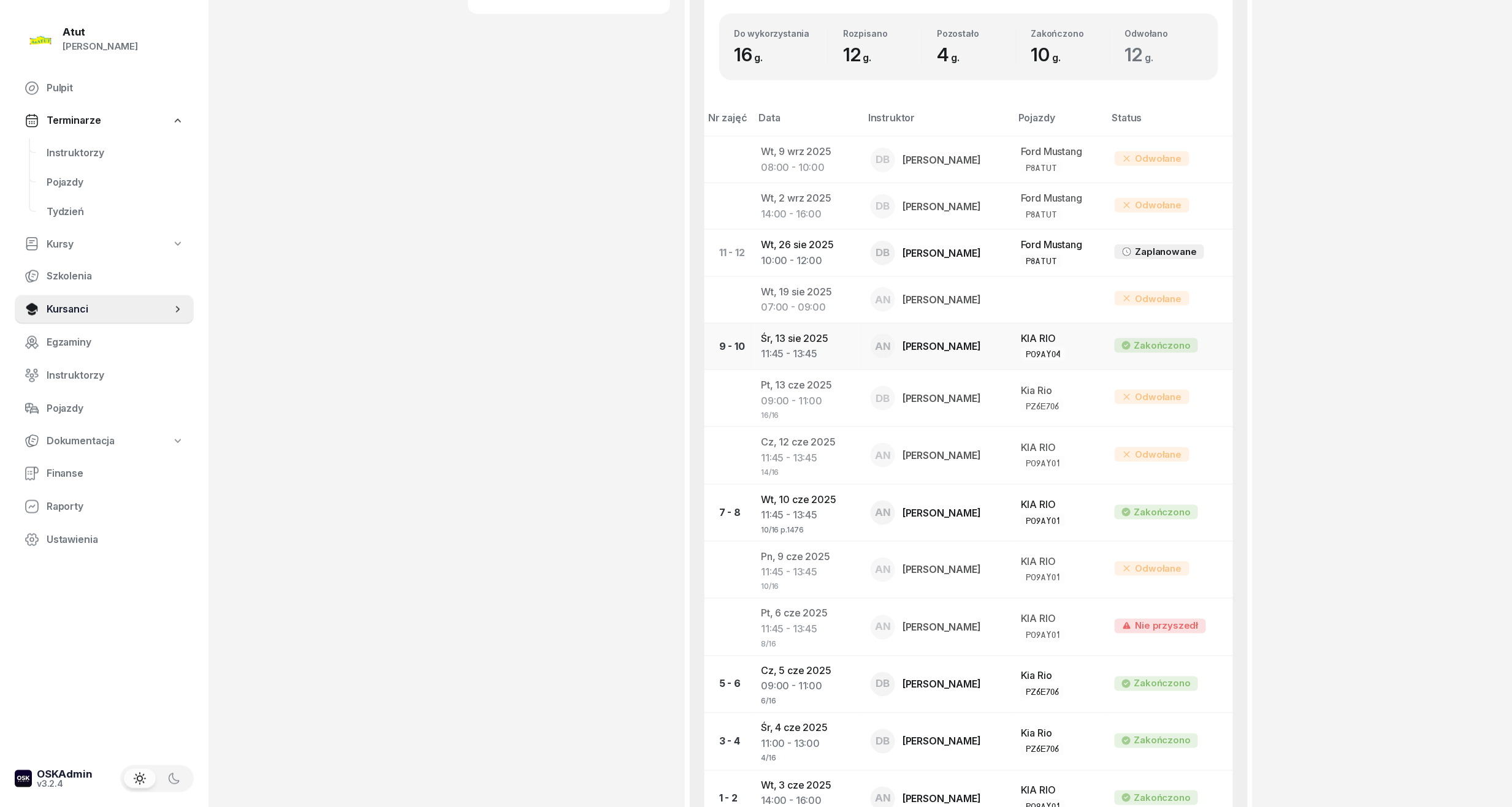
click at [775, 347] on div "11:45 - 13:45" at bounding box center [806, 354] width 90 height 16
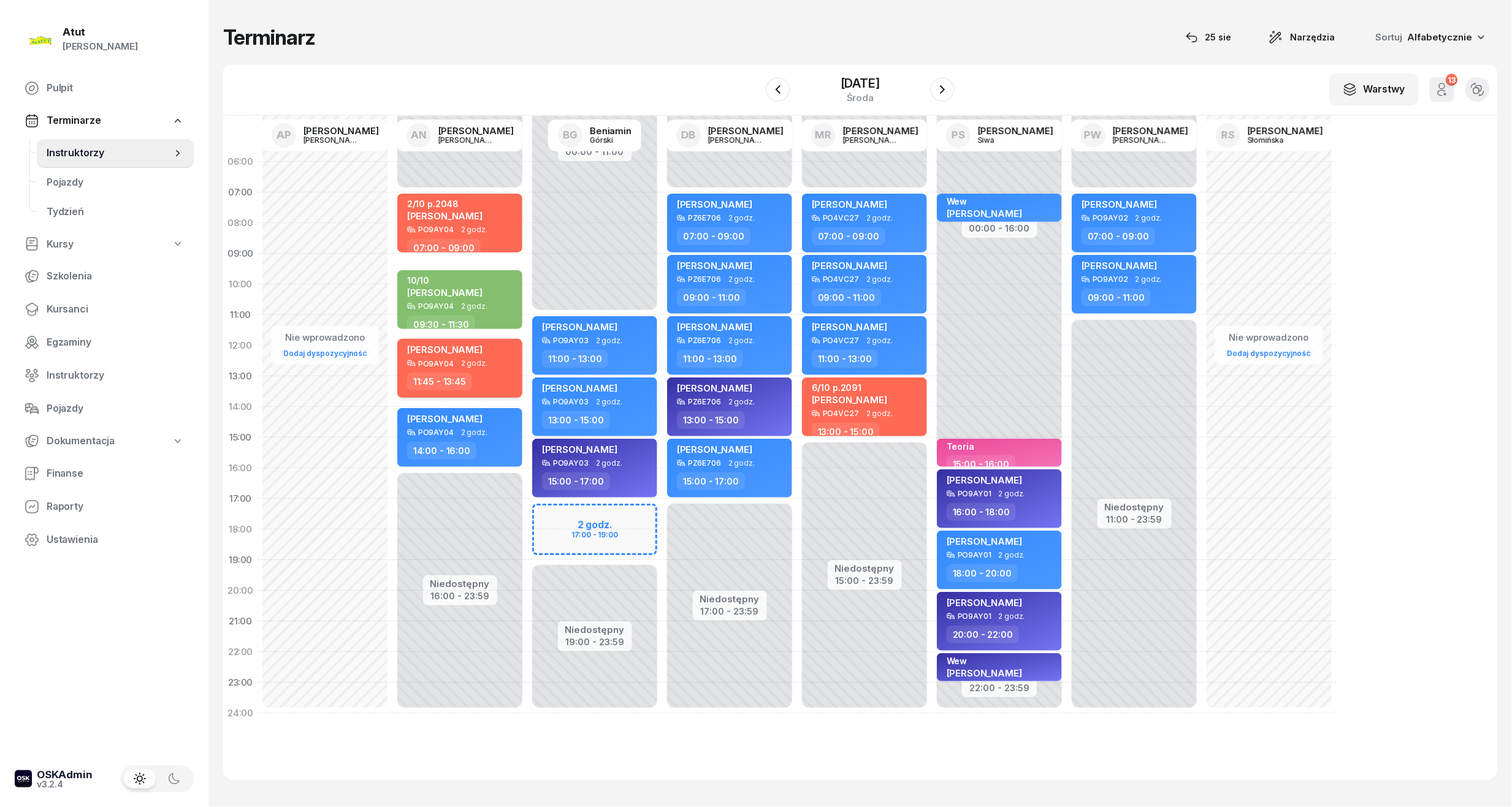
click at [454, 363] on div "PO9AY04 2 godz." at bounding box center [460, 363] width 108 height 9
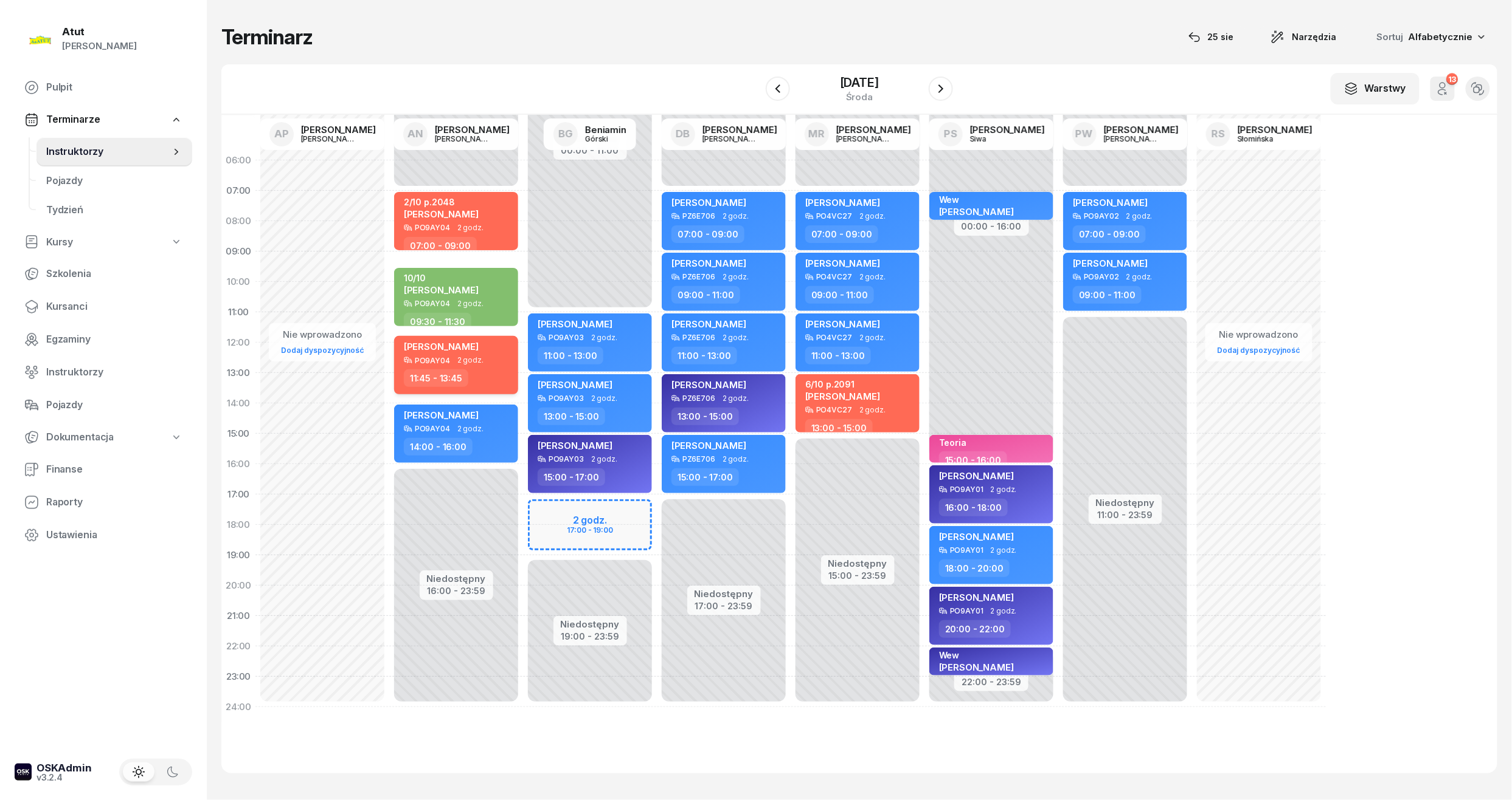
select select "11"
select select "45"
select select "13"
select select "45"
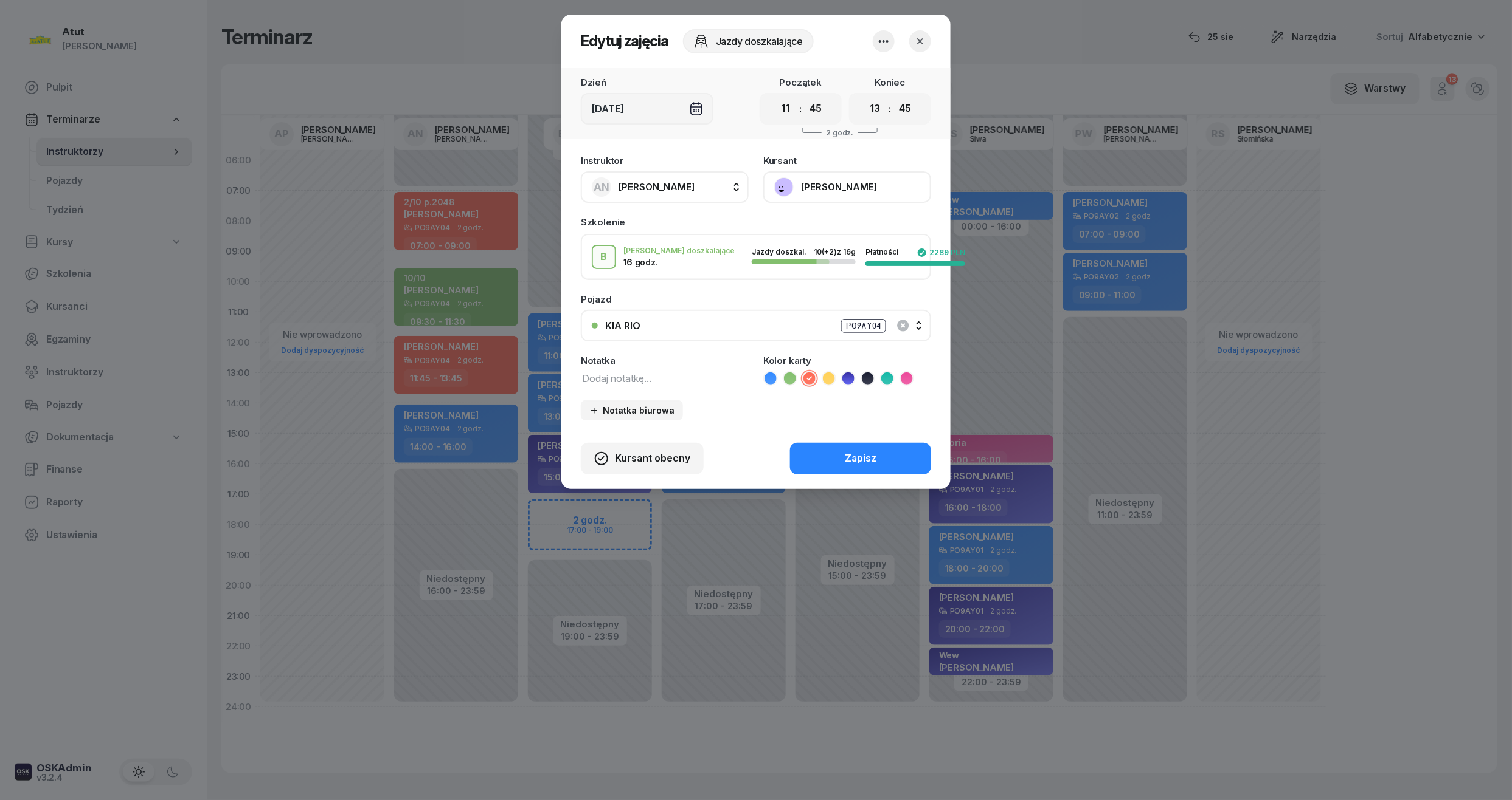
click at [626, 384] on textarea at bounding box center [665, 377] width 168 height 15
paste textarea "10/16 p.1476"
type textarea "10/16 p.1476"
click at [865, 459] on div "Zapisz" at bounding box center [860, 458] width 32 height 15
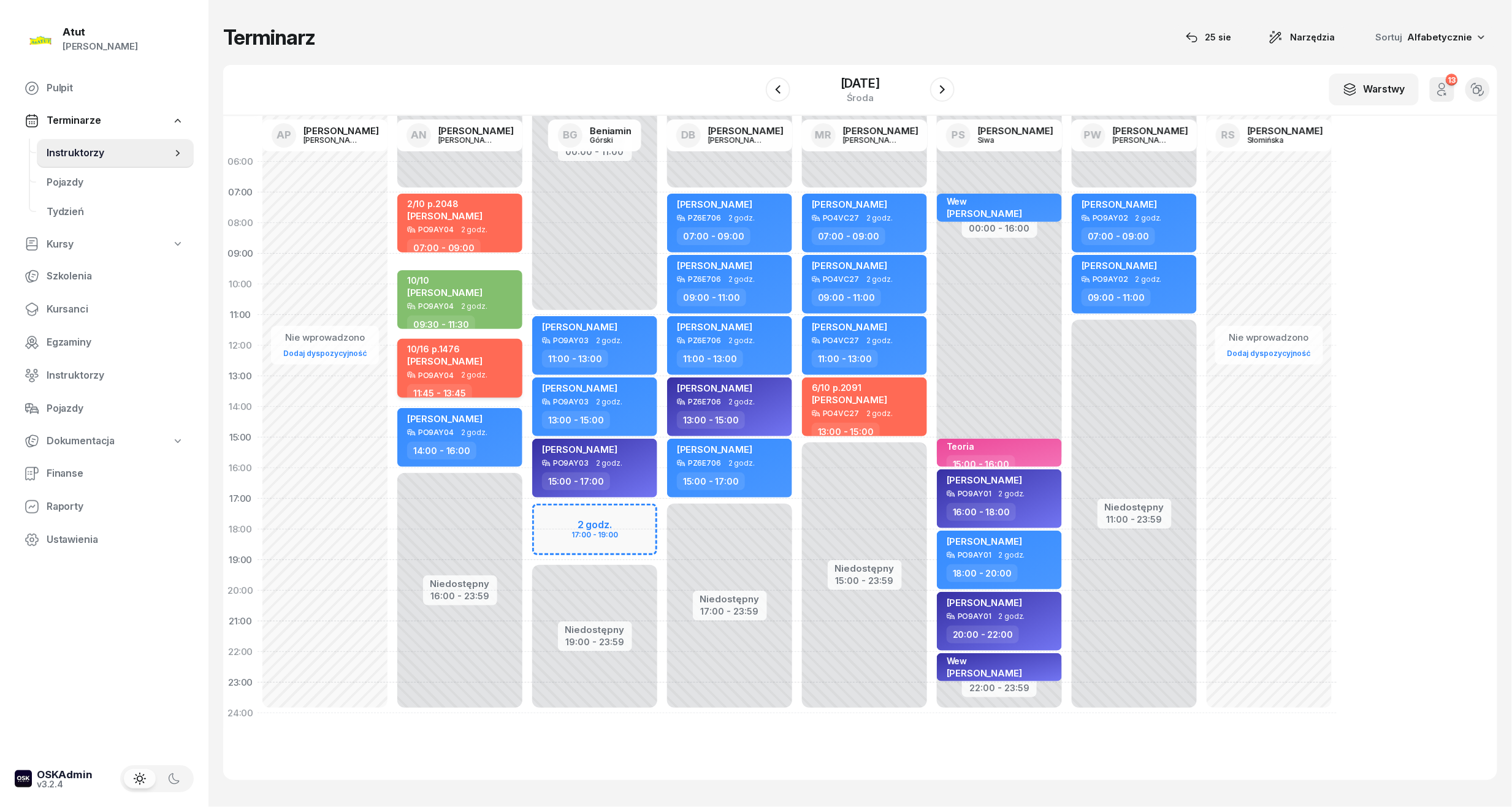
click at [448, 353] on div "10/16 p.1476" at bounding box center [445, 349] width 76 height 11
select select "11"
select select "45"
select select "13"
select select "45"
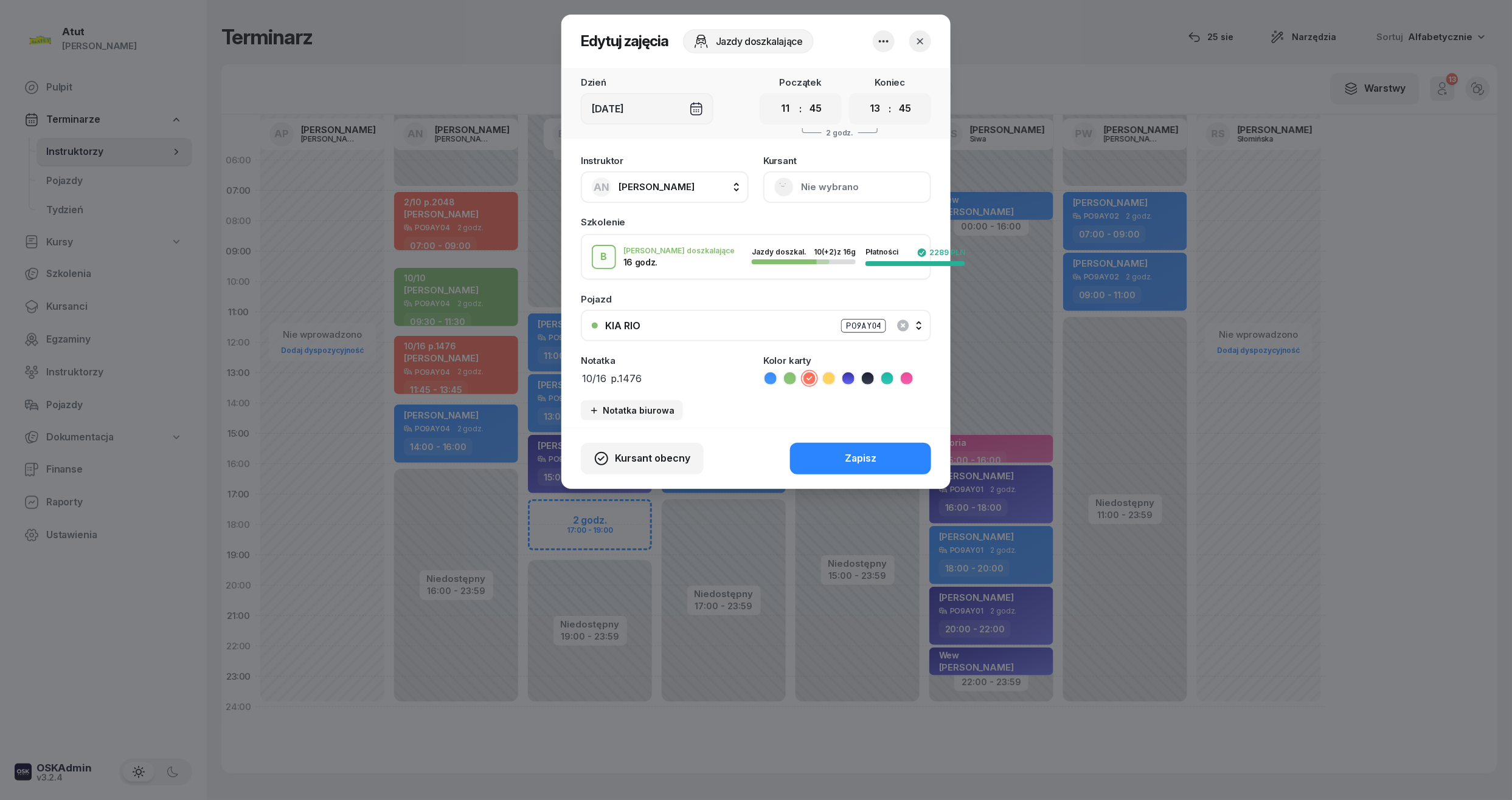
click at [861, 181] on button "Nie wybrano" at bounding box center [847, 187] width 168 height 32
click at [816, 231] on div "Otwórz profil" at bounding box center [801, 228] width 59 height 15
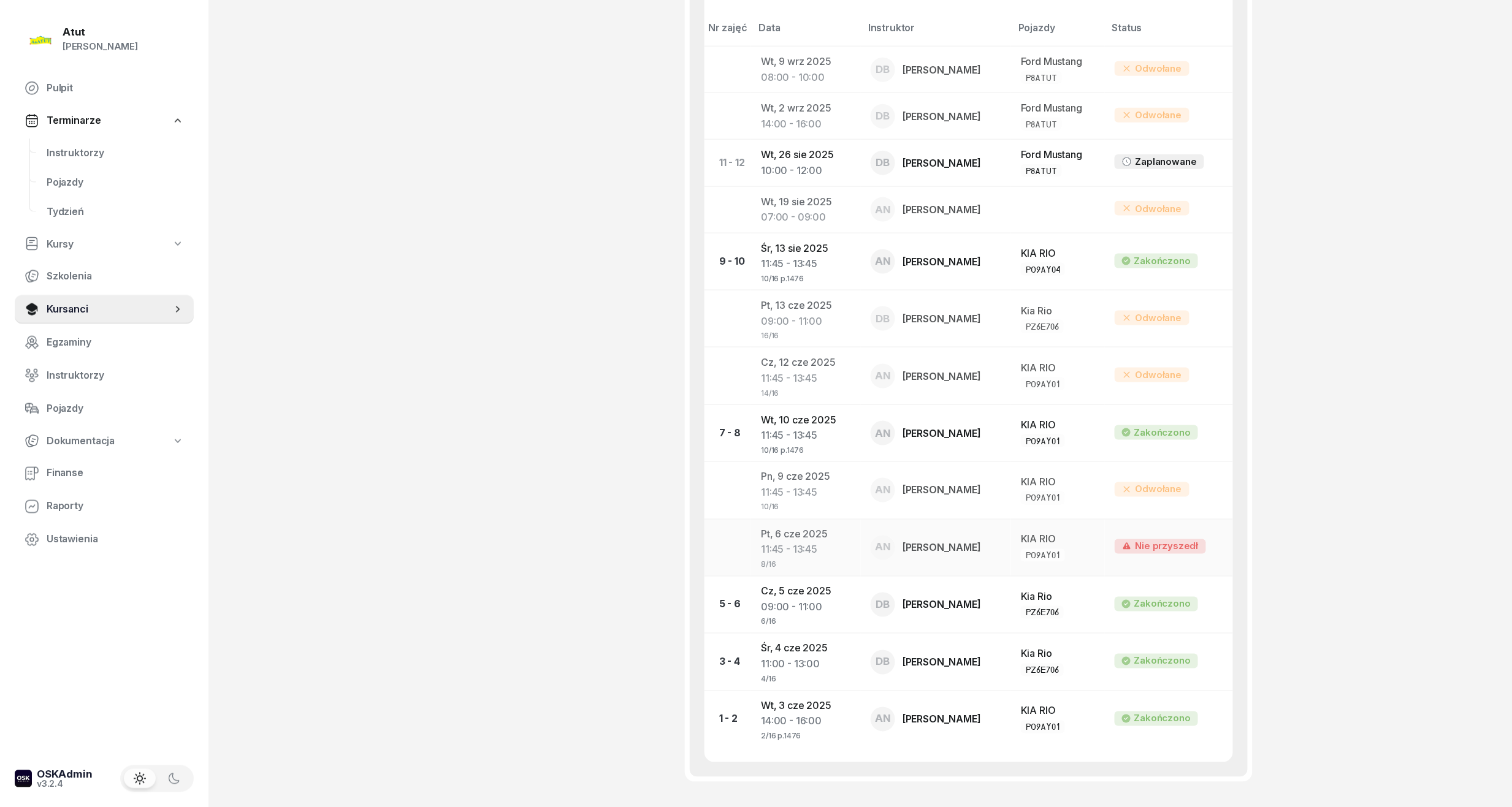
scroll to position [758, 0]
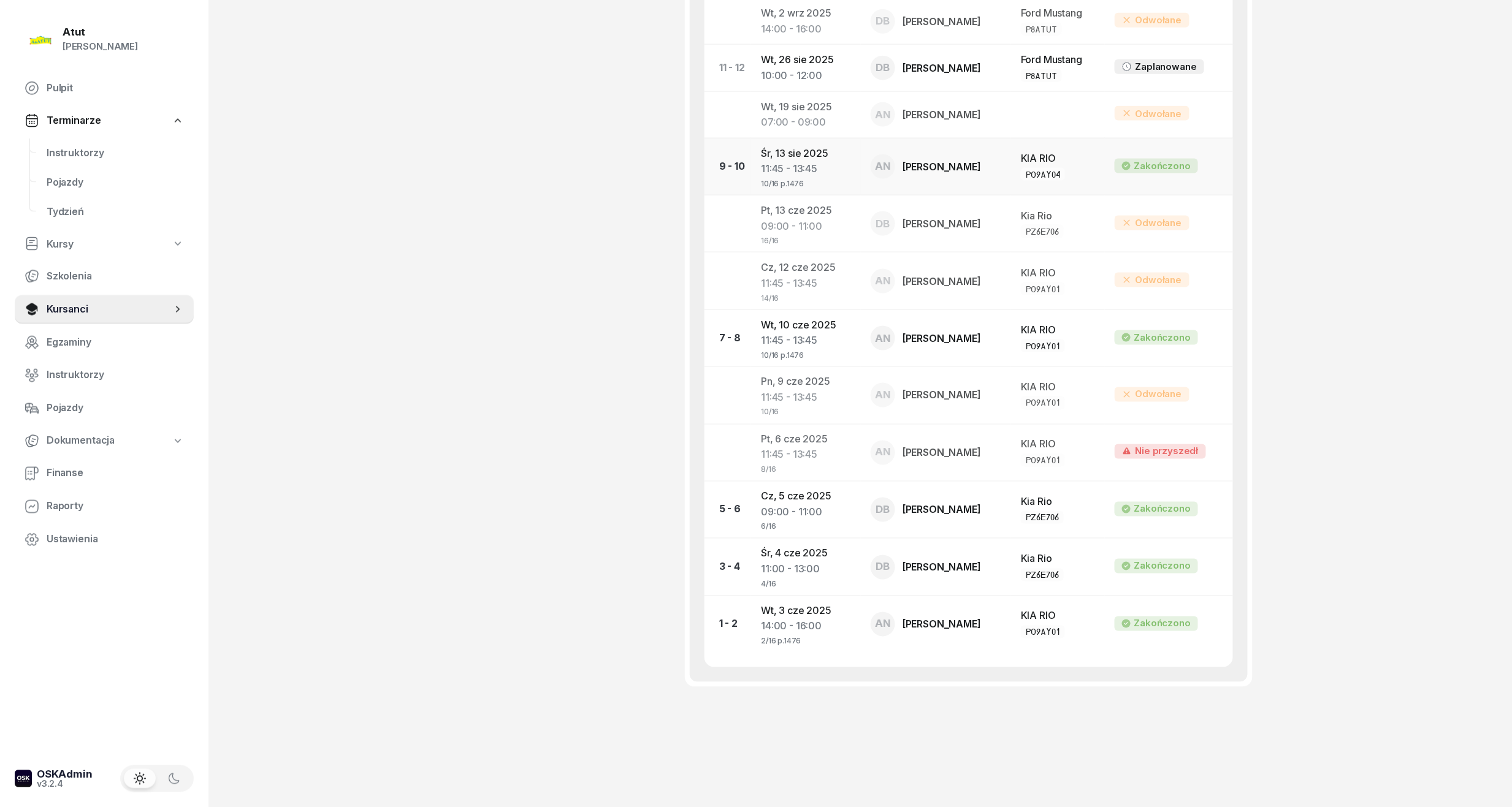
click at [785, 169] on div "11:45 - 13:45" at bounding box center [806, 169] width 90 height 16
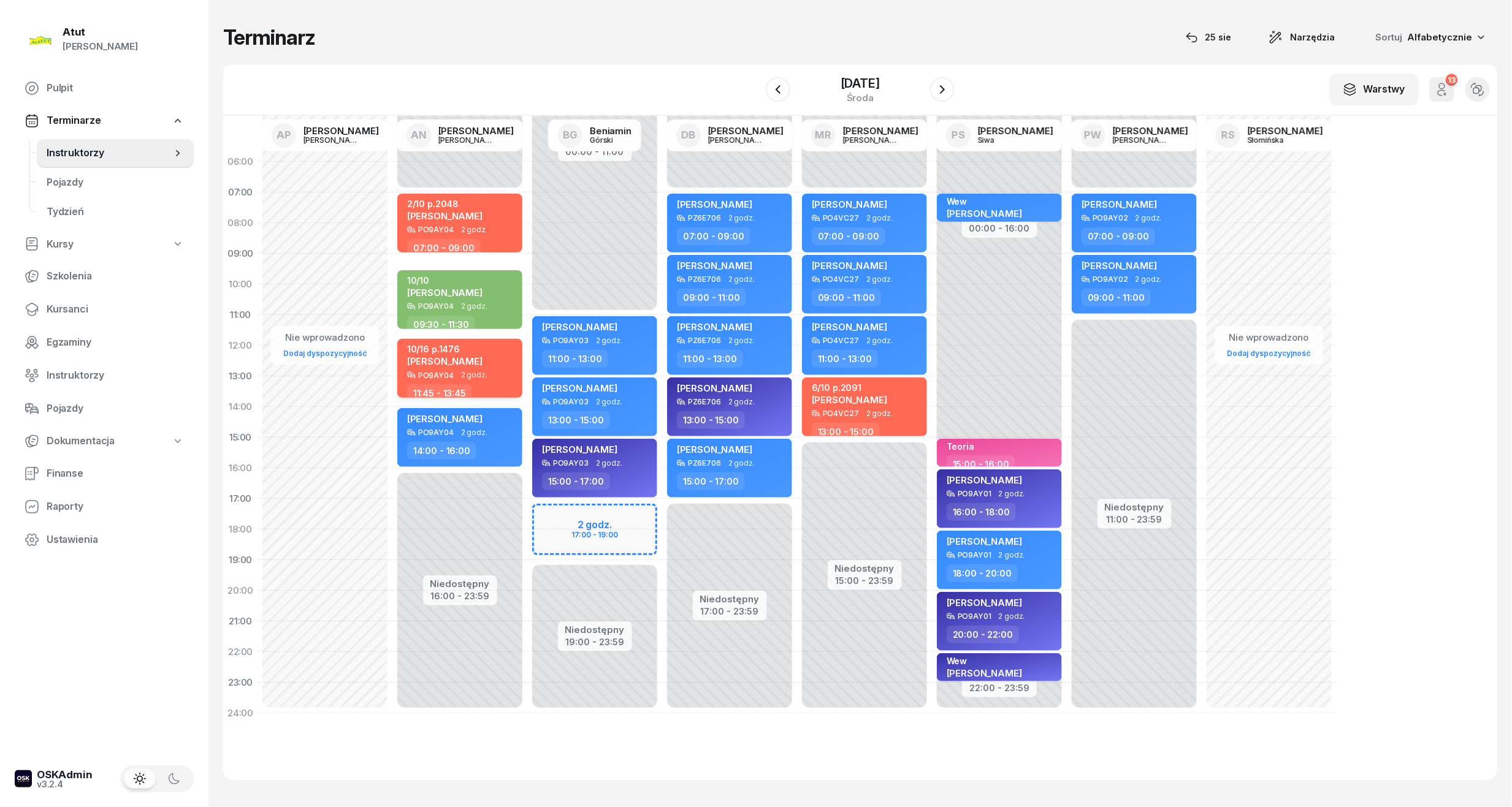
click at [425, 380] on div "10/16 p.1476 [PERSON_NAME] PO9AY04 2 godz. 11:45 - 13:45" at bounding box center [459, 368] width 125 height 59
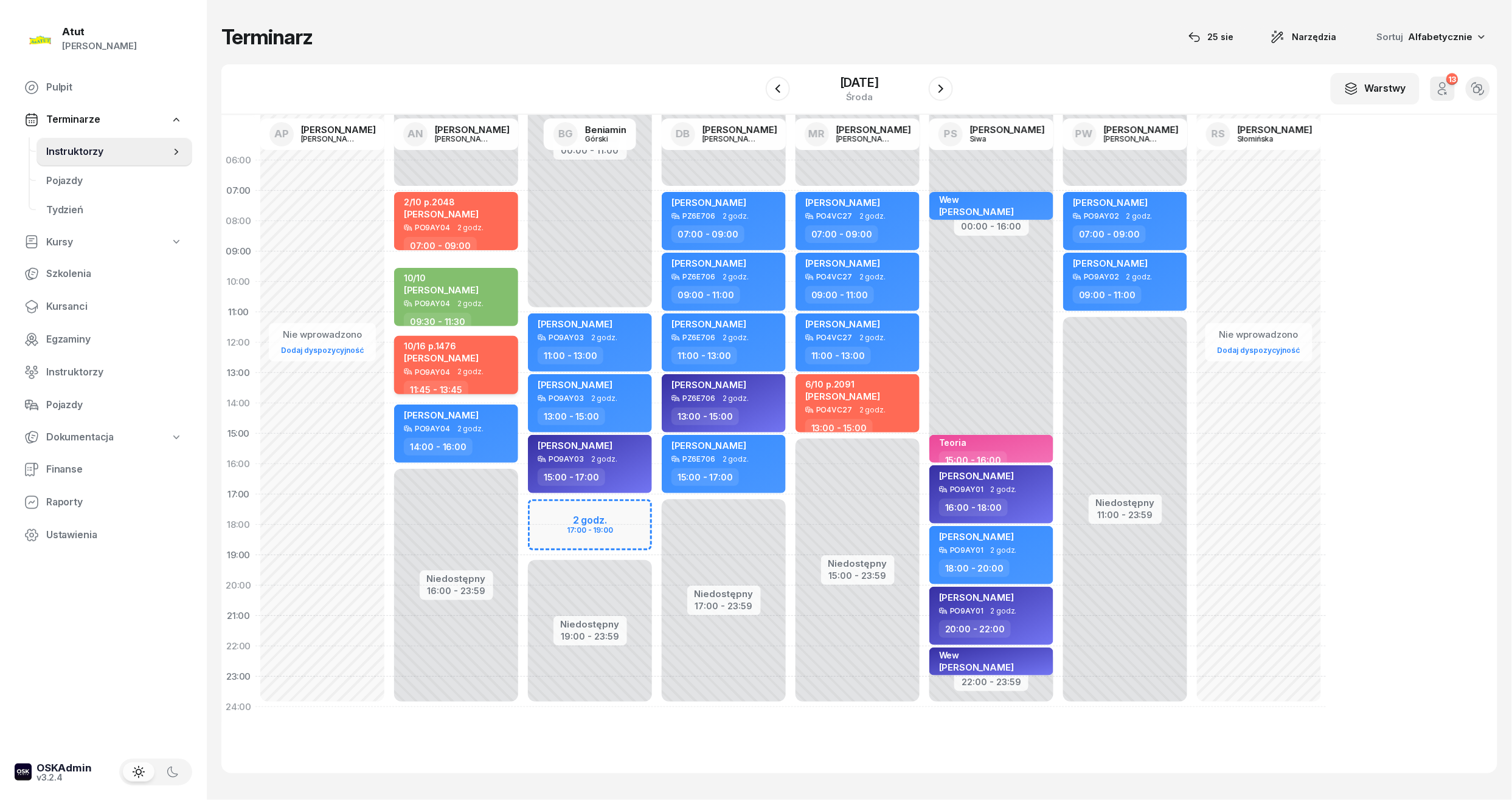
select select "11"
select select "45"
select select "13"
select select "45"
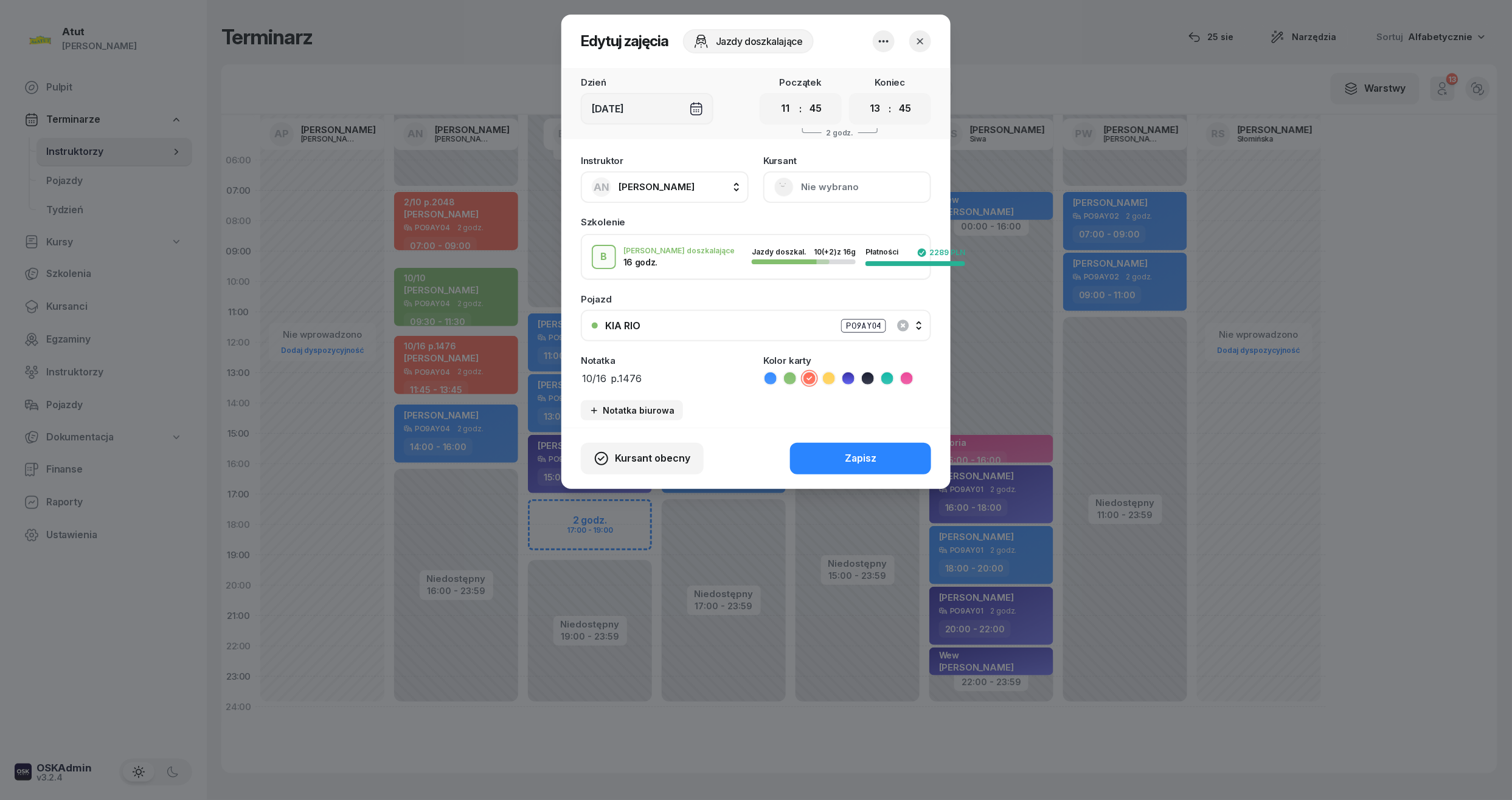
click at [589, 299] on div "Pojazd" at bounding box center [756, 298] width 351 height 9
click at [594, 373] on textarea "10/16 p.1476" at bounding box center [665, 377] width 168 height 15
click at [592, 376] on textarea "10/16 p.1476" at bounding box center [665, 377] width 168 height 15
type textarea "12/16 p.1476"
click at [880, 469] on button "Zapisz" at bounding box center [860, 458] width 141 height 32
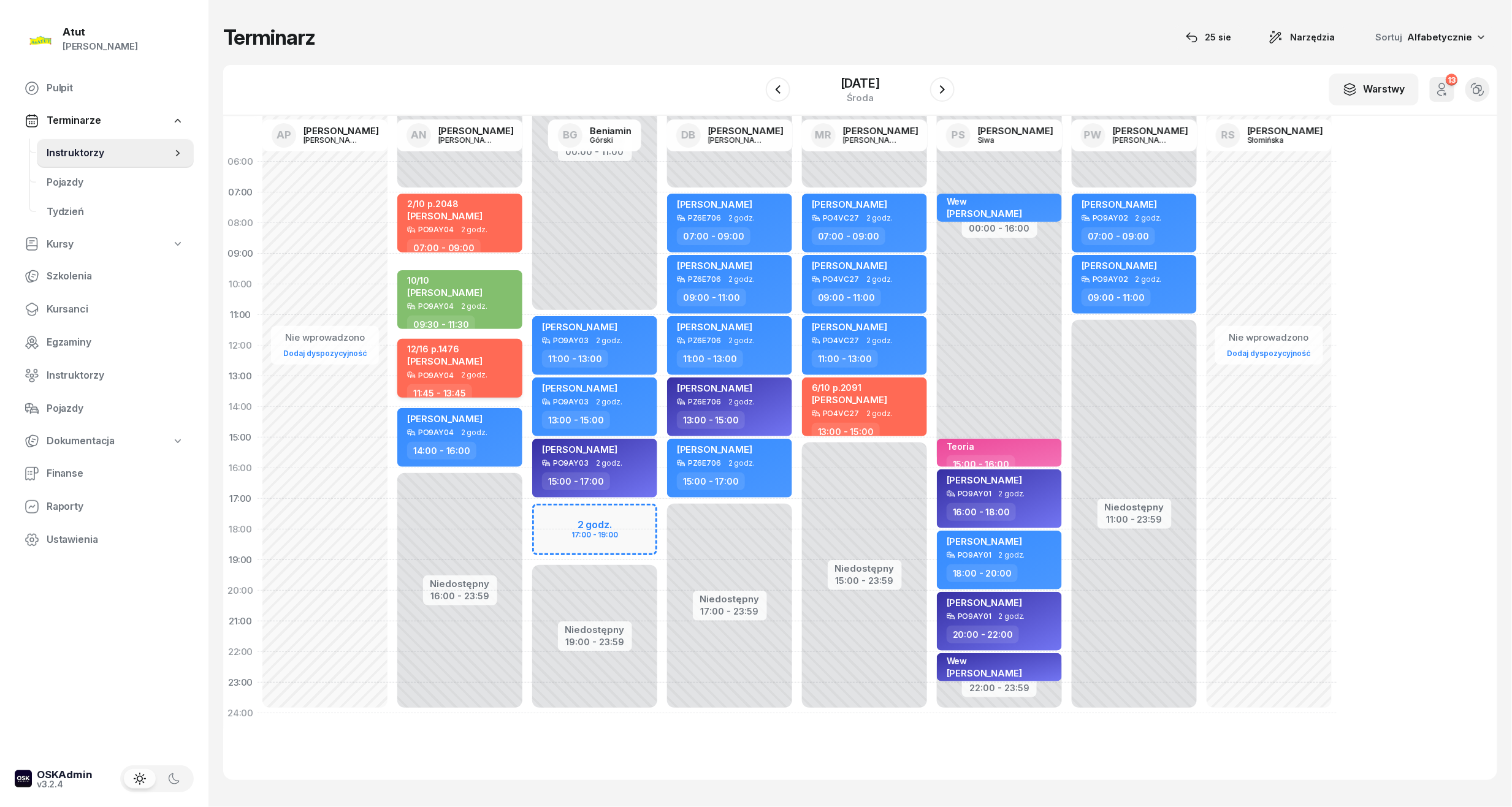
click at [418, 360] on span "[PERSON_NAME]" at bounding box center [445, 361] width 76 height 12
select select "11"
select select "45"
select select "13"
select select "45"
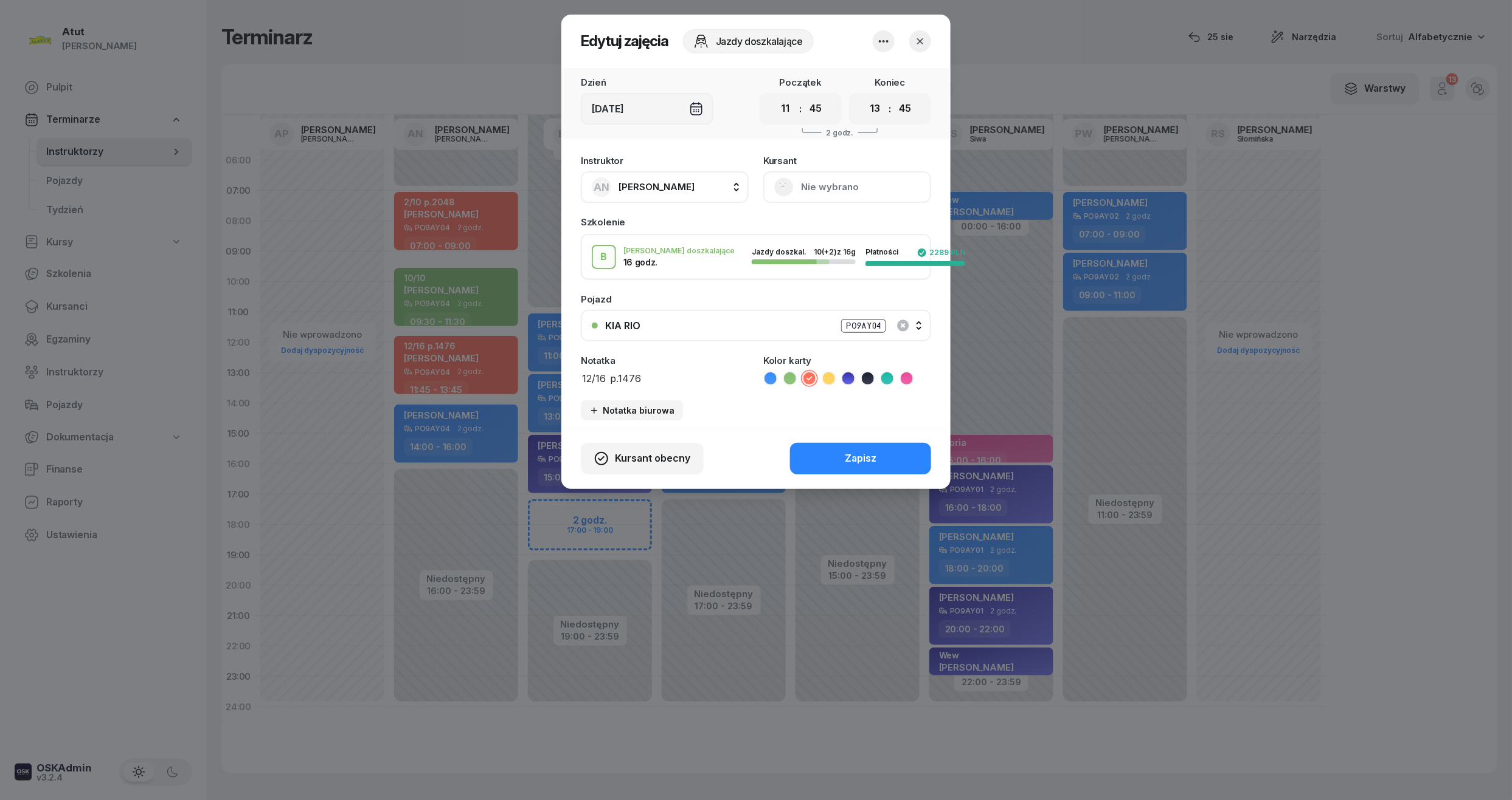
click at [824, 191] on button "Nie wybrano" at bounding box center [847, 187] width 168 height 32
click at [823, 231] on div "Otwórz profil" at bounding box center [801, 228] width 59 height 15
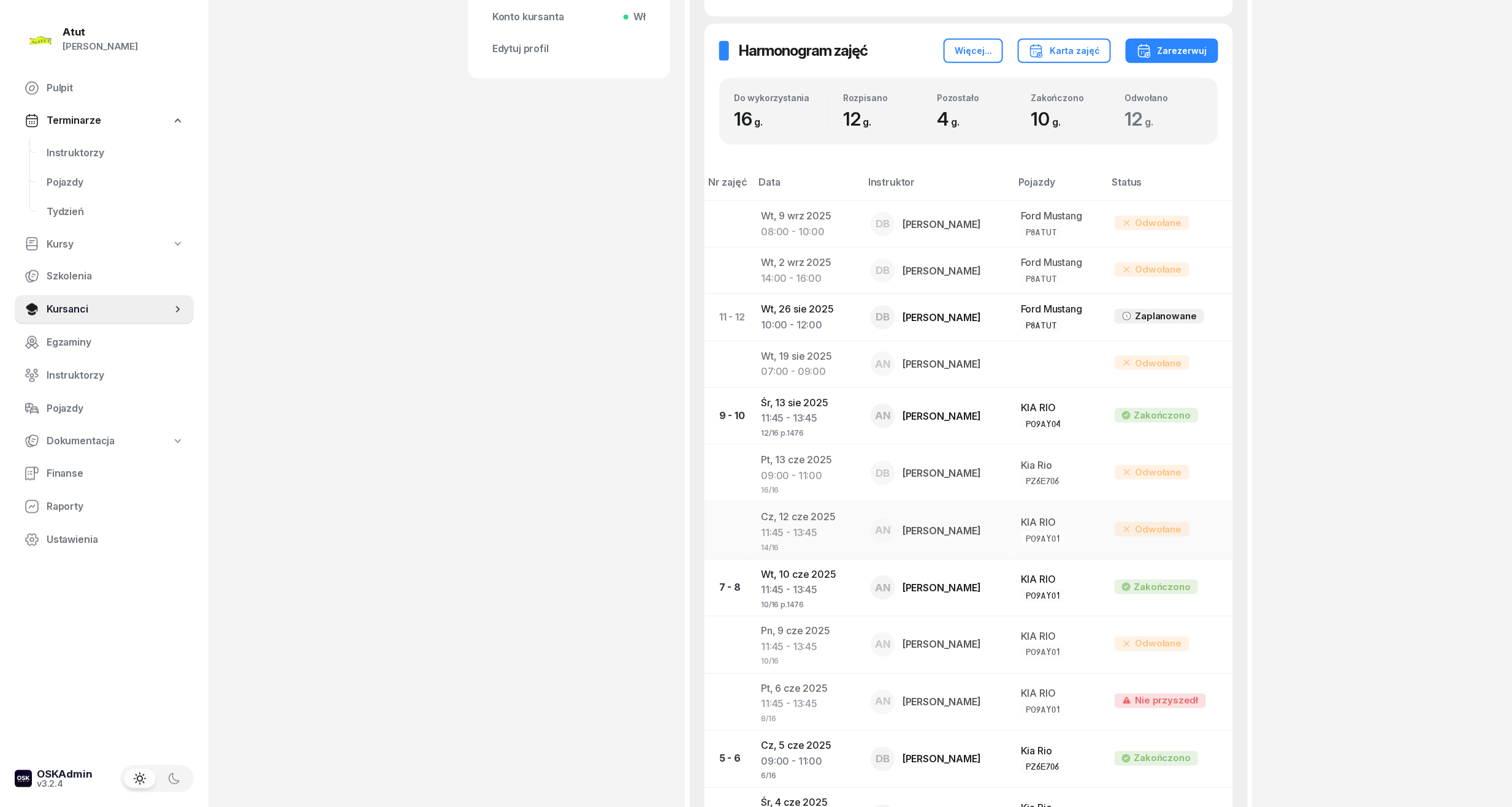
scroll to position [572, 0]
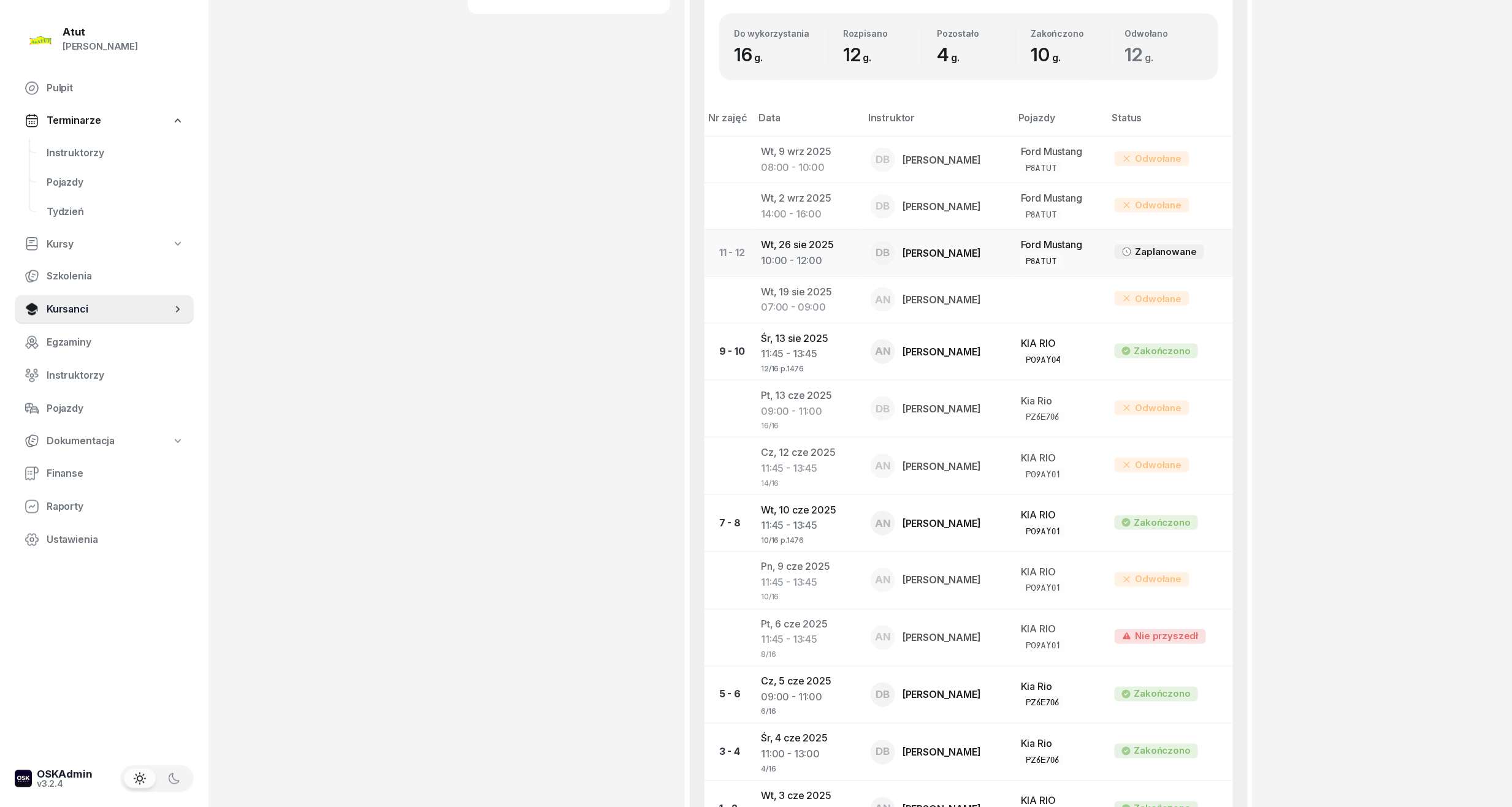
click at [776, 251] on td "[DATE] 10:00 - 12:00" at bounding box center [805, 253] width 110 height 47
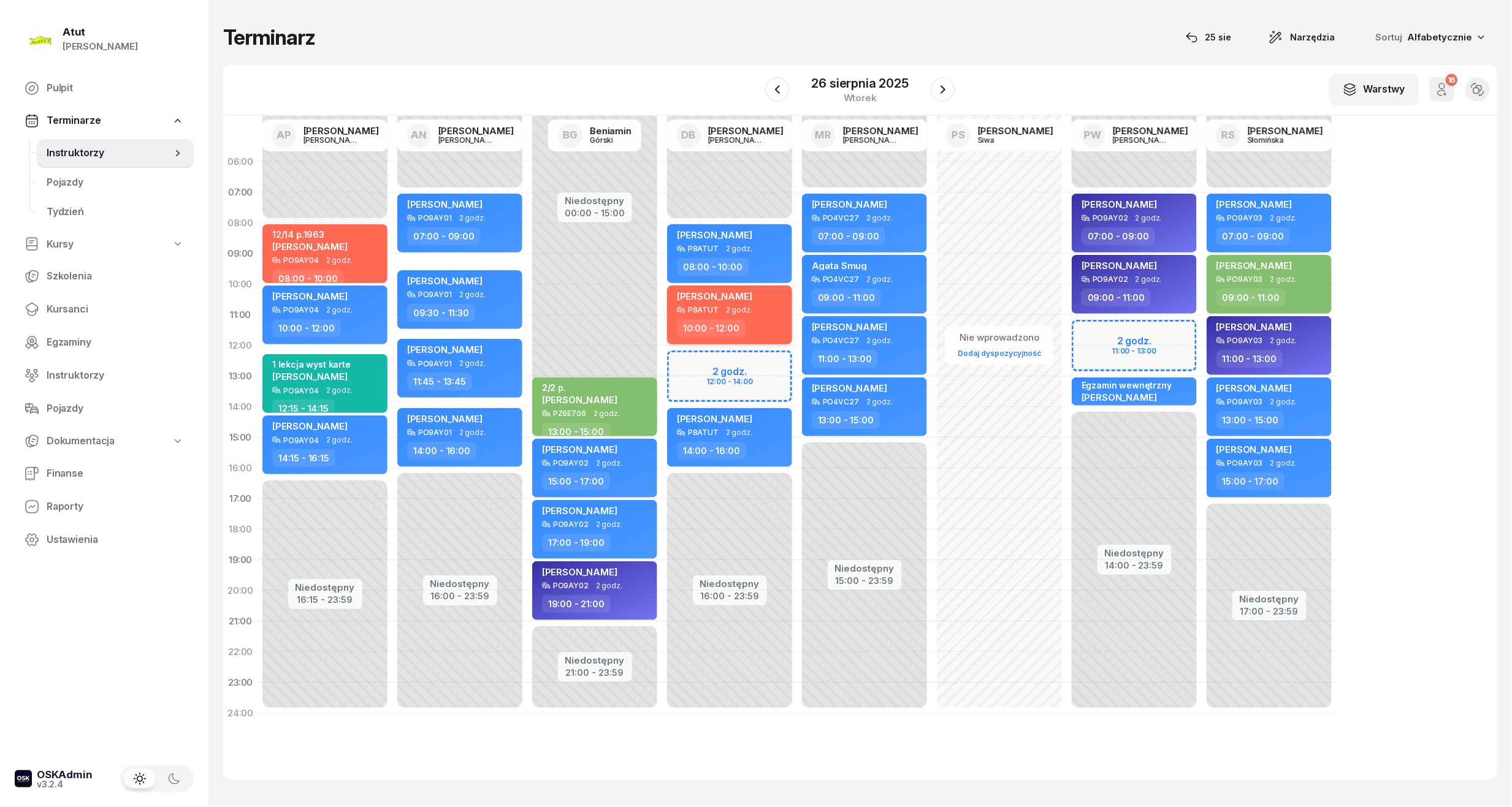
click at [746, 306] on span "2 godz." at bounding box center [739, 310] width 26 height 9
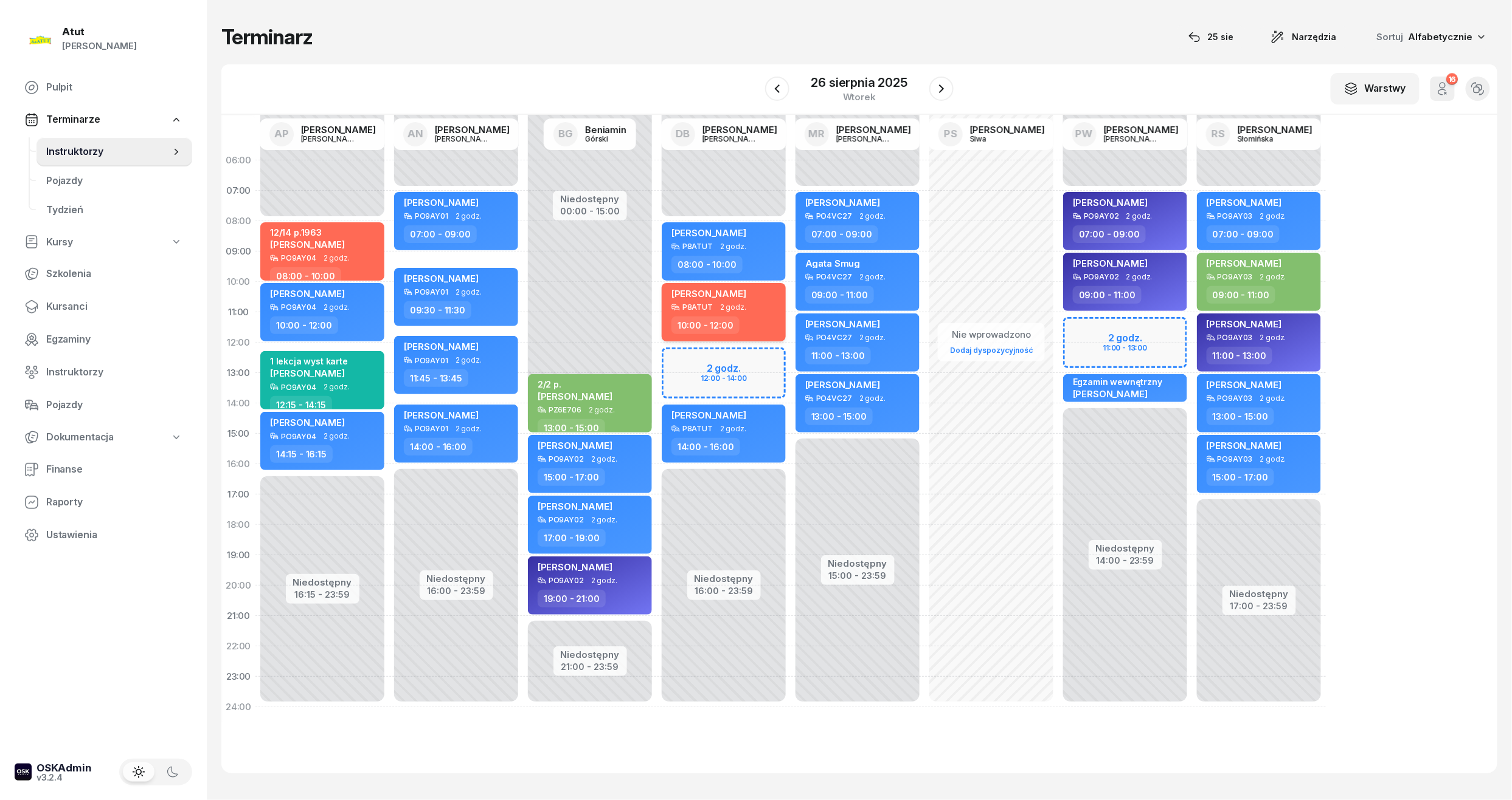
select select "10"
select select "12"
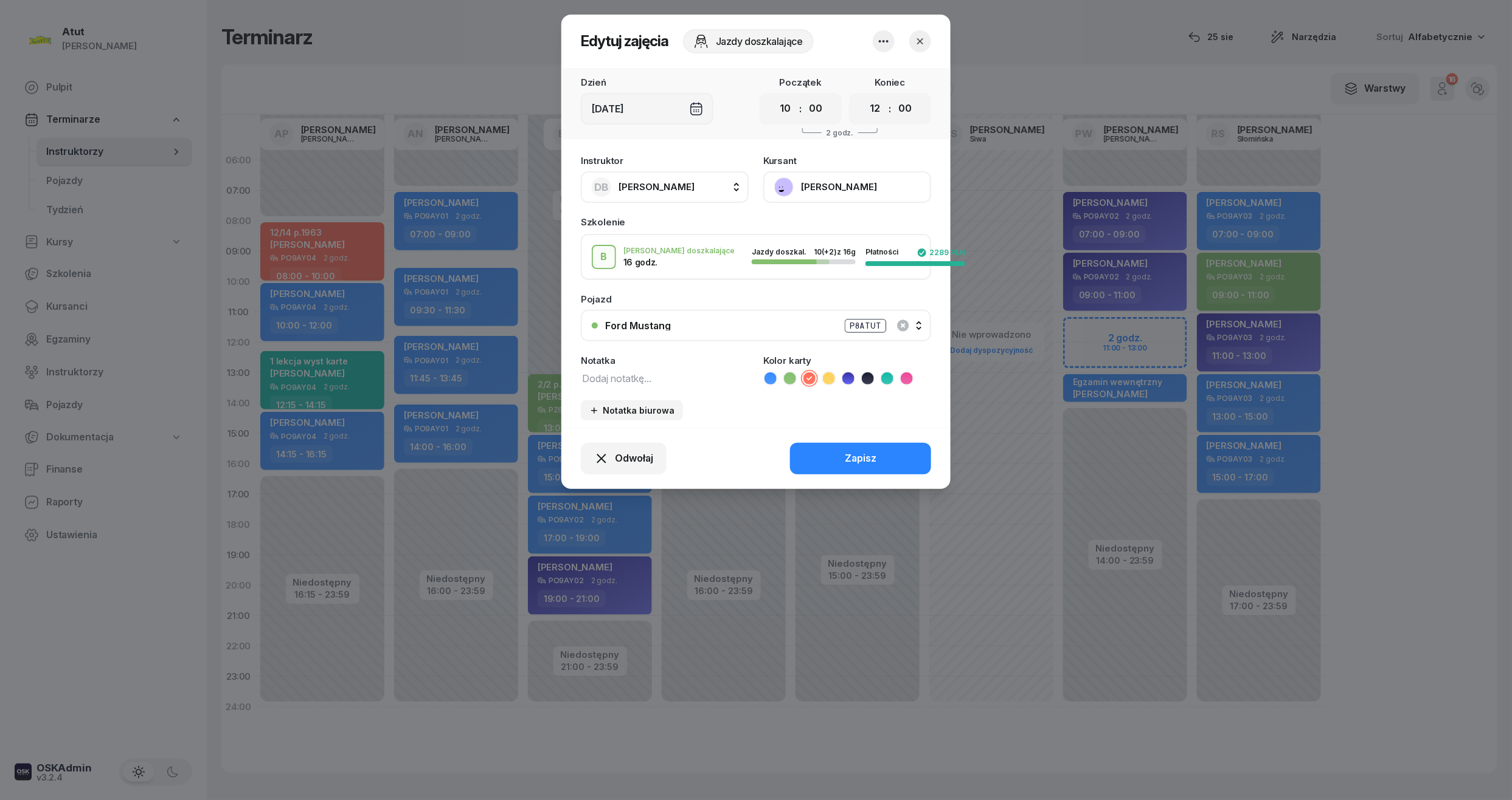
click at [631, 383] on textarea at bounding box center [665, 377] width 168 height 15
paste textarea "10/16 p.1476"
click at [587, 374] on textarea "10/16 p.1476" at bounding box center [665, 377] width 168 height 15
click at [593, 375] on textarea "10/16 p.1476" at bounding box center [665, 377] width 168 height 15
type textarea "14/16 p.1476"
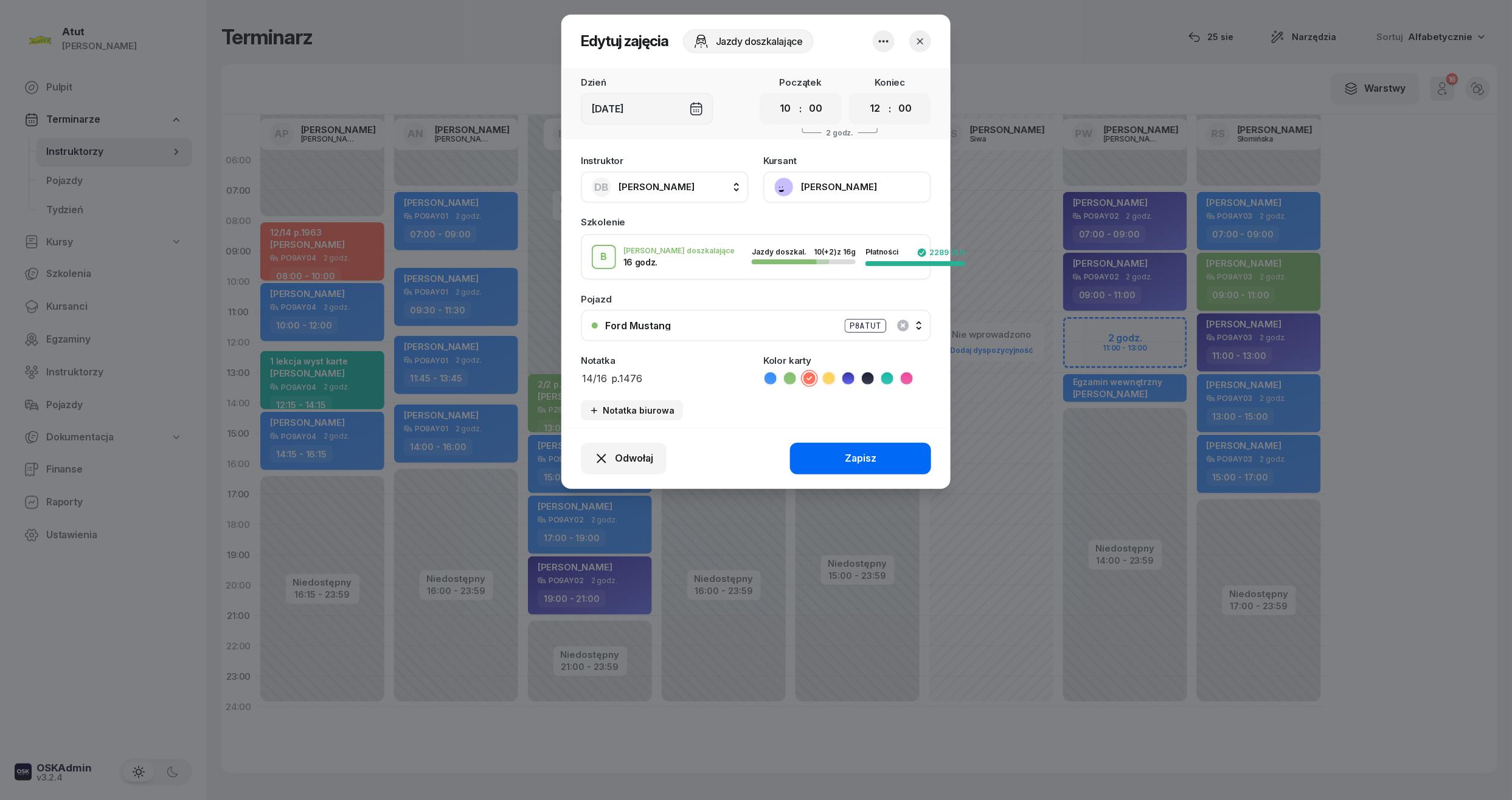
click at [918, 443] on button "Zapisz" at bounding box center [860, 458] width 141 height 32
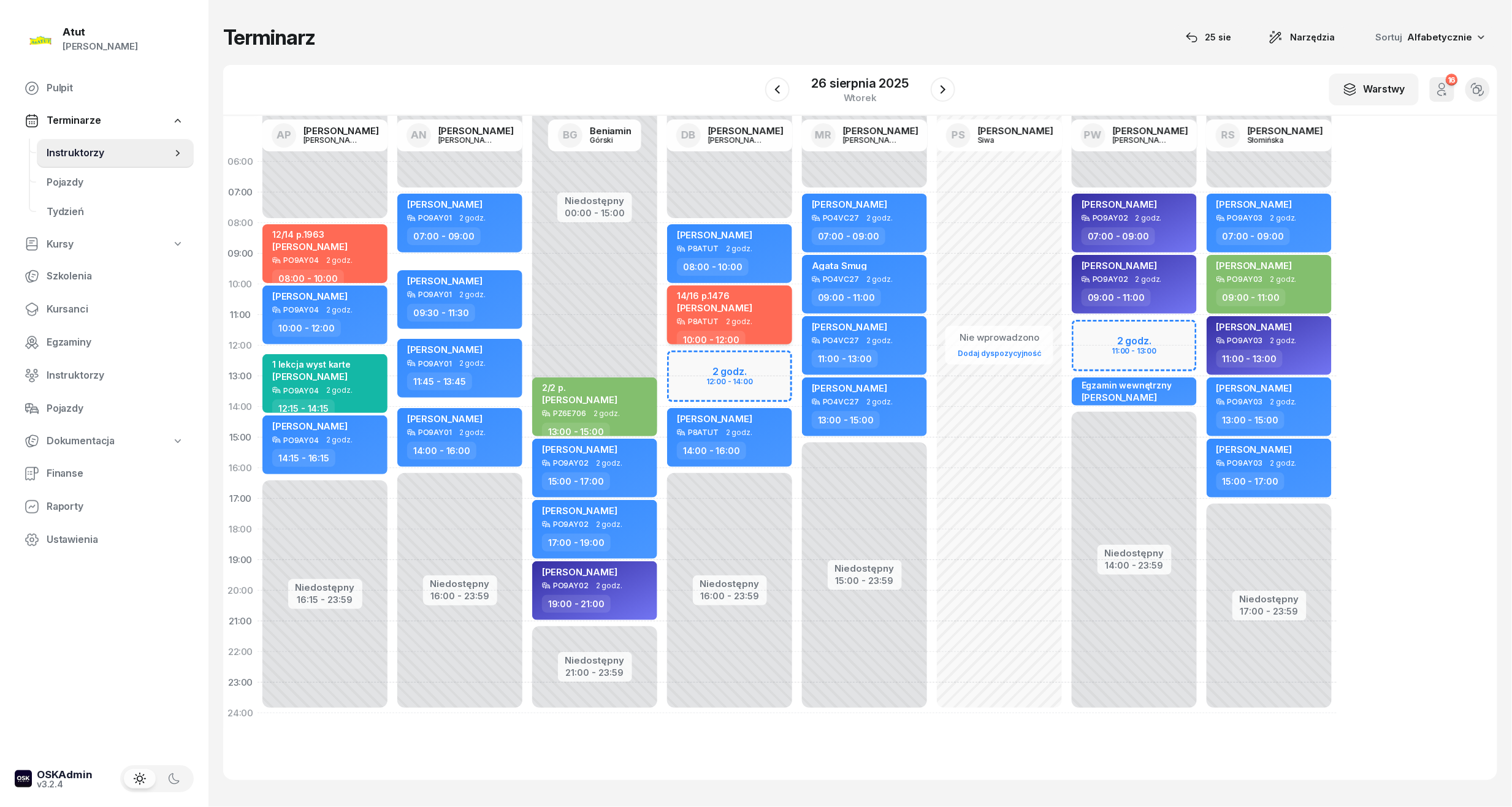
click at [758, 300] on div "14/16 p.1476 [PERSON_NAME]" at bounding box center [730, 304] width 108 height 27
select select "10"
select select "12"
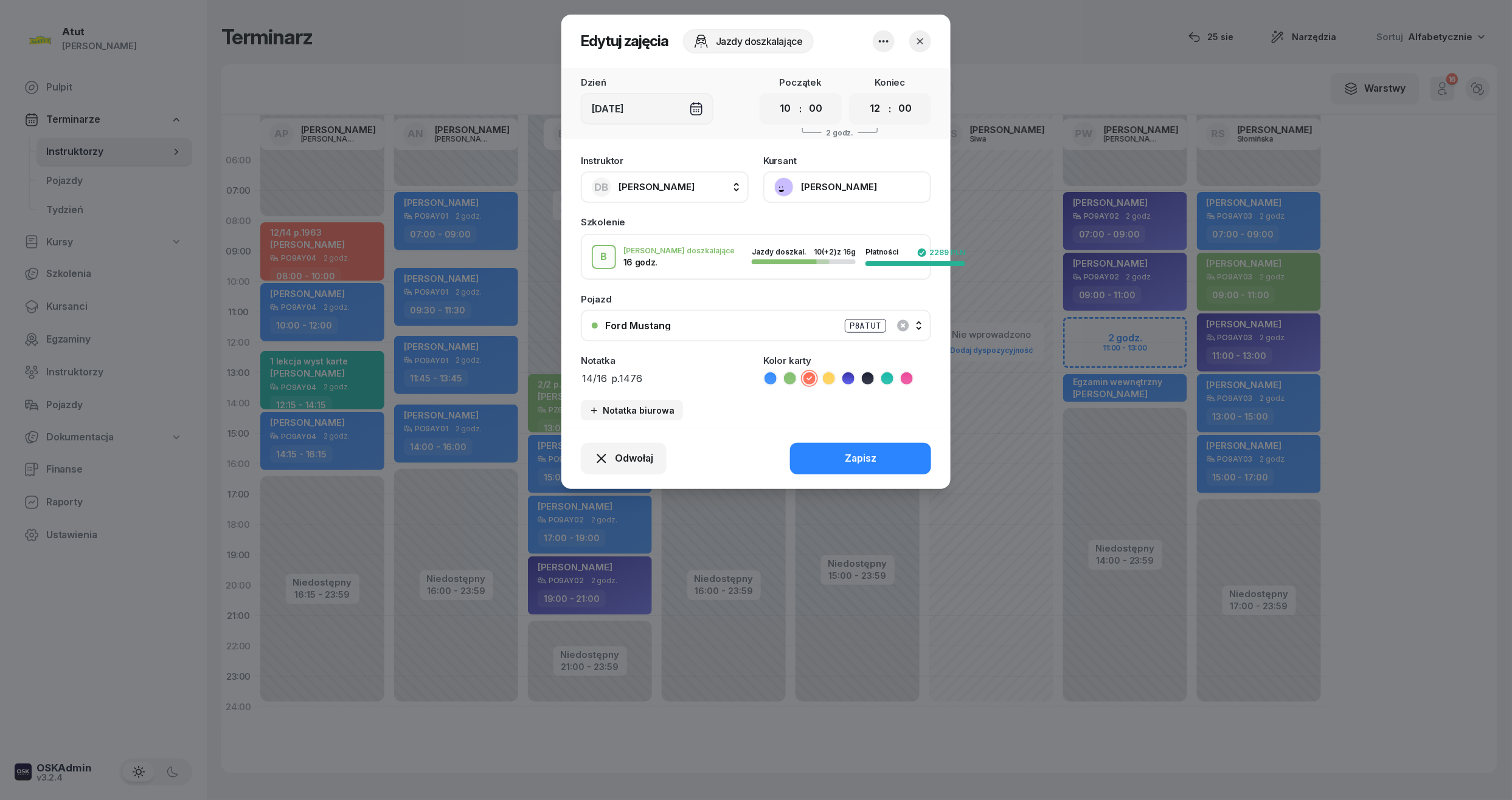
click at [857, 190] on button "[PERSON_NAME]" at bounding box center [847, 187] width 168 height 32
click at [820, 224] on div "Otwórz profil" at bounding box center [801, 228] width 59 height 15
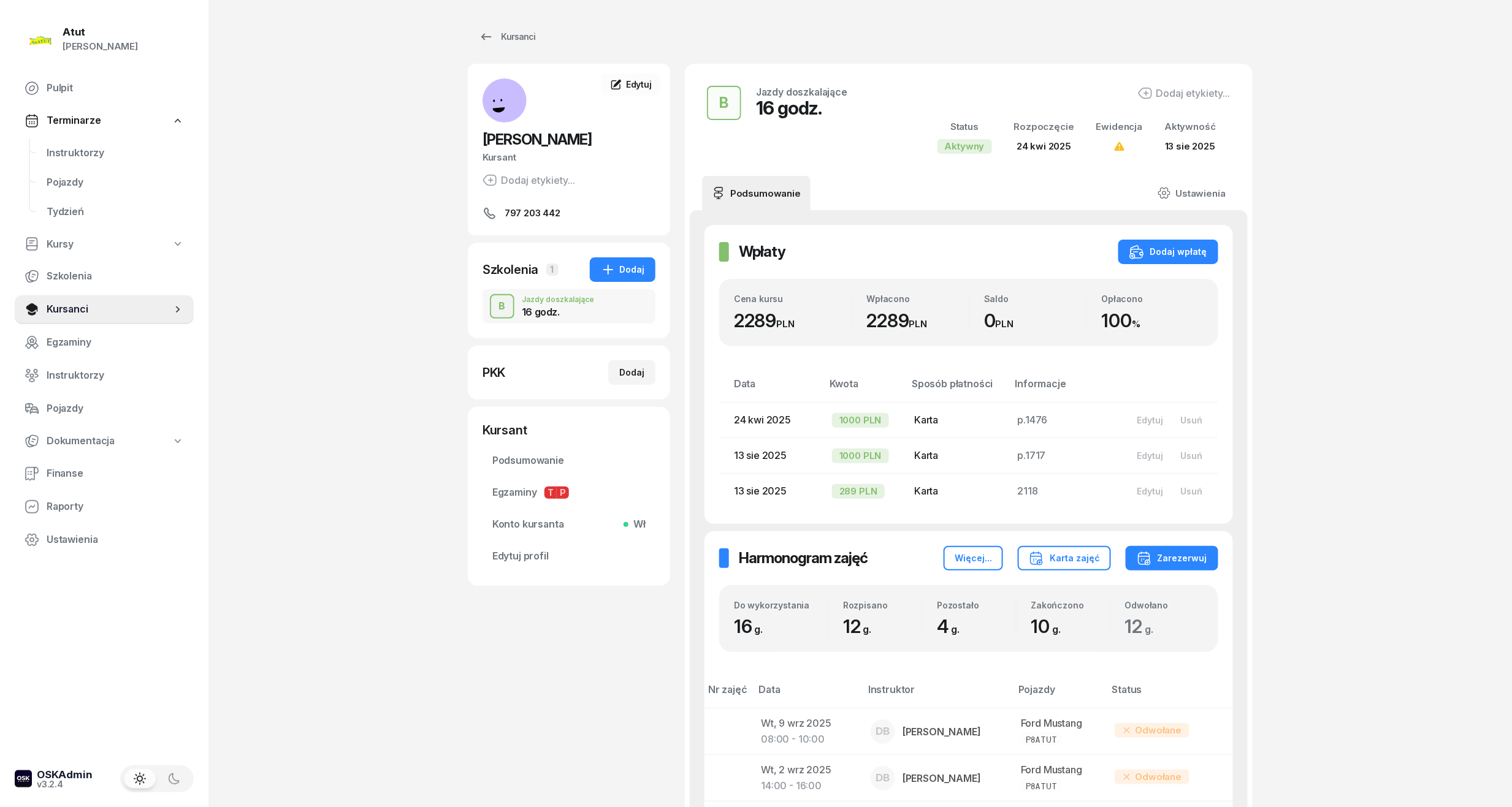
drag, startPoint x: 93, startPoint y: 148, endPoint x: 206, endPoint y: 132, distance: 114.1
click at [93, 148] on span "Instruktorzy" at bounding box center [115, 153] width 137 height 16
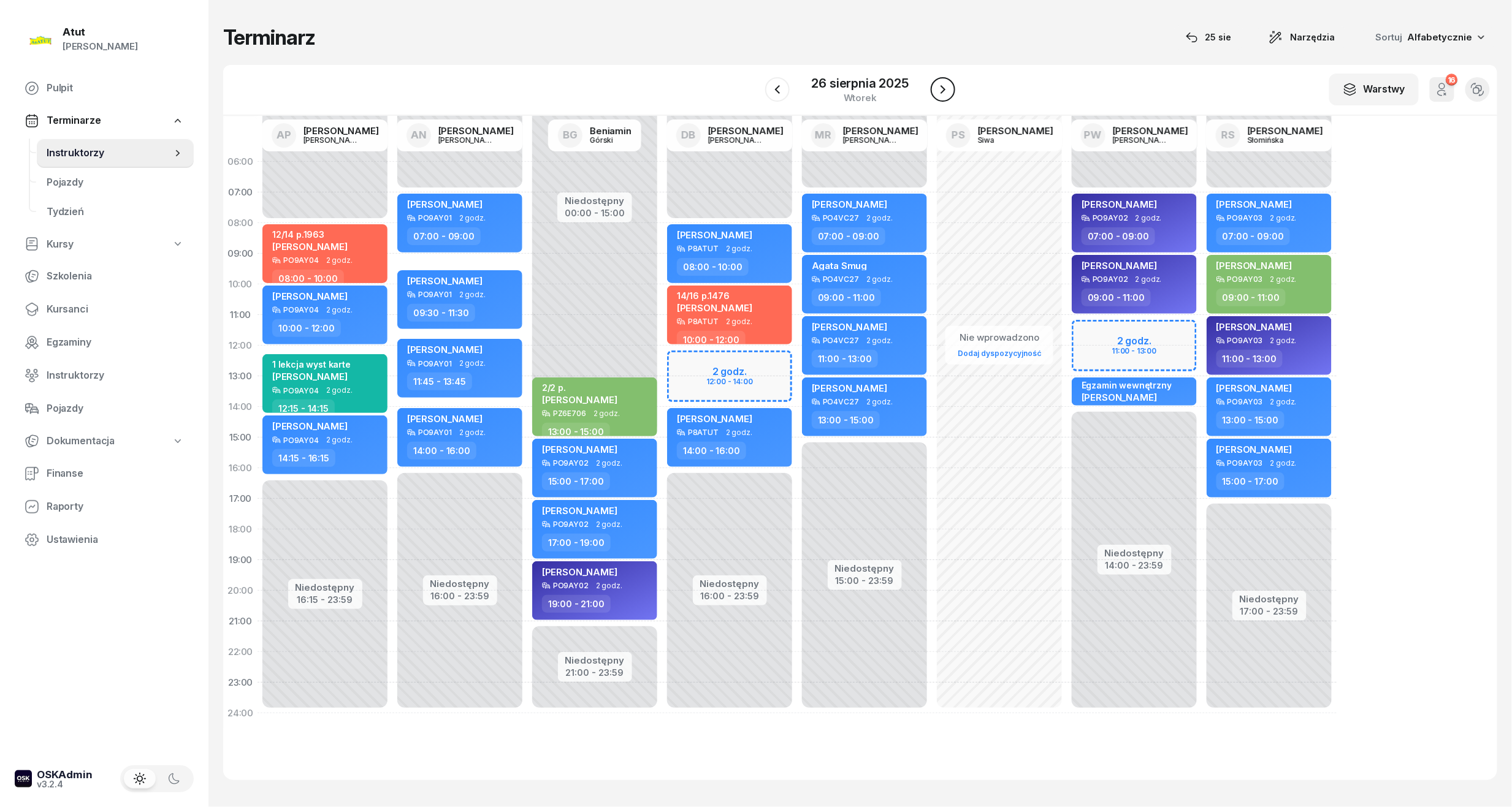
click at [951, 84] on button "button" at bounding box center [942, 89] width 24 height 24
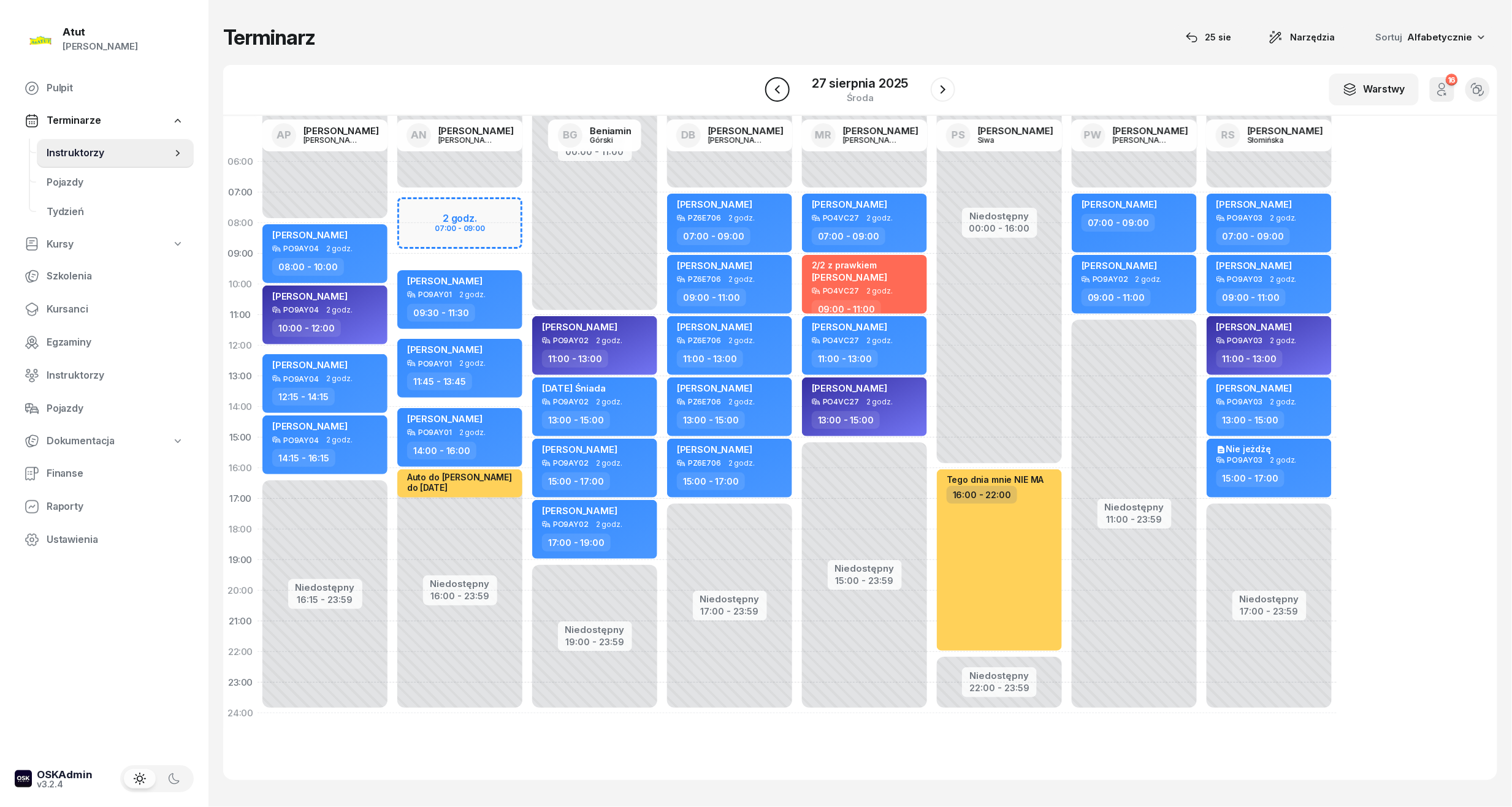
click at [780, 94] on icon "button" at bounding box center [777, 89] width 15 height 15
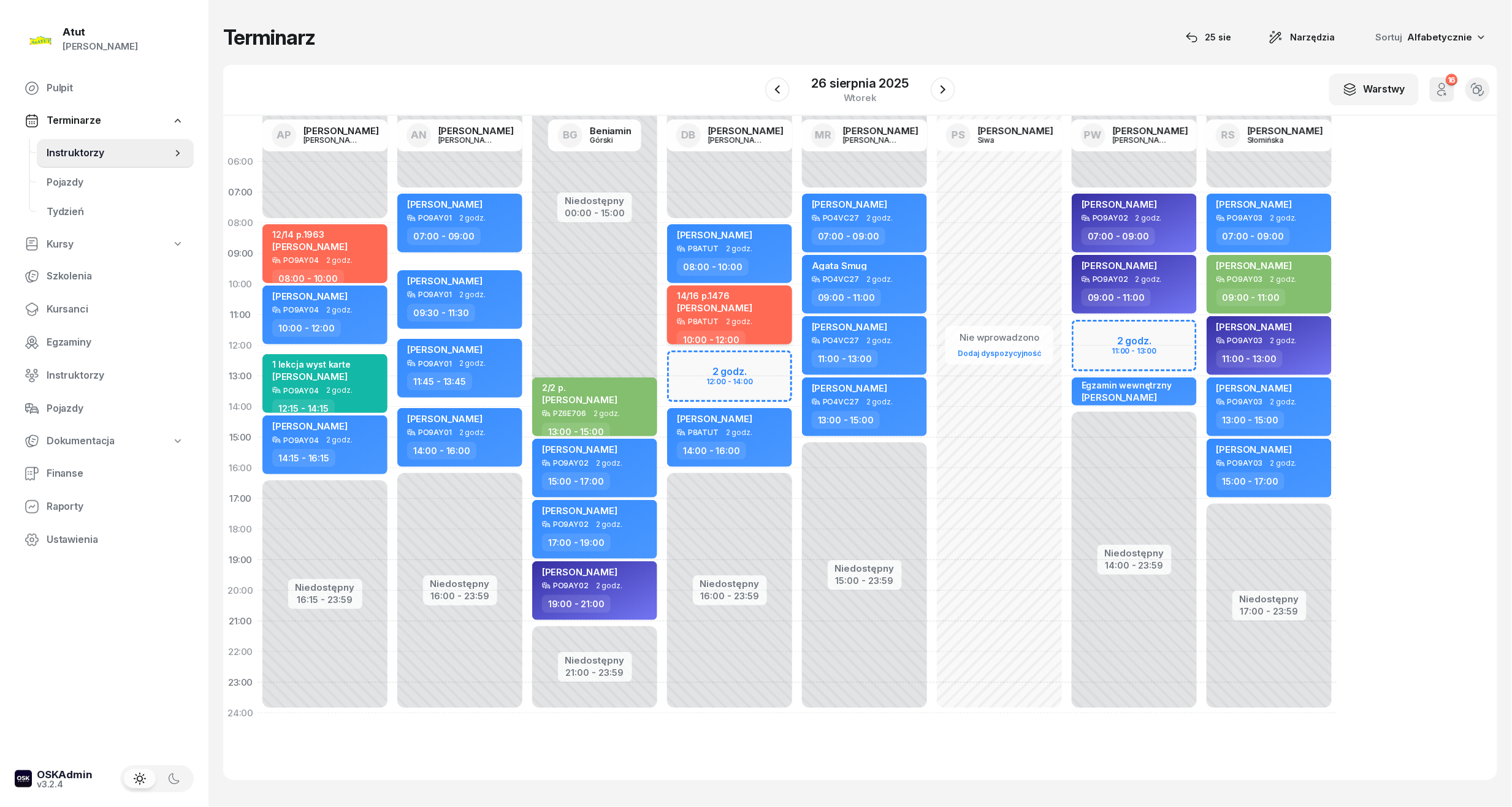
click at [766, 321] on div "P8ATUT 2 godz." at bounding box center [730, 321] width 108 height 9
select select "10"
select select "12"
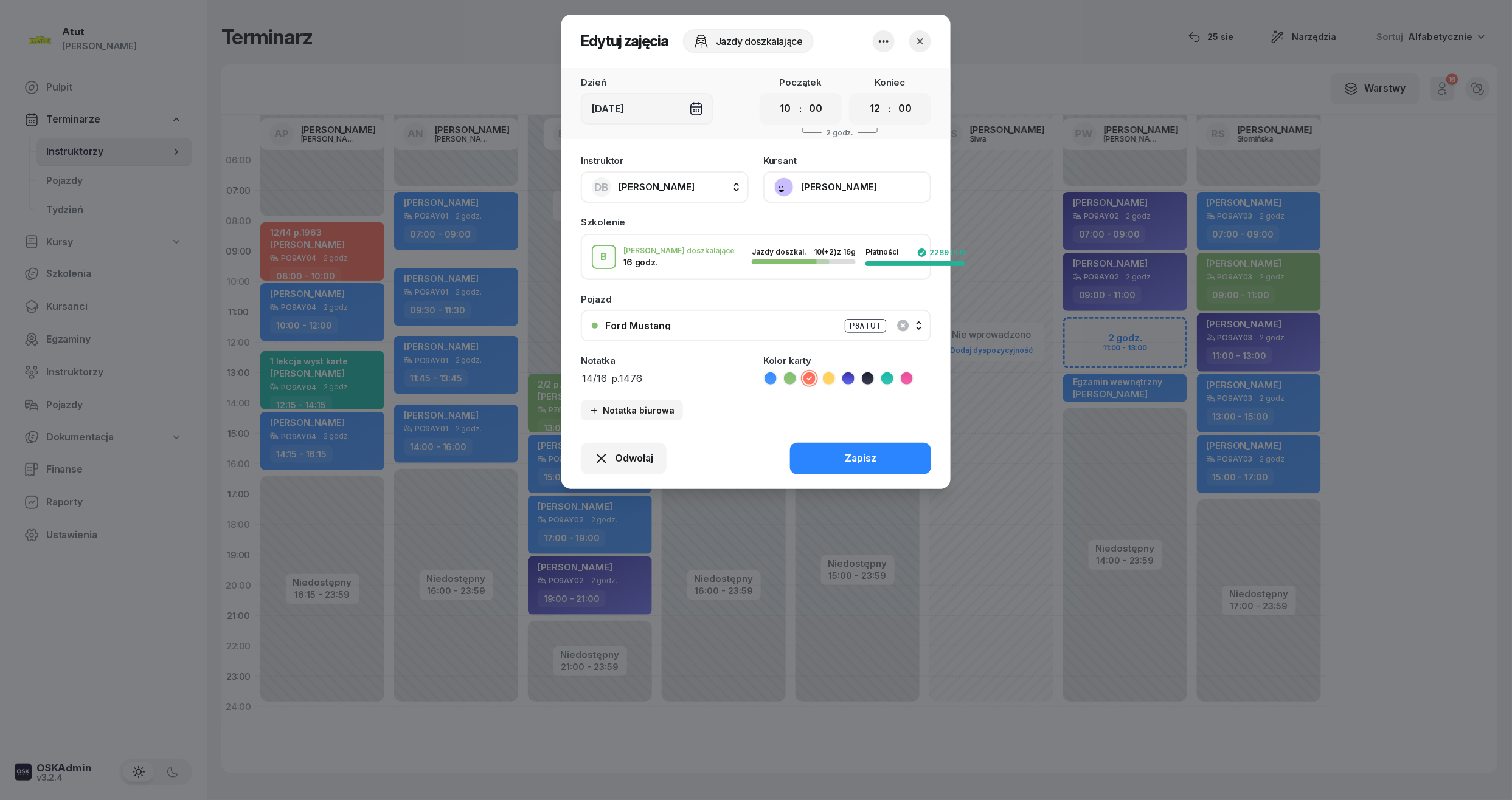
click at [842, 186] on button "[PERSON_NAME]" at bounding box center [847, 187] width 168 height 32
click at [912, 38] on button "button" at bounding box center [920, 41] width 22 height 22
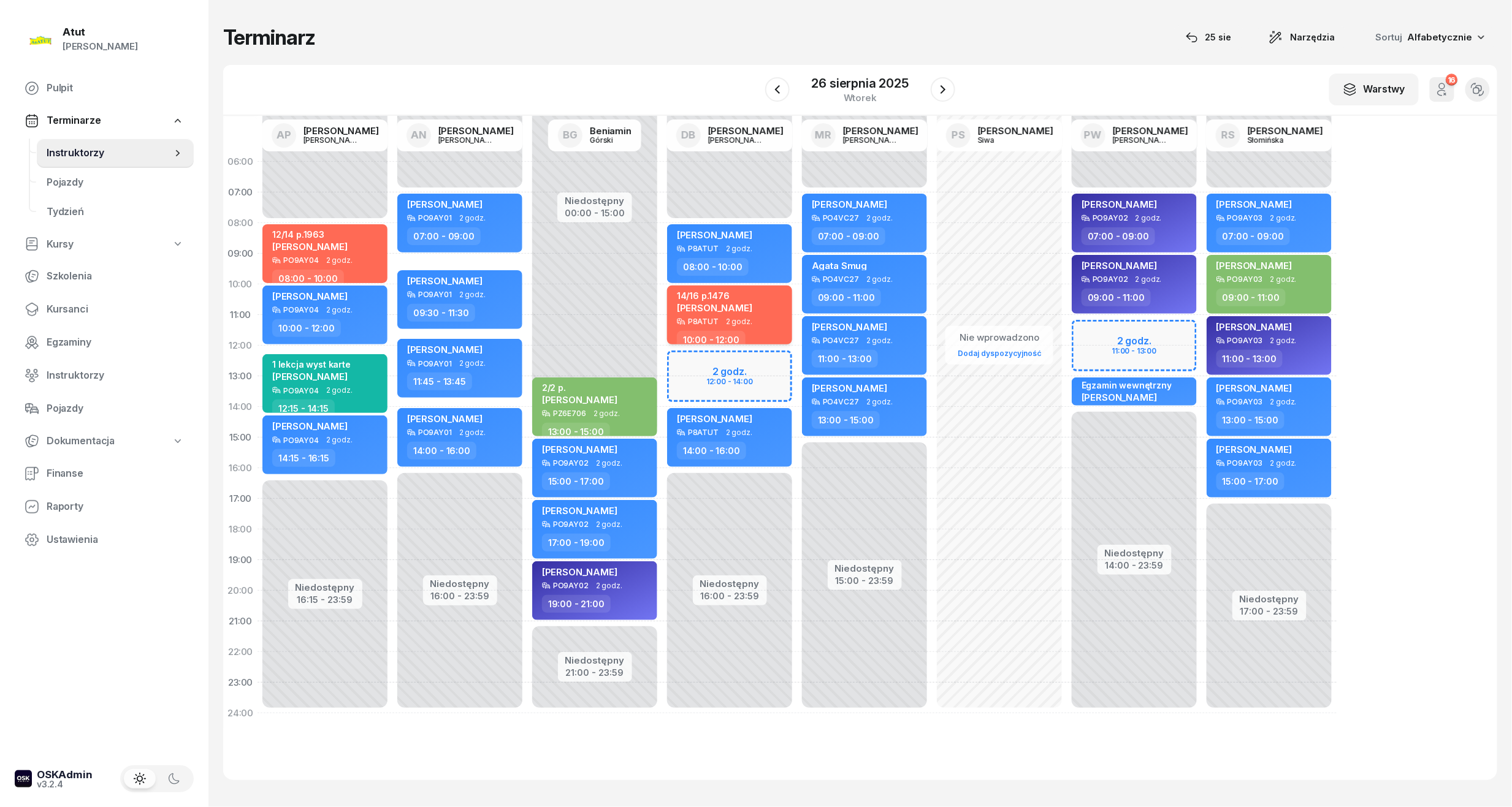
click at [742, 319] on span "2 godz." at bounding box center [739, 321] width 26 height 9
select select "10"
select select "12"
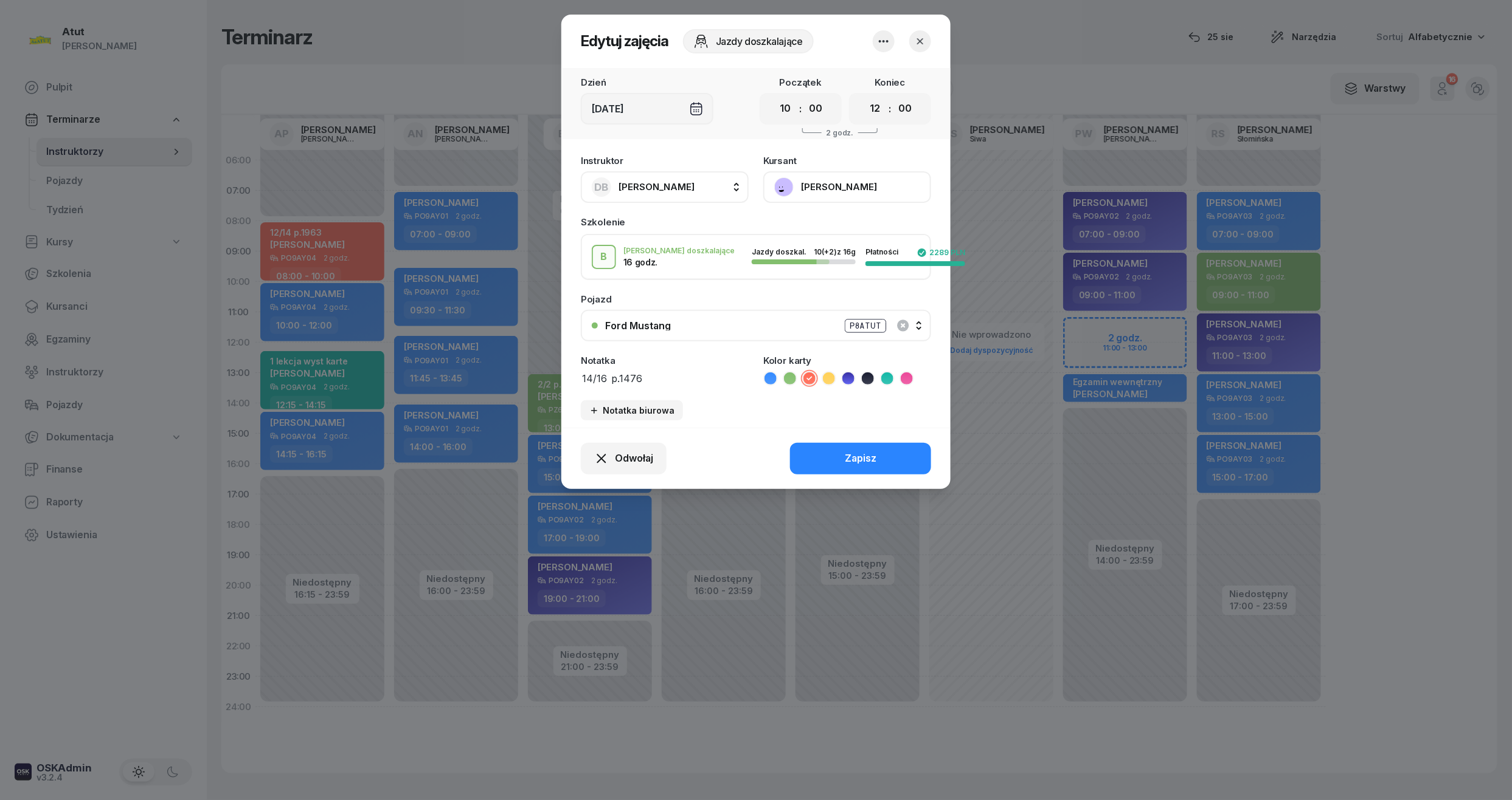
click at [835, 189] on button "[PERSON_NAME]" at bounding box center [847, 187] width 168 height 32
click at [918, 39] on icon "button" at bounding box center [920, 41] width 6 height 6
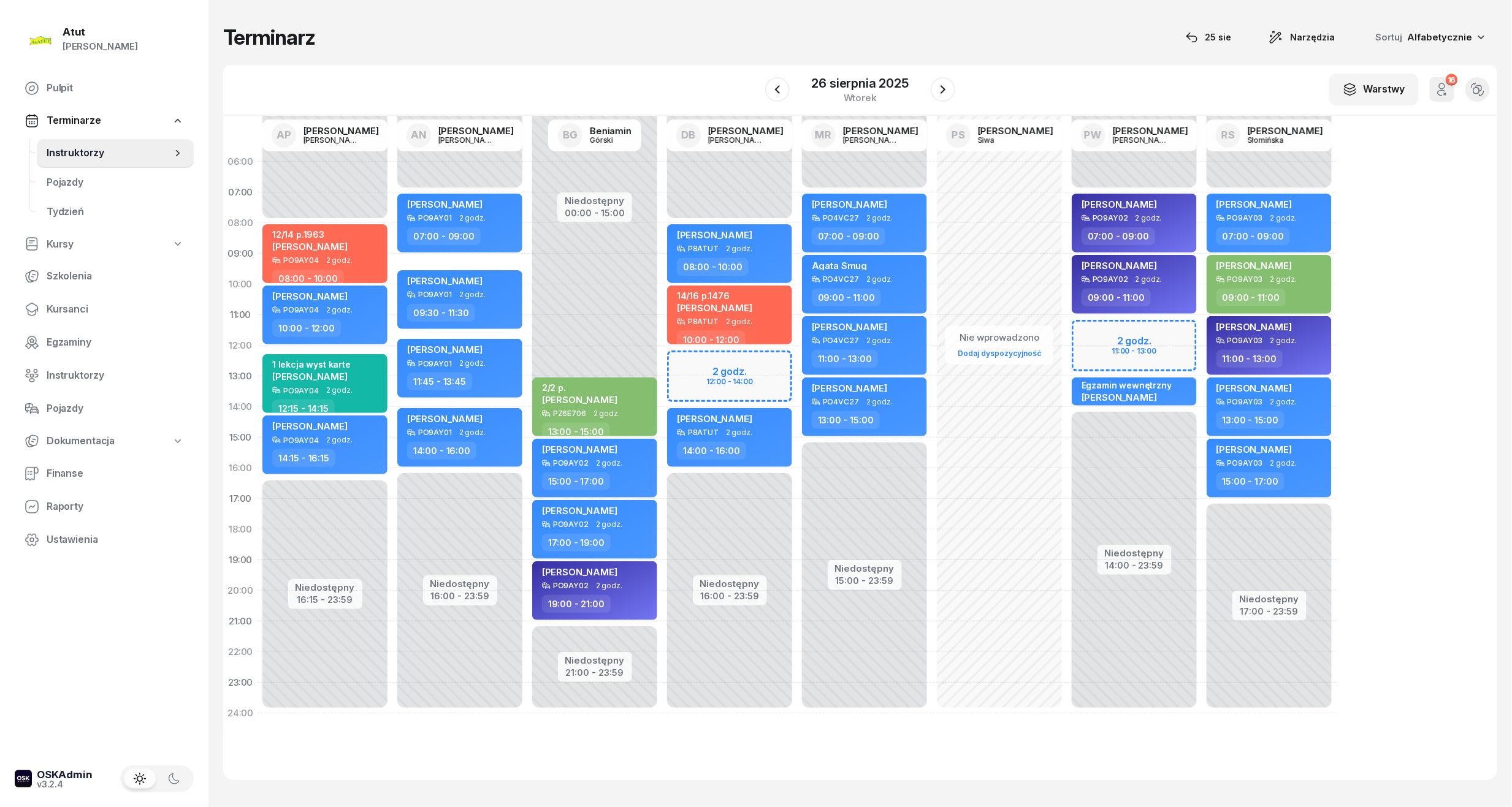
click at [829, 65] on div "W Wybierz AP [PERSON_NAME] AN [PERSON_NAME] BG [PERSON_NAME] DB [PERSON_NAME] M…" at bounding box center [860, 90] width 1274 height 50
click at [776, 90] on icon "button" at bounding box center [777, 89] width 5 height 9
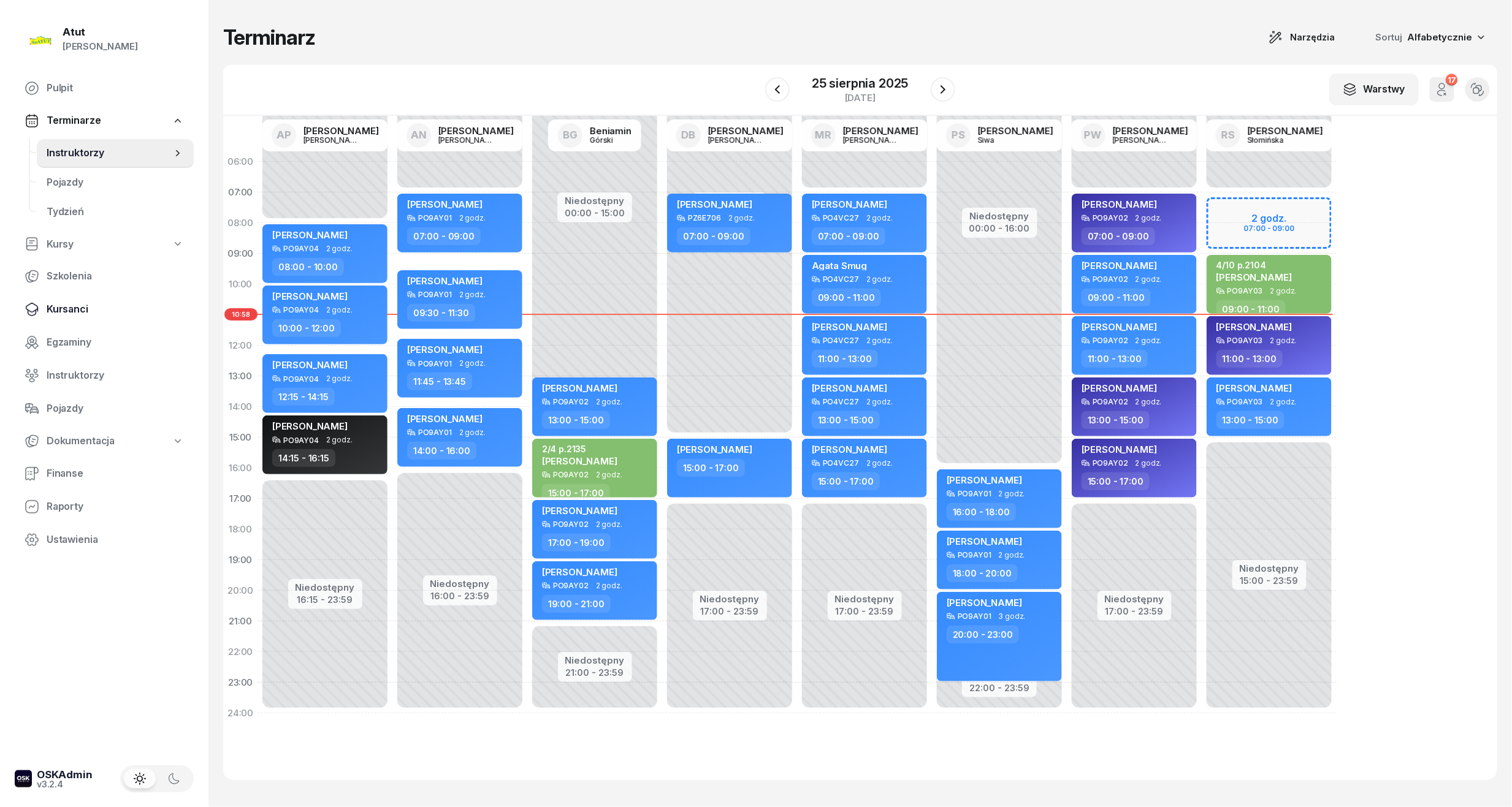
click at [76, 315] on span "Kursanci" at bounding box center [115, 310] width 137 height 16
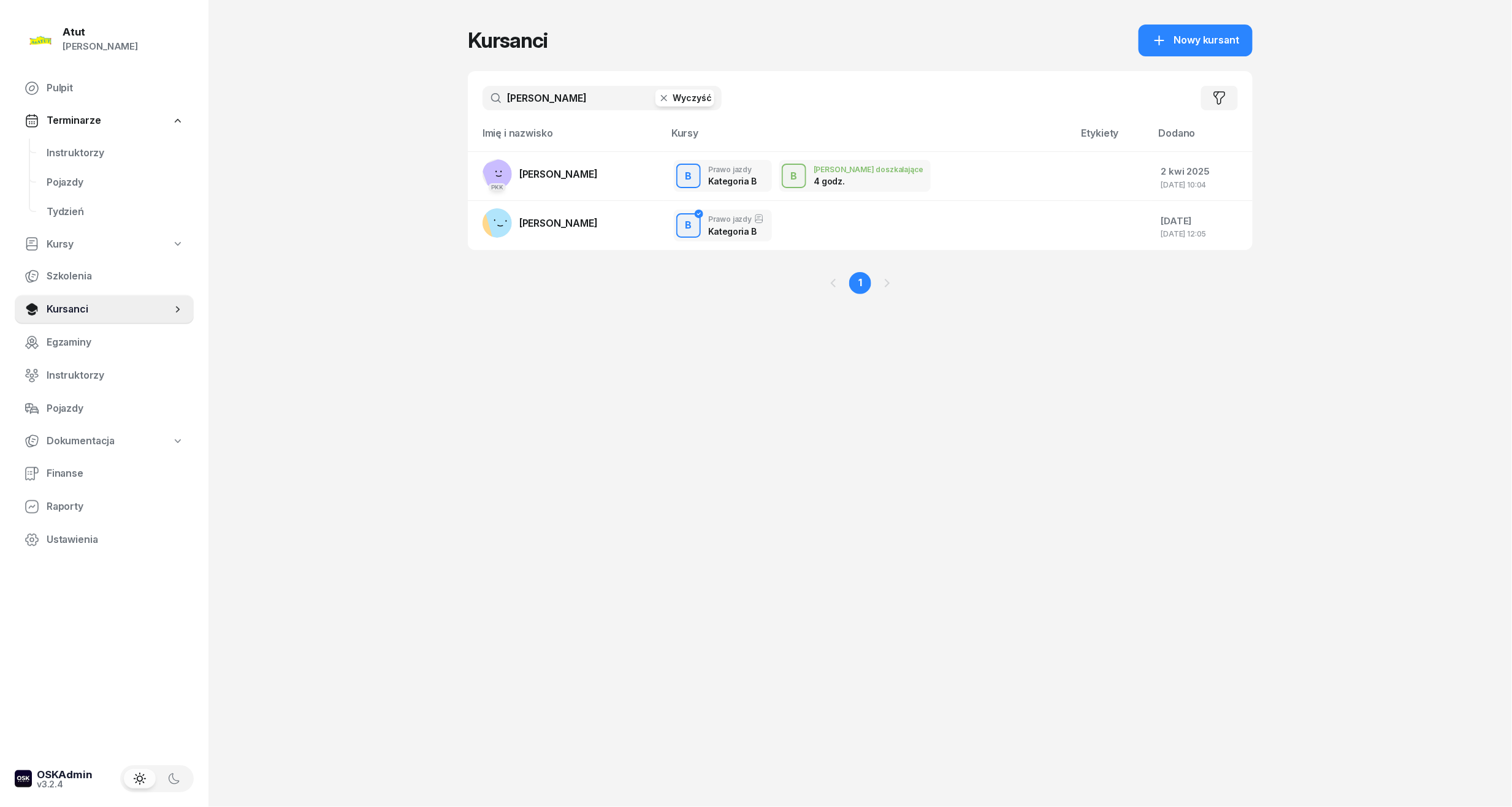
drag, startPoint x: 567, startPoint y: 99, endPoint x: 39, endPoint y: 136, distance: 529.3
click at [39, 136] on div "Atut [PERSON_NAME] Pulpit Terminarze Instruktorzy Pojazdy Tydzień Kursy Szkolen…" at bounding box center [756, 403] width 1512 height 807
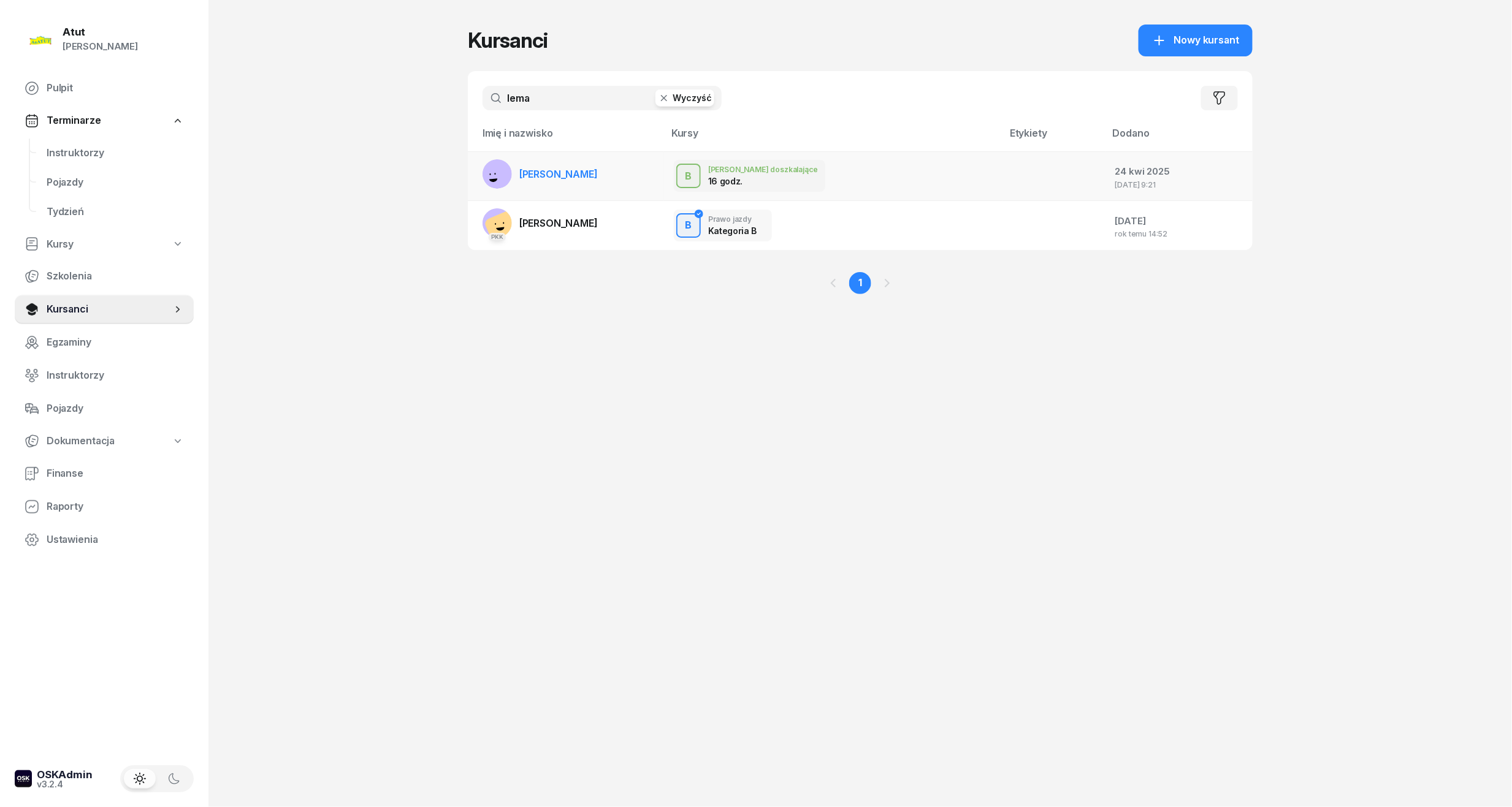
type input "lema"
click at [582, 175] on span "[PERSON_NAME]" at bounding box center [558, 174] width 79 height 13
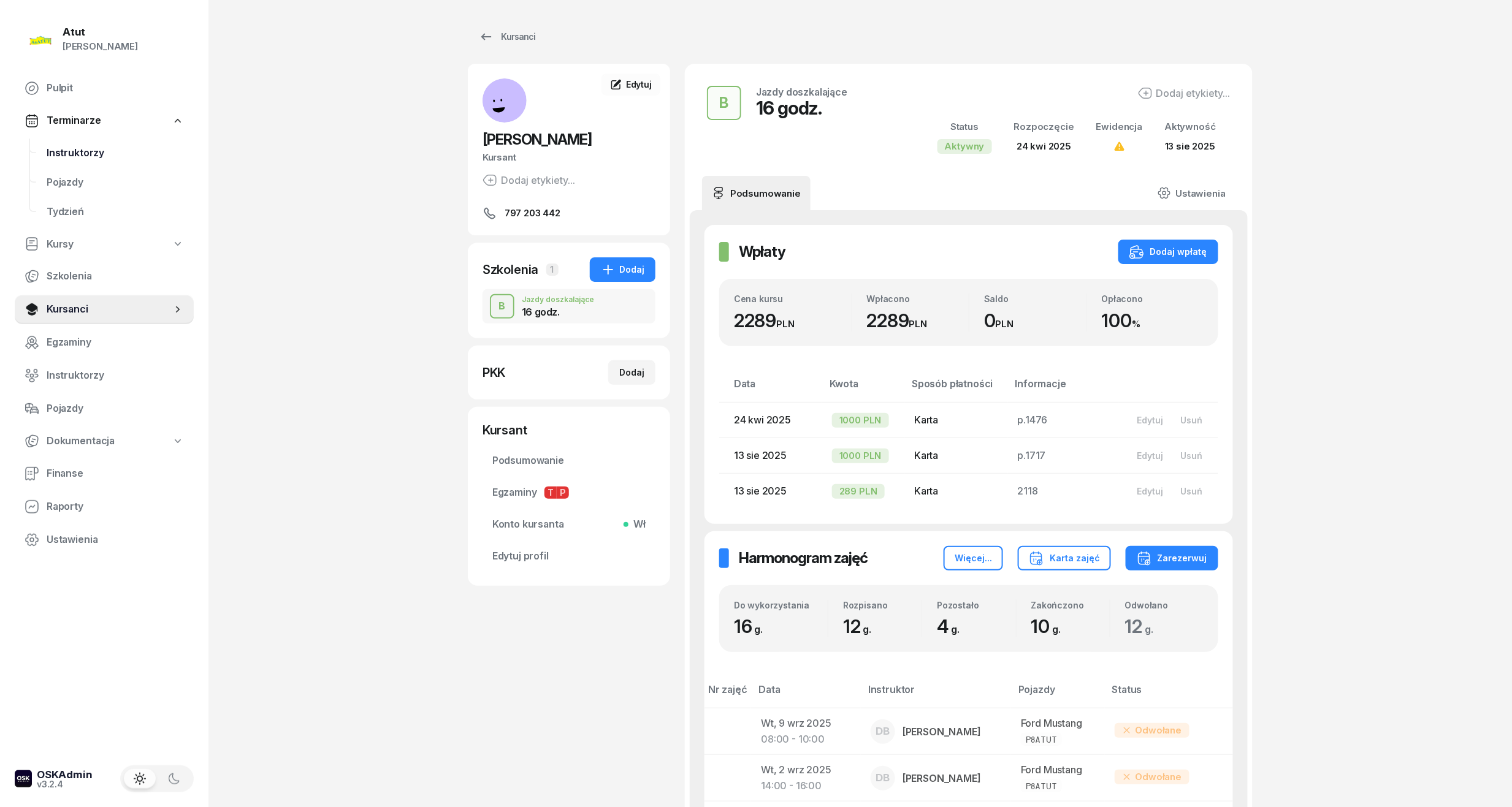
click at [74, 152] on span "Instruktorzy" at bounding box center [115, 153] width 137 height 16
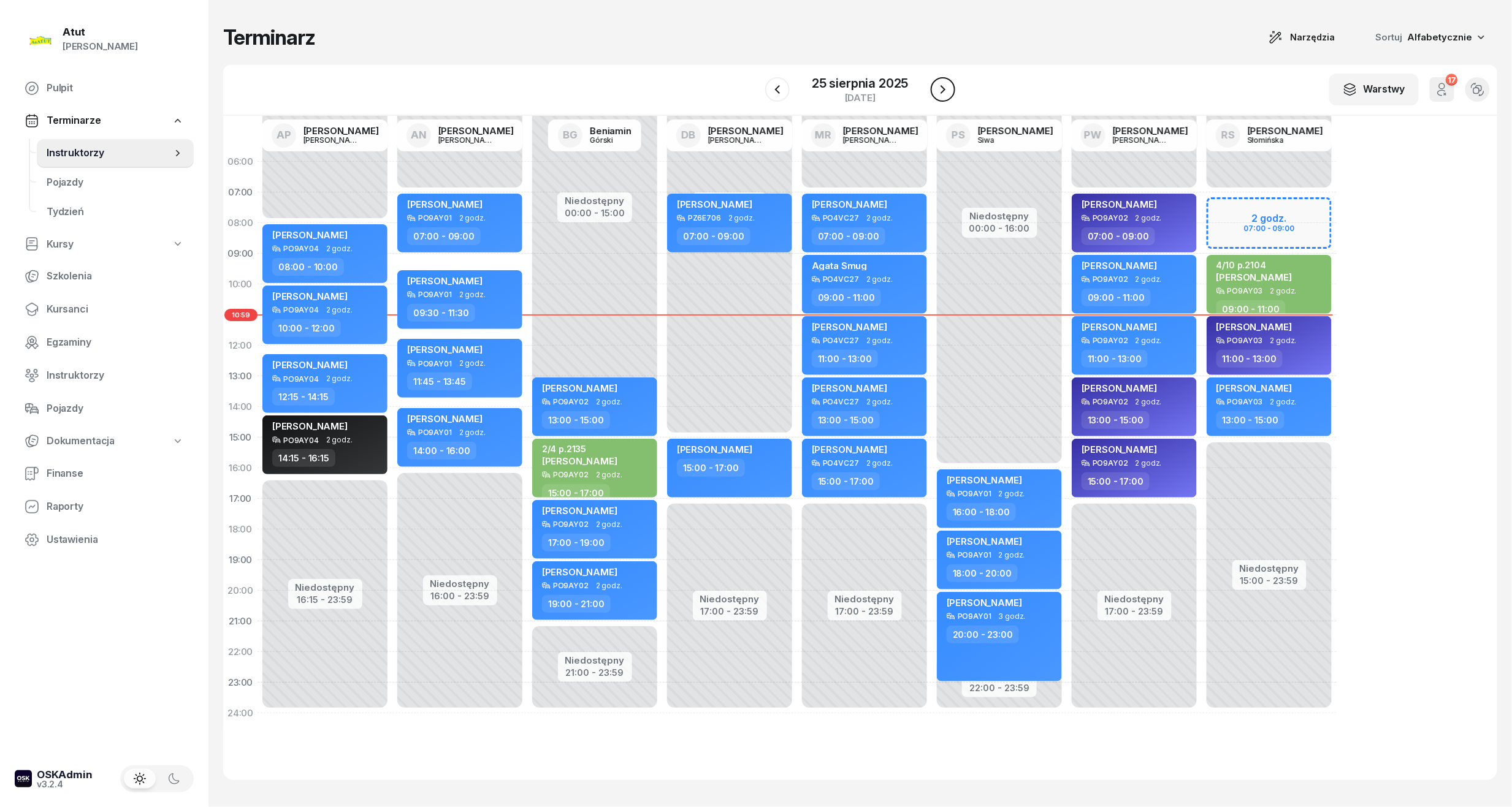
click at [940, 87] on icon "button" at bounding box center [942, 89] width 15 height 15
click at [939, 87] on icon "button" at bounding box center [942, 89] width 15 height 15
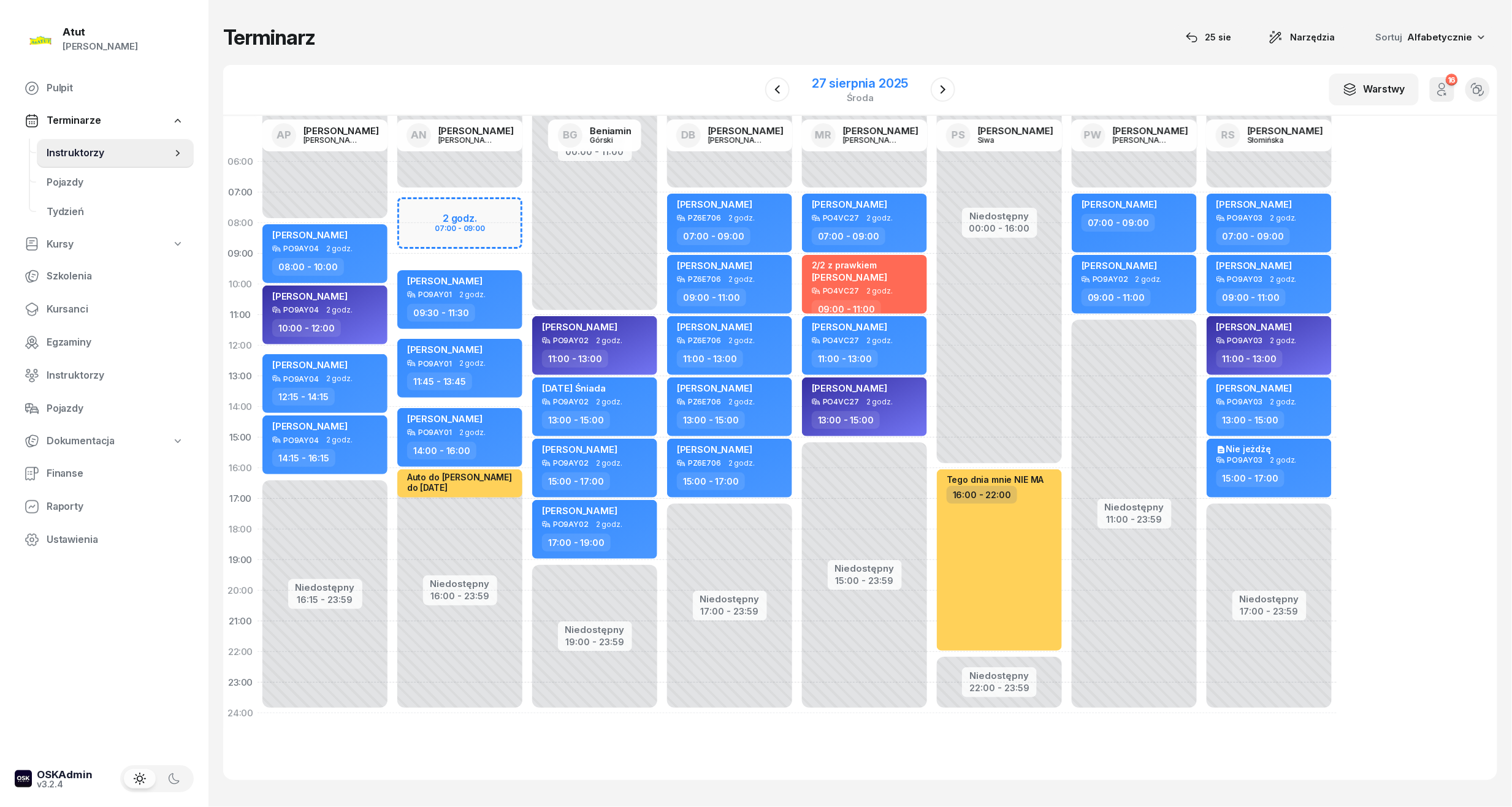
click at [848, 86] on div "27 sierpnia 2025" at bounding box center [859, 84] width 96 height 13
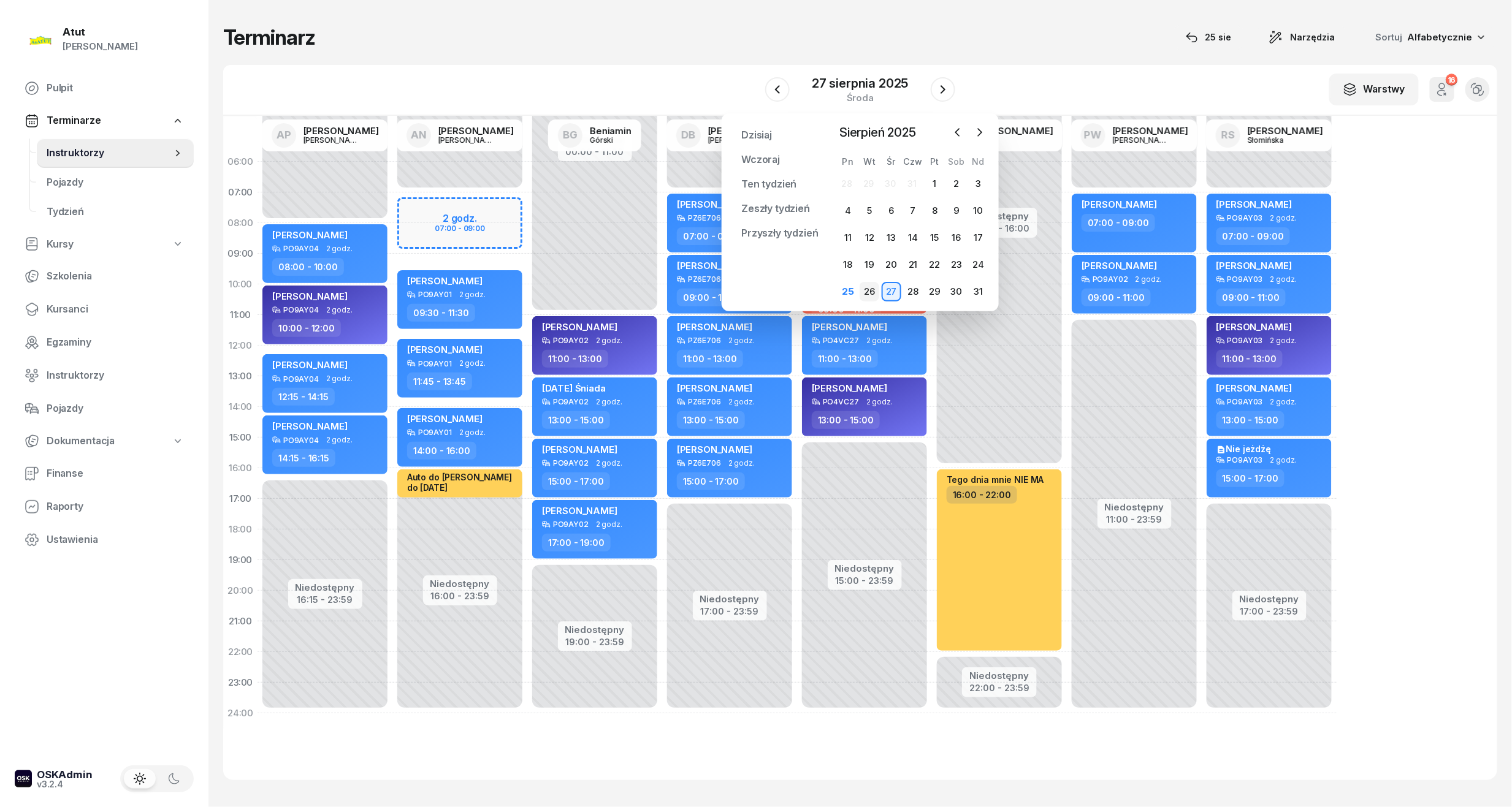
click at [869, 289] on div "26" at bounding box center [869, 291] width 19 height 19
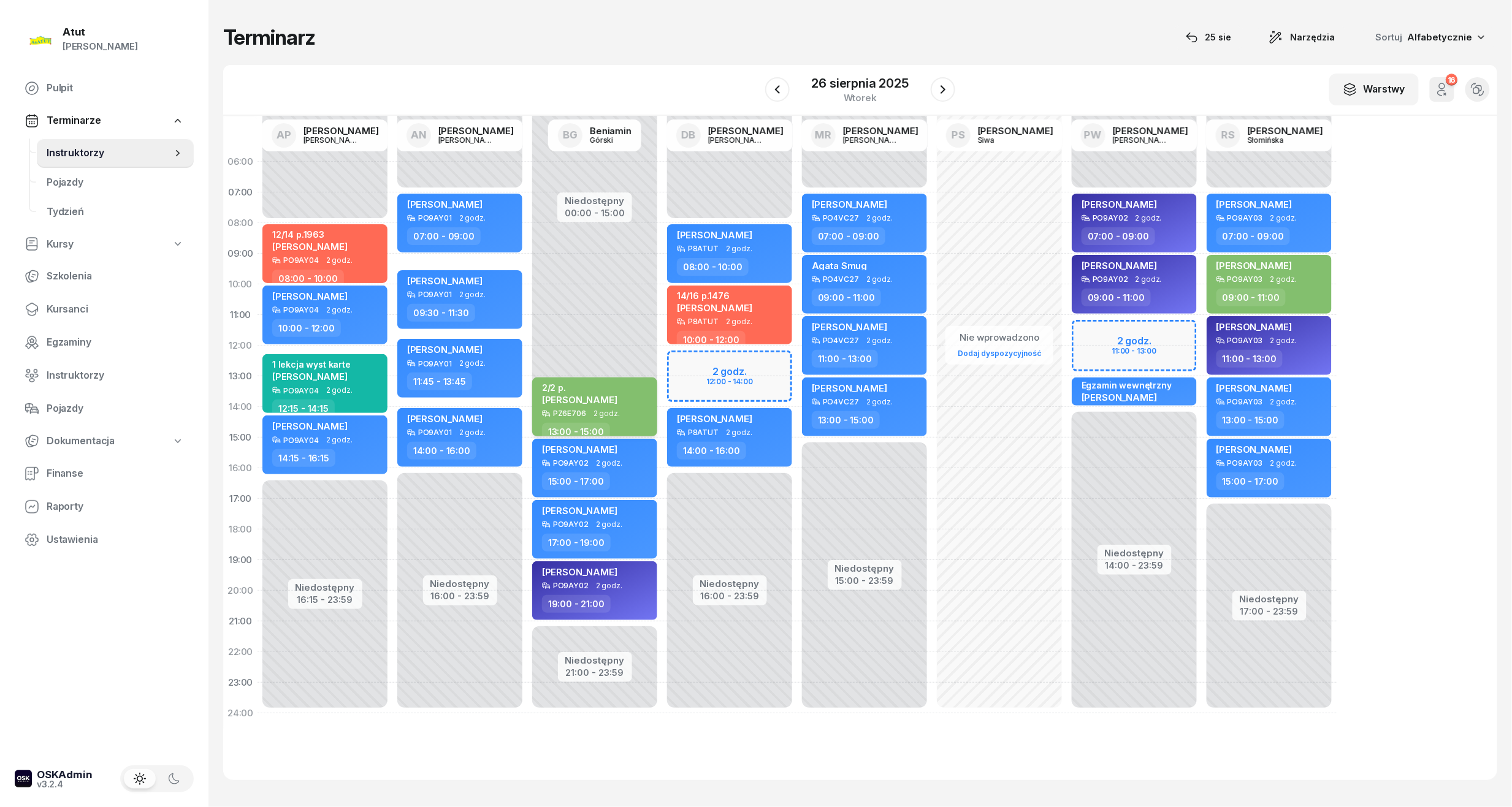
click at [588, 407] on div "2/2 [PERSON_NAME]" at bounding box center [580, 396] width 76 height 27
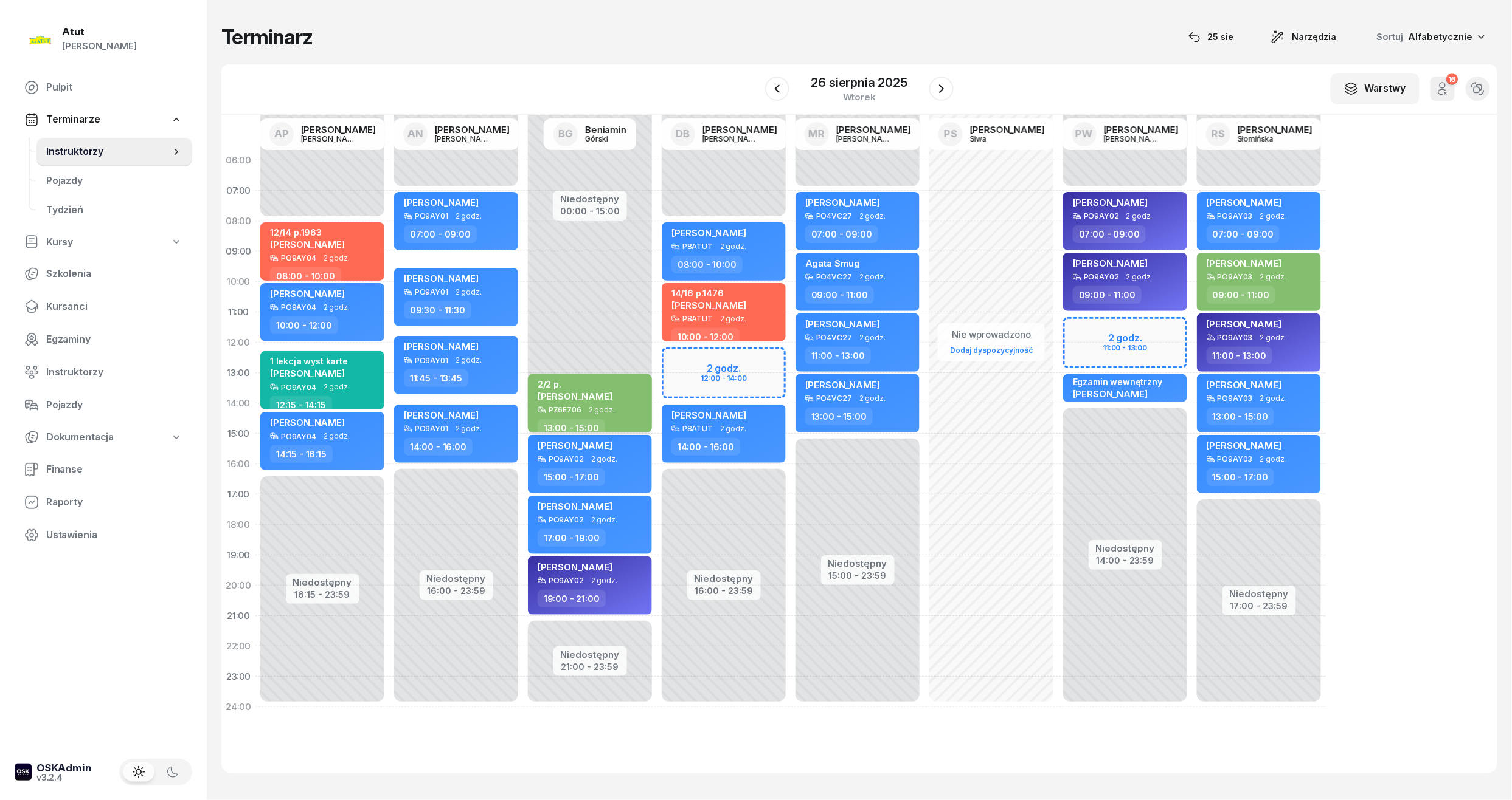
select select "13"
select select "15"
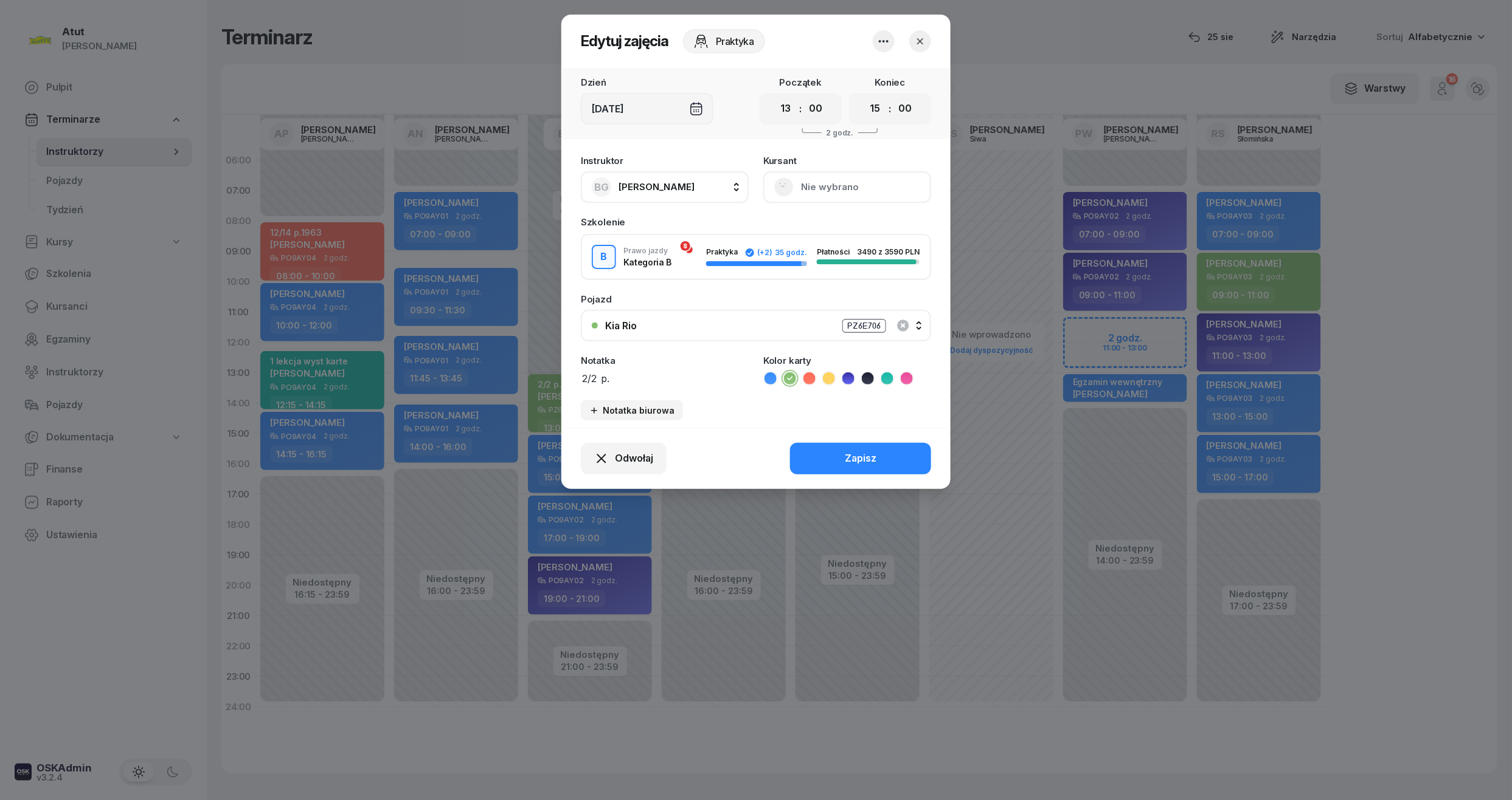
click at [825, 180] on button "Nie wybrano" at bounding box center [847, 187] width 168 height 32
click at [809, 226] on div "Otwórz profil" at bounding box center [801, 228] width 59 height 15
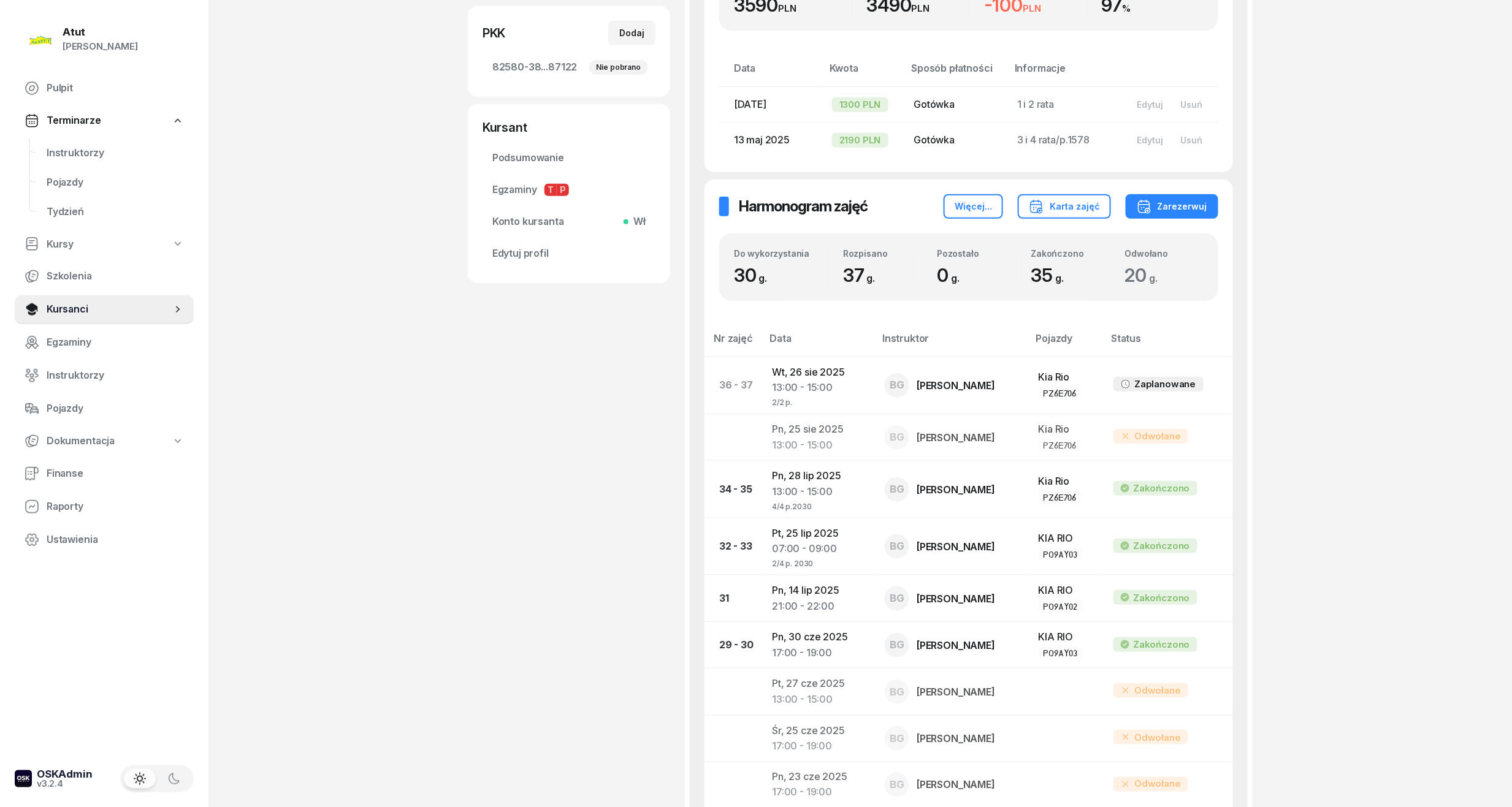
scroll to position [490, 0]
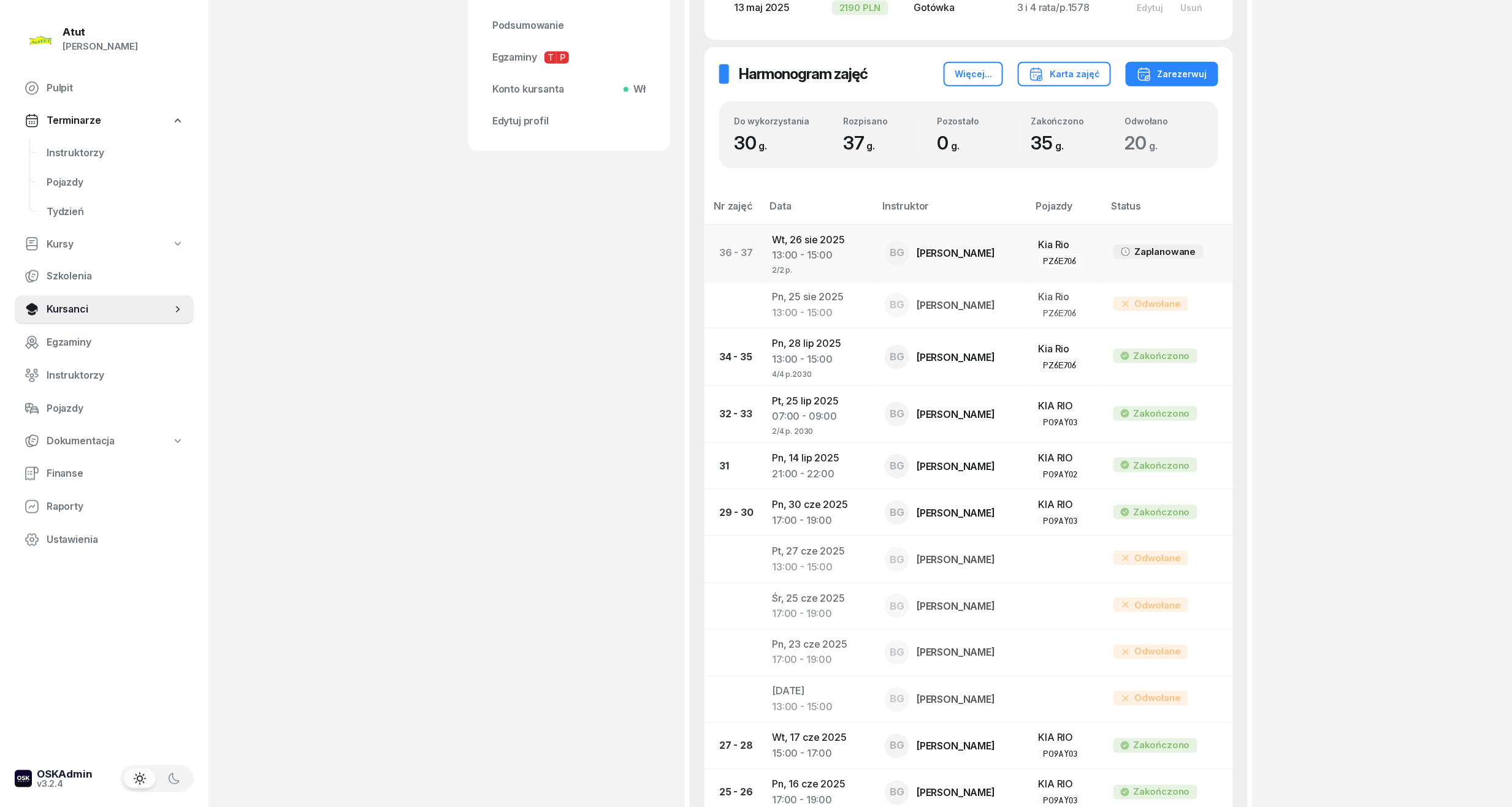
click at [827, 246] on td "[DATE] 13:00 - 15:00 2/2 p." at bounding box center [819, 252] width 113 height 57
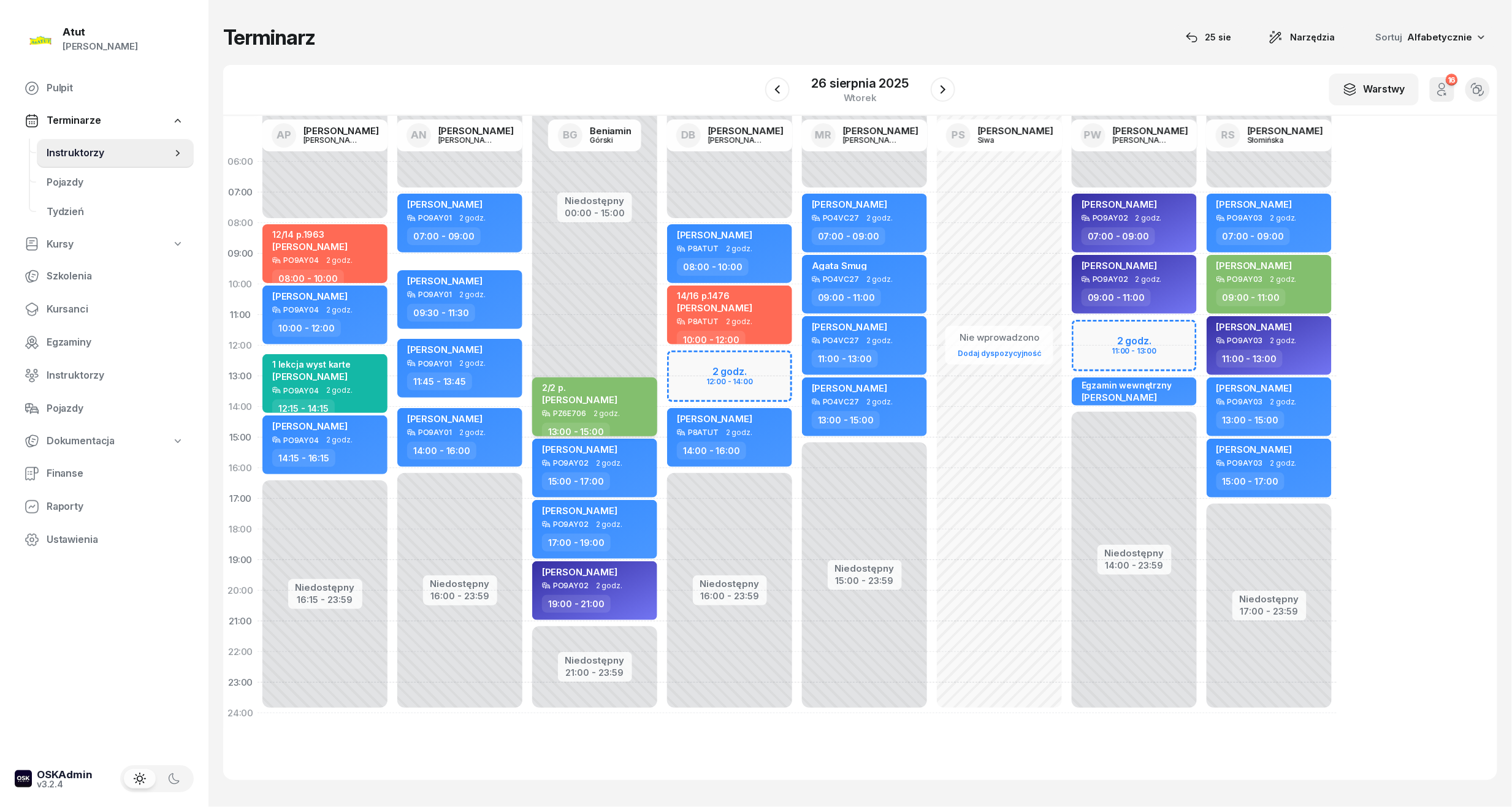
click at [553, 408] on div "2/2 [PERSON_NAME]" at bounding box center [580, 396] width 76 height 27
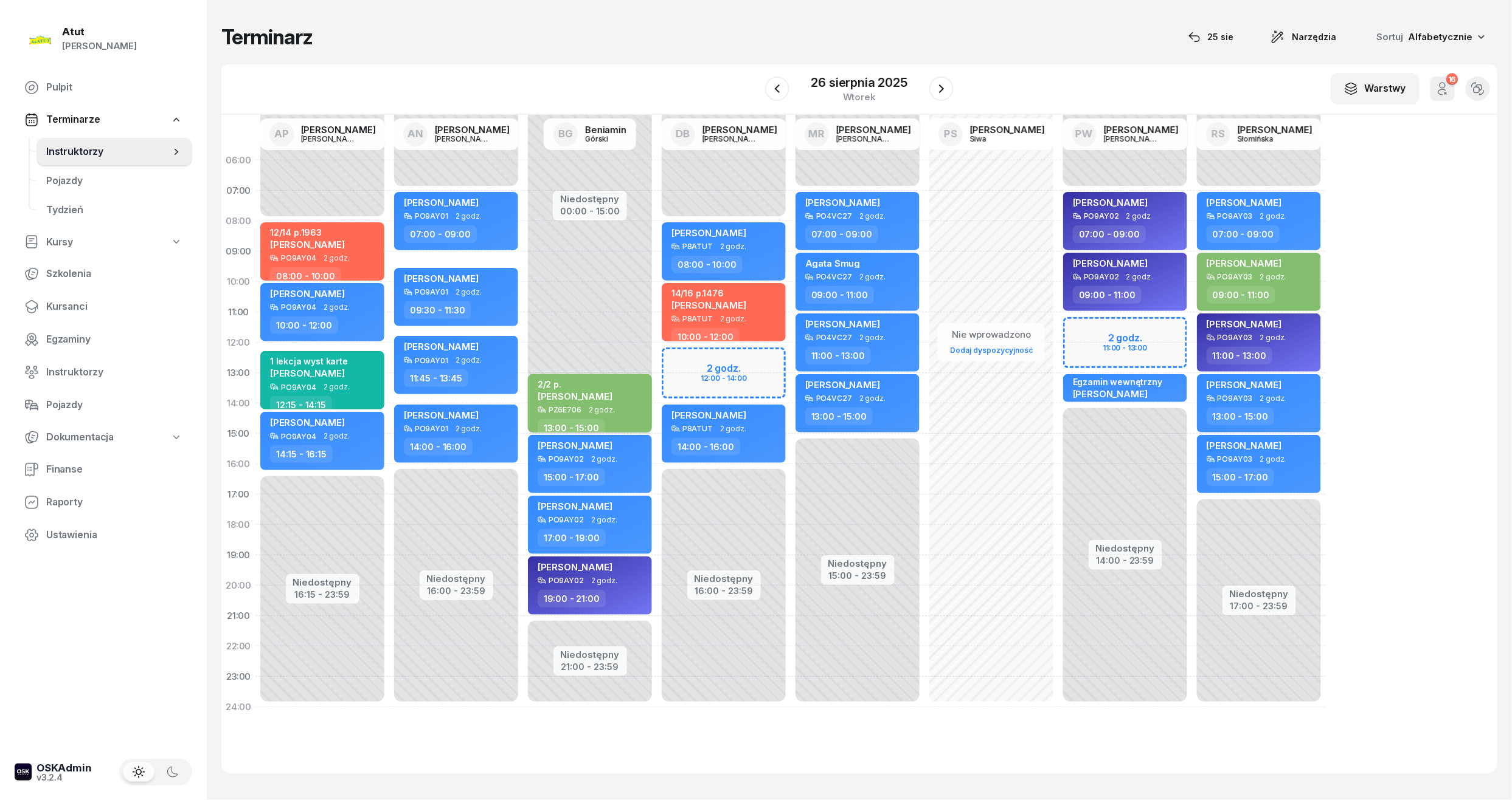
select select "13"
select select "15"
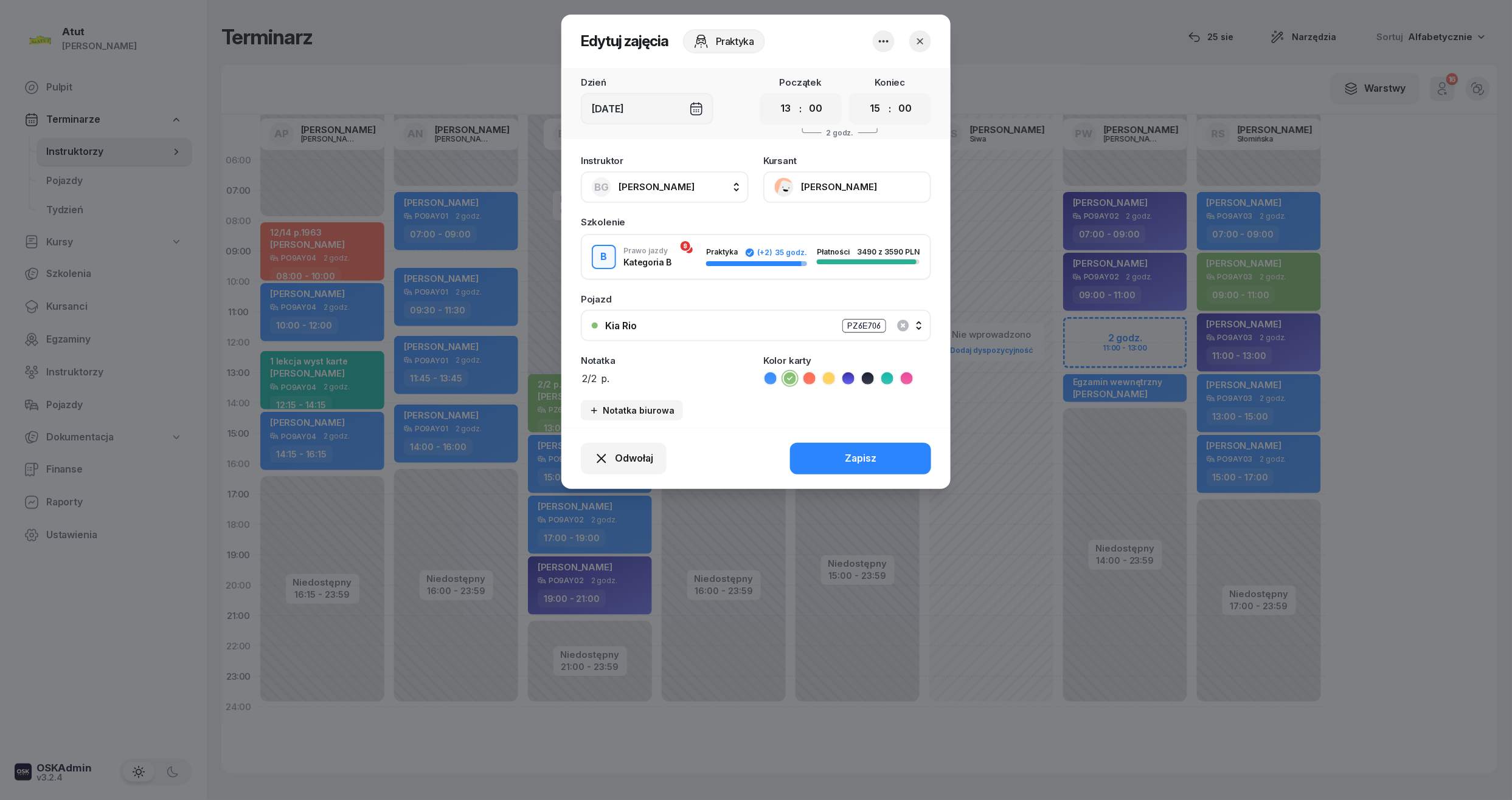
click at [847, 189] on button "[PERSON_NAME]" at bounding box center [847, 187] width 168 height 32
click at [827, 221] on div "Otwórz profil" at bounding box center [801, 228] width 59 height 15
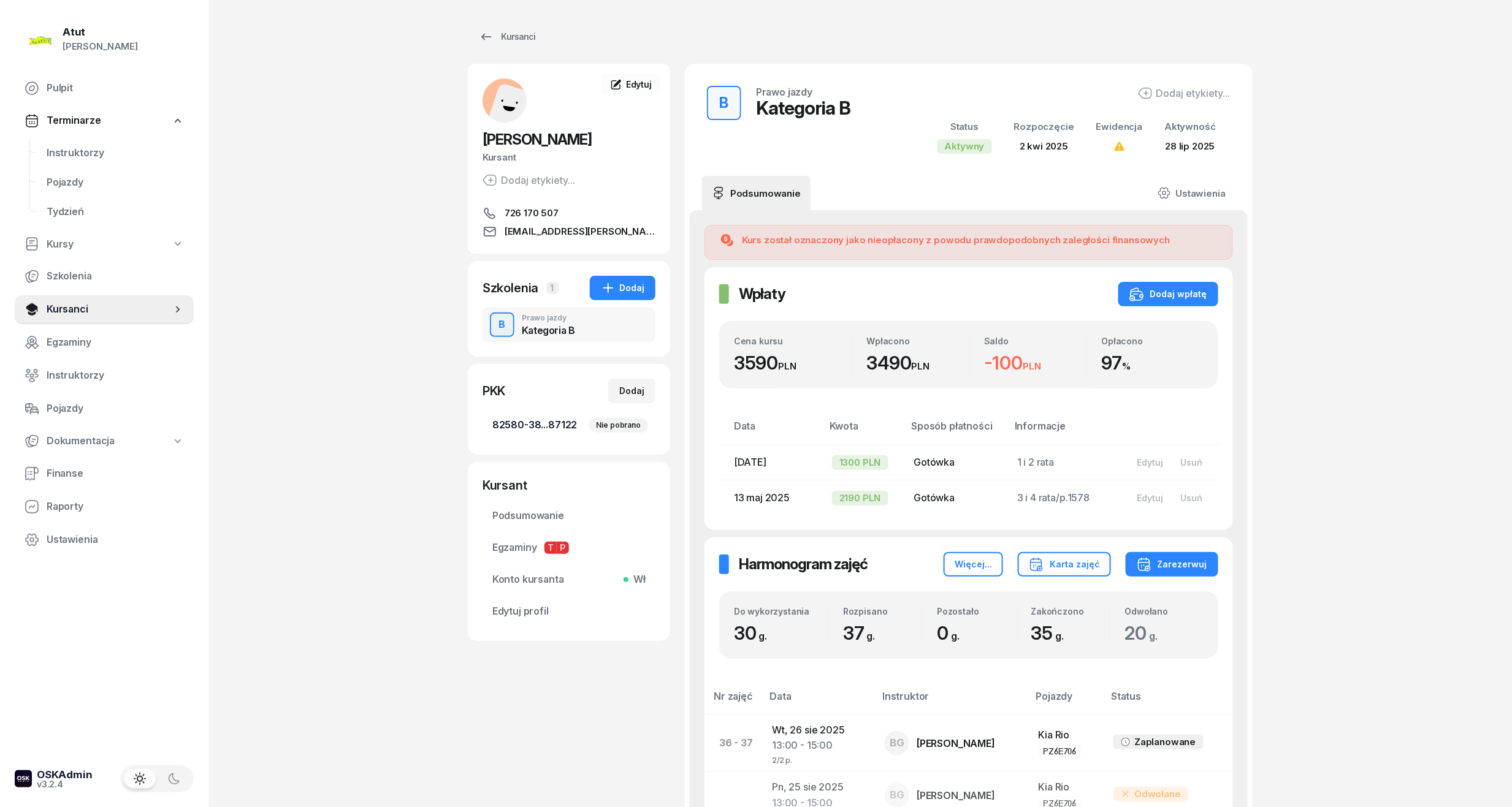
click at [531, 427] on span "82580-38...87122 Nie pobrano" at bounding box center [569, 425] width 153 height 16
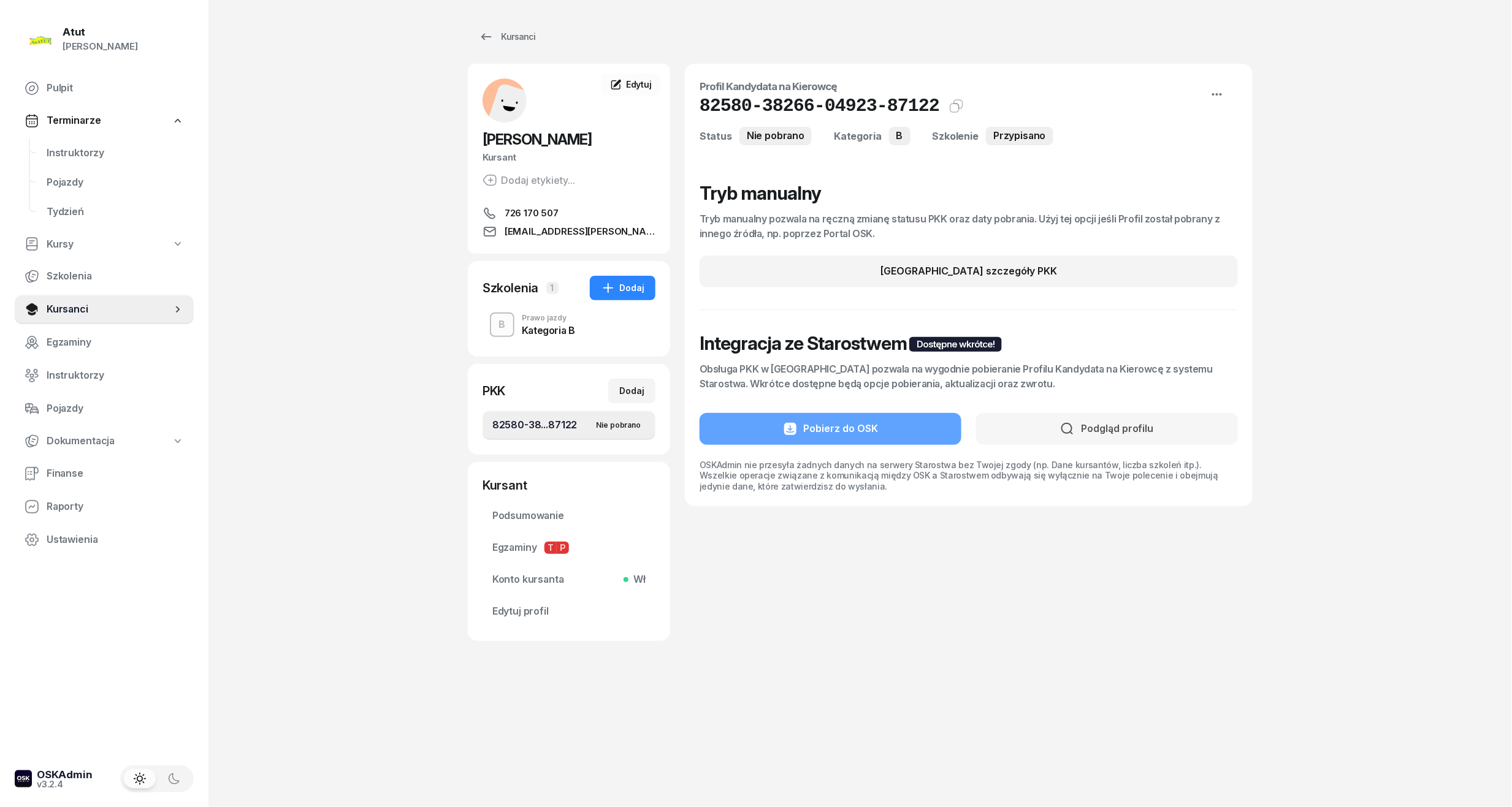
click at [564, 424] on span "82580-38...87122 Nie pobrano" at bounding box center [569, 425] width 153 height 16
drag, startPoint x: 924, startPoint y: 112, endPoint x: 689, endPoint y: 111, distance: 235.0
click at [689, 111] on div "Profil Kandydata na Kierowcę 82580-38266-04923-87122 Kat.B Kopiuj do schowka St…" at bounding box center [968, 286] width 568 height 443
copy div "82580-38266-04923-87122 Kat.B Kopiuj do schowka"
click at [84, 149] on span "Instruktorzy" at bounding box center [115, 153] width 137 height 16
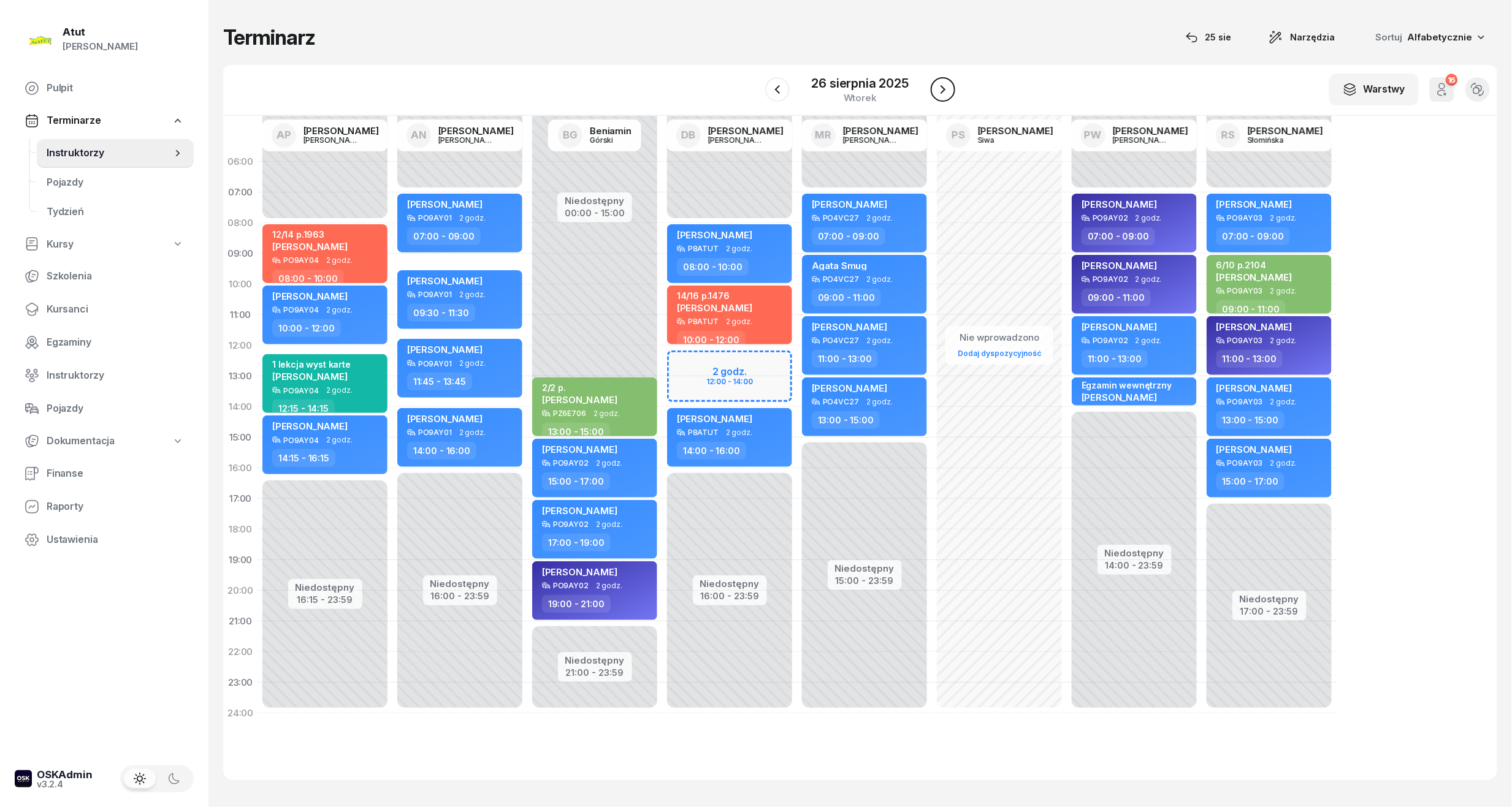
click at [943, 88] on icon "button" at bounding box center [943, 89] width 5 height 9
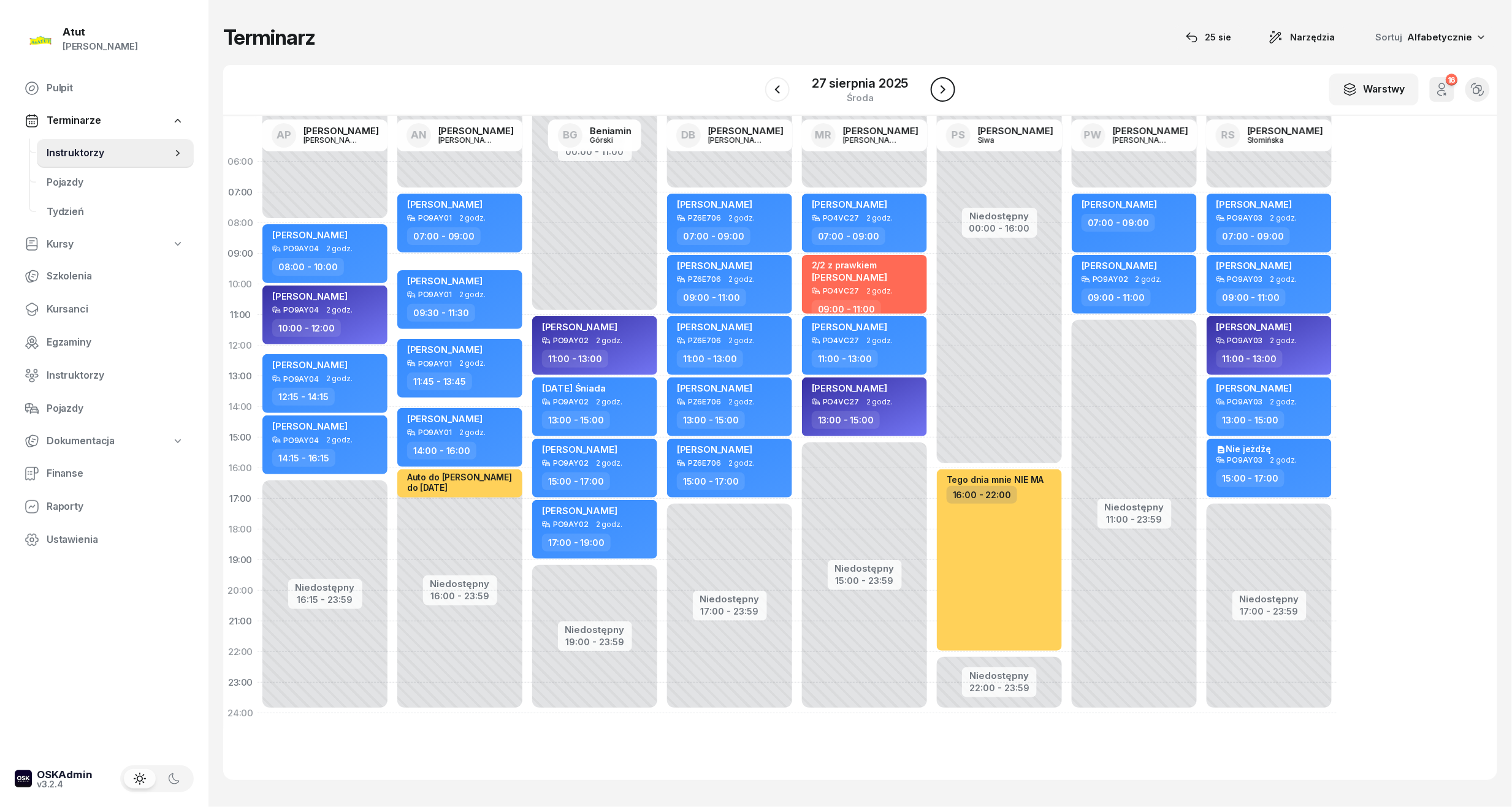
click at [943, 88] on icon "button" at bounding box center [943, 89] width 5 height 9
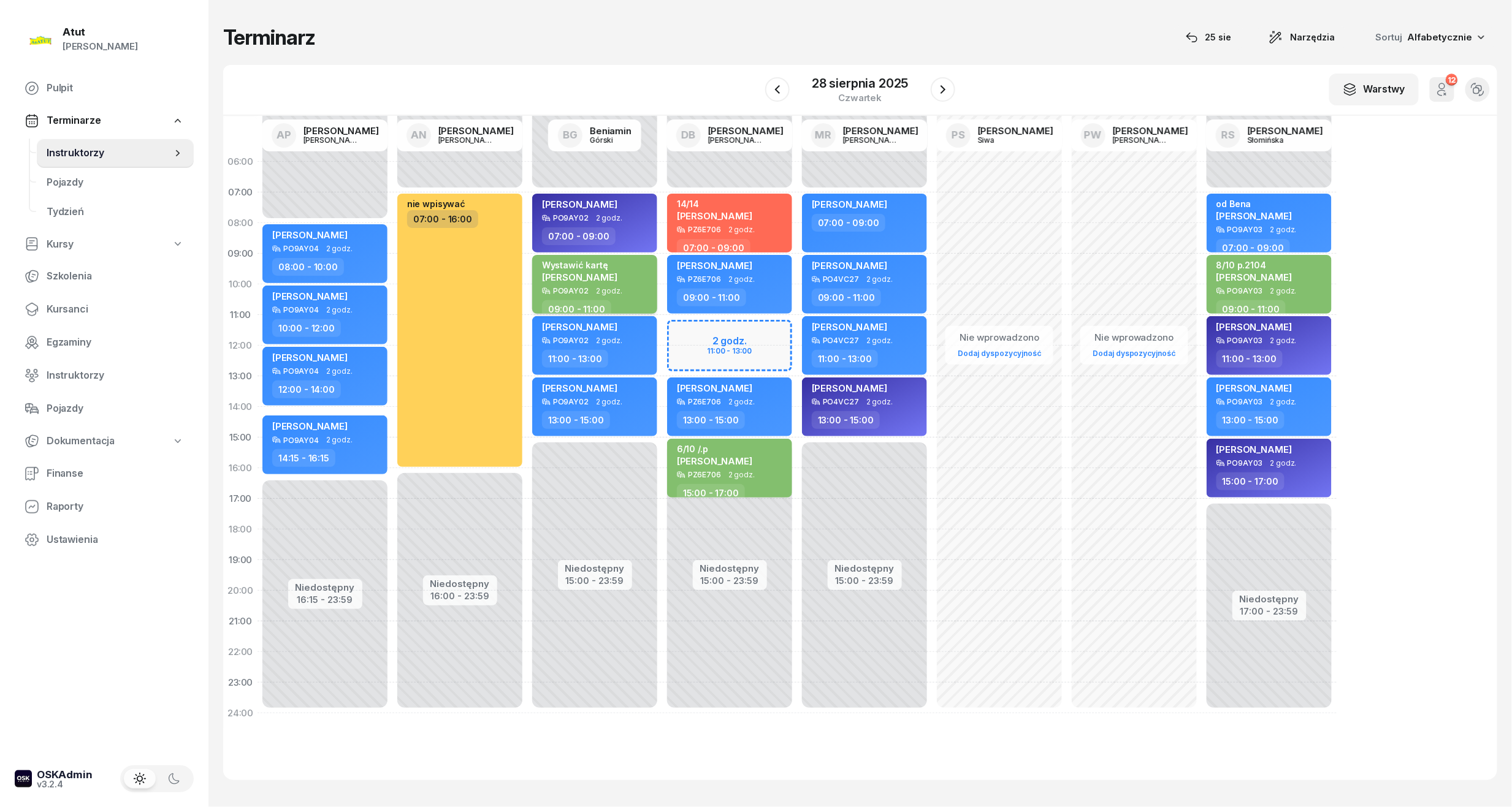
click at [601, 272] on span "[PERSON_NAME]" at bounding box center [580, 278] width 76 height 12
select select "09"
select select "11"
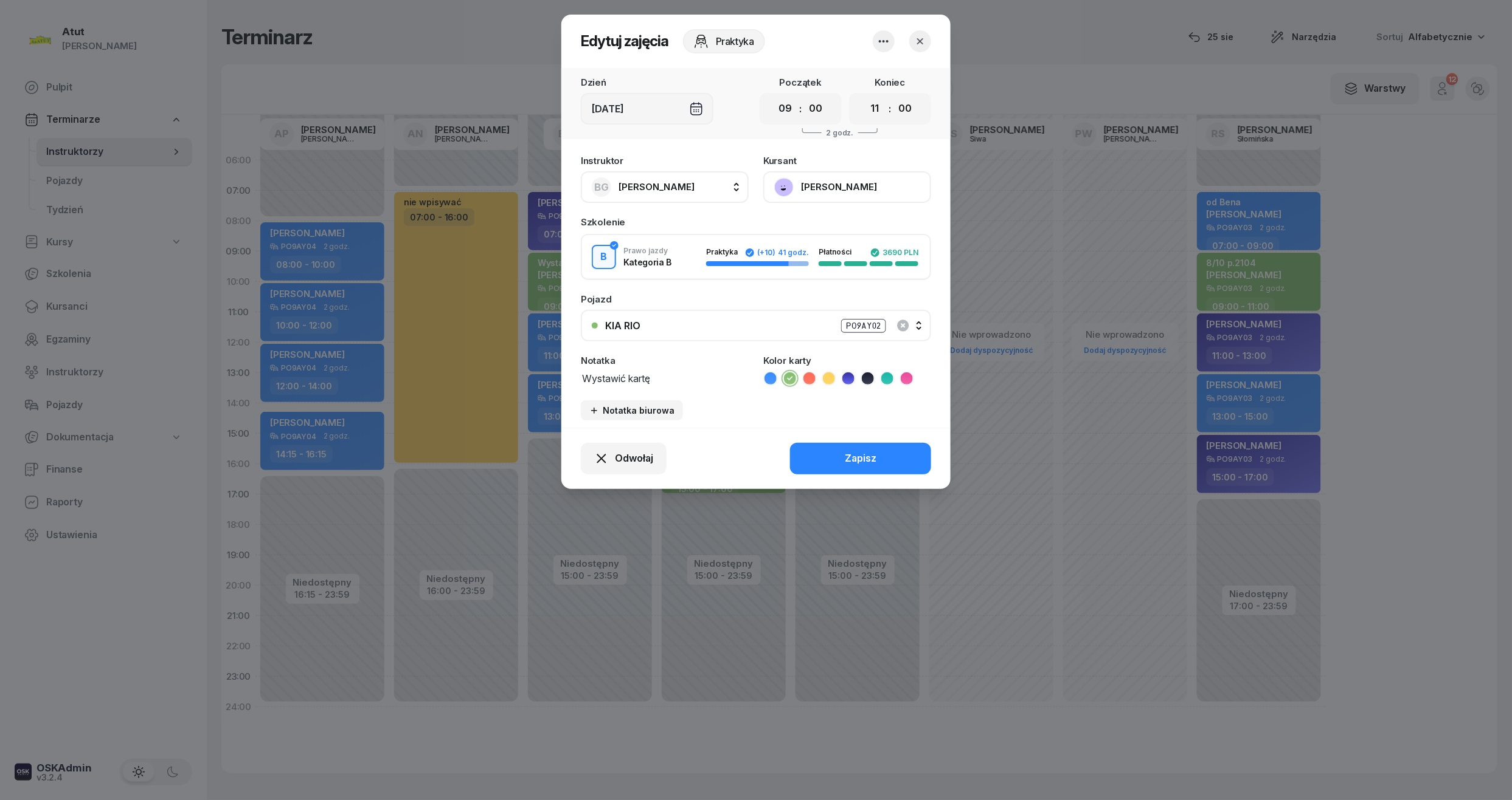
drag, startPoint x: 682, startPoint y: 370, endPoint x: 263, endPoint y: 366, distance: 419.0
click at [263, 366] on div "Edytuj zajęcia Praktyka Dzień [DATE] Początek 00 01 02 03 04 05 06 07 08 09 10 …" at bounding box center [756, 400] width 1512 height 800
type textarea "2/10 p."
click at [881, 454] on button "Zapisz" at bounding box center [860, 458] width 141 height 32
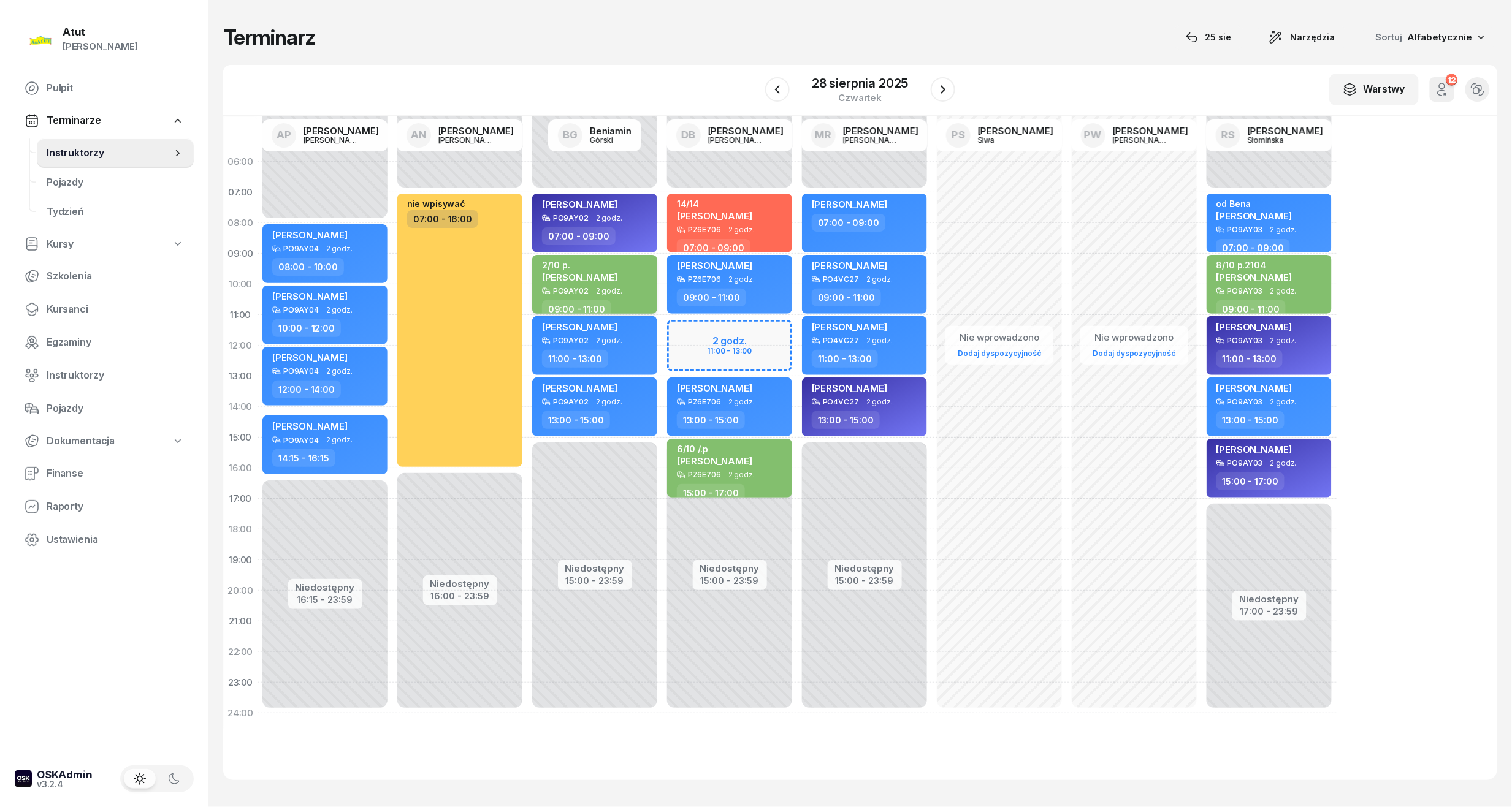
click at [611, 269] on div "2/10 p." at bounding box center [580, 265] width 76 height 11
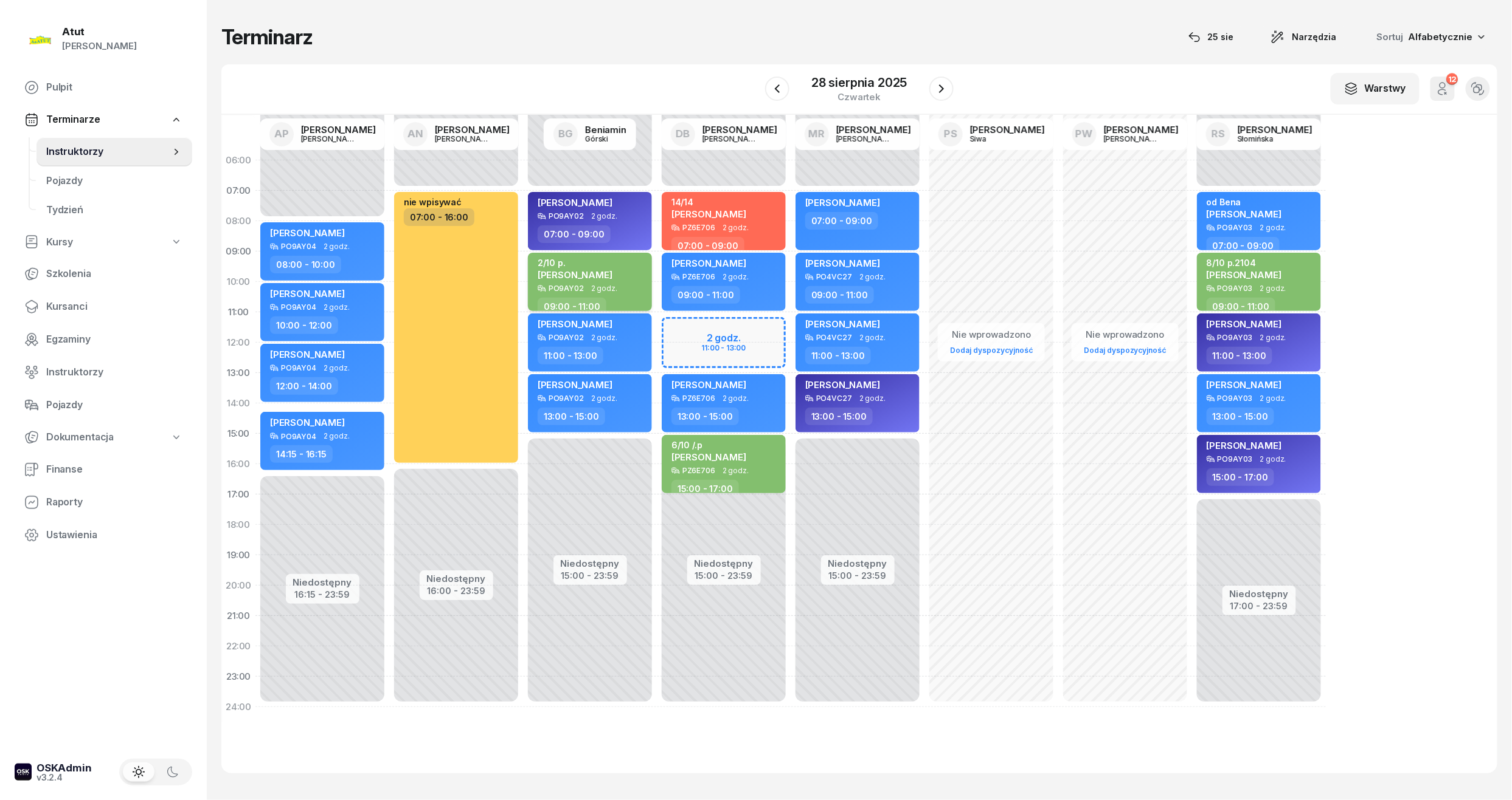
select select "09"
select select "11"
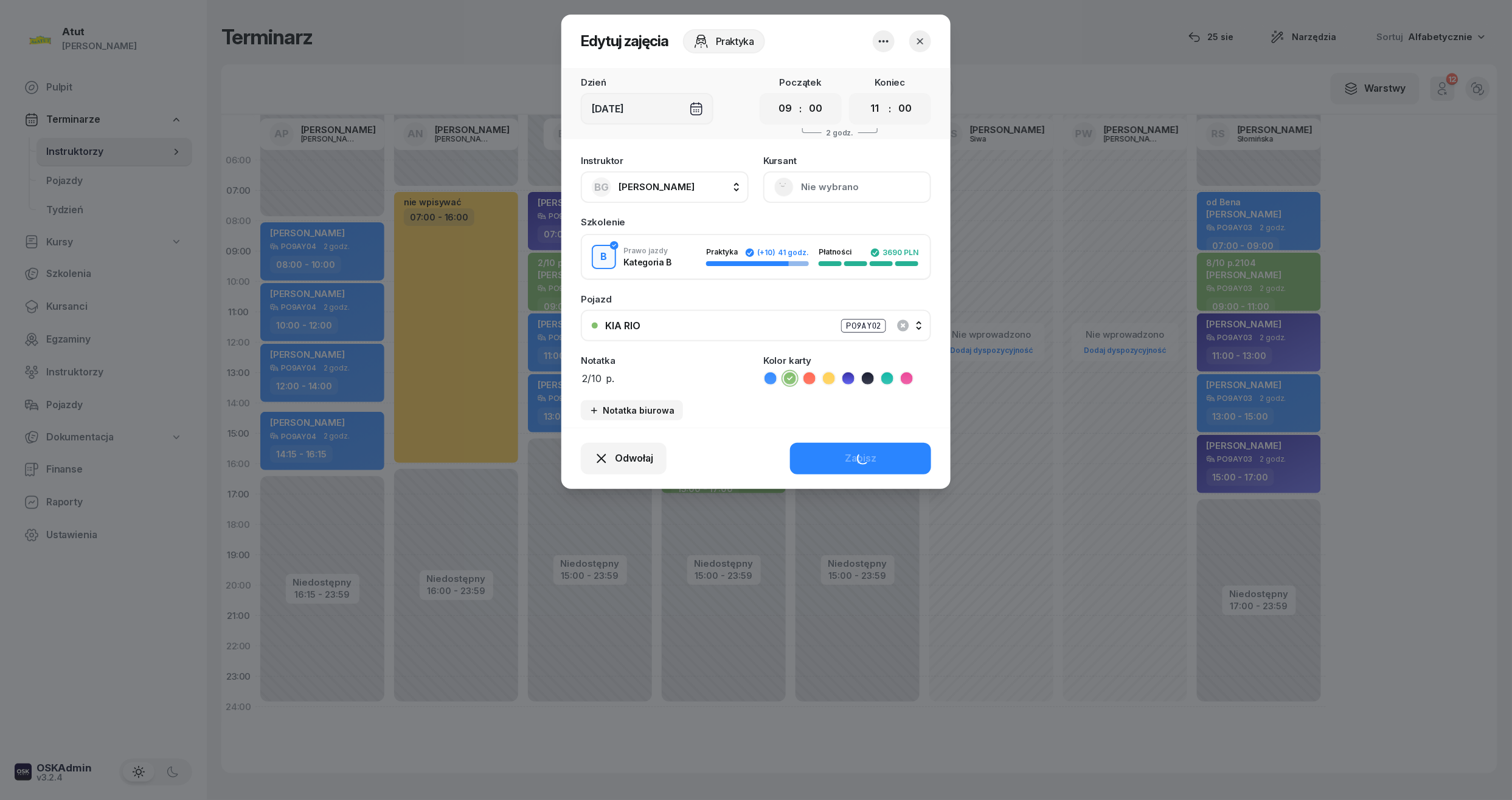
click at [825, 191] on button "Nie wybrano" at bounding box center [847, 187] width 168 height 32
click at [809, 237] on link "Otwórz profil" at bounding box center [846, 229] width 161 height 31
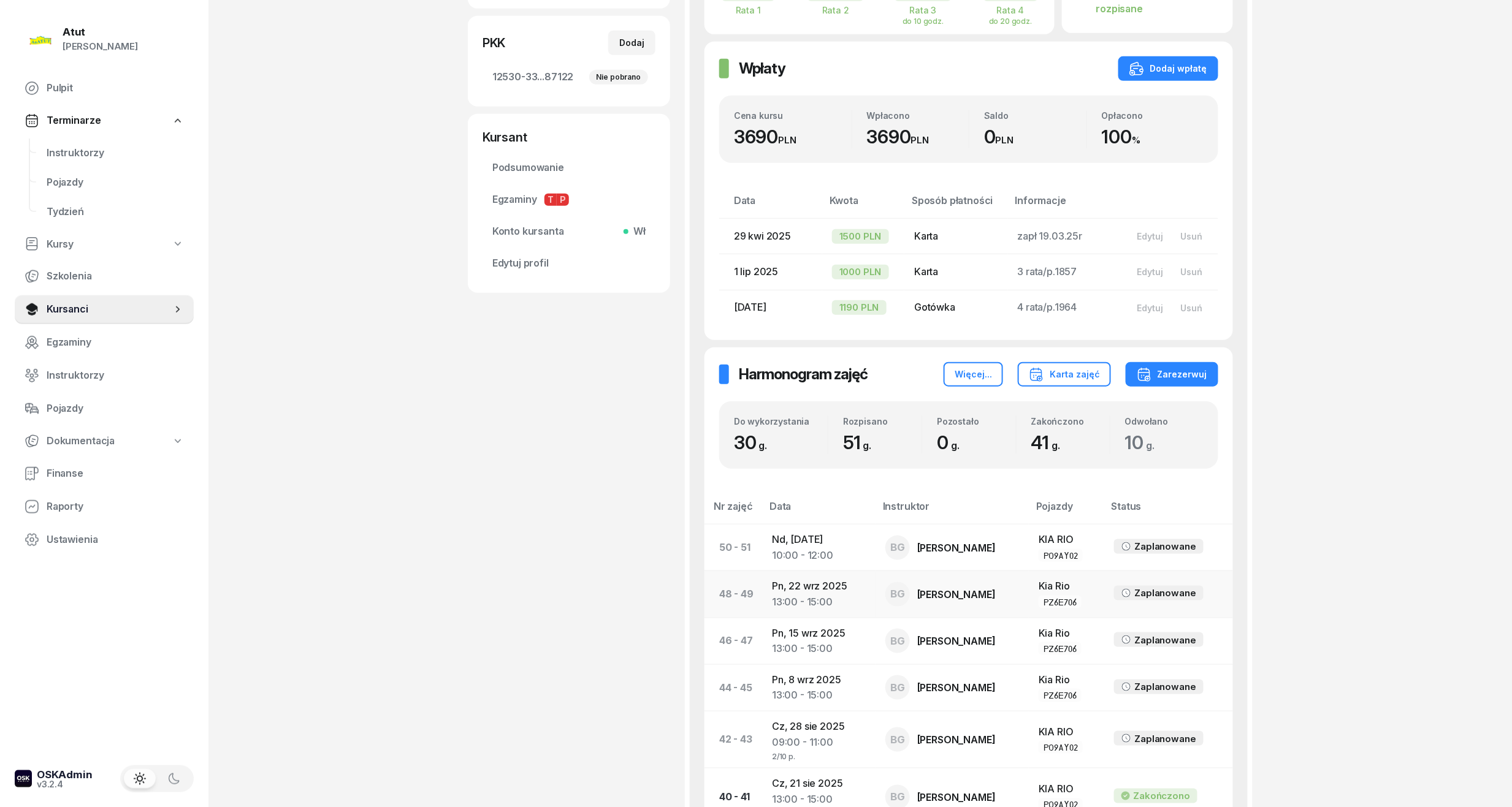
scroll to position [490, 0]
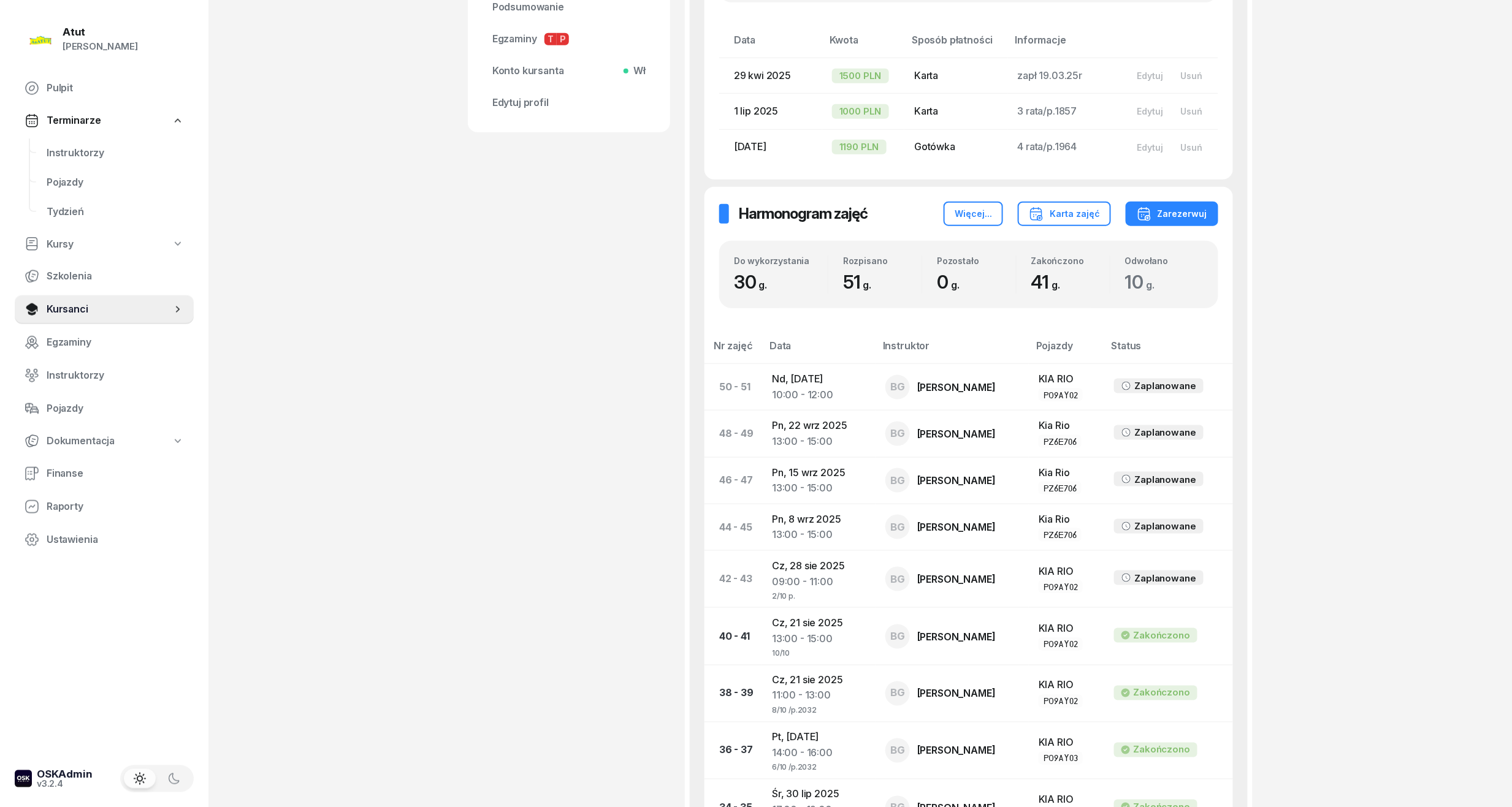
click at [1352, 500] on div "Atut [PERSON_NAME] Pulpit Terminarze Instruktorzy Pojazdy Tydzień Kursy Szkolen…" at bounding box center [756, 780] width 1512 height 2541
click at [101, 152] on span "Instruktorzy" at bounding box center [115, 153] width 137 height 16
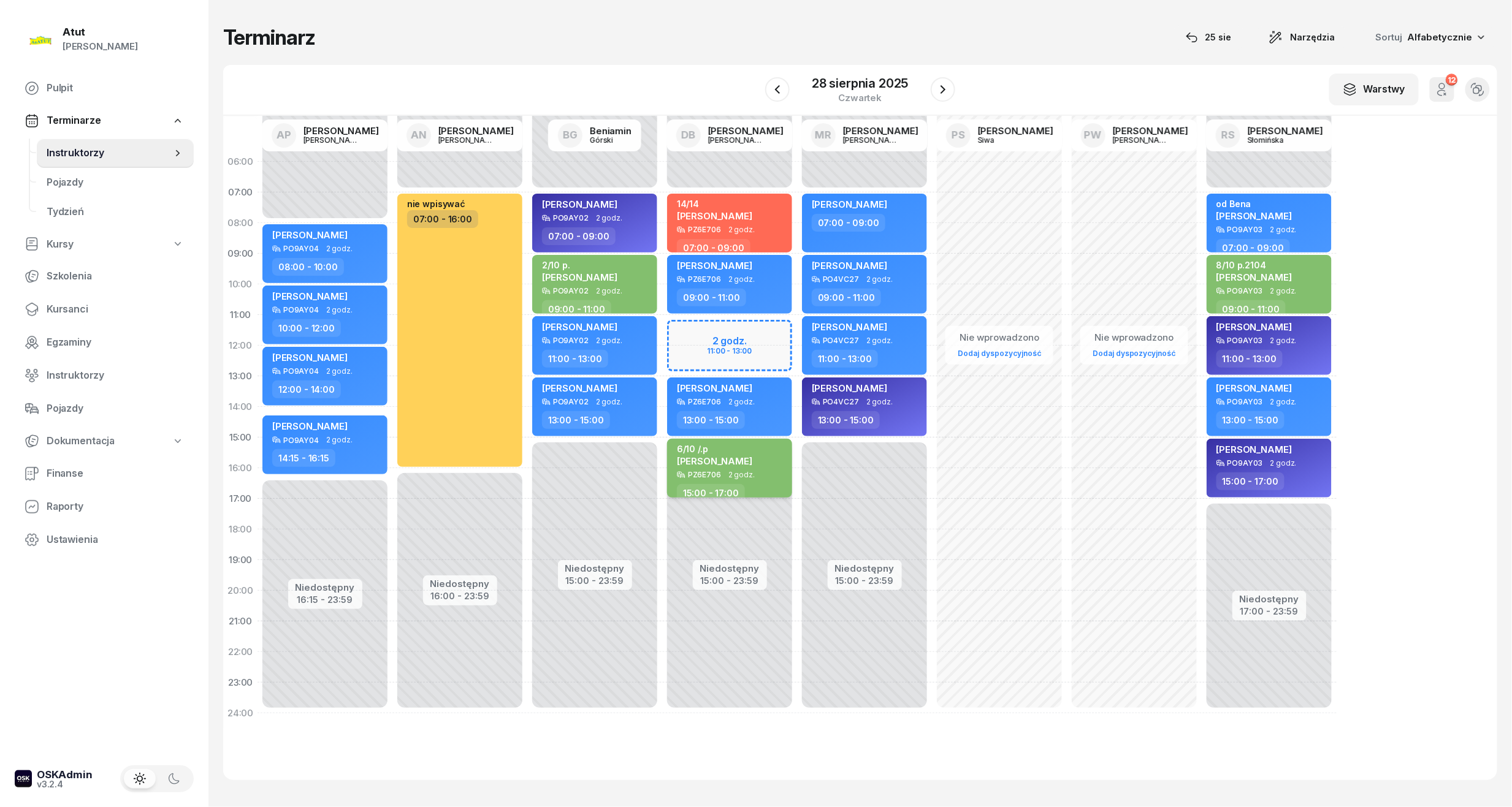
click at [752, 477] on div "PZ6E706 2 godz." at bounding box center [730, 475] width 108 height 9
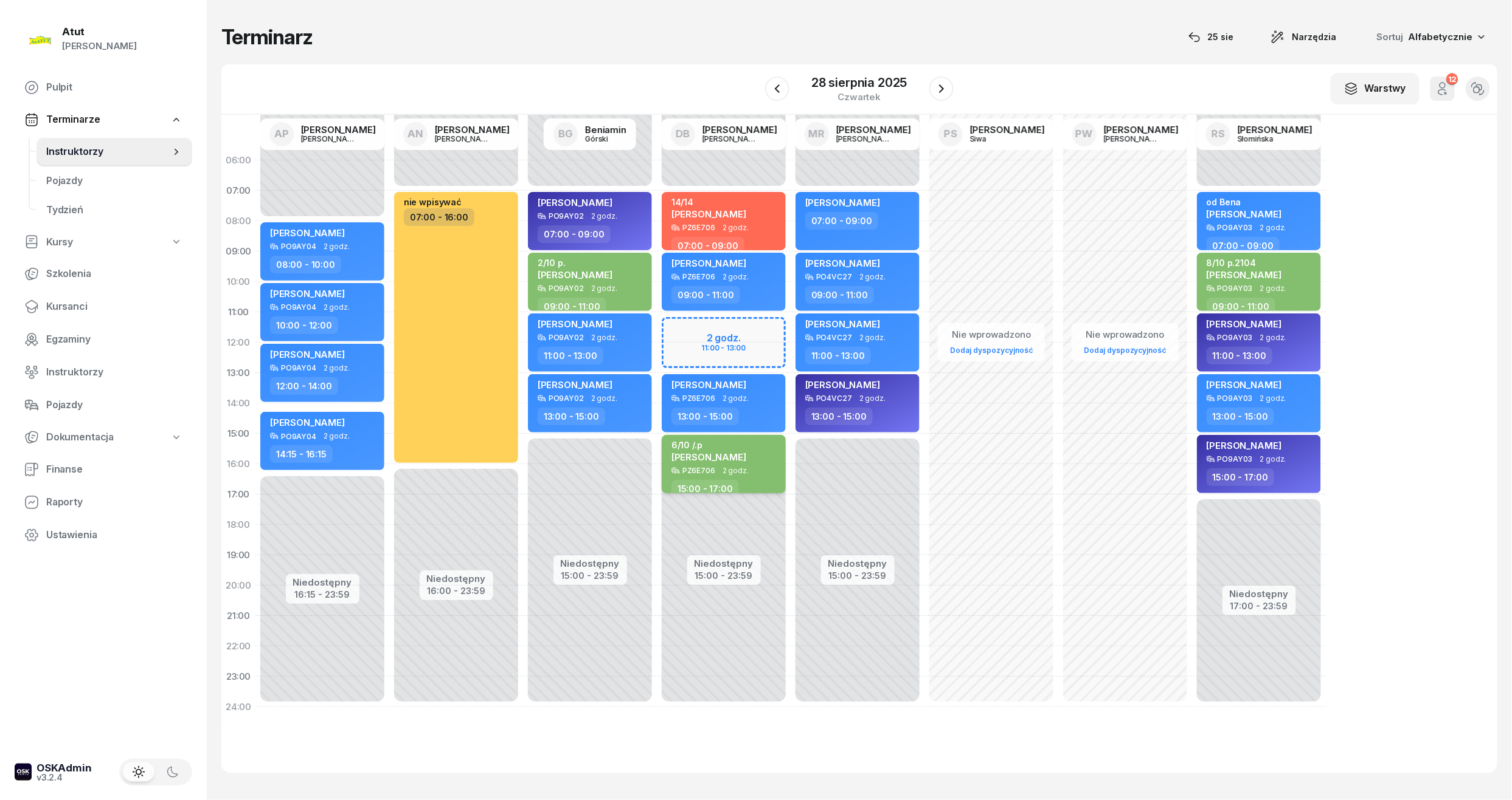
select select "15"
select select "17"
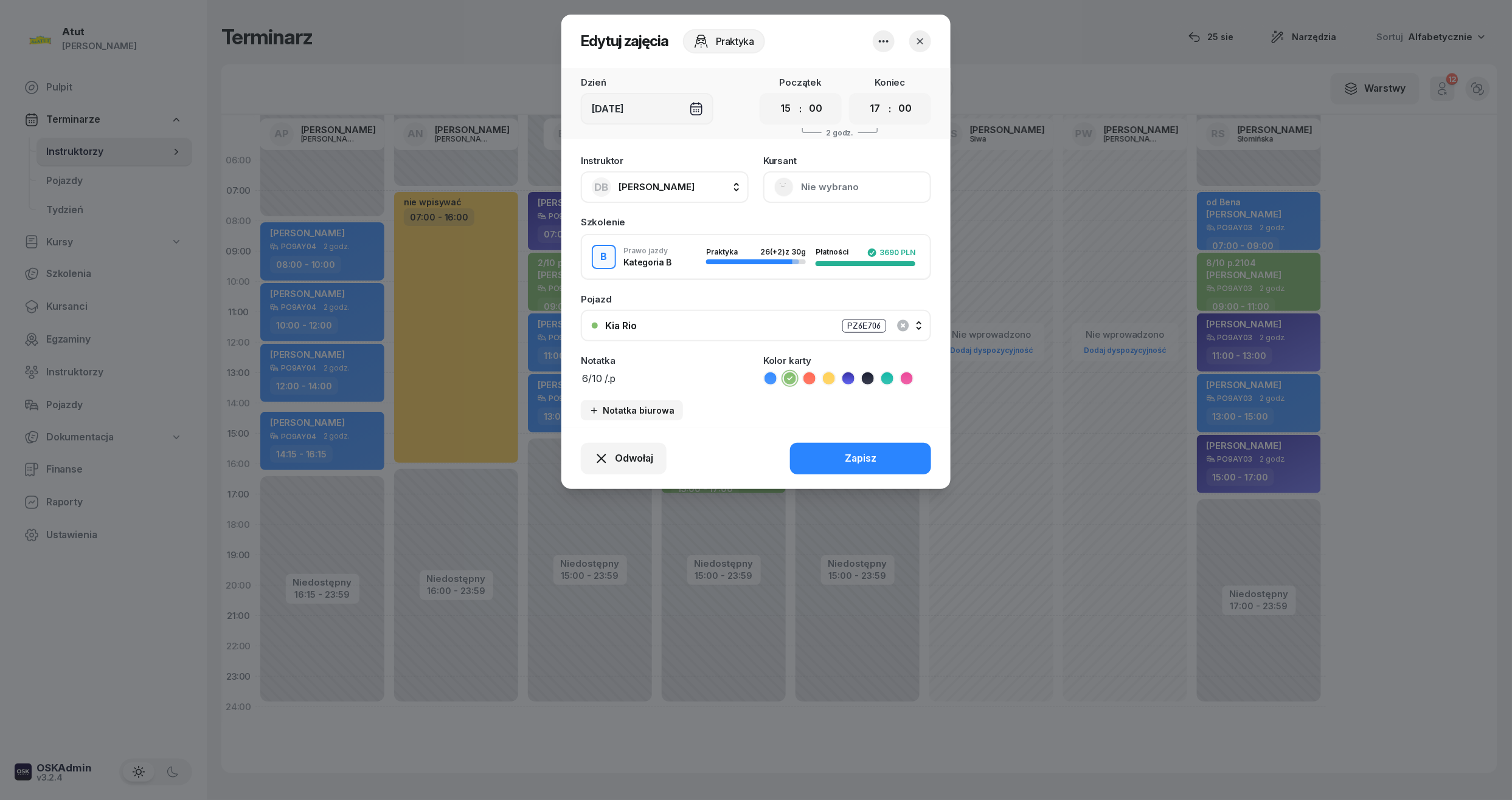
drag, startPoint x: 628, startPoint y: 370, endPoint x: 459, endPoint y: 361, distance: 169.2
click at [459, 361] on div "Edytuj zajęcia Praktyka Dzień [DATE] Początek 00 01 02 03 04 05 06 07 08 09 10 …" at bounding box center [756, 400] width 1512 height 800
click at [776, 374] on icon at bounding box center [770, 378] width 13 height 13
click at [860, 451] on div "Zapisz" at bounding box center [860, 458] width 32 height 15
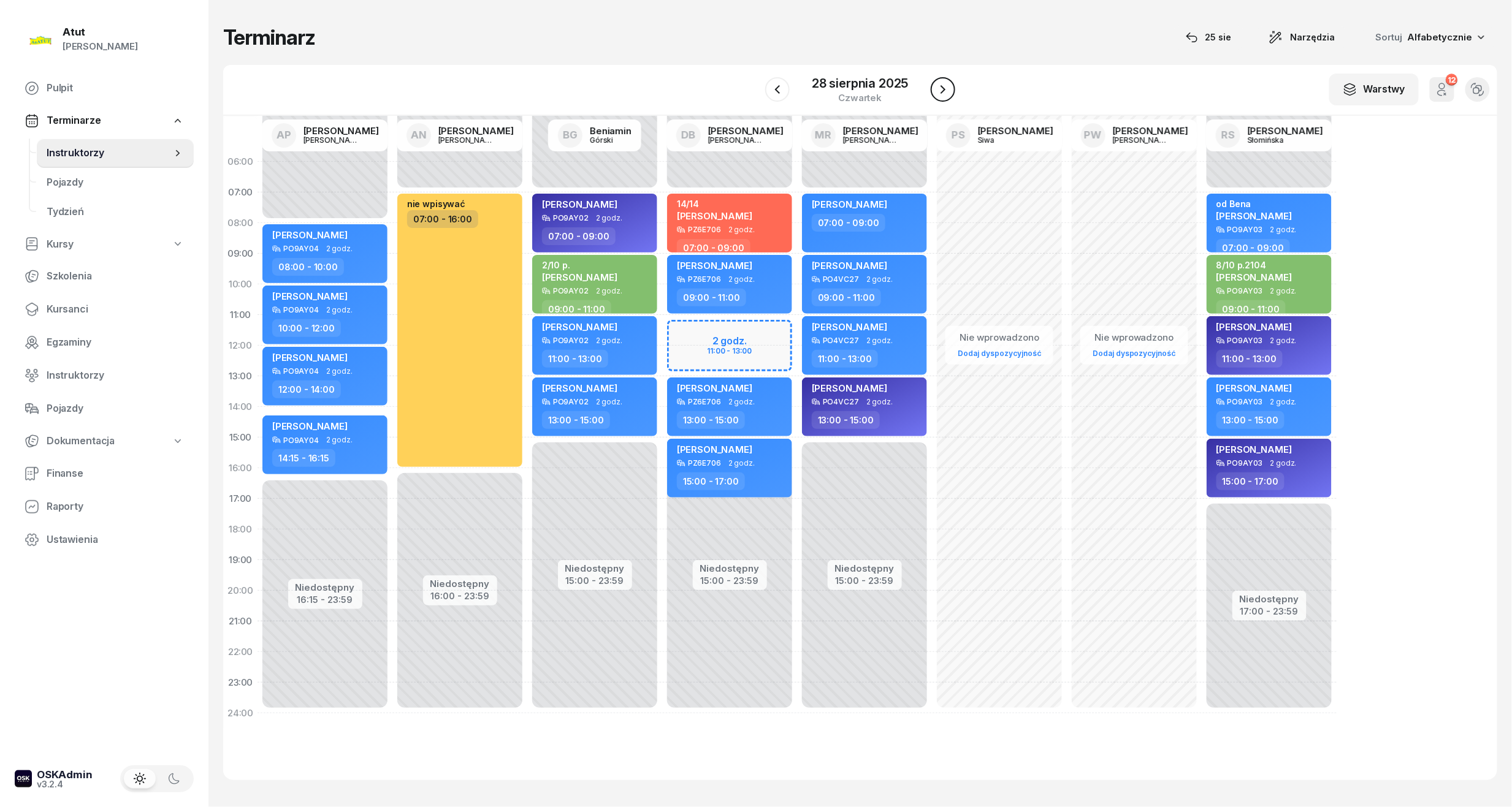
click at [938, 83] on icon "button" at bounding box center [942, 89] width 15 height 15
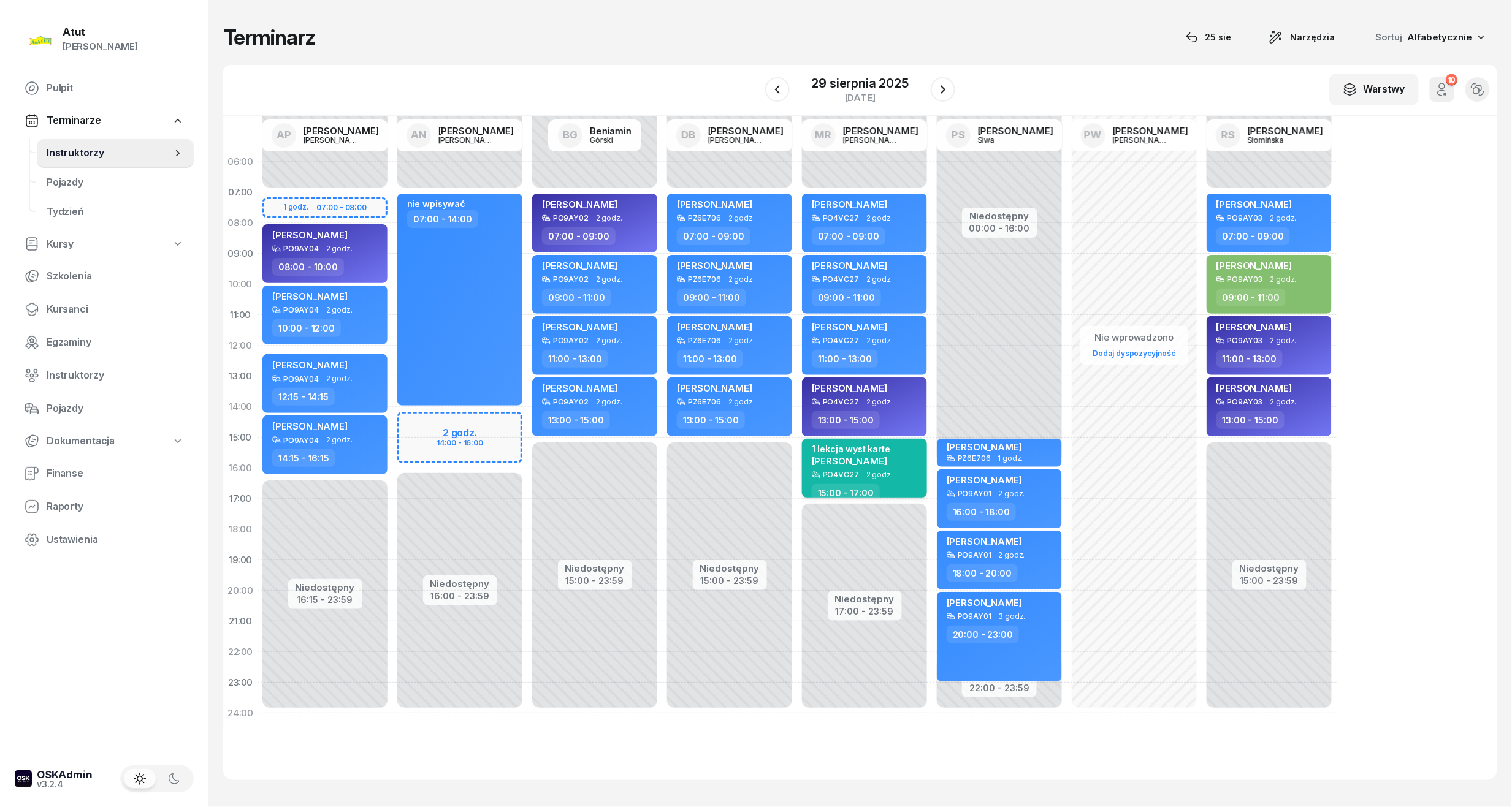
click at [842, 476] on div "PO4VC27" at bounding box center [840, 475] width 36 height 8
select select "15"
select select "17"
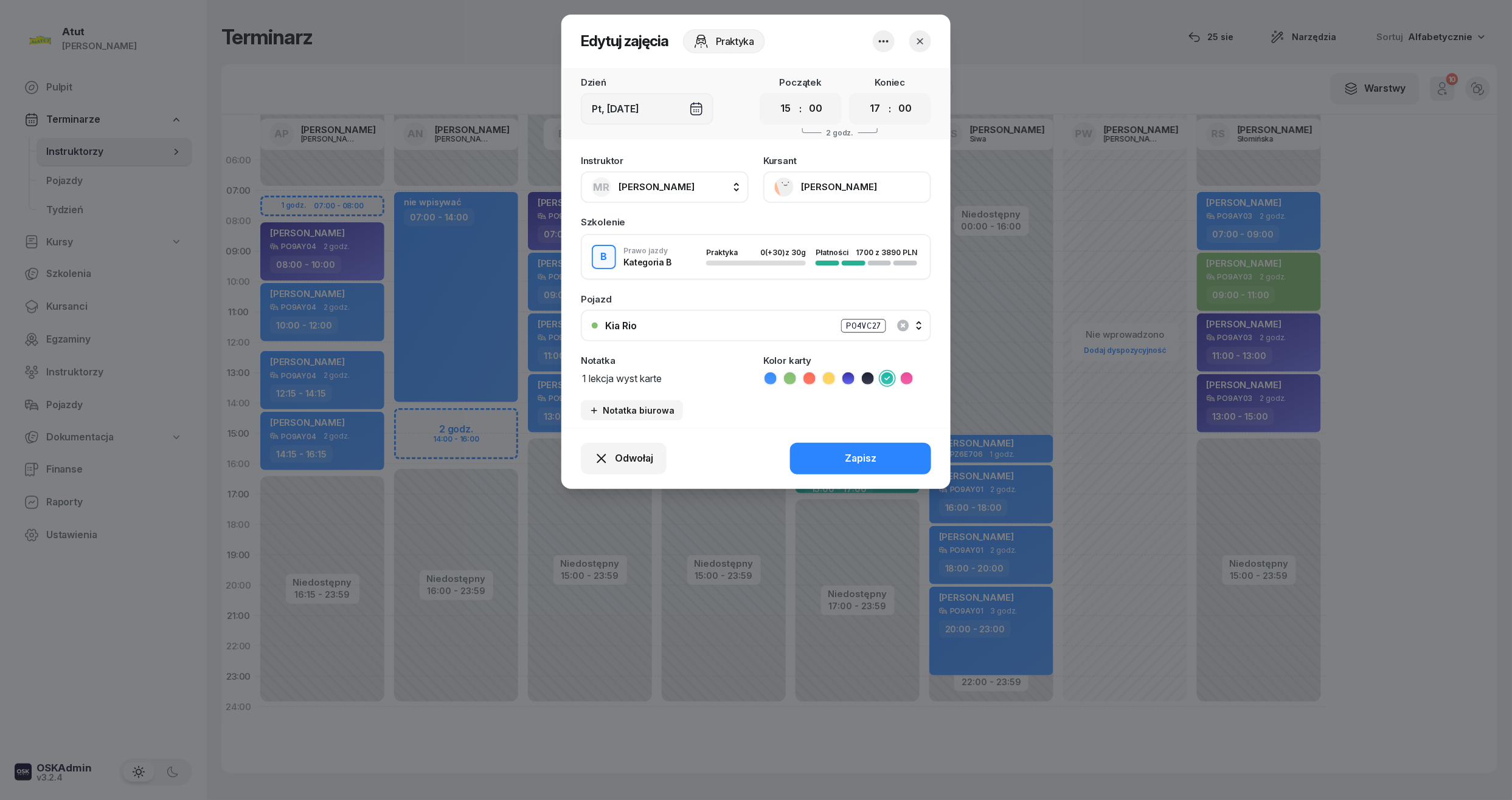
click at [843, 188] on button "[PERSON_NAME]" at bounding box center [847, 187] width 168 height 32
click at [827, 218] on link "Otwórz profil" at bounding box center [846, 229] width 161 height 31
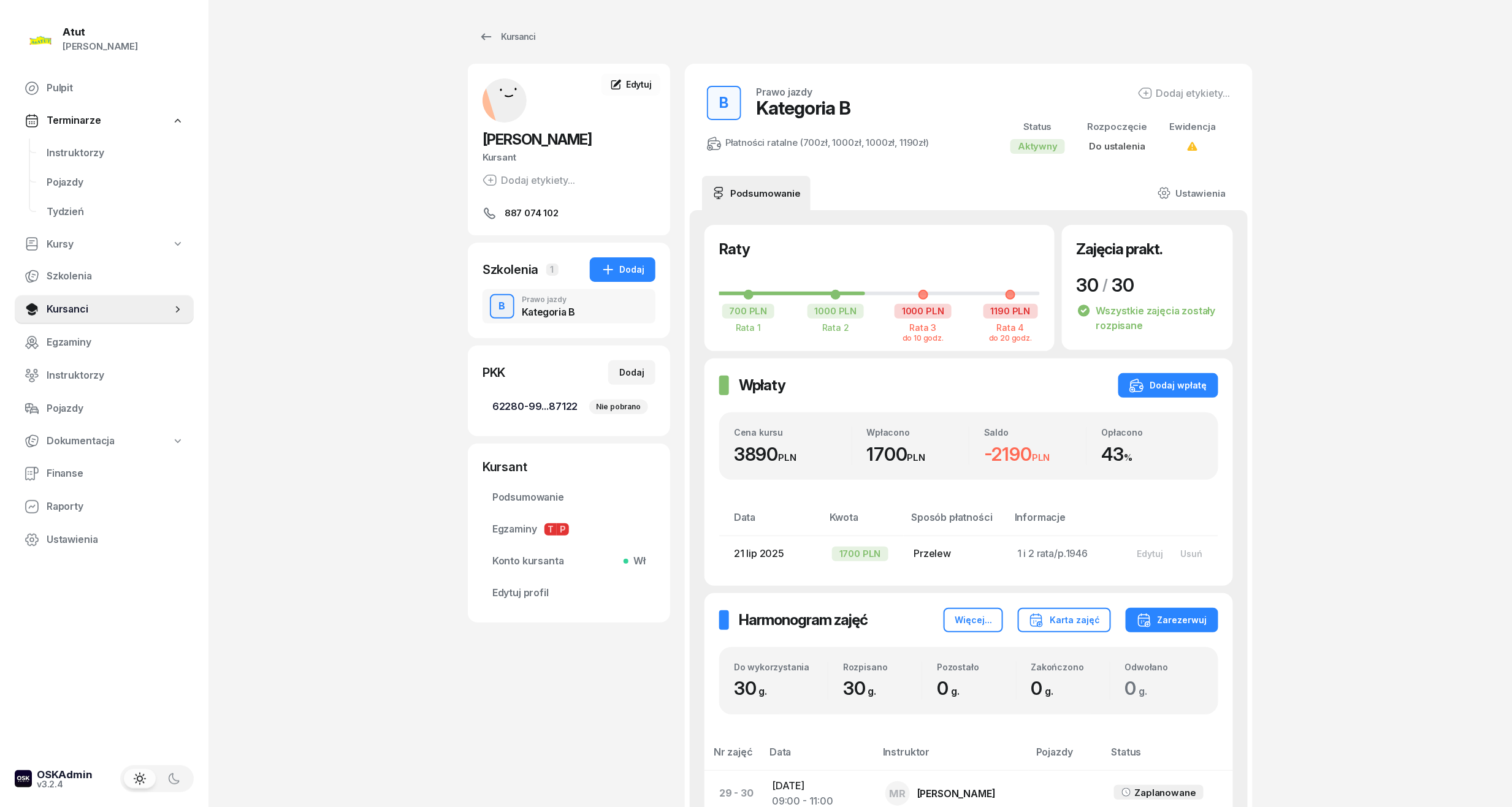
click at [618, 403] on div "Nie pobrano" at bounding box center [619, 407] width 59 height 15
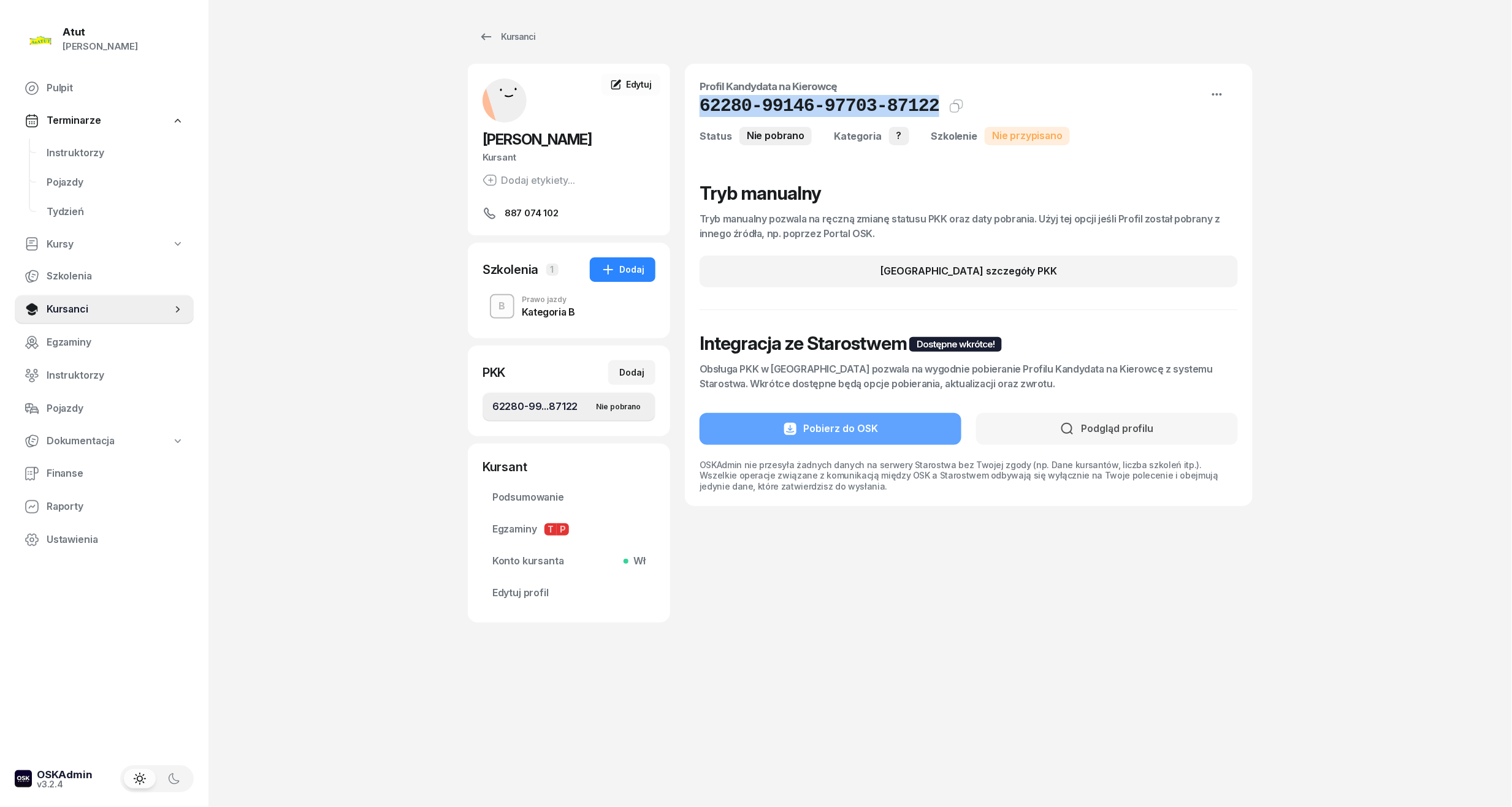
drag, startPoint x: 921, startPoint y: 106, endPoint x: 691, endPoint y: 116, distance: 230.2
click at [691, 116] on div "Profil Kandydata na Kierowcę 62280-99146-97703-87122 Kat.? Kopiuj do schowka St…" at bounding box center [968, 286] width 568 height 443
copy h1 "62280-99146-97703-87122"
click at [531, 596] on span "Edytuj profil" at bounding box center [569, 593] width 153 height 16
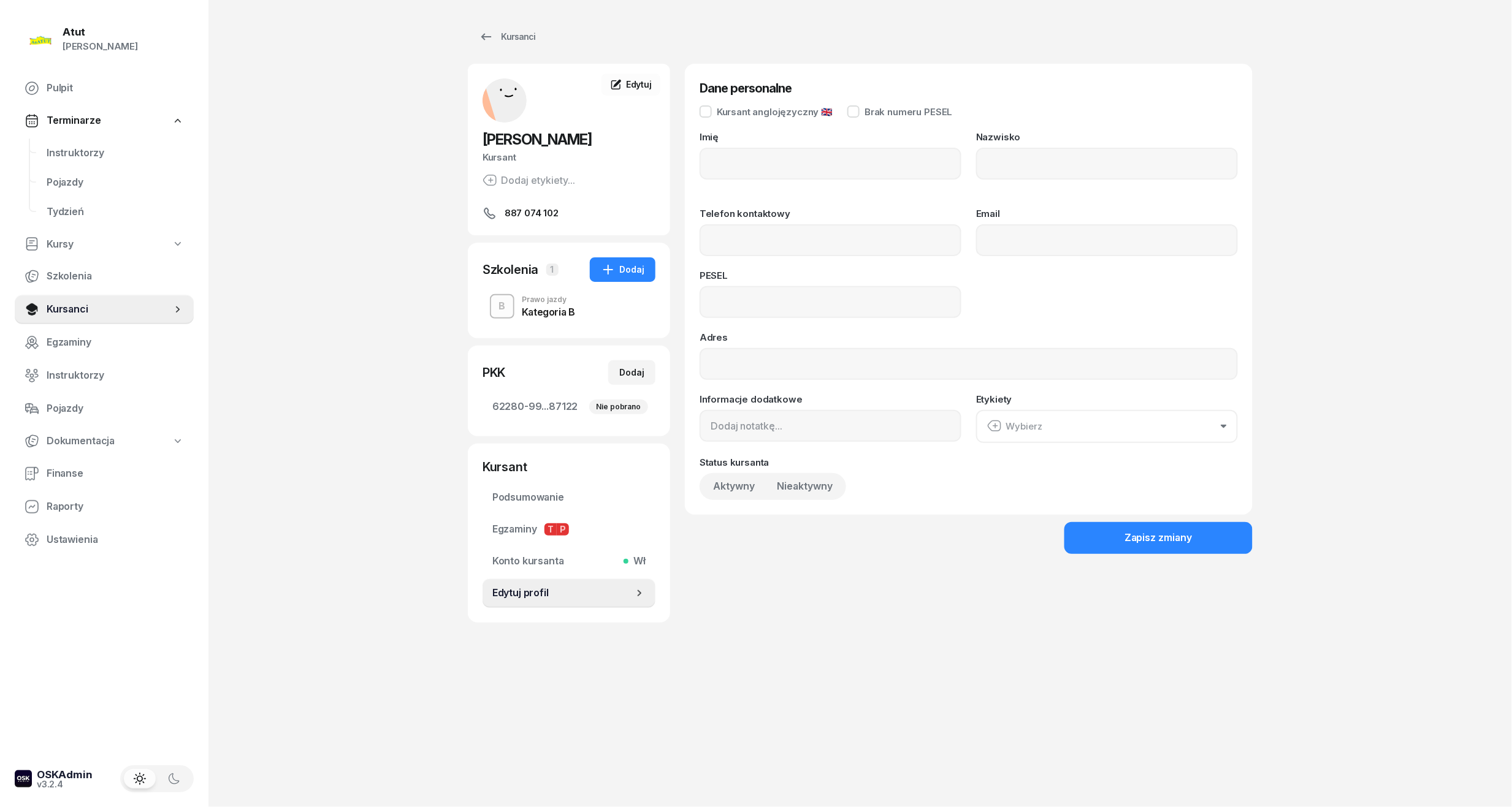
type input "Cezary"
type input "[PERSON_NAME]"
type input "887074102"
type input "01232403890"
drag, startPoint x: 798, startPoint y: 289, endPoint x: 540, endPoint y: 290, distance: 258.0
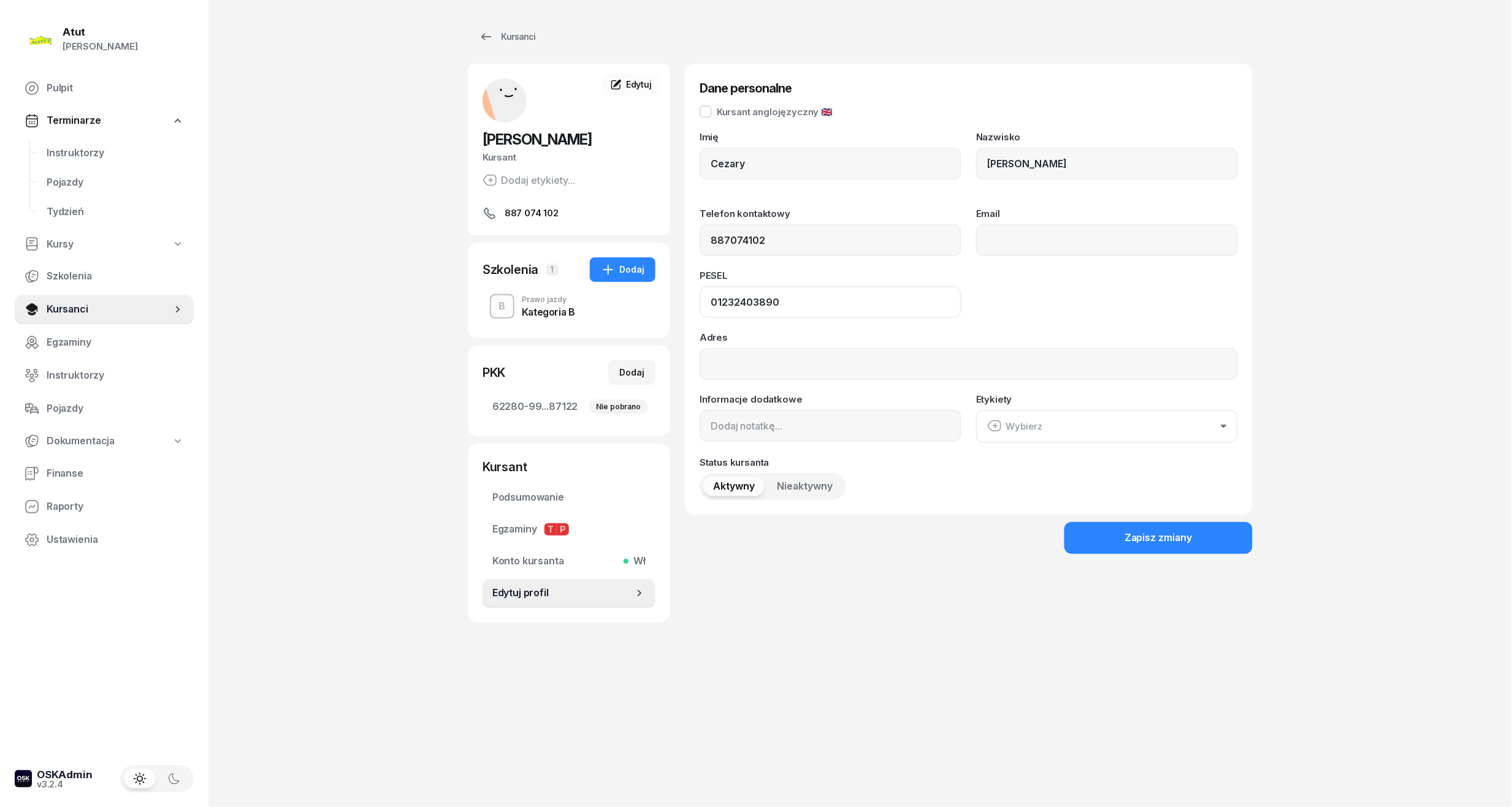
click at [540, 290] on div "[PERSON_NAME] Kursant [PERSON_NAME] etykiety... 887 074 102 CB [PERSON_NAME] Ku…" at bounding box center [860, 344] width 785 height 559
drag, startPoint x: 65, startPoint y: 150, endPoint x: 182, endPoint y: 131, distance: 118.5
click at [67, 150] on span "Instruktorzy" at bounding box center [115, 153] width 137 height 16
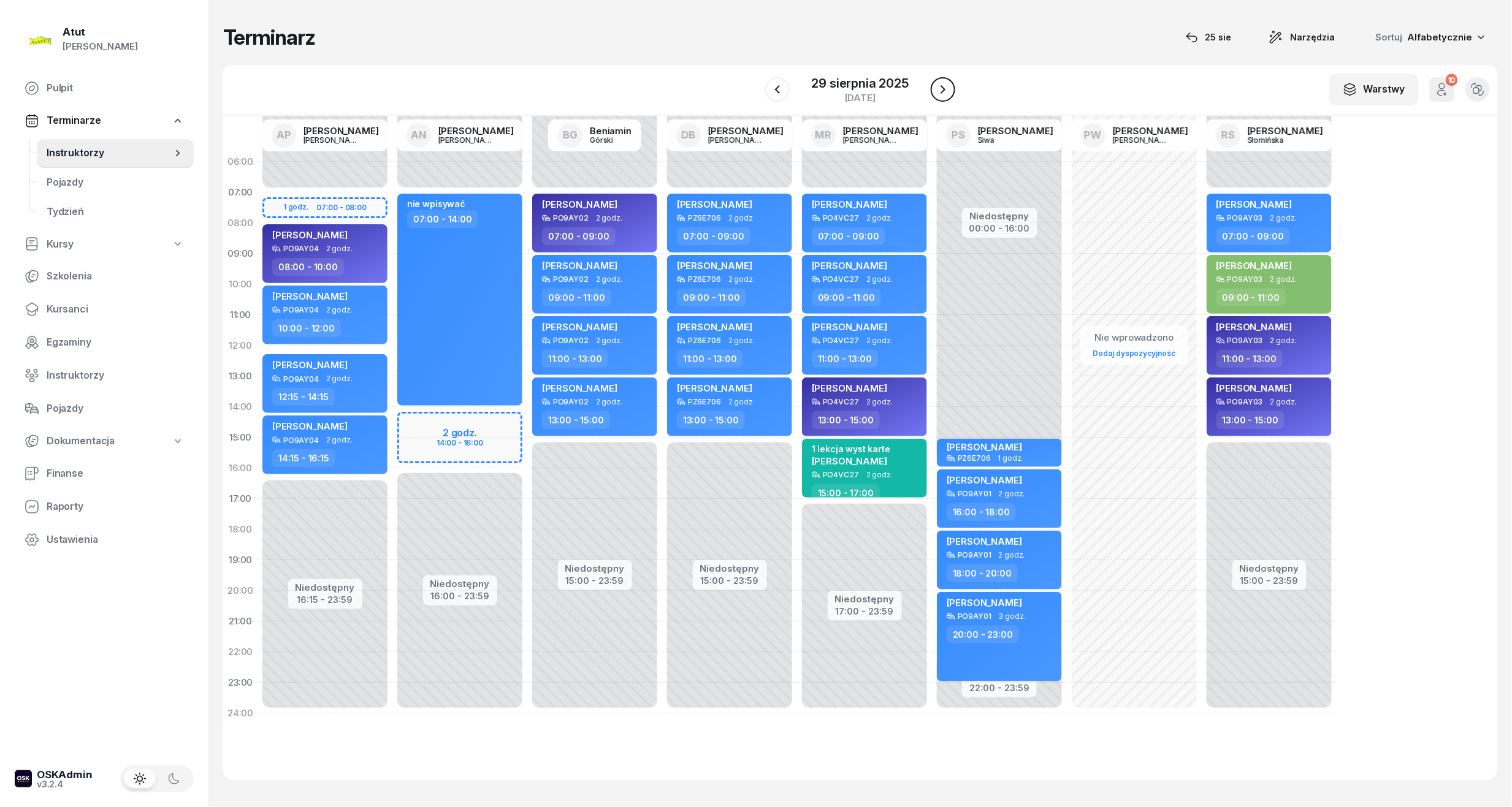
click at [942, 85] on icon "button" at bounding box center [942, 89] width 15 height 15
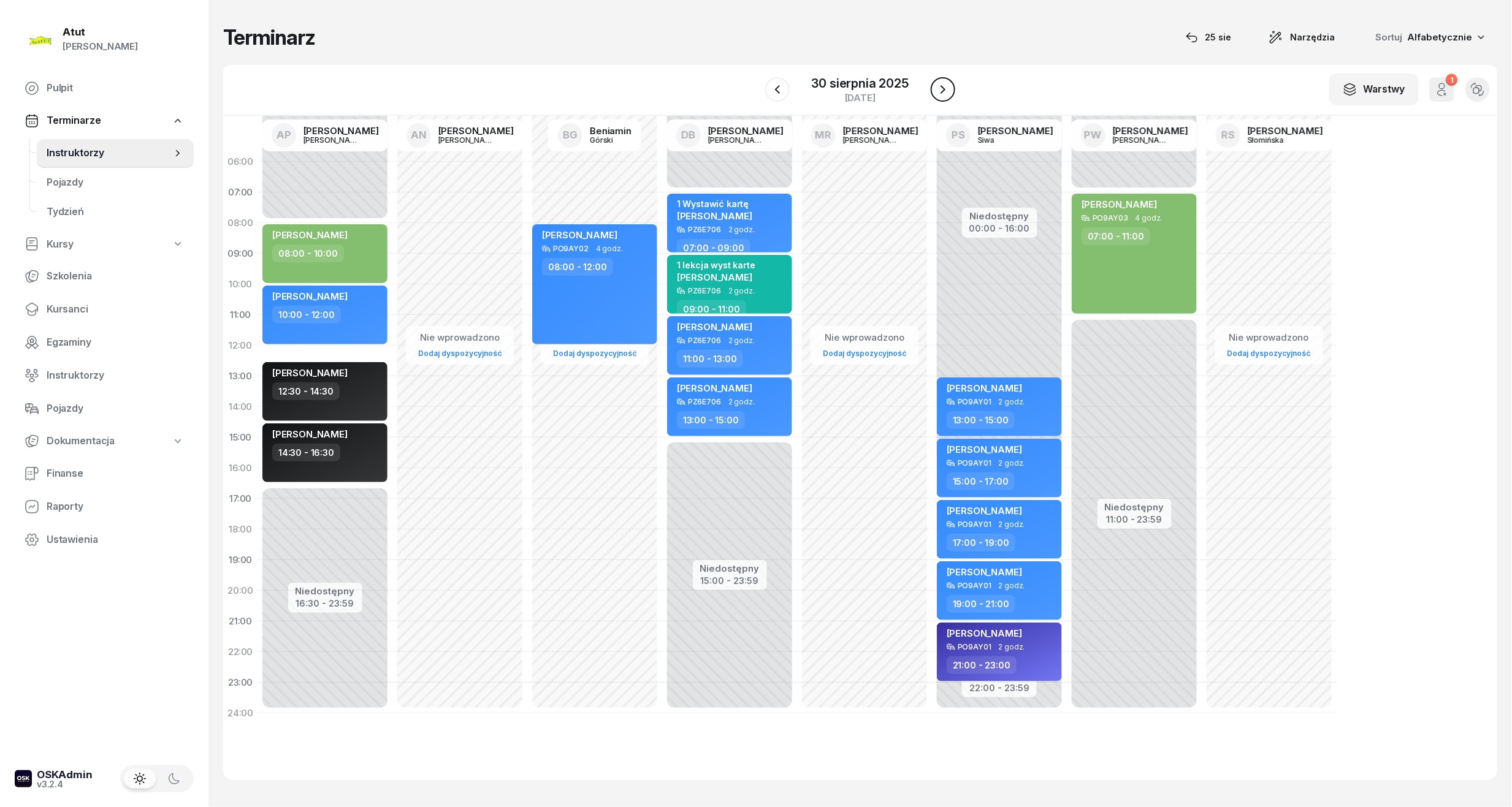
click at [942, 85] on icon "button" at bounding box center [942, 89] width 15 height 15
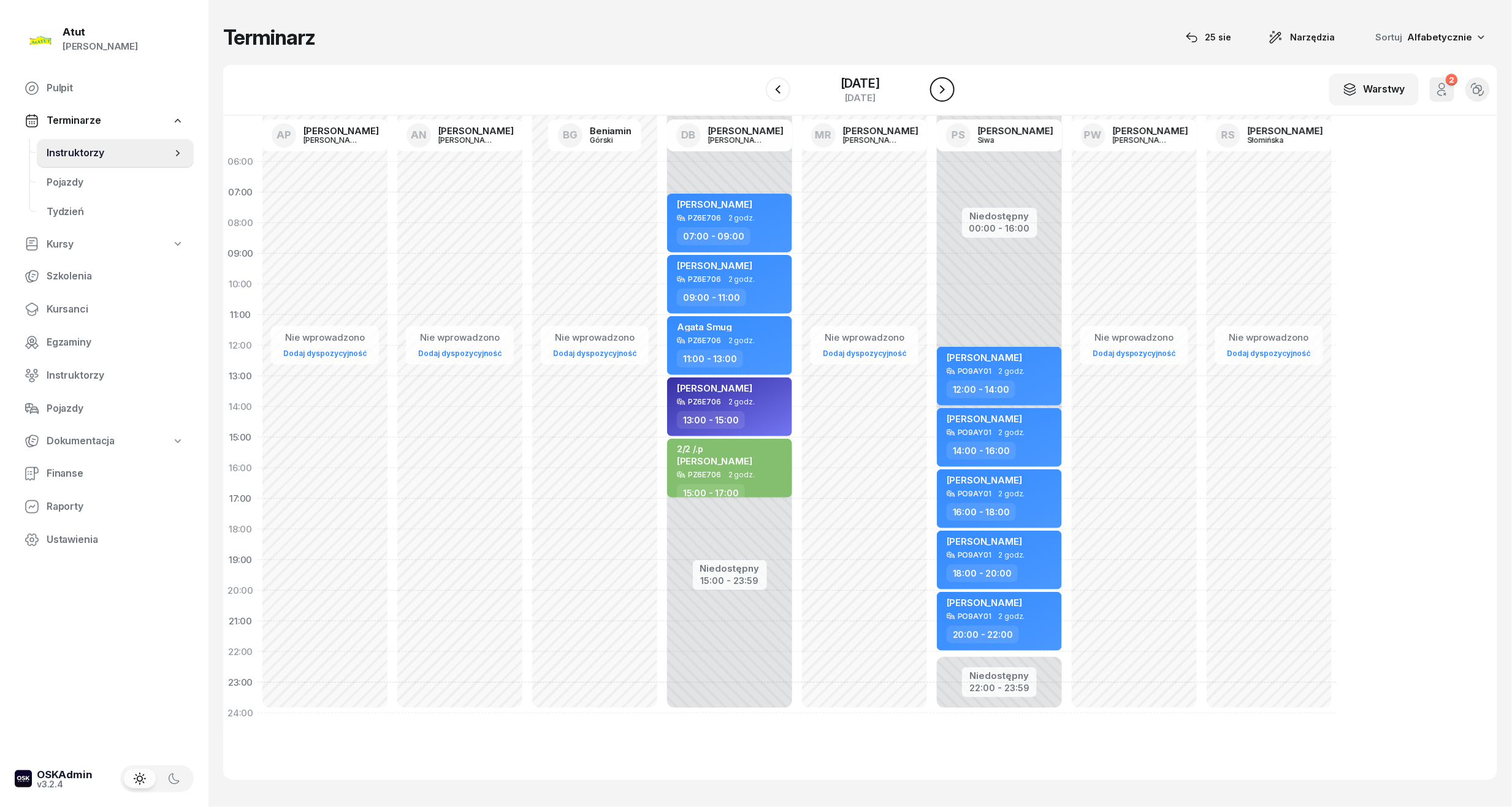
click at [942, 85] on icon "button" at bounding box center [942, 89] width 15 height 15
click at [841, 78] on div "[DATE]" at bounding box center [860, 84] width 39 height 13
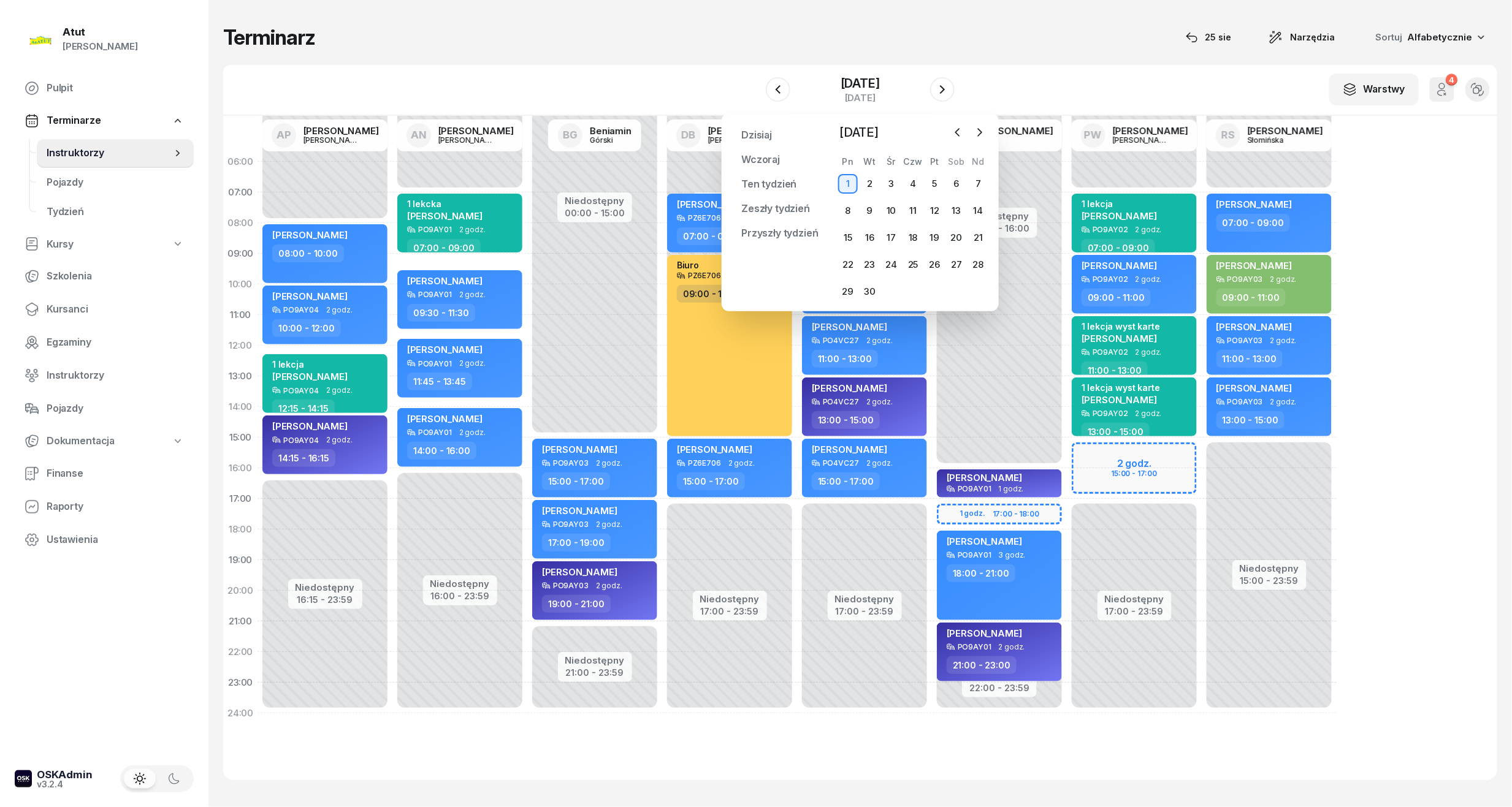
click at [1052, 57] on div "Terminarz [DATE] Narzędzia Sortuj Alfabetycznie W Wybierz AP [PERSON_NAME] AN […" at bounding box center [860, 402] width 1274 height 805
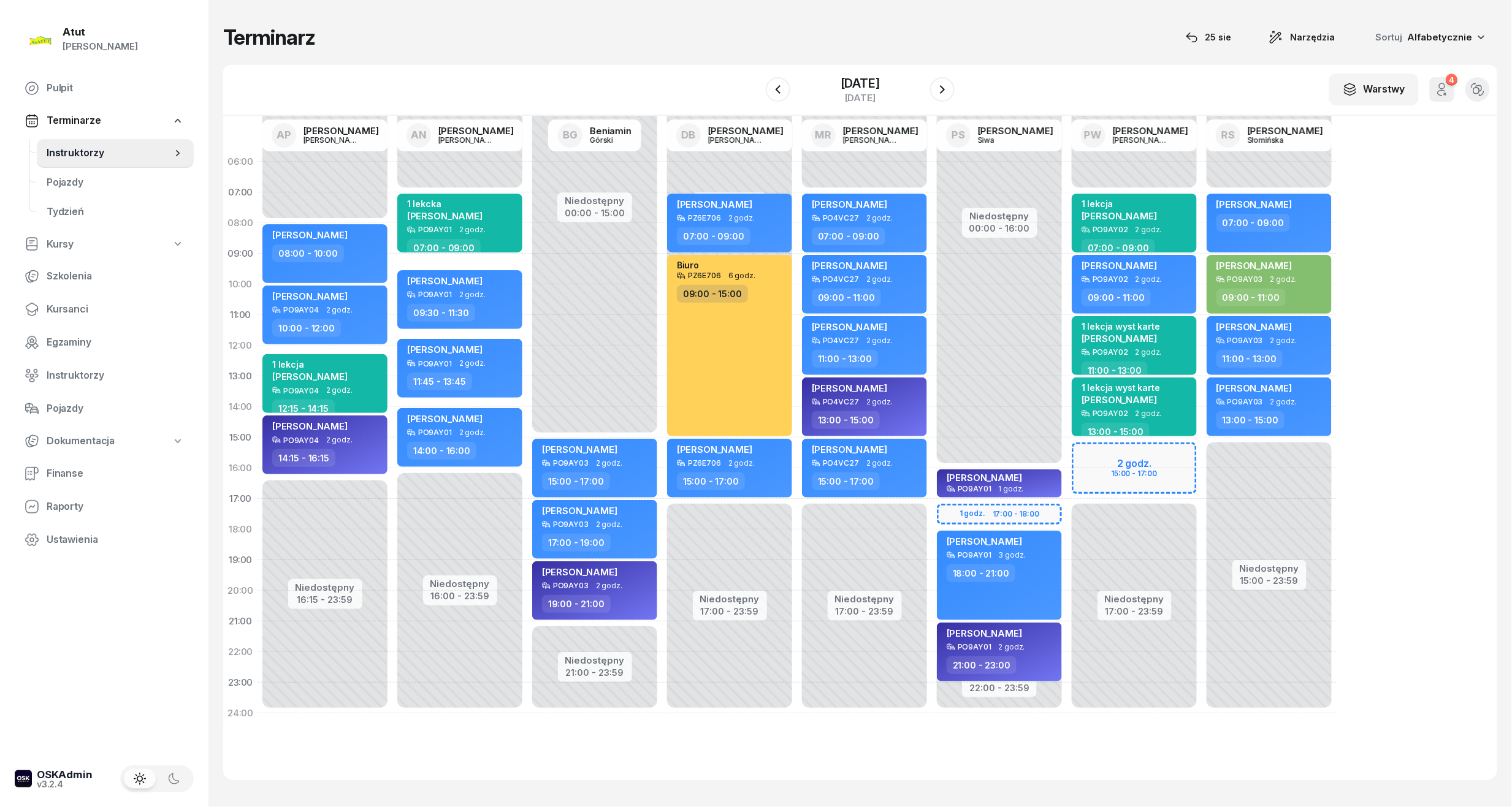
click at [1201, 470] on div "Niedostępny 00:00 - 07:00 Niedostępny 17:00 - 23:59 2 godz. 15:00 - 17:00 1 lek…" at bounding box center [1268, 438] width 135 height 583
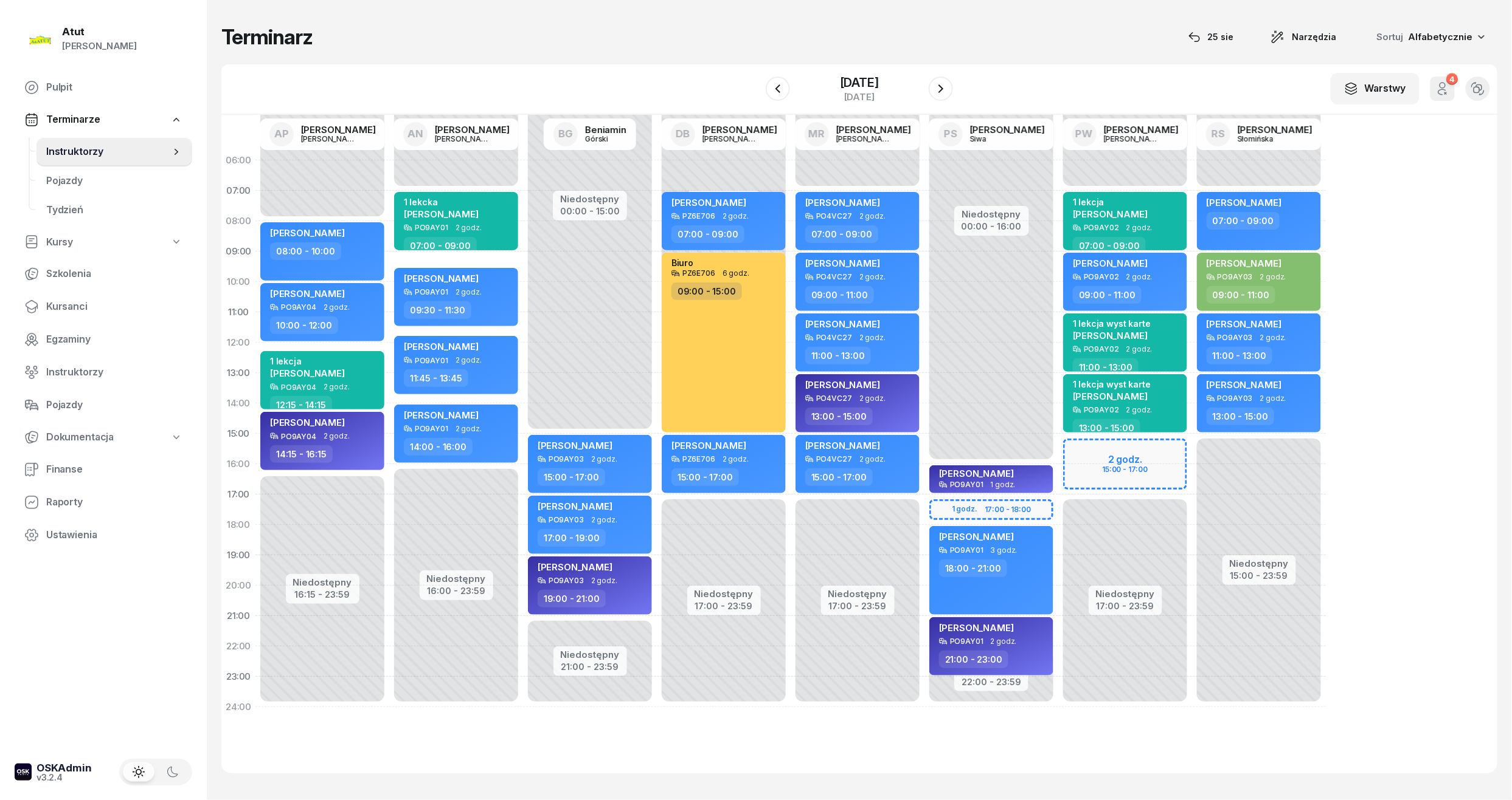
select select "16"
select select "18"
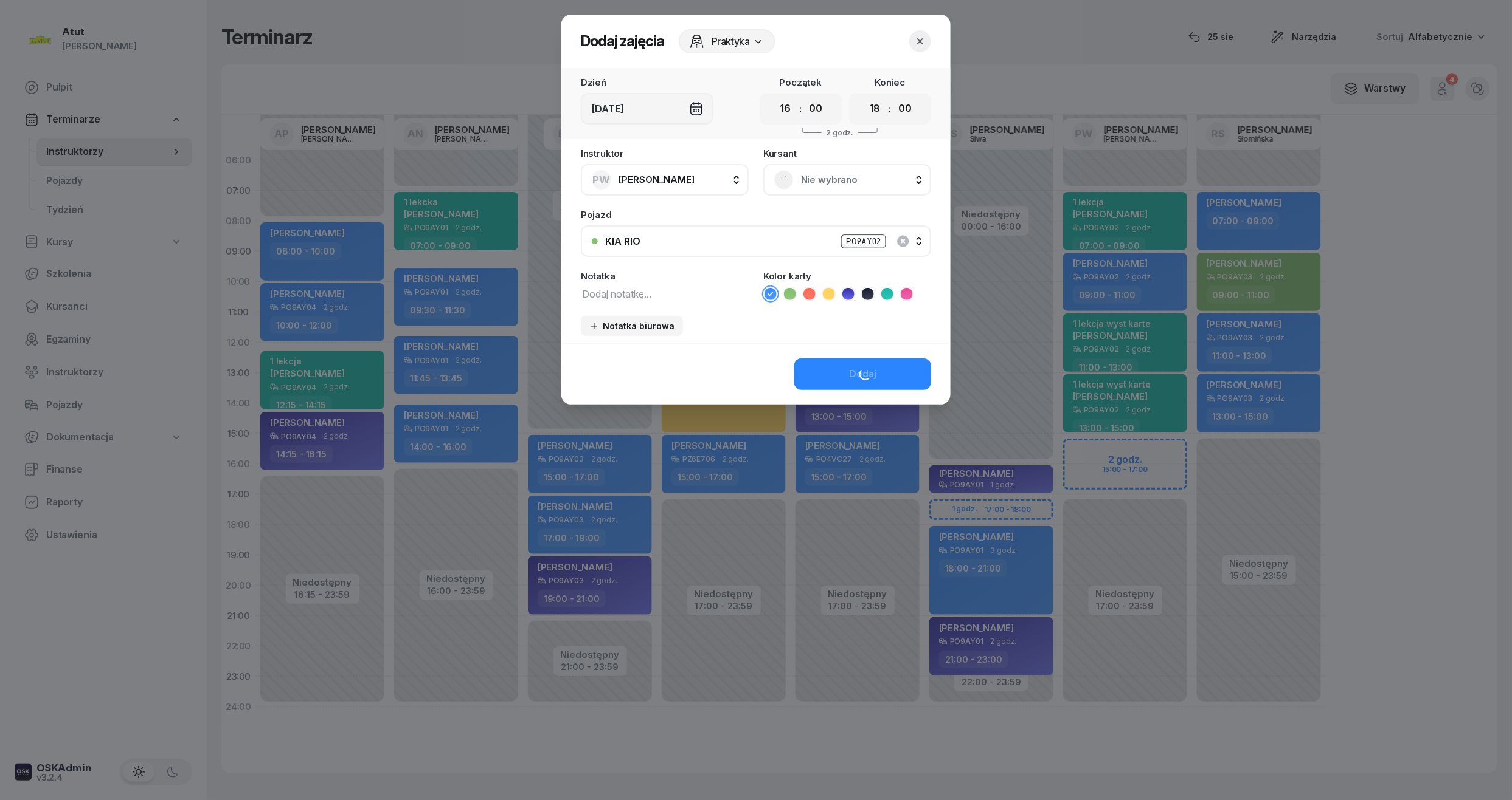
click at [822, 175] on span "Nie wybrano" at bounding box center [860, 180] width 119 height 15
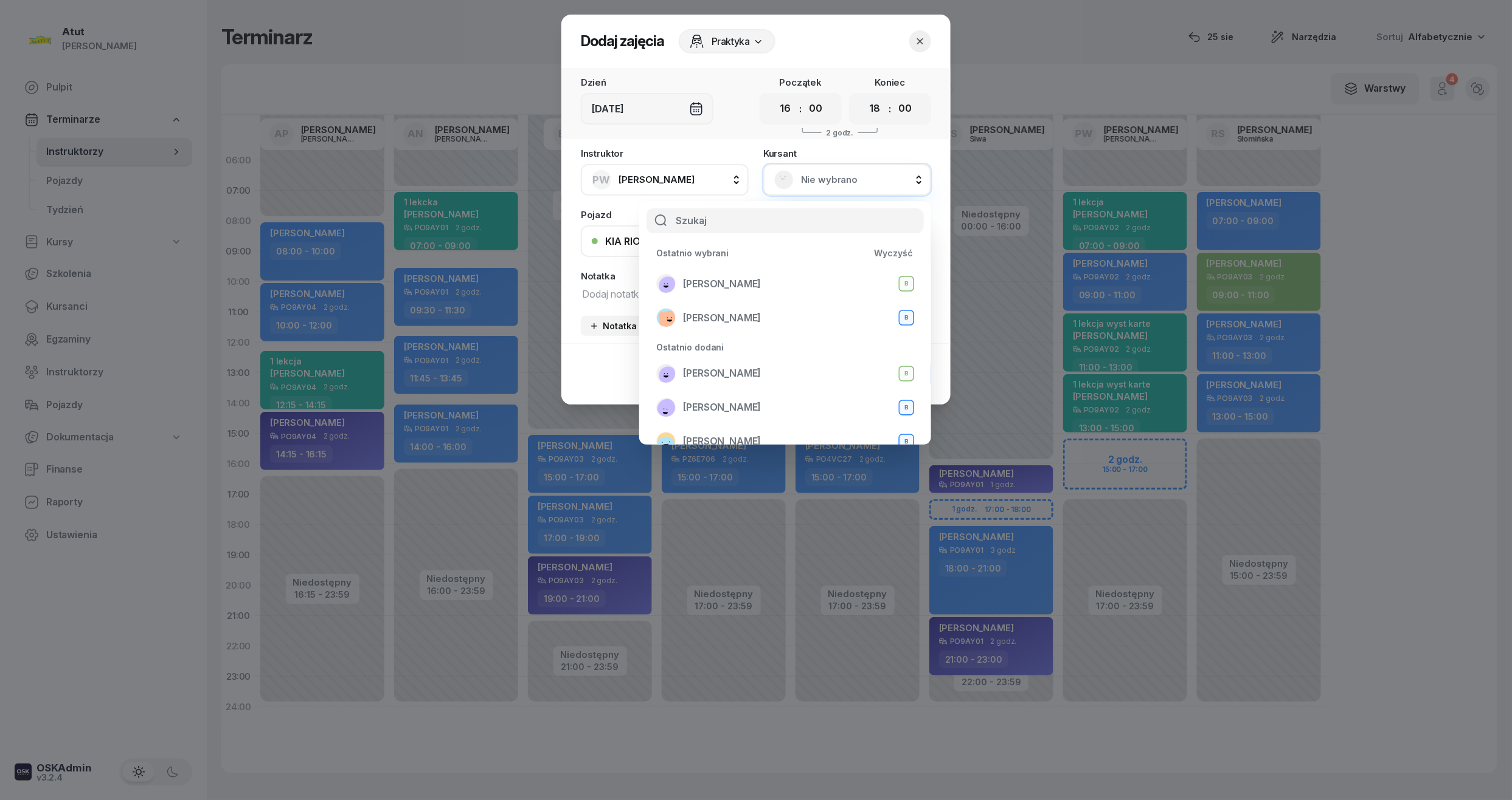
click at [929, 47] on button "button" at bounding box center [920, 41] width 22 height 22
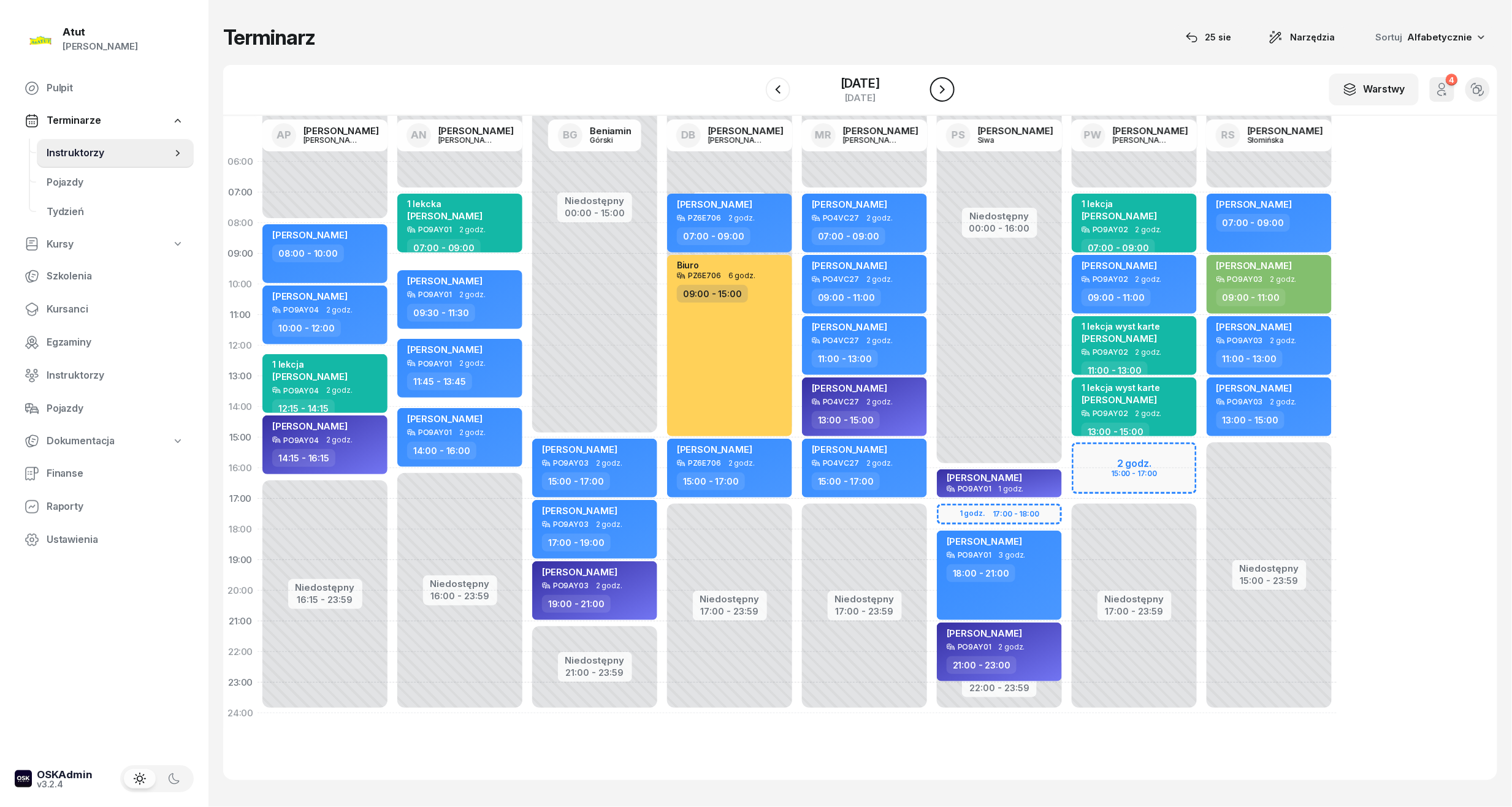
click at [935, 91] on icon "button" at bounding box center [942, 89] width 15 height 15
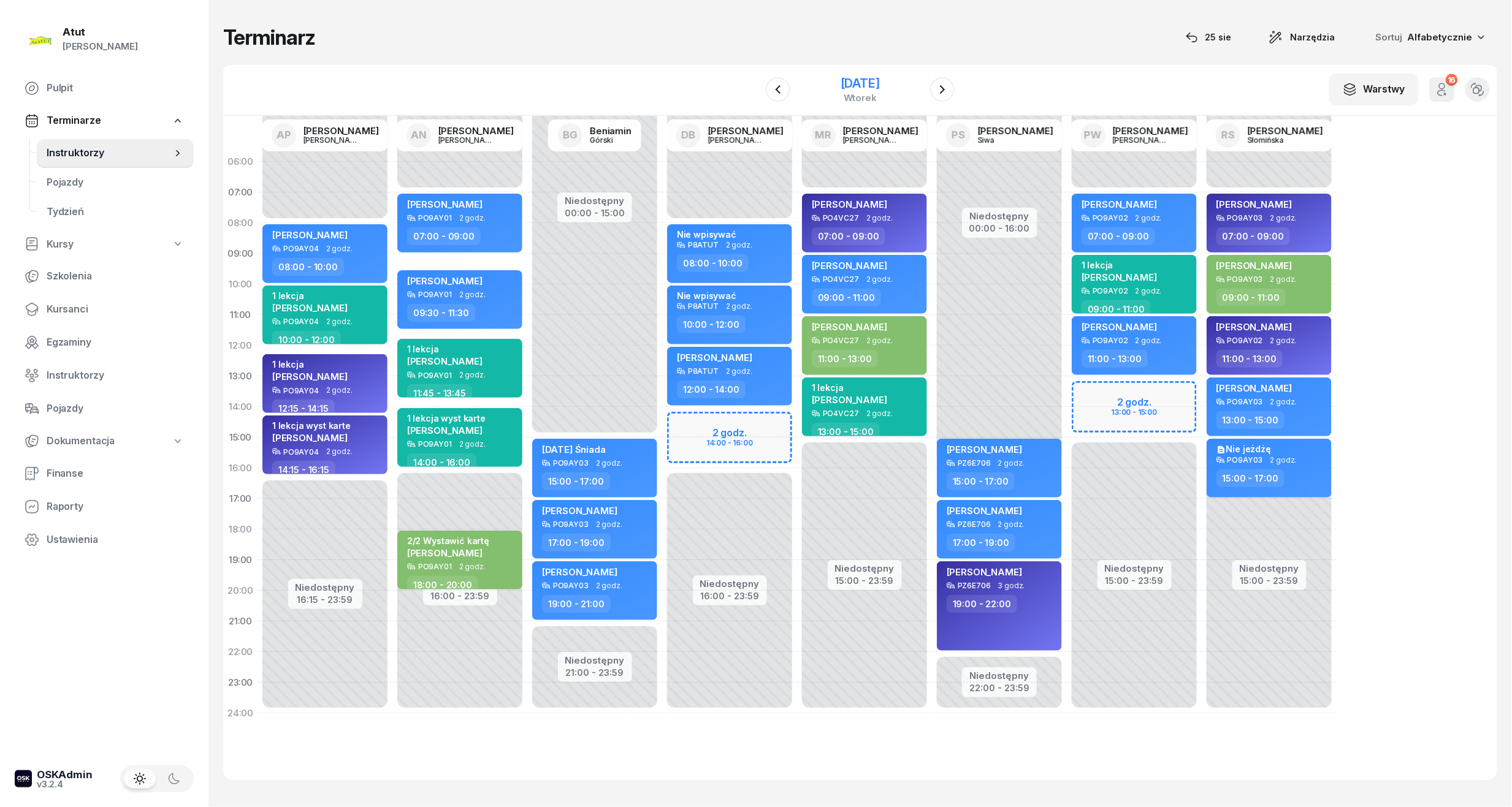
click at [876, 78] on div "[DATE]" at bounding box center [860, 84] width 39 height 13
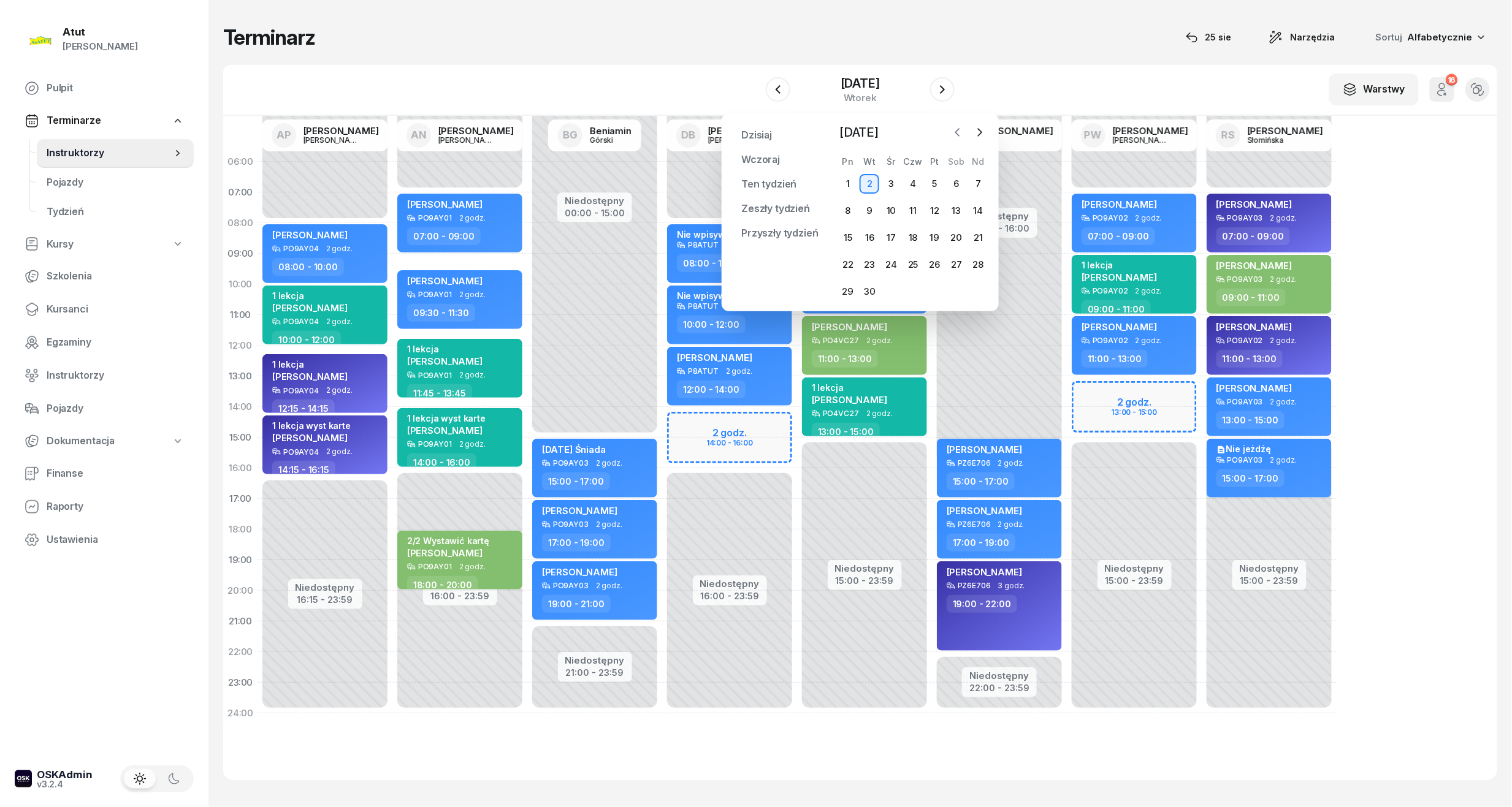
click at [958, 132] on icon "button" at bounding box center [958, 132] width 13 height 13
click at [937, 289] on div "29" at bounding box center [935, 291] width 19 height 19
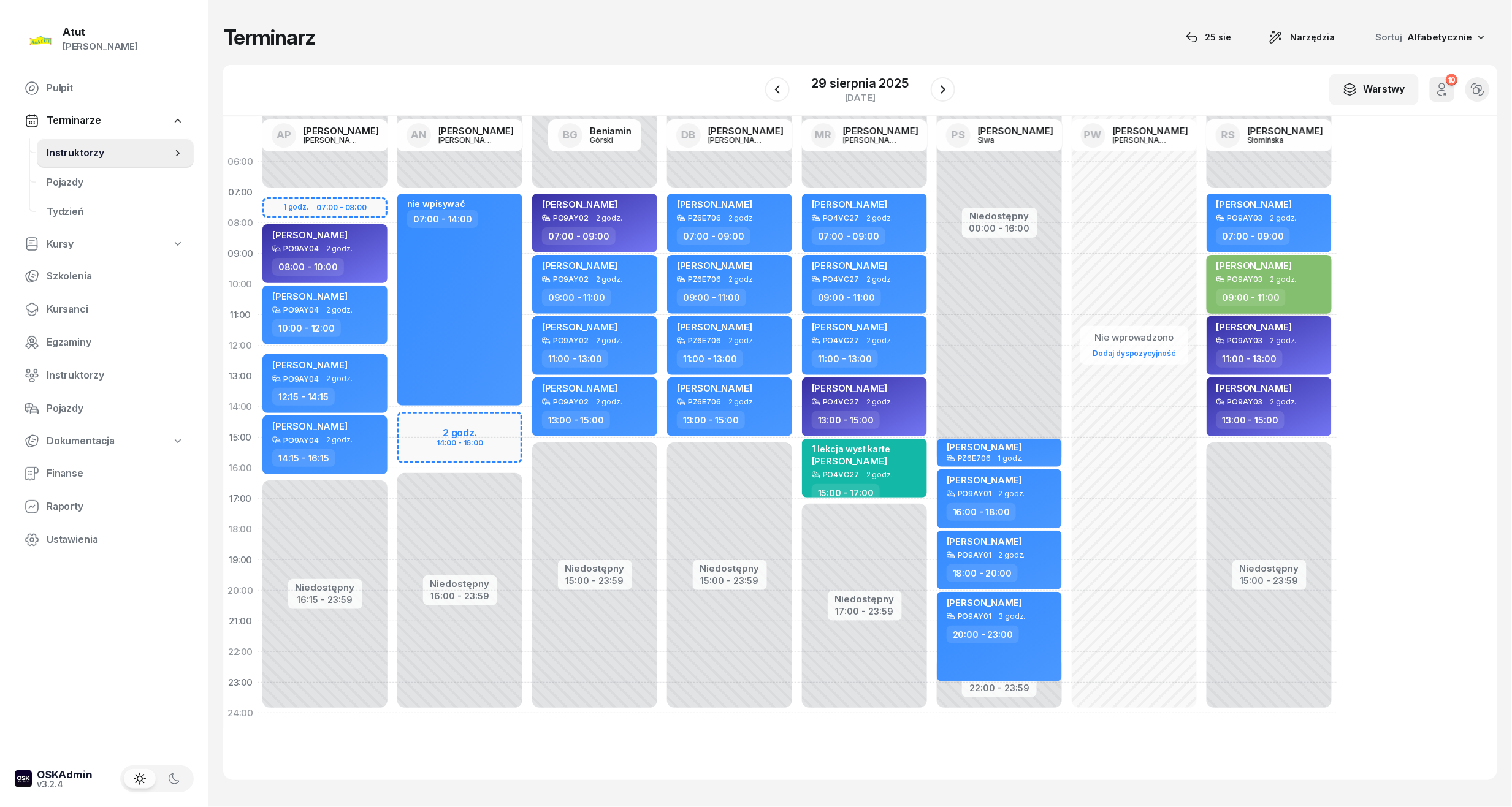
click at [1247, 275] on div "[PERSON_NAME]" at bounding box center [1255, 268] width 76 height 16
select select "09"
select select "11"
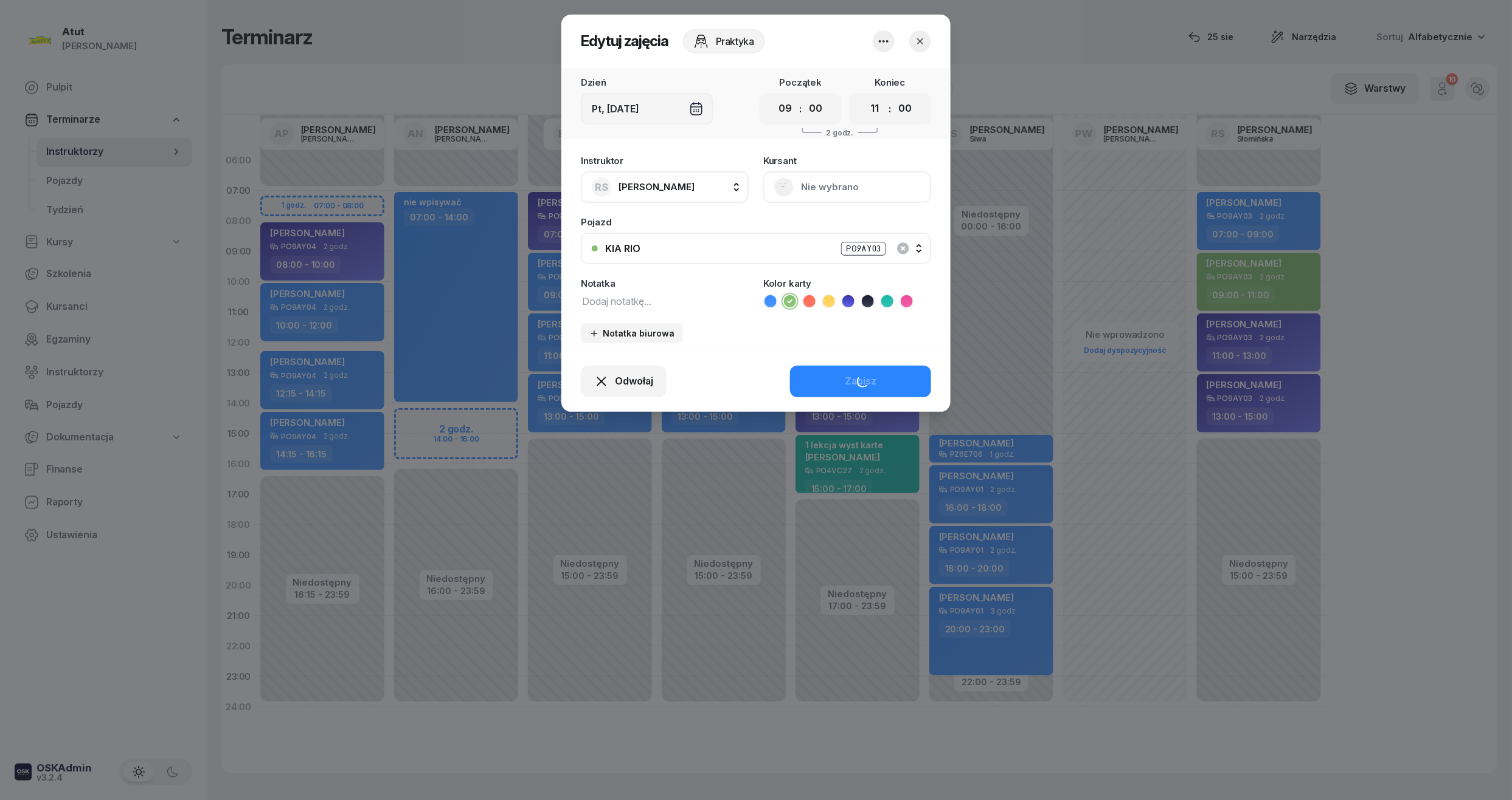
click at [881, 186] on button "Nie wybrano" at bounding box center [847, 187] width 168 height 32
click at [837, 226] on link "Otwórz profil" at bounding box center [846, 229] width 161 height 31
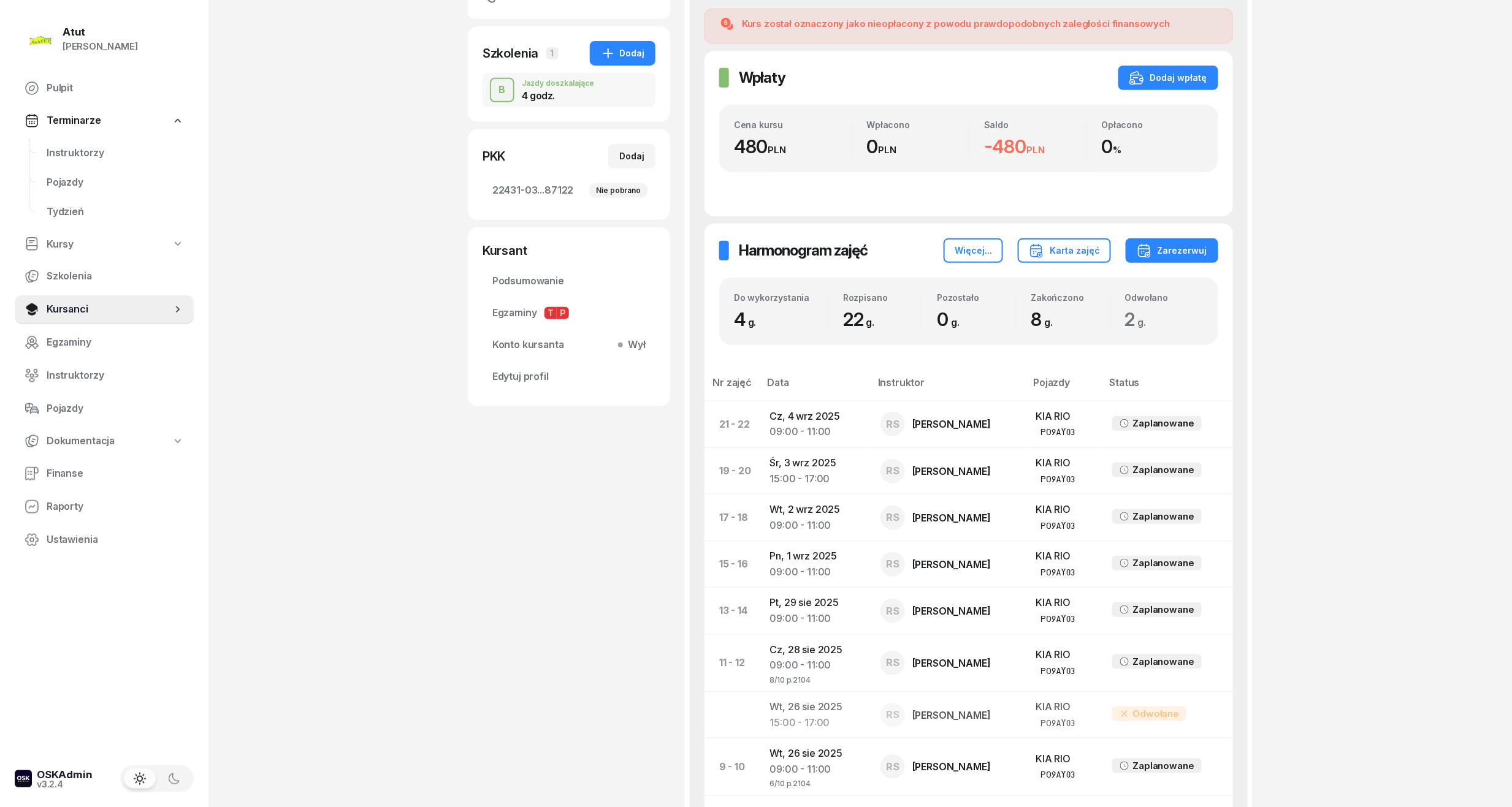
scroll to position [246, 0]
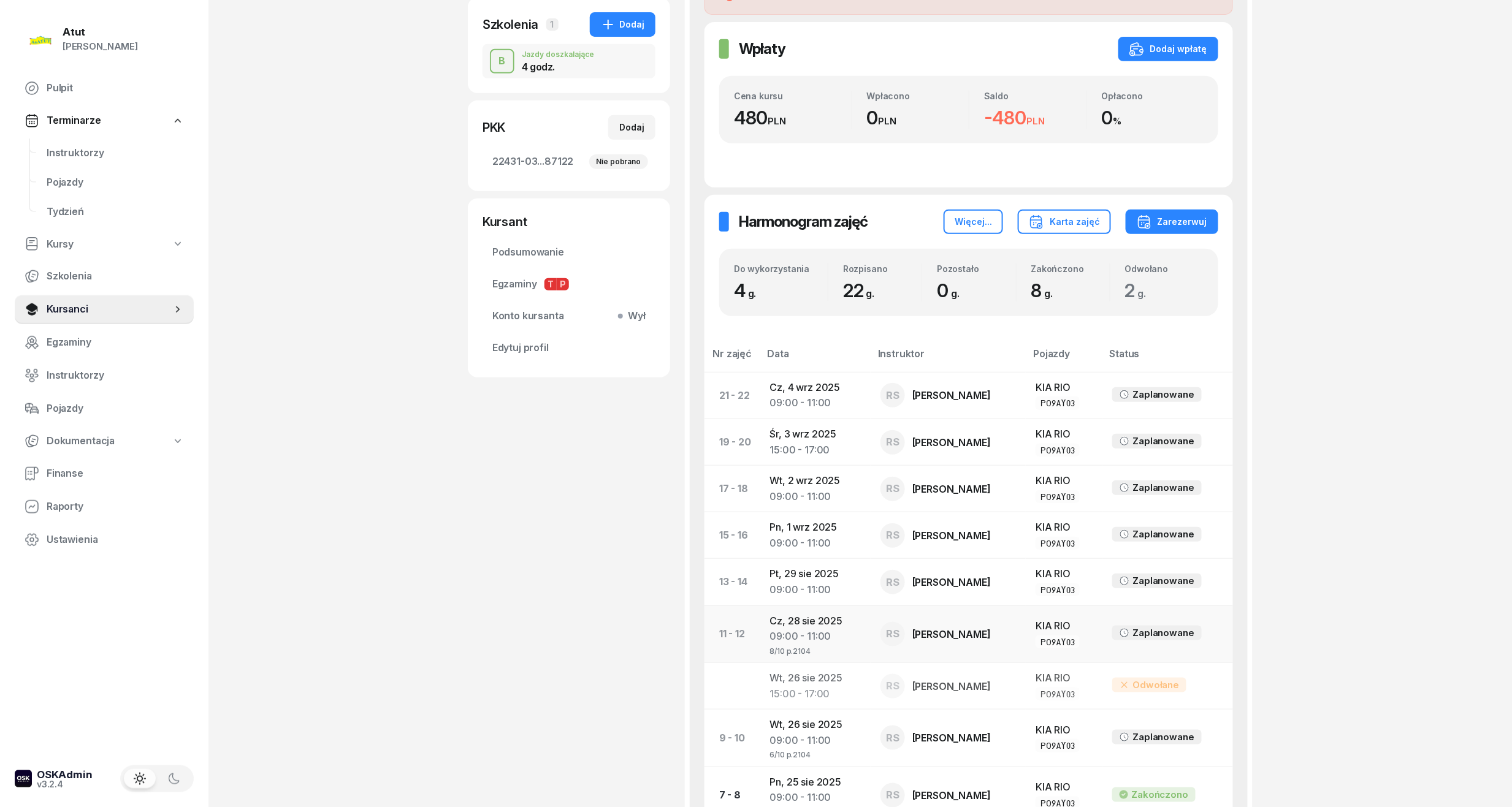
click at [829, 645] on div "09:00 - 11:00" at bounding box center [815, 637] width 90 height 16
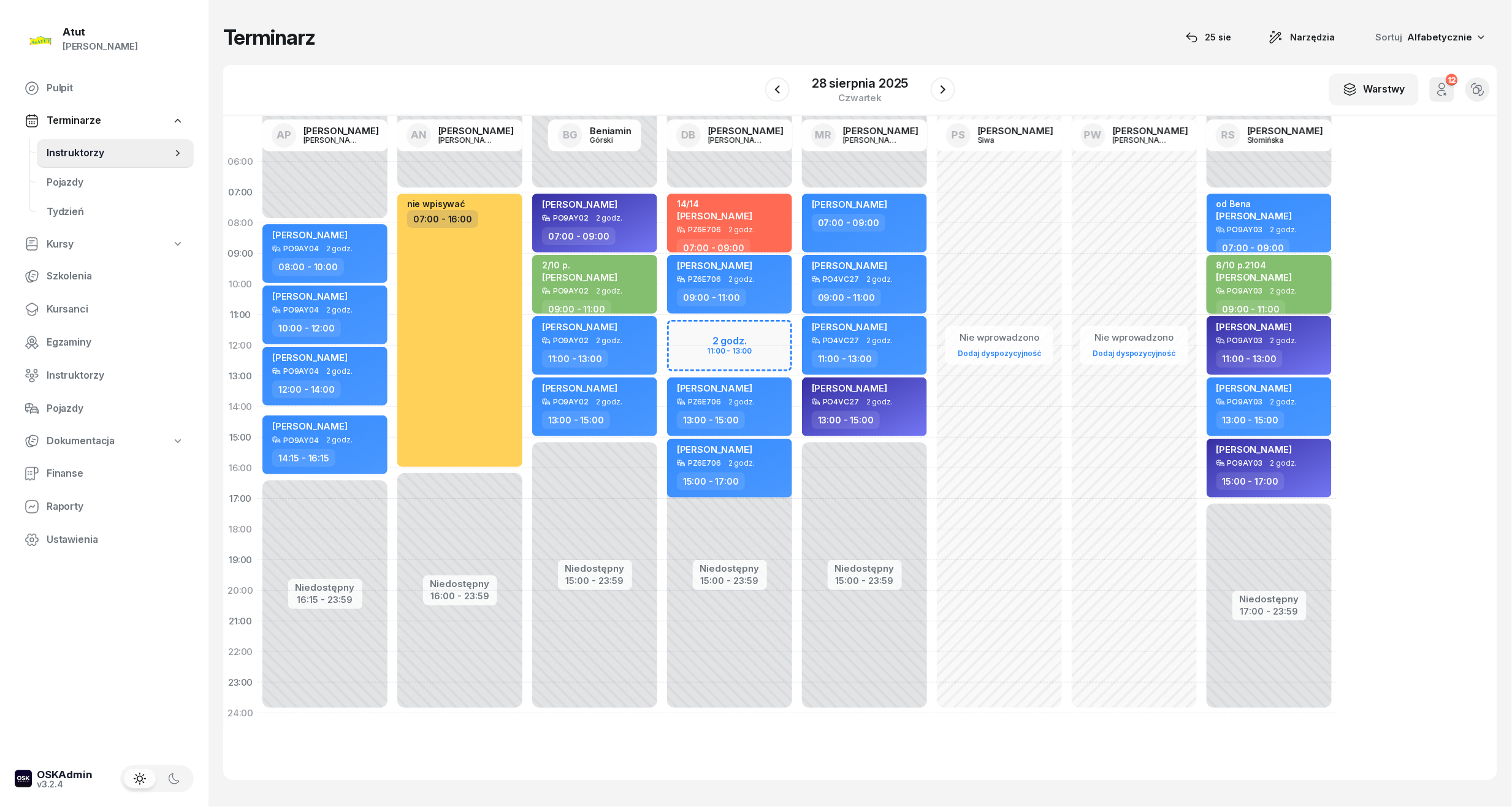
click at [1271, 274] on span "[PERSON_NAME]" at bounding box center [1255, 278] width 76 height 12
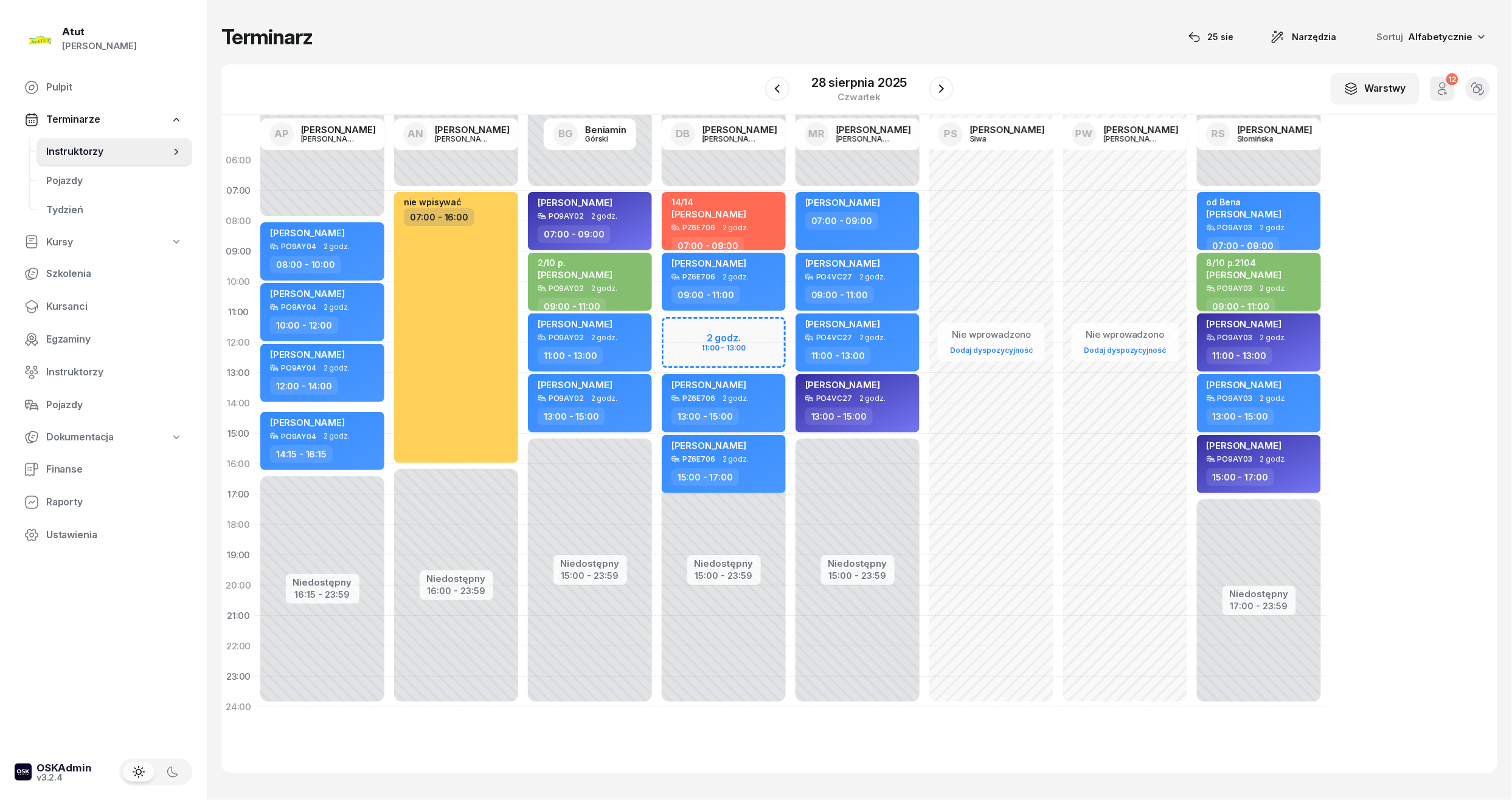
select select "09"
select select "11"
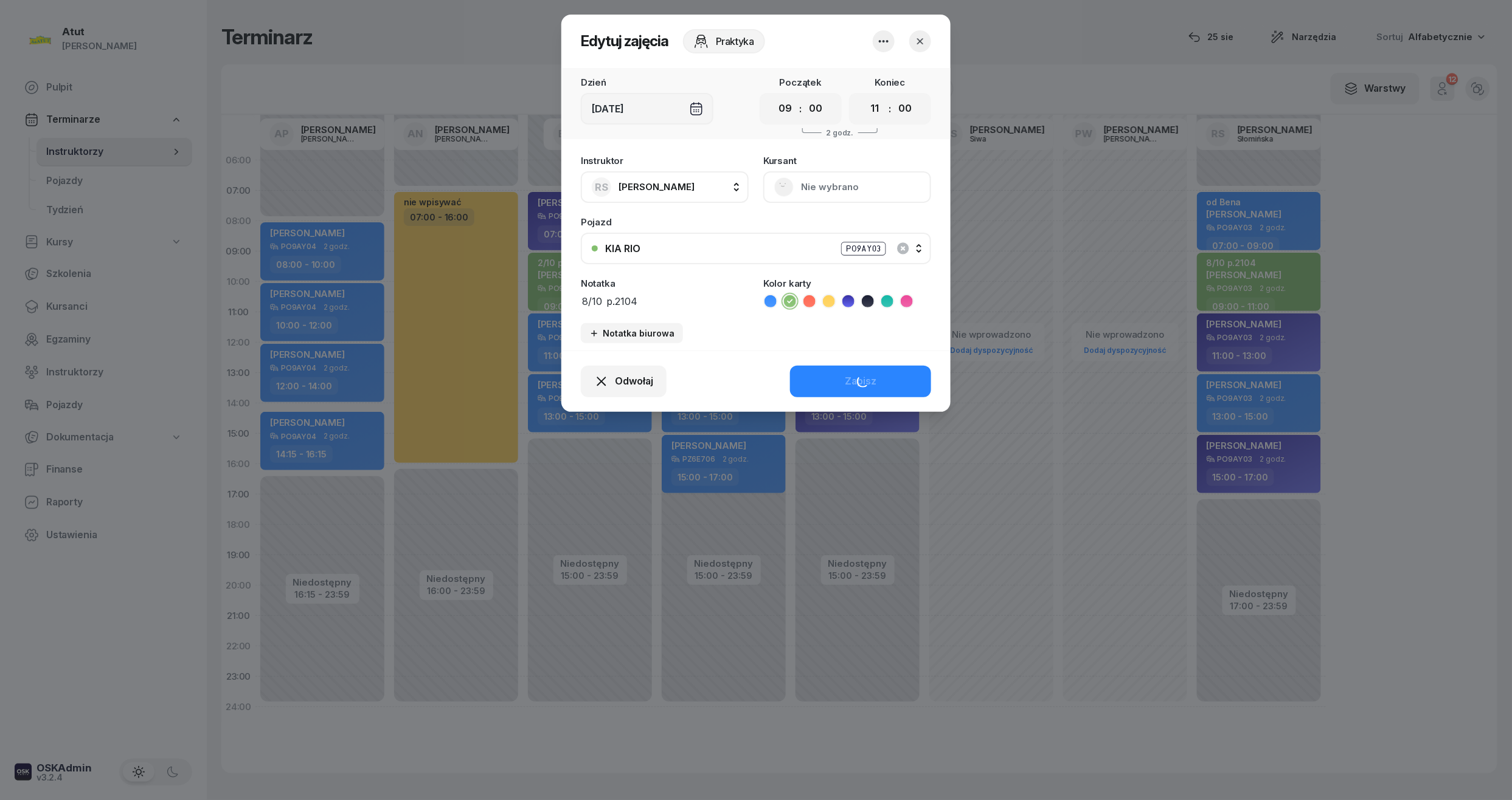
click at [659, 302] on textarea "8/10 p.2104" at bounding box center [665, 300] width 168 height 15
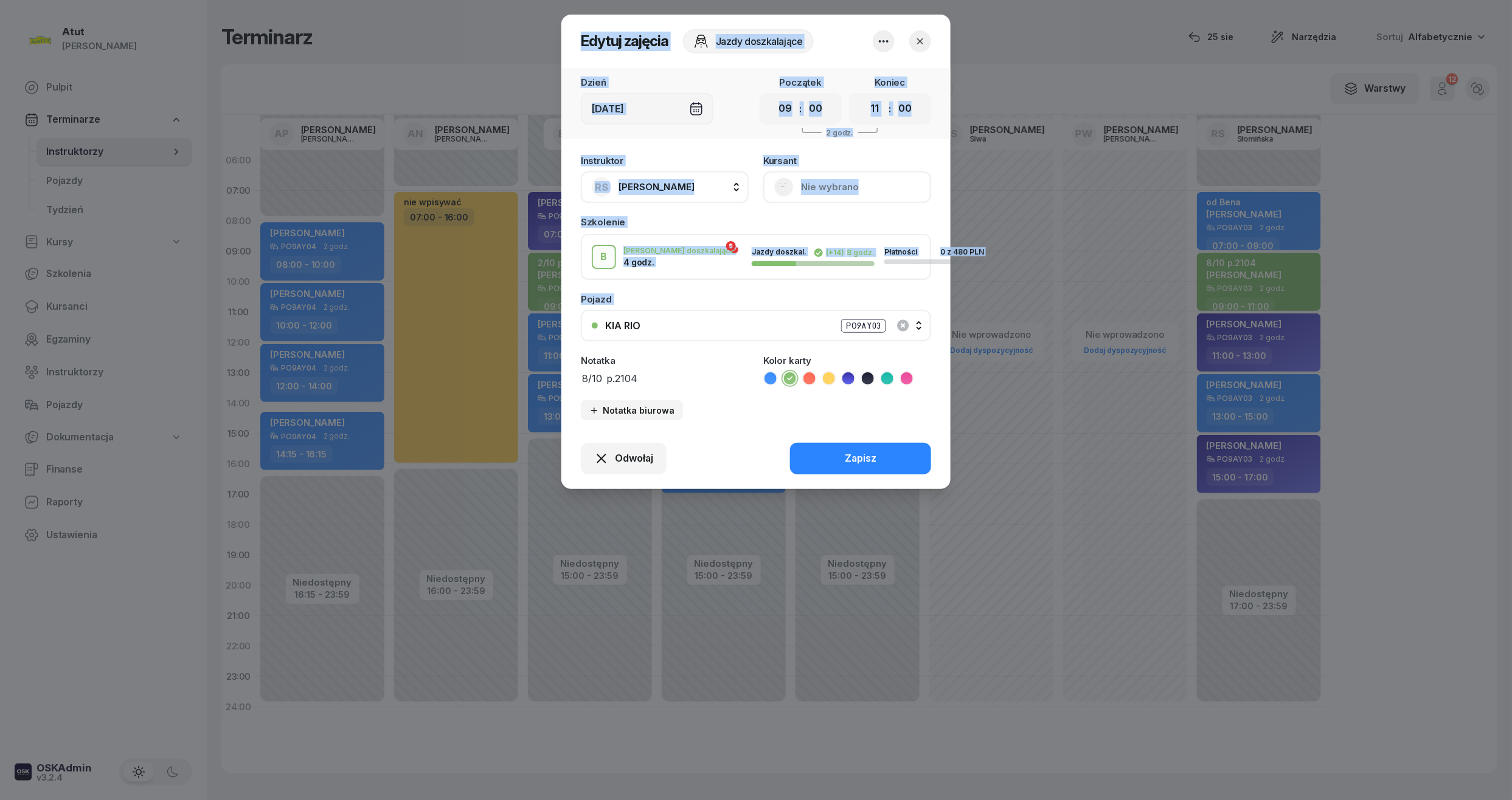
drag, startPoint x: 659, startPoint y: 302, endPoint x: 416, endPoint y: 304, distance: 243.0
click at [416, 304] on div "Edytuj zajęcia Jazdy doszkalające Dzień [DATE] Początek 00 01 02 03 04 05 06 07…" at bounding box center [756, 400] width 1512 height 800
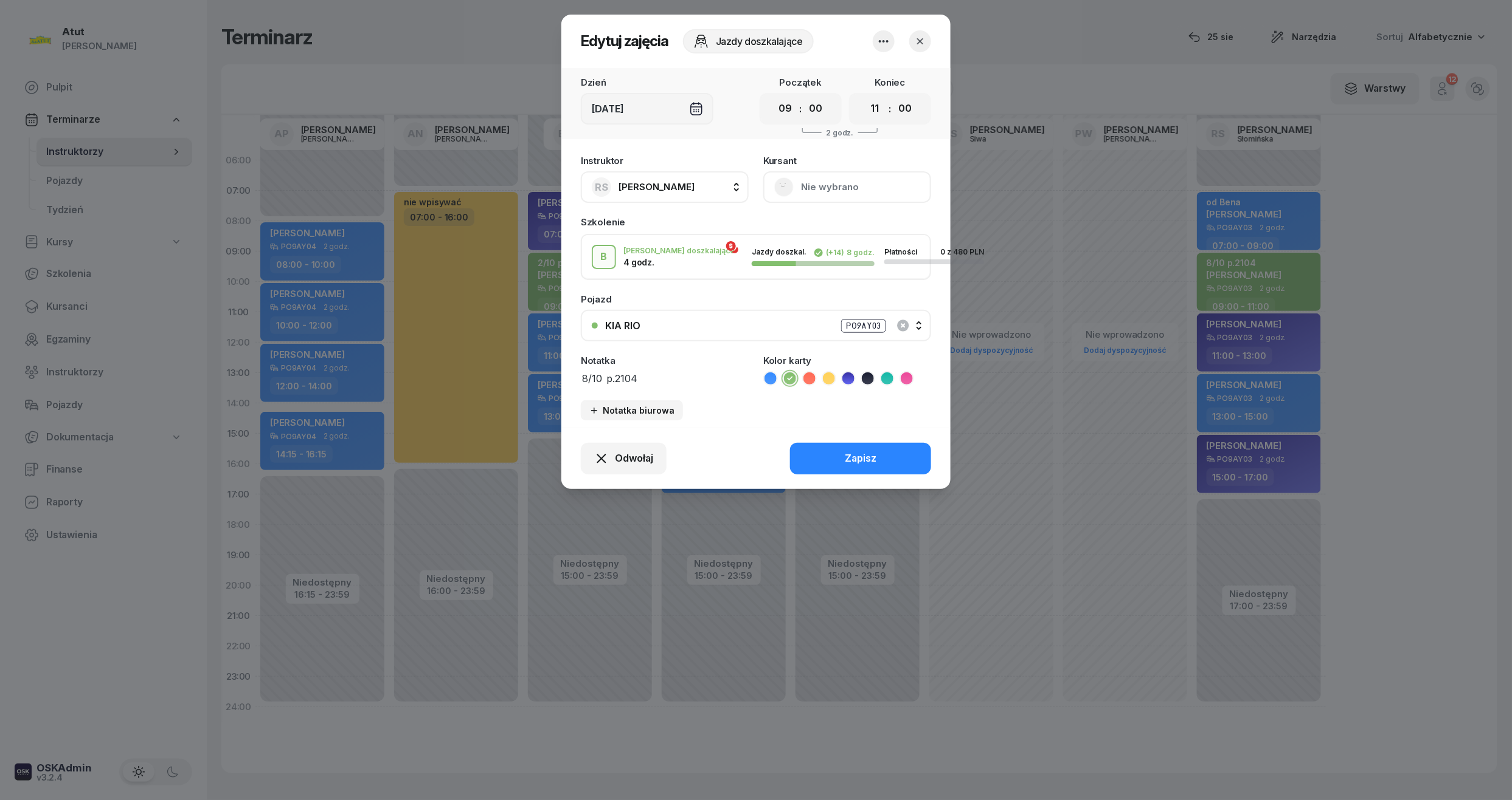
click at [612, 360] on div "Notatka" at bounding box center [665, 360] width 168 height 9
drag, startPoint x: 654, startPoint y: 378, endPoint x: 541, endPoint y: 380, distance: 113.0
click at [541, 380] on div "Edytuj zajęcia Jazdy doszkalające Dzień [DATE] Początek 00 01 02 03 04 05 06 07…" at bounding box center [756, 400] width 1512 height 800
click at [818, 462] on button "Zapisz" at bounding box center [860, 458] width 141 height 32
click at [910, 43] on button "button" at bounding box center [920, 41] width 22 height 22
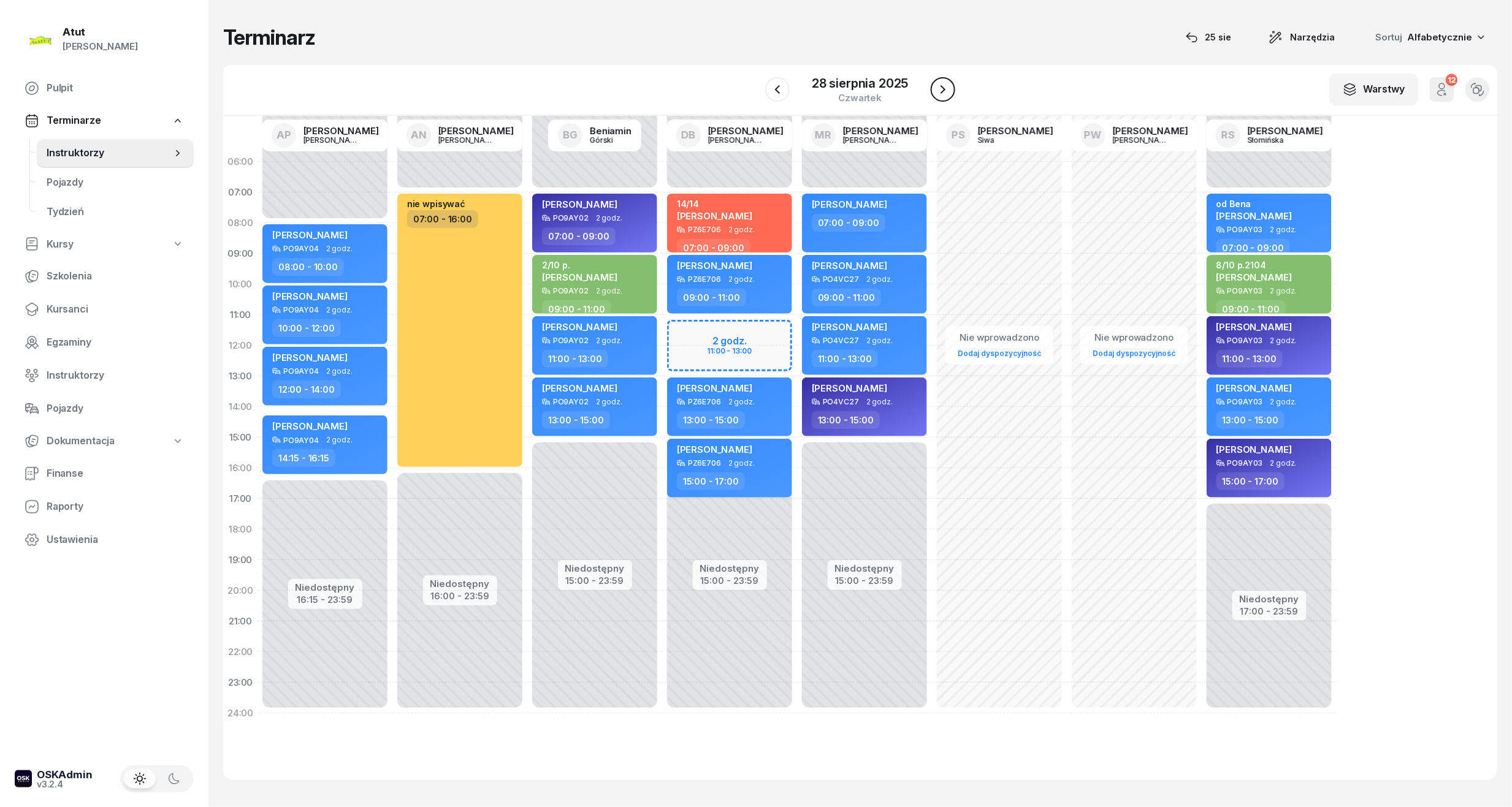
click at [937, 101] on button "button" at bounding box center [942, 89] width 24 height 24
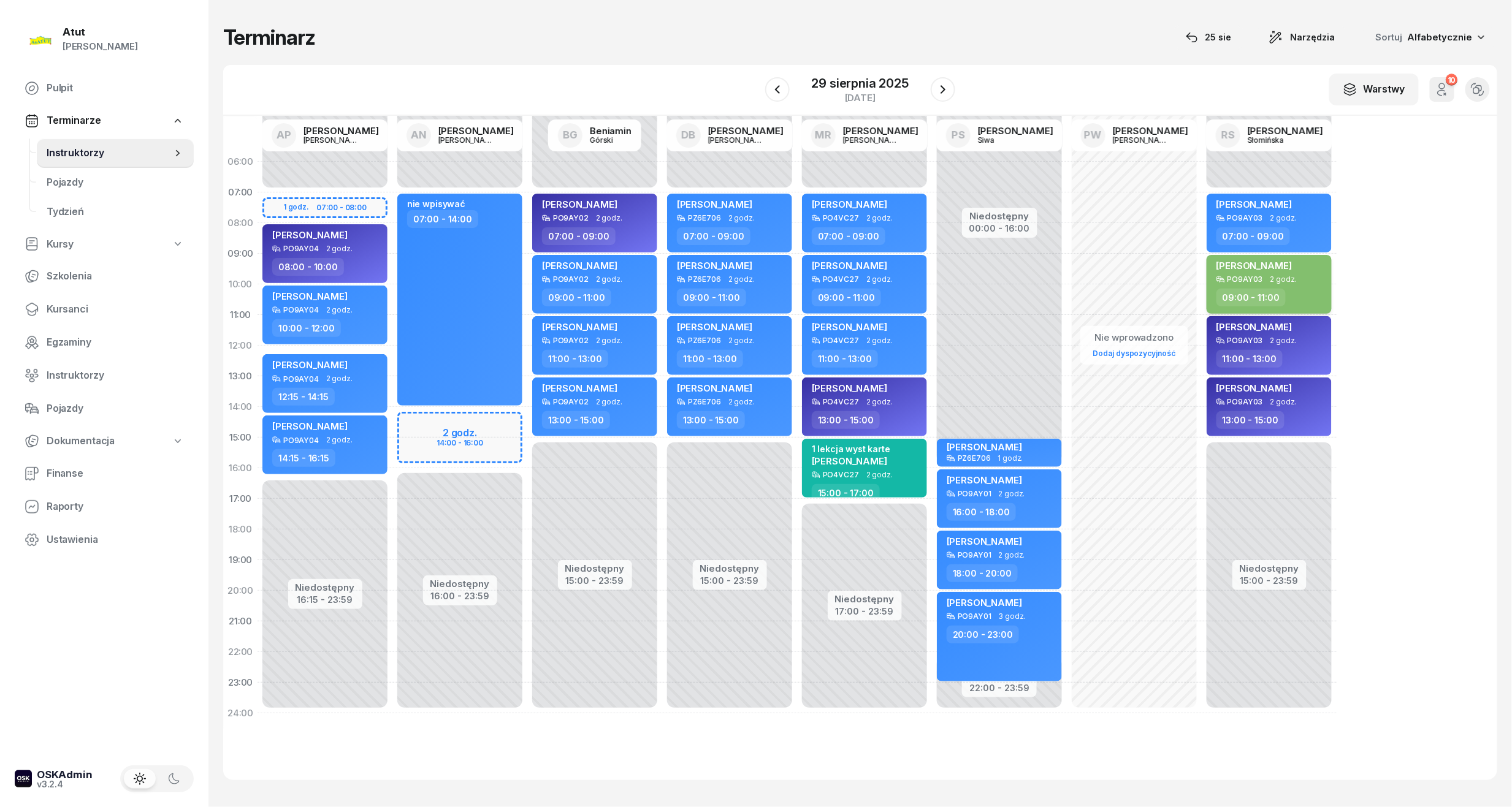
click at [1310, 293] on div "09:00 - 11:00" at bounding box center [1270, 297] width 108 height 17
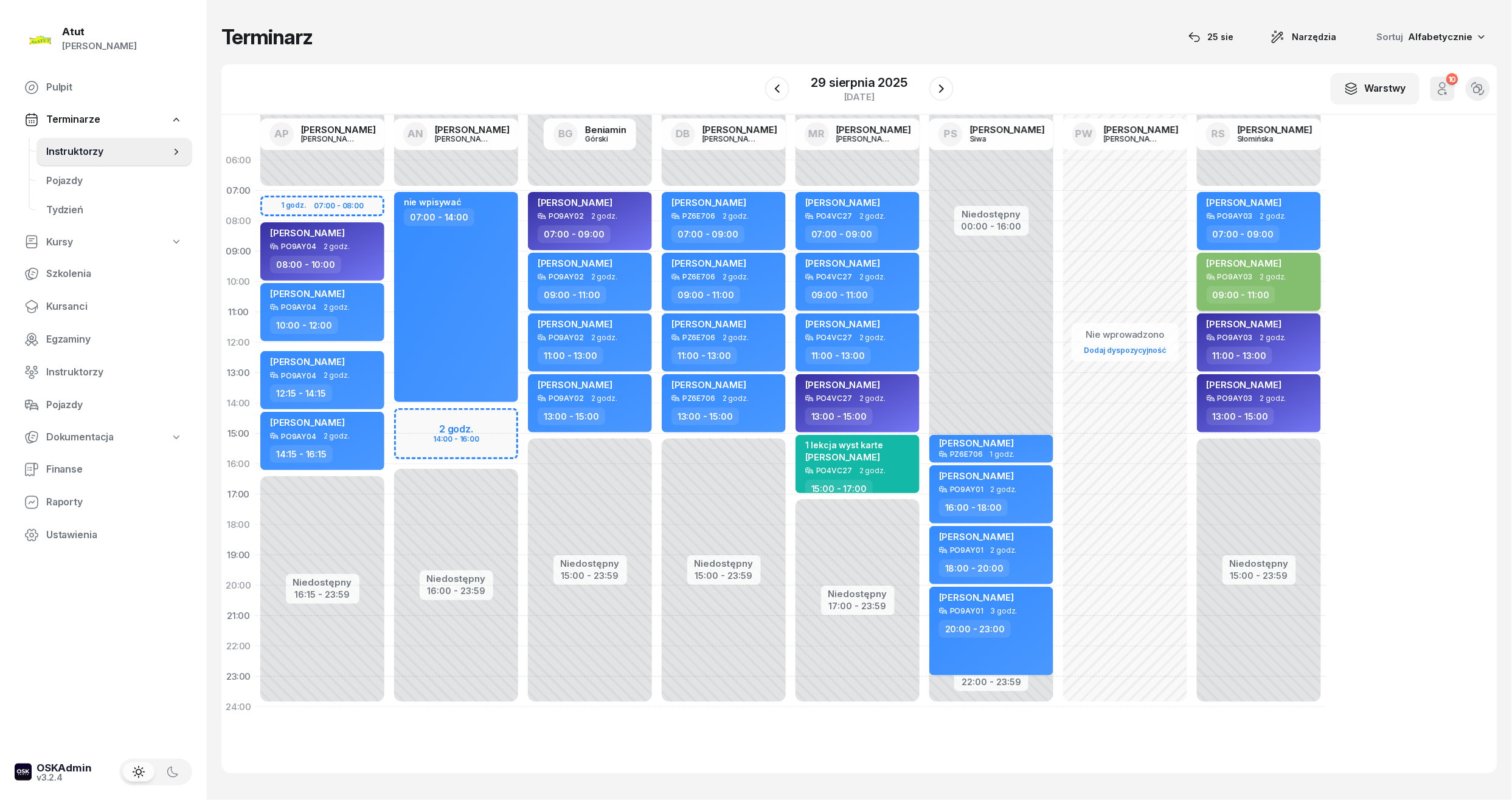
select select "09"
select select "11"
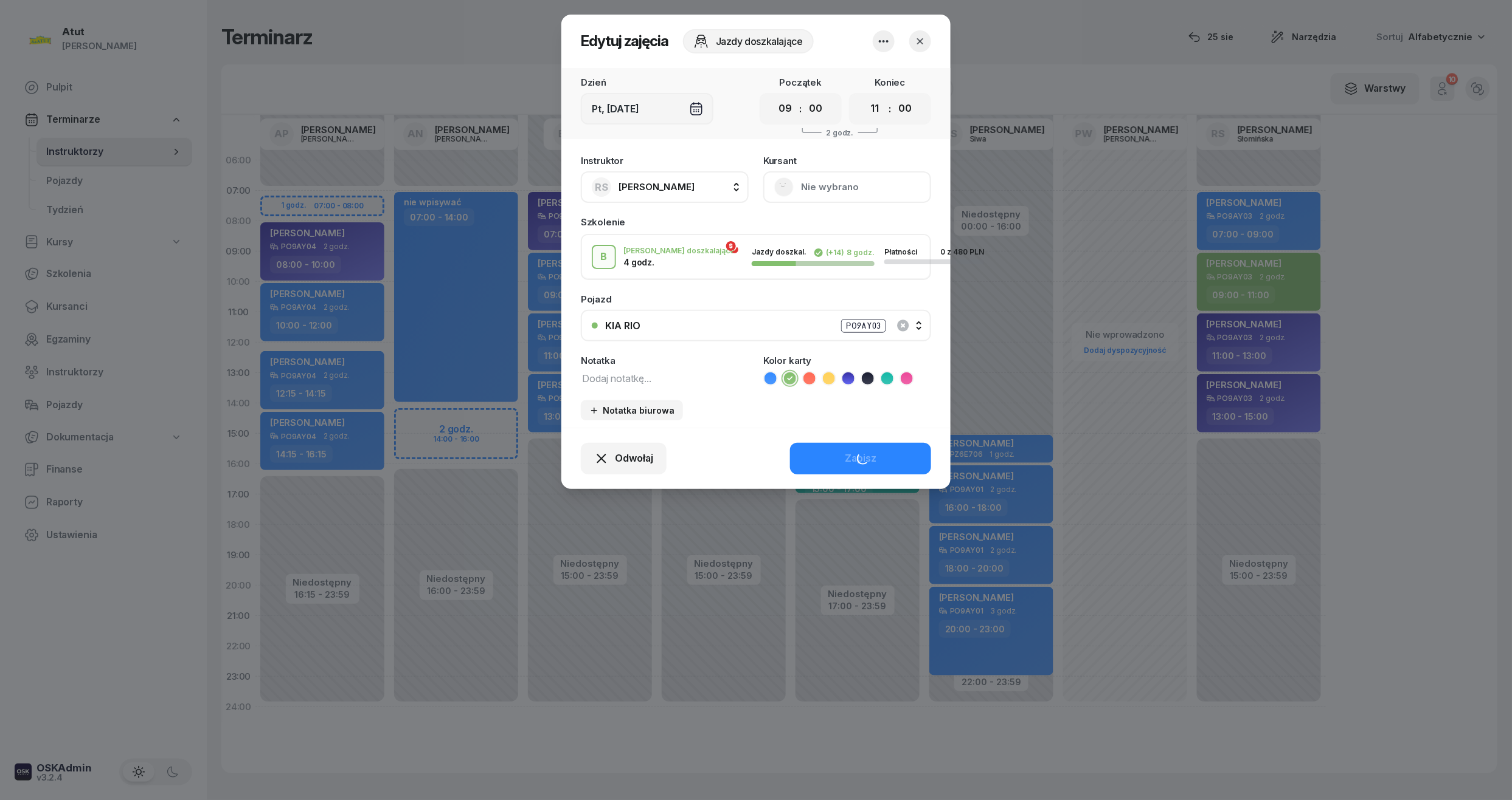
click at [647, 302] on div "[GEOGRAPHIC_DATA] Mustang P8ATUT Kia Rio PZ6E706" at bounding box center [756, 318] width 351 height 47
click at [638, 371] on textarea at bounding box center [665, 377] width 168 height 15
paste textarea "8/10 p.2104"
click at [585, 373] on textarea "8/10 p.2104" at bounding box center [665, 377] width 168 height 15
click at [589, 375] on textarea "8/10 p.2104" at bounding box center [665, 377] width 168 height 15
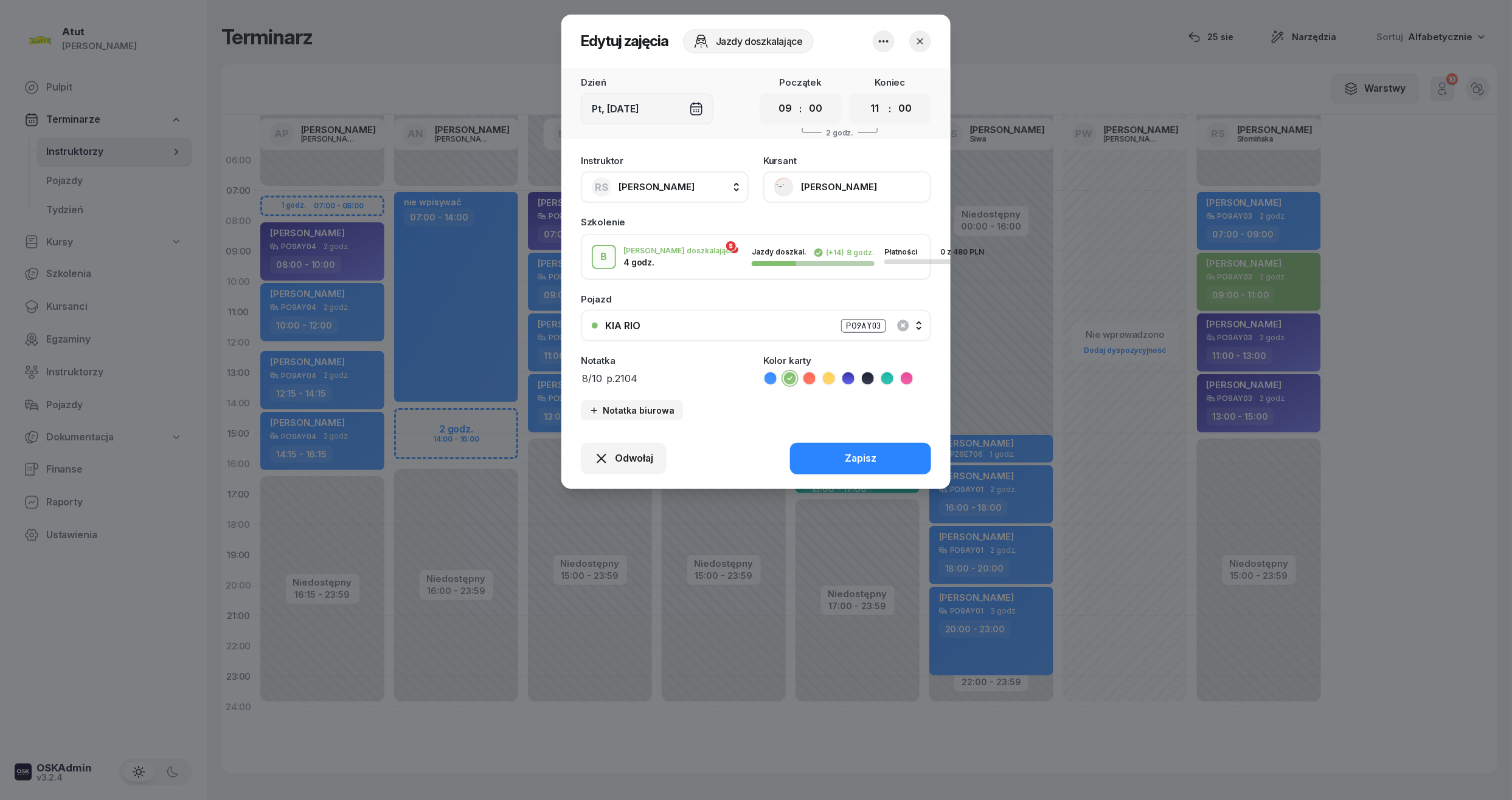
drag, startPoint x: 585, startPoint y: 377, endPoint x: 594, endPoint y: 382, distance: 10.3
click at [587, 378] on textarea "8/10 p.2104" at bounding box center [665, 377] width 168 height 15
type textarea "10/10 p.2104"
click at [812, 443] on button "Zapisz" at bounding box center [860, 458] width 141 height 32
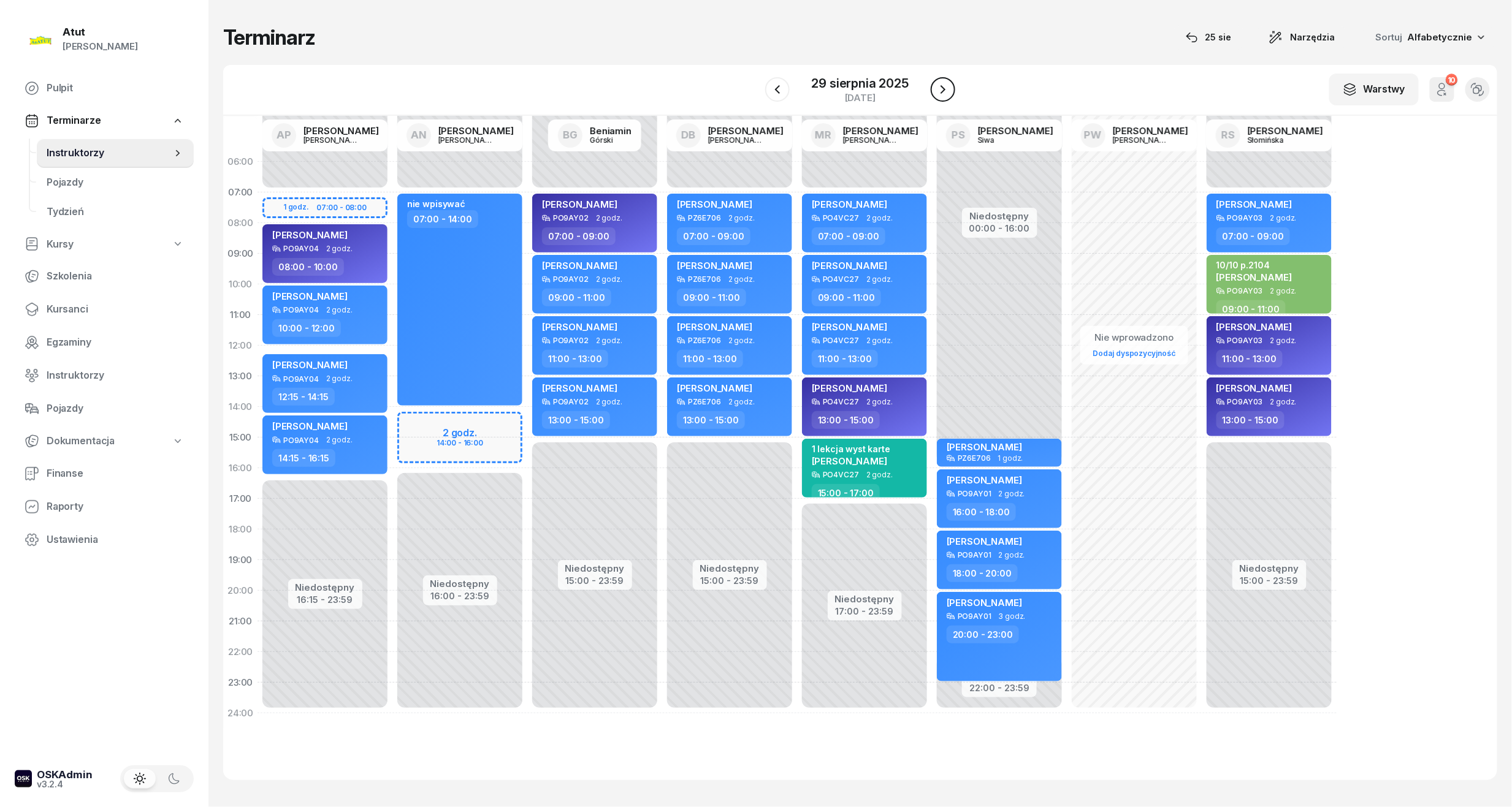
click at [940, 84] on icon "button" at bounding box center [942, 89] width 15 height 15
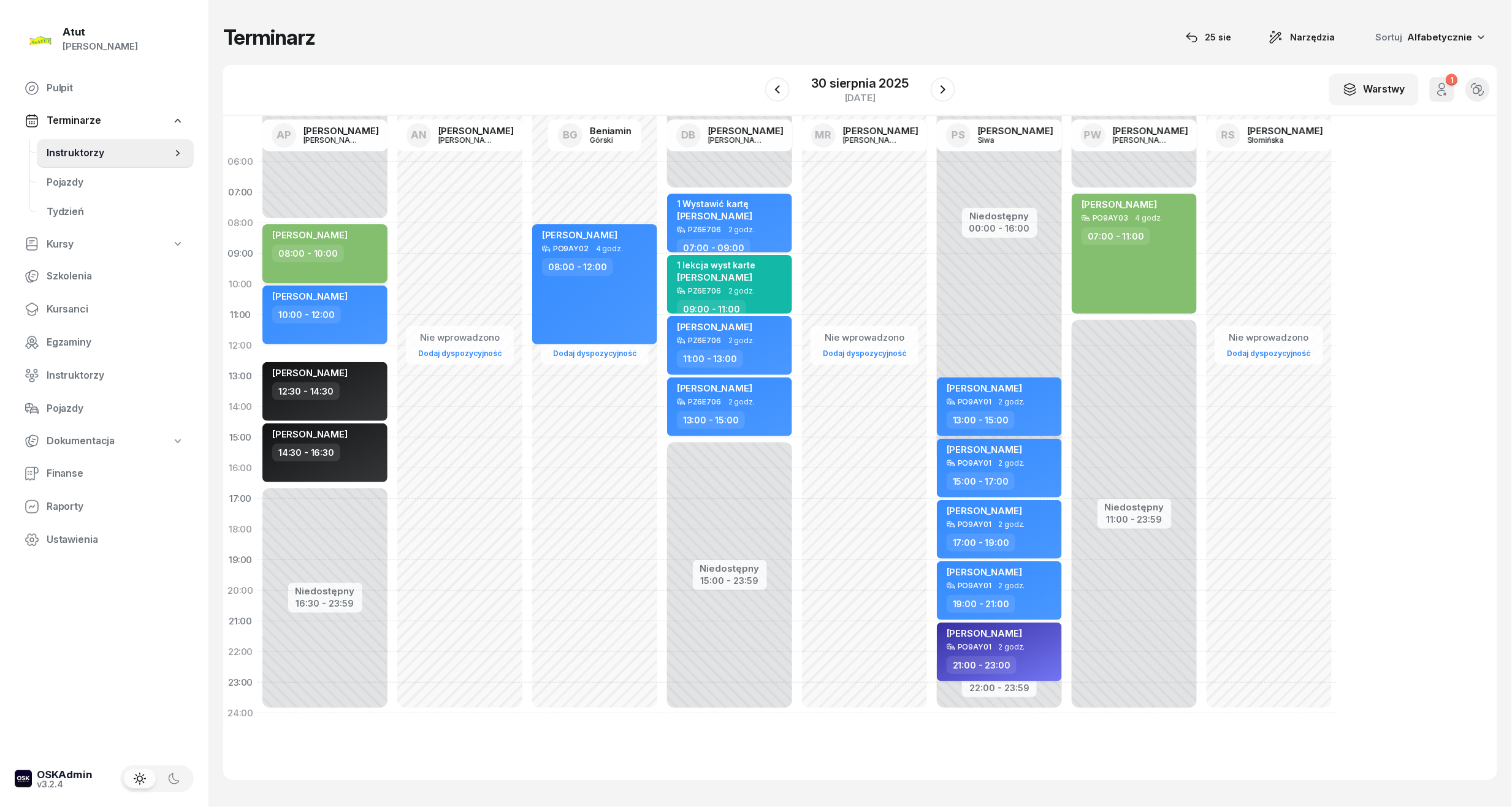
click at [369, 235] on div "[PERSON_NAME]" at bounding box center [325, 237] width 108 height 16
select select "08"
select select "10"
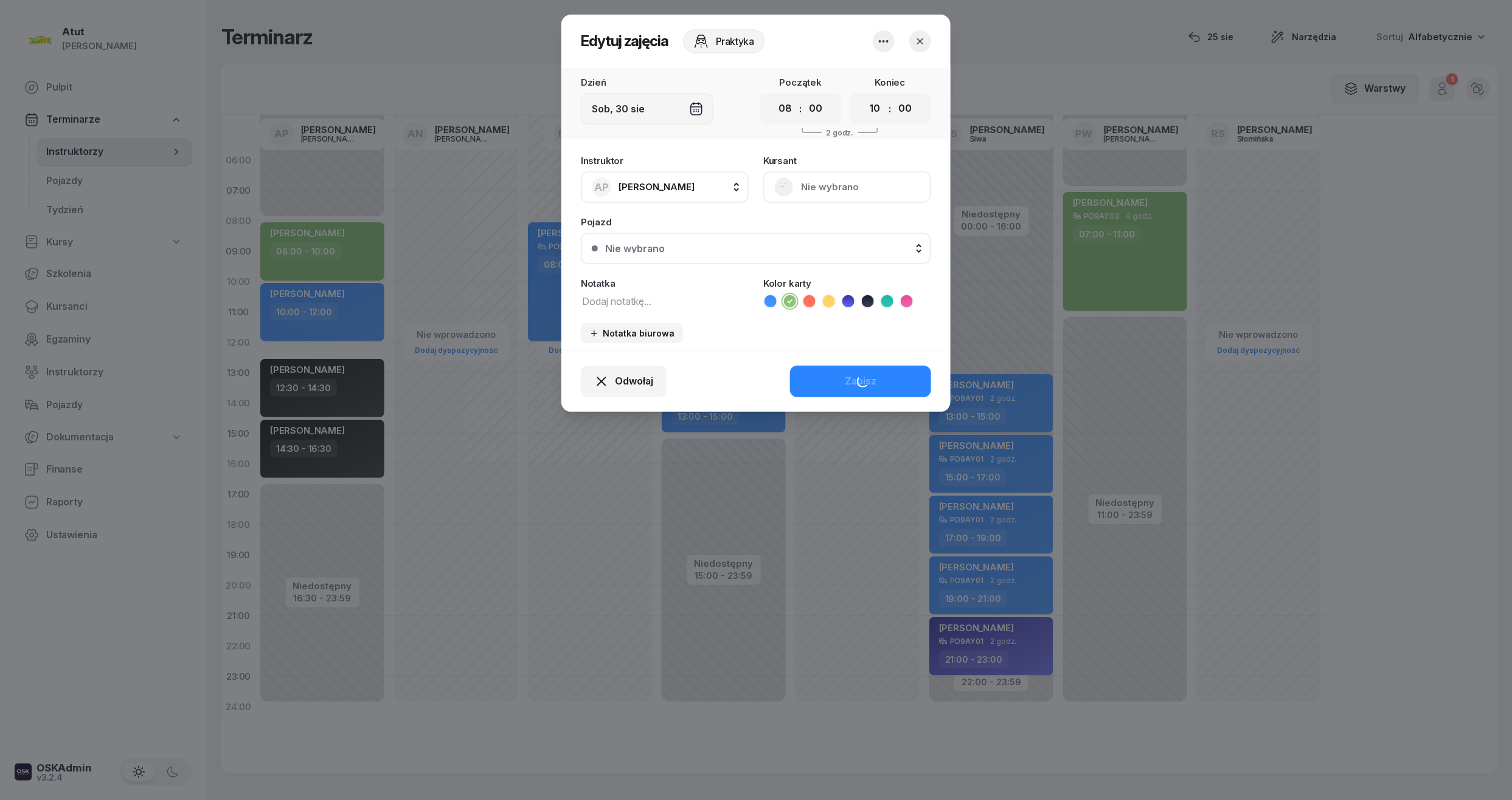
click at [829, 184] on button "Nie wybrano" at bounding box center [847, 187] width 168 height 32
click at [789, 230] on div "Otwórz profil" at bounding box center [801, 228] width 59 height 15
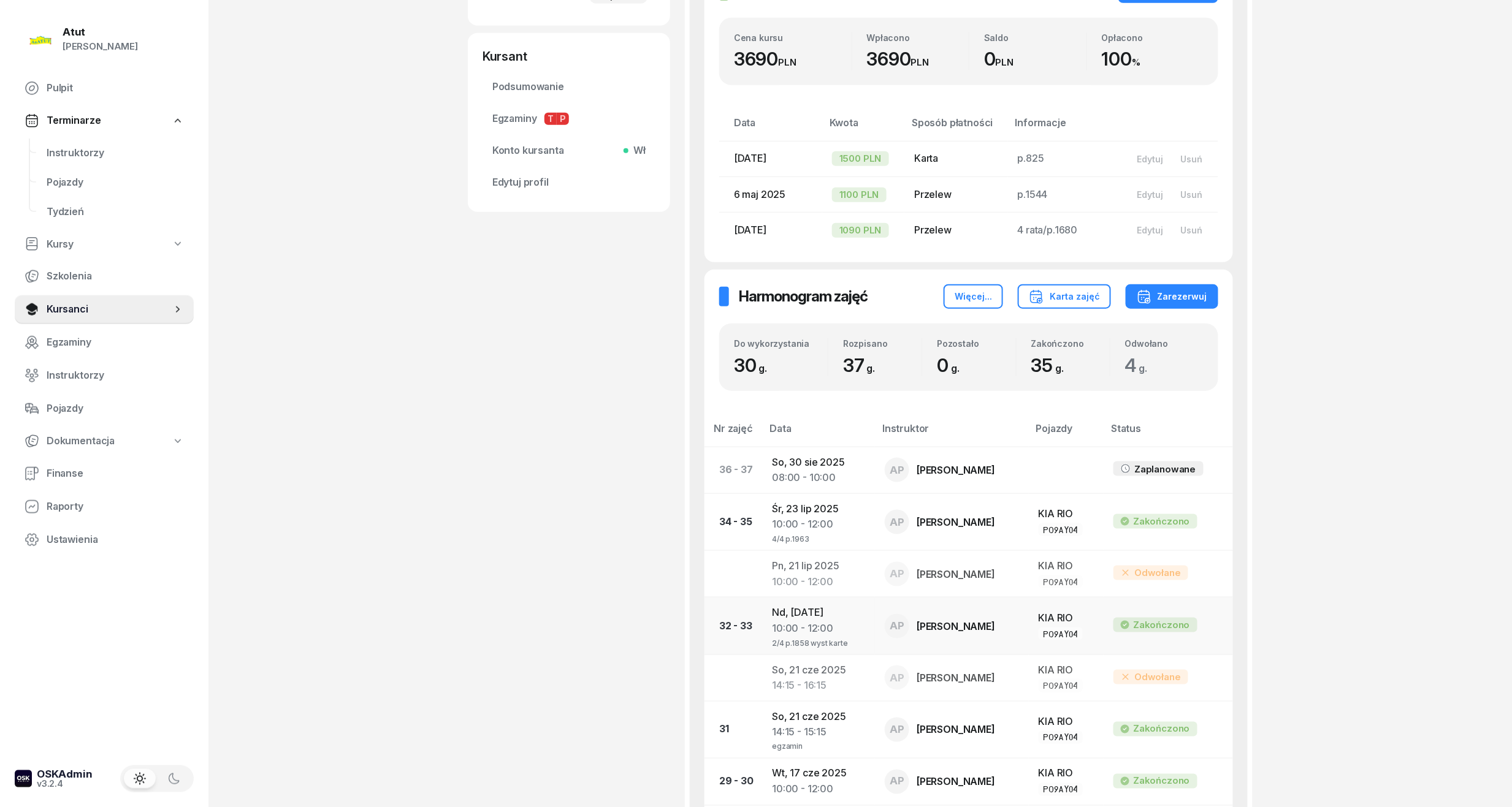
scroll to position [490, 0]
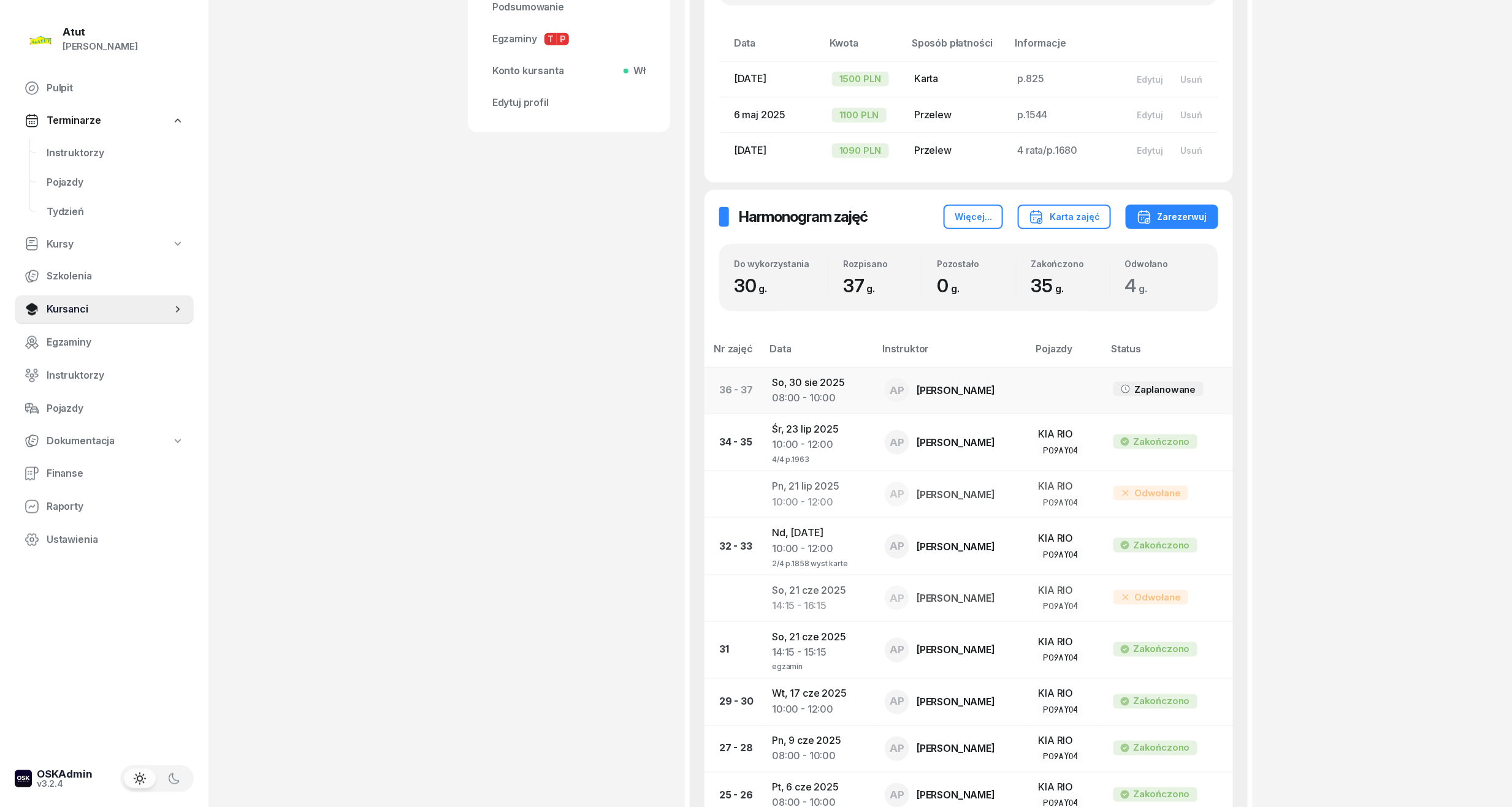
click at [792, 387] on td "[DATE] 08:00 - 10:00" at bounding box center [819, 390] width 113 height 47
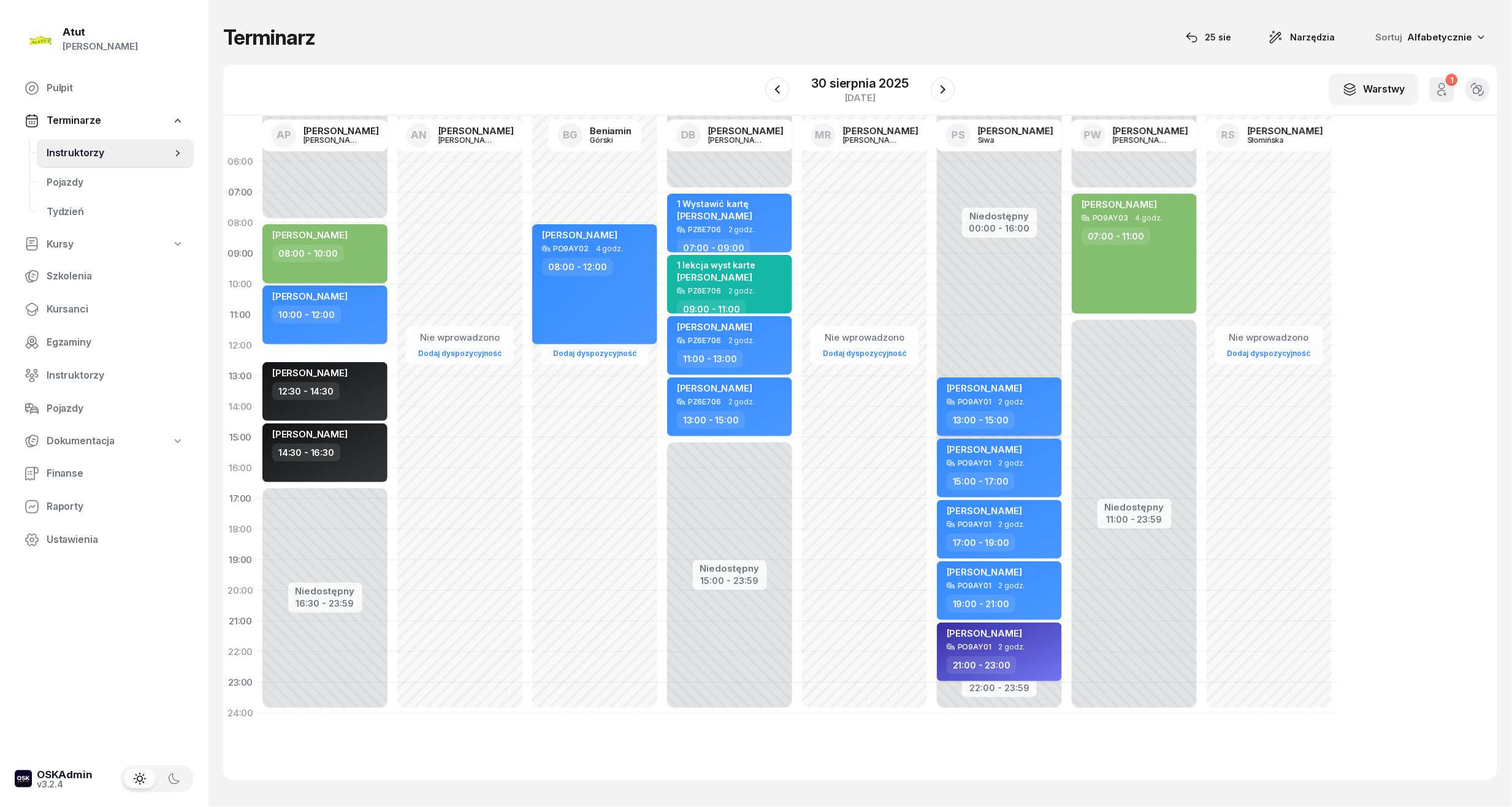
click at [329, 238] on span "[PERSON_NAME]" at bounding box center [310, 235] width 76 height 12
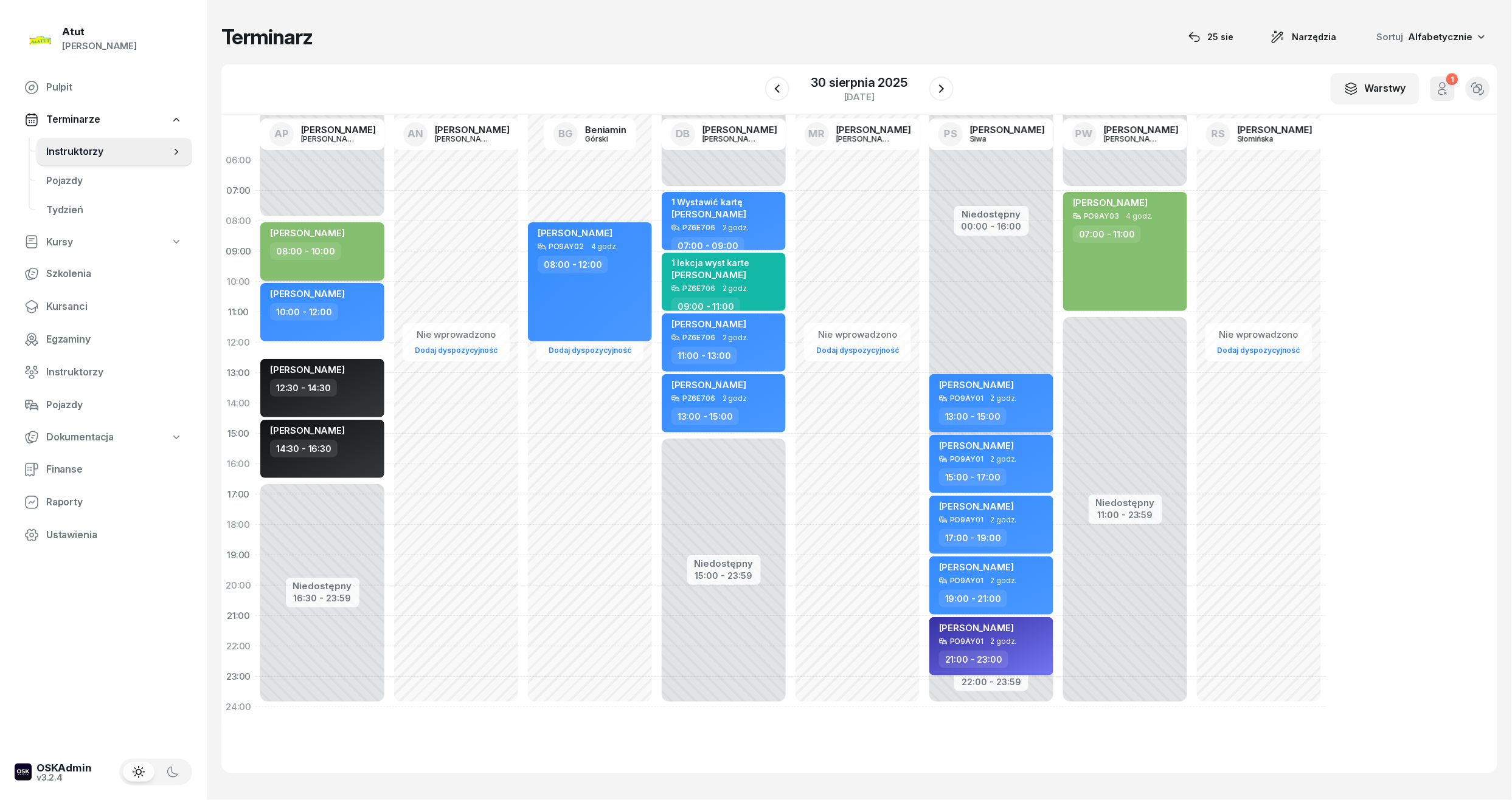
select select "08"
select select "10"
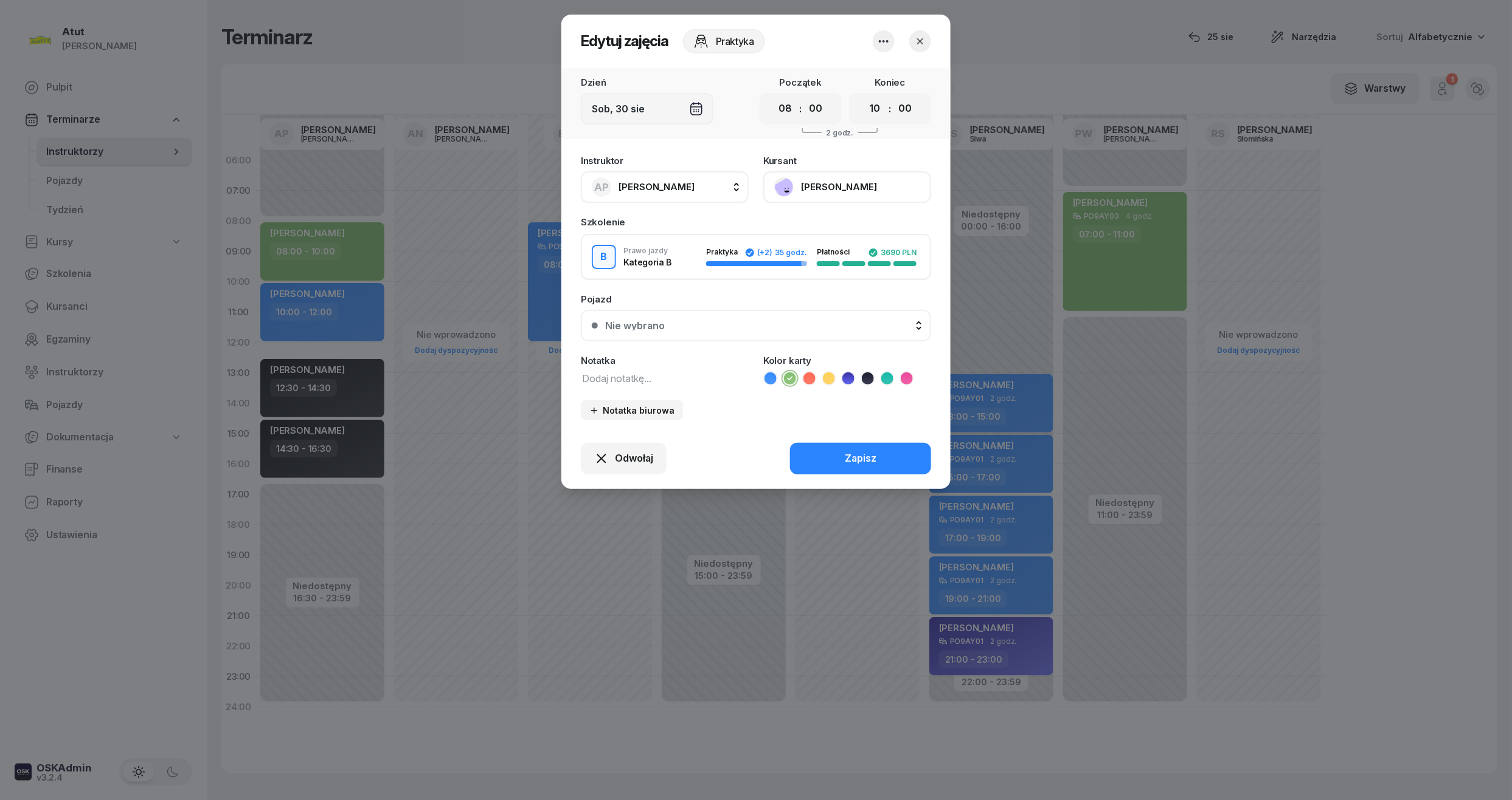
click at [821, 338] on button "Nie wybrano" at bounding box center [756, 325] width 351 height 32
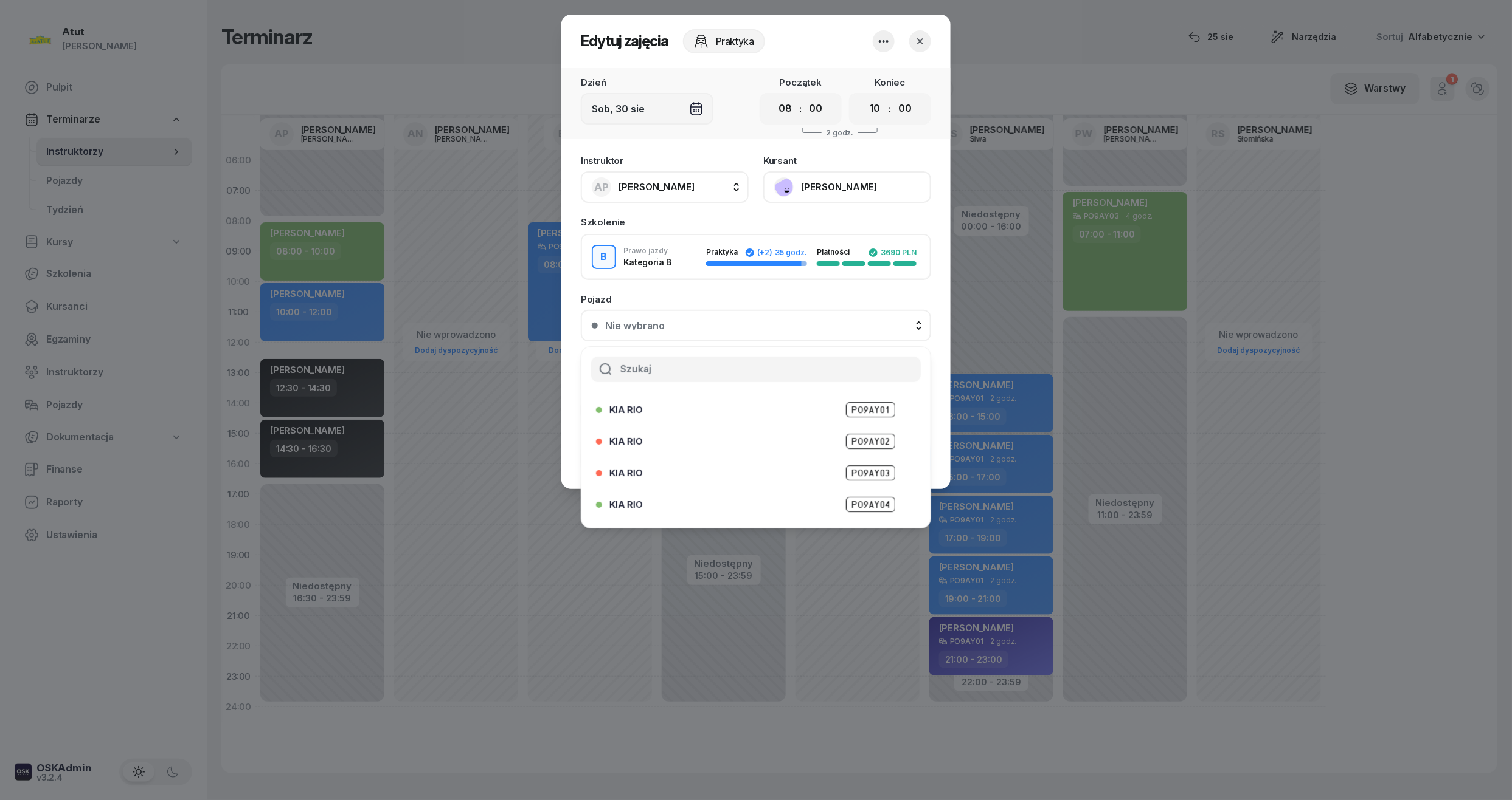
scroll to position [119, 0]
click at [846, 444] on span "PO9AY04" at bounding box center [870, 448] width 49 height 15
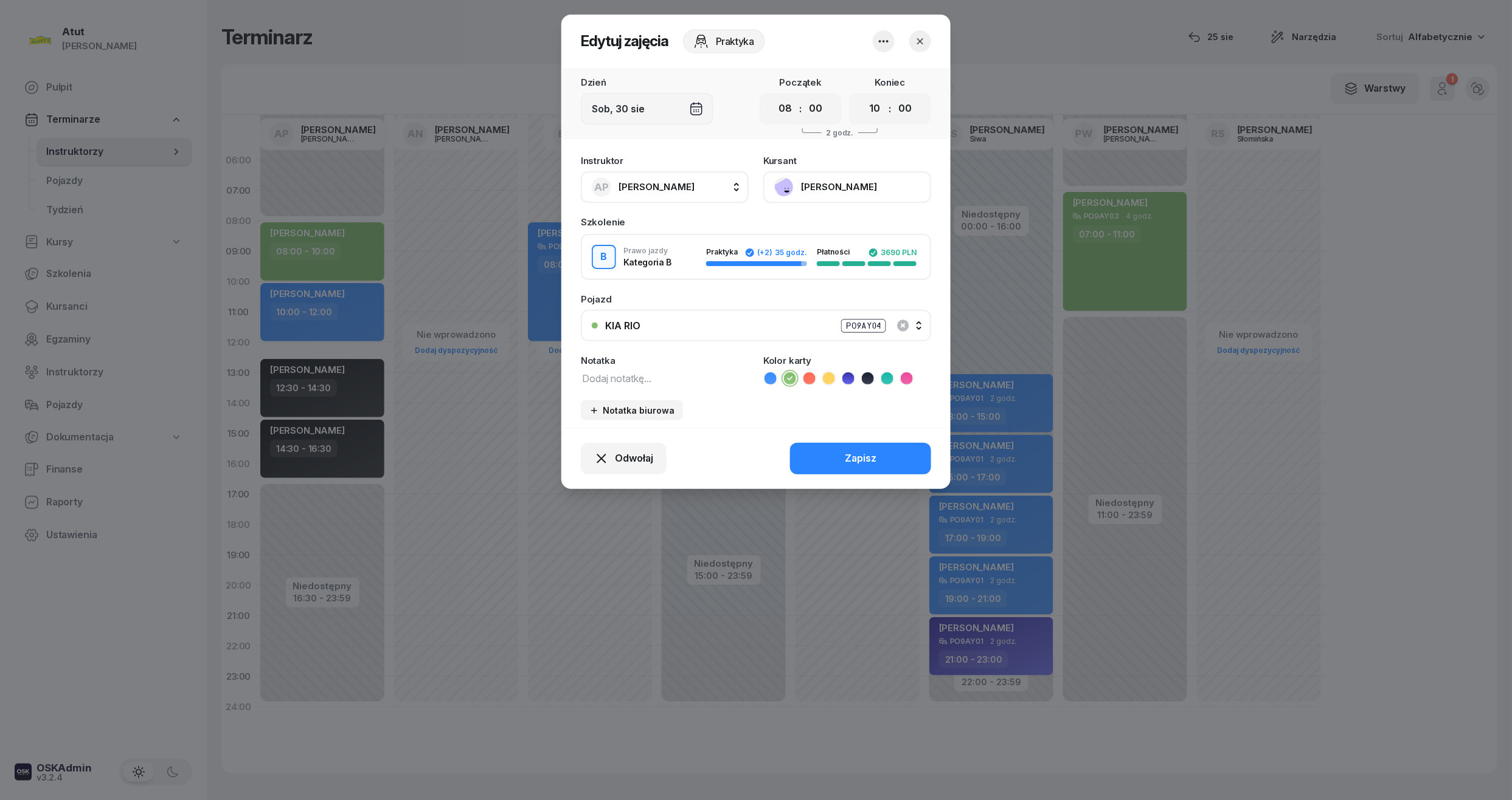
click at [617, 372] on textarea at bounding box center [665, 377] width 168 height 15
type textarea "2/2 p."
click at [873, 457] on div "Zapisz" at bounding box center [860, 458] width 32 height 15
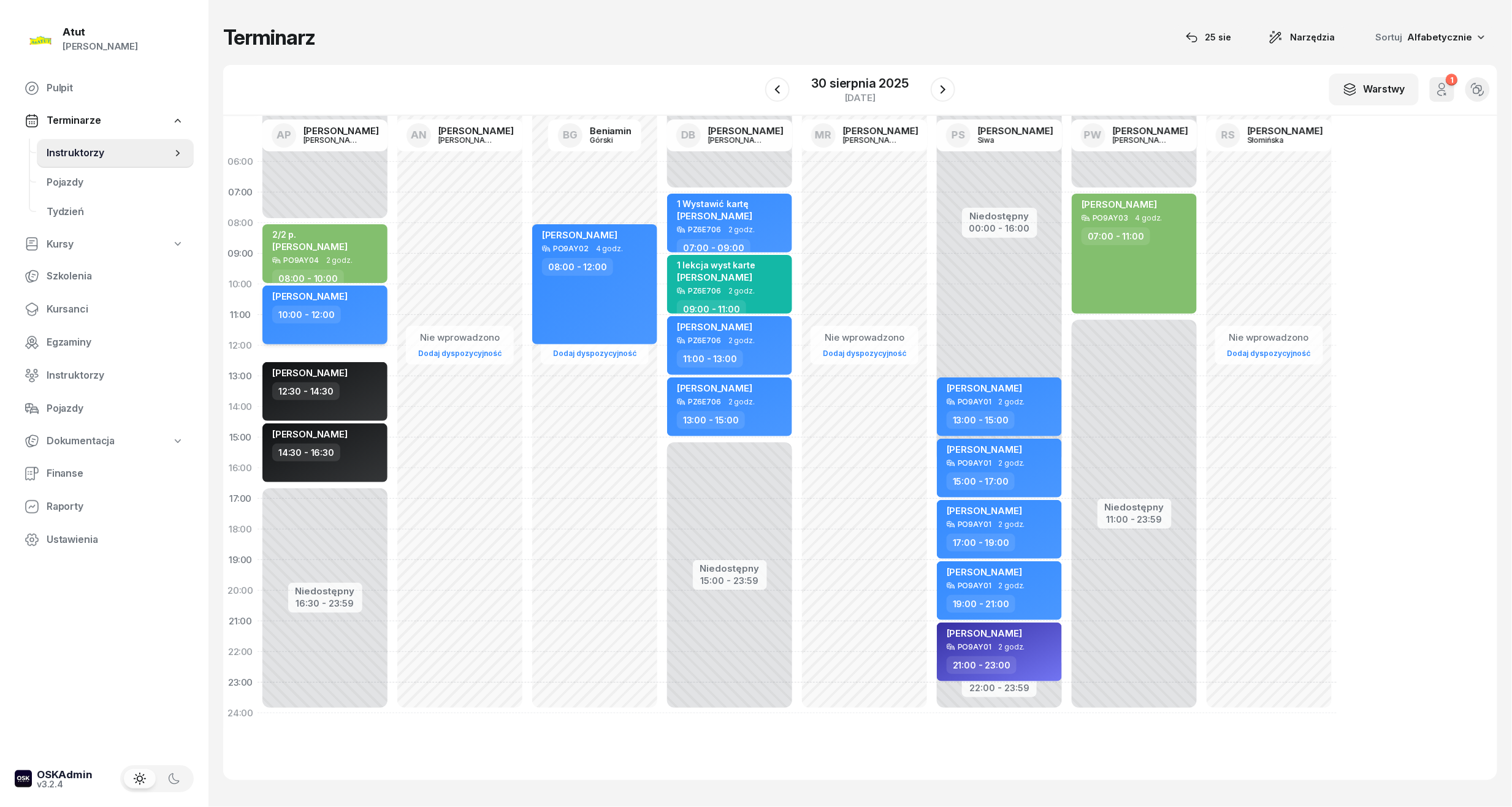
click at [340, 292] on span "[PERSON_NAME]" at bounding box center [310, 296] width 76 height 12
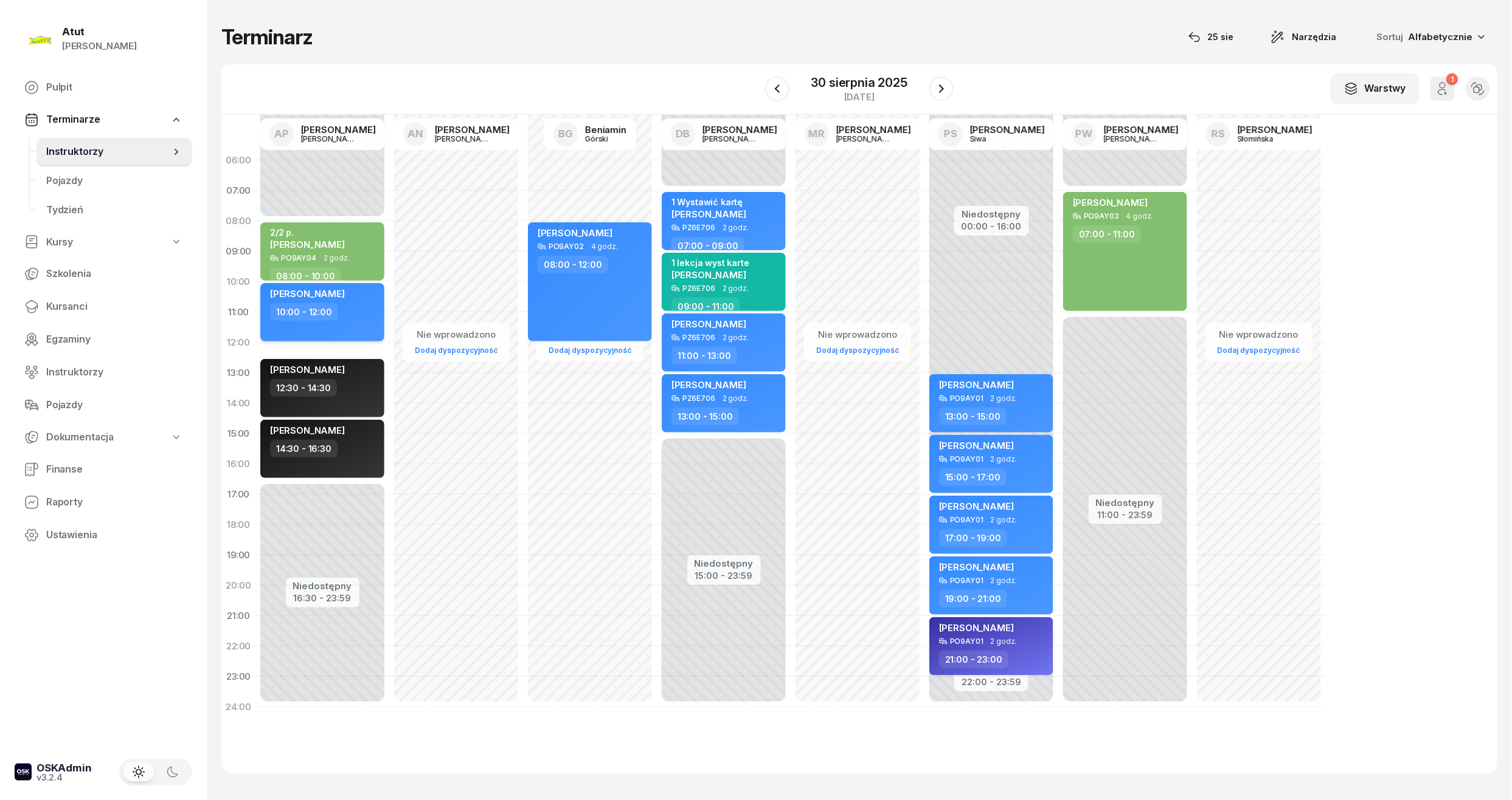
select select "10"
select select "12"
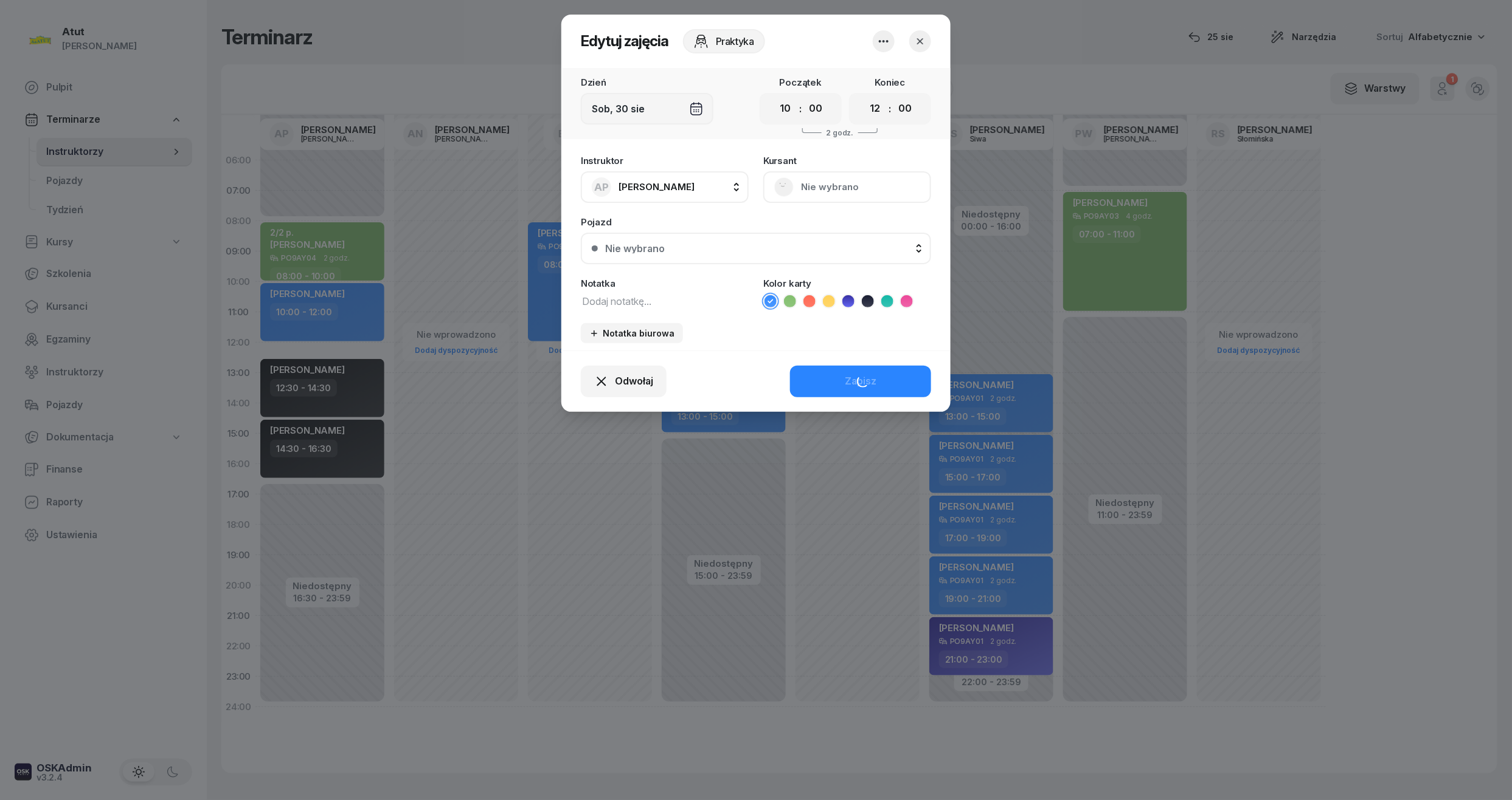
click at [814, 186] on button "Nie wybrano" at bounding box center [847, 187] width 168 height 32
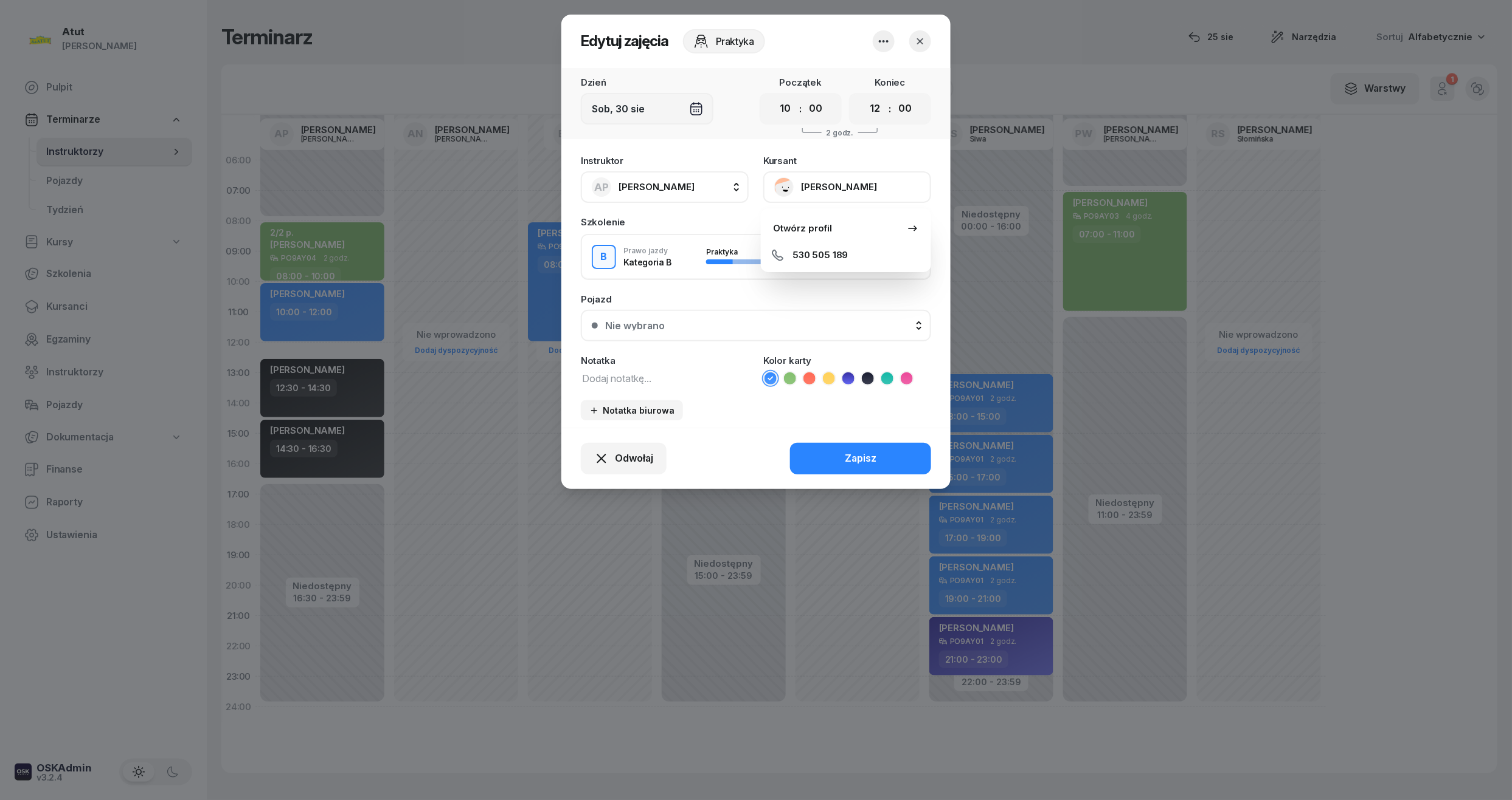
click at [656, 358] on div "Notatka" at bounding box center [665, 360] width 168 height 9
click at [644, 310] on button "Nie wybrano" at bounding box center [756, 325] width 351 height 32
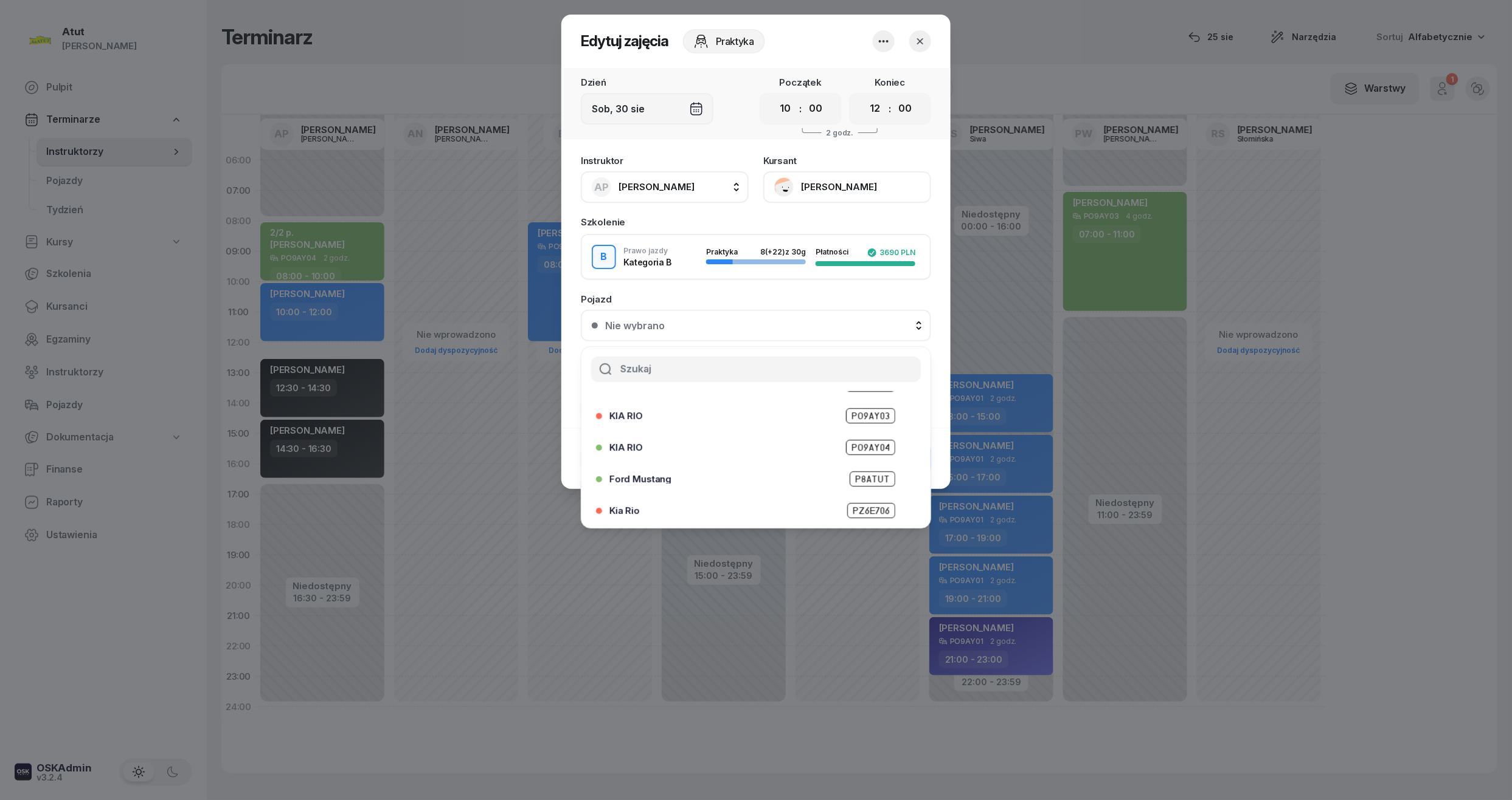
click at [851, 440] on span "PO9AY04" at bounding box center [870, 448] width 49 height 15
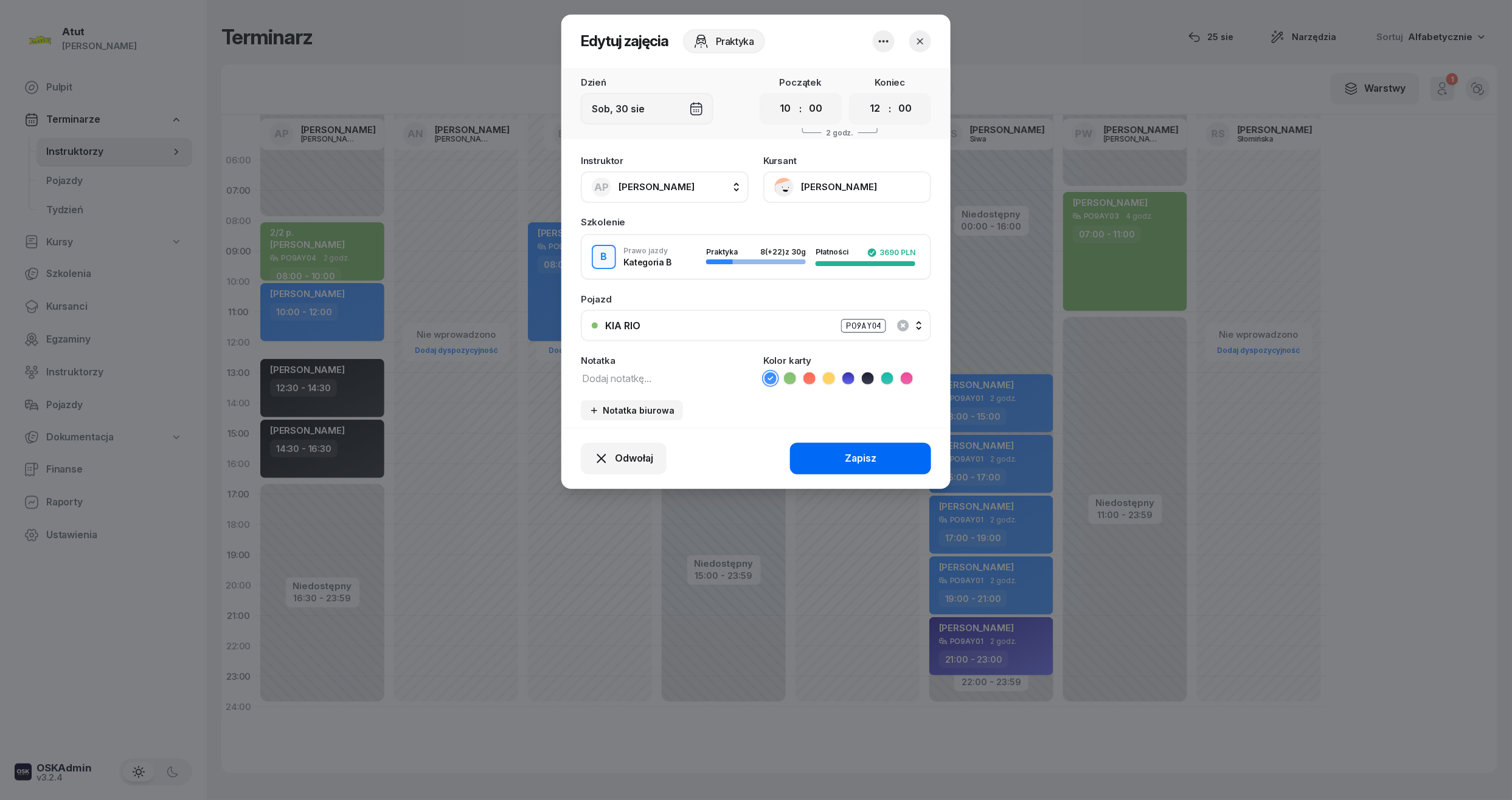
click at [869, 446] on button "Zapisz" at bounding box center [860, 458] width 141 height 32
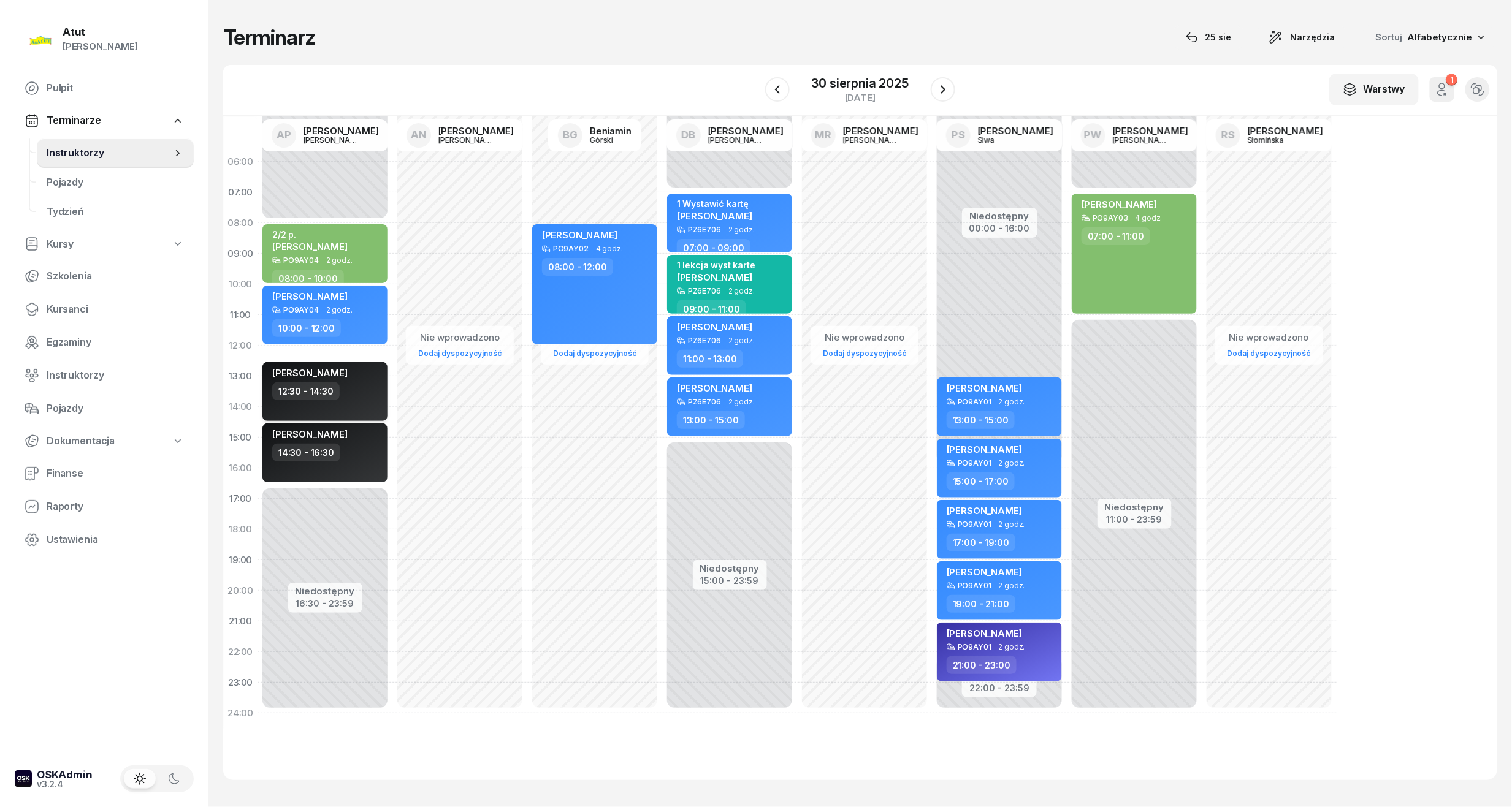
click at [342, 387] on div "12:30 - 14:30" at bounding box center [325, 391] width 108 height 17
select select "12"
select select "30"
select select "14"
select select "30"
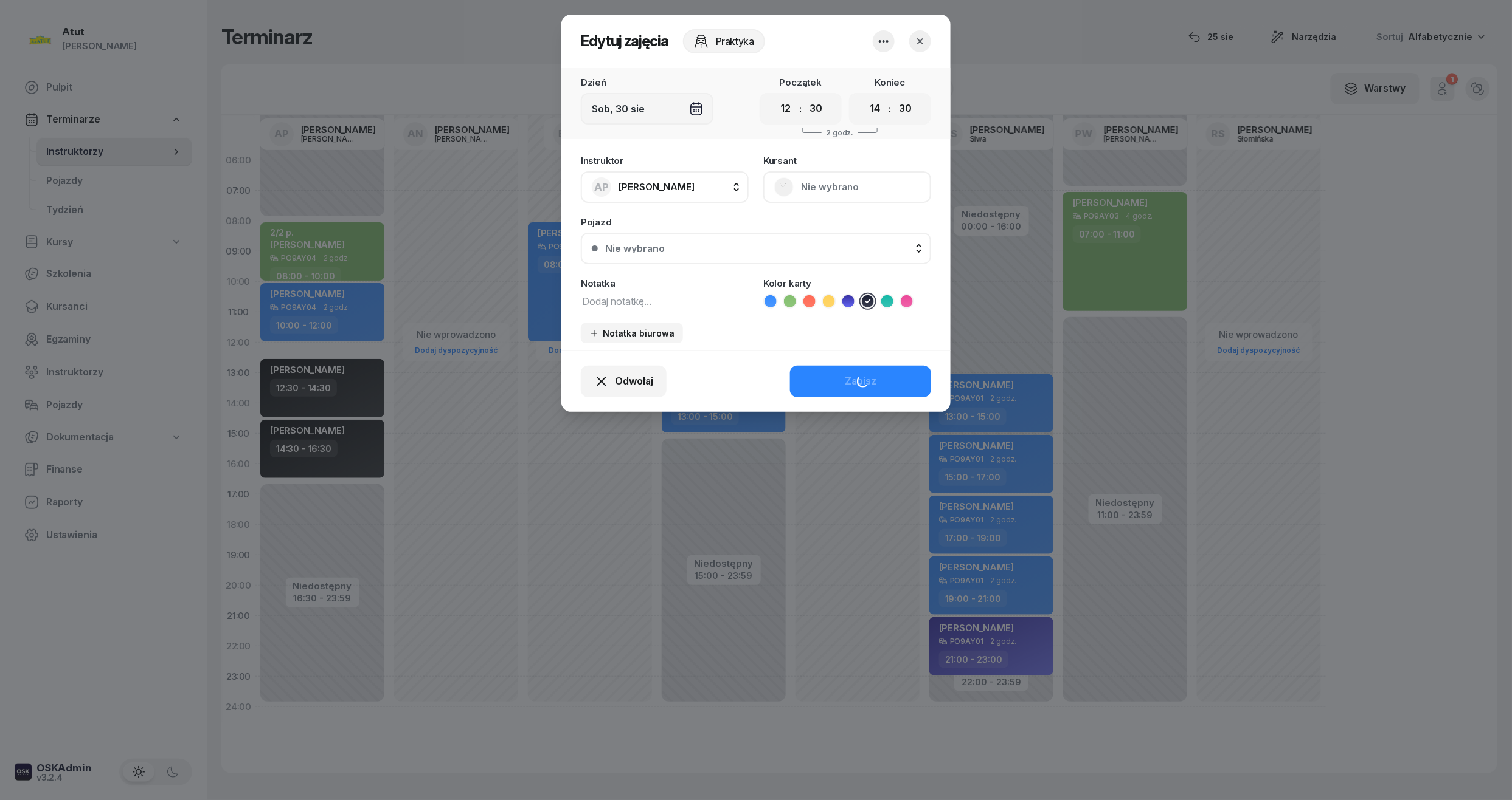
click at [631, 253] on button "Nie wybrano" at bounding box center [756, 248] width 351 height 32
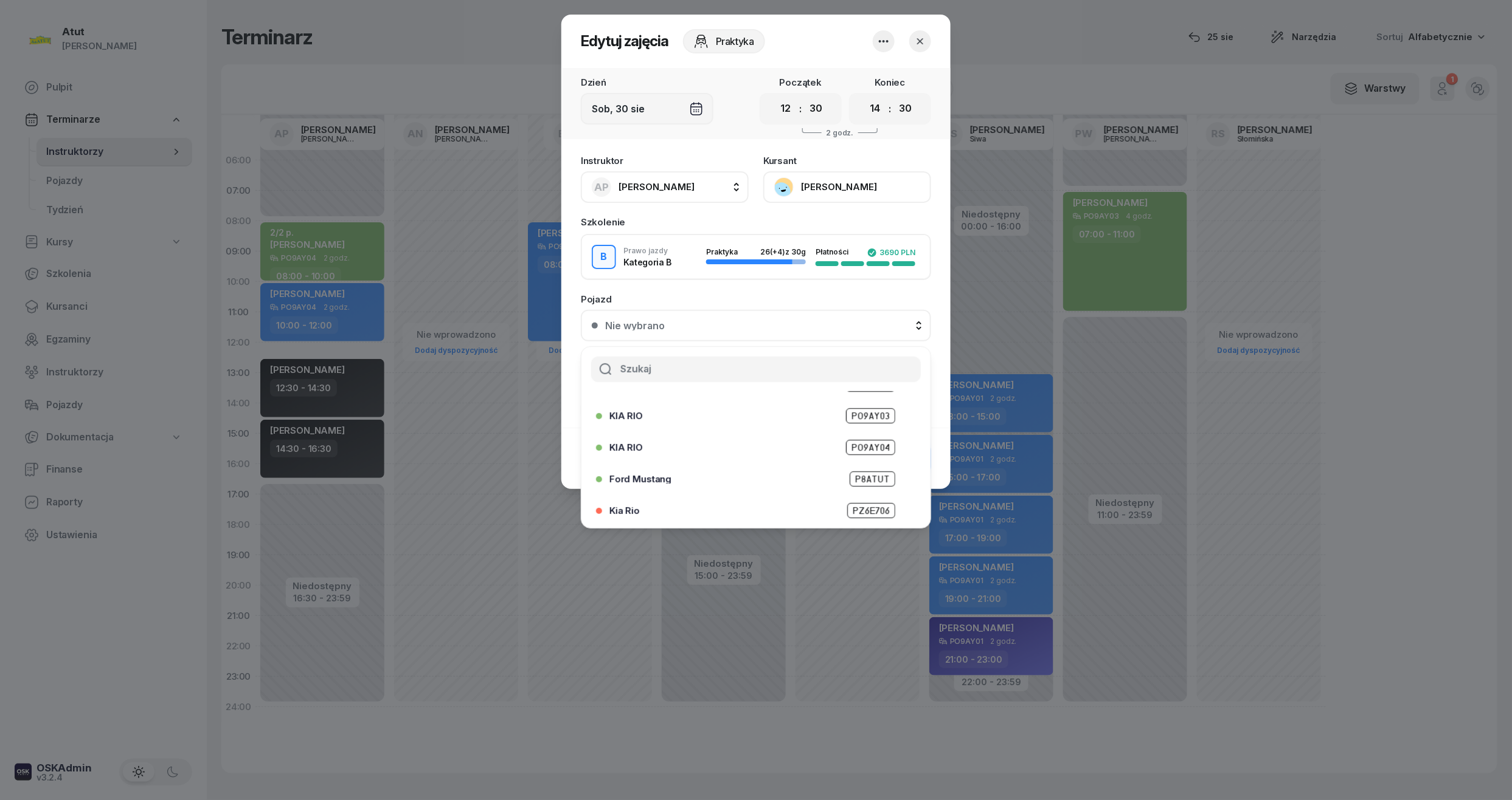
click at [869, 444] on span "PO9AY04" at bounding box center [870, 448] width 49 height 15
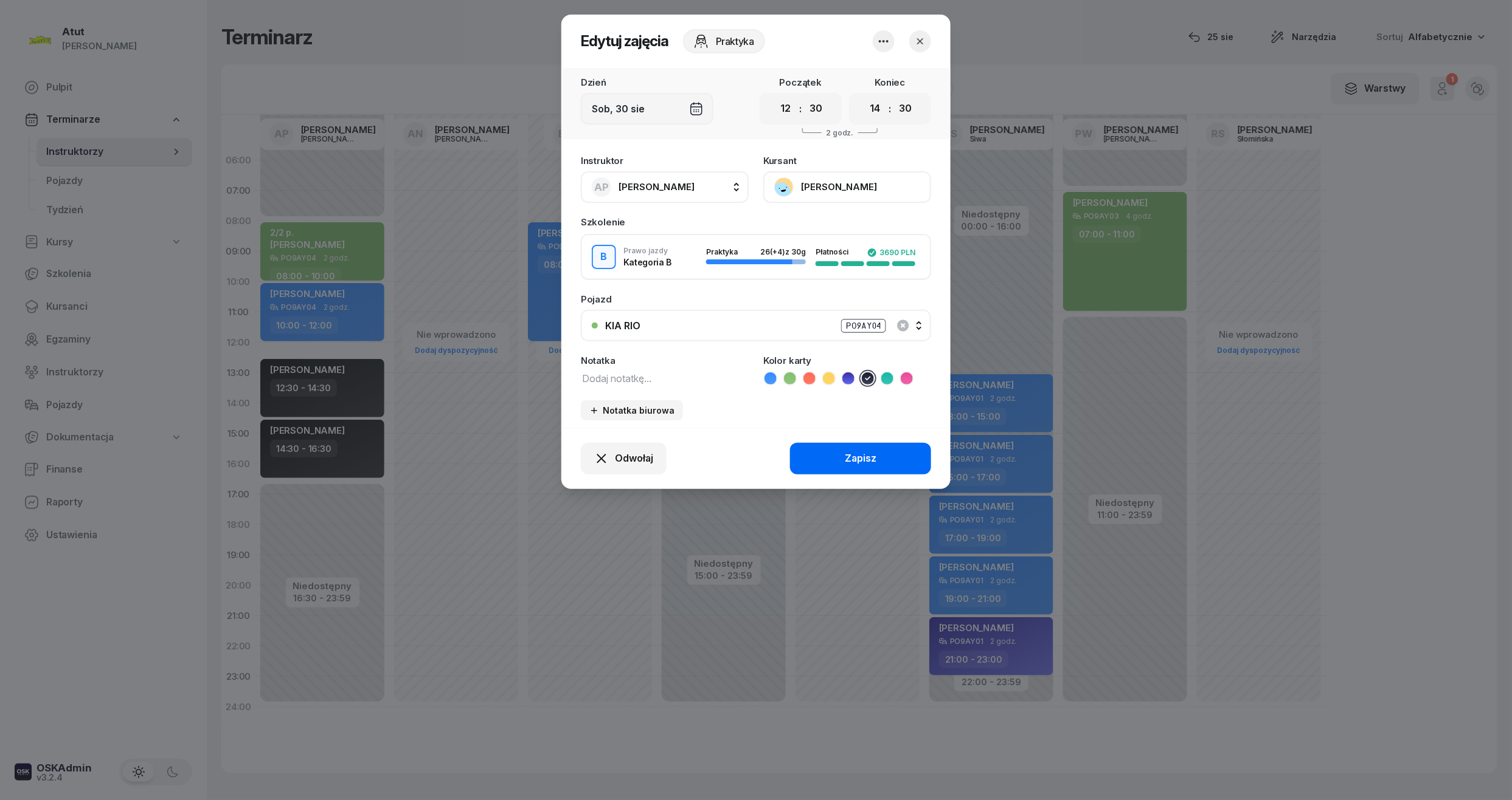
click at [859, 451] on div "Zapisz" at bounding box center [860, 458] width 32 height 15
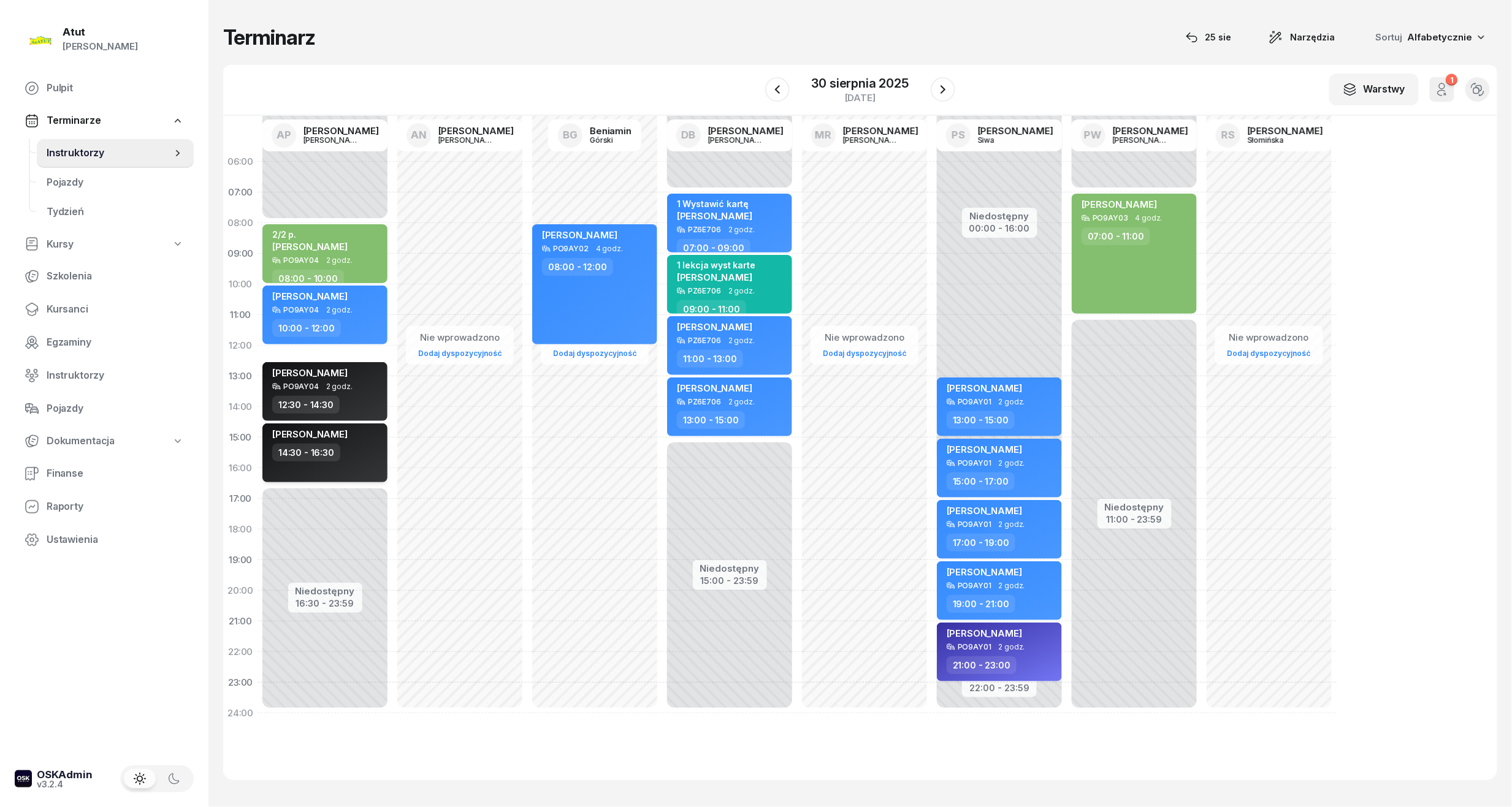
click at [347, 466] on div "[PERSON_NAME] 14:30 - 16:30" at bounding box center [324, 453] width 125 height 59
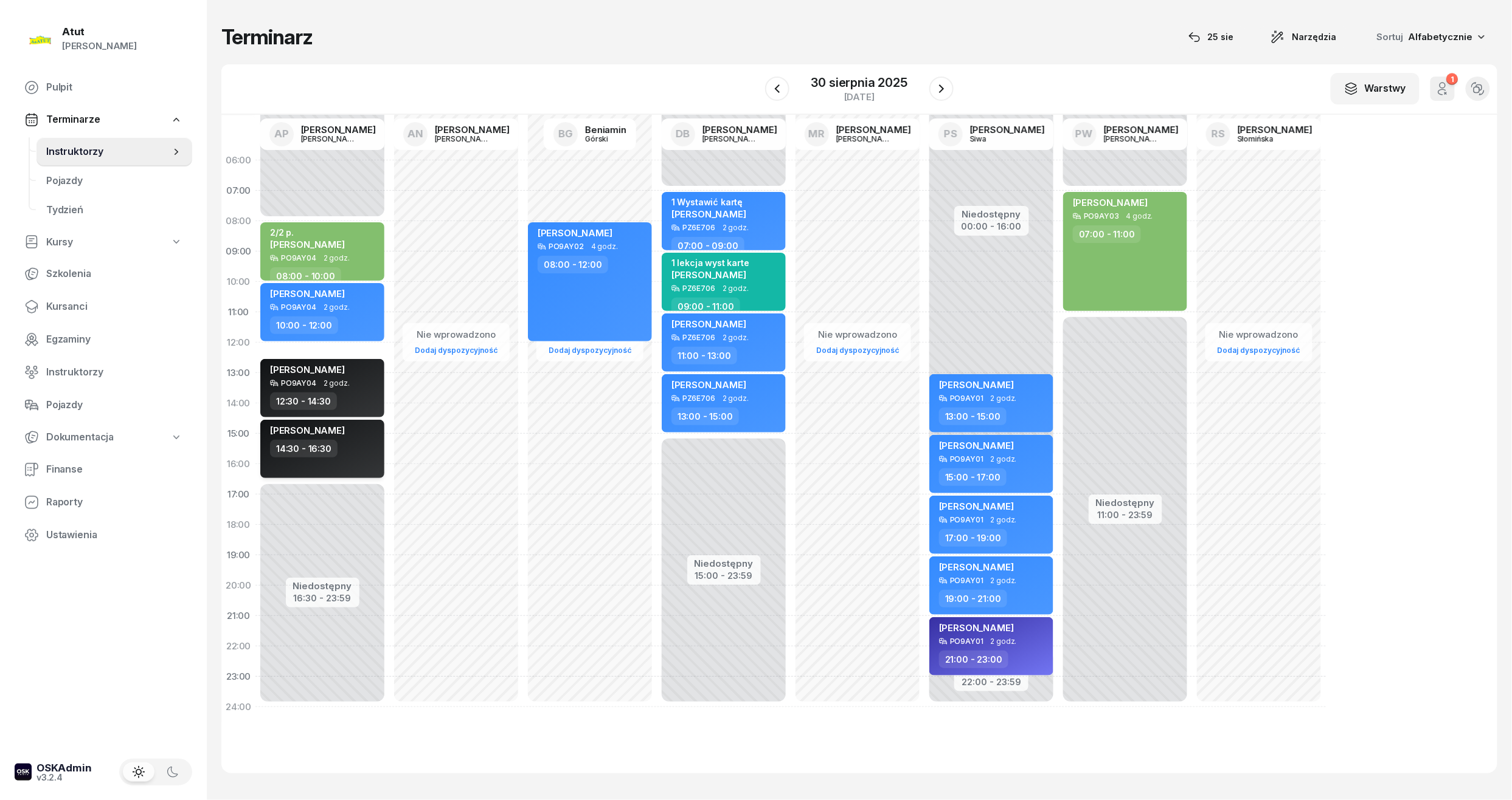
select select "14"
select select "30"
select select "16"
select select "30"
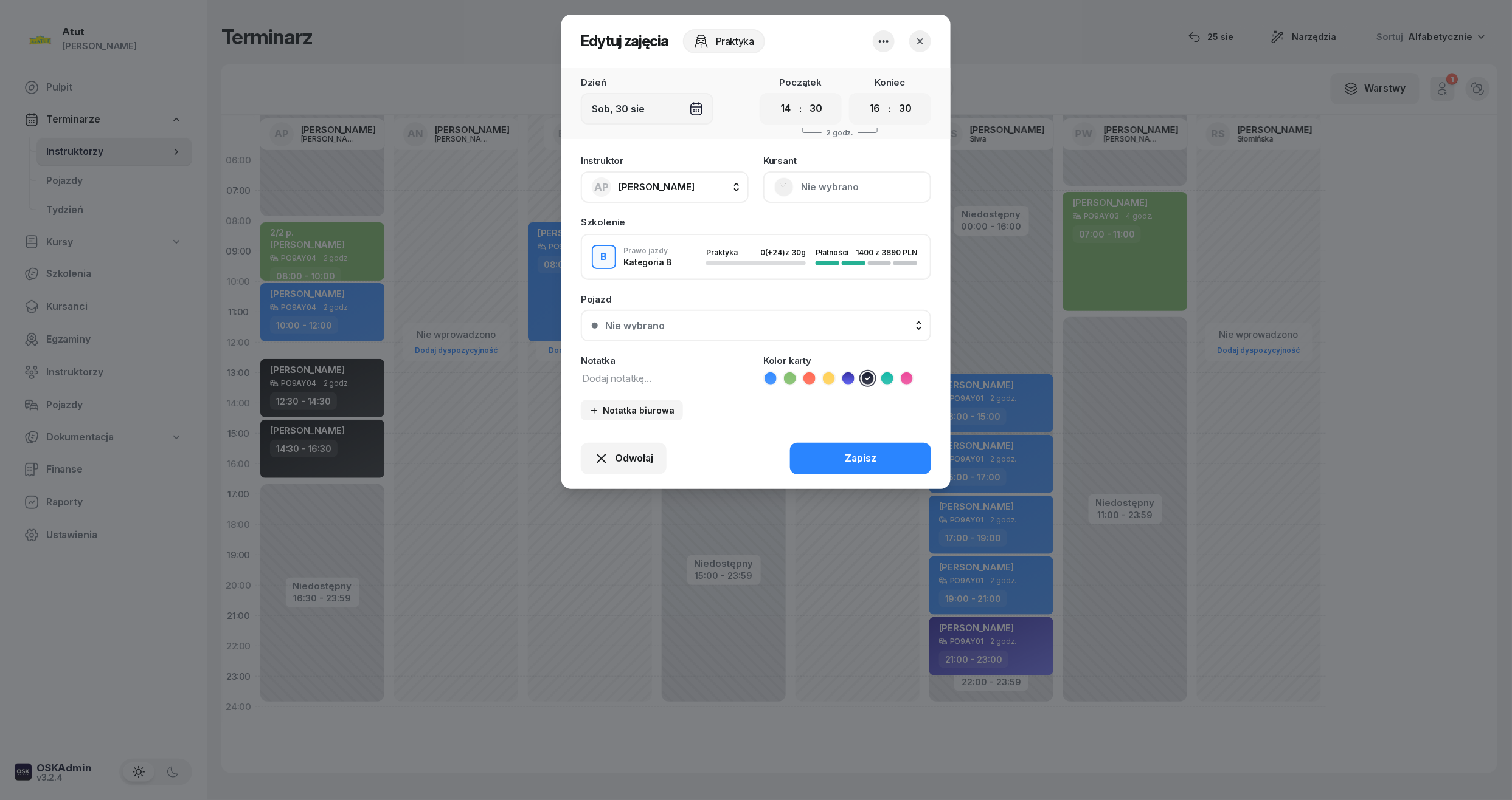
click at [647, 331] on button "Nie wybrano" at bounding box center [756, 325] width 351 height 32
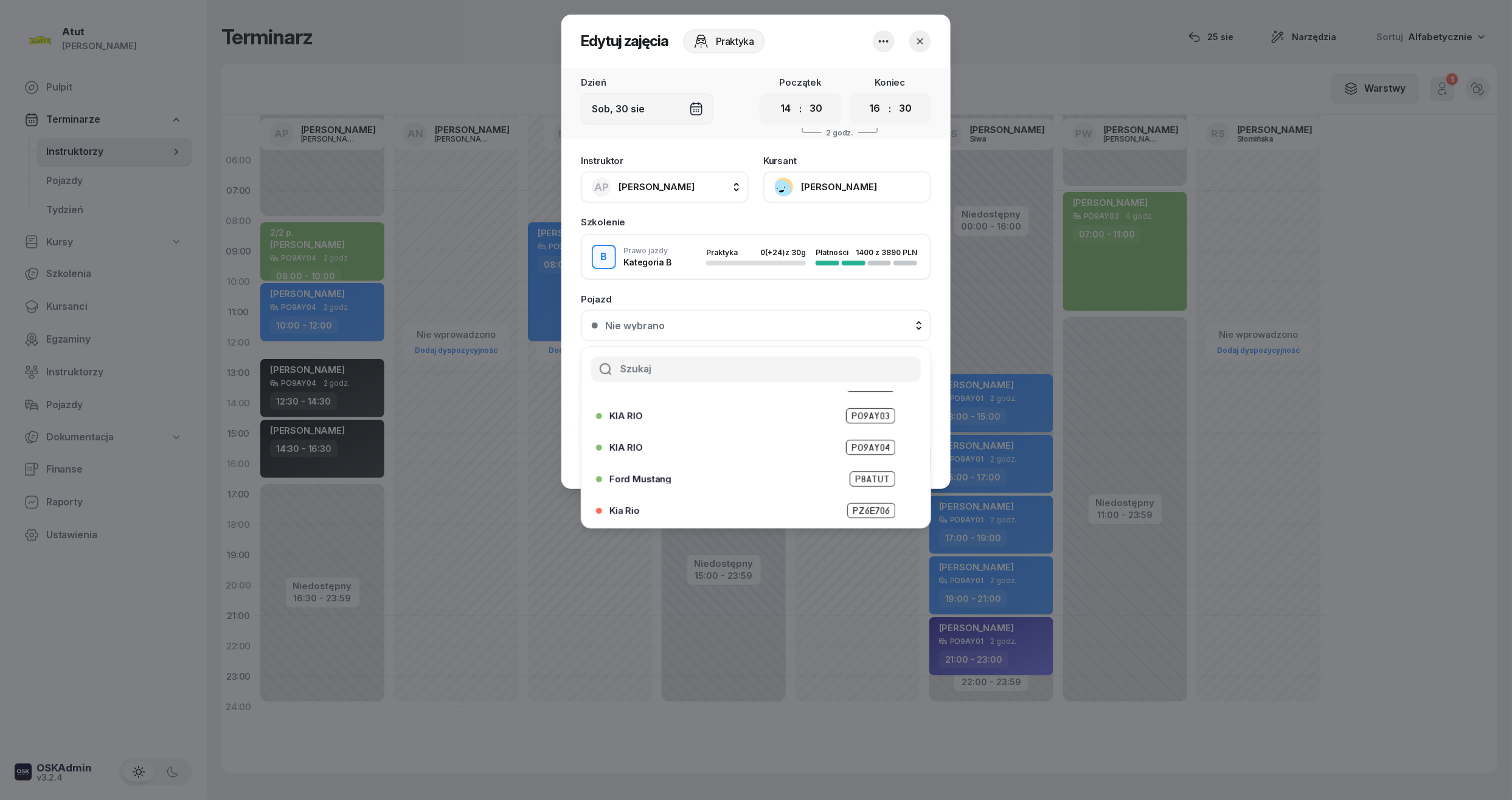
click at [851, 446] on span "PO9AY04" at bounding box center [870, 448] width 49 height 15
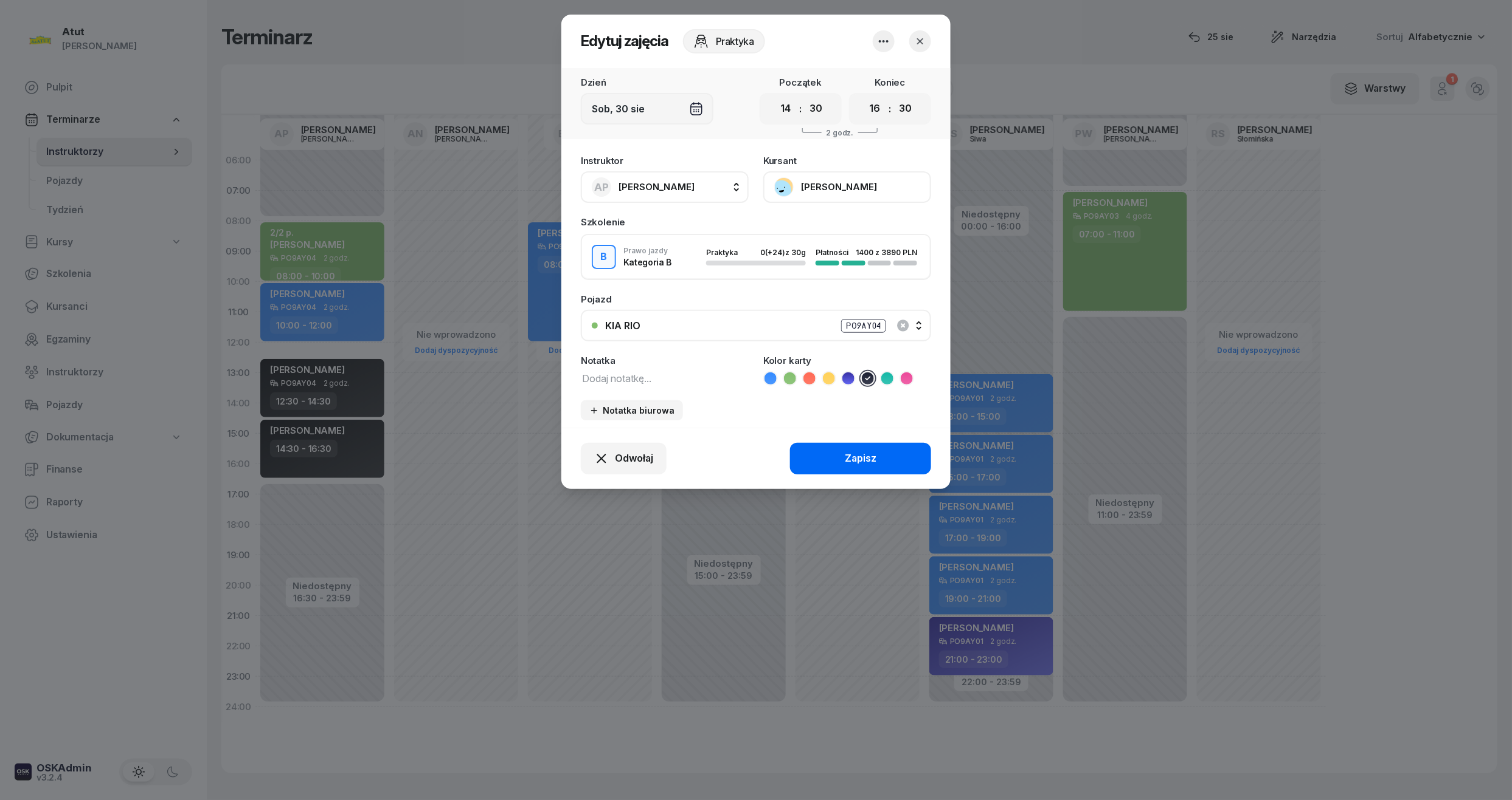
click at [853, 456] on div "Zapisz" at bounding box center [860, 458] width 32 height 15
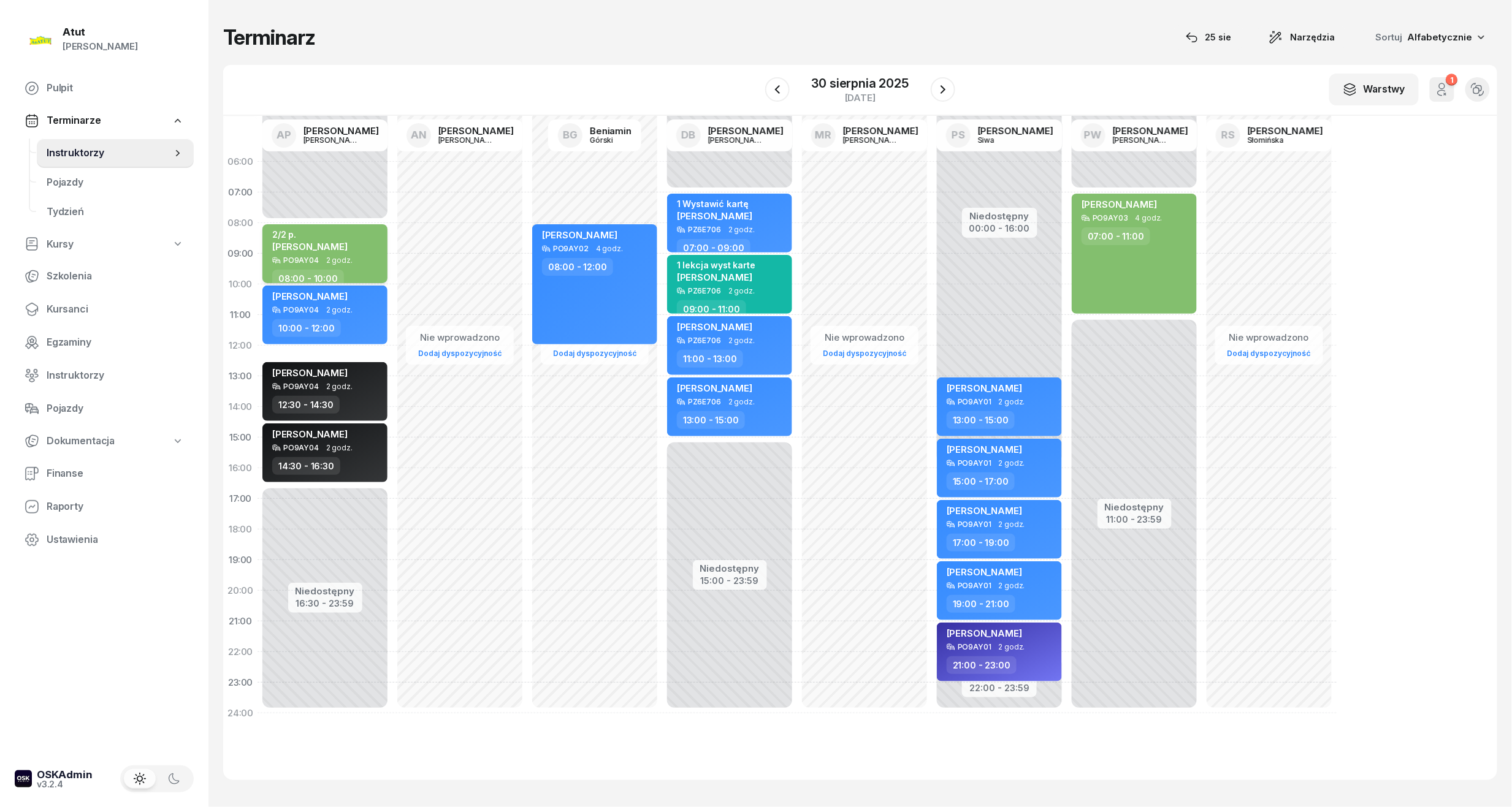
click at [318, 241] on span "[PERSON_NAME]" at bounding box center [310, 247] width 76 height 12
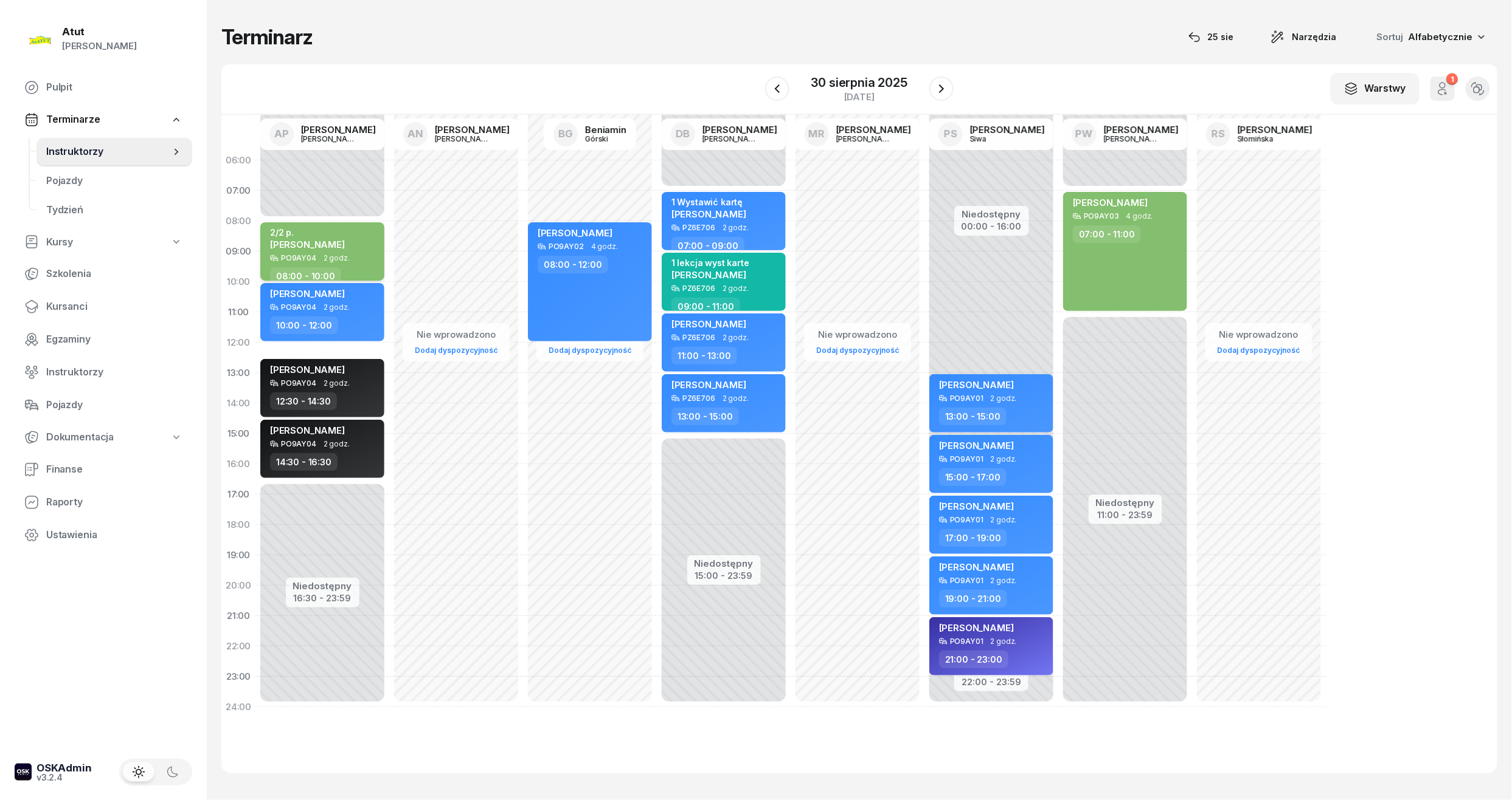
select select "08"
select select "10"
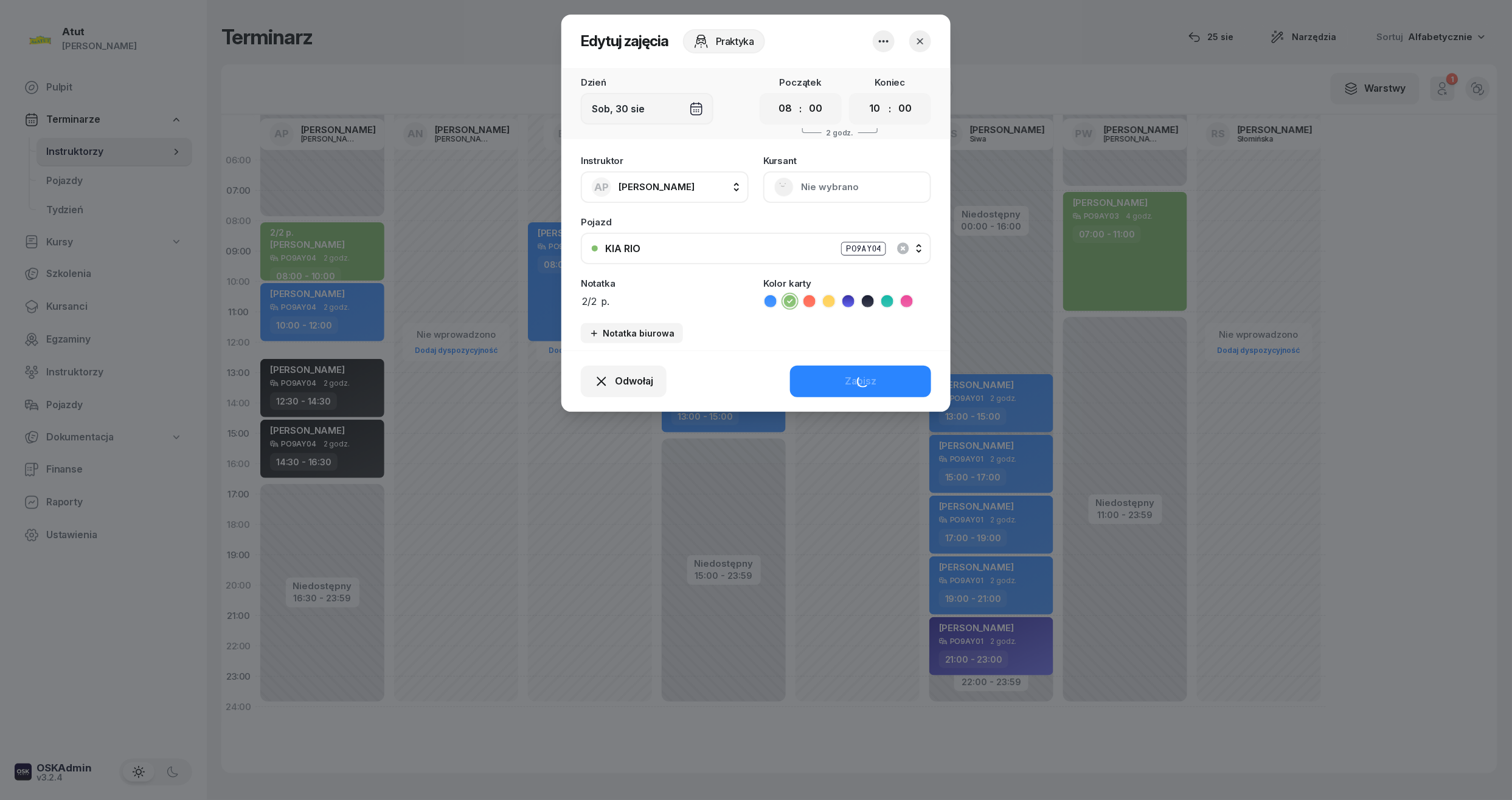
click at [824, 186] on button "Nie wybrano" at bounding box center [847, 187] width 168 height 32
click at [825, 226] on div "Otwórz profil" at bounding box center [801, 228] width 59 height 15
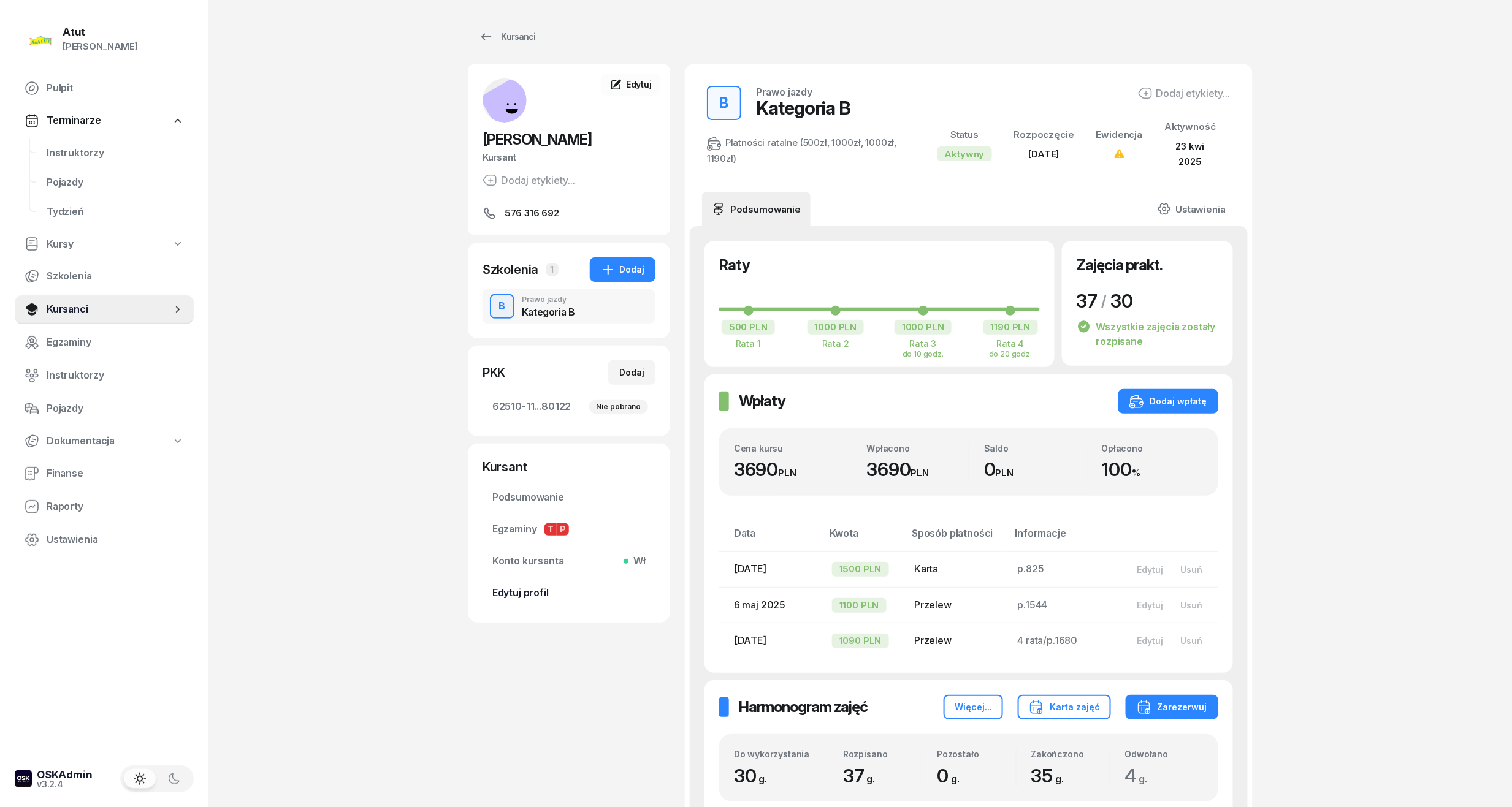
click at [526, 593] on span "Edytuj profil" at bounding box center [569, 593] width 153 height 16
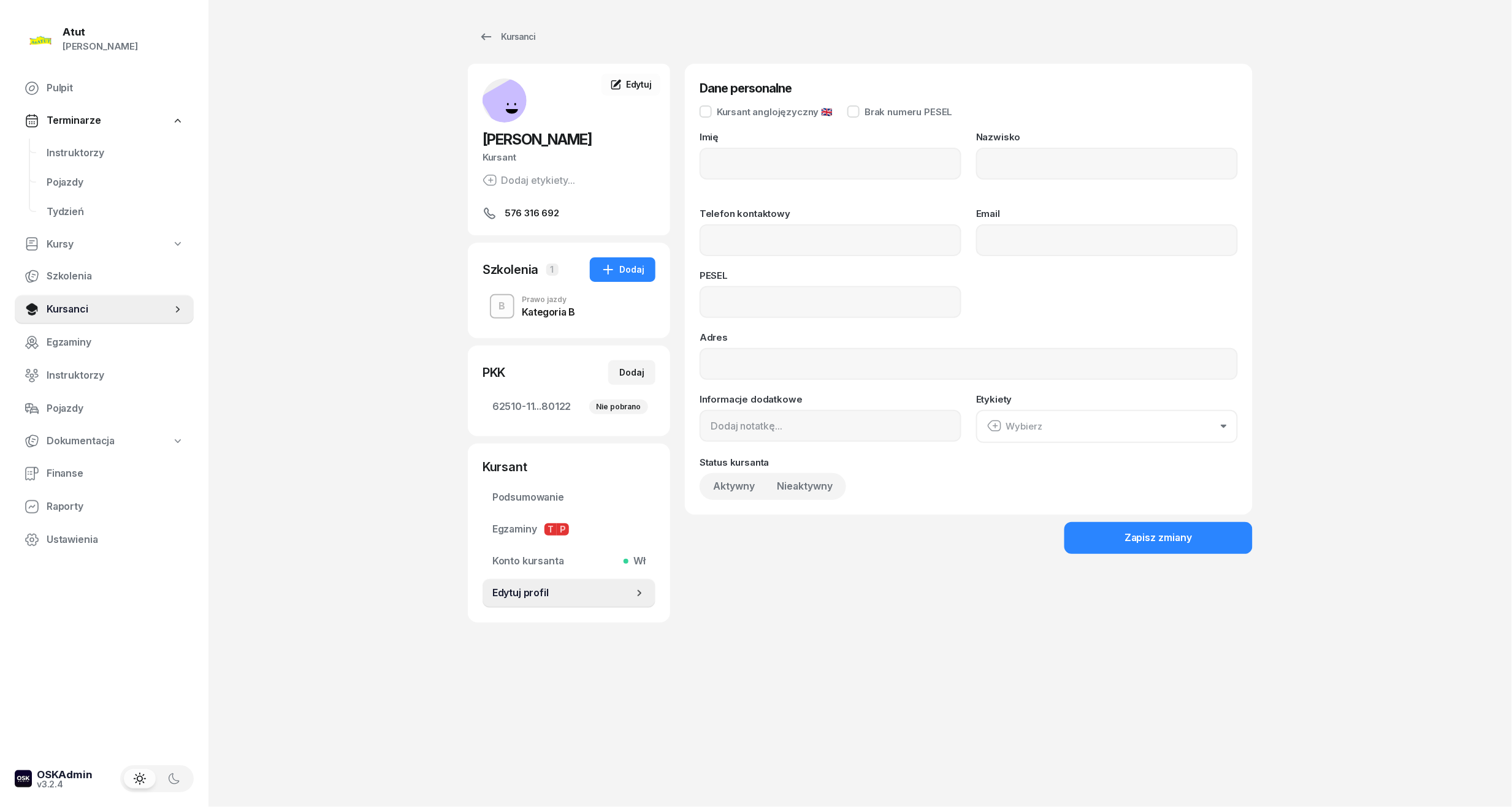
type input "[PERSON_NAME]"
type input "Amata"
type input "576316692"
type input "95052316658"
drag, startPoint x: 529, startPoint y: 406, endPoint x: 657, endPoint y: 318, distance: 155.3
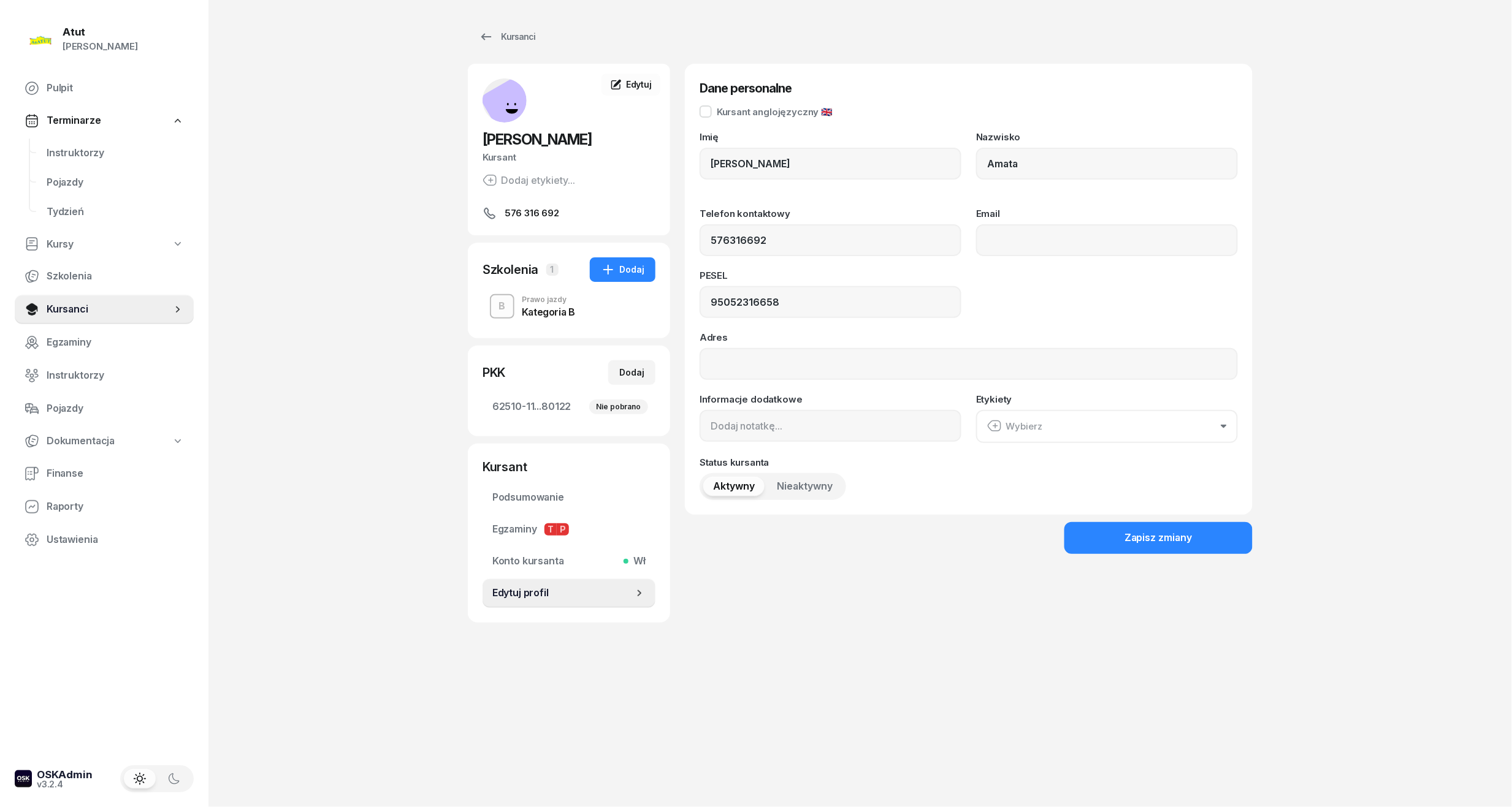
click at [529, 406] on span "62510-11...80122 Nie pobrano" at bounding box center [569, 407] width 153 height 16
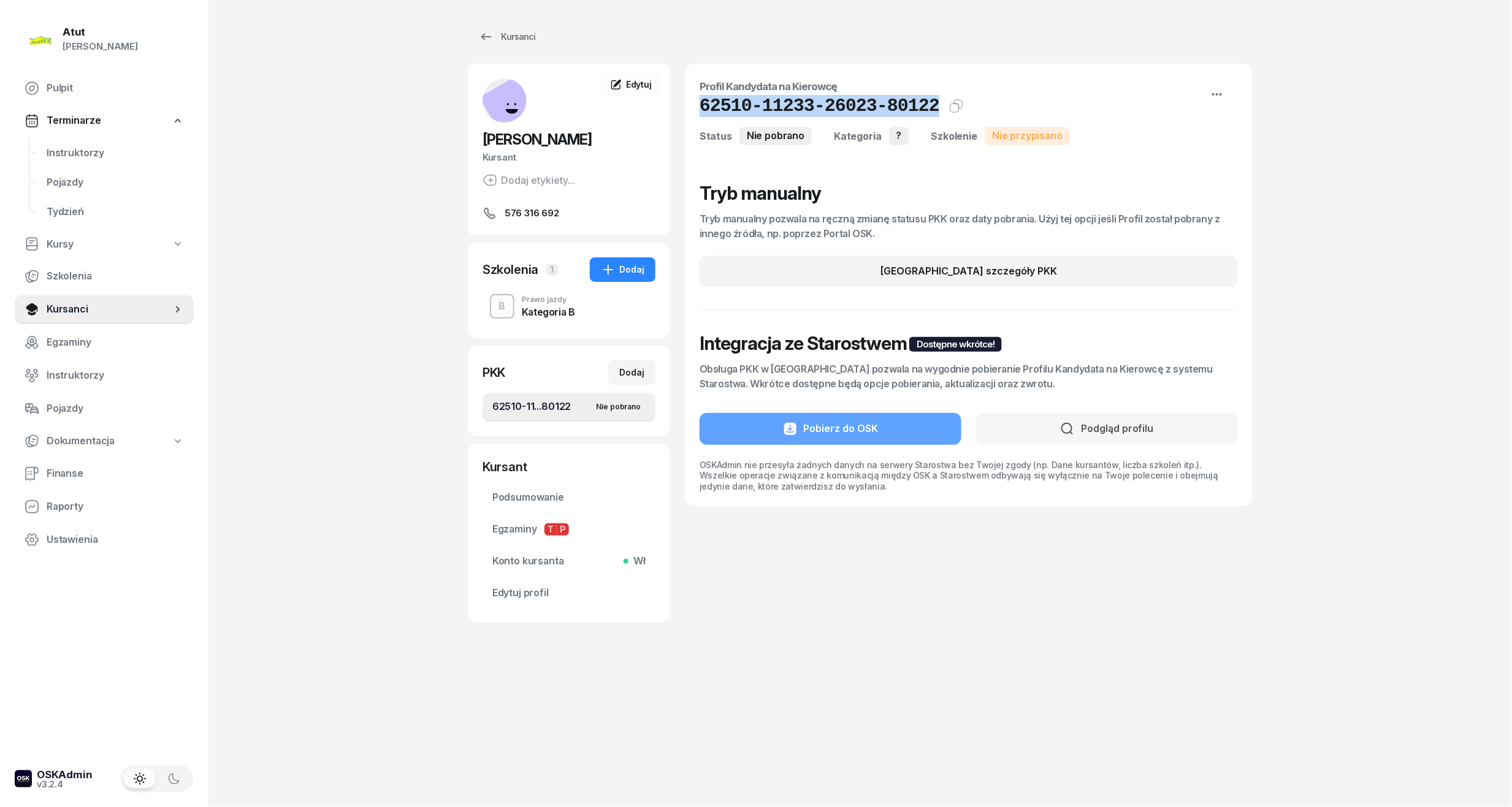
drag, startPoint x: 921, startPoint y: 106, endPoint x: 692, endPoint y: 101, distance: 229.1
click at [692, 101] on div "Profil Kandydata na Kierowcę 62510-11233-26023-80122 Kat.? Kopiuj do schowka St…" at bounding box center [968, 286] width 568 height 443
copy h1 "62510-11233-26023-80122"
click at [529, 586] on span "Edytuj profil" at bounding box center [569, 593] width 153 height 16
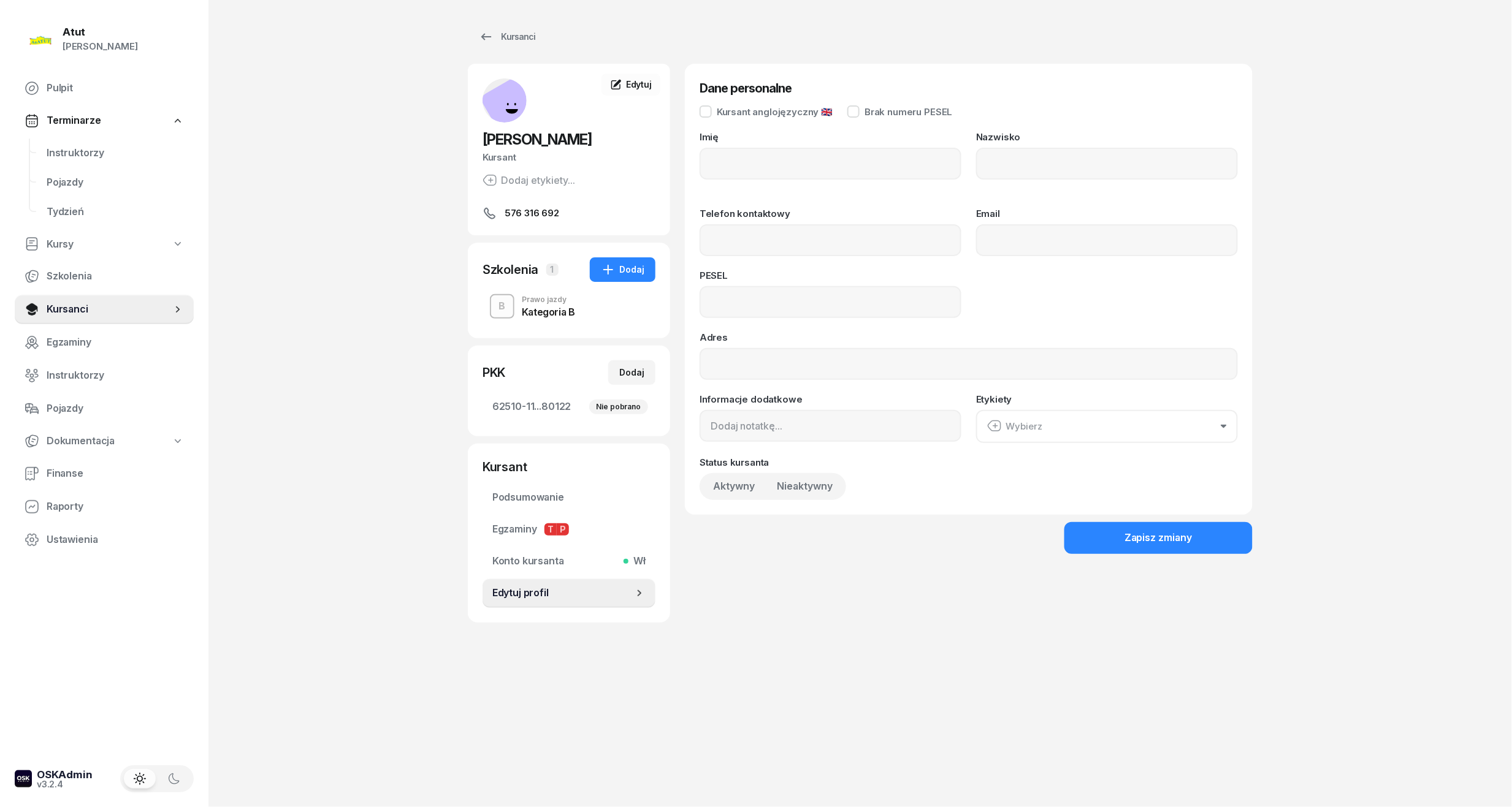
type input "[PERSON_NAME]"
type input "Amata"
type input "576316692"
type input "95052316658"
drag, startPoint x: 815, startPoint y: 300, endPoint x: 405, endPoint y: 321, distance: 410.5
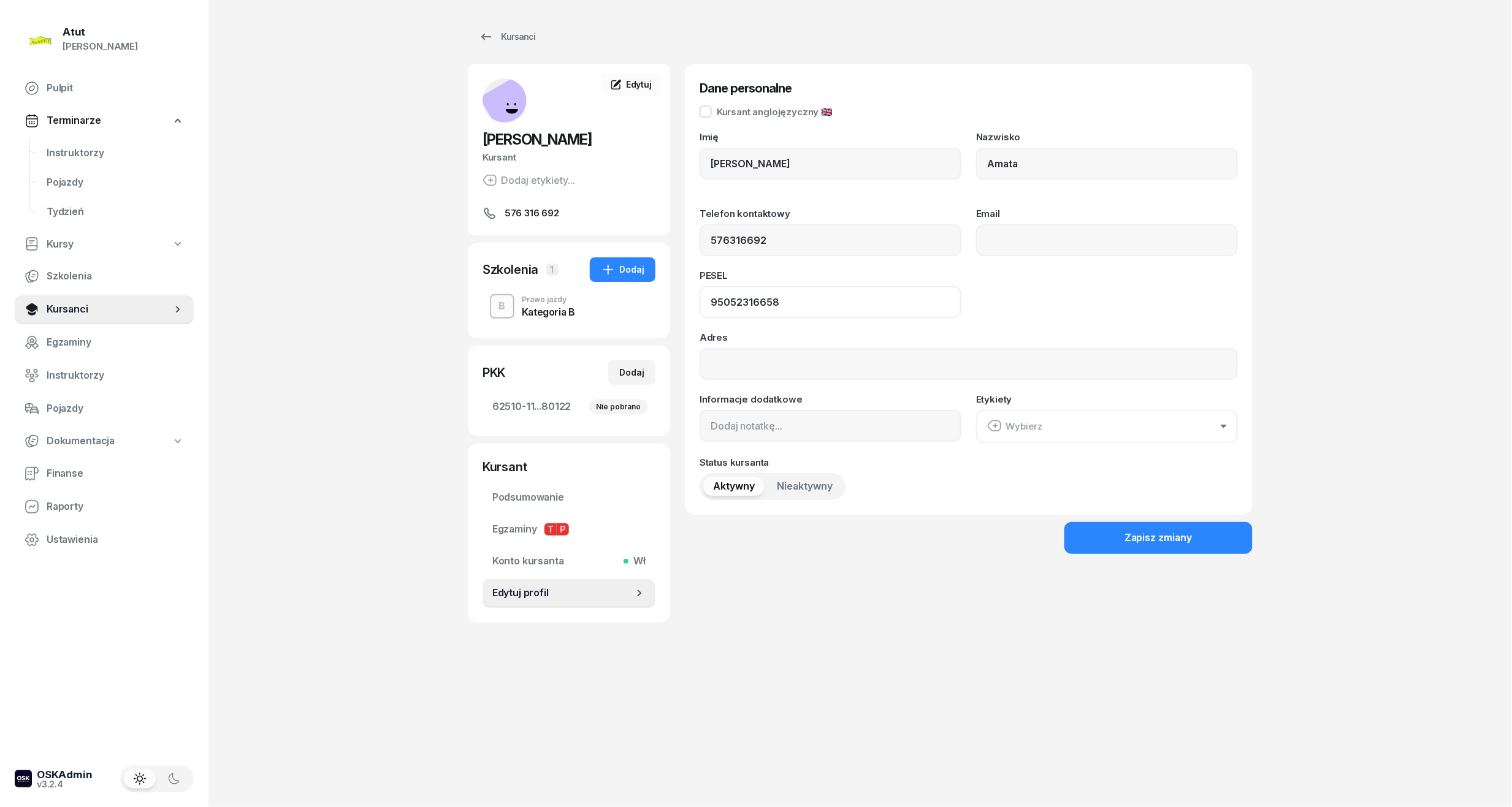
click at [405, 321] on div "Atut [PERSON_NAME] Pulpit Terminarze Instruktorzy Pojazdy Tydzień Kursy Szkolen…" at bounding box center [756, 403] width 1512 height 807
click at [71, 132] on link "Terminarze" at bounding box center [104, 120] width 179 height 28
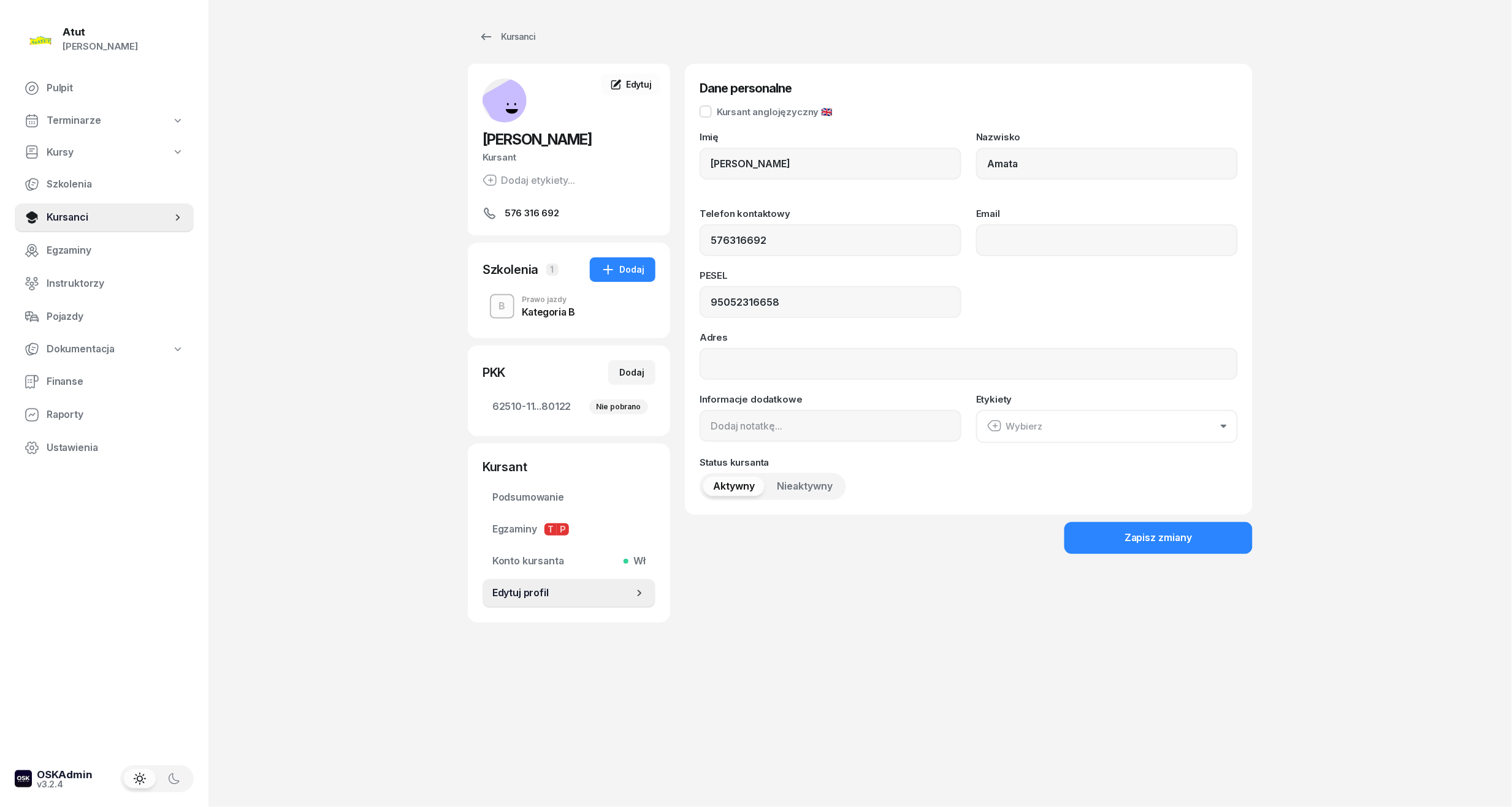
click at [72, 125] on span "Terminarze" at bounding box center [74, 120] width 54 height 16
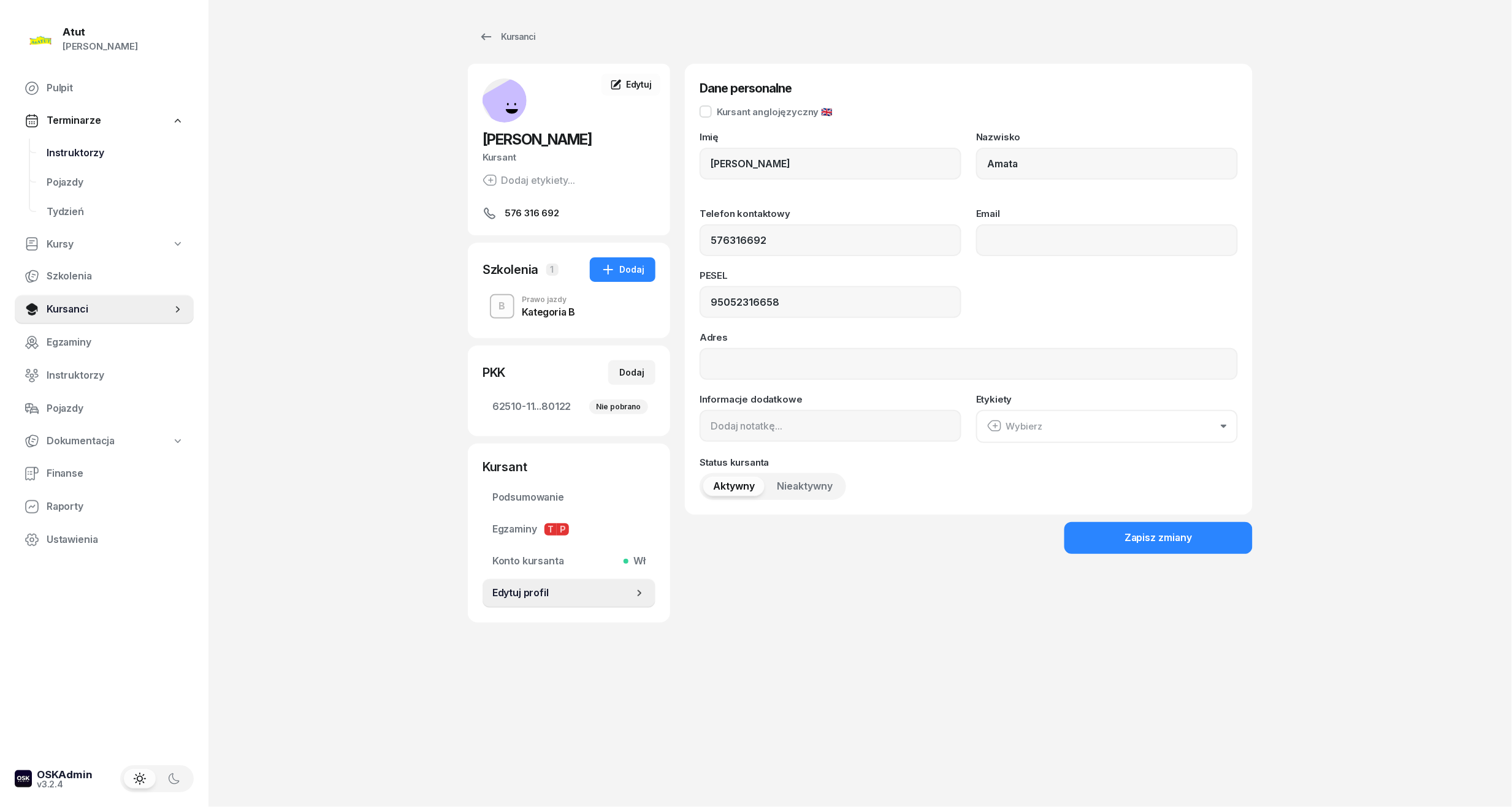
click at [79, 165] on link "Instruktorzy" at bounding box center [116, 153] width 157 height 29
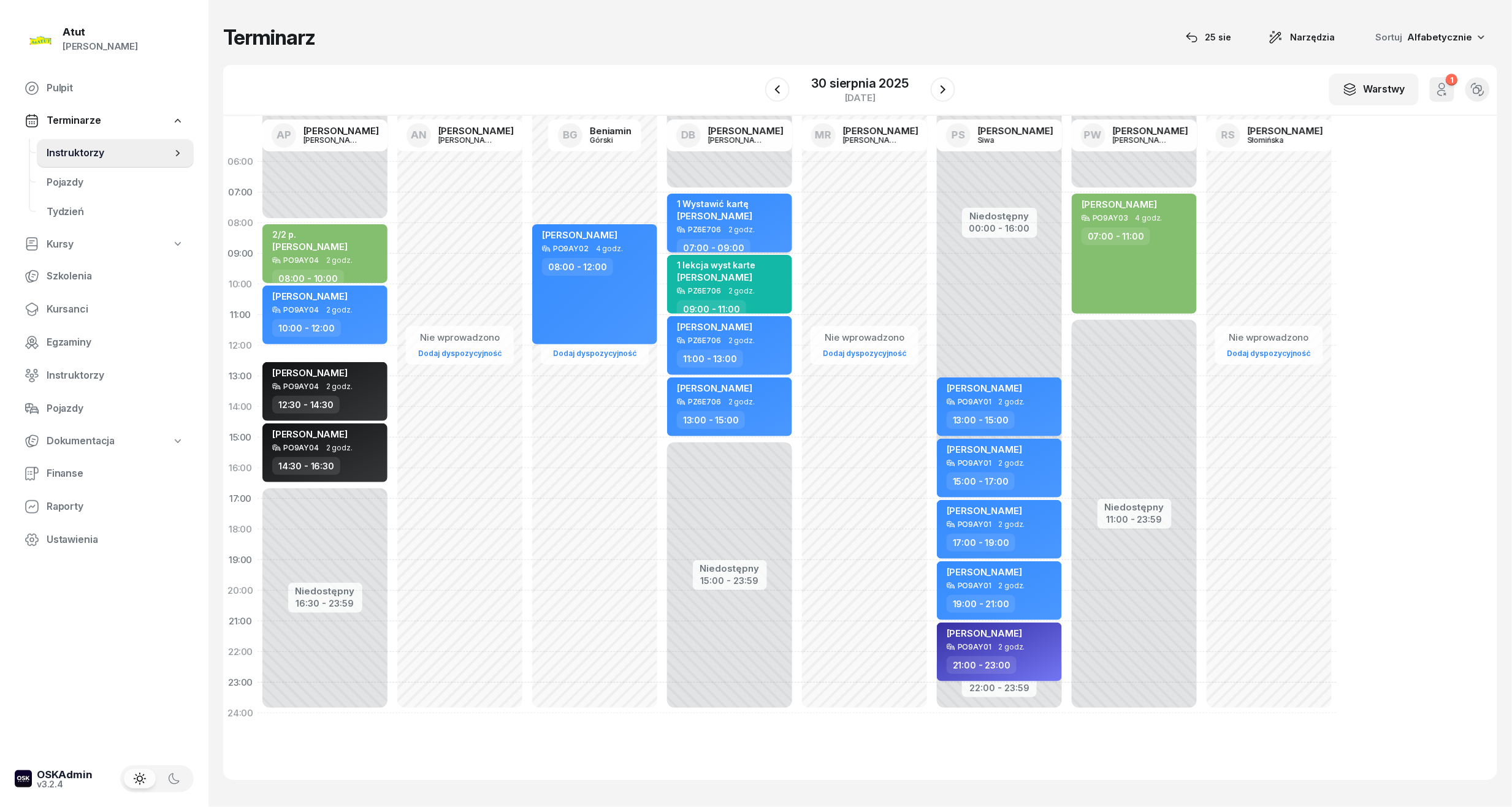
click at [722, 219] on span "[PERSON_NAME]" at bounding box center [715, 217] width 76 height 12
select select "07"
select select "09"
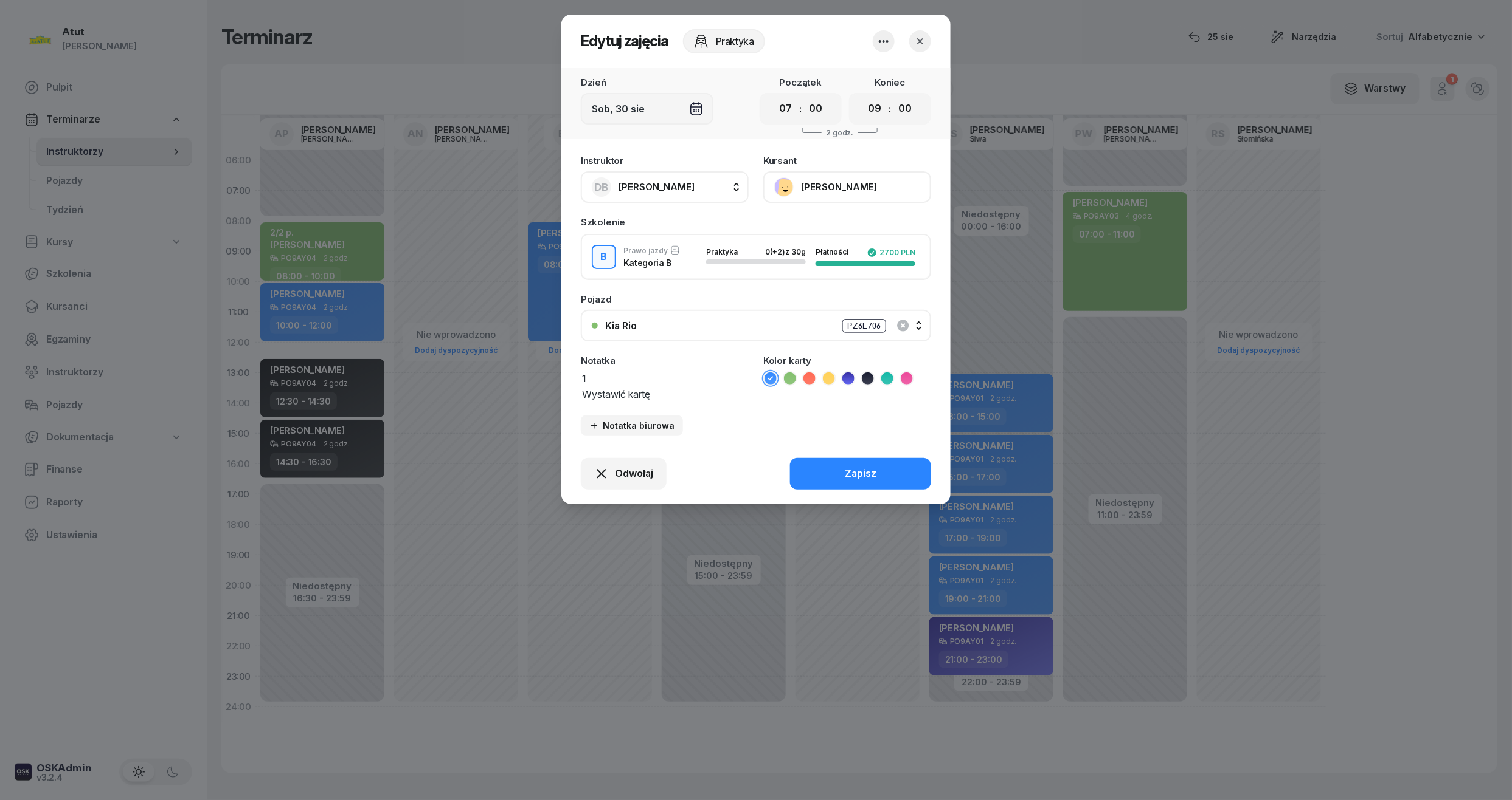
click at [666, 388] on textarea "1 Wystawić kartę" at bounding box center [665, 385] width 168 height 31
drag, startPoint x: 666, startPoint y: 388, endPoint x: 504, endPoint y: 383, distance: 162.1
click at [504, 383] on div "Edytuj zajęcia Praktyka Dzień [DATE] Początek 00 01 02 03 04 05 06 07 08 09 10 …" at bounding box center [756, 400] width 1512 height 800
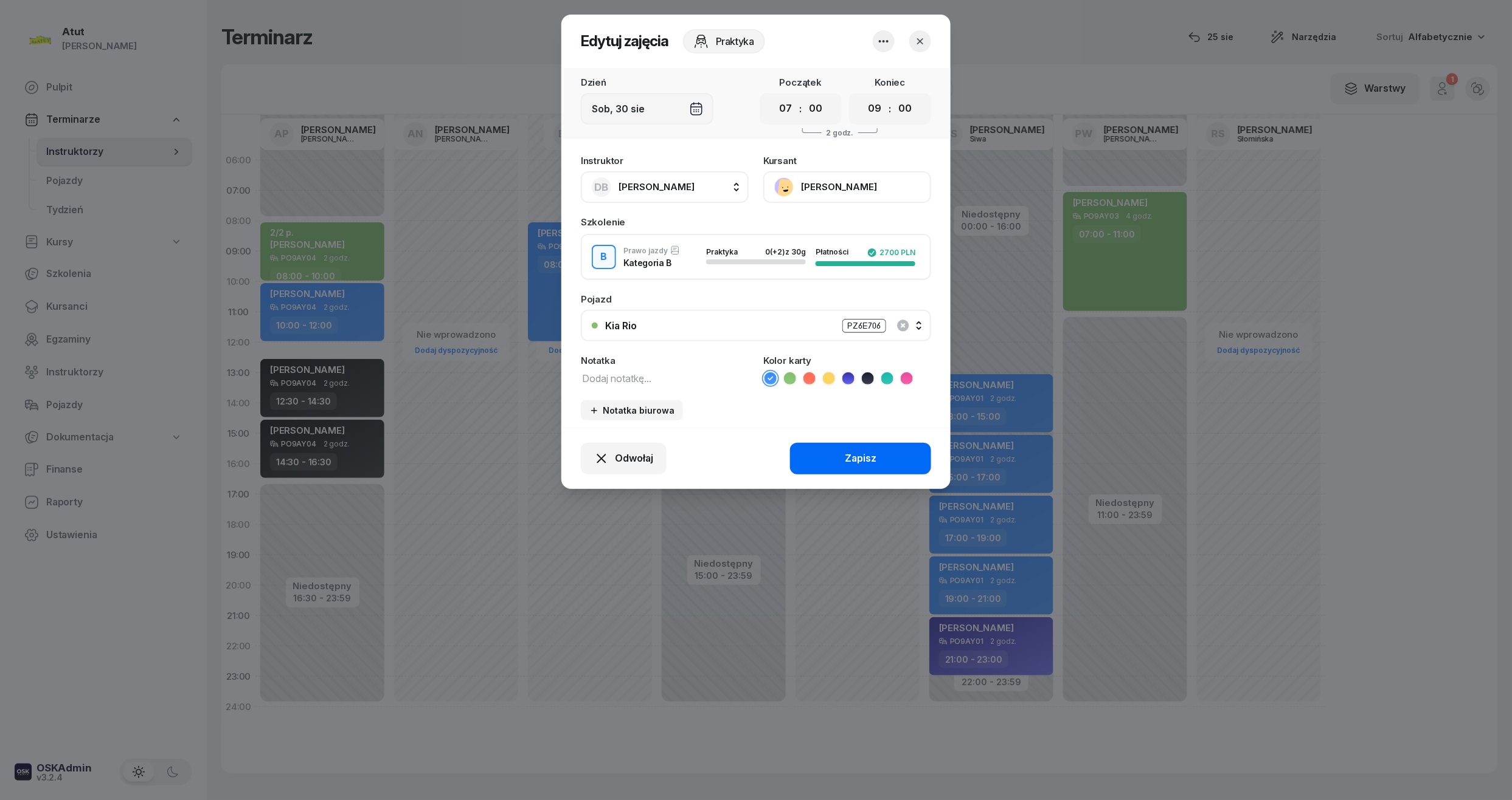
click at [907, 460] on button "Zapisz" at bounding box center [860, 458] width 141 height 32
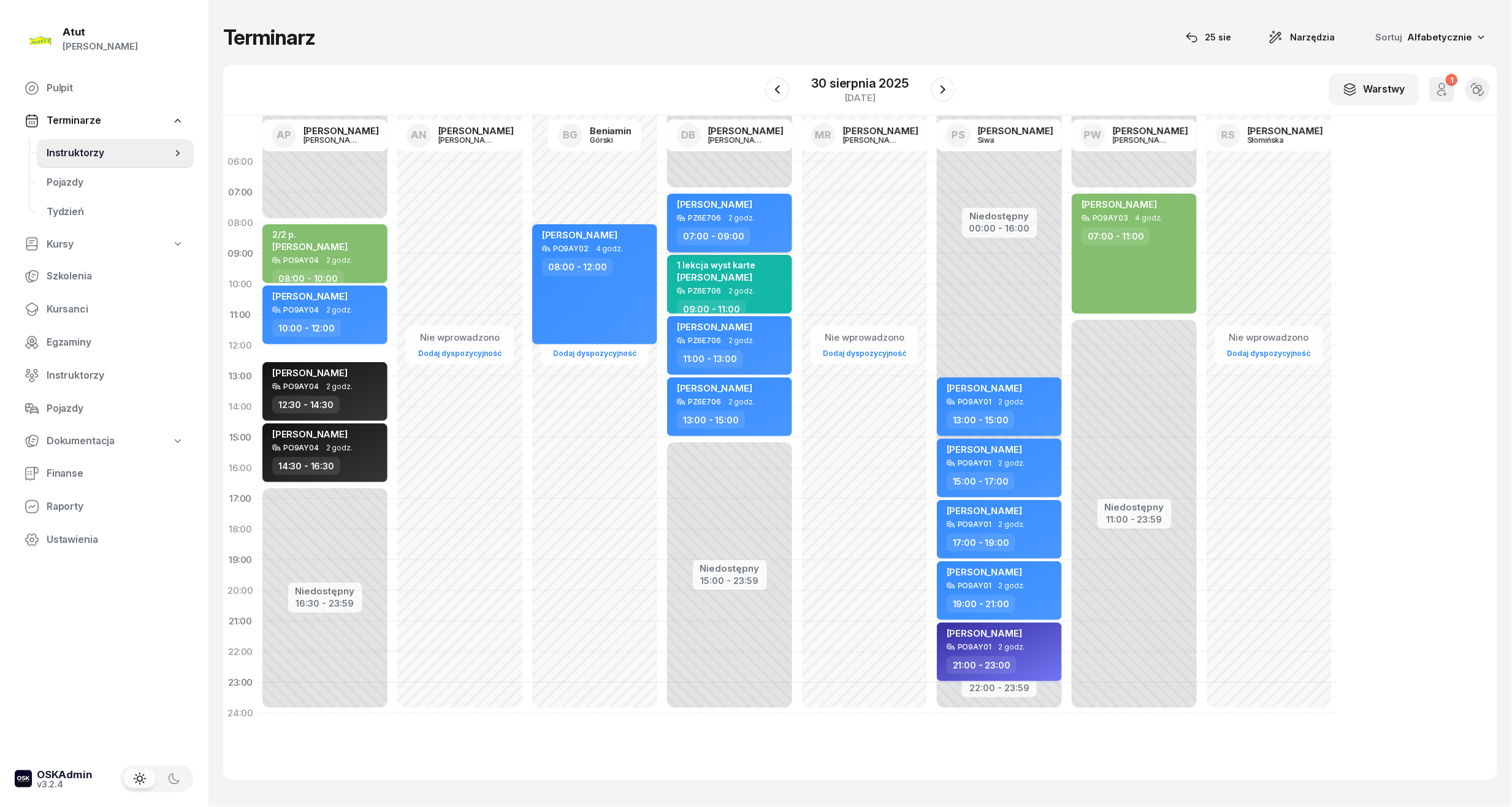
click at [728, 207] on span "[PERSON_NAME]" at bounding box center [715, 205] width 76 height 12
select select "07"
select select "09"
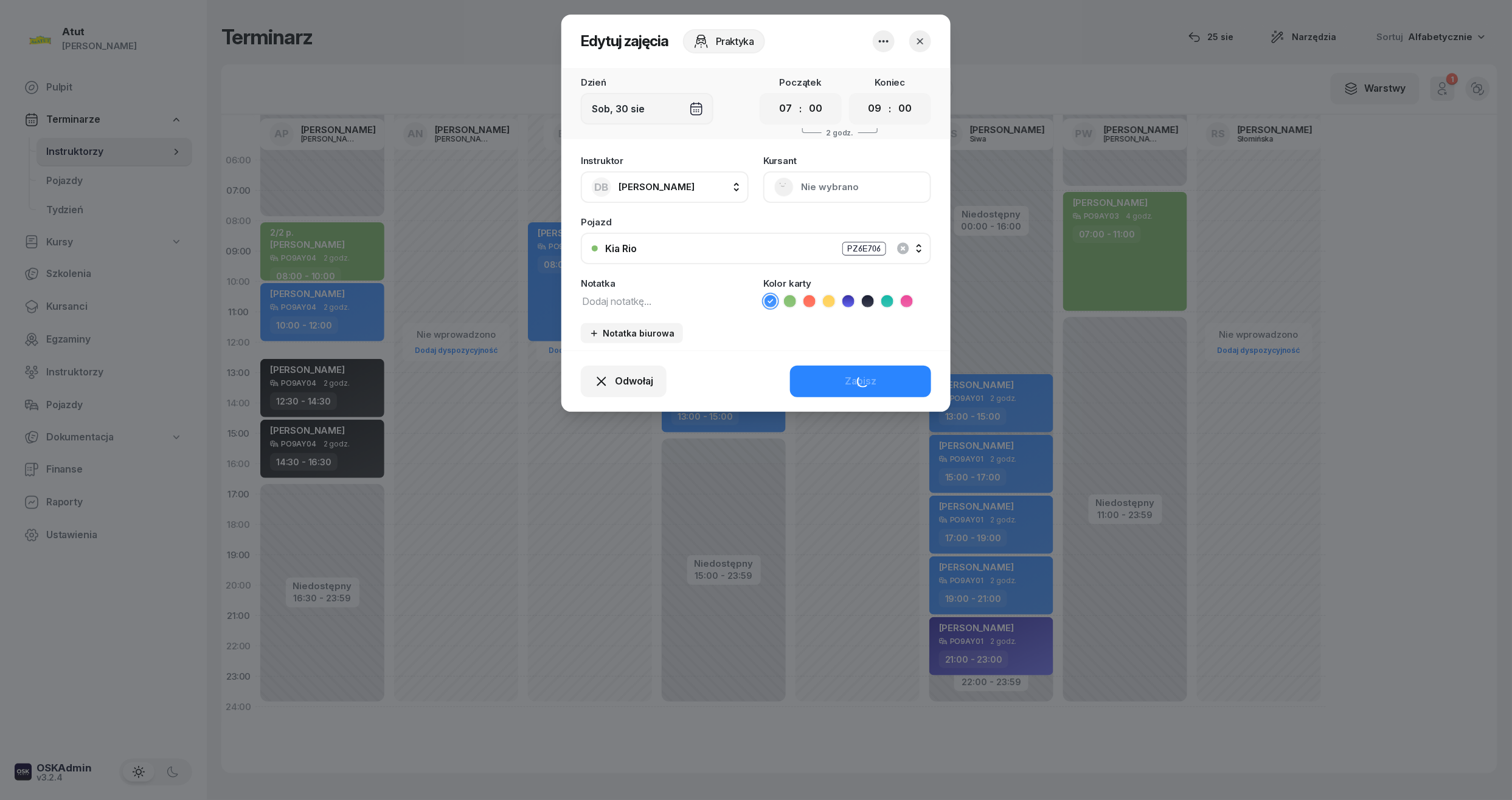
click at [661, 305] on textarea at bounding box center [665, 300] width 168 height 15
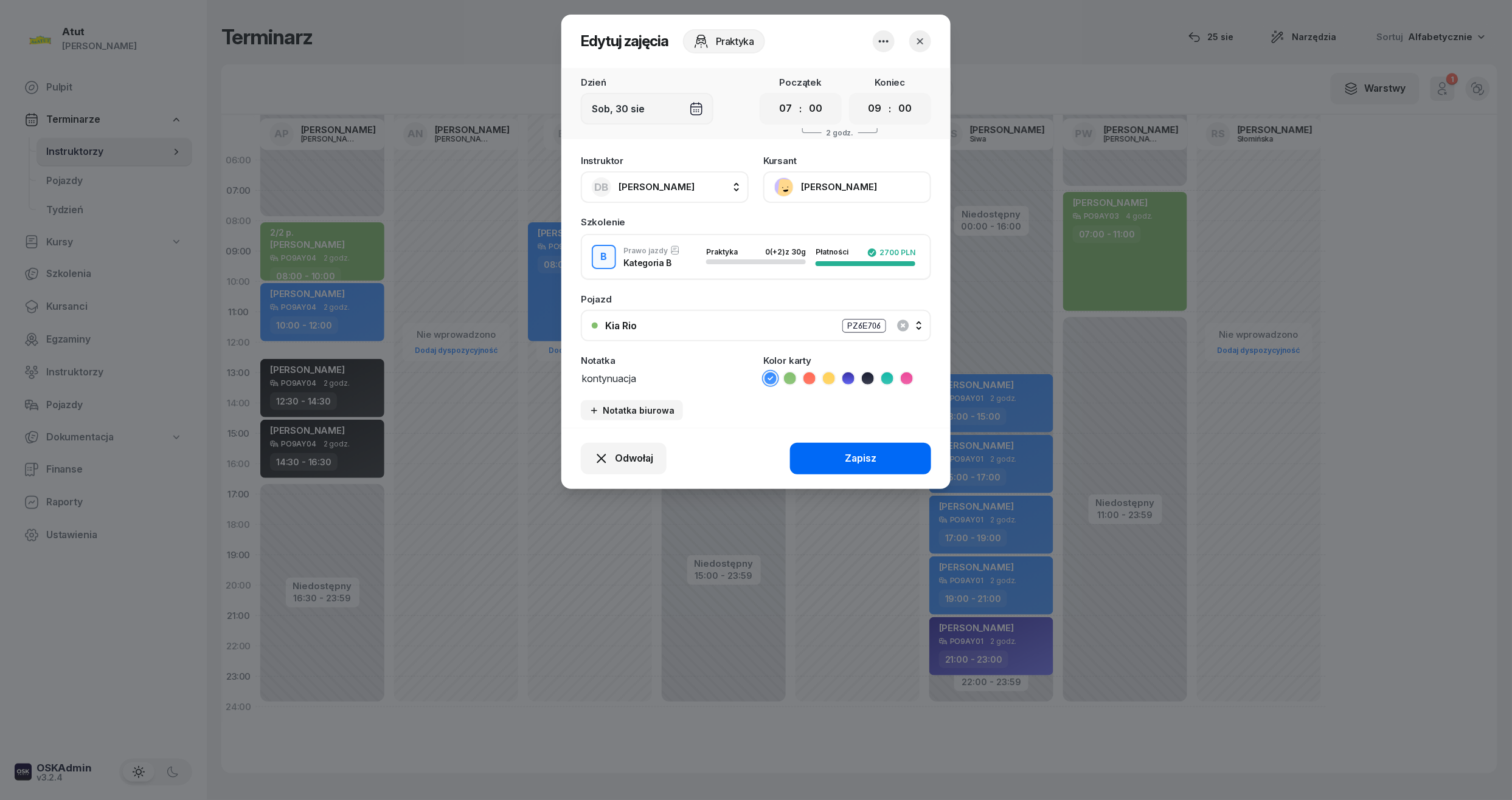
type textarea "kontynuacja"
click at [856, 462] on div "Zapisz" at bounding box center [860, 458] width 32 height 15
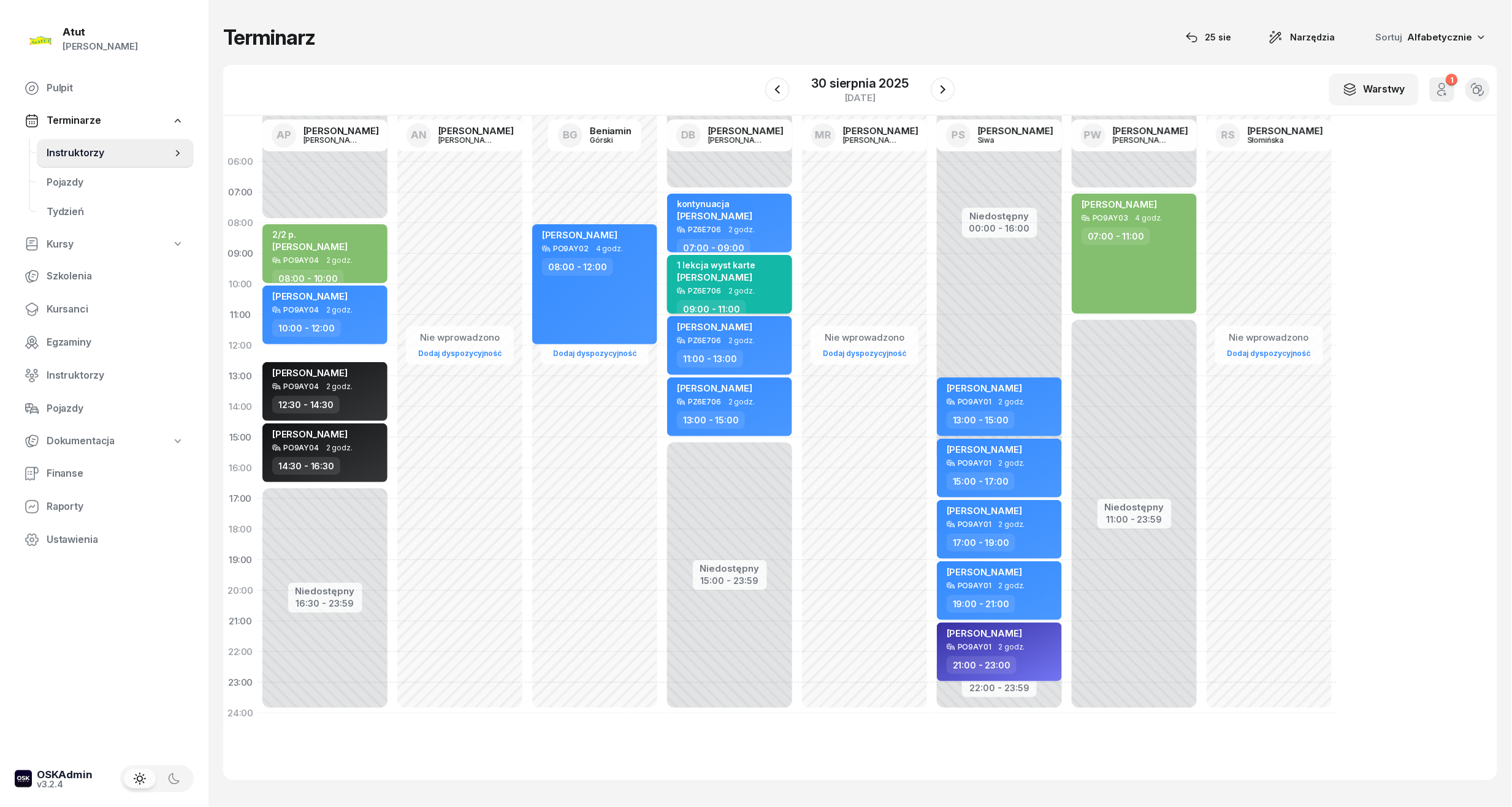
click at [736, 290] on span "2 godz." at bounding box center [741, 290] width 26 height 9
select select "09"
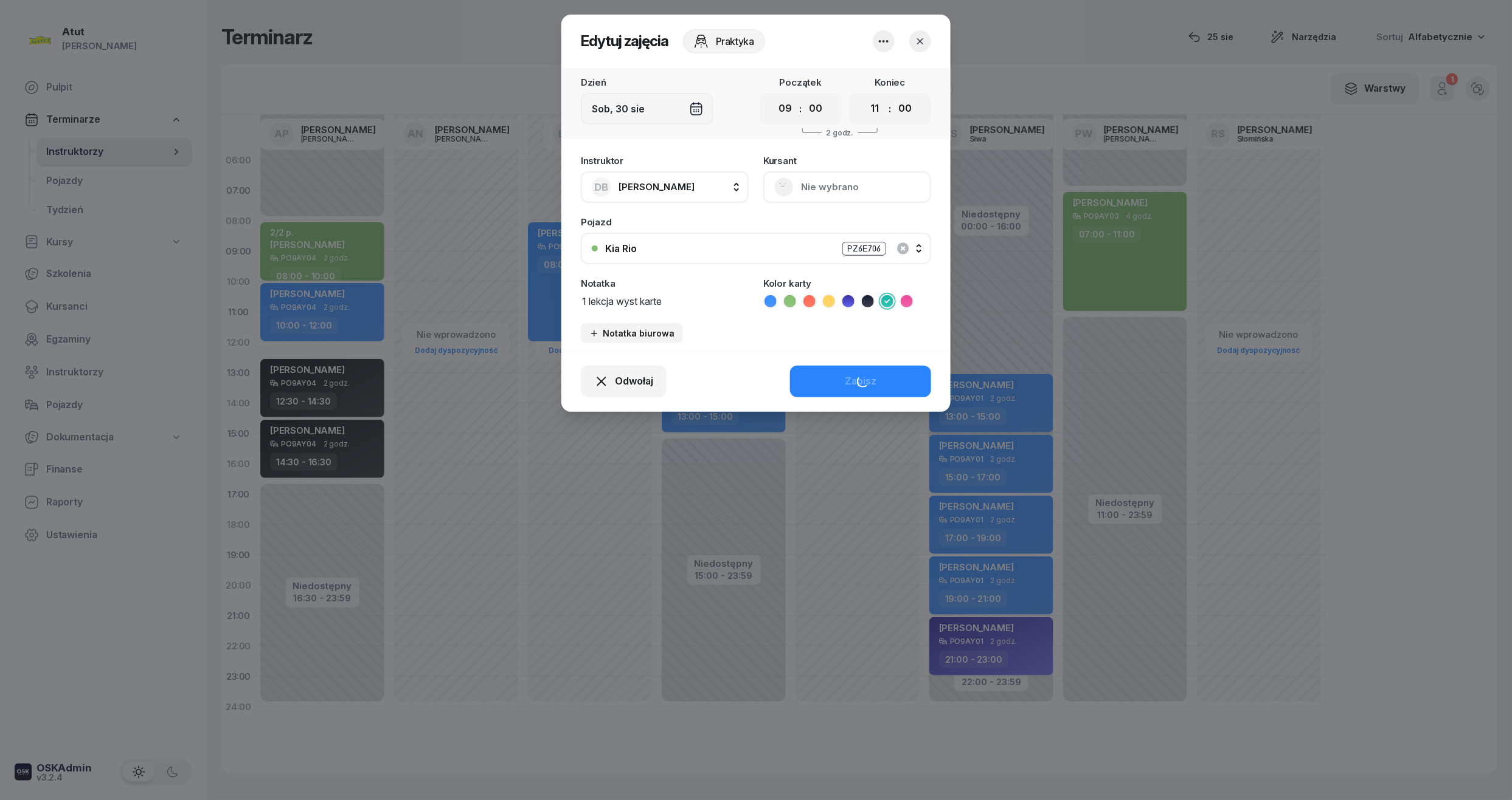
click at [824, 181] on button "Nie wybrano" at bounding box center [847, 187] width 168 height 32
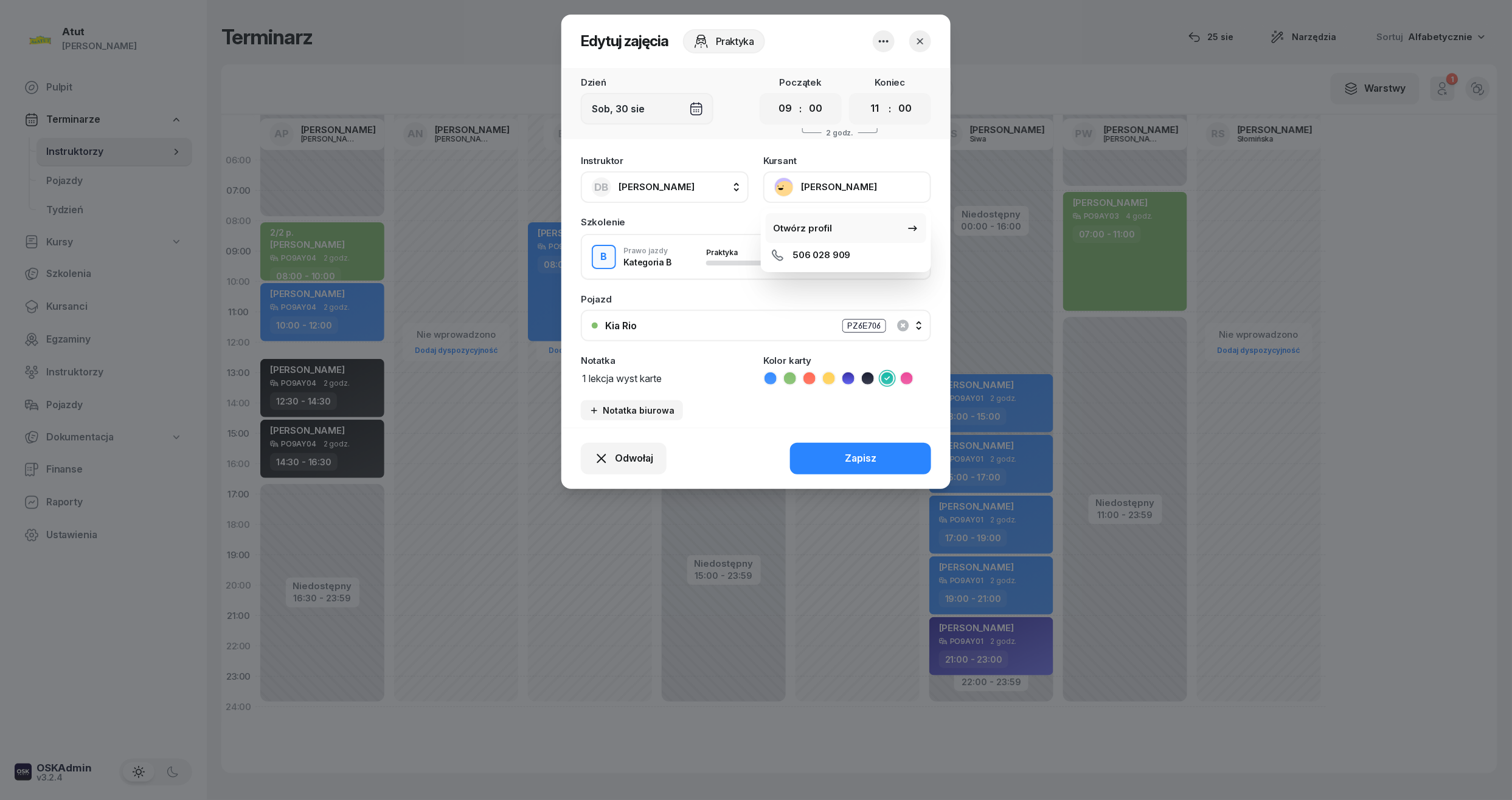
click at [784, 228] on div "Otwórz profil" at bounding box center [801, 228] width 59 height 15
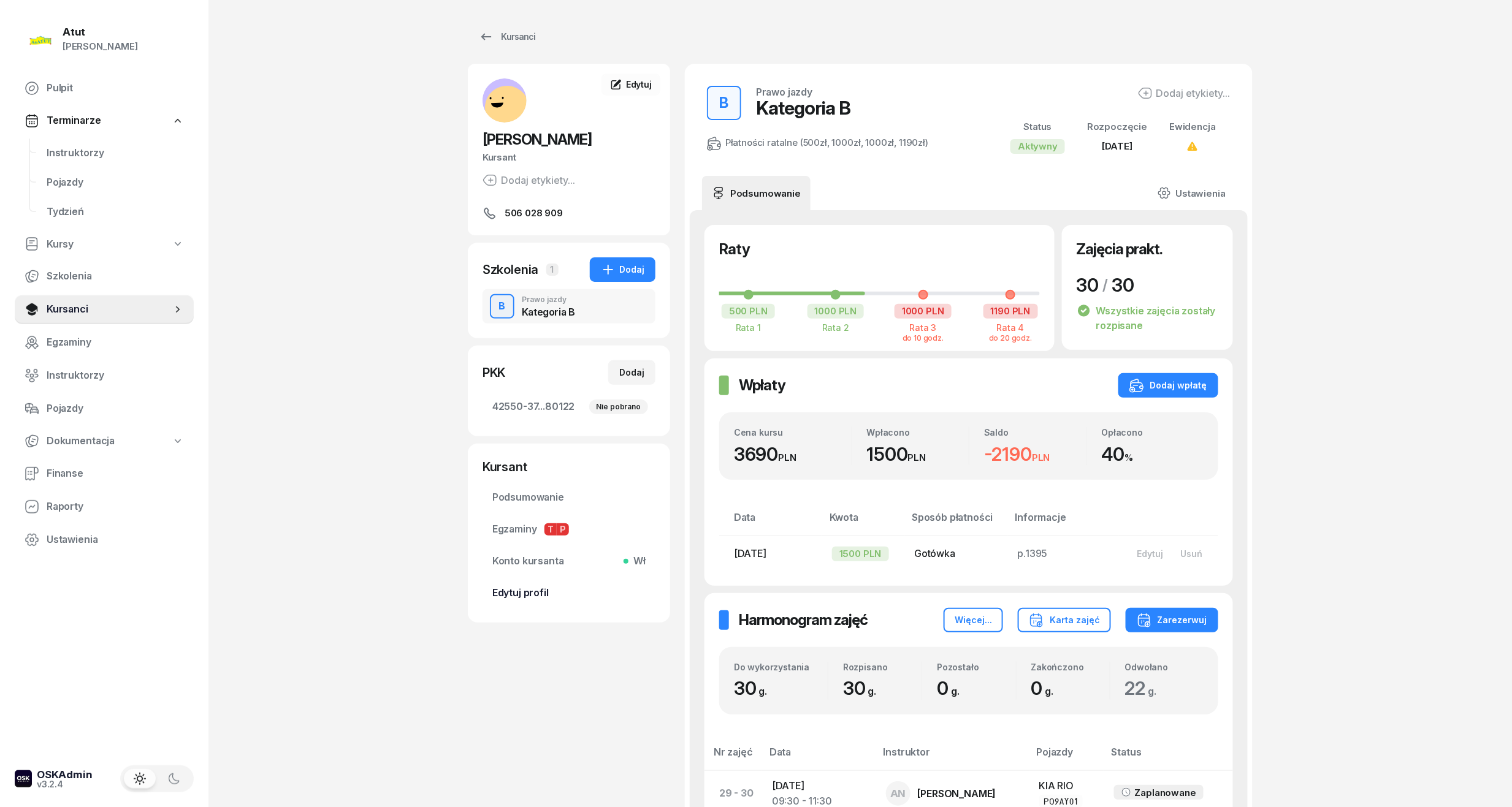
click at [553, 588] on span "Edytuj profil" at bounding box center [569, 593] width 153 height 16
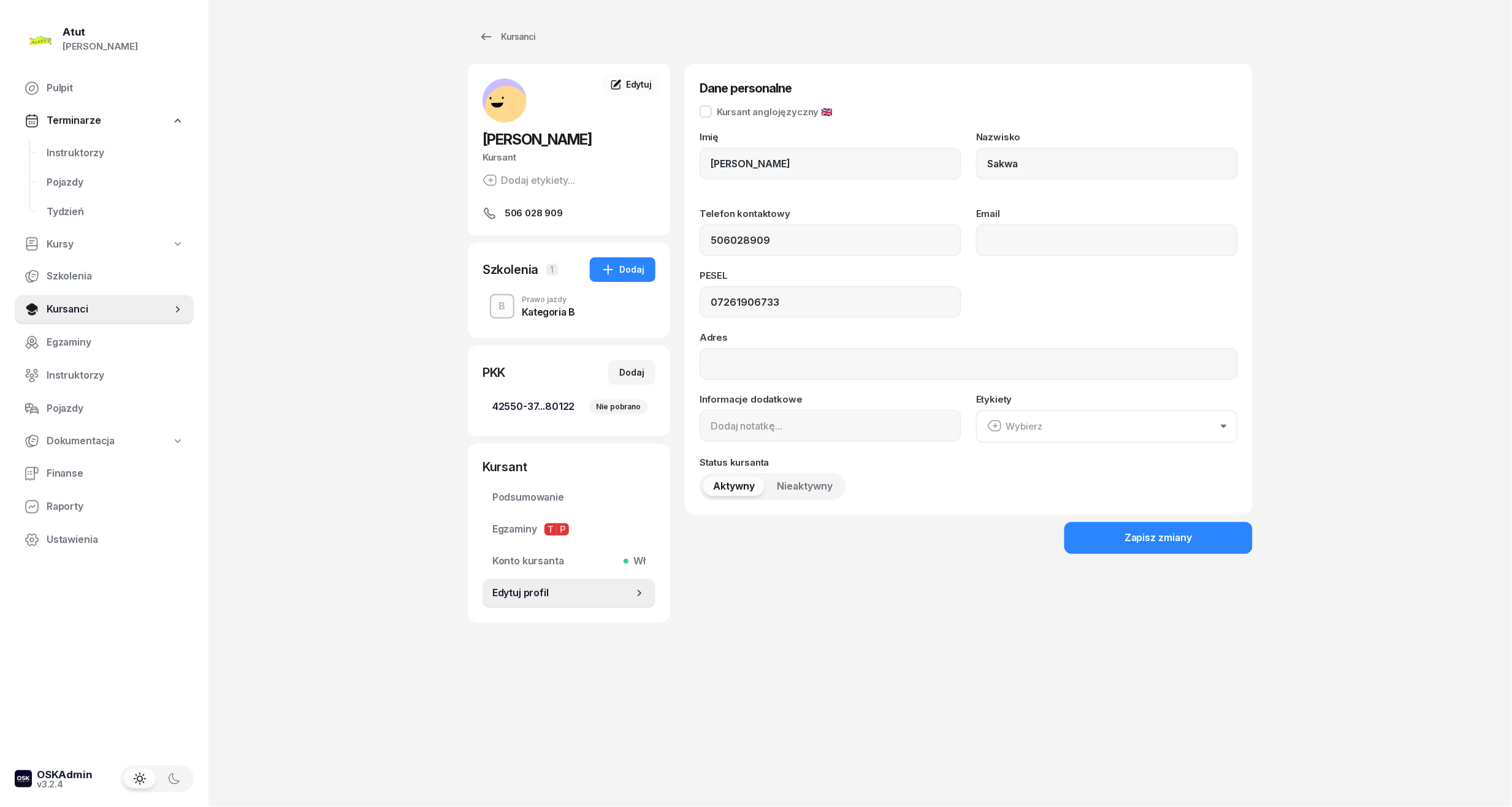
drag, startPoint x: 521, startPoint y: 411, endPoint x: 554, endPoint y: 391, distance: 38.6
click at [521, 411] on span "42550-37...80122 Nie pobrano" at bounding box center [569, 407] width 153 height 16
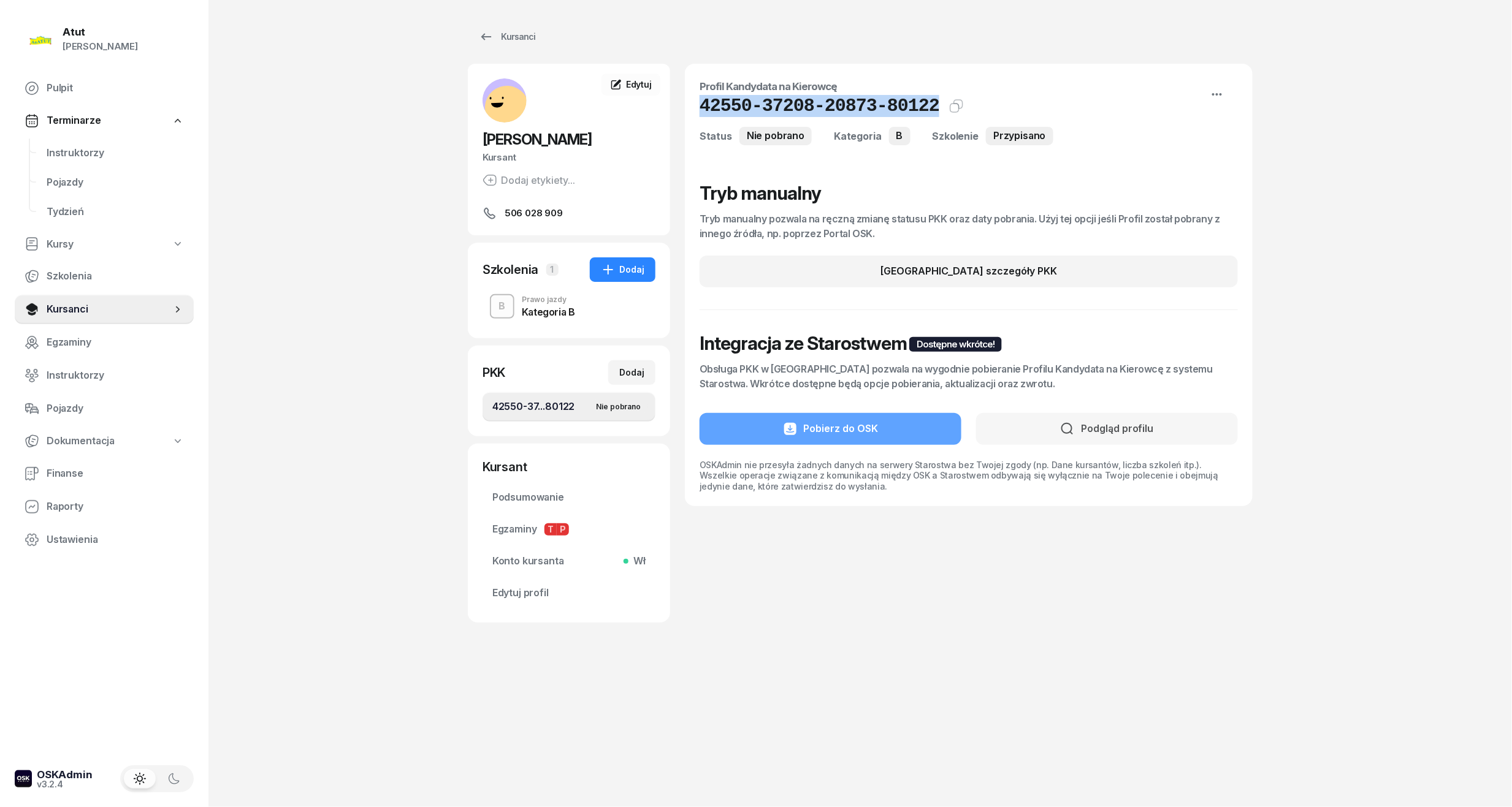
drag, startPoint x: 920, startPoint y: 104, endPoint x: 694, endPoint y: 111, distance: 226.1
click at [694, 111] on div "Profil Kandydata na Kierowcę 42550-37208-20873-80122 Kat.B Kopiuj do schowka St…" at bounding box center [968, 286] width 568 height 443
copy h1 "42550-37208-20873-80122"
drag, startPoint x: 538, startPoint y: 598, endPoint x: 532, endPoint y: 596, distance: 6.3
click at [538, 598] on span "Edytuj profil" at bounding box center [569, 593] width 153 height 16
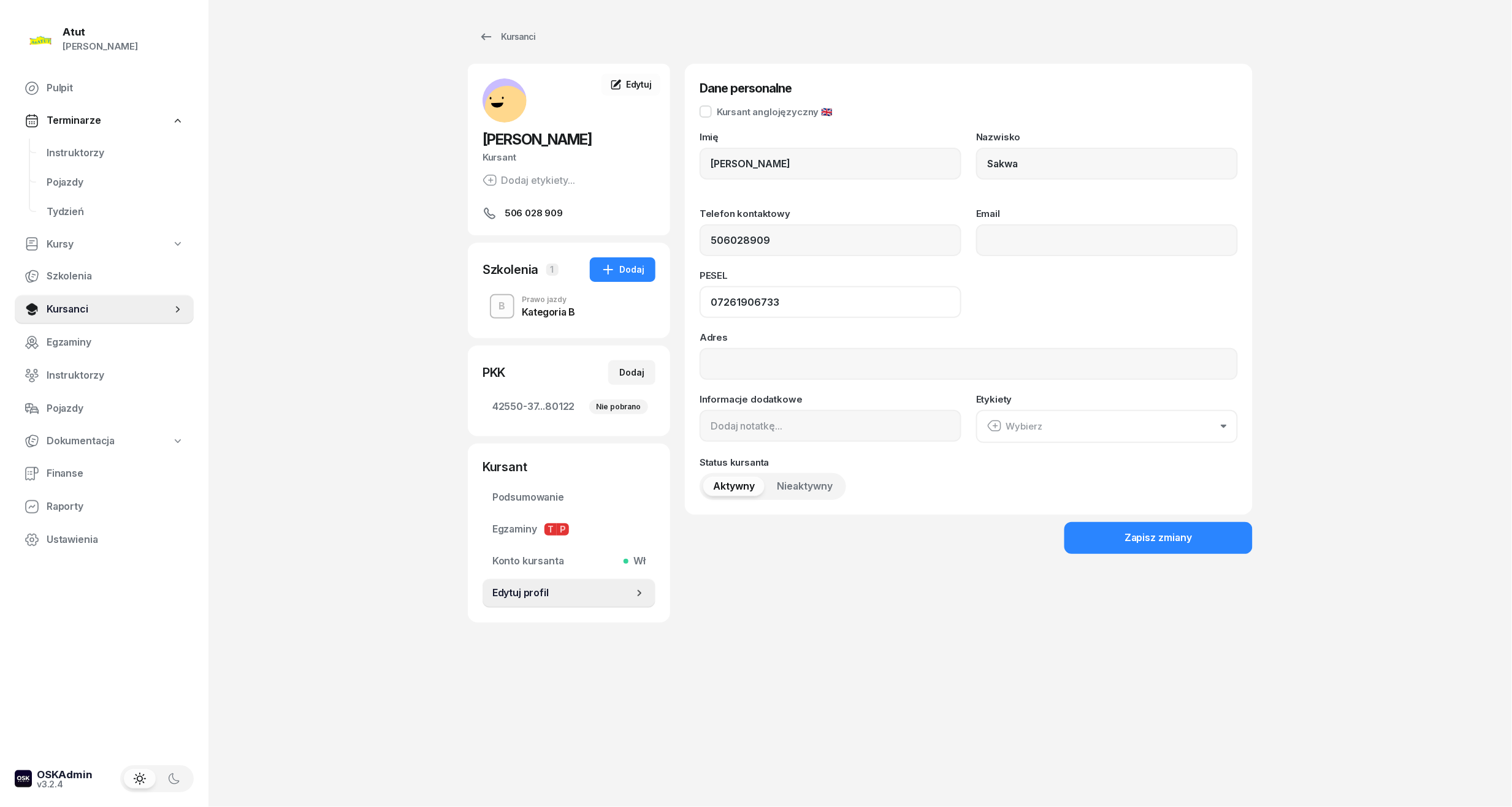
drag, startPoint x: 829, startPoint y: 298, endPoint x: 486, endPoint y: 321, distance: 343.8
click at [486, 321] on div "[PERSON_NAME] Kursant Dodaj etykiety... 506 028 909 AS [PERSON_NAME] Kursant Ed…" at bounding box center [860, 344] width 785 height 559
click at [87, 310] on span "Kursanci" at bounding box center [109, 310] width 125 height 16
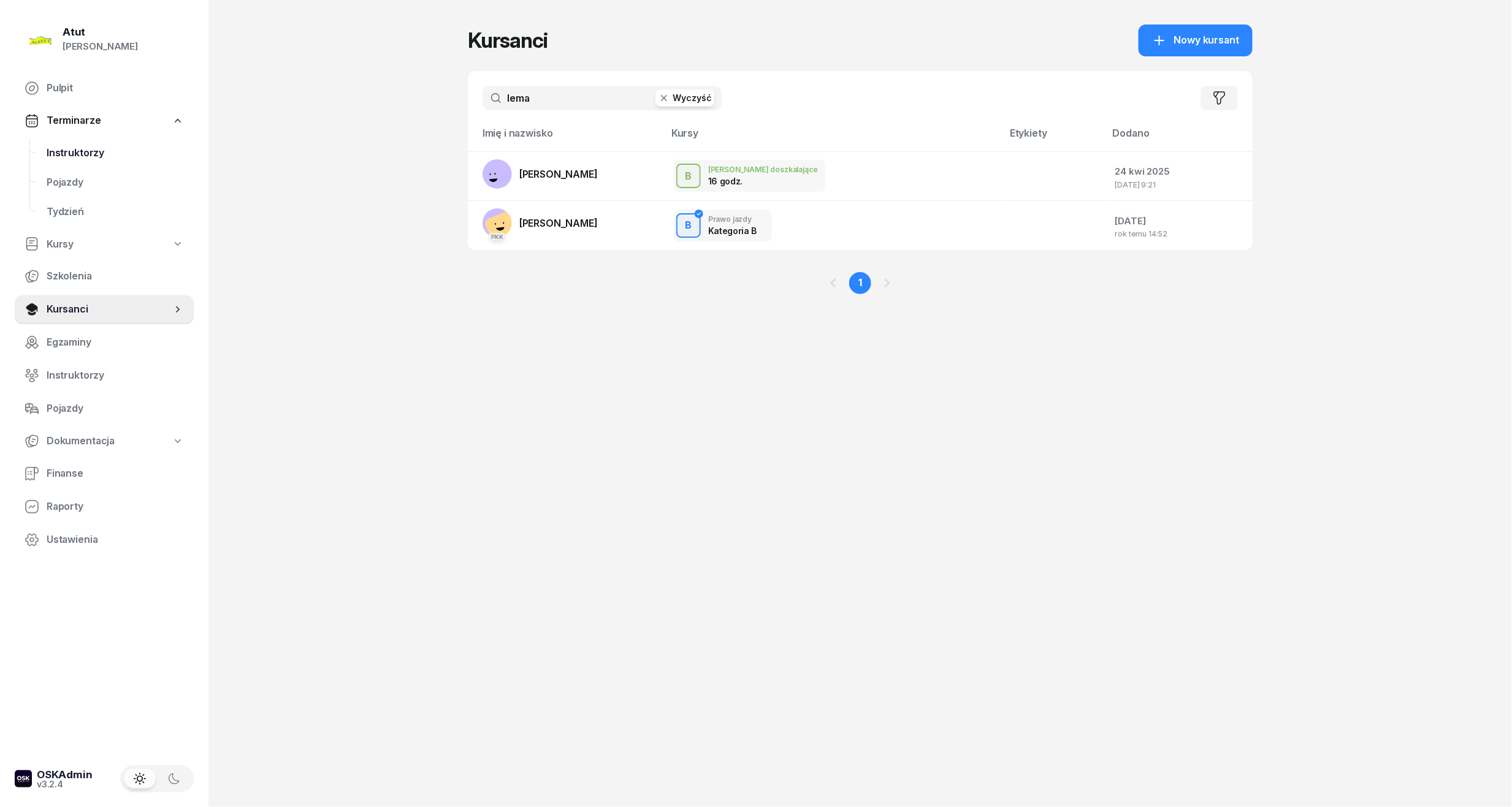
drag, startPoint x: 596, startPoint y: 99, endPoint x: 69, endPoint y: 157, distance: 530.2
click at [69, 157] on div "Atut [PERSON_NAME] Pulpit Terminarze Instruktorzy Pojazdy Tydzień Kursy Szkolen…" at bounding box center [756, 403] width 1512 height 807
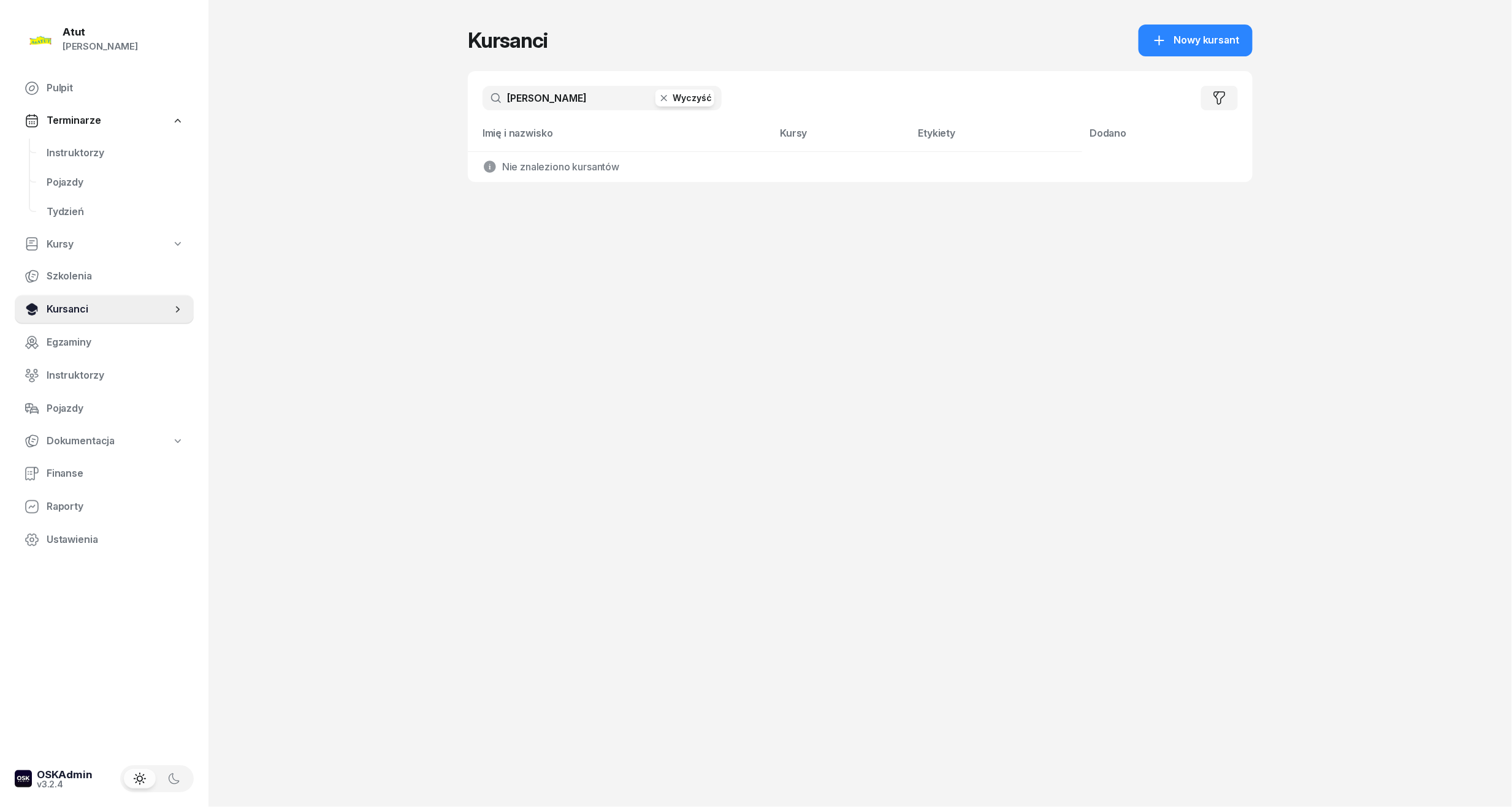
drag, startPoint x: 47, startPoint y: 317, endPoint x: 55, endPoint y: 309, distance: 11.3
click at [47, 317] on span "Kursanci" at bounding box center [109, 310] width 125 height 16
drag, startPoint x: 616, startPoint y: 103, endPoint x: 316, endPoint y: 108, distance: 300.0
click at [316, 108] on div "Atut [PERSON_NAME] Pulpit Terminarze Instruktorzy Pojazdy Tydzień Kursy Szkolen…" at bounding box center [756, 403] width 1512 height 807
